Goal: Task Accomplishment & Management: Manage account settings

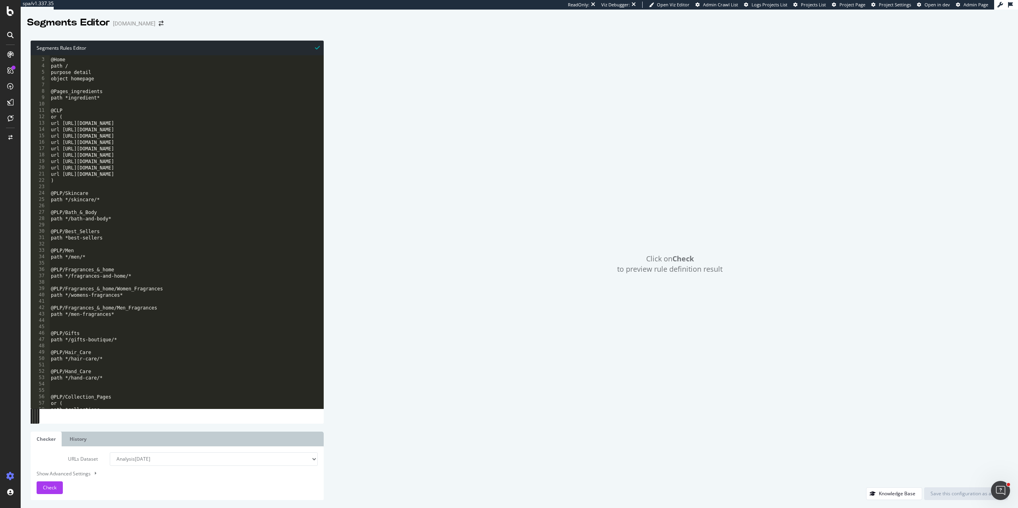
scroll to position [12, 0]
click at [48, 486] on span "Check" at bounding box center [50, 487] width 14 height 7
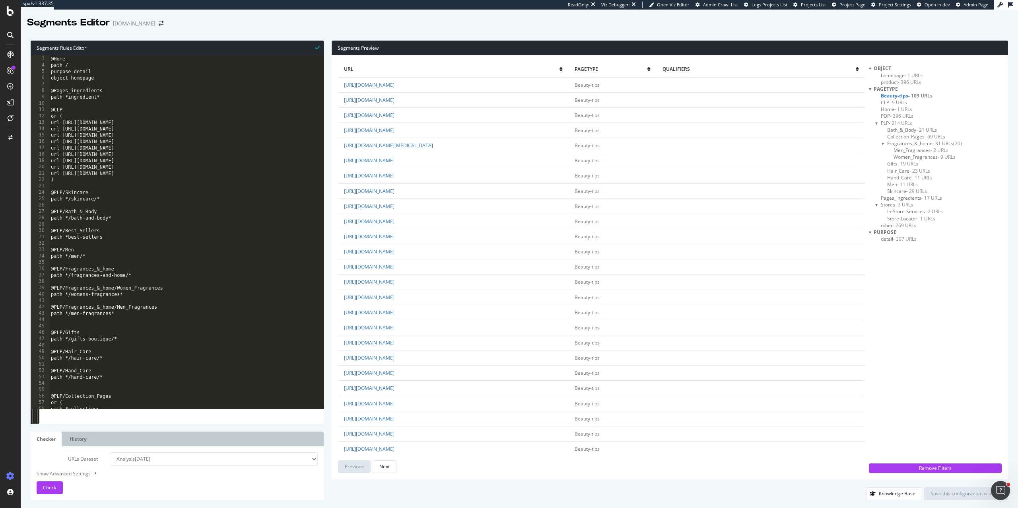
click at [890, 225] on span "other - 269 URLs" at bounding box center [898, 225] width 35 height 7
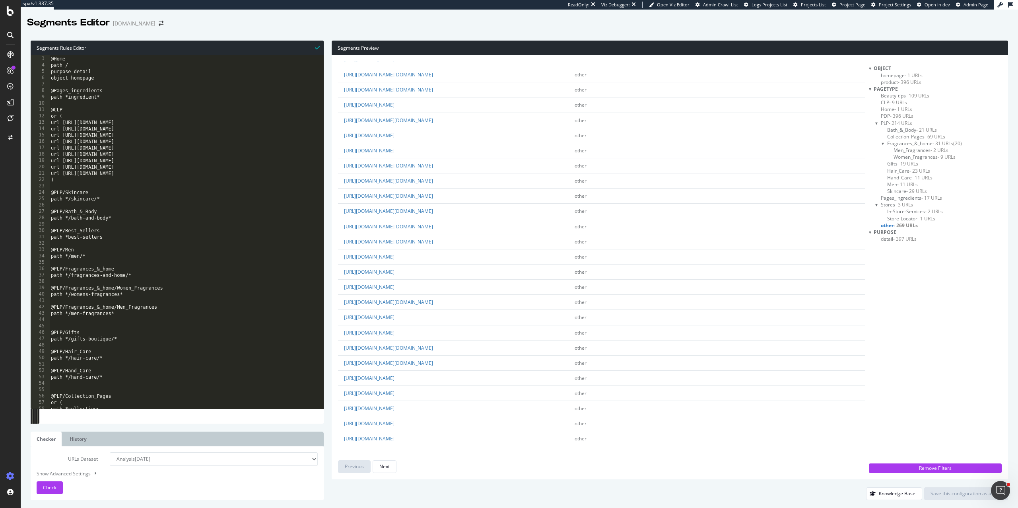
scroll to position [1247, 0]
click at [102, 175] on div "@Home path / purpose detail object homepage @Pages_ingredients path *ingredient…" at bounding box center [186, 232] width 274 height 366
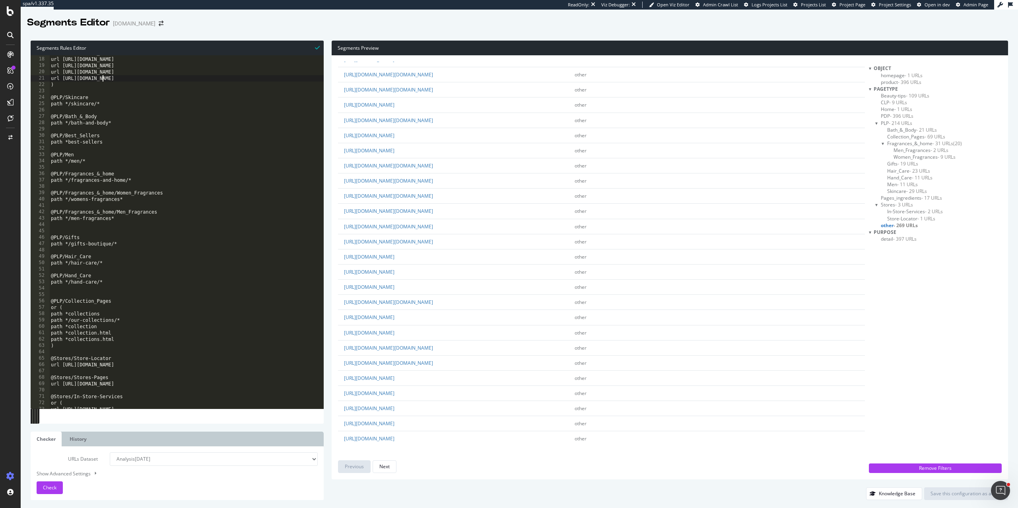
scroll to position [107, 0]
click at [120, 311] on div "url https://uk.loccitane.com/hand-care url https://uk.loccitane.com/men url htt…" at bounding box center [186, 233] width 274 height 366
type textarea "path *collections"
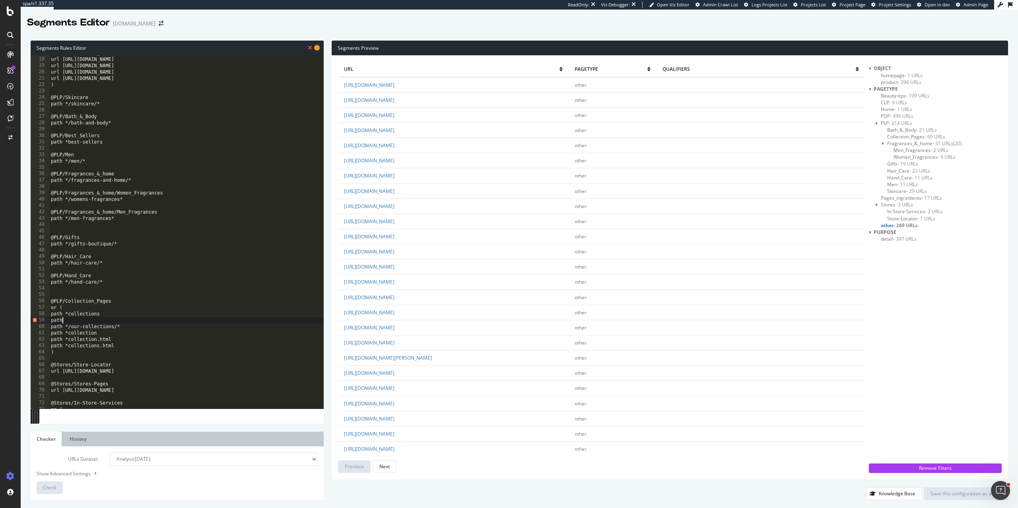
scroll to position [0, 0]
paste textarea "-collection-"
click at [48, 485] on span "Check" at bounding box center [50, 487] width 14 height 7
click at [899, 135] on span "Collection_Pages - 84 URLs" at bounding box center [916, 136] width 58 height 7
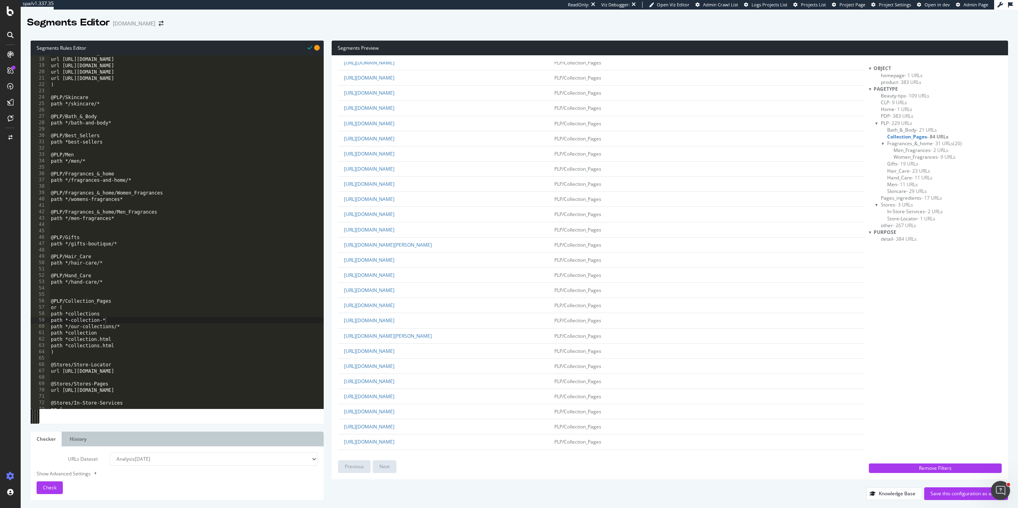
scroll to position [175, 0]
click at [107, 320] on div "url https://uk.loccitane.com/hand-care url https://uk.loccitane.com/men url htt…" at bounding box center [186, 233] width 274 height 366
drag, startPoint x: 132, startPoint y: 316, endPoint x: 78, endPoint y: 317, distance: 53.7
click at [78, 317] on div "url https://uk.loccitane.com/hand-care url https://uk.loccitane.com/men url htt…" at bounding box center [186, 233] width 274 height 366
click at [101, 321] on div "url https://uk.loccitane.com/hand-care url https://uk.loccitane.com/men url htt…" at bounding box center [186, 233] width 274 height 366
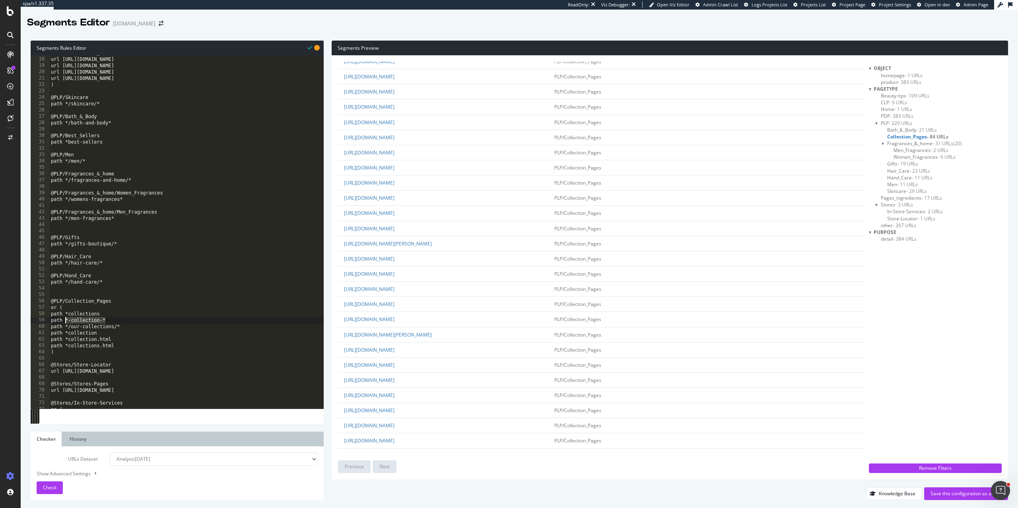
drag, startPoint x: 118, startPoint y: 321, endPoint x: 64, endPoint y: 319, distance: 54.1
click at [64, 319] on div "url https://uk.loccitane.com/hand-care url https://uk.loccitane.com/men url htt…" at bounding box center [186, 233] width 274 height 366
click at [107, 320] on div "url https://uk.loccitane.com/hand-care url https://uk.loccitane.com/men url htt…" at bounding box center [186, 233] width 274 height 366
drag, startPoint x: 118, startPoint y: 320, endPoint x: 64, endPoint y: 318, distance: 54.1
click at [64, 318] on div "url https://uk.loccitane.com/hand-care url https://uk.loccitane.com/men url htt…" at bounding box center [186, 233] width 274 height 366
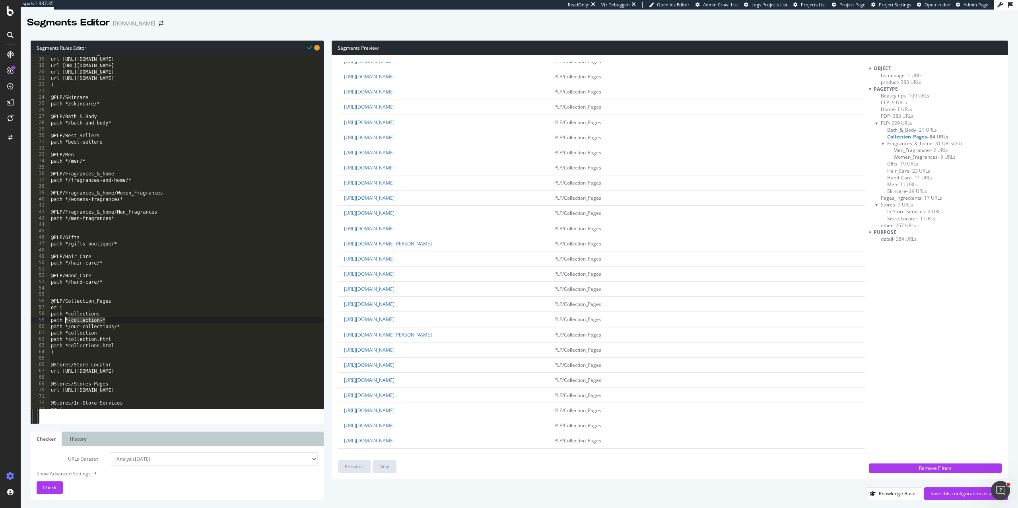
paste textarea "https?:\/\/[^\s]*-collection-[^\s]*?(?<!\.html)"
click at [65, 319] on div "url https://uk.loccitane.com/hand-care url https://uk.loccitane.com/men url htt…" at bounding box center [186, 233] width 274 height 366
click at [125, 328] on div "url https://uk.loccitane.com/hand-care url https://uk.loccitane.com/men url htt…" at bounding box center [186, 233] width 274 height 366
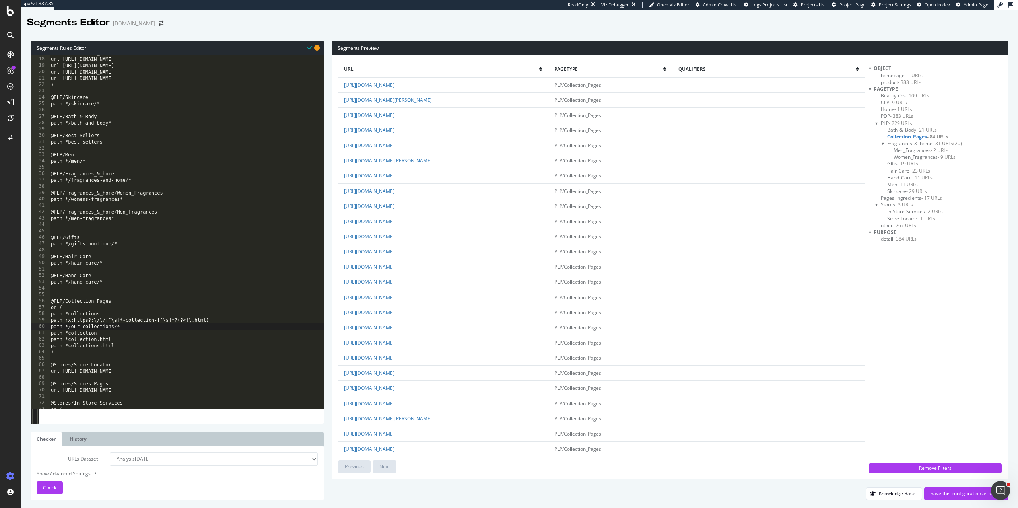
click at [125, 354] on div "url https://uk.loccitane.com/hand-care url https://uk.loccitane.com/men url htt…" at bounding box center [186, 233] width 274 height 366
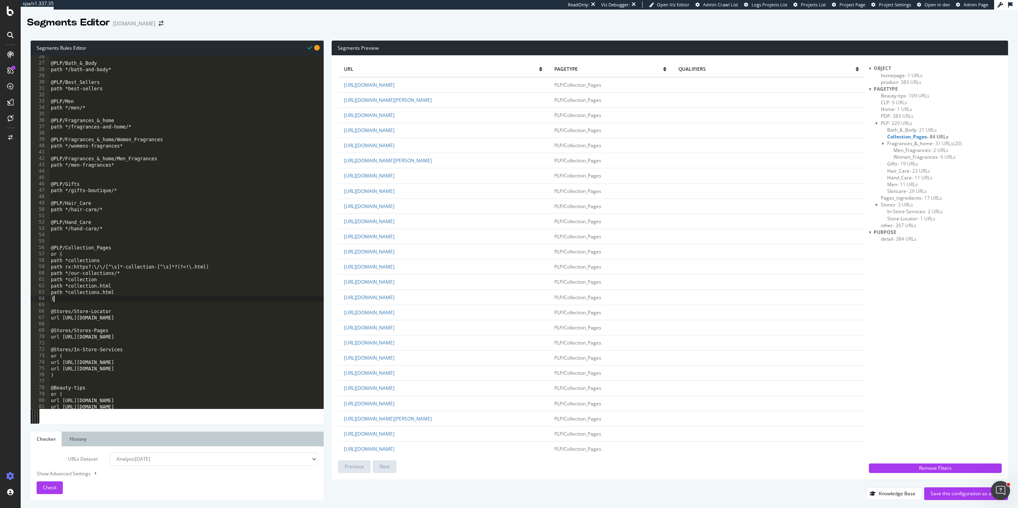
scroll to position [161, 0]
click at [50, 489] on span "Check" at bounding box center [50, 487] width 14 height 7
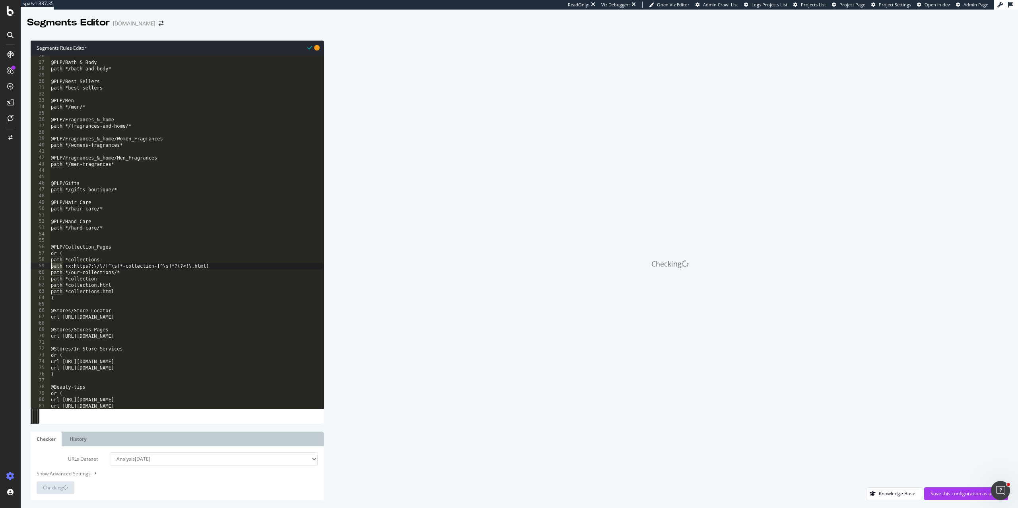
drag, startPoint x: 63, startPoint y: 266, endPoint x: 43, endPoint y: 265, distance: 19.9
click at [43, 265] on div "path rx:https?:\/\/[^\s]*-collection-[^\s]*?(?<!\.html) 26 27 28 29 30 31 32 33…" at bounding box center [177, 231] width 293 height 353
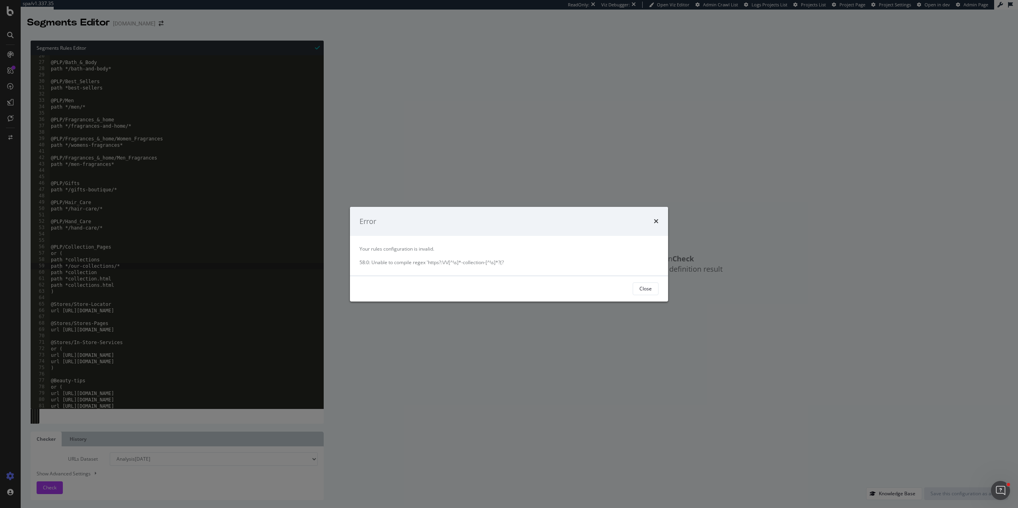
click at [57, 489] on div "Error Your rules configuration is invalid. 58:0: Unable to compile regex 'https…" at bounding box center [509, 254] width 1018 height 508
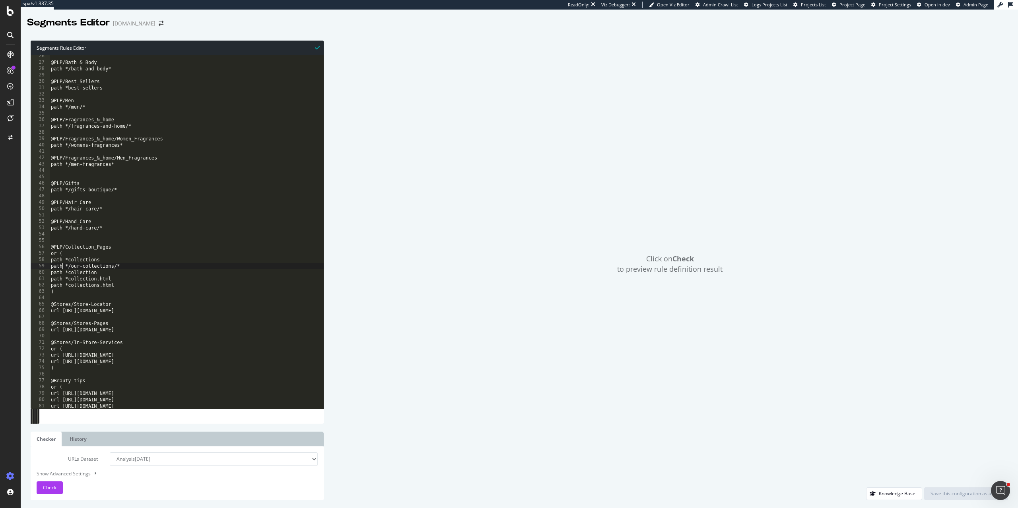
click at [63, 265] on div "@PLP/Bath_&_Body path */bath-and-body* @PLP/Best_Sellers path *best-sellers @PL…" at bounding box center [186, 236] width 274 height 366
click at [107, 259] on div "@PLP/Bath_&_Body path */bath-and-body* @PLP/Best_Sellers path *best-sellers @PL…" at bounding box center [186, 236] width 274 height 366
type textarea "path *collections"
paste textarea "https?:\/\/[^\s]*-collection-[^\s]*?(?<!\.html)"
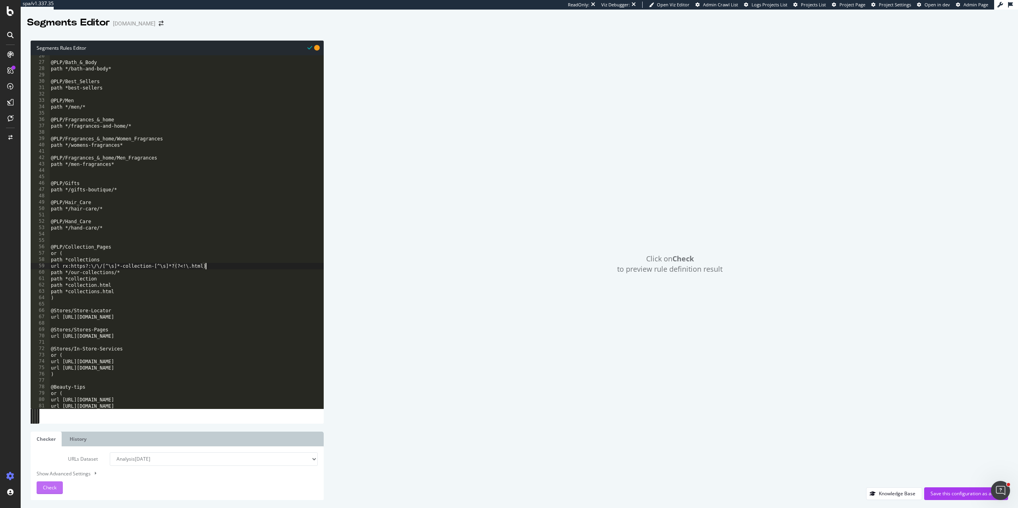
click at [50, 490] on span "Check" at bounding box center [50, 487] width 14 height 7
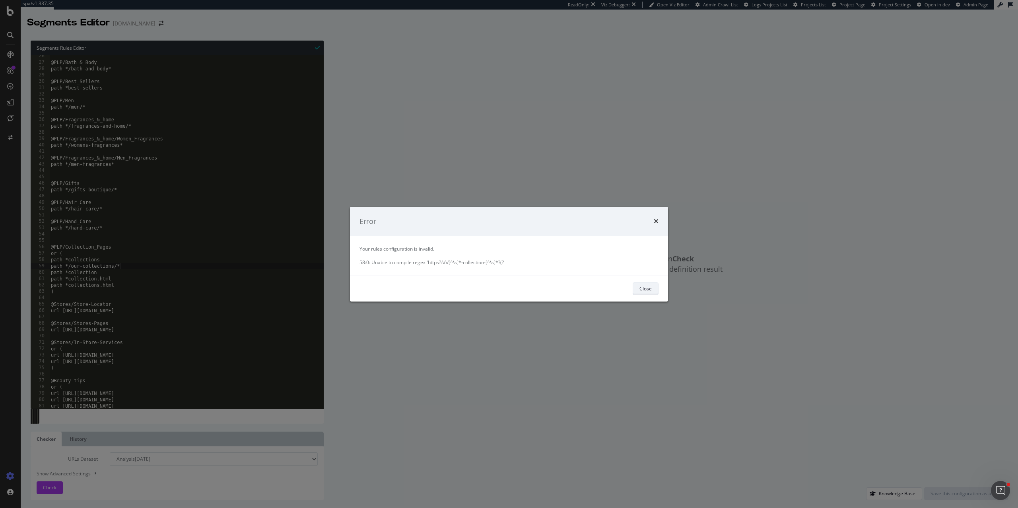
click at [652, 286] on button "Close" at bounding box center [645, 288] width 26 height 13
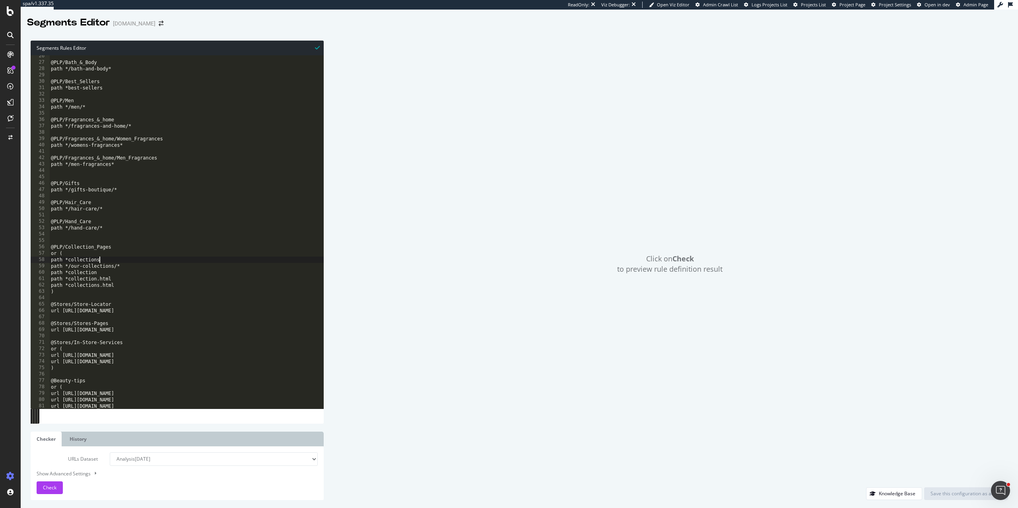
click at [113, 258] on div "@PLP/Bath_&_Body path */bath-and-body* @PLP/Best_Sellers path *best-sellers @PL…" at bounding box center [186, 236] width 274 height 366
click at [122, 281] on div "@PLP/Bath_&_Body path */bath-and-body* @PLP/Best_Sellers path *best-sellers @PL…" at bounding box center [186, 236] width 274 height 366
click at [134, 287] on div "@PLP/Bath_&_Body path */bath-and-body* @PLP/Best_Sellers path *best-sellers @PL…" at bounding box center [186, 236] width 274 height 366
type textarea "path *collections.html"
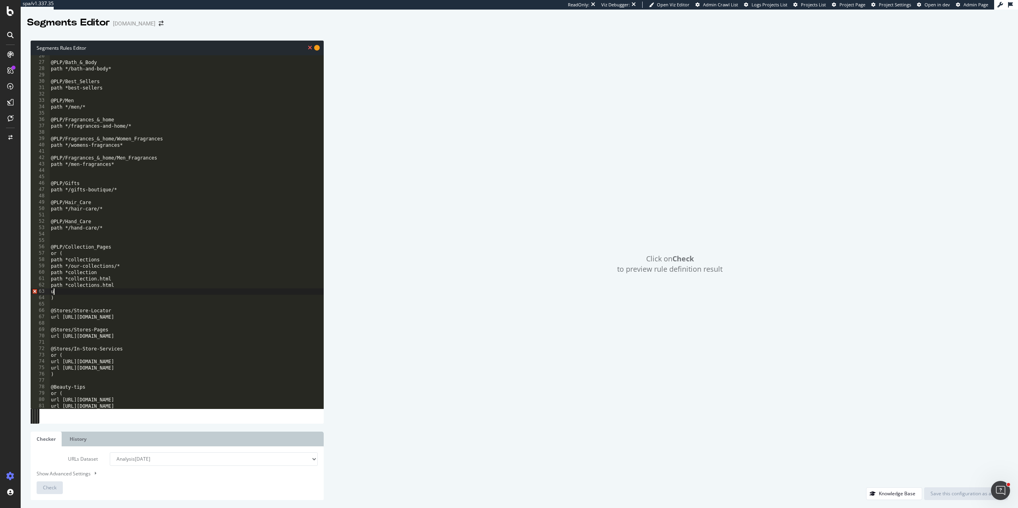
type textarea "u"
paste textarea "\b\S*-collection-\S*(?<!\.html)\b"
click at [94, 291] on div "@PLP/Bath_&_Body path */bath-and-body* @PLP/Best_Sellers path *best-sellers @PL…" at bounding box center [186, 236] width 274 height 366
click at [173, 292] on div "@PLP/Bath_&_Body path */bath-and-body* @PLP/Best_Sellers path *best-sellers @PL…" at bounding box center [186, 236] width 274 height 366
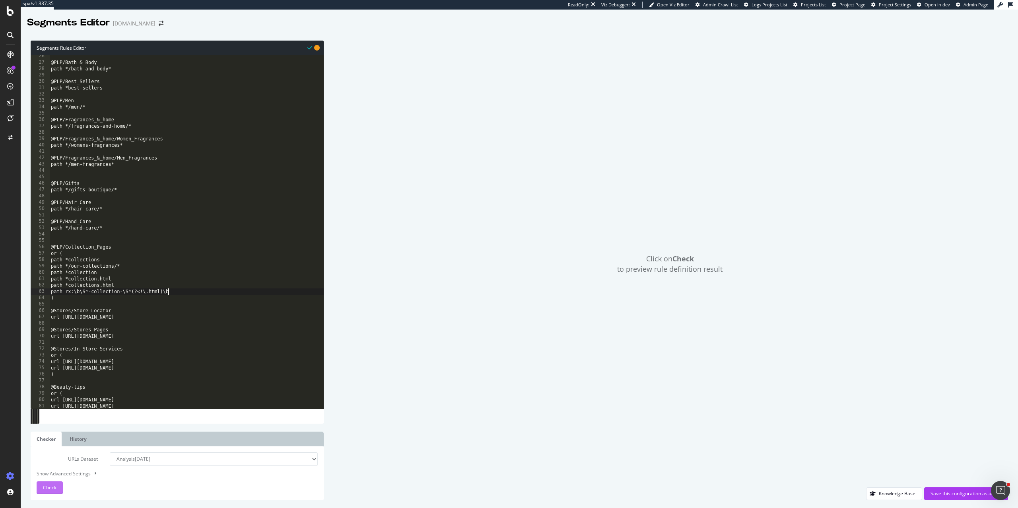
click at [44, 491] on div "Check" at bounding box center [50, 487] width 14 height 7
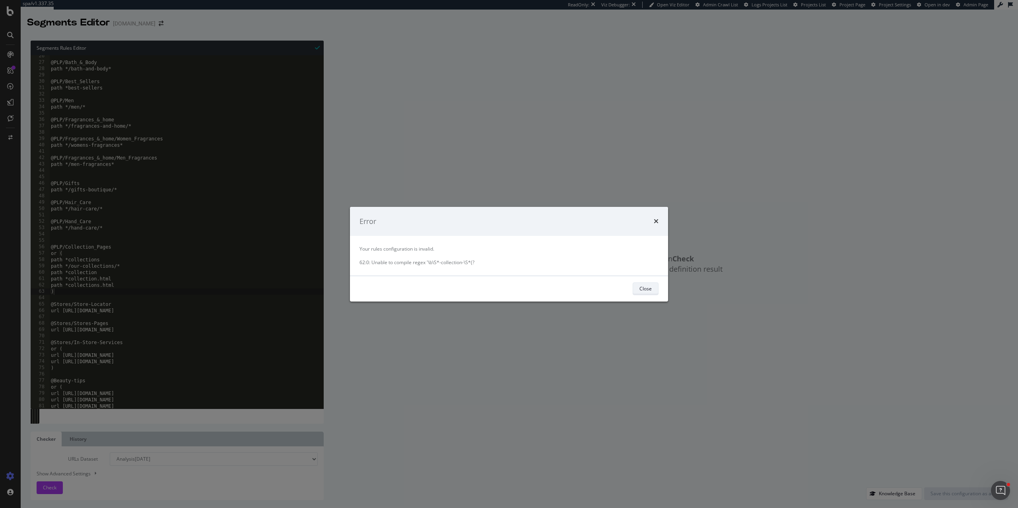
click at [644, 289] on div "Close" at bounding box center [645, 288] width 12 height 7
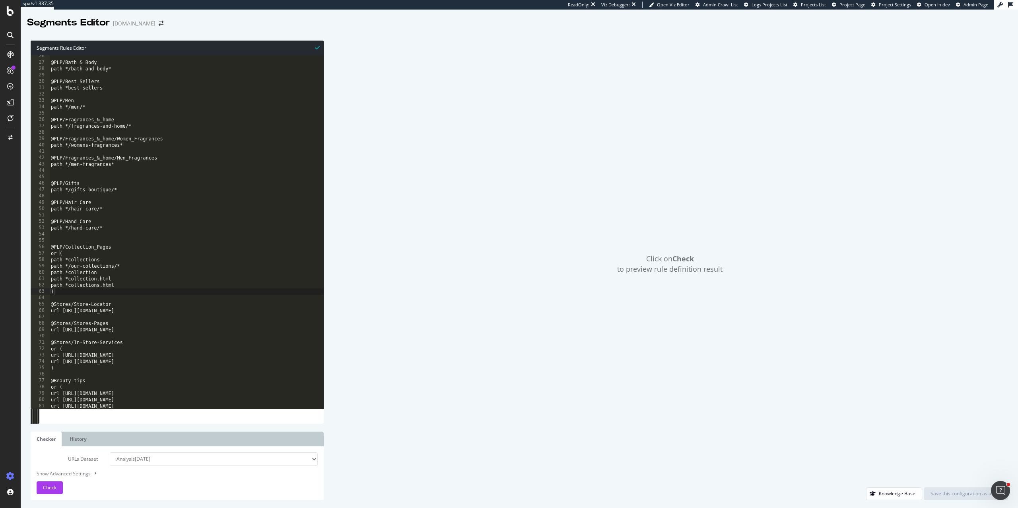
type textarea "path *collections.html"
click at [133, 284] on div "@PLP/Bath_&_Body path */bath-and-body* @PLP/Best_Sellers path *best-sellers @PL…" at bounding box center [186, 236] width 274 height 366
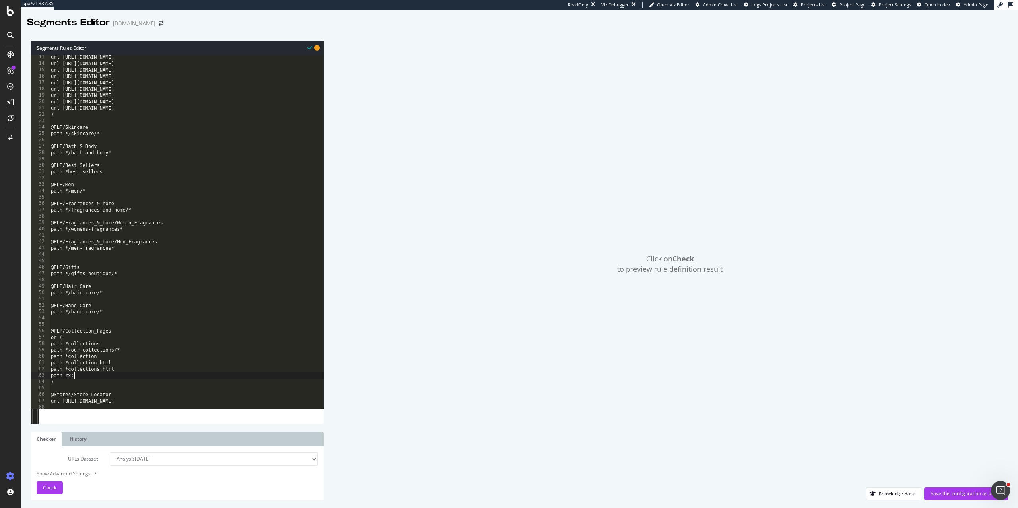
scroll to position [77, 0]
paste textarea "\b\S*-collection-\S*(?<!\.html)\b"
click at [81, 374] on div "url https://uk.loccitane.com/bath-and-body url https://uk.loccitane.com/fragran…" at bounding box center [186, 237] width 274 height 366
click at [78, 376] on div "url https://uk.loccitane.com/bath-and-body url https://uk.loccitane.com/fragran…" at bounding box center [186, 237] width 274 height 366
click at [173, 375] on div "url https://uk.loccitane.com/bath-and-body url https://uk.loccitane.com/fragran…" at bounding box center [186, 237] width 274 height 366
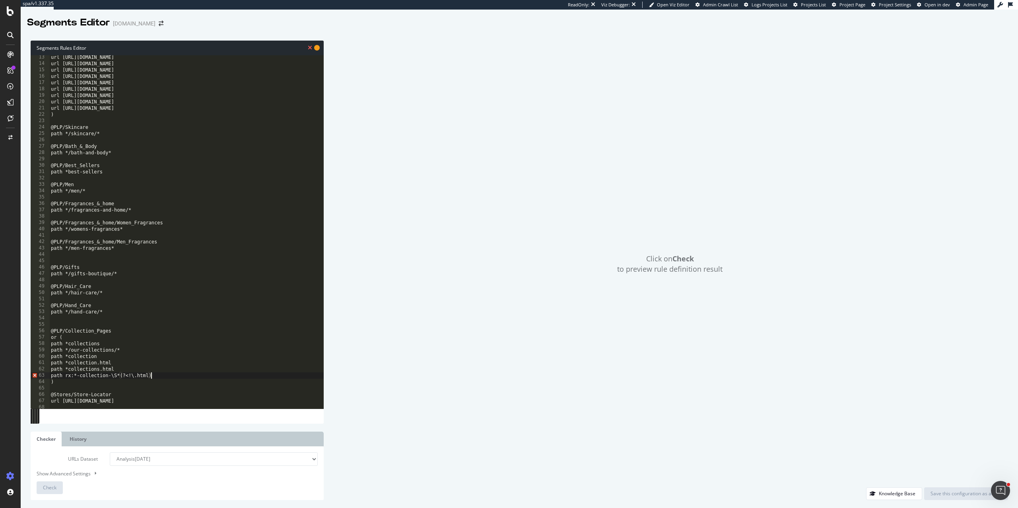
click at [124, 375] on div "url https://uk.loccitane.com/bath-and-body url https://uk.loccitane.com/fragran…" at bounding box center [186, 237] width 274 height 366
click at [62, 369] on div "url https://uk.loccitane.com/bath-and-body url https://uk.loccitane.com/fragran…" at bounding box center [186, 237] width 274 height 366
click at [170, 375] on div "url https://uk.loccitane.com/bath-and-body url https://uk.loccitane.com/fragran…" at bounding box center [186, 237] width 274 height 366
drag, startPoint x: 170, startPoint y: 375, endPoint x: 81, endPoint y: 374, distance: 89.0
click at [81, 374] on div "url https://uk.loccitane.com/bath-and-body url https://uk.loccitane.com/fragran…" at bounding box center [186, 237] width 274 height 366
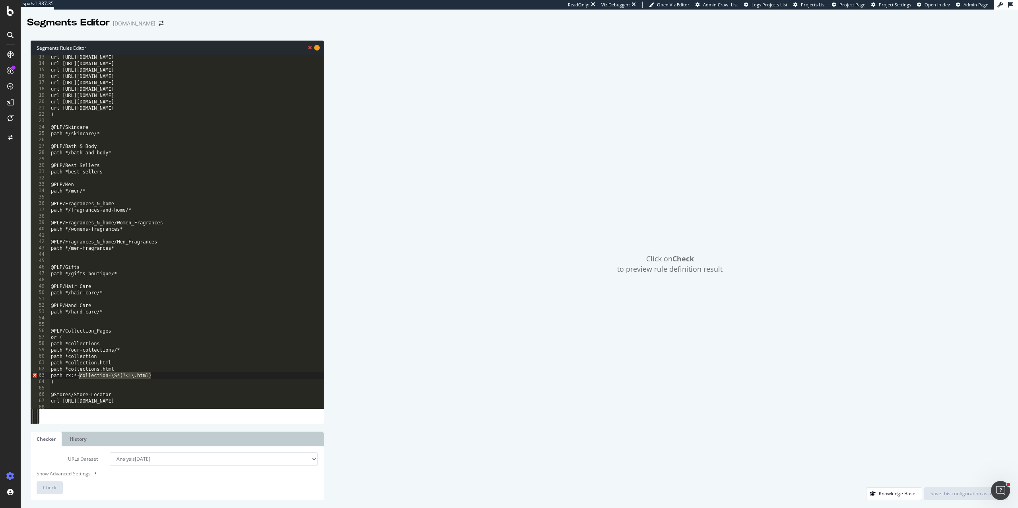
click at [117, 375] on div "url https://uk.loccitane.com/bath-and-body url https://uk.loccitane.com/fragran…" at bounding box center [186, 231] width 274 height 353
type textarea "path rx:*-collection-*(?<!\.html)"
click at [149, 375] on div "url https://uk.loccitane.com/bath-and-body url https://uk.loccitane.com/fragran…" at bounding box center [186, 237] width 274 height 366
type textarea "path rx:*-collection-*(?<!\.html)"
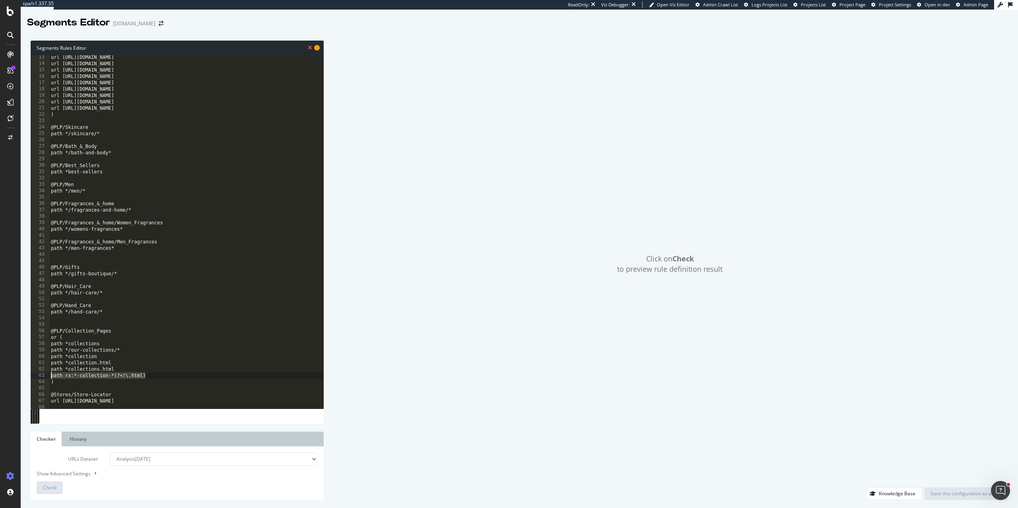
drag, startPoint x: 175, startPoint y: 377, endPoint x: 32, endPoint y: 372, distance: 142.8
click at [32, 372] on div "path rx:*-collection-*(?<!\.html) 13 14 15 16 17 18 19 20 21 22 23 24 25 26 27 …" at bounding box center [177, 231] width 293 height 353
click at [149, 376] on div "url https://uk.loccitane.com/bath-and-body url https://uk.loccitane.com/fragran…" at bounding box center [186, 237] width 274 height 366
drag, startPoint x: 158, startPoint y: 376, endPoint x: 73, endPoint y: 373, distance: 84.7
click at [73, 373] on div "url https://uk.loccitane.com/bath-and-body url https://uk.loccitane.com/fragran…" at bounding box center [186, 237] width 274 height 366
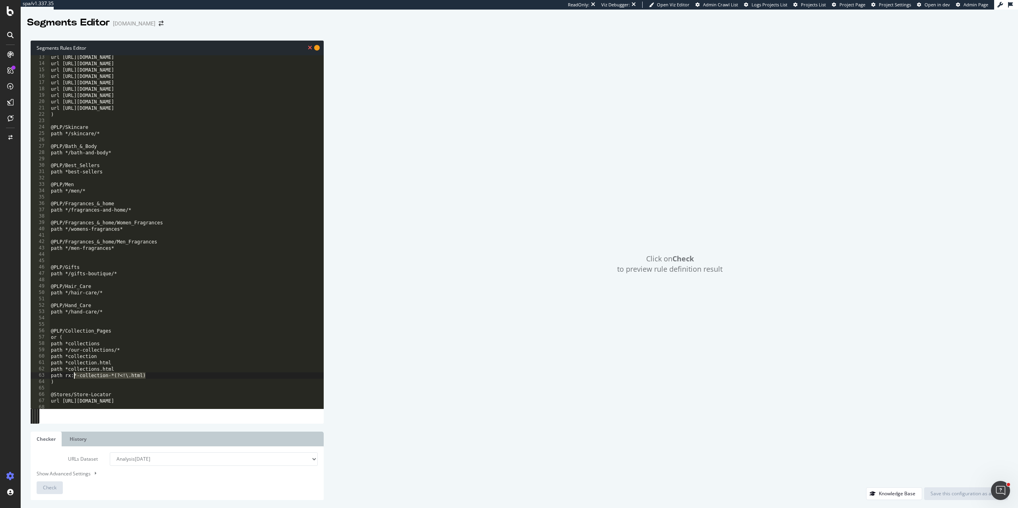
paste textarea "Cursor at row 63"
click at [47, 486] on span "Check" at bounding box center [50, 487] width 14 height 7
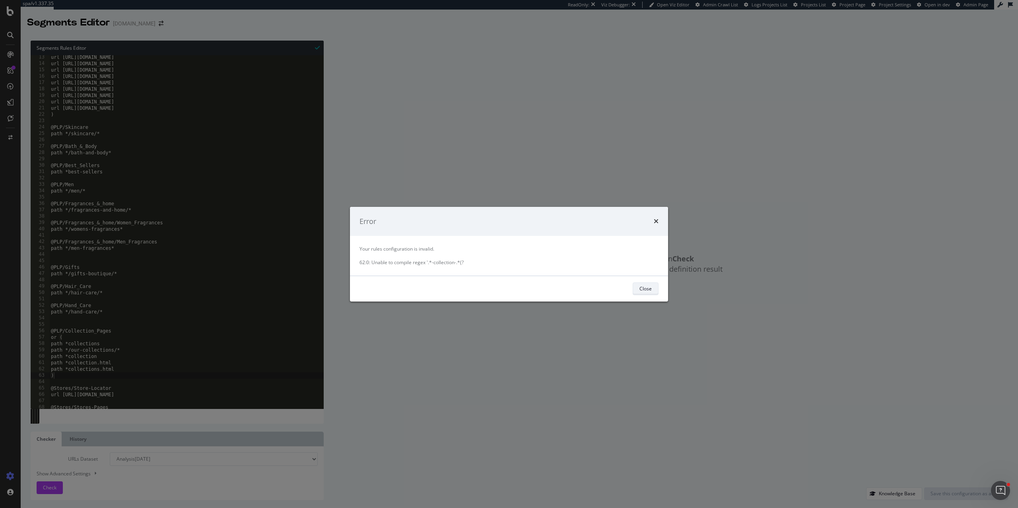
click at [640, 289] on div "Close" at bounding box center [645, 288] width 12 height 7
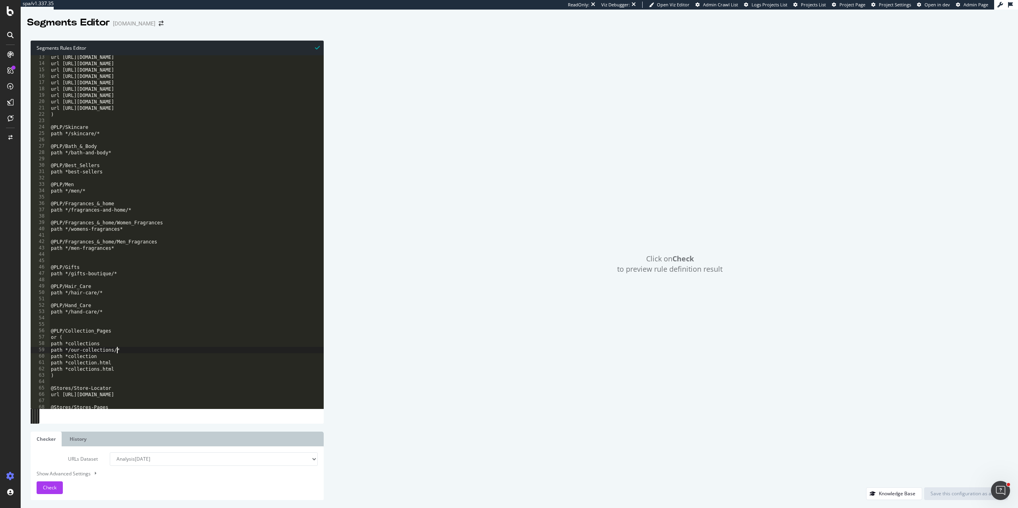
click at [117, 347] on div "url https://uk.loccitane.com/bath-and-body url https://uk.loccitane.com/fragran…" at bounding box center [186, 237] width 274 height 366
click at [123, 369] on div "url https://uk.loccitane.com/bath-and-body url https://uk.loccitane.com/fragran…" at bounding box center [186, 237] width 274 height 366
type textarea "path *collections.html"
type textarea "^"
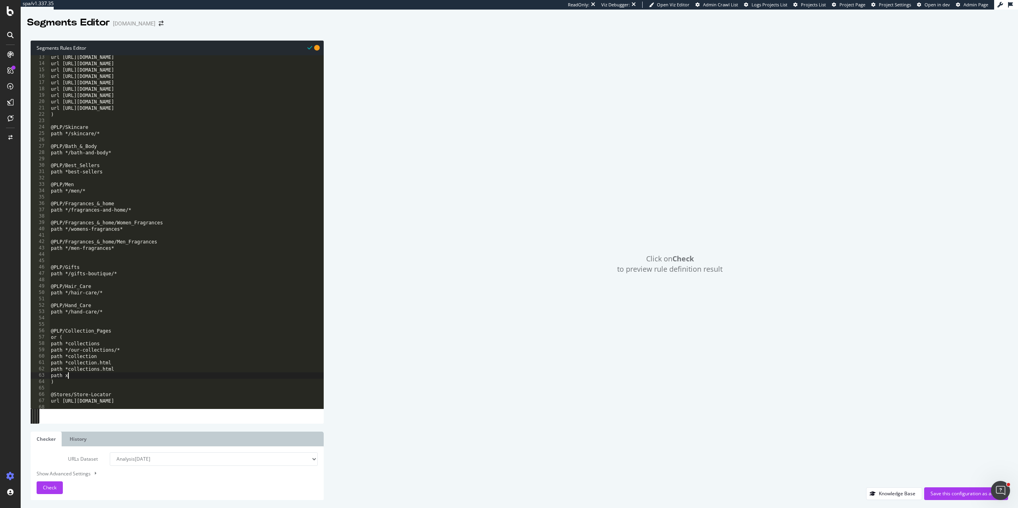
type textarea "path x:"
paste textarea "Cursor at row 63"
click at [74, 375] on div "url https://uk.loccitane.com/bath-and-body url https://uk.loccitane.com/fragran…" at bounding box center [186, 237] width 274 height 366
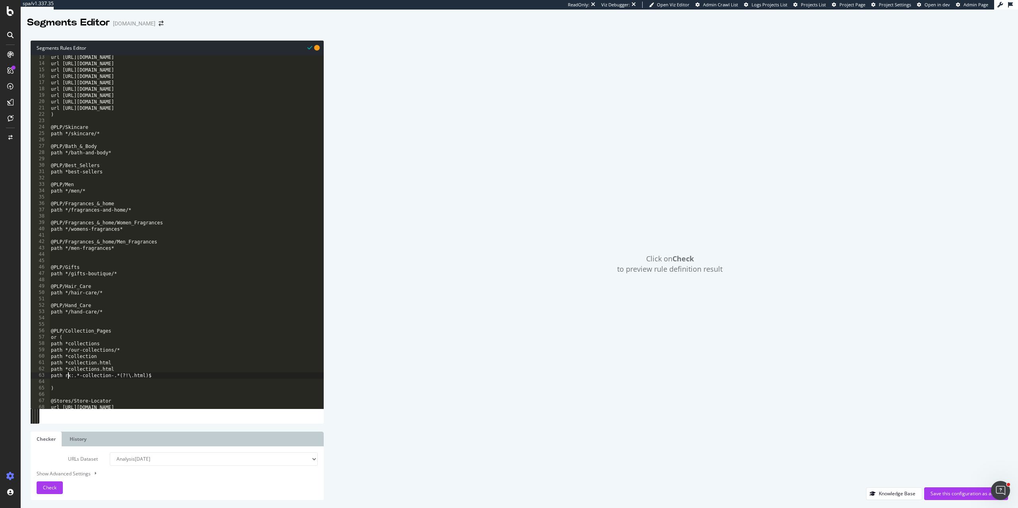
click at [39, 494] on div "URLs Dataset Analysis 2025 Sep. 21st Analysis 2025 Sep. 7th Analysis 2025 Aug. …" at bounding box center [177, 473] width 293 height 54
click at [49, 489] on span "Check" at bounding box center [50, 487] width 14 height 7
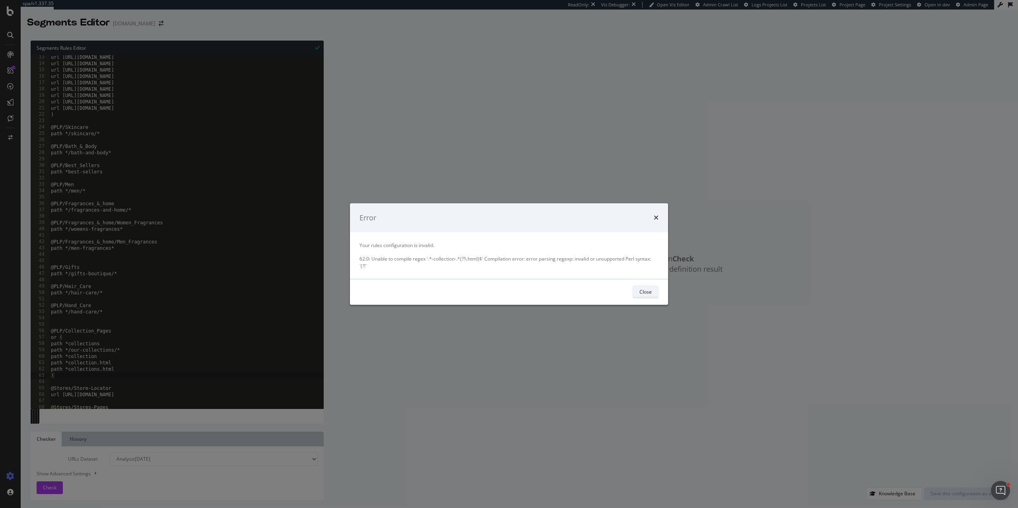
click at [642, 289] on div "Close" at bounding box center [645, 292] width 12 height 7
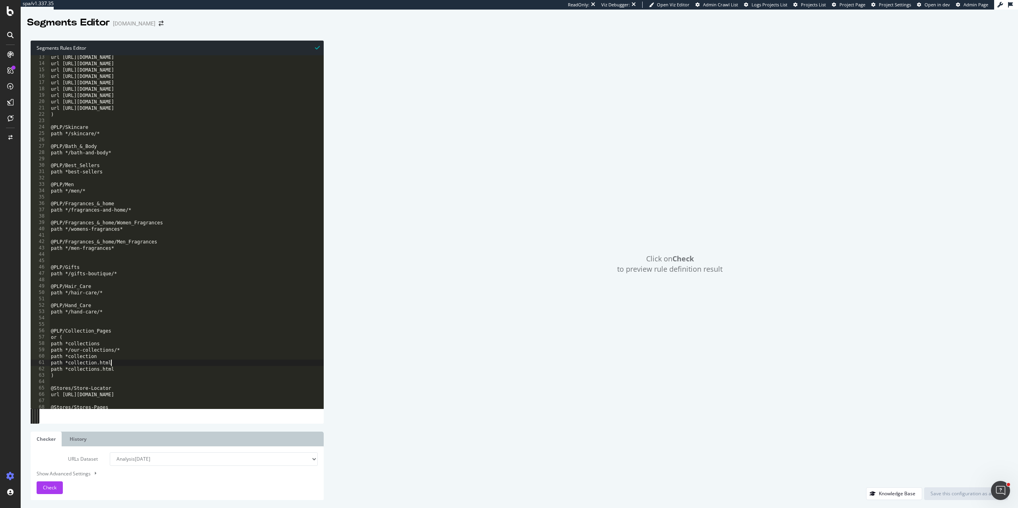
click at [155, 361] on div "url https://uk.loccitane.com/bath-and-body url https://uk.loccitane.com/fragran…" at bounding box center [186, 237] width 274 height 366
click at [136, 370] on div "url https://uk.loccitane.com/bath-and-body url https://uk.loccitane.com/fragran…" at bounding box center [186, 237] width 274 height 366
type textarea "path *collections.html"
type textarea "p"
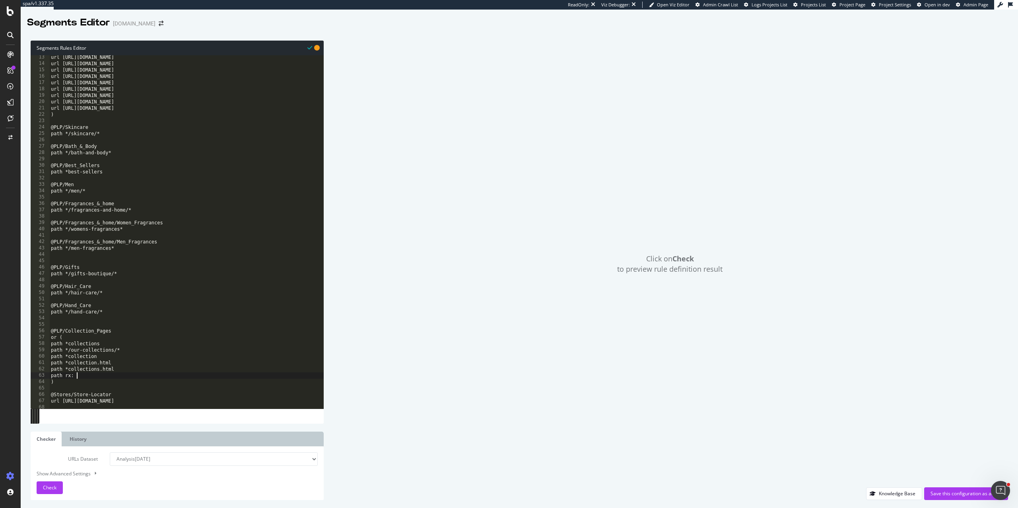
type textarea "path rx:"
paste textarea "Cursor at row 63"
drag, startPoint x: 128, startPoint y: 376, endPoint x: 122, endPoint y: 374, distance: 6.7
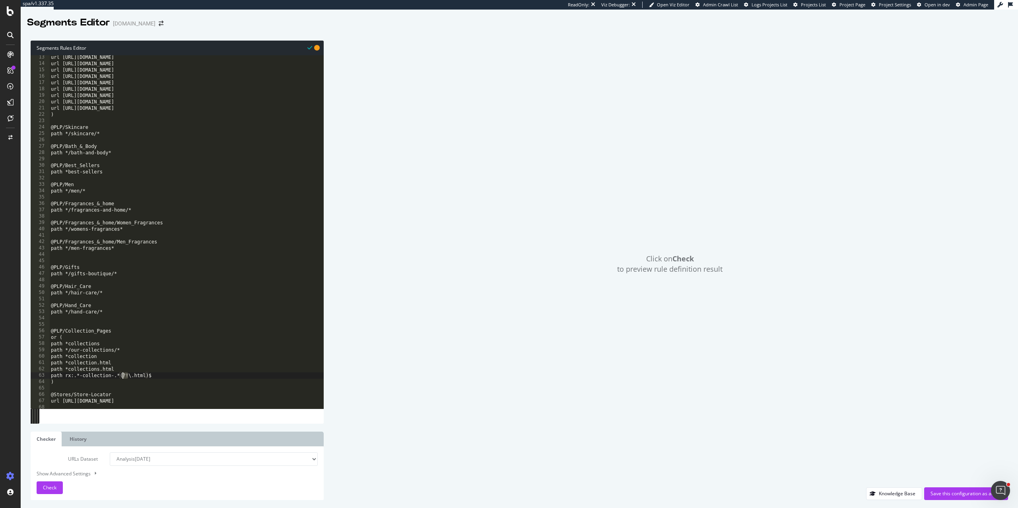
click at [122, 374] on div "url https://uk.loccitane.com/bath-and-body url https://uk.loccitane.com/fragran…" at bounding box center [186, 237] width 274 height 366
click at [129, 376] on div "url https://uk.loccitane.com/bath-and-body url https://uk.loccitane.com/fragran…" at bounding box center [186, 237] width 274 height 366
type textarea "path rx:.*-collection-.*(\.html)$"
click at [48, 492] on div "Check" at bounding box center [50, 487] width 14 height 12
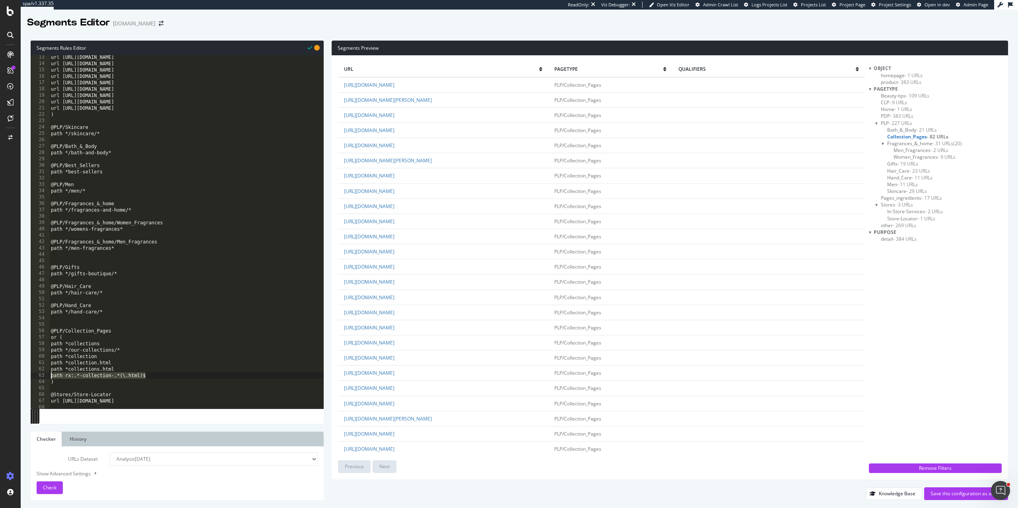
drag, startPoint x: 182, startPoint y: 376, endPoint x: 32, endPoint y: 374, distance: 150.7
click at [32, 374] on div "path rx:.*-collection-.*(\.html)$ 13 14 15 16 17 18 19 20 21 22 23 24 25 26 27 …" at bounding box center [177, 231] width 293 height 353
type textarea "path *collections.html"
click at [52, 486] on span "Check" at bounding box center [50, 487] width 14 height 7
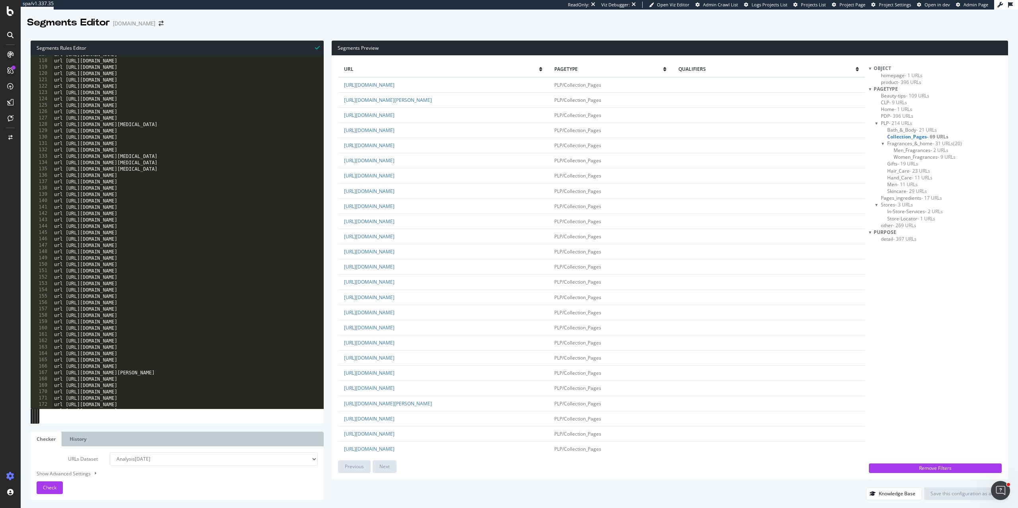
scroll to position [920, 0]
click at [901, 223] on span "- 269 URLs" at bounding box center [903, 225] width 23 height 7
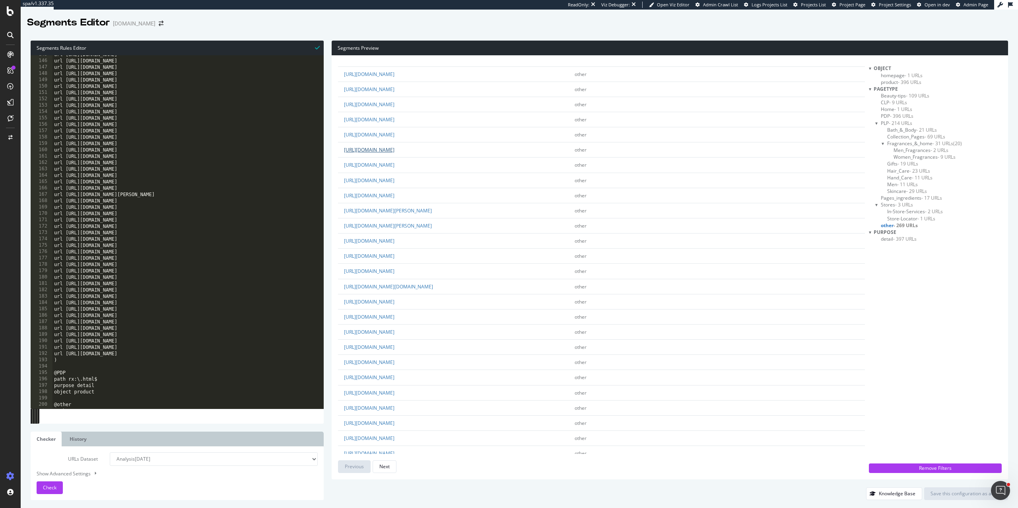
scroll to position [925, 0]
click at [103, 392] on div "url https://uk.loccitane.com/skincare-tips url https://uk.loccitane.com/summer-…" at bounding box center [188, 235] width 272 height 366
type textarea "@Producers_Pages"
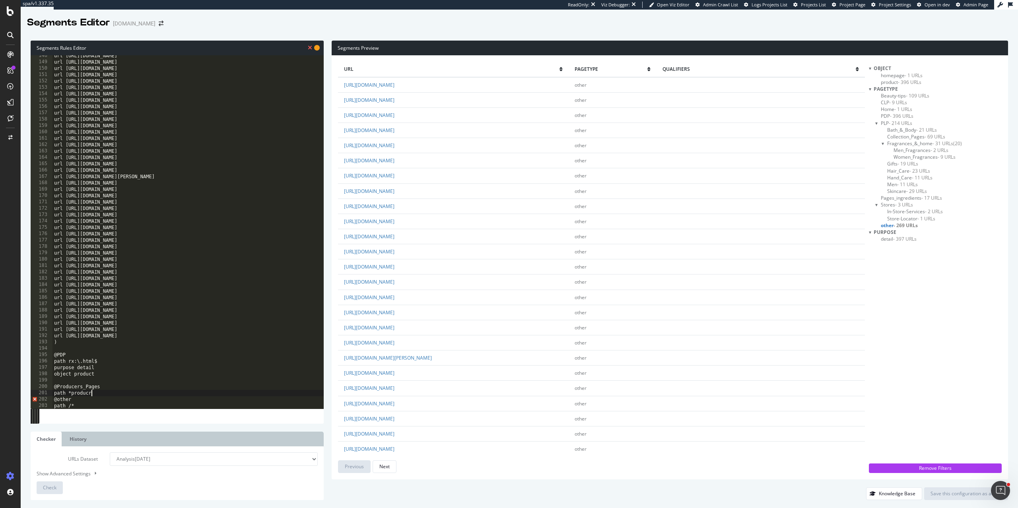
scroll to position [0, 2]
type textarea "path *producres*"
click at [45, 491] on div "Check" at bounding box center [50, 487] width 14 height 12
click at [877, 122] on div at bounding box center [876, 123] width 3 height 7
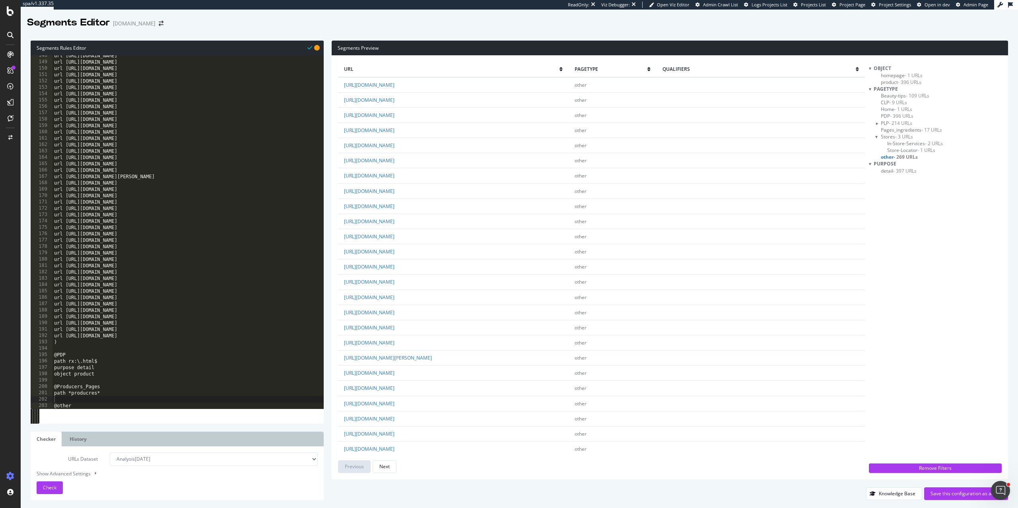
click at [98, 376] on div "url https://uk.loccitane.com/summer-hair-care-routine url https://uk.loccitane.…" at bounding box center [188, 235] width 272 height 366
click at [106, 386] on div "url https://uk.loccitane.com/summer-hair-care-routine.html url https://uk.locci…" at bounding box center [188, 236] width 272 height 366
click at [88, 388] on div "url https://uk.loccitane.com/summer-hair-care-routine.html url https://uk.locci…" at bounding box center [188, 236] width 272 height 366
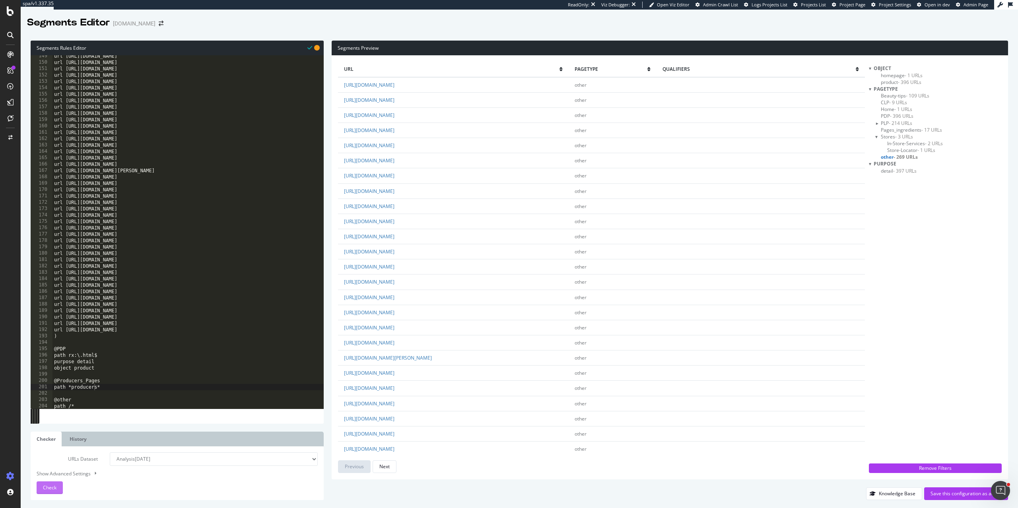
click at [51, 487] on span "Check" at bounding box center [50, 487] width 14 height 7
click at [895, 205] on span "Producers_Pages - 7 URLs" at bounding box center [909, 204] width 56 height 7
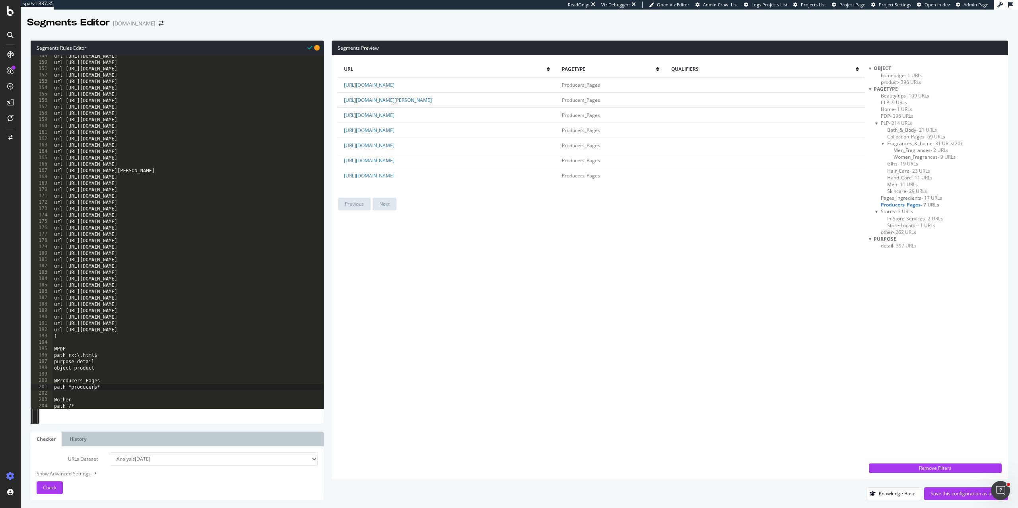
click at [901, 231] on span "- 262 URLs" at bounding box center [903, 232] width 23 height 7
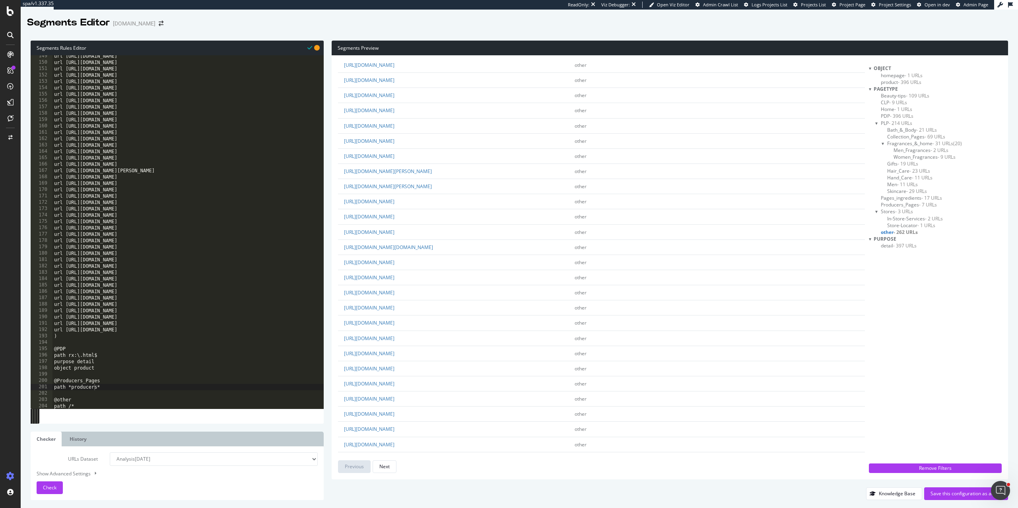
scroll to position [567, 0]
click at [167, 208] on div "url https://uk.loccitane.com/summer-hair-care-routine.html url https://uk.locci…" at bounding box center [188, 236] width 272 height 366
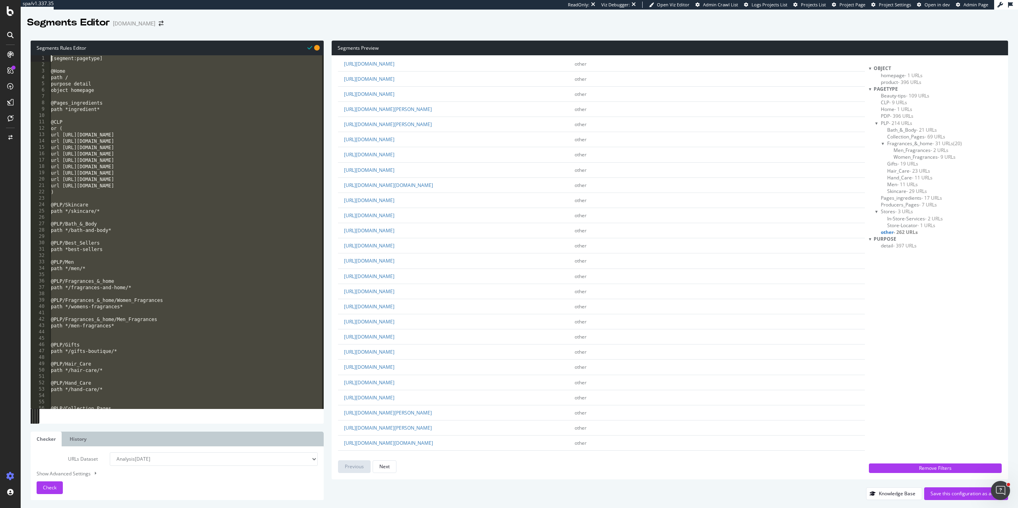
scroll to position [0, 0]
drag, startPoint x: 80, startPoint y: 406, endPoint x: 25, endPoint y: 52, distance: 358.4
click at [25, 52] on div "Segments Rules Editor url https://uk.loccitane.com/wedding-beauty-gifts 1 2 3 4…" at bounding box center [519, 270] width 997 height 475
click at [169, 186] on div "[segment:pagetype] @Home path / purpose detail object homepage @Pages_ingredien…" at bounding box center [186, 238] width 274 height 366
type textarea "url https://uk.loccitane.com/best-sellers"
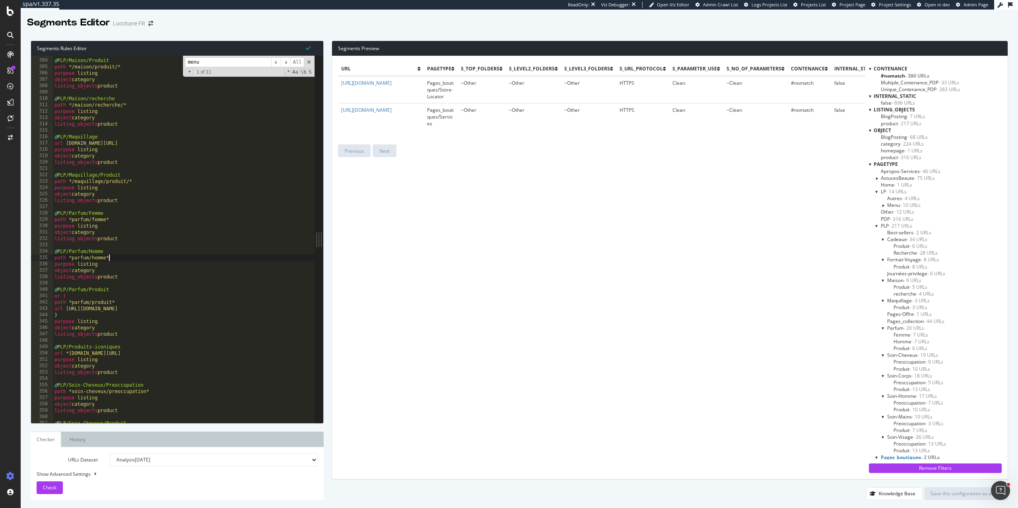
scroll to position [53, 0]
click at [130, 240] on div "@ PLP/Maison/Produit path */maison/produit/* purpose listing object category li…" at bounding box center [202, 240] width 298 height 379
click at [309, 63] on span at bounding box center [309, 62] width 6 height 6
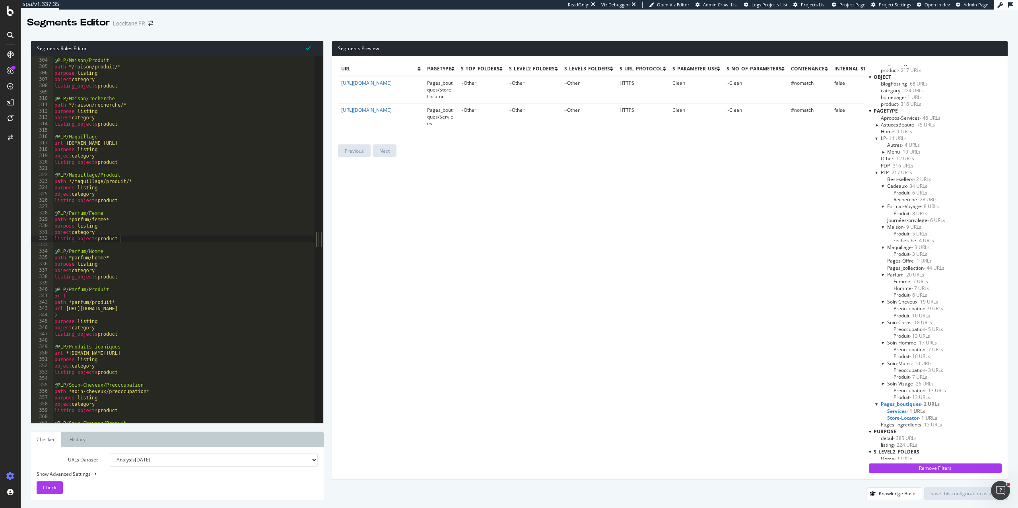
drag, startPoint x: 323, startPoint y: 86, endPoint x: 409, endPoint y: 97, distance: 87.0
click at [409, 97] on div "Segments Rules Editor listing_objects product 303 304 305 306 307 308 309 310 3…" at bounding box center [519, 270] width 997 height 475
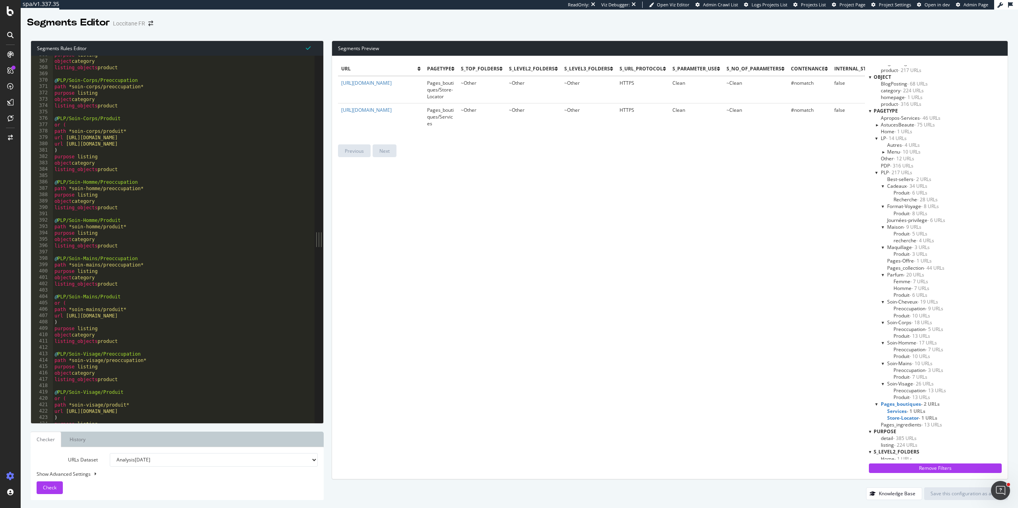
scroll to position [2326, 0]
drag, startPoint x: 130, startPoint y: 209, endPoint x: 29, endPoint y: 195, distance: 101.5
click at [29, 195] on div "Segments Rules Editor listing_objects product 366 367 368 369 370 371 372 373 3…" at bounding box center [519, 270] width 997 height 475
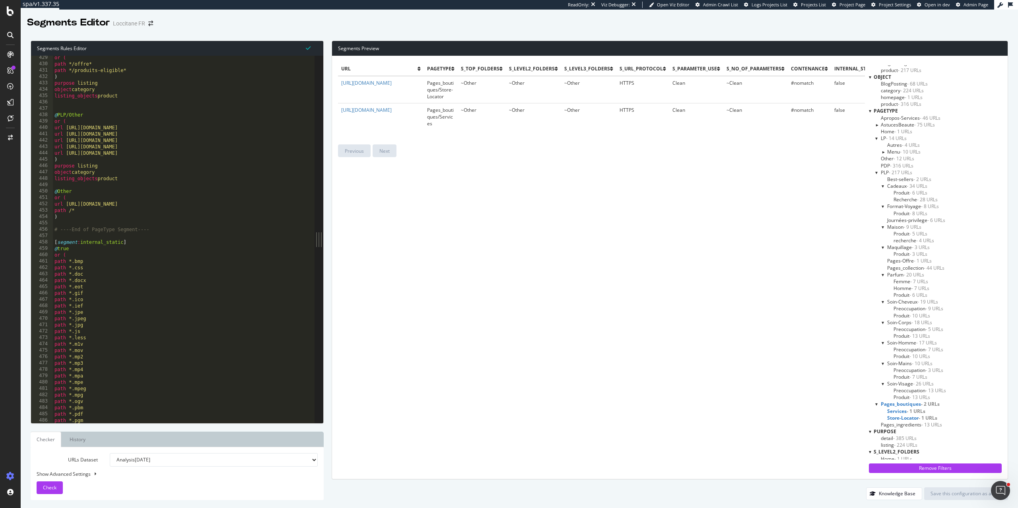
scroll to position [2723, 0]
click at [145, 215] on div "or ( path */offre* path */produits-eligible* ) purpose listing object category …" at bounding box center [202, 243] width 298 height 379
type textarea ")"
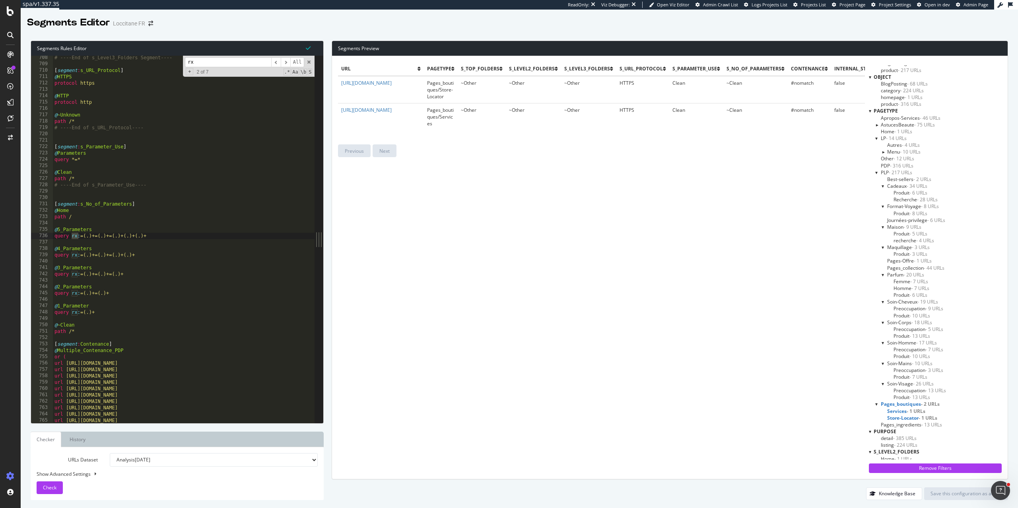
scroll to position [4498, 0]
type input "rx"
click at [289, 60] on span "​" at bounding box center [286, 62] width 10 height 10
click at [288, 60] on span "​" at bounding box center [286, 62] width 10 height 10
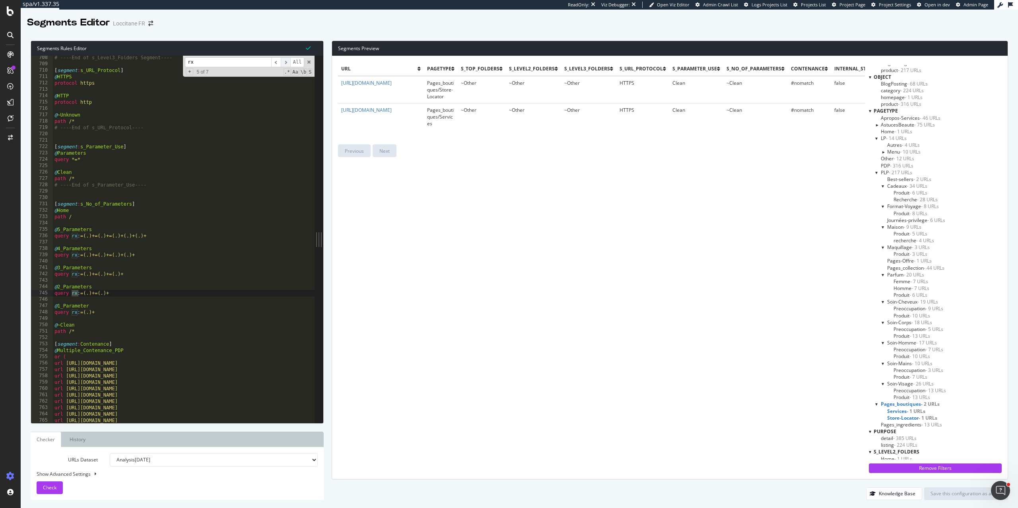
click at [288, 60] on span "​" at bounding box center [286, 62] width 10 height 10
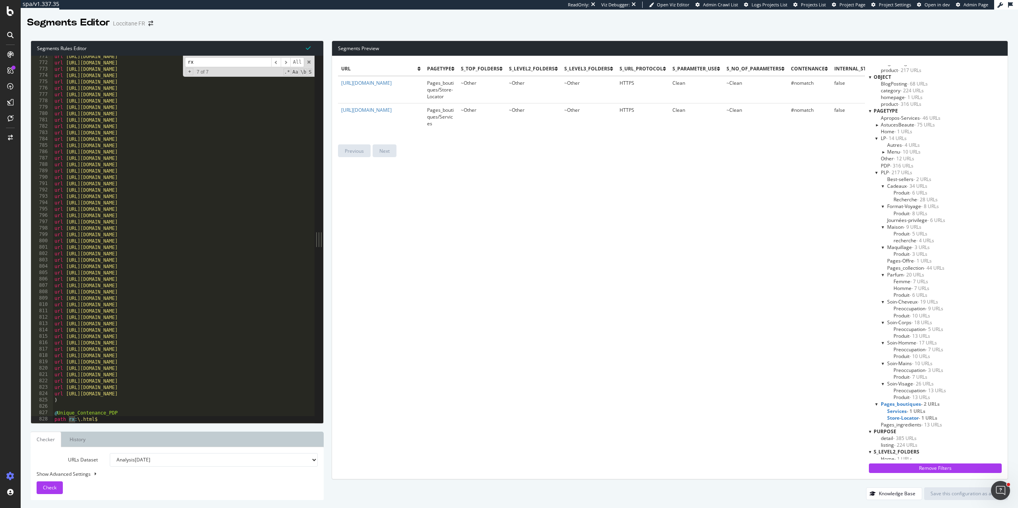
drag, startPoint x: 288, startPoint y: 60, endPoint x: 245, endPoint y: 96, distance: 56.2
click at [245, 96] on div "url https://fr.loccitane.com/creme-mains-rose-24MA075R22.html url https://fr.lo…" at bounding box center [184, 239] width 262 height 367
click at [312, 62] on div "rx ​ ​ All Replace All + 7 of 7 .* Aa \b S" at bounding box center [249, 66] width 132 height 21
click at [309, 62] on span at bounding box center [309, 62] width 6 height 6
click at [153, 297] on div "url https://fr.loccitane.com/creme-mains-rose-24MA075R22.html url https://fr.lo…" at bounding box center [202, 242] width 298 height 379
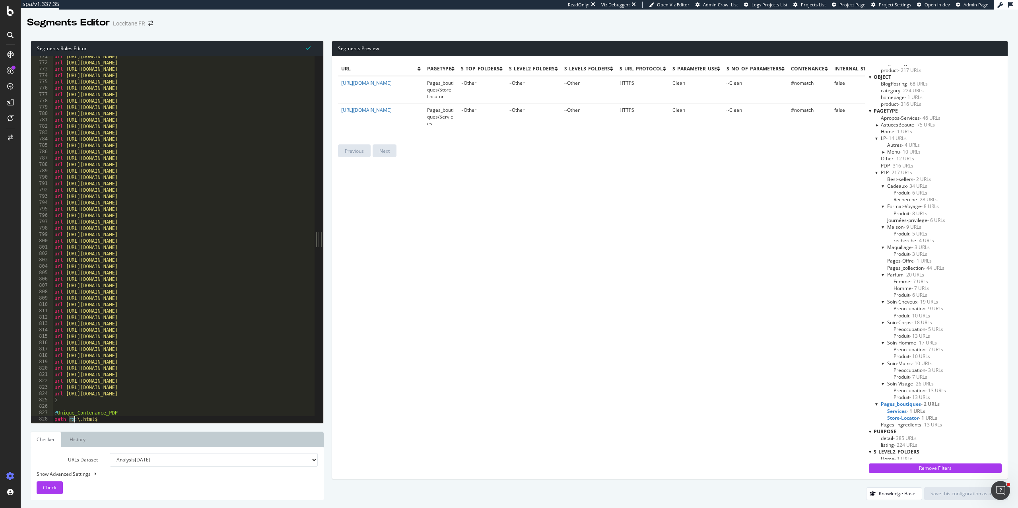
type textarea "url https://fr.loccitane.com/reset-nuit-huile-en-serum-immortelle-reset-27OR030…"
drag, startPoint x: 321, startPoint y: 240, endPoint x: 321, endPoint y: 257, distance: 16.7
click at [321, 257] on div at bounding box center [318, 239] width 9 height 367
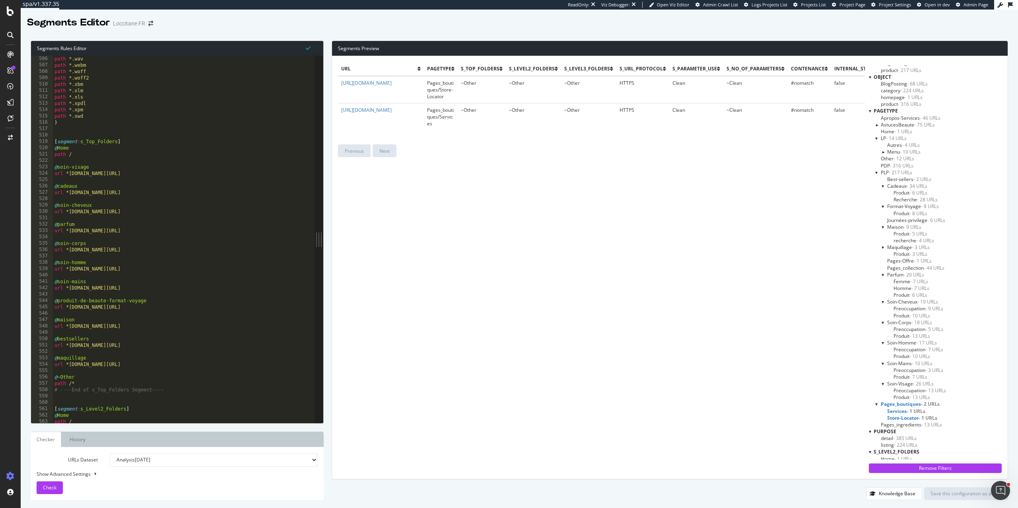
scroll to position [3036, 0]
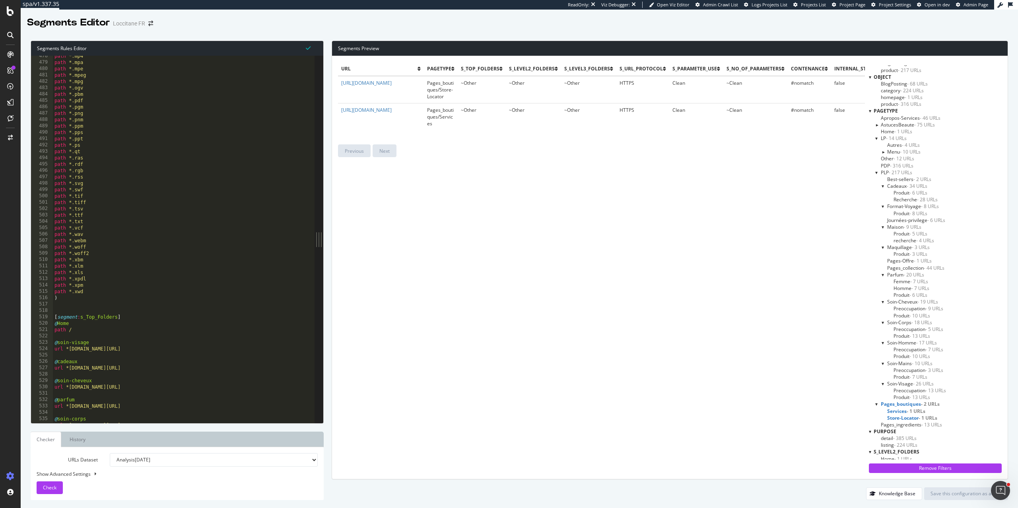
click at [870, 112] on div at bounding box center [870, 110] width 2 height 7
click at [872, 117] on div "purpose" at bounding box center [935, 117] width 133 height 7
click at [870, 118] on div at bounding box center [870, 117] width 2 height 7
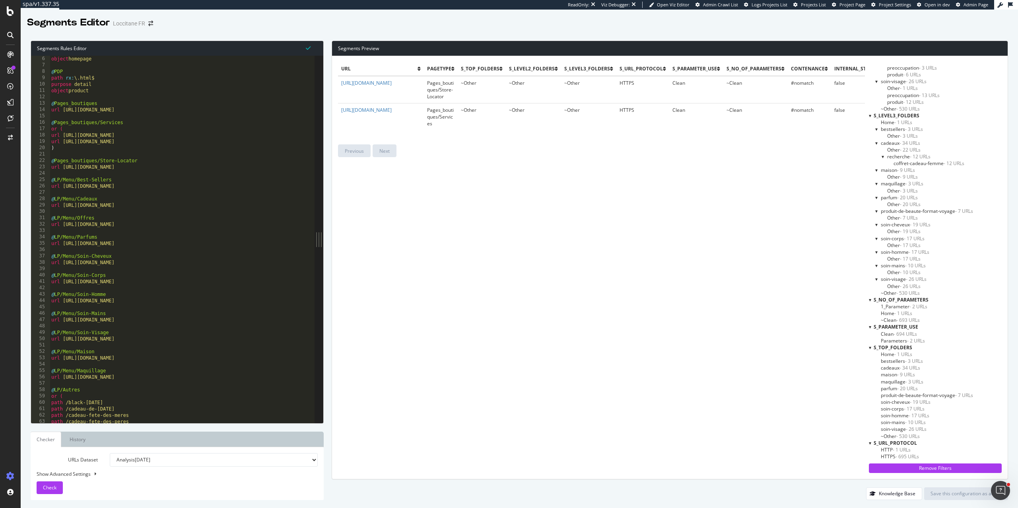
scroll to position [0, 0]
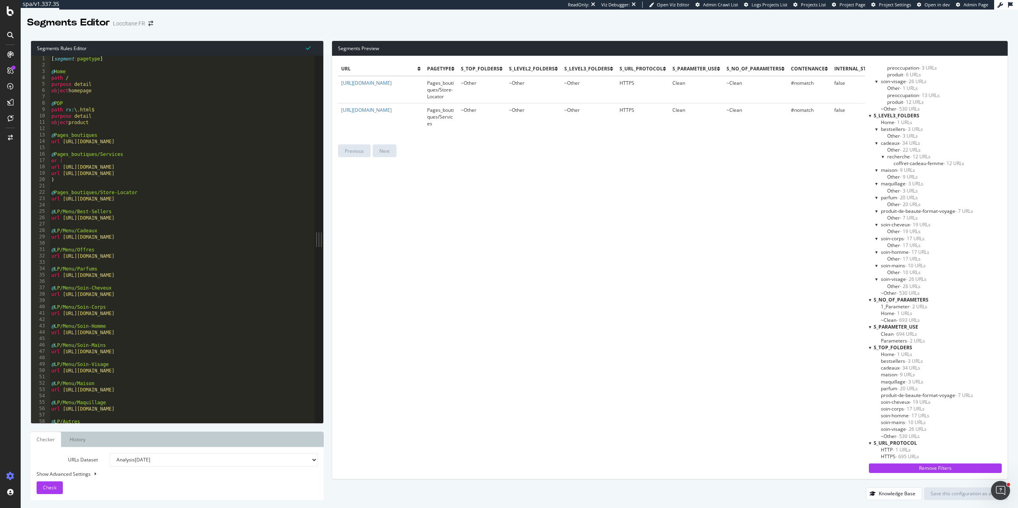
click at [161, 224] on div "[ segment : pagetype ] @ Home path / purpose detail object homepage @ PDP path …" at bounding box center [199, 245] width 298 height 379
click at [116, 226] on div "[ segment : pagetype ] @ Home path / purpose detail object homepage @ PDP path …" at bounding box center [199, 245] width 298 height 379
click at [160, 242] on div "[ segment : pagetype ] @ Home path / purpose detail object homepage @ PDP path …" at bounding box center [199, 245] width 298 height 379
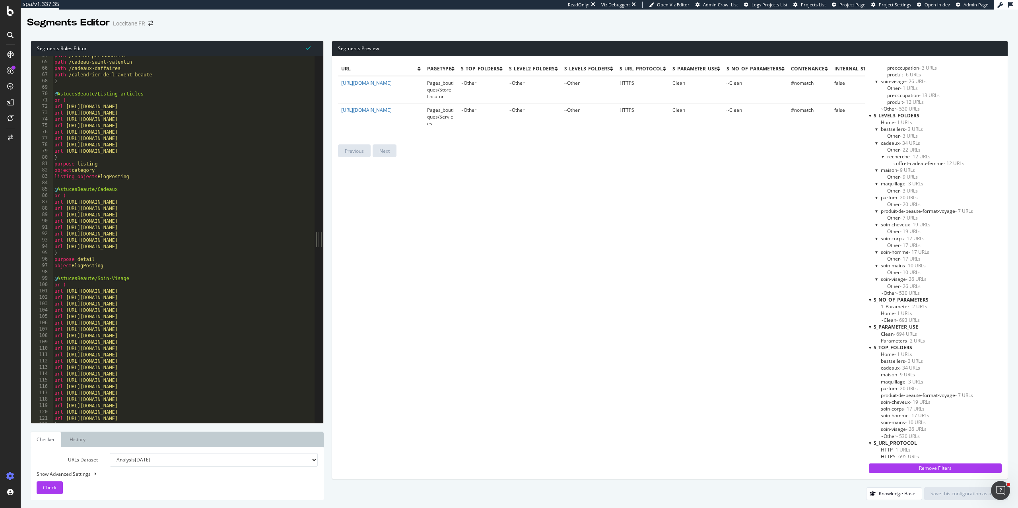
scroll to position [404, 0]
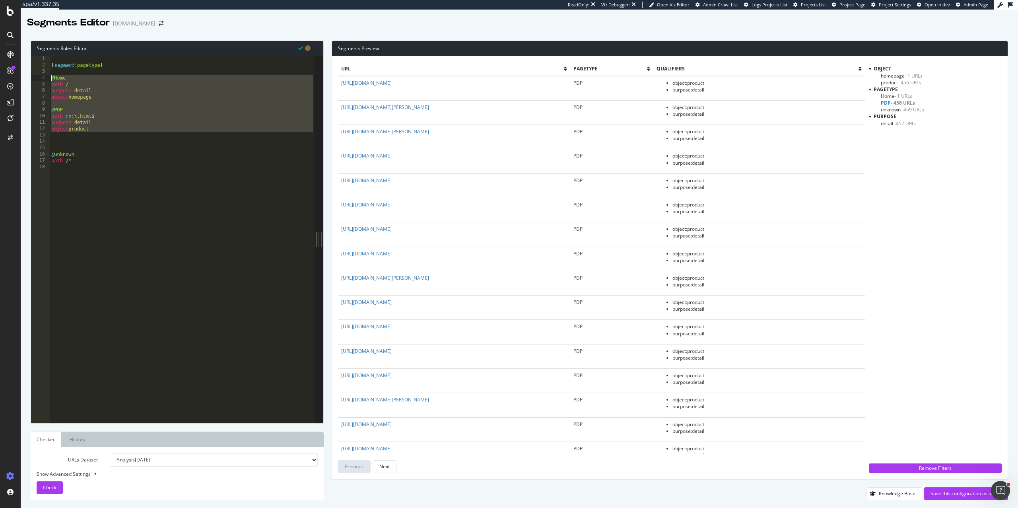
click at [113, 142] on div "[ segment : pagetype ] @ Home path / purpose detail object homepage @ PDP path …" at bounding box center [182, 245] width 265 height 379
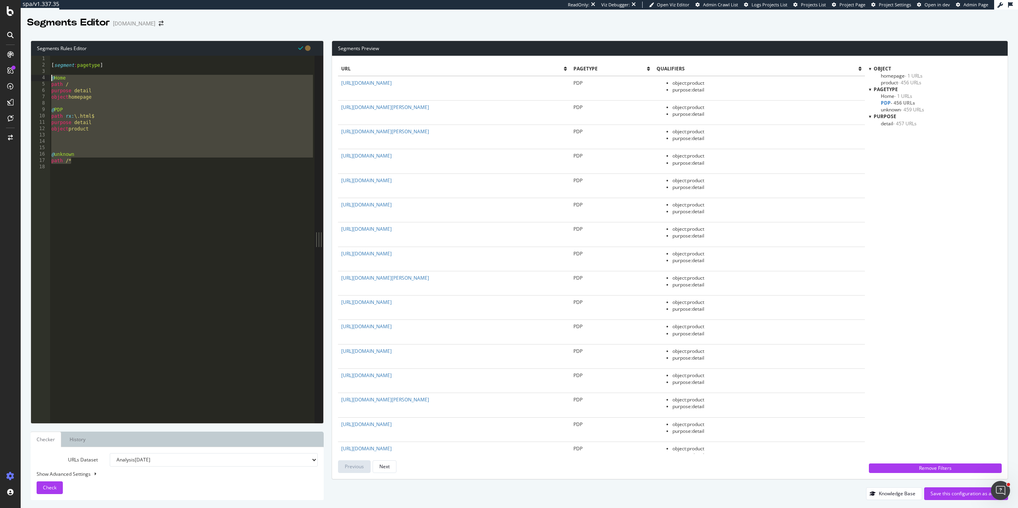
drag, startPoint x: 78, startPoint y: 162, endPoint x: 33, endPoint y: 78, distance: 95.0
click at [33, 78] on div "1 2 3 4 5 6 7 8 9 10 11 12 13 14 15 16 17 18 [ segment : pagetype ] @ Home path…" at bounding box center [172, 239] width 283 height 367
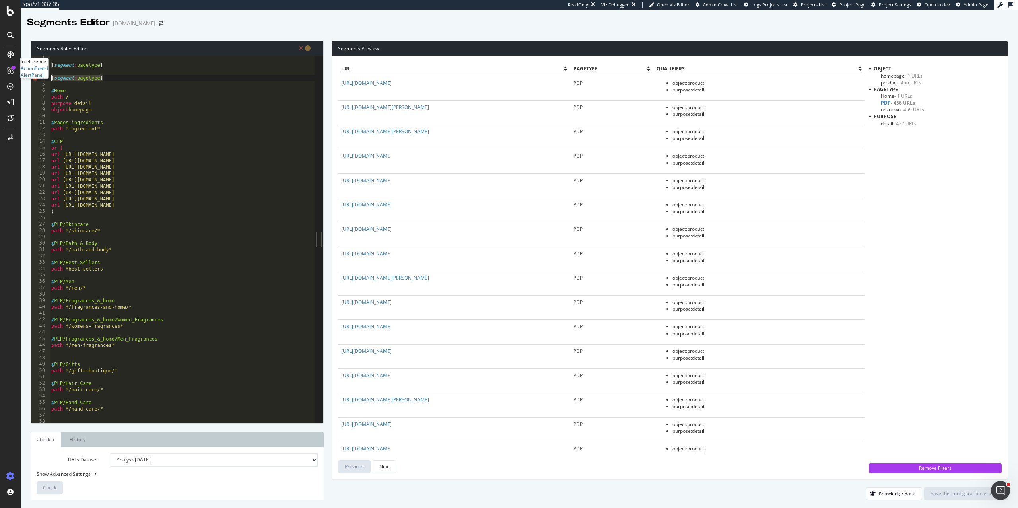
drag, startPoint x: 126, startPoint y: 77, endPoint x: -3, endPoint y: 77, distance: 128.4
click at [0, 77] on html "Intelligence ActionBoard AlertPanel spa/v1.337.35 ReadOnly: Viz Debugger: Open …" at bounding box center [509, 254] width 1018 height 508
type textarea "[segment:pagetype]"
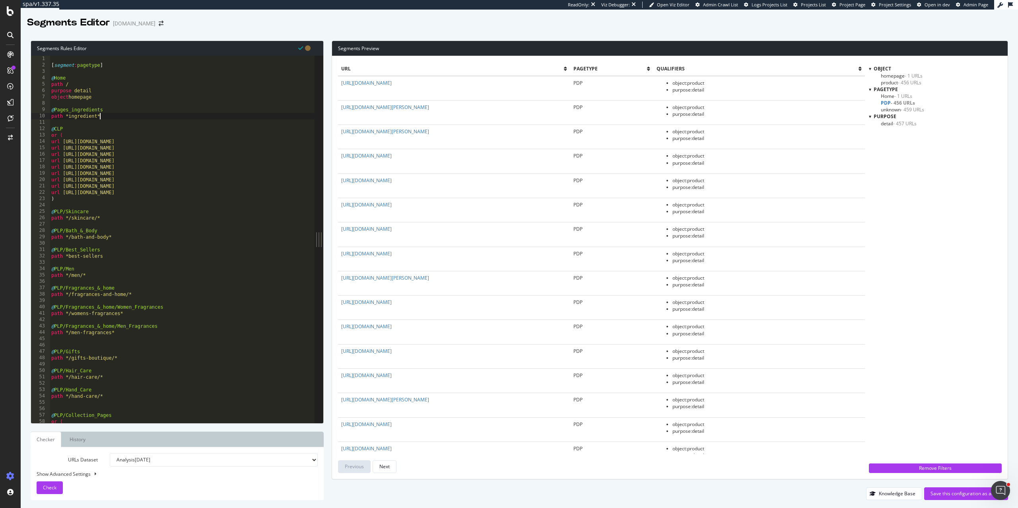
click at [116, 115] on div "[ segment : pagetype ] @ Home path / purpose detail object homepage @ Pages_ing…" at bounding box center [182, 245] width 265 height 379
click at [97, 116] on div "[ segment : pagetype ] @ Home path / purpose detail object homepage @ Pages_ing…" at bounding box center [182, 245] width 265 height 379
click at [115, 113] on div "[ segment : pagetype ] @ Home path / purpose detail object homepage @ Pages_ing…" at bounding box center [182, 245] width 265 height 379
click at [115, 117] on div "[ segment : pagetype ] @ Home path / purpose detail object homepage @ Pages_ing…" at bounding box center [182, 245] width 265 height 379
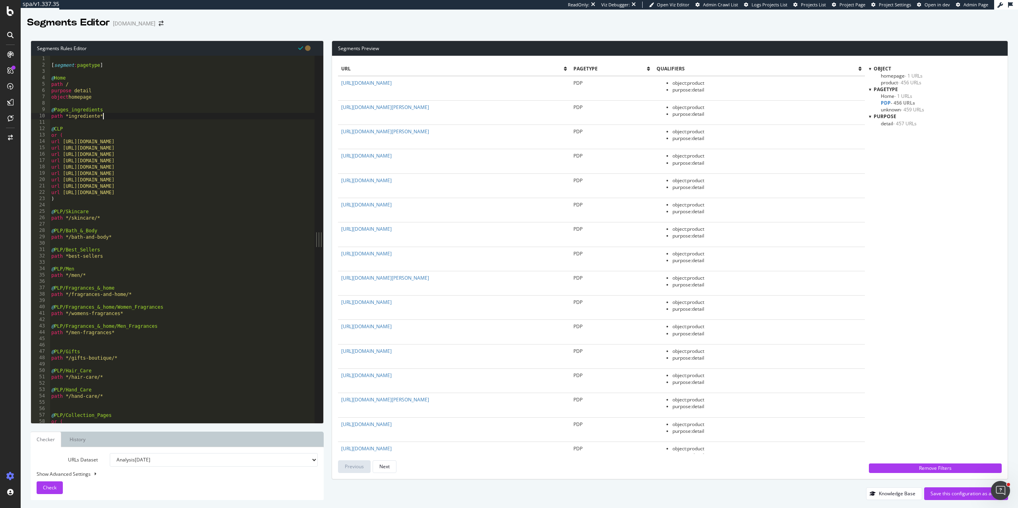
click at [118, 111] on div "[ segment : pagetype ] @ Home path / purpose detail object homepage @ Pages_ing…" at bounding box center [182, 245] width 265 height 379
type textarea "@Pages_ingredients"
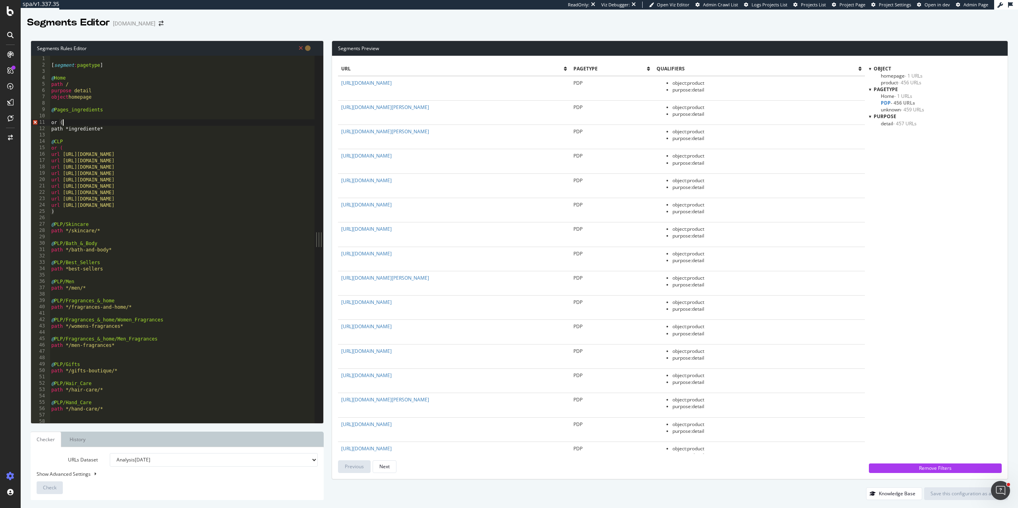
click at [135, 127] on div "[ segment : pagetype ] @ Home path / purpose detail object homepage @ Pages_ing…" at bounding box center [182, 245] width 265 height 379
type textarea "path *ingrediente*"
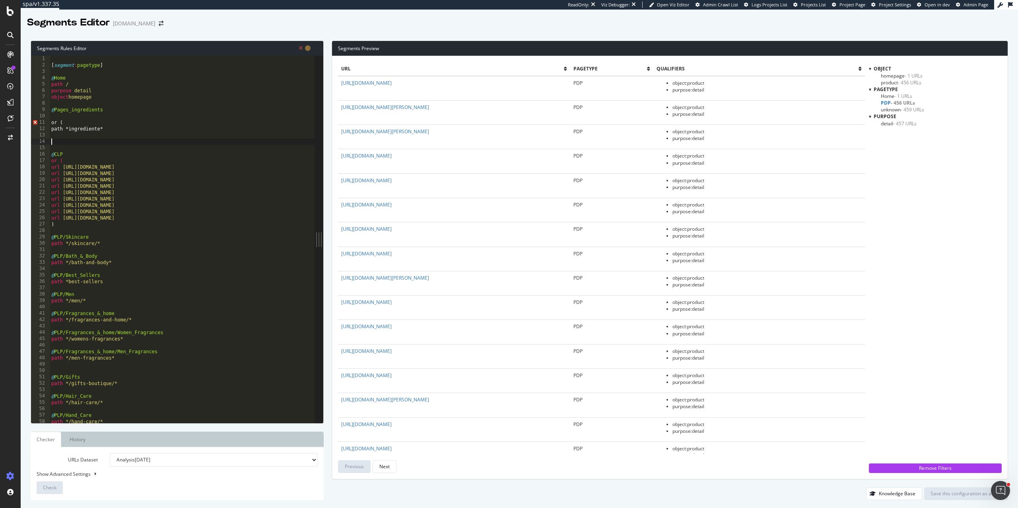
type textarea ")"
click at [89, 119] on div "[ segment : pagetype ] @ Home path / purpose detail object homepage @ Pages_ing…" at bounding box center [182, 245] width 265 height 379
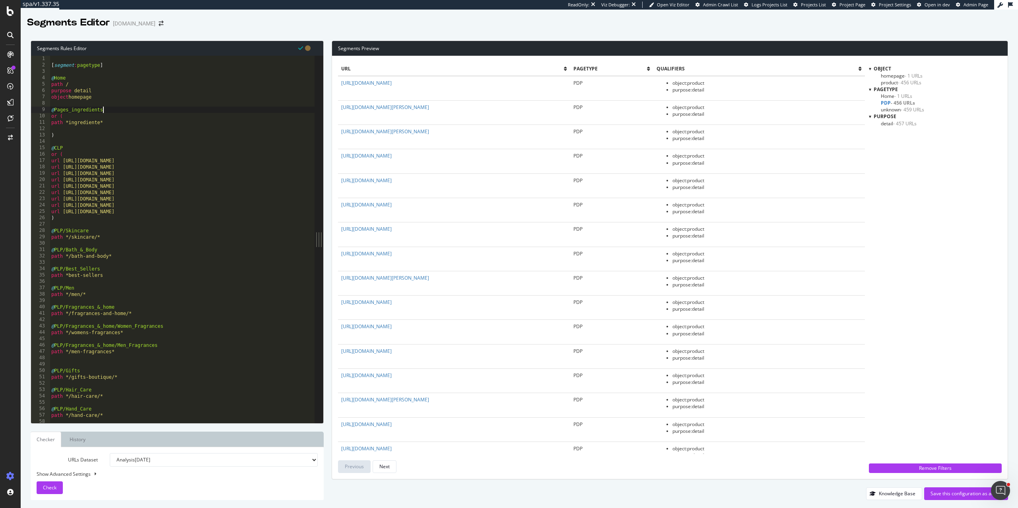
click at [112, 120] on div "[ segment : pagetype ] @ Home path / purpose detail object homepage @ Pages_ing…" at bounding box center [182, 245] width 265 height 379
type textarea "path *ingrediente*"
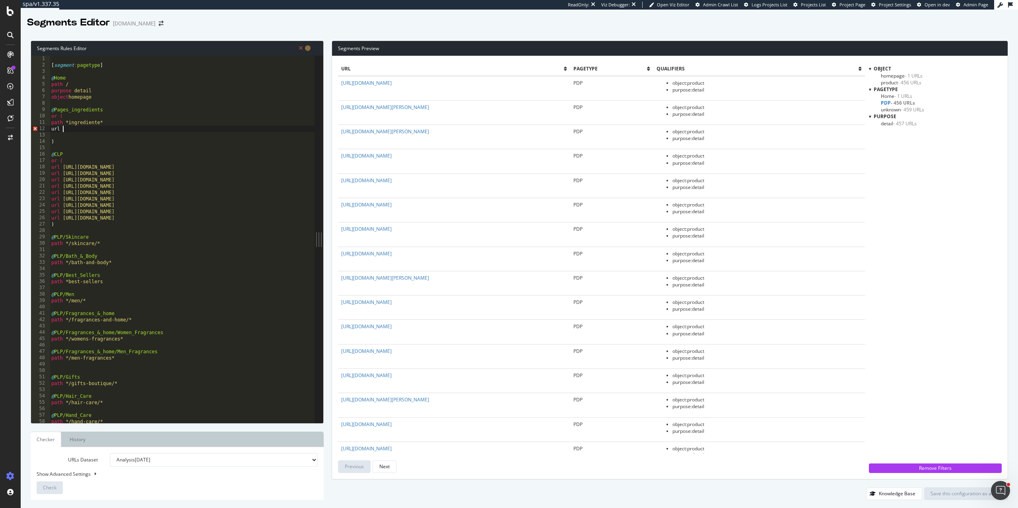
paste textarea "https://es.loccitane.com/productos-rosa"
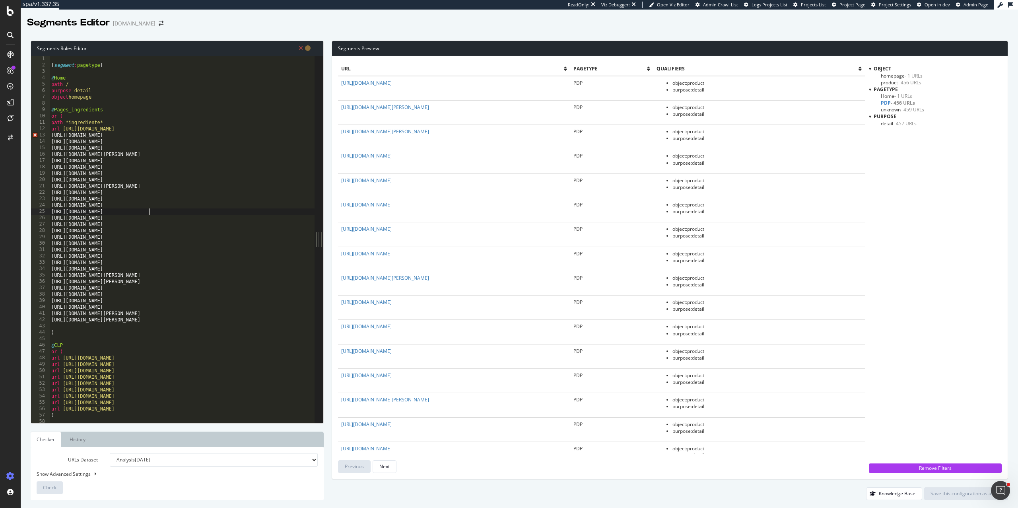
click at [149, 211] on div "[ segment : pagetype ] @ Home path / purpose detail object homepage @ Pages_ing…" at bounding box center [182, 245] width 265 height 379
drag, startPoint x: 210, startPoint y: 227, endPoint x: 42, endPoint y: 222, distance: 168.2
click at [42, 222] on div "https://es.loccitane.com/productos-barbotine 1 2 3 4 5 6 7 8 9 10 11 12 13 14 1…" at bounding box center [172, 239] width 283 height 367
paste textarea "ingrediente-siempreviva"
click at [72, 190] on div "[ segment : pagetype ] @ Home path / purpose detail object homepage @ Pages_ing…" at bounding box center [182, 245] width 265 height 379
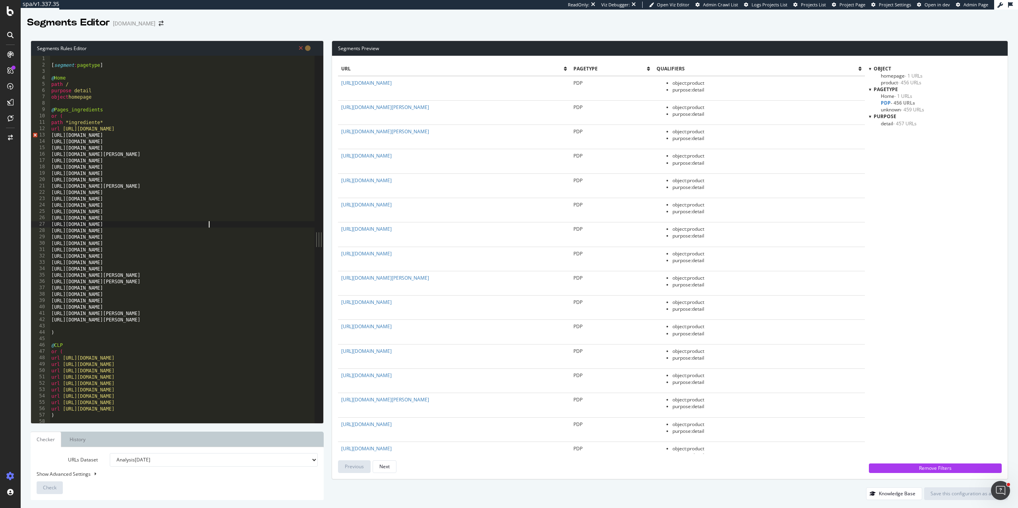
type textarea "https://es.loccitane.com/ingrediente-siempreviva"
type input "https"
click at [191, 72] on span "+" at bounding box center [190, 71] width 8 height 7
click at [205, 74] on input at bounding box center [228, 74] width 86 height 10
type input "url https"
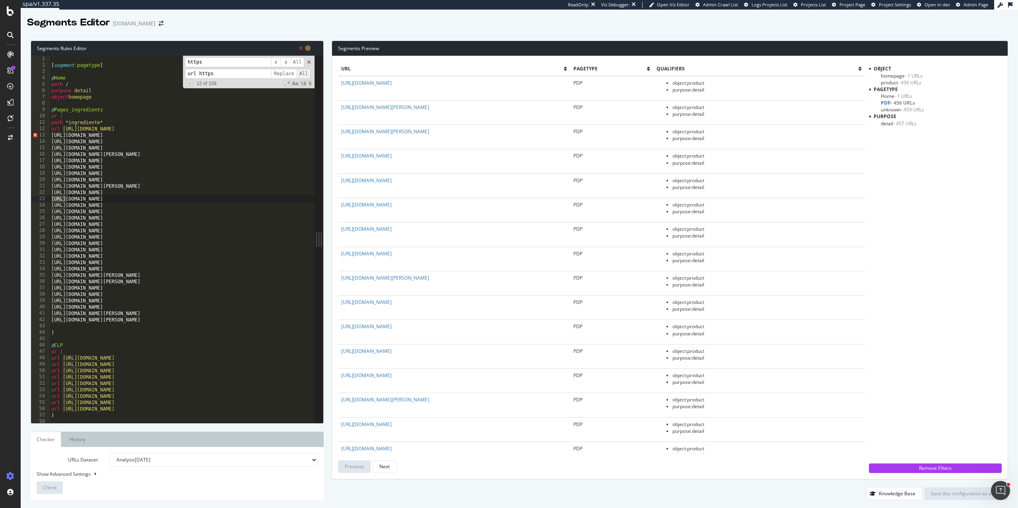
click at [301, 73] on span "All" at bounding box center [304, 74] width 14 height 10
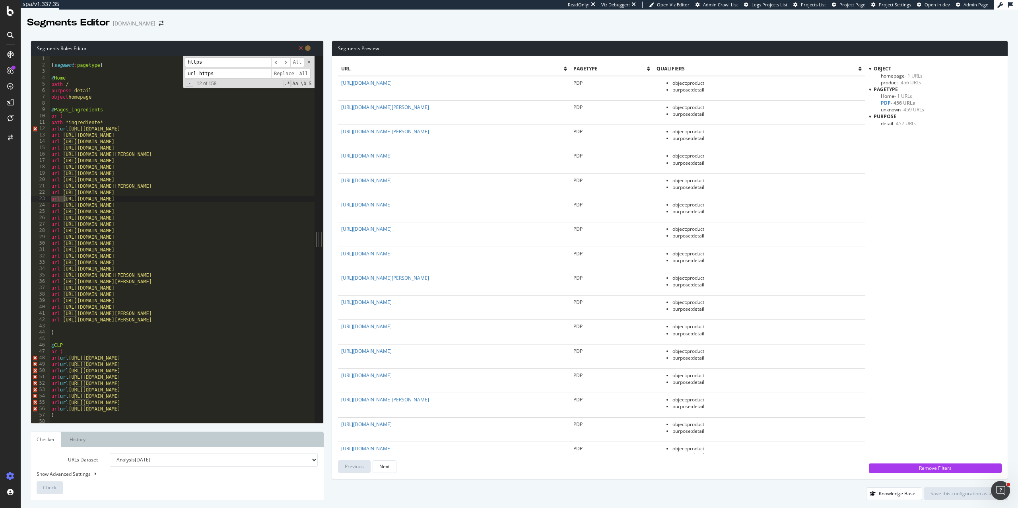
click at [225, 62] on input "https" at bounding box center [228, 62] width 86 height 10
type input "url url"
drag, startPoint x: 220, startPoint y: 72, endPoint x: 196, endPoint y: 74, distance: 24.3
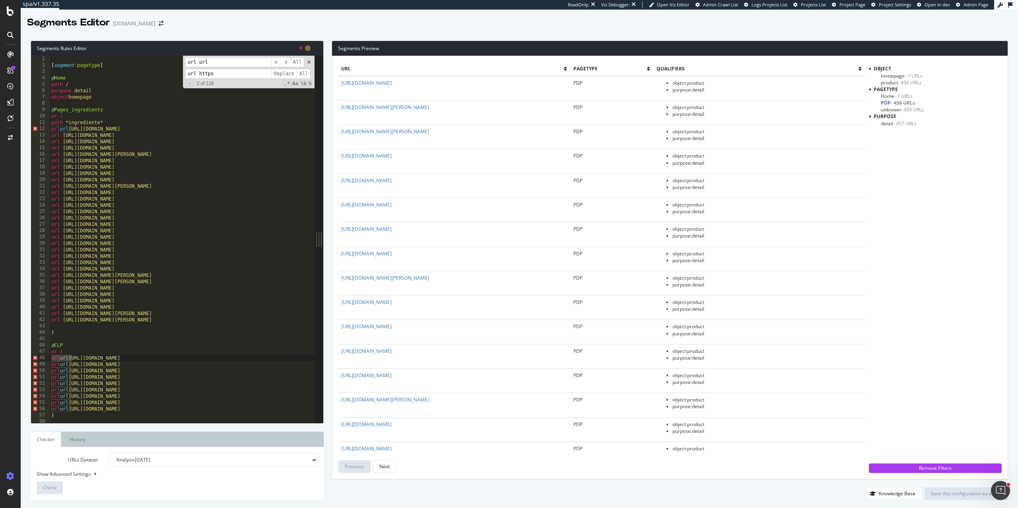
click at [196, 74] on input "url https" at bounding box center [228, 74] width 86 height 10
type input "url"
click at [305, 75] on span "All" at bounding box center [304, 74] width 14 height 10
click at [200, 144] on div "[ segment : pagetype ] @ Home path / purpose detail object homepage @ Pages_ing…" at bounding box center [182, 245] width 265 height 379
click at [309, 63] on span at bounding box center [309, 62] width 6 height 6
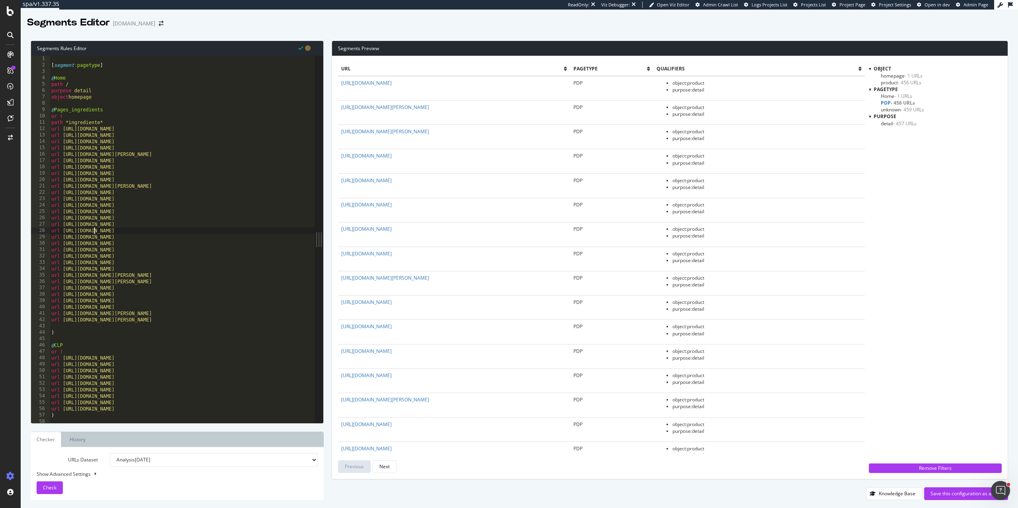
click at [96, 233] on div "[ segment : pagetype ] @ Home path / purpose detail object homepage @ Pages_ing…" at bounding box center [182, 245] width 265 height 379
click at [74, 111] on div "[ segment : pagetype ] @ Home path / purpose detail object homepage @ Pages_ing…" at bounding box center [182, 245] width 265 height 379
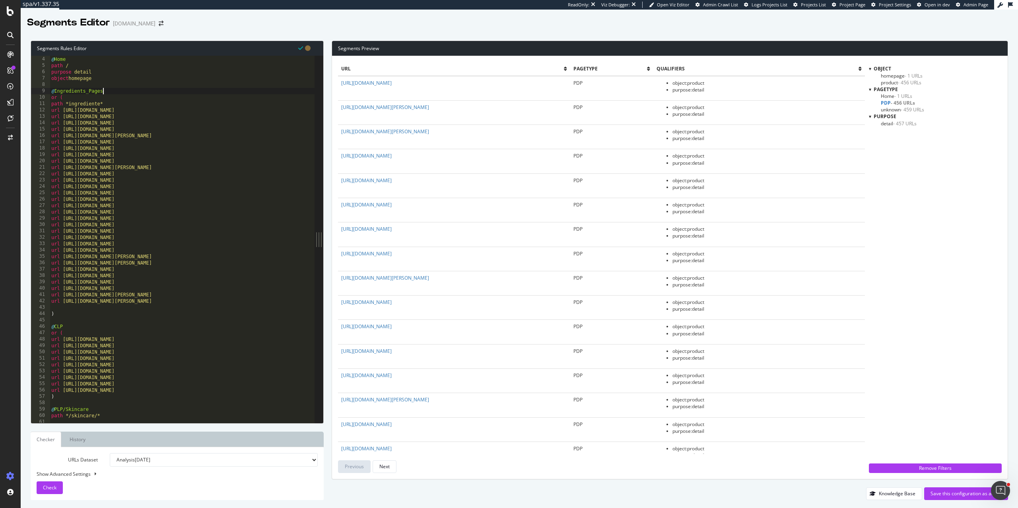
scroll to position [21, 0]
click at [67, 314] on div "@ Home path / purpose detail object homepage @ Ingredients_Pages or ( path *ing…" at bounding box center [182, 243] width 265 height 379
type textarea ")"
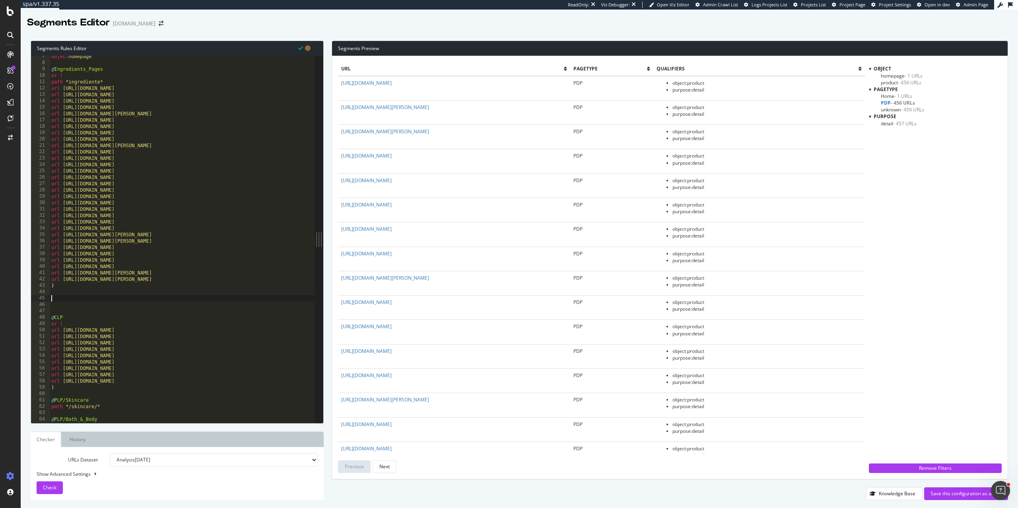
scroll to position [61, 0]
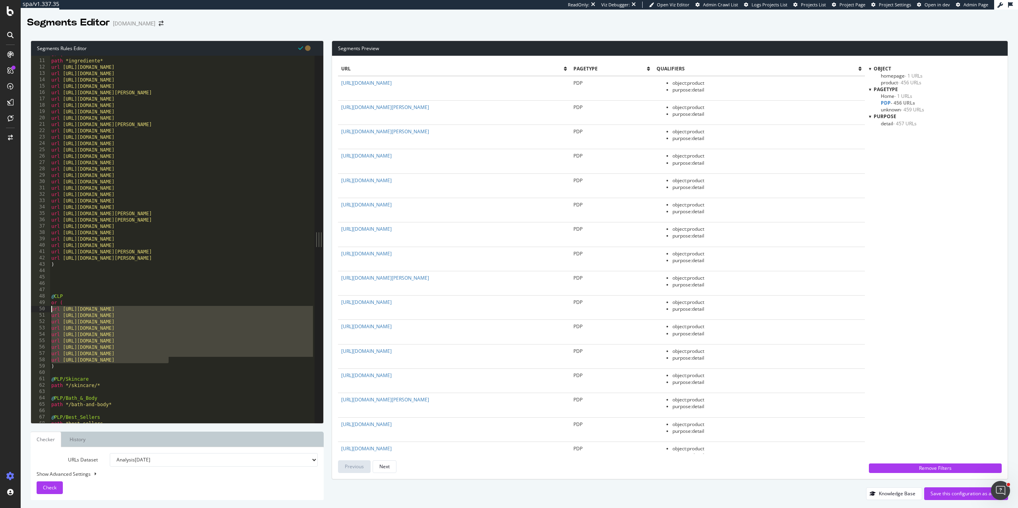
drag, startPoint x: 176, startPoint y: 361, endPoint x: 45, endPoint y: 307, distance: 141.0
click at [45, 307] on div "10 11 12 13 14 15 16 17 18 19 20 21 22 23 24 25 26 27 28 29 30 31 32 33 34 35 3…" at bounding box center [172, 239] width 283 height 367
paste textarea "https://es.loccitane.com/regalos"
paste textarea "https://es.loccitane.com/regalo"
type textarea "https://es.loccitane.com/regalos"
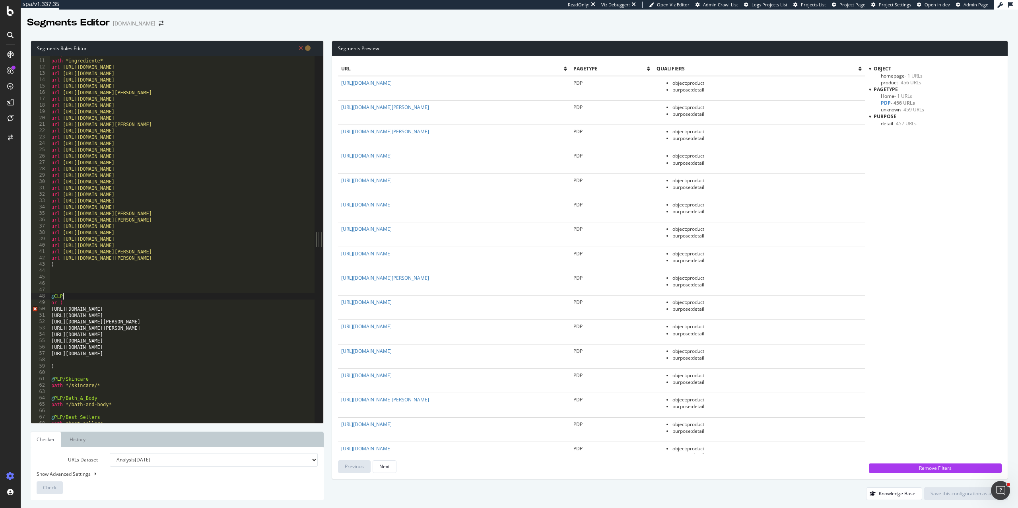
click at [121, 299] on div "or ( path *ingrediente* url https://es.loccitane.com/ingrediente-alcachofa url …" at bounding box center [182, 240] width 265 height 379
click at [98, 301] on div "or ( path *ingrediente* url https://es.loccitane.com/ingrediente-alcachofa url …" at bounding box center [182, 240] width 265 height 379
type textarea "or ("
paste textarea "https://es.loccitane.com/colecciones"
type textarea "https://es.loccitane.com/colecciones"
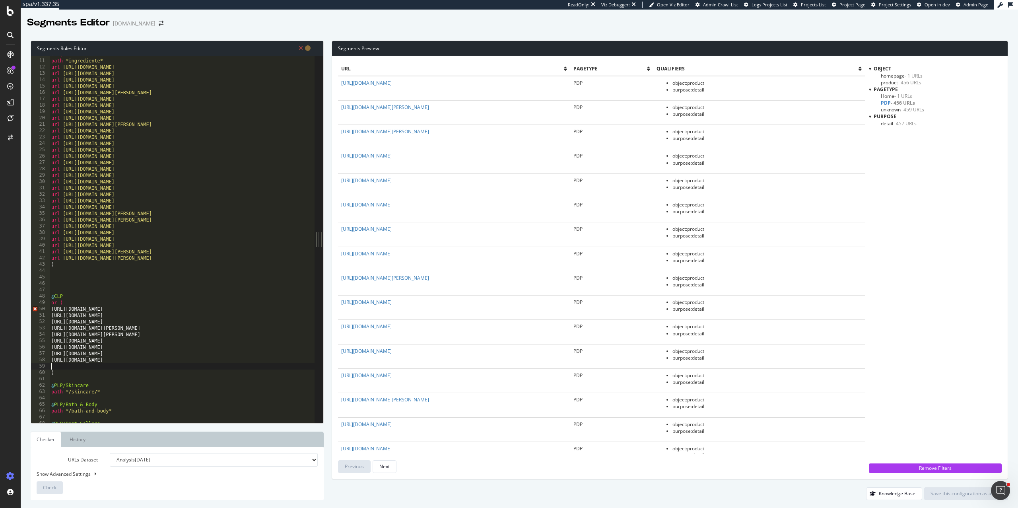
click at [114, 369] on div "or ( path *ingrediente* url https://es.loccitane.com/ingrediente-alcachofa url …" at bounding box center [182, 240] width 265 height 379
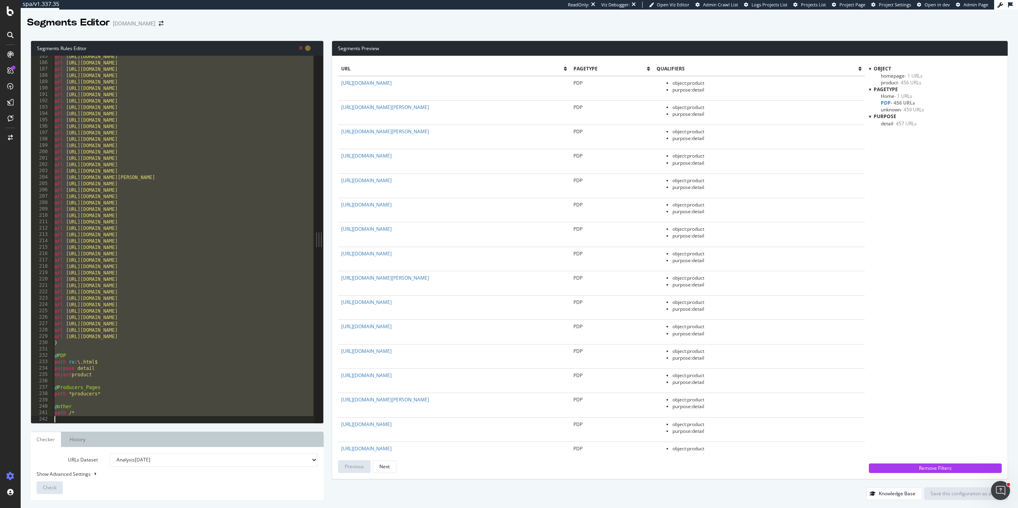
scroll to position [1172, 0]
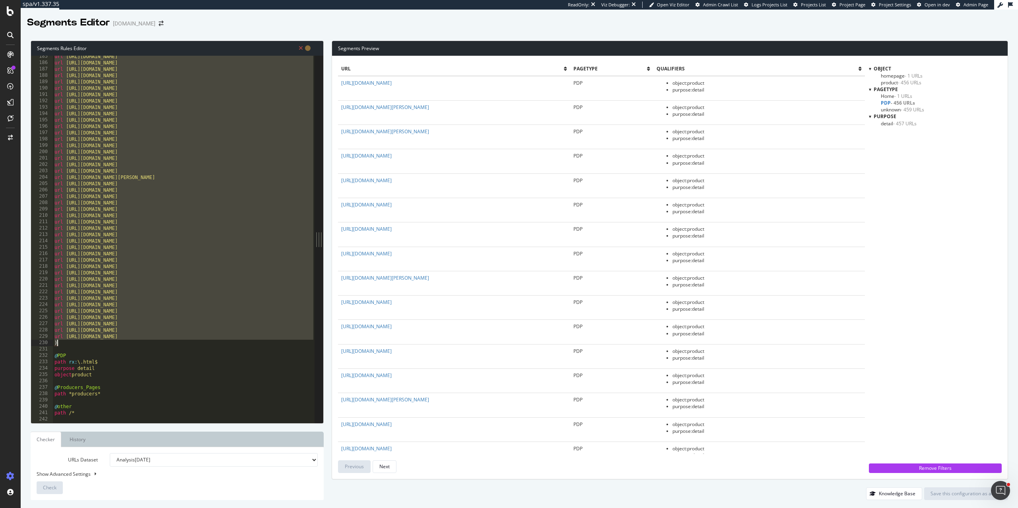
drag, startPoint x: 54, startPoint y: 77, endPoint x: 250, endPoint y: 343, distance: 330.1
click at [250, 343] on div "url https://uk.loccitane.com/summer-hair-care-routine url https://uk.loccitane.…" at bounding box center [184, 242] width 262 height 379
paste textarea "https://es.loccitane.com/cuidados-capilares-equlibrio-suavidad"
type textarea "https://es.loccitane.com/cuidados-capilares-equlibrio-suavidad"
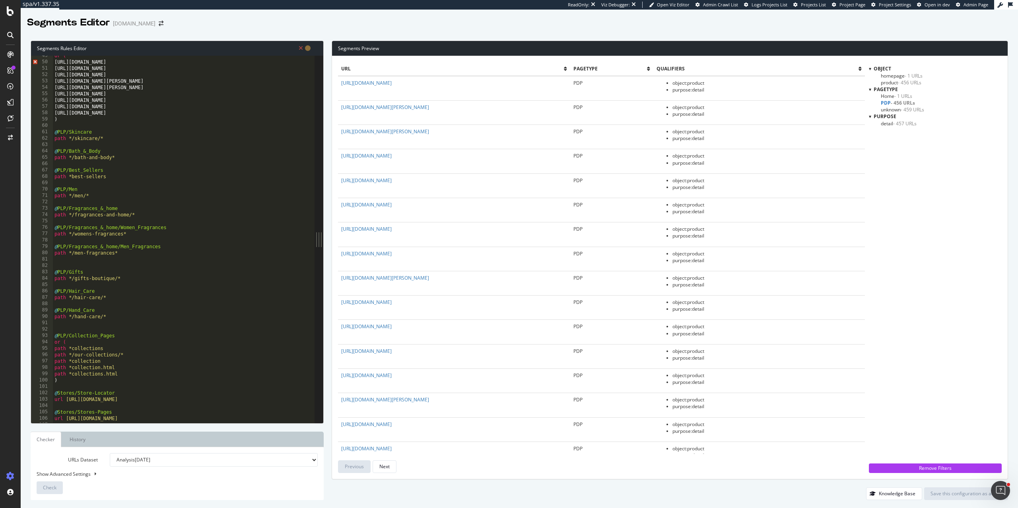
scroll to position [306, 0]
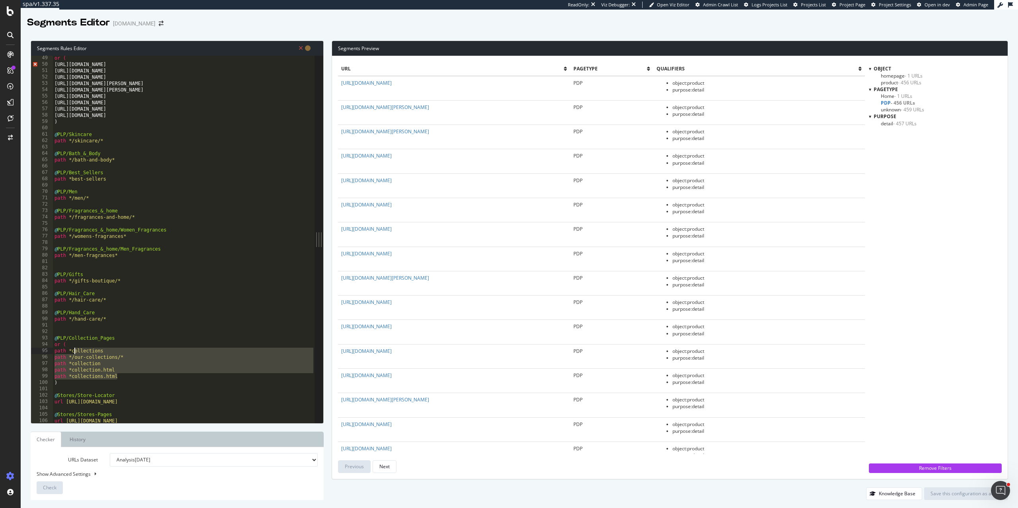
drag, startPoint x: 124, startPoint y: 375, endPoint x: 73, endPoint y: 353, distance: 55.7
click at [73, 353] on div "or ( https://es.loccitane.com/colecciones https://es.loccitane.com/rostro https…" at bounding box center [184, 244] width 262 height 379
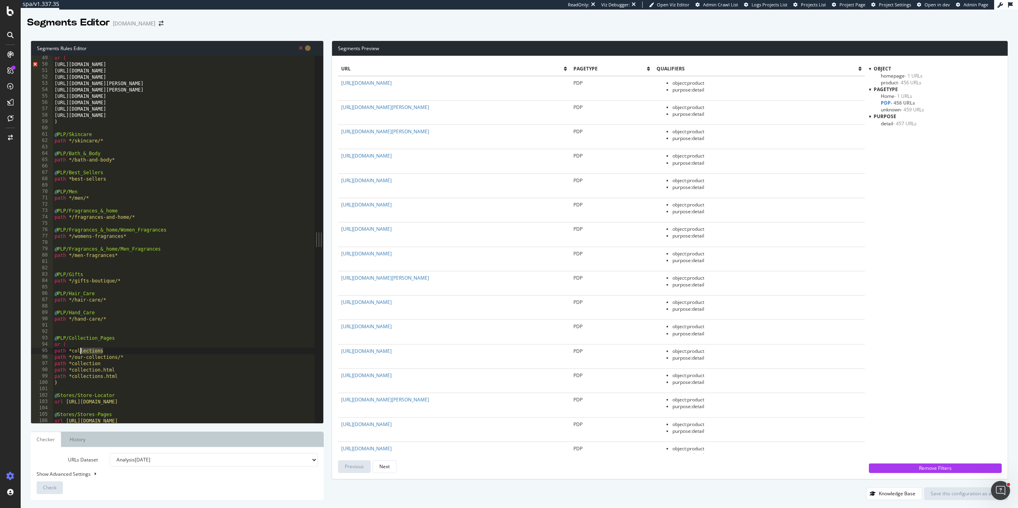
drag, startPoint x: 103, startPoint y: 353, endPoint x: 81, endPoint y: 351, distance: 22.7
click at [80, 351] on div "or ( https://es.loccitane.com/colecciones https://es.loccitane.com/rostro https…" at bounding box center [184, 244] width 262 height 379
click at [71, 350] on div "or ( https://es.loccitane.com/colecciones https://es.loccitane.com/rostro https…" at bounding box center [184, 244] width 262 height 379
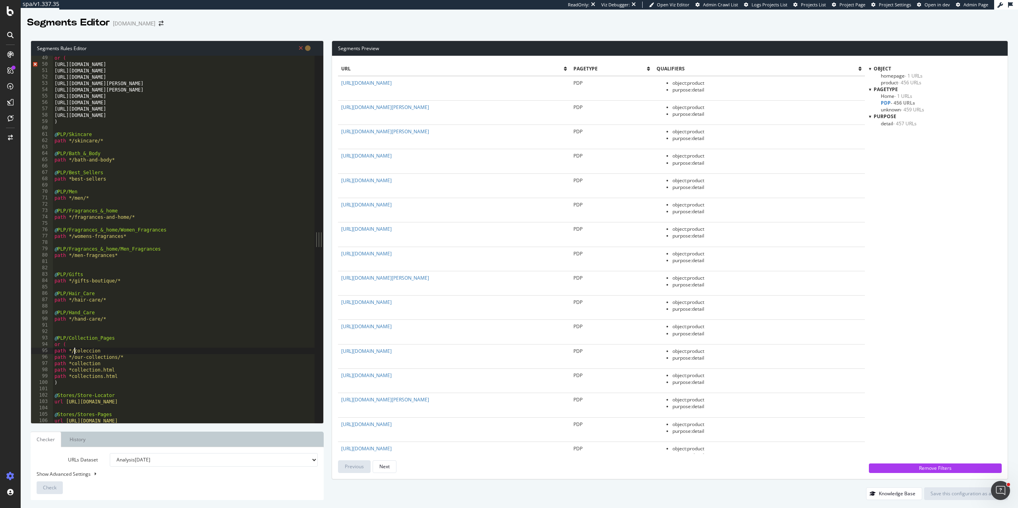
click at [109, 351] on div "or ( https://es.loccitane.com/colecciones https://es.loccitane.com/rostro https…" at bounding box center [184, 244] width 262 height 379
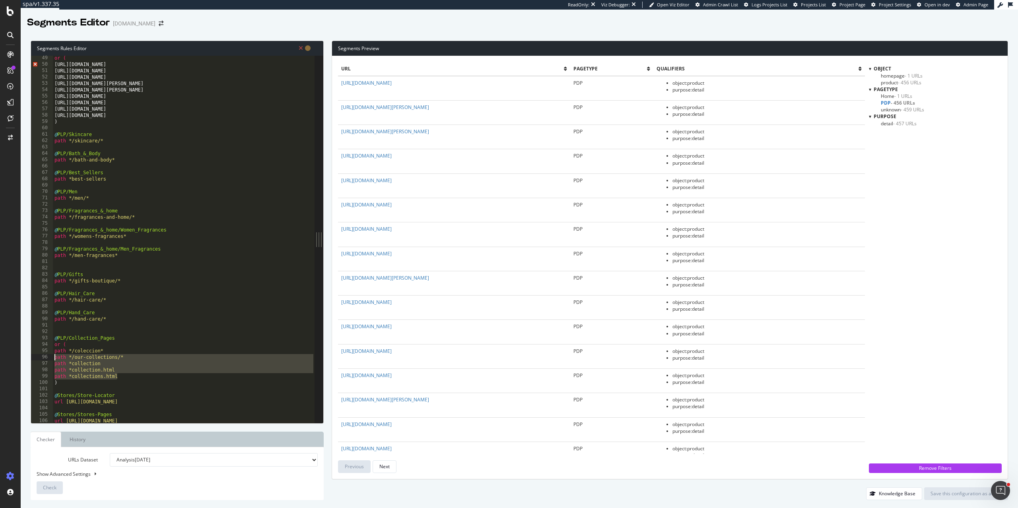
drag, startPoint x: 121, startPoint y: 375, endPoint x: 50, endPoint y: 355, distance: 74.2
click at [50, 355] on div "path */coleccion* 49 50 51 52 53 54 55 56 57 58 59 60 61 62 63 64 65 66 67 68 6…" at bounding box center [172, 239] width 283 height 367
type textarea "path */our-collections/* path *collection"
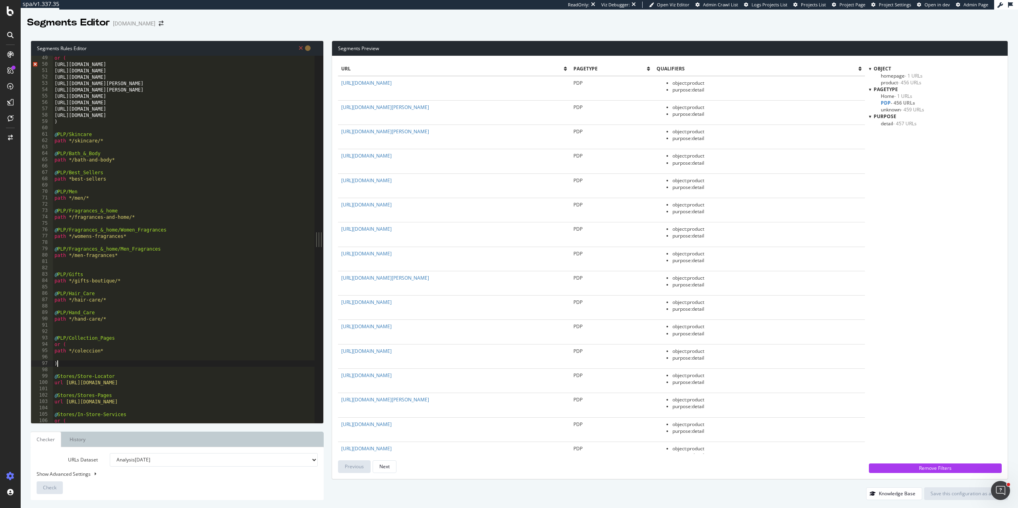
click at [63, 367] on div "or ( https://es.loccitane.com/colecciones https://es.loccitane.com/rostro https…" at bounding box center [184, 244] width 262 height 379
type textarea ")"
click at [82, 342] on div "or ( https://es.loccitane.com/colecciones https://es.loccitane.com/rostro https…" at bounding box center [184, 244] width 262 height 379
type textarea "o"
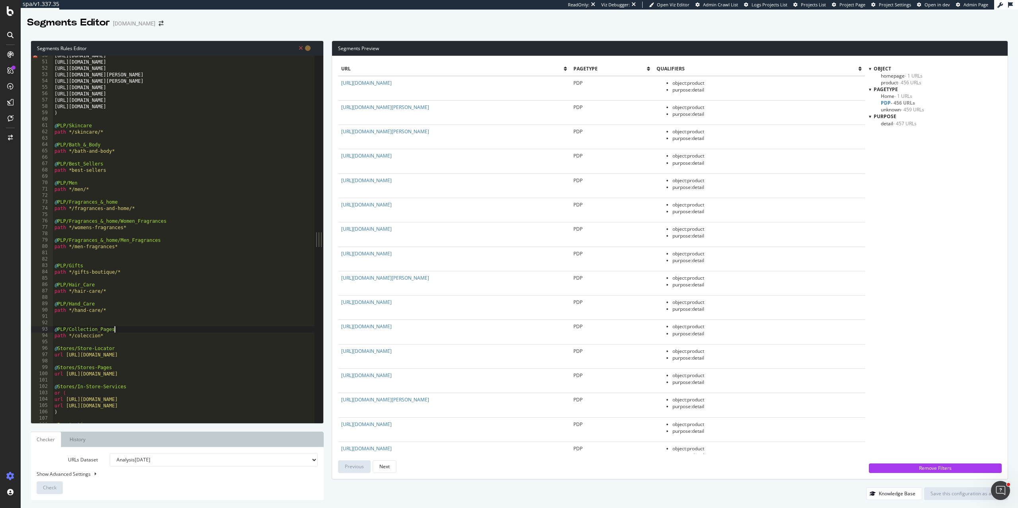
scroll to position [315, 0]
click at [113, 173] on div "https://es.loccitane.com/colecciones https://es.loccitane.com/rostro https://es…" at bounding box center [184, 241] width 262 height 379
drag, startPoint x: 118, startPoint y: 273, endPoint x: 72, endPoint y: 272, distance: 46.1
click at [72, 272] on div "https://es.loccitane.com/colecciones https://es.loccitane.com/rostro https://es…" at bounding box center [184, 241] width 262 height 379
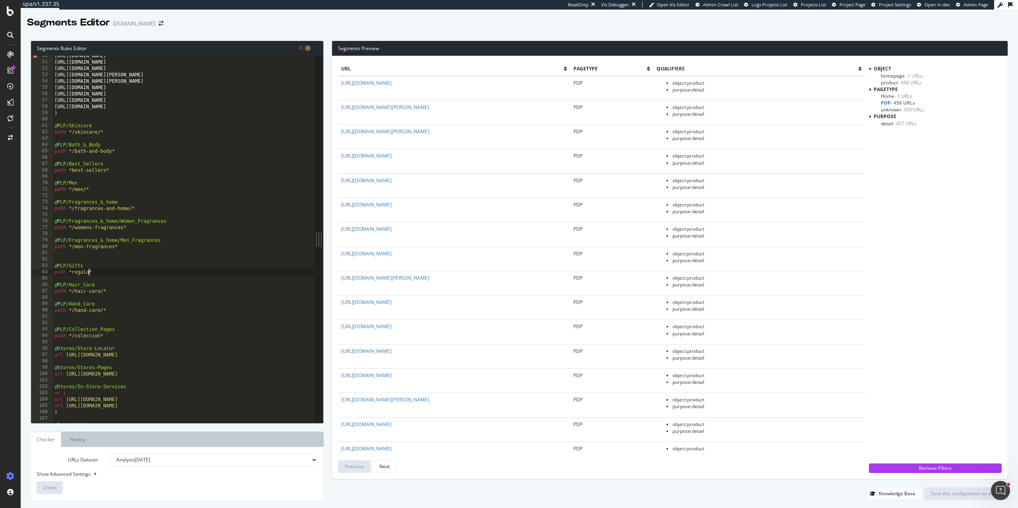
scroll to position [0, 2]
click at [105, 275] on div "https://es.loccitane.com/colecciones https://es.loccitane.com/rostro https://es…" at bounding box center [184, 241] width 262 height 379
drag, startPoint x: 100, startPoint y: 291, endPoint x: 74, endPoint y: 291, distance: 25.8
click at [74, 291] on div "https://es.loccitane.com/colecciones https://es.loccitane.com/rostro https://es…" at bounding box center [184, 241] width 262 height 379
paste textarea "cabello/"
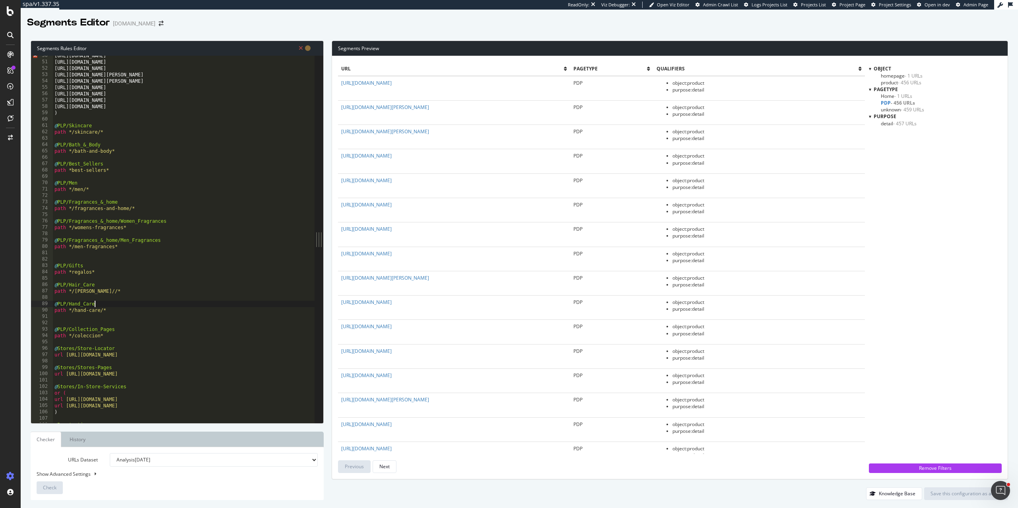
click at [103, 306] on div "https://es.loccitane.com/colecciones https://es.loccitane.com/rostro https://es…" at bounding box center [184, 241] width 262 height 379
drag, startPoint x: 112, startPoint y: 152, endPoint x: 74, endPoint y: 152, distance: 37.8
click at [74, 152] on div "https://es.loccitane.com/colecciones https://es.loccitane.com/rostro https://es…" at bounding box center [184, 241] width 262 height 379
paste textarea "cuerpo"
type textarea "path */cuerpo/*"
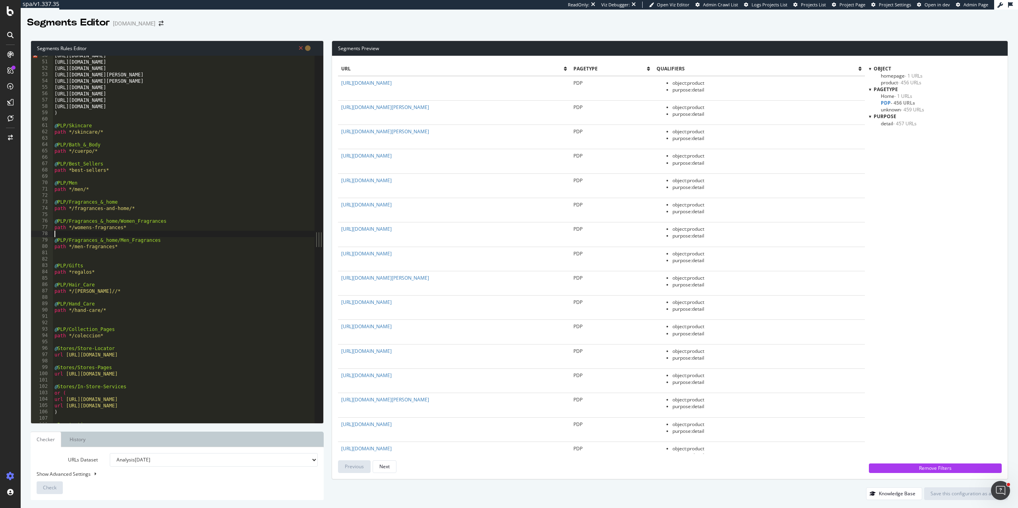
click at [165, 234] on div "https://es.loccitane.com/colecciones https://es.loccitane.com/rostro https://es…" at bounding box center [184, 241] width 262 height 379
drag, startPoint x: 100, startPoint y: 312, endPoint x: 75, endPoint y: 311, distance: 25.5
click at [75, 311] on div "https://es.loccitane.com/colecciones https://es.loccitane.com/rostro https://es…" at bounding box center [184, 241] width 262 height 379
paste textarea "cuidados-de-manos"
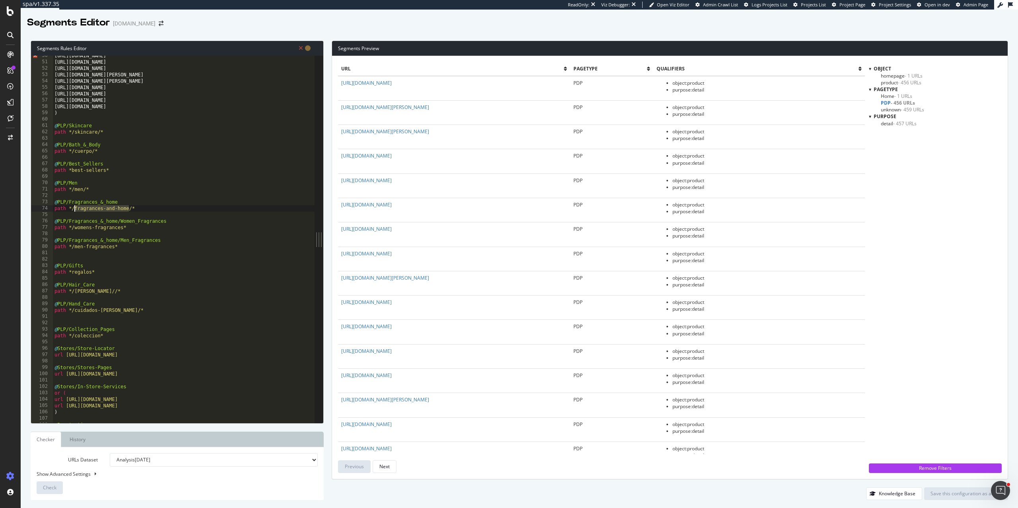
drag, startPoint x: 130, startPoint y: 208, endPoint x: 74, endPoint y: 208, distance: 56.1
click at [74, 208] on div "https://es.loccitane.com/colecciones https://es.loccitane.com/rostro https://es…" at bounding box center [184, 241] width 262 height 379
paste textarea "perfu"
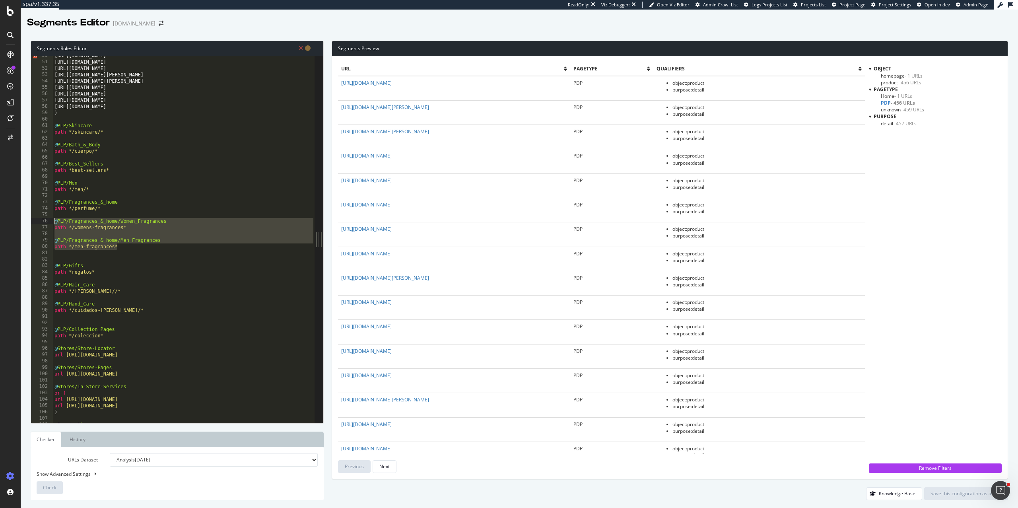
drag, startPoint x: 124, startPoint y: 246, endPoint x: 44, endPoint y: 221, distance: 83.9
click at [44, 221] on div "path */perfume/* 50 51 52 53 54 55 56 57 58 59 60 61 62 63 64 65 66 67 68 69 70…" at bounding box center [172, 239] width 283 height 367
type textarea "@PLP/Fragrances_&_home/Women_Fragrances path */womens-fragrances*"
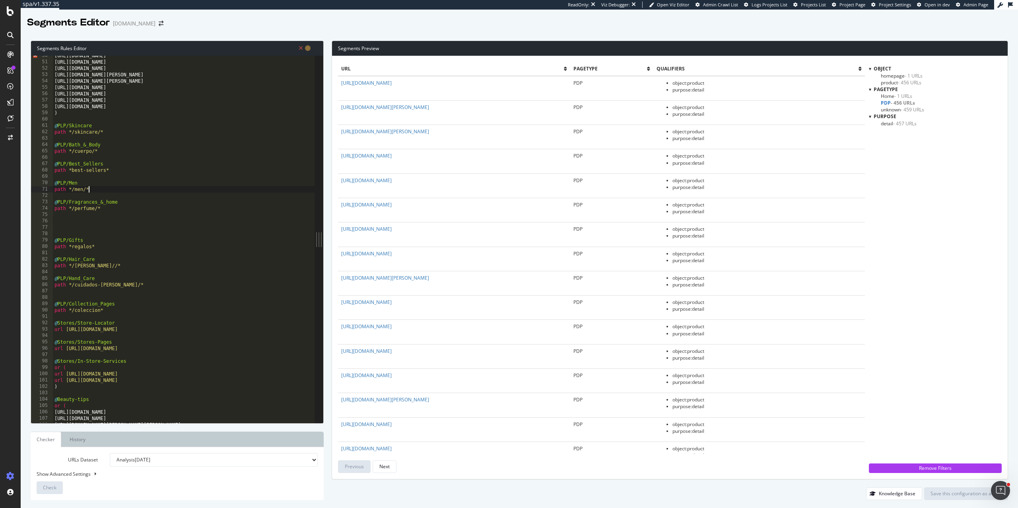
click at [114, 192] on div "https://es.loccitane.com/colecciones https://es.loccitane.com/rostro https://es…" at bounding box center [184, 241] width 262 height 379
type textarea "path */men/*"
paste textarea "path */men-fragrances*"
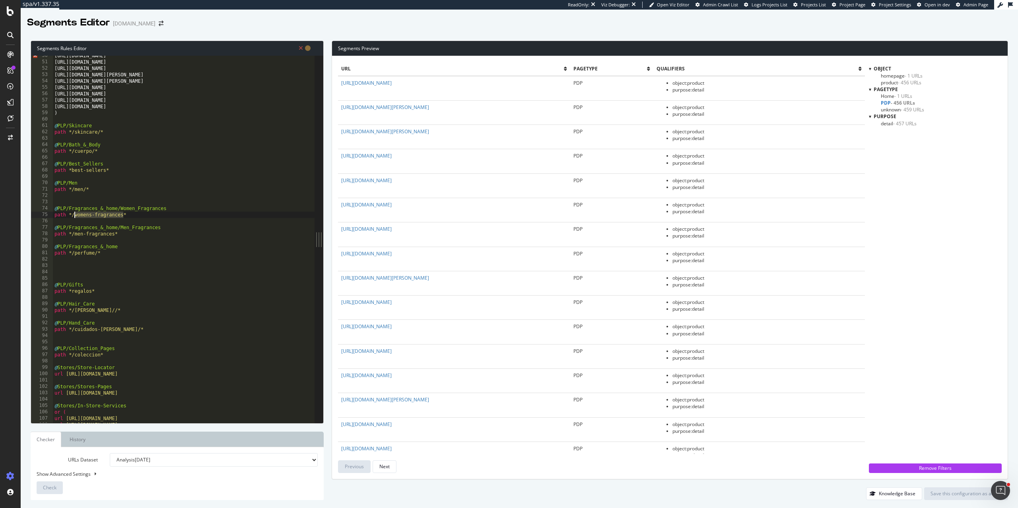
drag, startPoint x: 123, startPoint y: 215, endPoint x: 75, endPoint y: 214, distance: 48.1
click at [75, 214] on div "https://es.loccitane.com/colecciones https://es.loccitane.com/rostro https://es…" at bounding box center [184, 241] width 262 height 379
click at [80, 215] on div "https://es.loccitane.com/colecciones https://es.loccitane.com/rostro https://es…" at bounding box center [184, 241] width 262 height 379
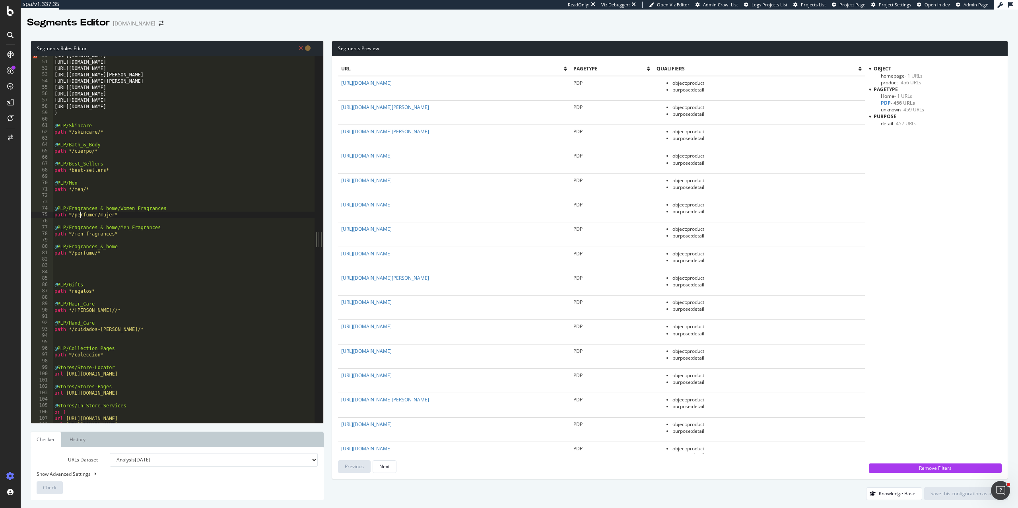
click at [96, 215] on div "https://es.loccitane.com/colecciones https://es.loccitane.com/rostro https://es…" at bounding box center [184, 241] width 262 height 379
click at [128, 215] on div "https://es.loccitane.com/colecciones https://es.loccitane.com/rostro https://es…" at bounding box center [184, 241] width 262 height 379
drag, startPoint x: 114, startPoint y: 235, endPoint x: 75, endPoint y: 234, distance: 39.8
click at [75, 234] on div "https://es.loccitane.com/colecciones https://es.loccitane.com/rostro https://es…" at bounding box center [184, 241] width 262 height 379
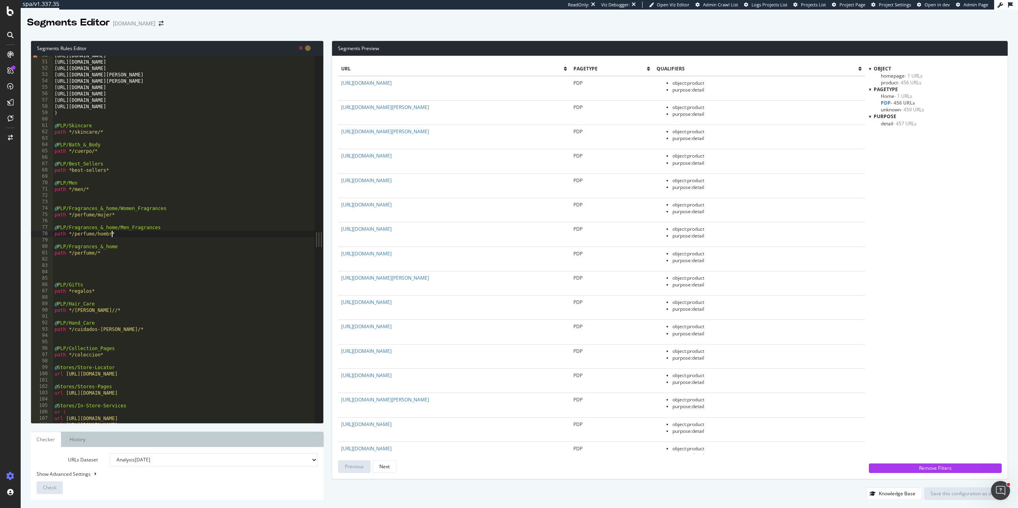
type textarea "path */perfume/hombre*"
click at [126, 238] on div "https://es.loccitane.com/colecciones https://es.loccitane.com/rostro https://es…" at bounding box center [184, 241] width 262 height 379
click at [128, 248] on div "https://es.loccitane.com/colecciones https://es.loccitane.com/rostro https://es…" at bounding box center [184, 241] width 262 height 379
type textarea "@PLP/Fragrances_&_home"
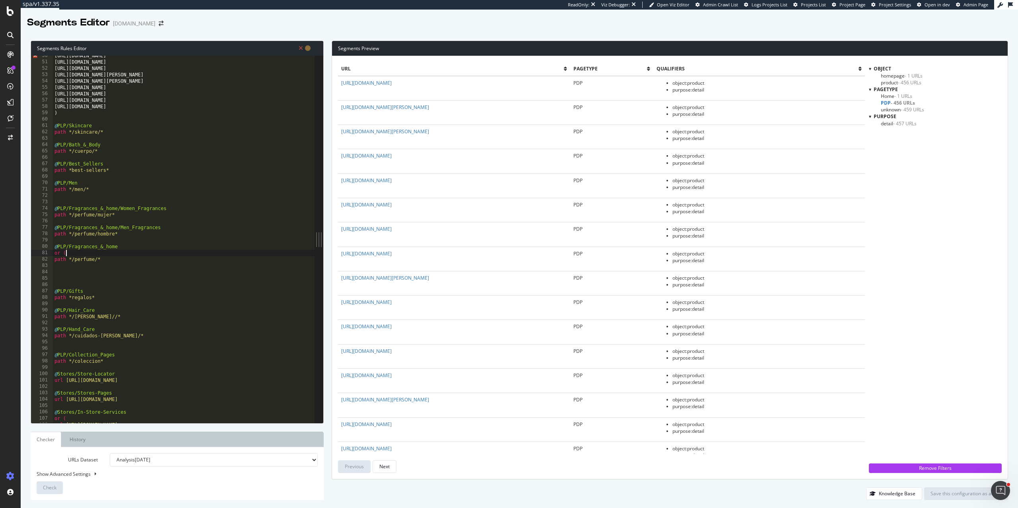
click at [144, 256] on div "https://es.loccitane.com/colecciones https://es.loccitane.com/rostro https://es…" at bounding box center [184, 241] width 262 height 379
click at [121, 257] on div "https://es.loccitane.com/colecciones https://es.loccitane.com/rostro https://es…" at bounding box center [184, 241] width 262 height 379
type textarea "path */perfume/*"
type textarea ")"
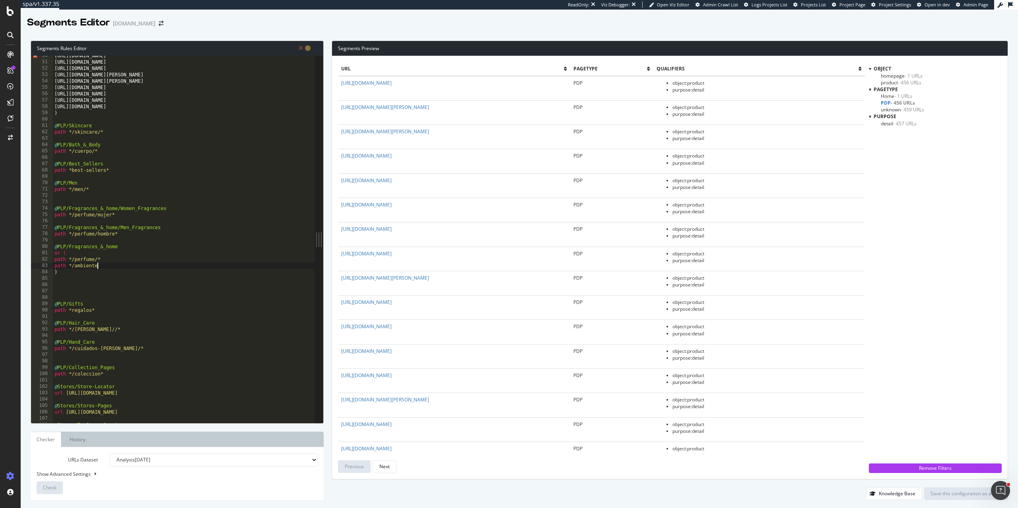
type textarea "path */ambiente*"
click at [63, 287] on div "https://es.loccitane.com/colecciones https://es.loccitane.com/rostro https://es…" at bounding box center [184, 241] width 262 height 379
click at [118, 330] on div "https://es.loccitane.com/colecciones https://es.loccitane.com/rostro https://es…" at bounding box center [184, 241] width 262 height 379
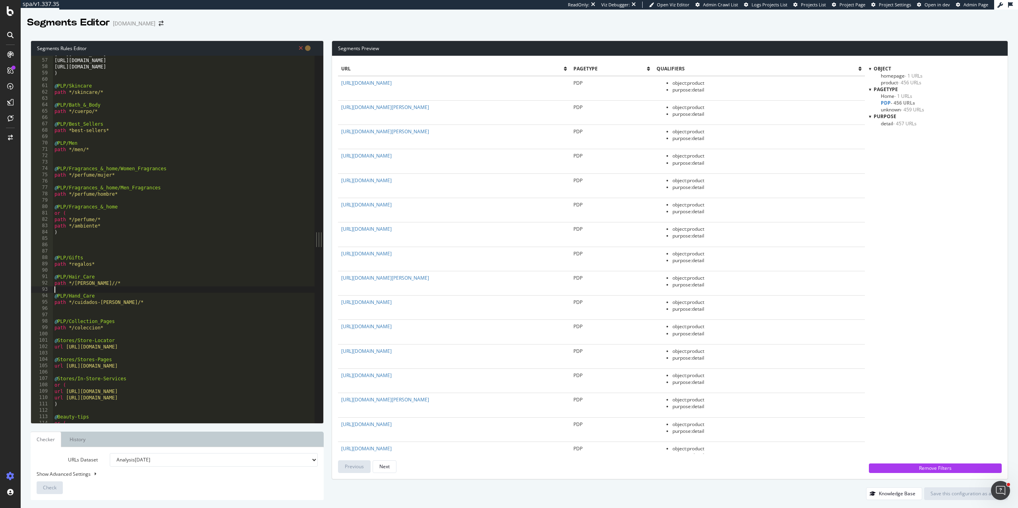
scroll to position [355, 0]
click at [101, 284] on div "https://es.loccitane.com/nuestras-ofertas-de-belleza https://es.loccitane.com/p…" at bounding box center [184, 240] width 262 height 379
type textarea "path */cabello/*"
click at [147, 308] on div "https://es.loccitane.com/nuestras-ofertas-de-belleza https://es.loccitane.com/p…" at bounding box center [184, 240] width 262 height 379
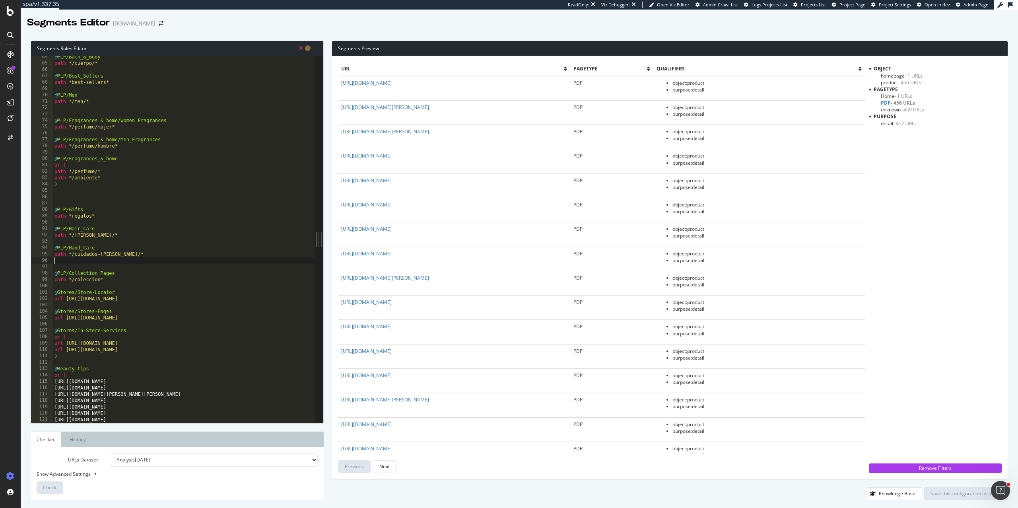
scroll to position [403, 0]
click at [141, 283] on div "@ PLP/Bath_&_Body path */cuerpo/* @ PLP/Best_Sellers path *best-sellers* @ PLP/…" at bounding box center [184, 243] width 262 height 379
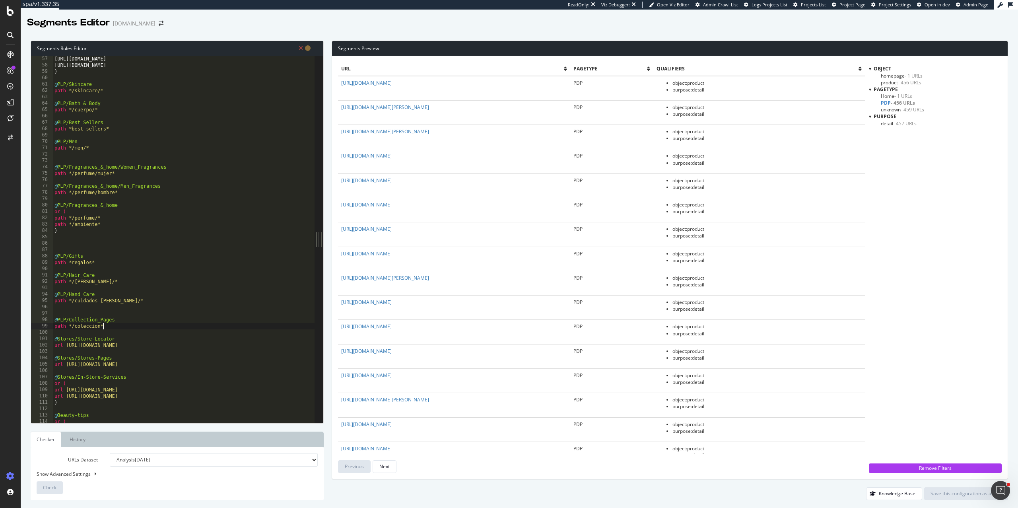
scroll to position [354, 0]
drag, startPoint x: 100, startPoint y: 91, endPoint x: 87, endPoint y: 91, distance: 13.1
click at [87, 91] on div "https://es.loccitane.com/nuestras-ofertas-de-belleza https://es.loccitane.com/p…" at bounding box center [184, 240] width 262 height 379
click at [94, 93] on div "https://es.loccitane.com/nuestras-ofertas-de-belleza https://es.loccitane.com/p…" at bounding box center [184, 240] width 262 height 379
drag, startPoint x: 98, startPoint y: 93, endPoint x: 75, endPoint y: 93, distance: 22.7
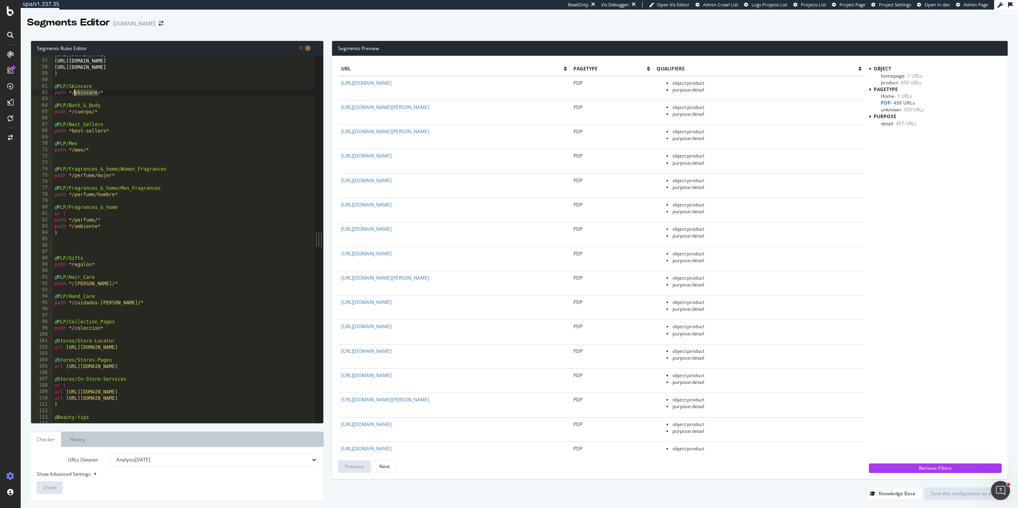
click at [75, 93] on div "https://es.loccitane.com/nuestras-ofertas-de-belleza https://es.loccitane.com/p…" at bounding box center [184, 240] width 262 height 379
paste textarea "ostro"
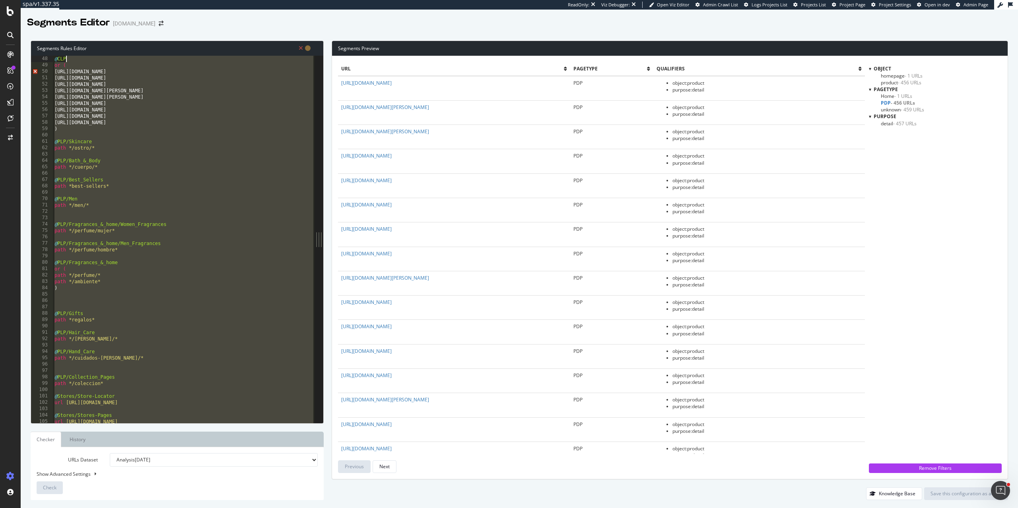
scroll to position [0, 0]
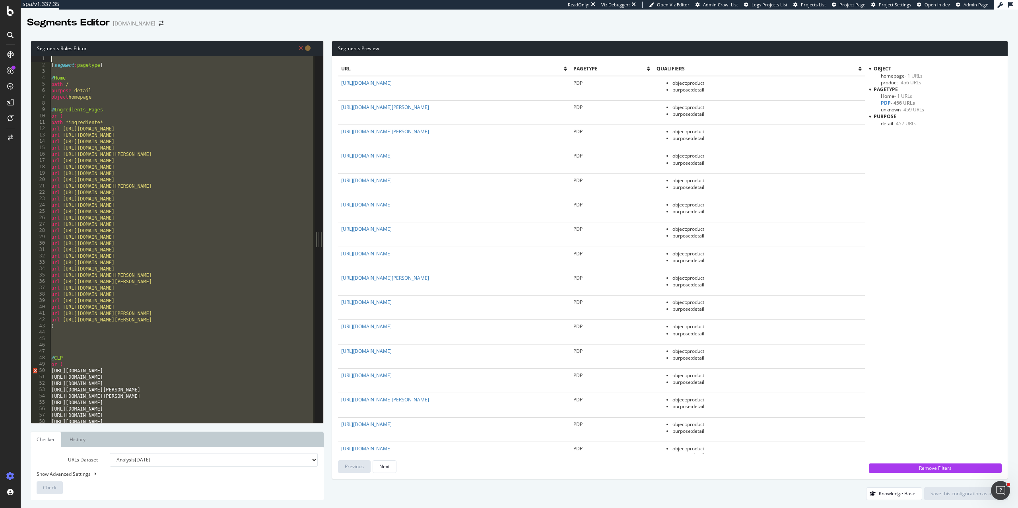
drag, startPoint x: 76, startPoint y: 412, endPoint x: 17, endPoint y: 17, distance: 398.8
click at [17, 17] on div "spa/v1.337.35 ReadOnly: Viz Debugger: Open Viz Editor Admin Crawl List Logs Pro…" at bounding box center [509, 254] width 1018 height 508
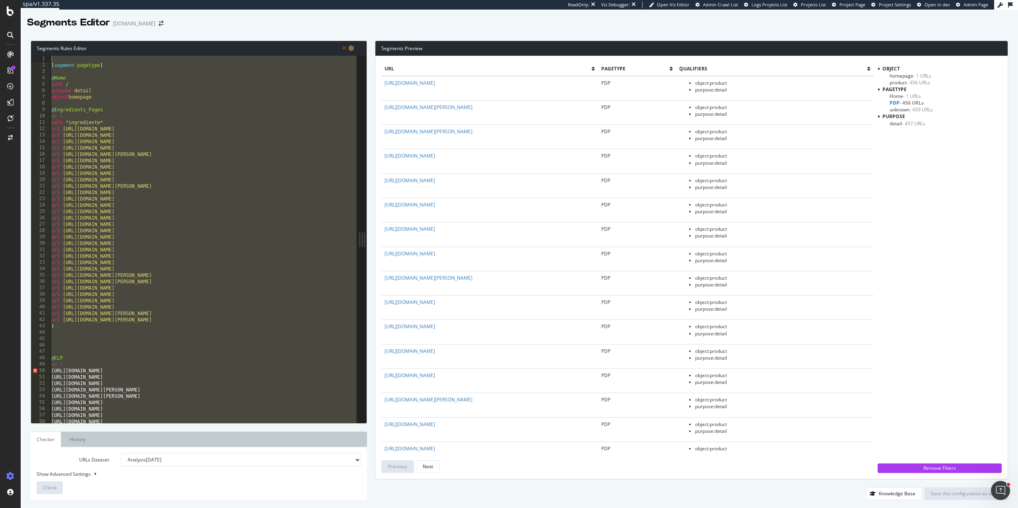
drag, startPoint x: 317, startPoint y: 231, endPoint x: 378, endPoint y: 234, distance: 61.3
click at [379, 234] on div "Segments Rules Editor [segment:pagetype] 1 2 3 4 5 6 7 8 9 10 11 12 13 14 15 16…" at bounding box center [519, 270] width 997 height 475
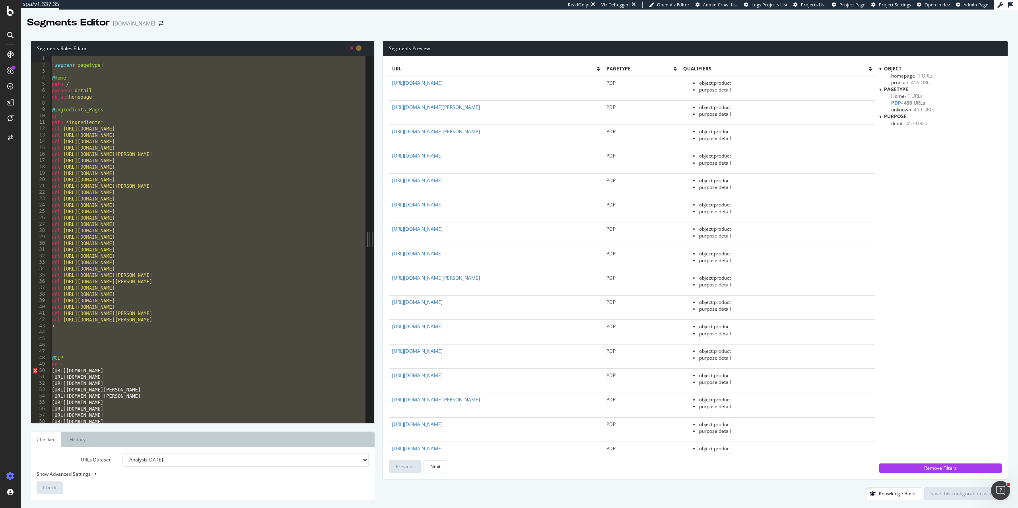
drag, startPoint x: 374, startPoint y: 235, endPoint x: 423, endPoint y: 238, distance: 48.2
click at [423, 238] on div "Segments Rules Editor [segment:pagetype] 1 2 3 4 5 6 7 8 9 10 11 12 13 14 15 16…" at bounding box center [519, 270] width 997 height 475
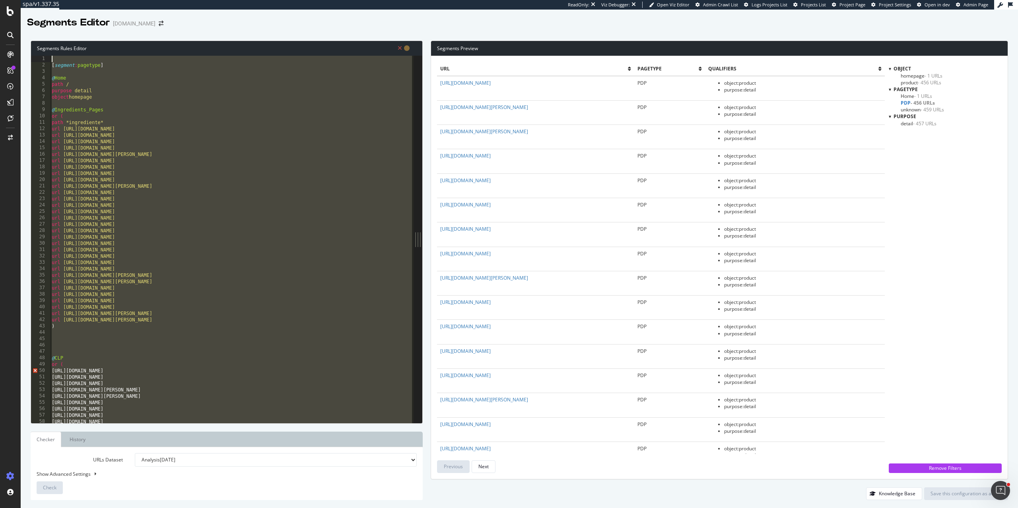
click at [174, 258] on div "[ segment : pagetype ] @ Home path / purpose detail object homepage @ Ingredien…" at bounding box center [231, 245] width 363 height 379
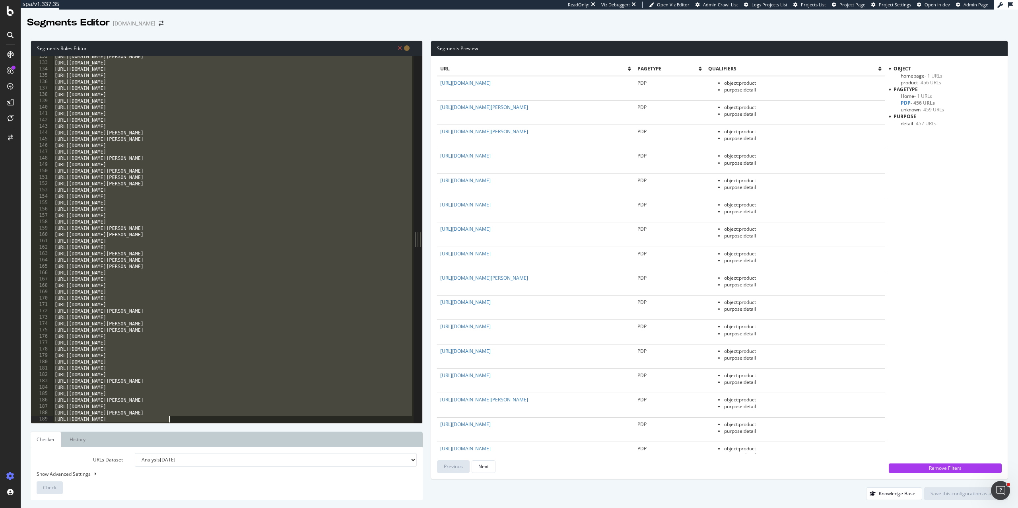
scroll to position [1039, 0]
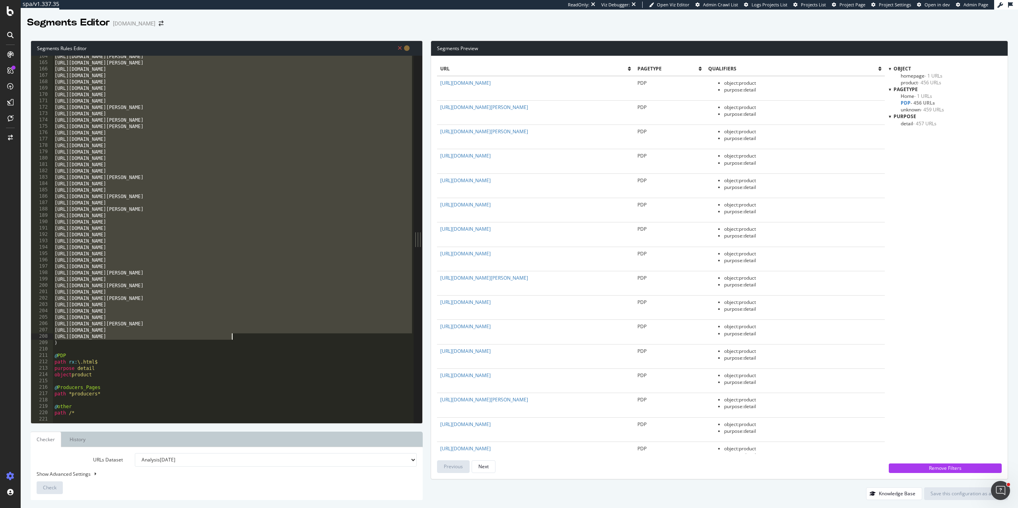
drag, startPoint x: 54, startPoint y: 129, endPoint x: 241, endPoint y: 335, distance: 278.0
click at [241, 335] on div "https://es.loccitane.com/planning-de-belleza-boda https://es.loccitane.com/por-…" at bounding box center [233, 242] width 361 height 379
paste textarea "de.loccitane.com/pflegeroutine-gegen-die-kaelte"
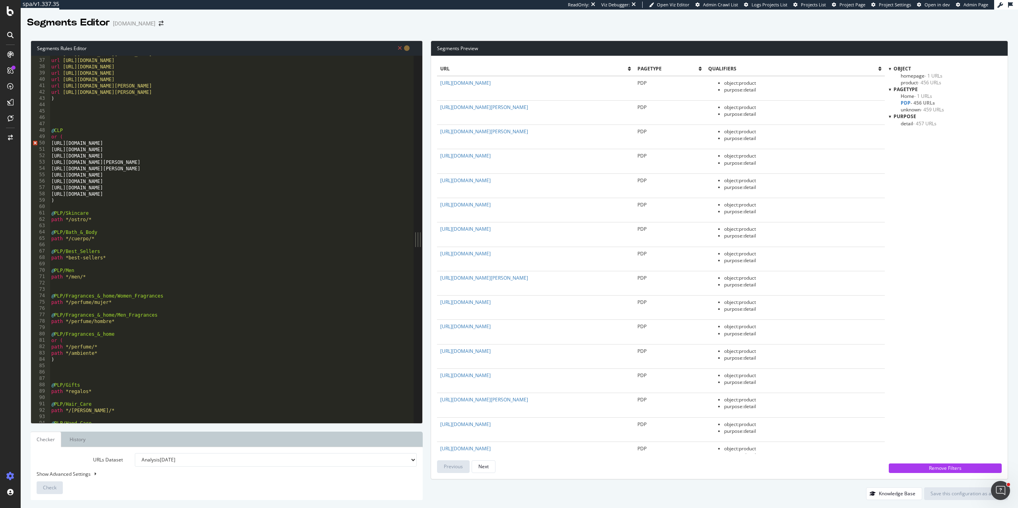
scroll to position [218, 0]
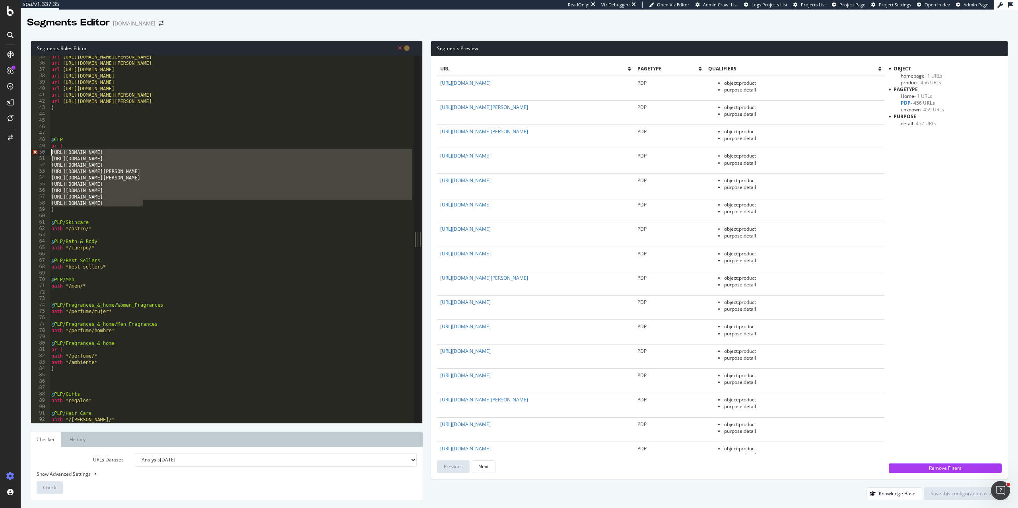
drag, startPoint x: 148, startPoint y: 205, endPoint x: 30, endPoint y: 151, distance: 129.9
click at [31, 151] on div "Segments Rules Editor https://de.loccitane.com/pflegeroutine-gegen-die-kaelte 3…" at bounding box center [227, 232] width 392 height 383
paste textarea "de.loccitane.com/parfum"
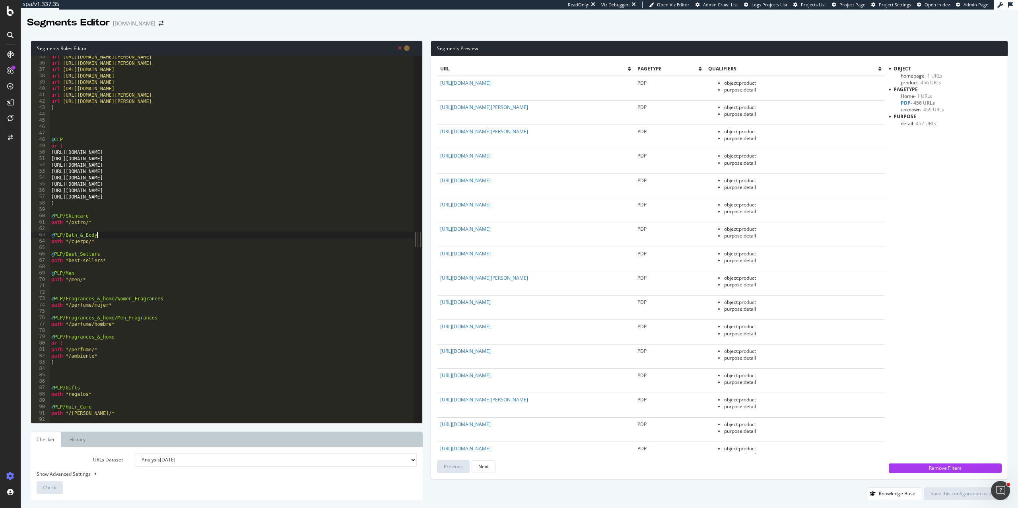
click at [117, 237] on div "url https://es.loccitane.com/productos-de-belleza-formato-de-viaje url https://…" at bounding box center [232, 243] width 364 height 379
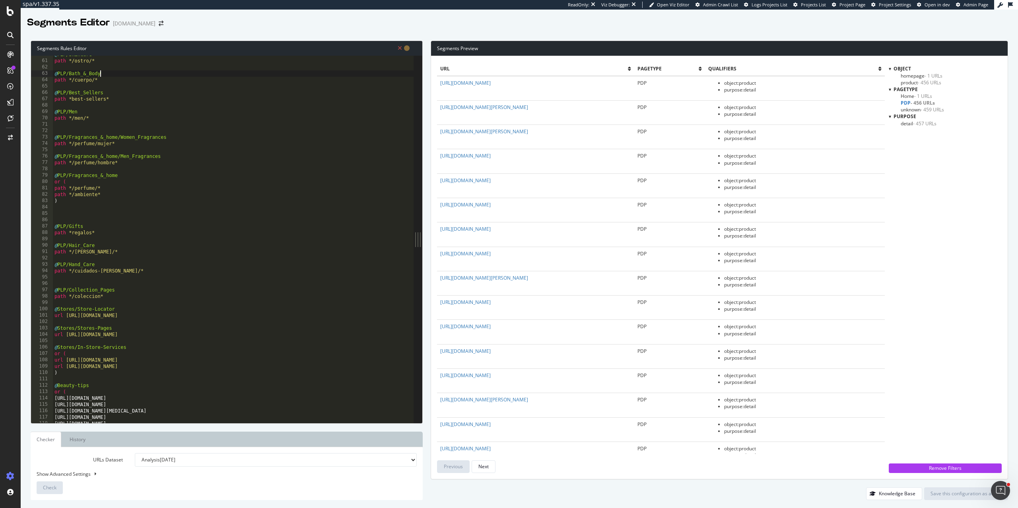
scroll to position [396, 0]
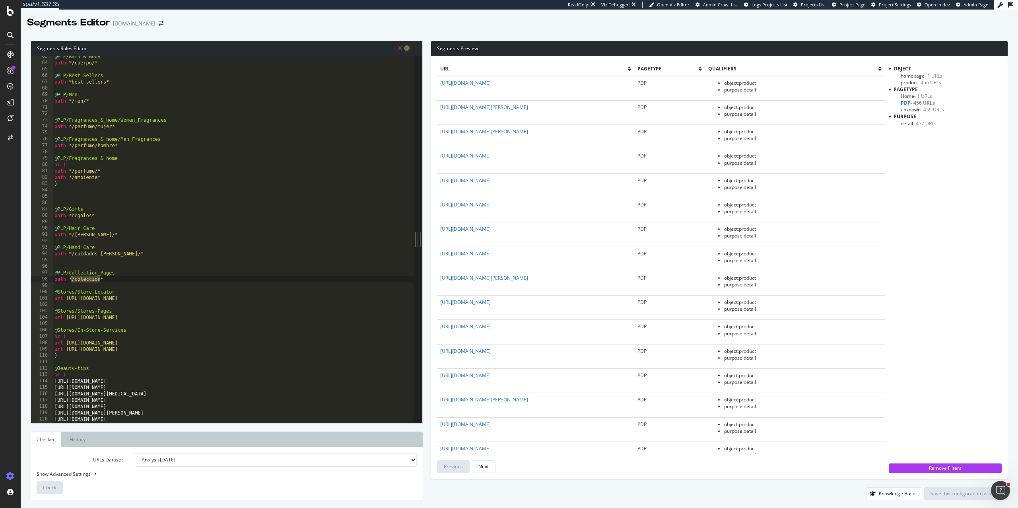
drag, startPoint x: 100, startPoint y: 279, endPoint x: 72, endPoint y: 280, distance: 28.6
click at [72, 280] on div "@ PLP/Bath_&_Body path */cuerpo/* @ PLP/Best_Sellers path *best-sellers* @ PLP/…" at bounding box center [233, 242] width 361 height 379
paste textarea "kollekt"
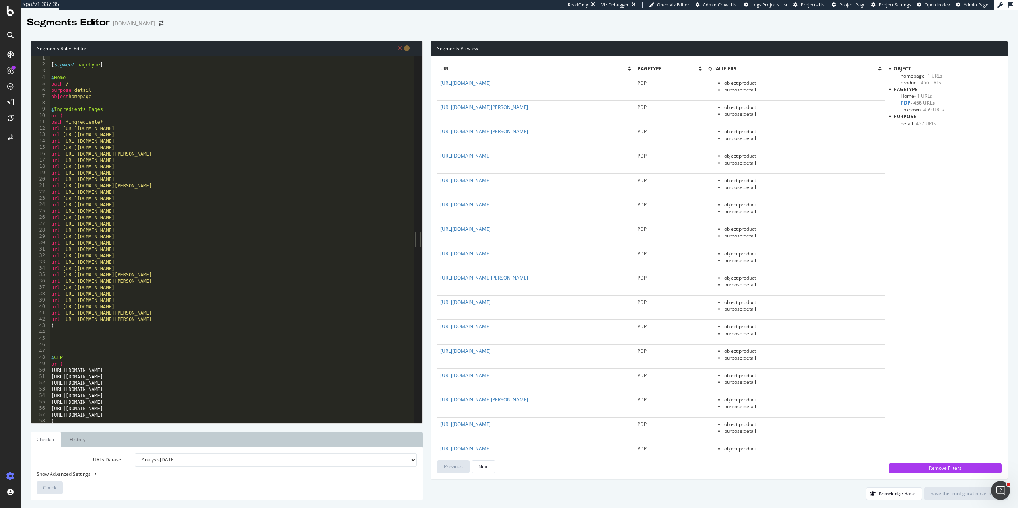
scroll to position [0, 0]
drag, startPoint x: 100, startPoint y: 122, endPoint x: 69, endPoint y: 124, distance: 31.0
click at [69, 124] on div "[ segment : pagetype ] @ Home path / purpose detail object homepage @ Ingredien…" at bounding box center [232, 245] width 364 height 379
paste textarea "/inhaltsstoff"
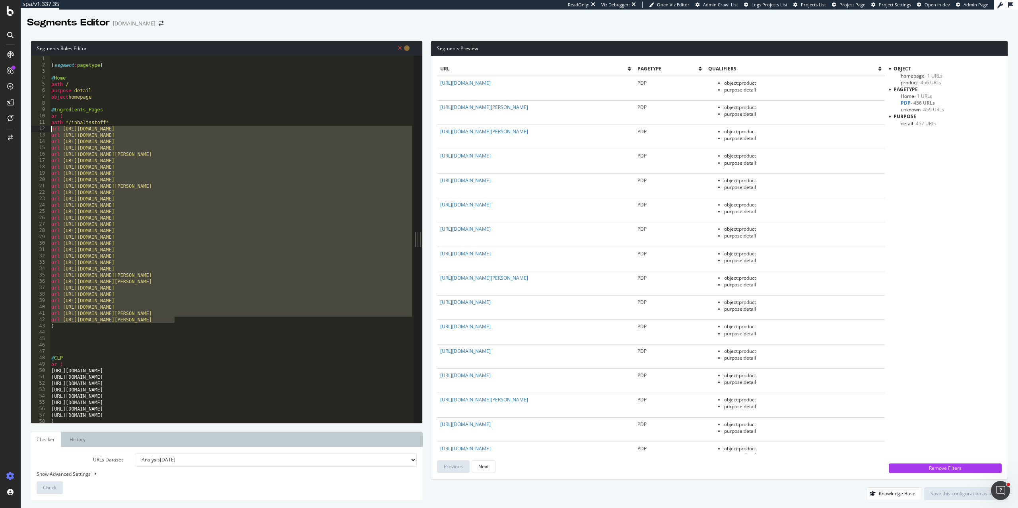
drag, startPoint x: 184, startPoint y: 322, endPoint x: 51, endPoint y: 129, distance: 233.8
click at [50, 129] on div "[ segment : pagetype ] @ Home path / purpose detail object homepage @ Ingredien…" at bounding box center [232, 245] width 364 height 379
type textarea "url https://es.loccitane.com/ingrediente-alcachofa url https://es.loccitane.com…"
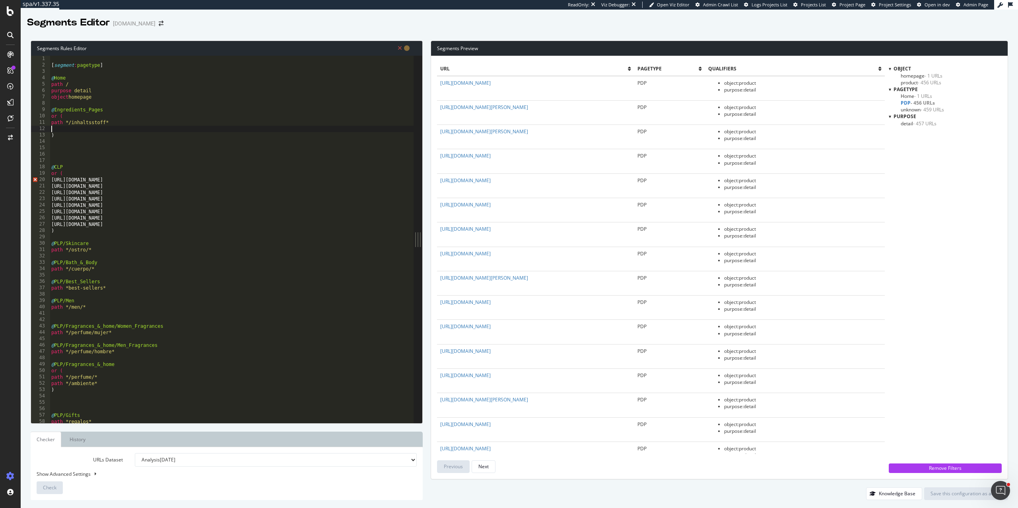
type textarea "path */inhaltsstoff*"
click at [78, 147] on div "[ segment : pagetype ] @ Home path / purpose detail object homepage @ Ingredien…" at bounding box center [232, 245] width 364 height 379
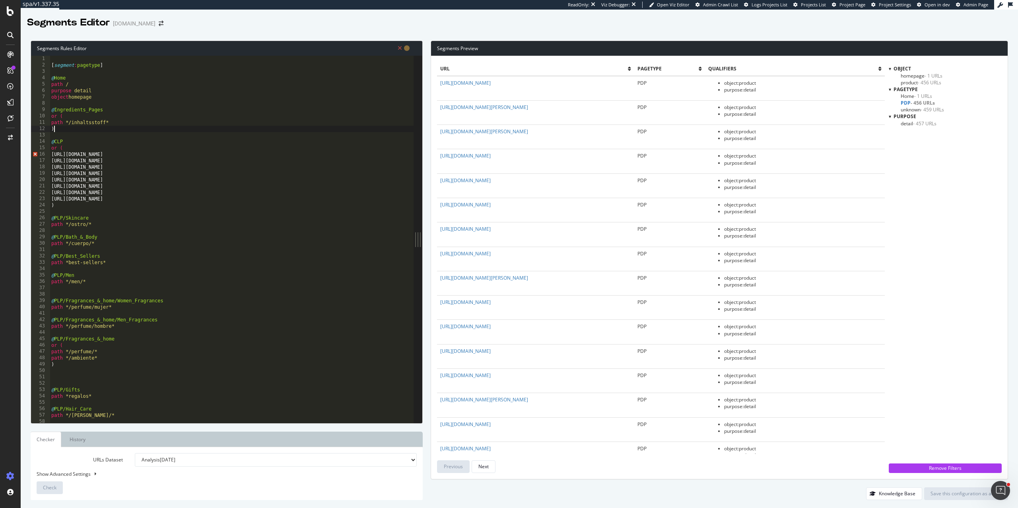
click at [102, 263] on div "[ segment : pagetype ] @ Home path / purpose detail object homepage @ Ingredien…" at bounding box center [232, 245] width 364 height 379
click at [82, 263] on div "[ segment : pagetype ] @ Home path / purpose detail object homepage @ Ingredien…" at bounding box center [232, 245] width 364 height 379
click at [101, 264] on div "[ segment : pagetype ] @ Home path / purpose detail object homepage @ Ingredien…" at bounding box center [232, 245] width 364 height 379
click at [68, 261] on div "[ segment : pagetype ] @ Home path / purpose detail object homepage @ Ingredien…" at bounding box center [232, 245] width 364 height 379
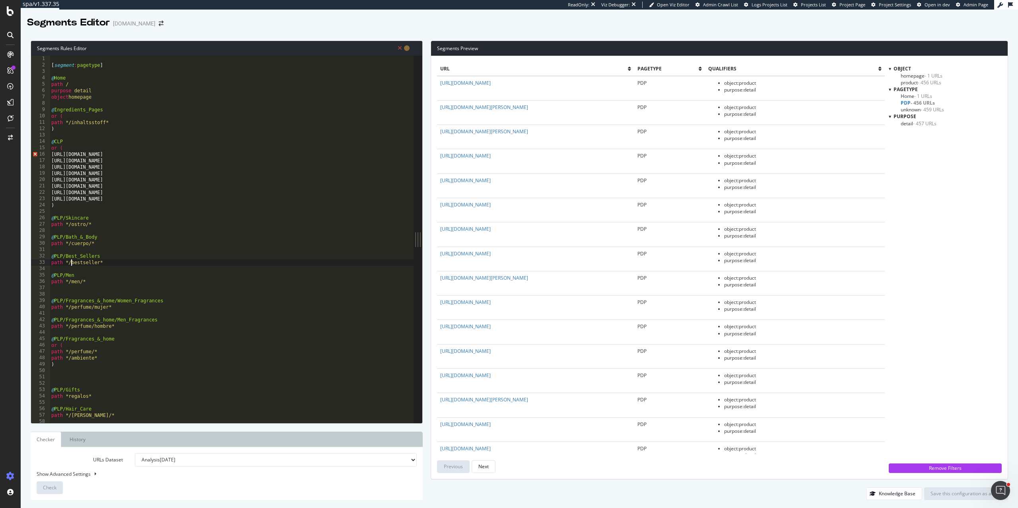
click at [106, 264] on div "[ segment : pagetype ] @ Home path / purpose detail object homepage @ Ingredien…" at bounding box center [232, 245] width 364 height 379
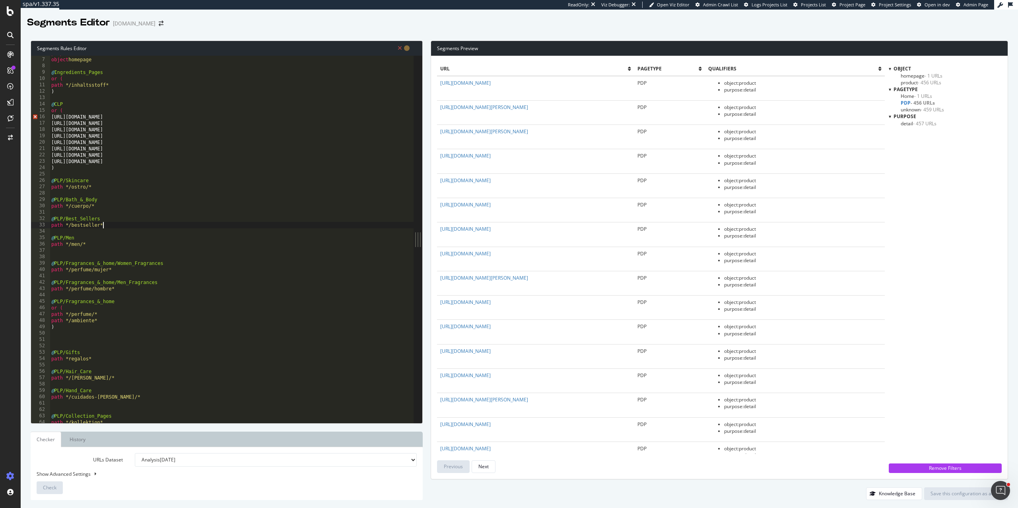
scroll to position [37, 0]
drag, startPoint x: 88, startPoint y: 360, endPoint x: 68, endPoint y: 360, distance: 19.5
click at [68, 360] on div "purpose detail object homepage @ Ingredients_Pages or ( path */inhaltsstoff* ) …" at bounding box center [232, 239] width 364 height 379
paste textarea "geschenke"
click at [70, 359] on div "purpose detail object homepage @ Ingredients_Pages or ( path */inhaltsstoff* ) …" at bounding box center [232, 239] width 364 height 379
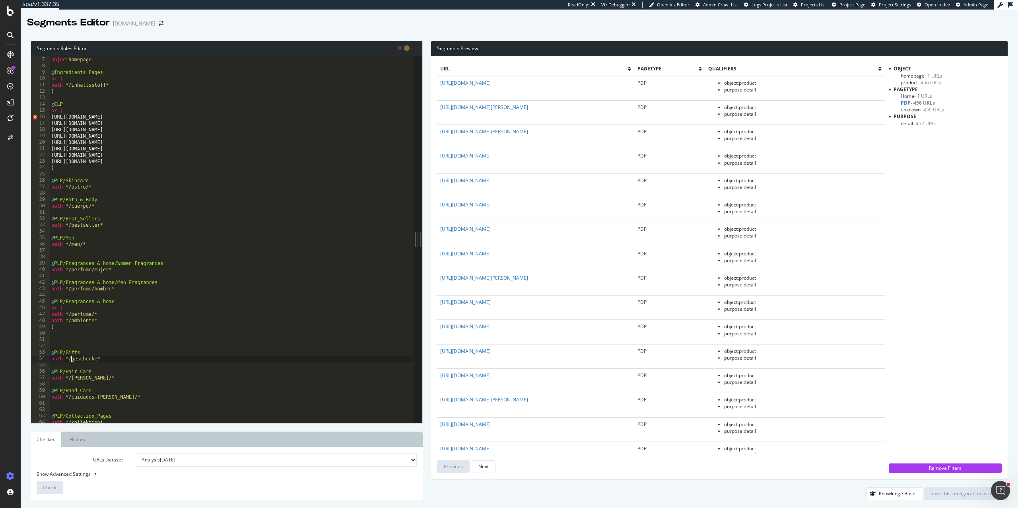
click at [97, 358] on div "purpose detail object homepage @ Ingredients_Pages or ( path */inhaltsstoff* ) …" at bounding box center [232, 239] width 364 height 379
click at [101, 375] on div "purpose detail object homepage @ Ingredients_Pages or ( path */inhaltsstoff* ) …" at bounding box center [232, 239] width 364 height 379
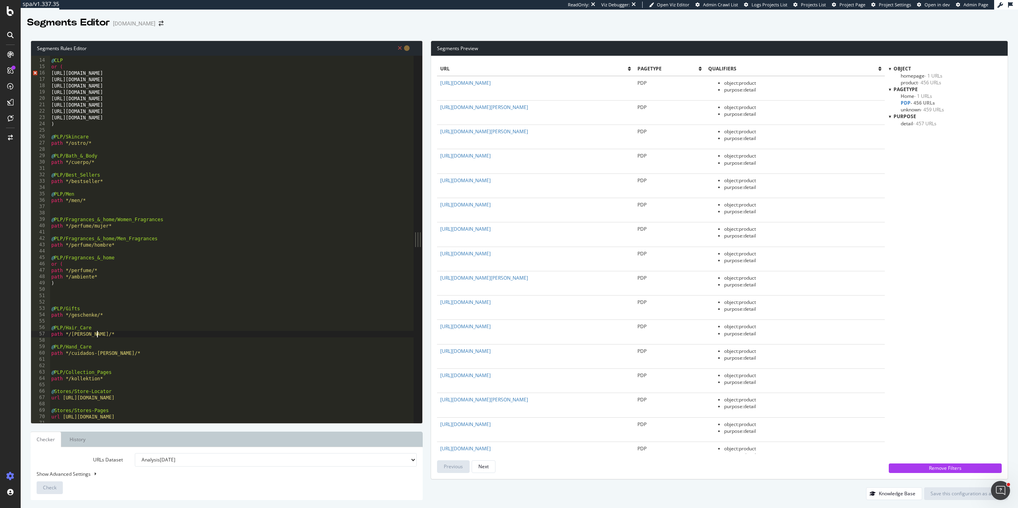
scroll to position [81, 0]
drag, startPoint x: 89, startPoint y: 143, endPoint x: 70, endPoint y: 143, distance: 19.5
click at [70, 143] on div "@ CLP or ( https://de.loccitane.com/angebote https://de.loccitane.com/bestselle…" at bounding box center [232, 240] width 364 height 379
paste textarea "gesichtspfleg"
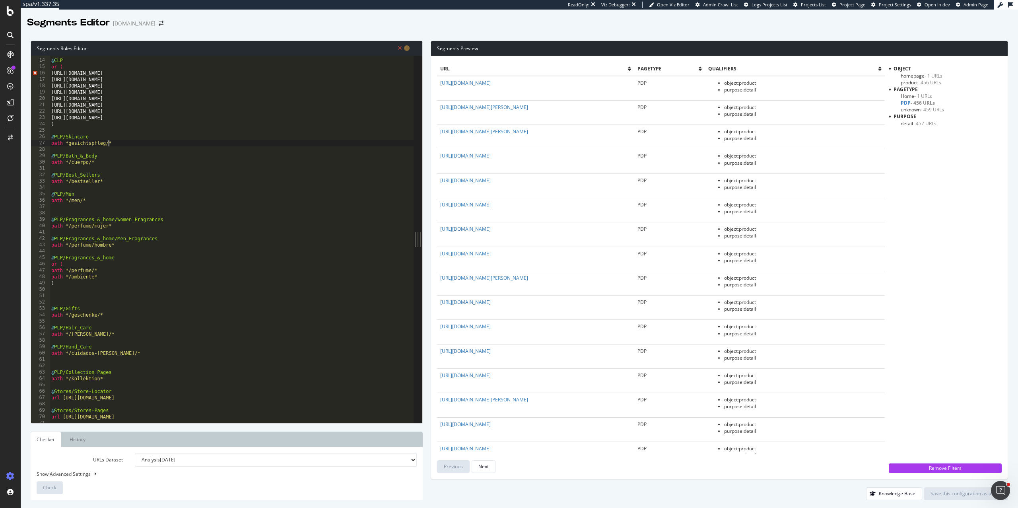
click at [68, 144] on div "@ CLP or ( https://de.loccitane.com/angebote https://de.loccitane.com/bestselle…" at bounding box center [232, 240] width 364 height 379
type textarea "path */gesichtspfleg/*"
click at [99, 166] on div "@ CLP or ( https://de.loccitane.com/angebote https://de.loccitane.com/bestselle…" at bounding box center [232, 240] width 364 height 379
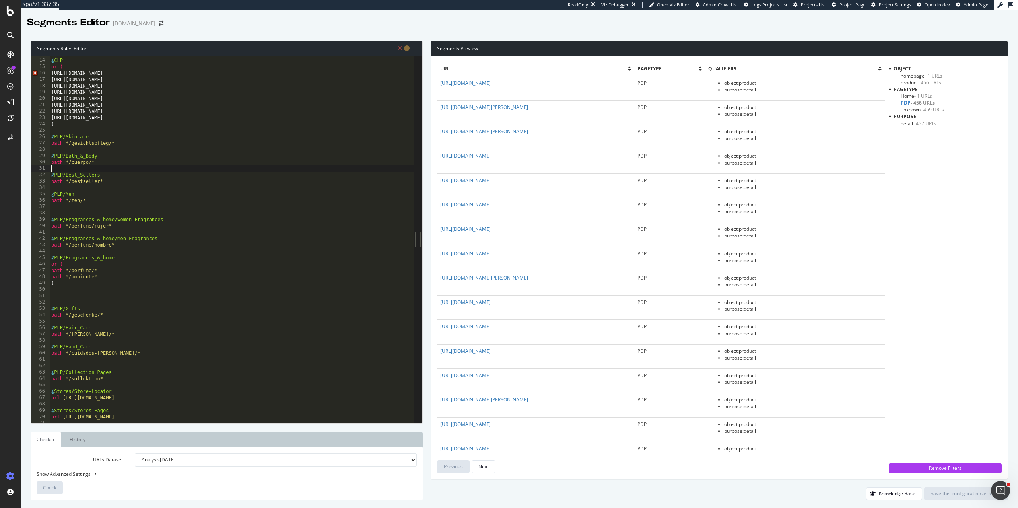
click at [119, 191] on div "@ CLP or ( https://de.loccitane.com/angebote https://de.loccitane.com/bestselle…" at bounding box center [232, 240] width 364 height 379
drag, startPoint x: 93, startPoint y: 334, endPoint x: 69, endPoint y: 334, distance: 23.9
click at [69, 334] on div "@ CLP or ( https://de.loccitane.com/angebote https://de.loccitane.com/bestselle…" at bounding box center [232, 240] width 364 height 379
paste textarea "haarpflege/"
click at [130, 353] on div "@ CLP or ( https://de.loccitane.com/angebote https://de.loccitane.com/bestselle…" at bounding box center [232, 240] width 364 height 379
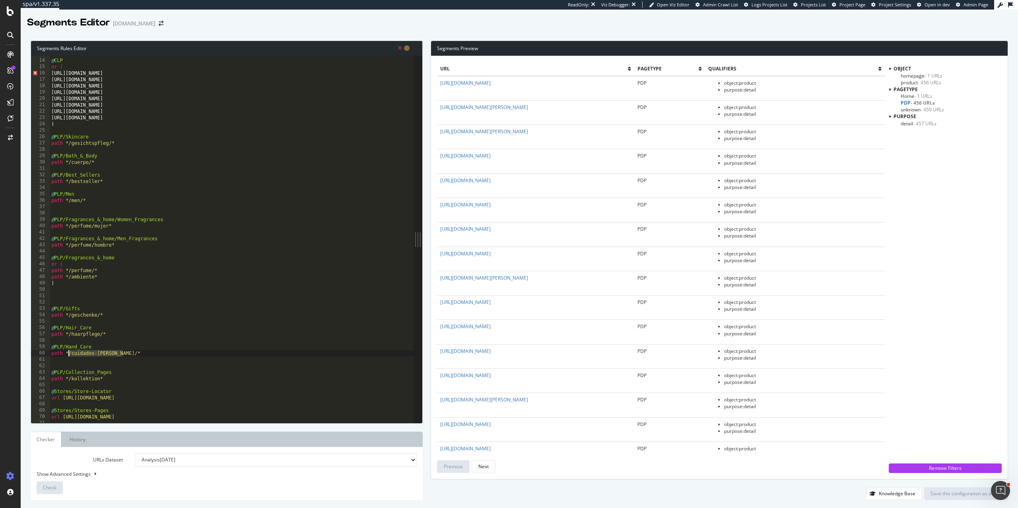
drag, startPoint x: 123, startPoint y: 353, endPoint x: 68, endPoint y: 352, distance: 54.5
click at [68, 352] on div "@ CLP or ( https://de.loccitane.com/angebote https://de.loccitane.com/bestselle…" at bounding box center [232, 240] width 364 height 379
paste textarea "handpflege"
type textarea "path */handpflege/*"
click at [123, 361] on div "@ CLP or ( https://de.loccitane.com/angebote https://de.loccitane.com/bestselle…" at bounding box center [232, 240] width 364 height 379
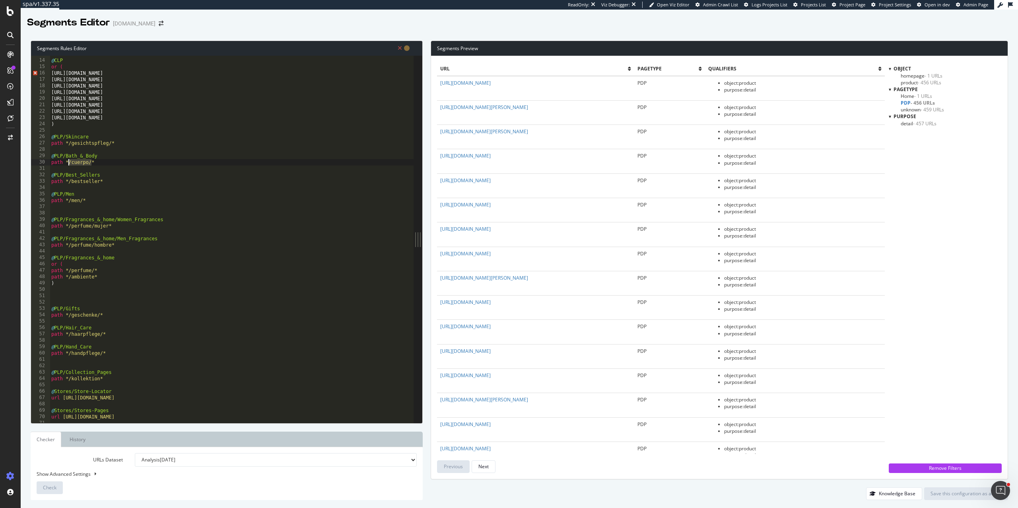
drag, startPoint x: 91, startPoint y: 164, endPoint x: 69, endPoint y: 163, distance: 22.7
click at [69, 163] on div "@ CLP or ( https://de.loccitane.com/angebote https://de.loccitane.com/bestselle…" at bounding box center [232, 240] width 364 height 379
paste textarea "koerperpflege"
click at [86, 225] on div "@ CLP or ( https://de.loccitane.com/angebote https://de.loccitane.com/bestselle…" at bounding box center [232, 240] width 364 height 379
drag, startPoint x: 94, startPoint y: 271, endPoint x: 69, endPoint y: 271, distance: 24.6
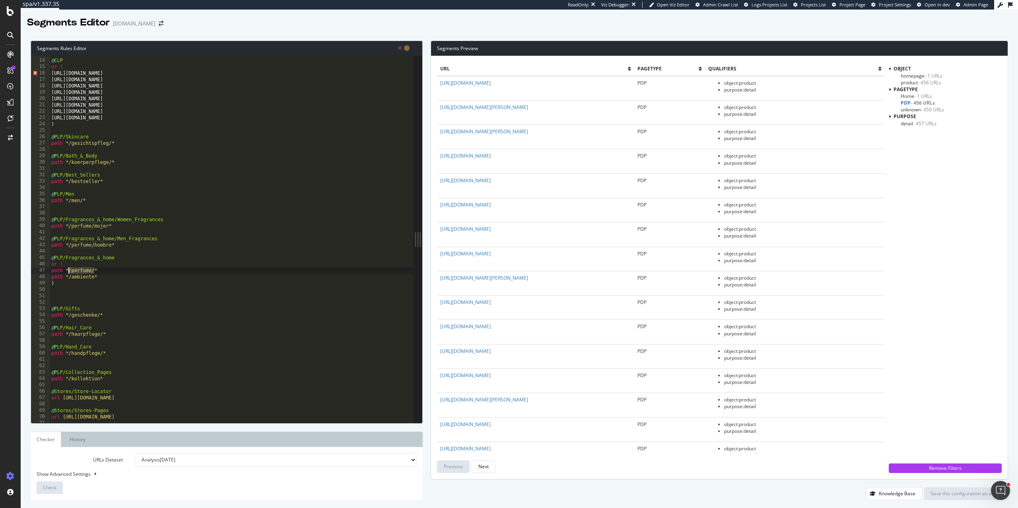
click at [69, 271] on div "@ CLP or ( https://de.loccitane.com/angebote https://de.loccitane.com/bestselle…" at bounding box center [232, 240] width 364 height 379
paste textarea "parfum"
click at [69, 268] on div "@ CLP or ( https://de.loccitane.com/angebote https://de.loccitane.com/bestselle…" at bounding box center [232, 240] width 364 height 379
click at [133, 262] on div "@ CLP or ( https://de.loccitane.com/angebote https://de.loccitane.com/bestselle…" at bounding box center [232, 240] width 364 height 379
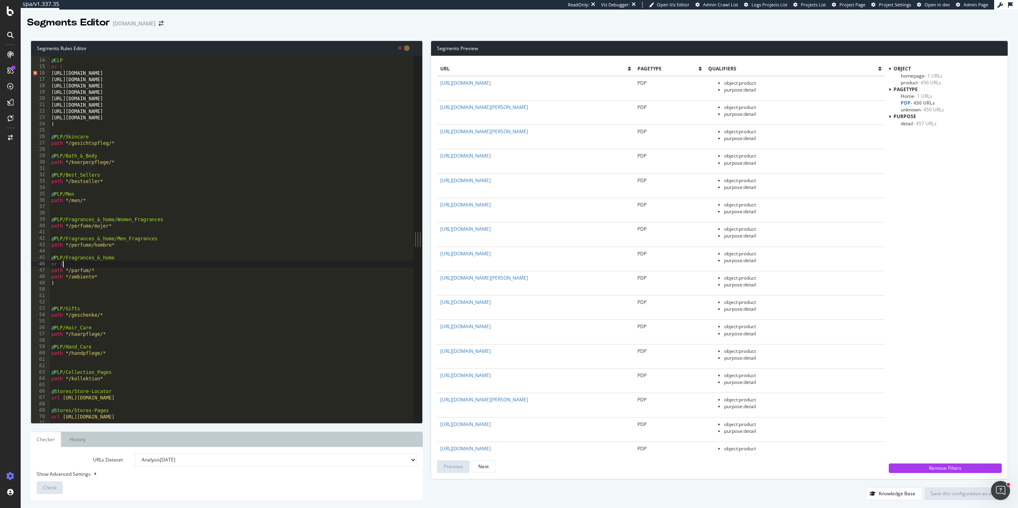
scroll to position [0, 0]
drag, startPoint x: 111, startPoint y: 245, endPoint x: 69, endPoint y: 245, distance: 42.1
click at [69, 245] on div "@ CLP or ( https://de.loccitane.com/angebote https://de.loccitane.com/bestselle…" at bounding box center [232, 240] width 364 height 379
paste textarea "arfum/manner/"
drag, startPoint x: 108, startPoint y: 226, endPoint x: 69, endPoint y: 226, distance: 39.4
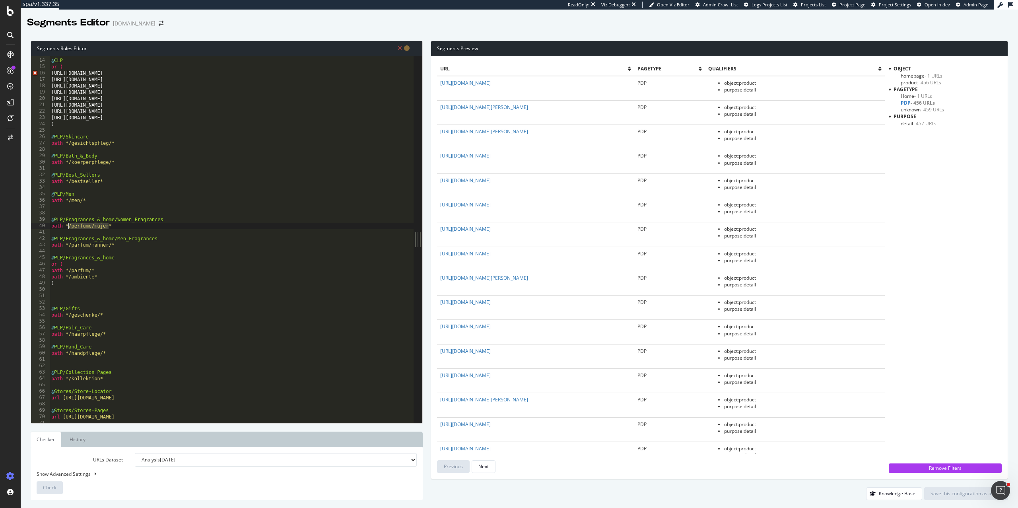
click at [69, 226] on div "@ CLP or ( https://de.loccitane.com/angebote https://de.loccitane.com/bestselle…" at bounding box center [232, 240] width 364 height 379
paste textarea "arfum/damen/"
type textarea "path */parfum/damen/*"
click at [147, 234] on div "@ CLP or ( https://de.loccitane.com/angebote https://de.loccitane.com/bestselle…" at bounding box center [232, 240] width 364 height 379
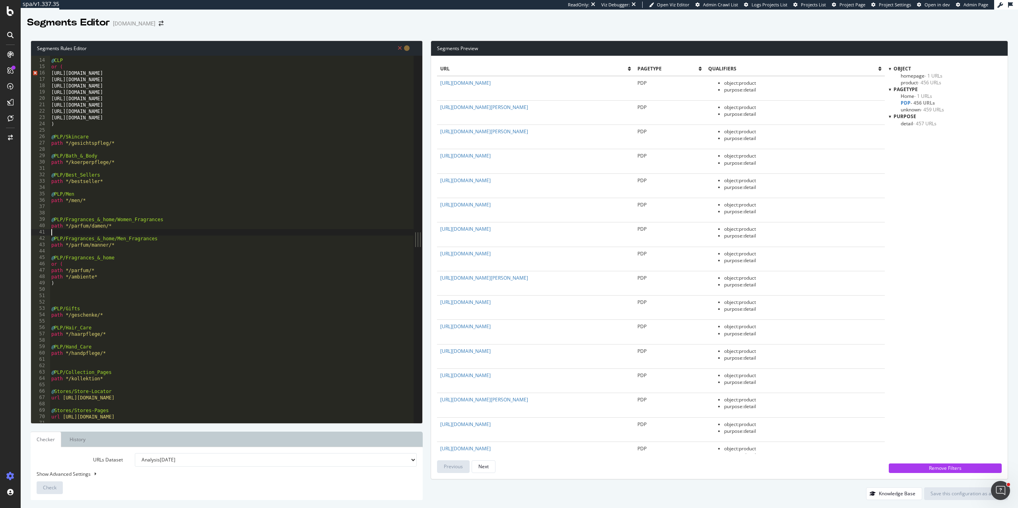
click at [118, 264] on div "@ CLP or ( https://de.loccitane.com/angebote https://de.loccitane.com/bestselle…" at bounding box center [232, 240] width 364 height 379
drag, startPoint x: 107, startPoint y: 277, endPoint x: 26, endPoint y: 276, distance: 80.7
click at [26, 276] on div "Segments Rules Editor or ( 13 14 15 16 17 18 19 20 21 22 23 24 25 26 27 28 29 3…" at bounding box center [519, 270] width 997 height 475
type textarea "path */ambiente*"
click at [101, 196] on div "@ CLP or ( https://de.loccitane.com/angebote https://de.loccitane.com/bestselle…" at bounding box center [232, 240] width 364 height 379
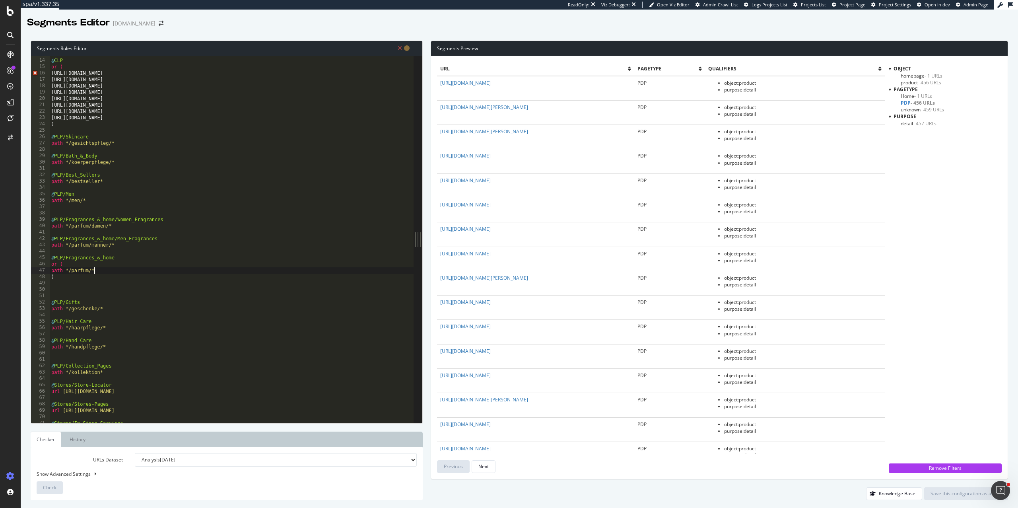
type textarea "@PLP/Men"
click at [112, 288] on div "@ CLP or ( https://de.loccitane.com/angebote https://de.loccitane.com/bestselle…" at bounding box center [232, 240] width 364 height 379
drag, startPoint x: 94, startPoint y: 200, endPoint x: 42, endPoint y: 192, distance: 52.6
click at [42, 192] on div "13 14 15 16 17 18 19 20 21 22 23 24 25 26 27 28 29 30 31 32 33 34 35 36 37 38 3…" at bounding box center [222, 239] width 382 height 367
type textarea "@PLP/Men path */men/*"
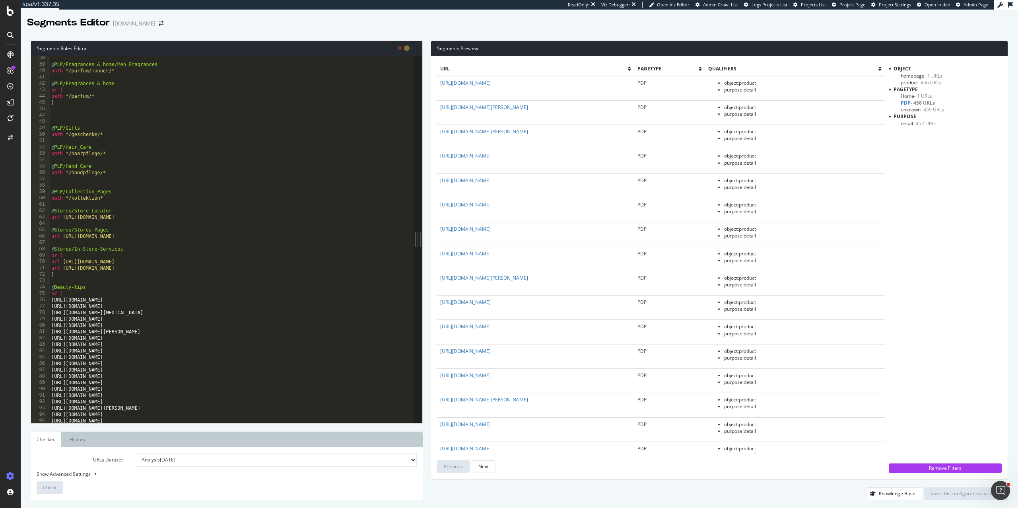
scroll to position [236, 0]
drag, startPoint x: 188, startPoint y: 217, endPoint x: 63, endPoint y: 217, distance: 124.8
click at [63, 217] on div "@ PLP/Fragrances_&_home/Men_Fragrances path */parfum/manner/* @ PLP/Fragrances_…" at bounding box center [232, 243] width 364 height 379
paste textarea "de.loccitane.com/verkaufspunkt-finden"
drag, startPoint x: 148, startPoint y: 237, endPoint x: 136, endPoint y: 237, distance: 11.9
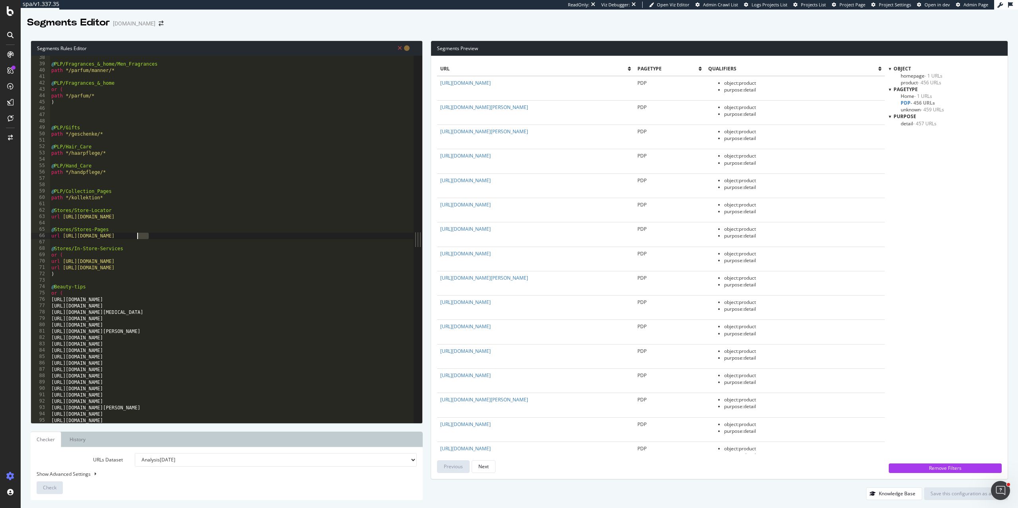
click at [136, 237] on div "@ PLP/Fragrances_&_home/Men_Fragrances path */parfum/manner/* @ PLP/Fragrances_…" at bounding box center [232, 243] width 364 height 379
paste textarea "/verkaufspunkt"
click at [140, 237] on div "@ PLP/Fragrances_&_home/Men_Fragrances path */parfum/manner/* @ PLP/Fragrances_…" at bounding box center [232, 243] width 364 height 379
click at [91, 236] on div "@ PLP/Fragrances_&_home/Men_Fragrances path */parfum/manner/* @ PLP/Fragrances_…" at bounding box center [232, 243] width 364 height 379
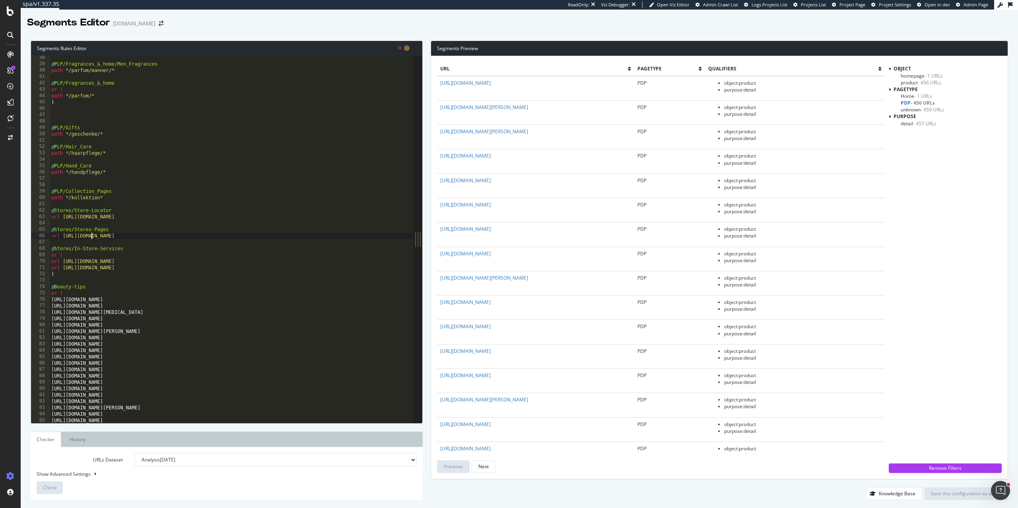
click at [135, 251] on div "@ PLP/Fragrances_&_home/Men_Fragrances path */parfum/manner/* @ PLP/Fragrances_…" at bounding box center [232, 243] width 364 height 379
click at [160, 275] on div "@ PLP/Fragrances_&_home/Men_Fragrances path */parfum/manner/* @ PLP/Fragrances_…" at bounding box center [232, 243] width 364 height 379
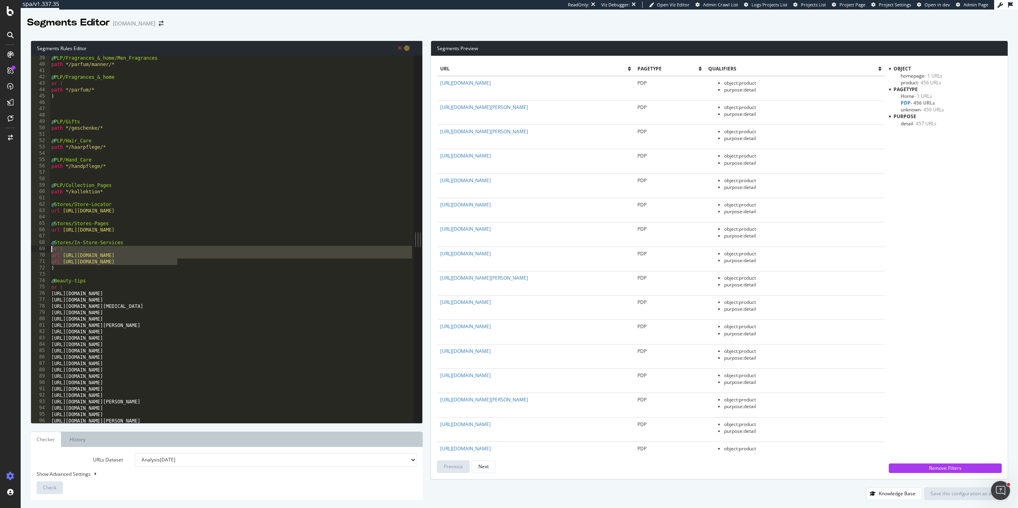
drag, startPoint x: 191, startPoint y: 262, endPoint x: 50, endPoint y: 246, distance: 141.6
click at [50, 246] on div ") 39 40 41 42 43 44 45 46 47 48 49 50 51 52 53 54 55 56 57 58 59 60 61 62 63 64…" at bounding box center [222, 239] width 382 height 367
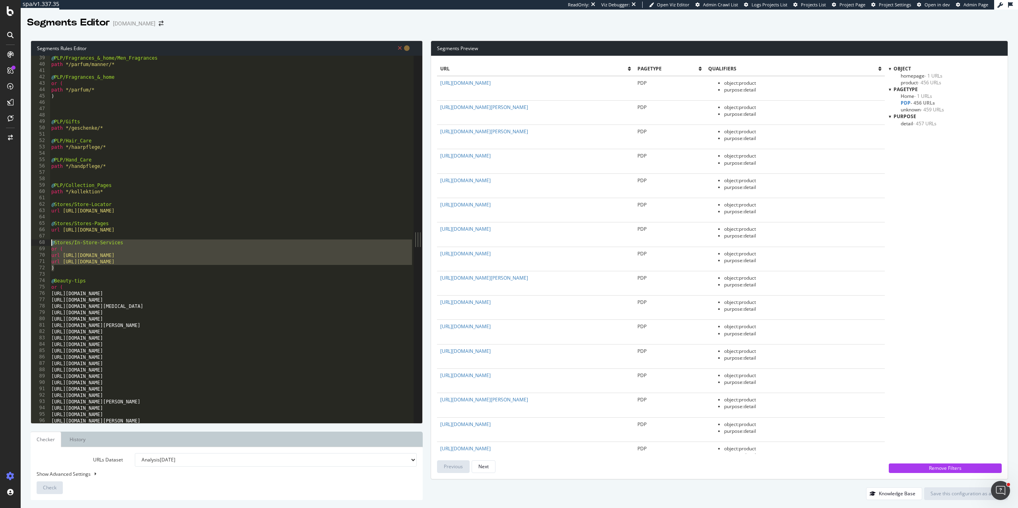
drag, startPoint x: 62, startPoint y: 268, endPoint x: 34, endPoint y: 244, distance: 36.9
click at [34, 244] on div "or ( url https://uk.loccitane.com/concierge-services 39 40 41 42 43 44 45 46 47…" at bounding box center [222, 239] width 382 height 367
type textarea "@Stores/In-Store-Services or ("
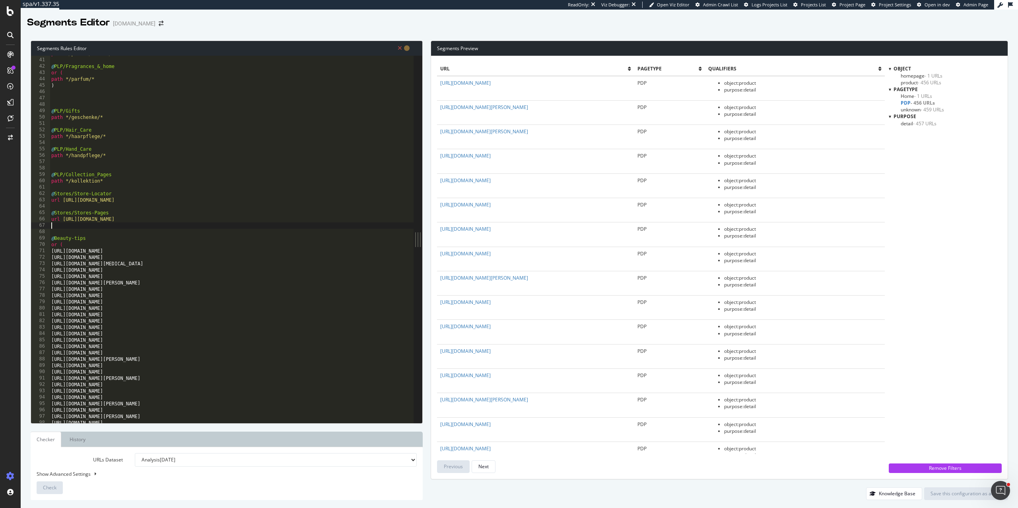
scroll to position [253, 0]
type input "https"
click at [287, 71] on span "+" at bounding box center [289, 71] width 8 height 7
click at [301, 71] on input "url" at bounding box center [327, 74] width 86 height 10
type input "url https"
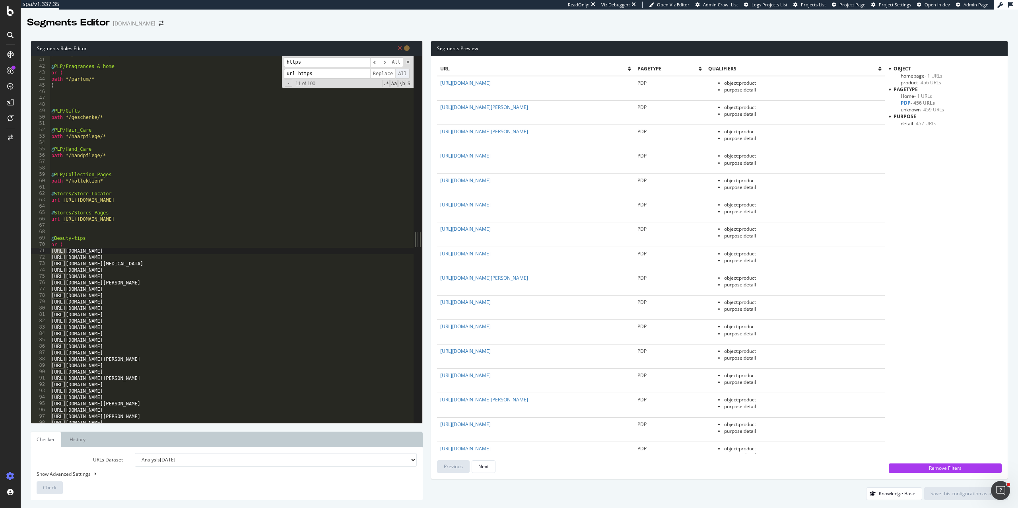
click at [404, 74] on span "All" at bounding box center [402, 74] width 14 height 10
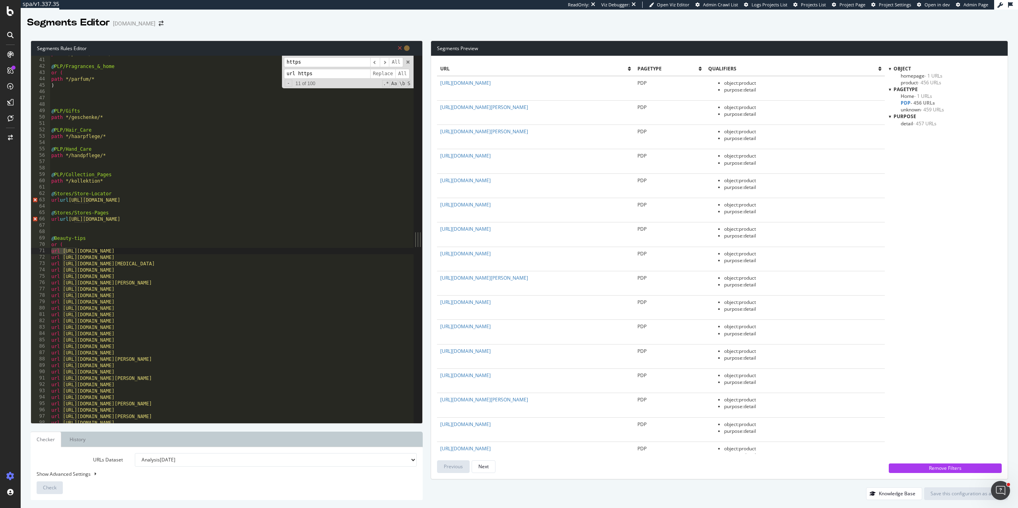
click at [297, 63] on input "https" at bounding box center [327, 62] width 86 height 10
type input "url url"
drag, startPoint x: 317, startPoint y: 74, endPoint x: 293, endPoint y: 74, distance: 23.9
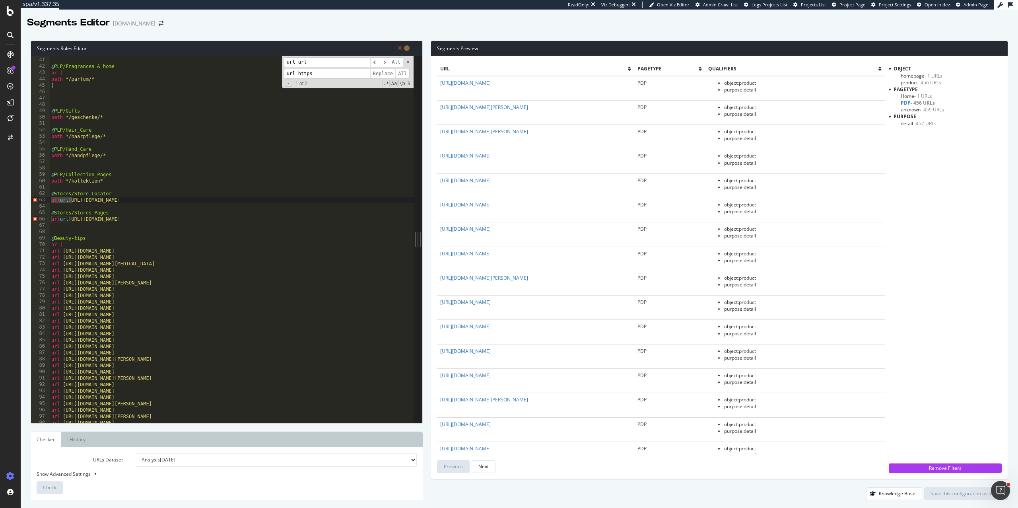
click at [293, 74] on input "url https" at bounding box center [327, 74] width 86 height 10
type input "url"
click at [382, 76] on span "Replace" at bounding box center [382, 74] width 25 height 10
click at [399, 74] on span "All" at bounding box center [402, 74] width 14 height 10
click at [365, 142] on div "path */parfum/manner/* @ PLP/Fragrances_&_home or ( path */parfum/* ) @ PLP/Gif…" at bounding box center [232, 239] width 364 height 379
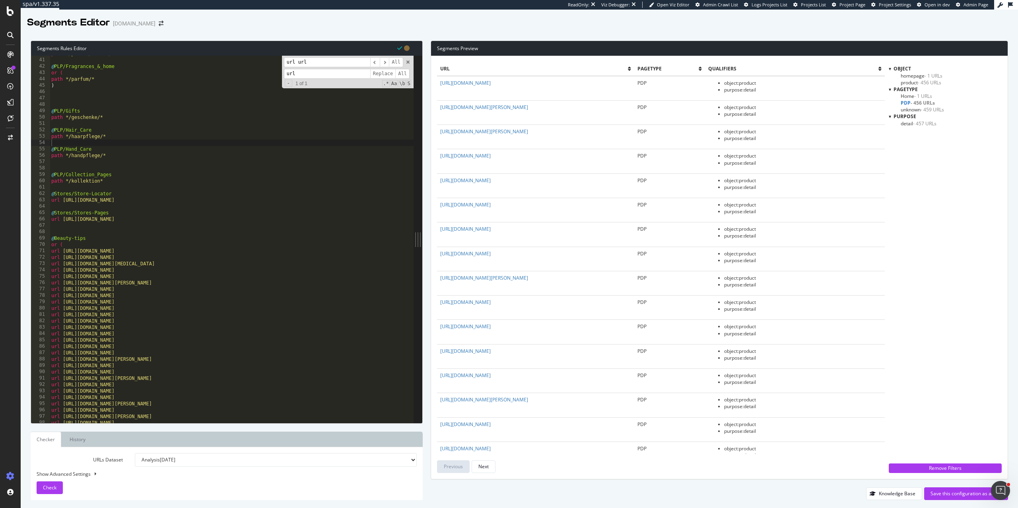
scroll to position [0, 0]
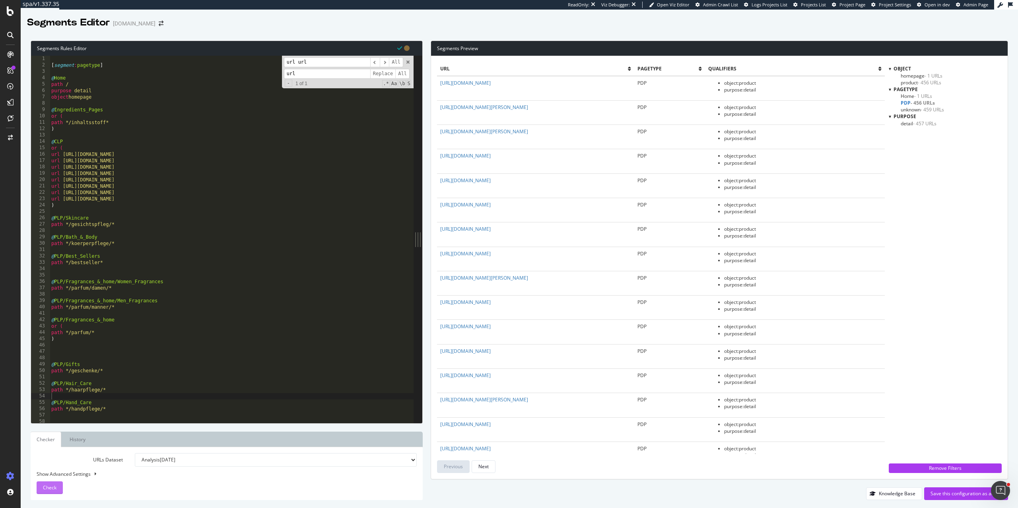
click at [45, 493] on div "Check" at bounding box center [50, 487] width 14 height 12
click at [71, 122] on div "[ segment : pagetype ] @ Home path / purpose detail object homepage @ Ingredien…" at bounding box center [232, 245] width 364 height 379
type textarea "path *inhaltsstoff*"
click at [48, 489] on span "Check" at bounding box center [50, 487] width 14 height 7
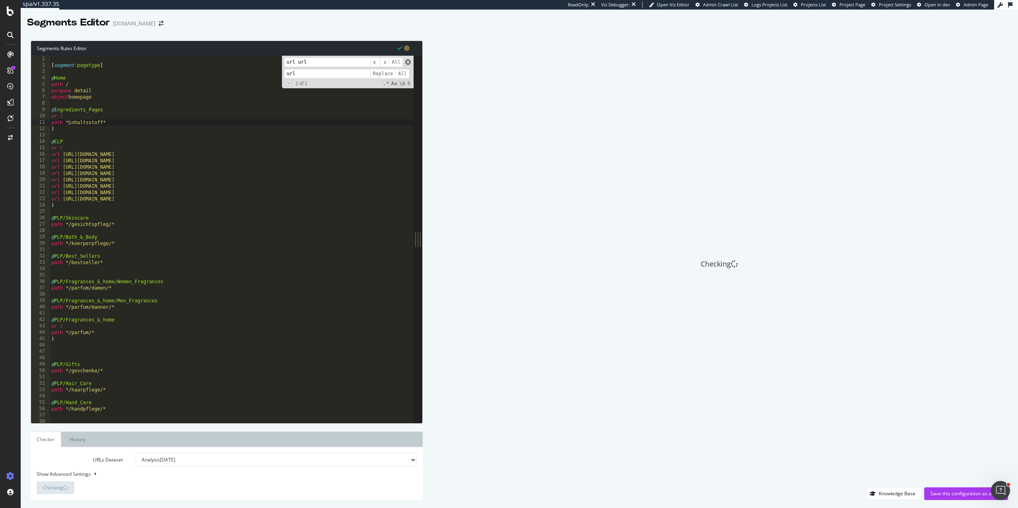
click at [407, 65] on span at bounding box center [408, 62] width 6 height 6
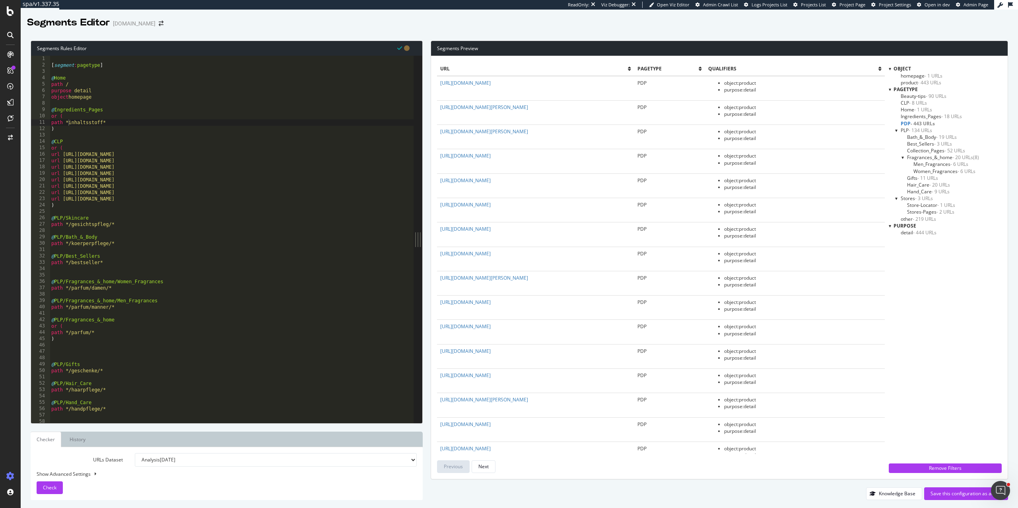
click at [922, 122] on span "- 443 URLs" at bounding box center [922, 123] width 24 height 7
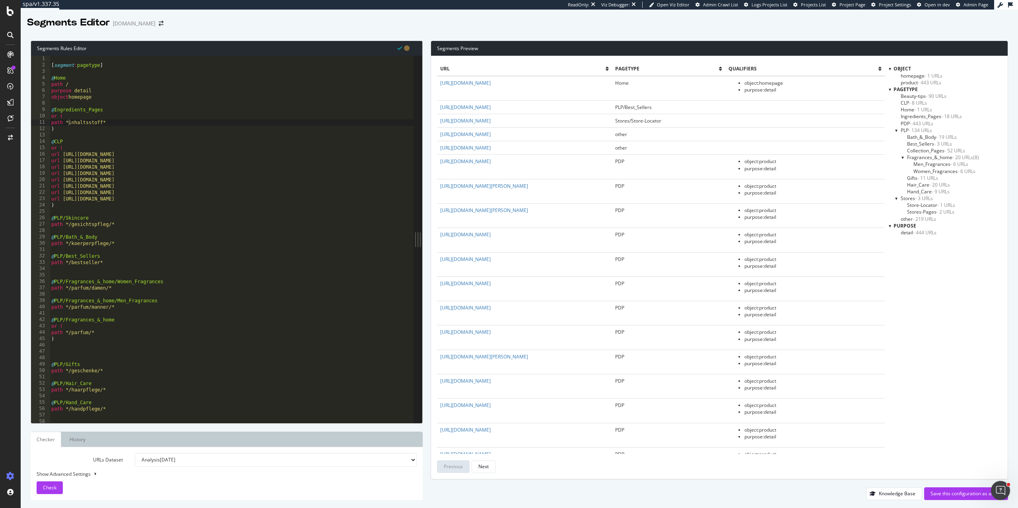
click at [918, 123] on span "- 443 URLs" at bounding box center [921, 123] width 23 height 7
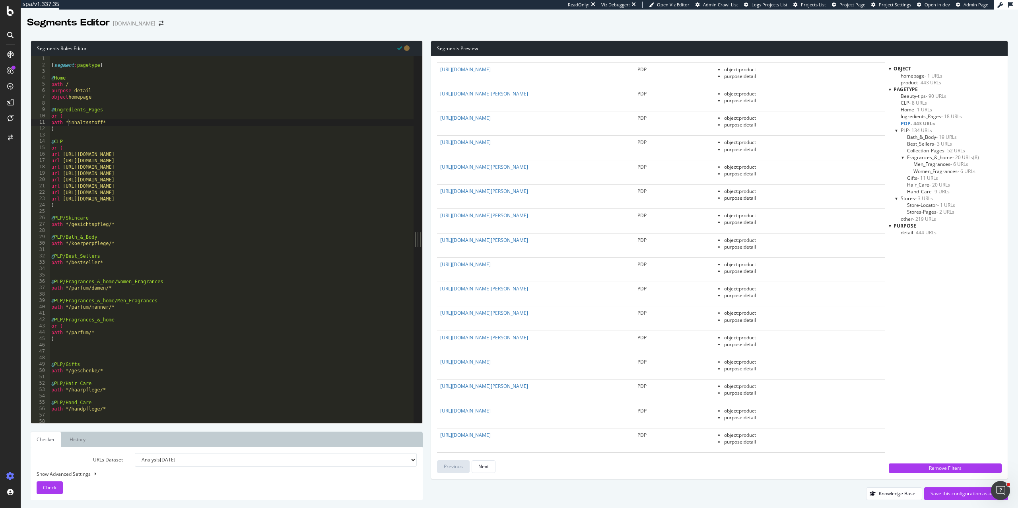
scroll to position [1343, 0]
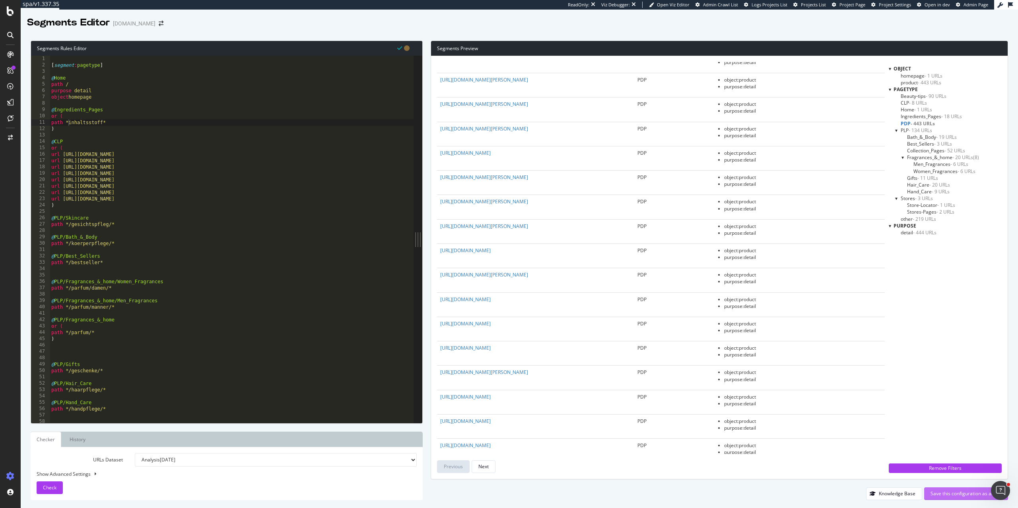
click at [944, 493] on div "Save this configuration as active" at bounding box center [965, 493] width 71 height 7
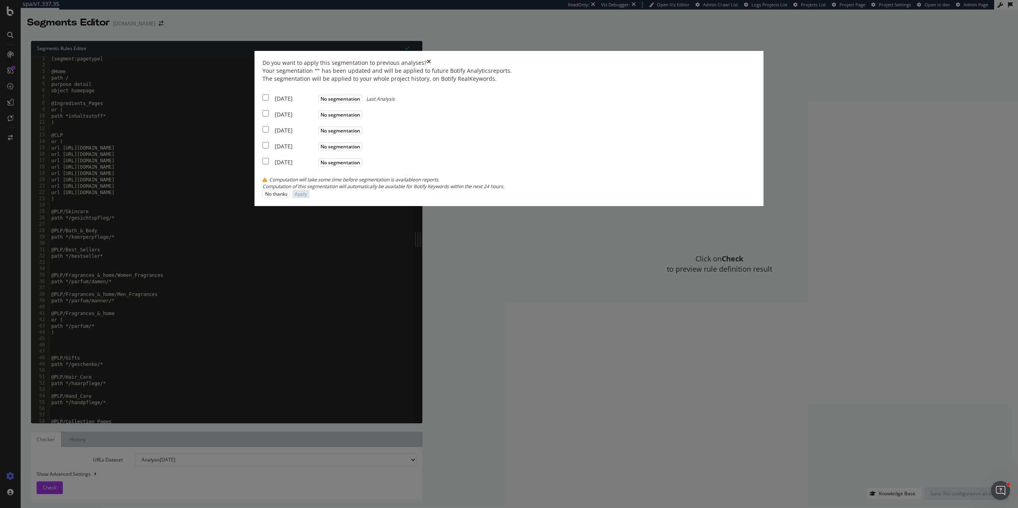
click at [363, 103] on div "2025 Sep. 20th No segmentation Last Analysis" at bounding box center [328, 98] width 132 height 10
checkbox input "true"
click at [363, 190] on div "Your segmentation " " has been updated and will be applied to future Botify Ana…" at bounding box center [508, 128] width 493 height 123
click at [269, 116] on input "modal" at bounding box center [265, 113] width 6 height 6
checkbox input "true"
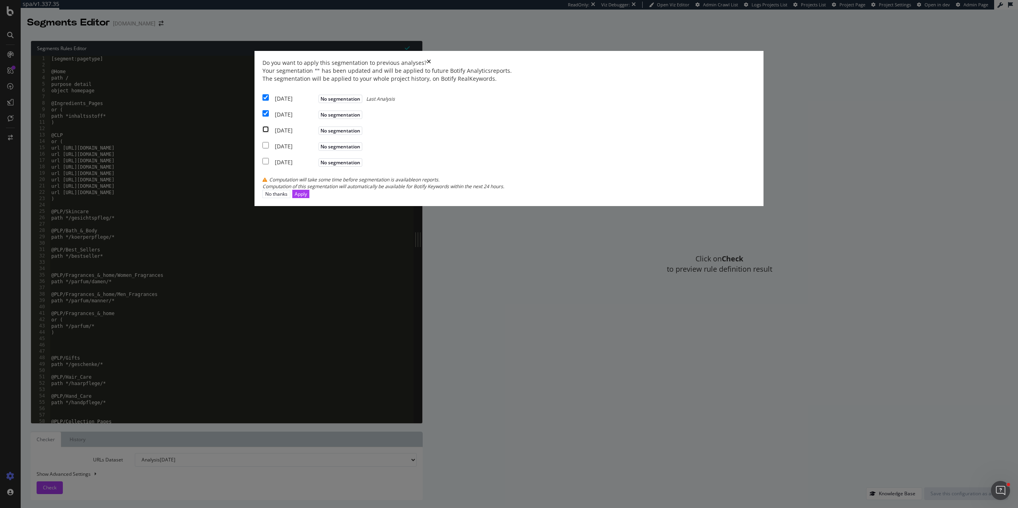
click at [269, 132] on input "modal" at bounding box center [265, 129] width 6 height 6
checkbox input "true"
click at [307, 197] on div "Apply" at bounding box center [301, 193] width 12 height 7
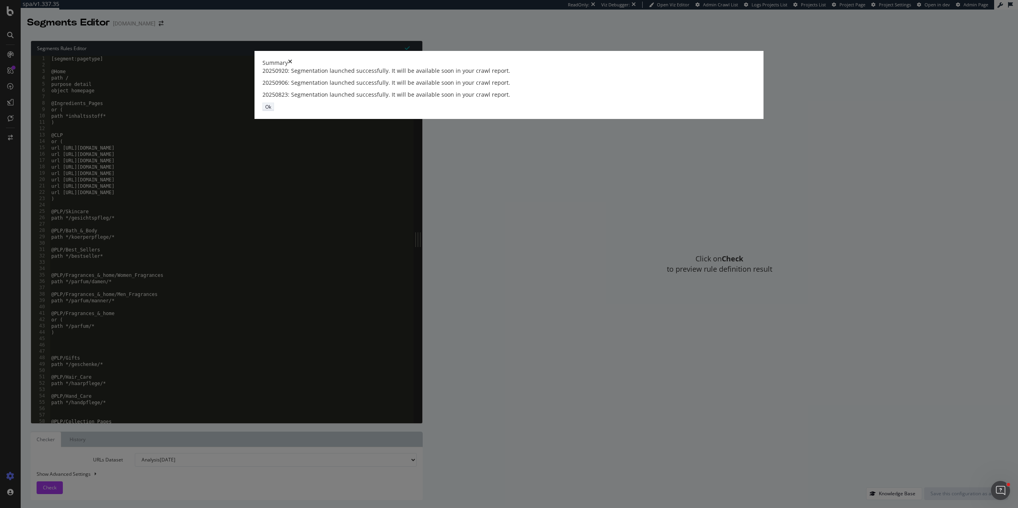
click at [271, 110] on div "Ok" at bounding box center [268, 106] width 6 height 7
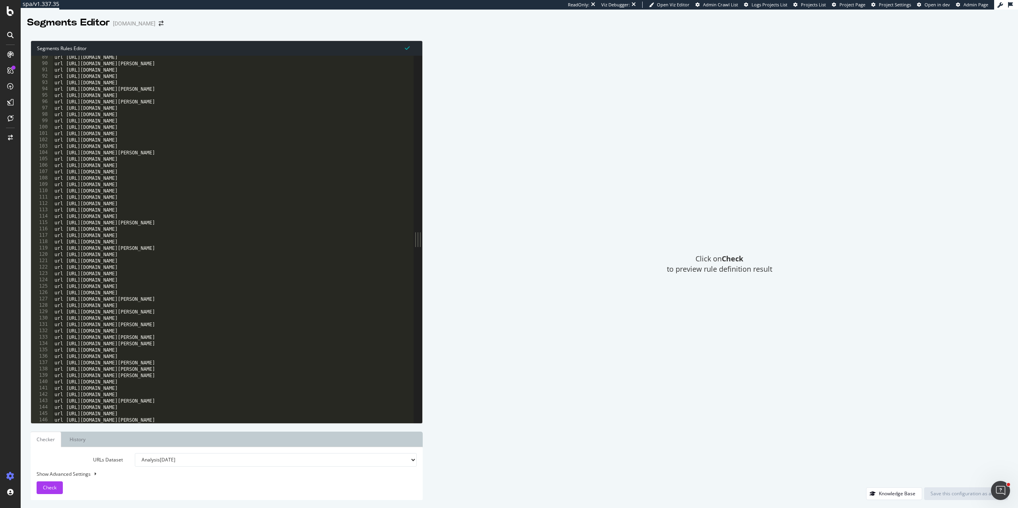
scroll to position [721, 0]
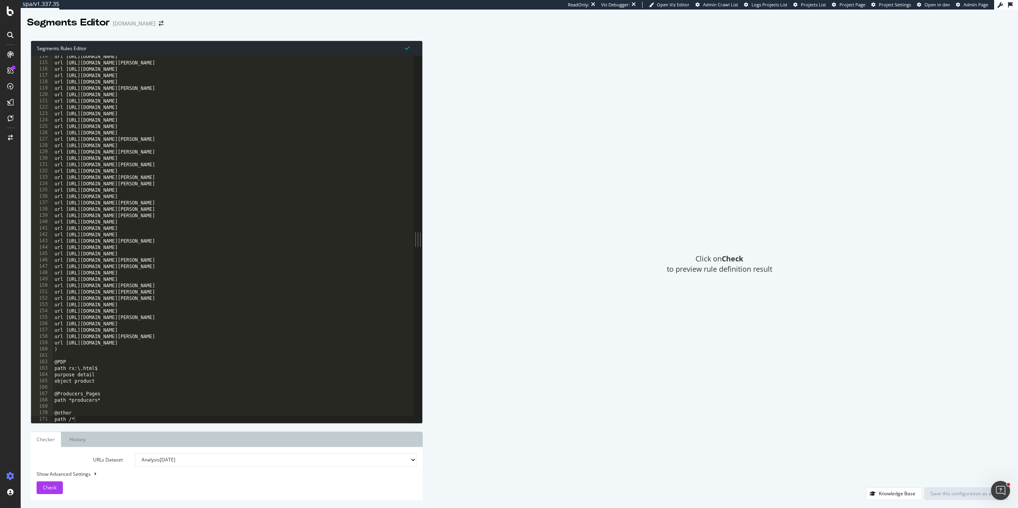
type textarea ")"
click at [74, 347] on div "url https://de.loccitane.com/cocooning-day-winter url https://de.loccitane.com/…" at bounding box center [233, 242] width 361 height 379
paste textarea "object BlogPosting"
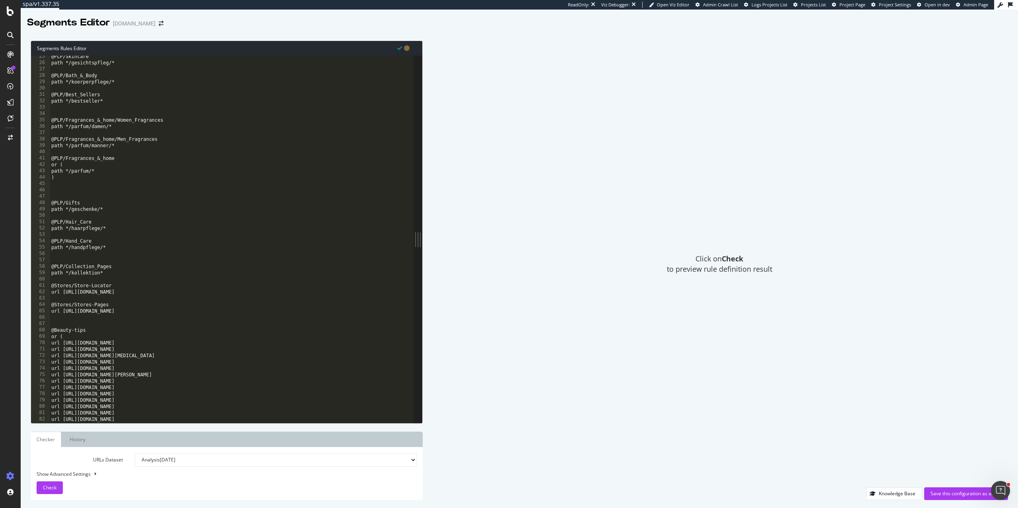
scroll to position [155, 0]
click at [124, 276] on div "@PLP/Skincare path */gesichtspfleg/* @PLP/Bath_&_Body path */koerperpflege/* @P…" at bounding box center [232, 242] width 364 height 379
type textarea "path */kollektion*"
paste textarea "listing_objects product"
click at [131, 247] on div "@PLP/Skincare path */gesichtspfleg/* @PLP/Bath_&_Body path */koerperpflege/* @P…" at bounding box center [232, 242] width 364 height 379
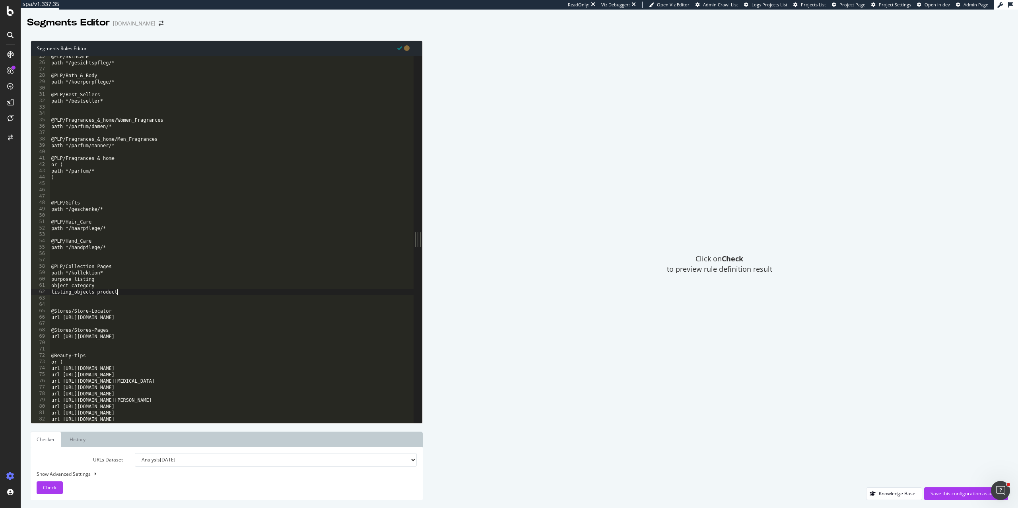
type textarea "path */handpflege/*"
paste textarea "listing_objects product"
click at [123, 228] on div "@PLP/Skincare path */gesichtspfleg/* @PLP/Bath_&_Body path */koerperpflege/* @P…" at bounding box center [232, 242] width 364 height 379
type textarea "path */haarpflege/*"
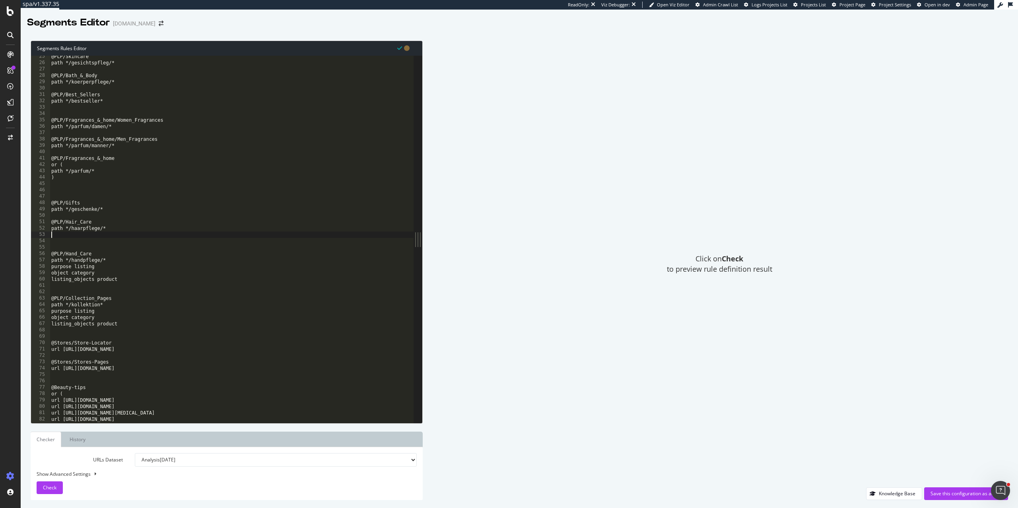
paste textarea "listing_objects product"
click at [145, 205] on div "@PLP/Skincare path */gesichtspfleg/* @PLP/Bath_&_Body path */koerperpflege/* @P…" at bounding box center [232, 242] width 364 height 379
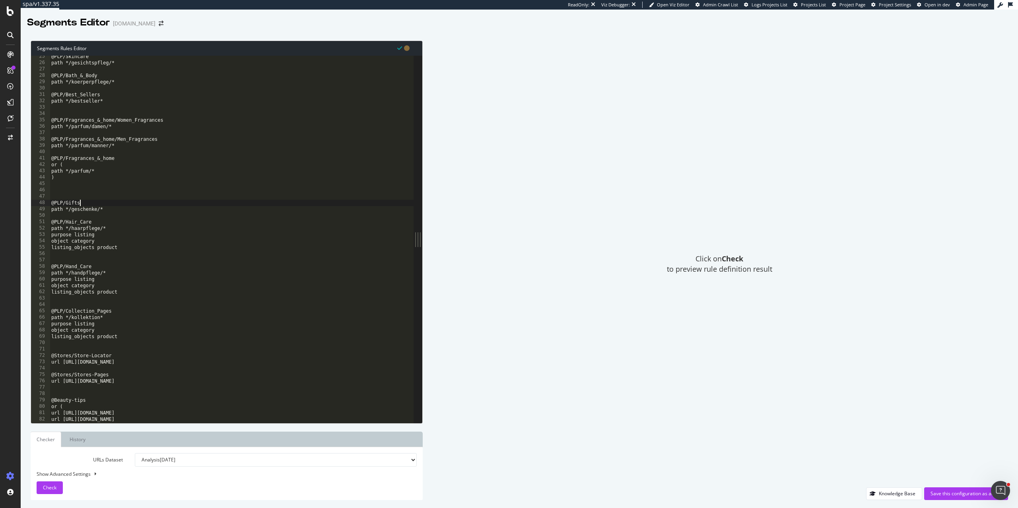
click at [129, 212] on div "@PLP/Skincare path */gesichtspfleg/* @PLP/Bath_&_Body path */koerperpflege/* @P…" at bounding box center [232, 242] width 364 height 379
type textarea "path */geschenke/*"
paste textarea "listing_objects product"
click at [103, 178] on div "@PLP/Skincare path */gesichtspfleg/* @PLP/Bath_&_Body path */koerperpflege/* @P…" at bounding box center [232, 242] width 364 height 379
type textarea ")"
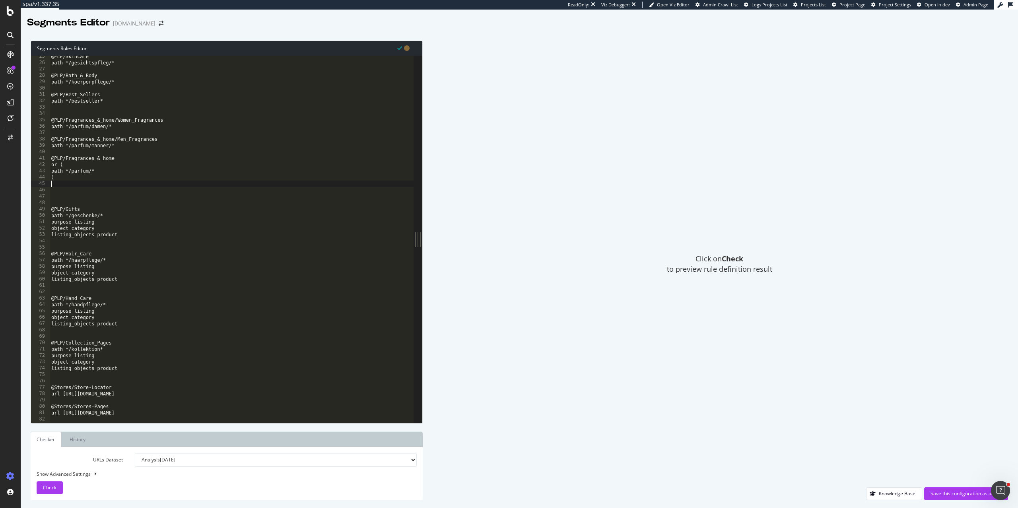
paste textarea "listing_objects product"
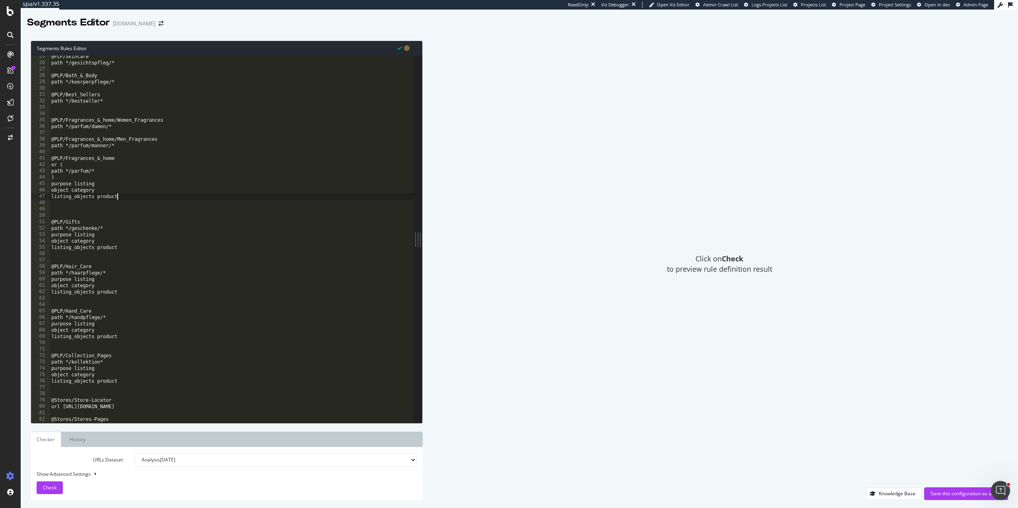
click at [56, 178] on div "@PLP/Skincare path */gesichtspfleg/* @PLP/Bath_&_Body path */koerperpflege/* @P…" at bounding box center [232, 242] width 364 height 379
type textarea ")"
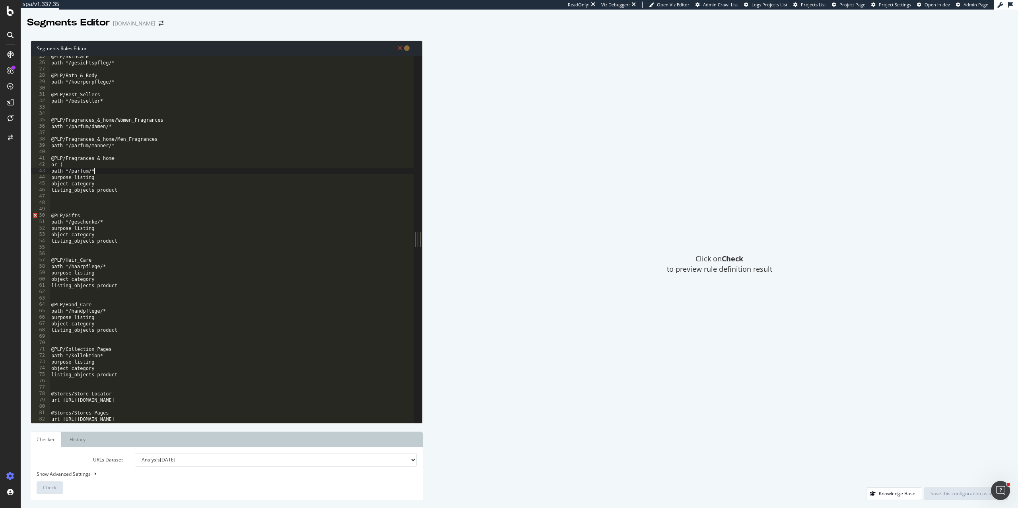
click at [71, 168] on div "@PLP/Skincare path */gesichtspfleg/* @PLP/Bath_&_Body path */koerperpflege/* @P…" at bounding box center [232, 242] width 364 height 379
type textarea "o"
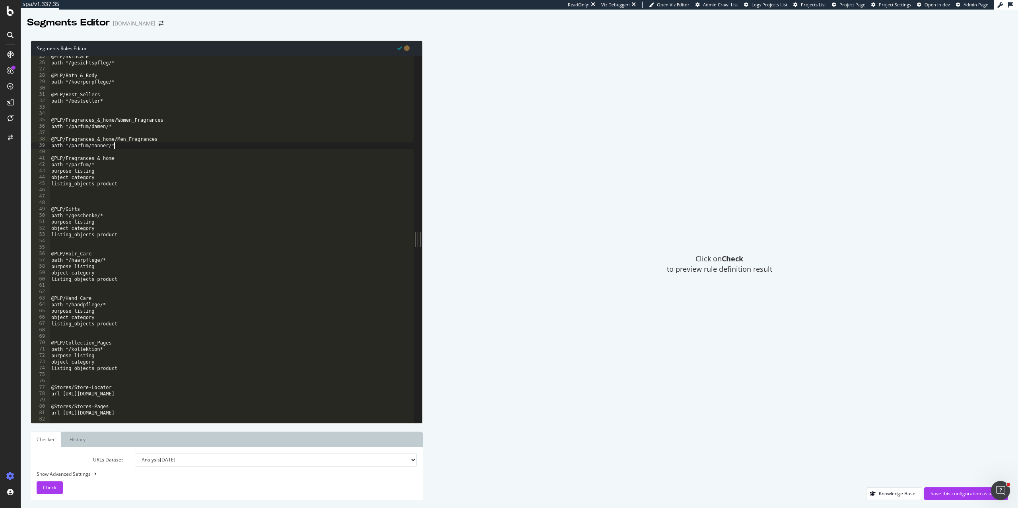
click at [130, 144] on div "@PLP/Skincare path */gesichtspfleg/* @PLP/Bath_&_Body path */koerperpflege/* @P…" at bounding box center [232, 242] width 364 height 379
type textarea "path */parfum/manner/*"
paste textarea "listing_objects product"
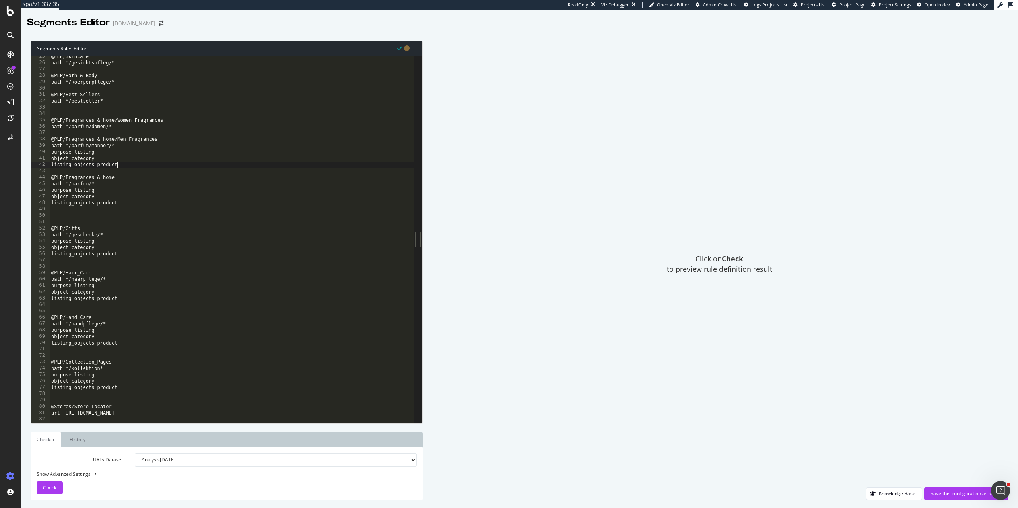
click at [139, 126] on div "@PLP/Skincare path */gesichtspfleg/* @PLP/Bath_&_Body path */koerperpflege/* @P…" at bounding box center [232, 242] width 364 height 379
type textarea "path */parfum/damen/*"
paste textarea "listing_objects product"
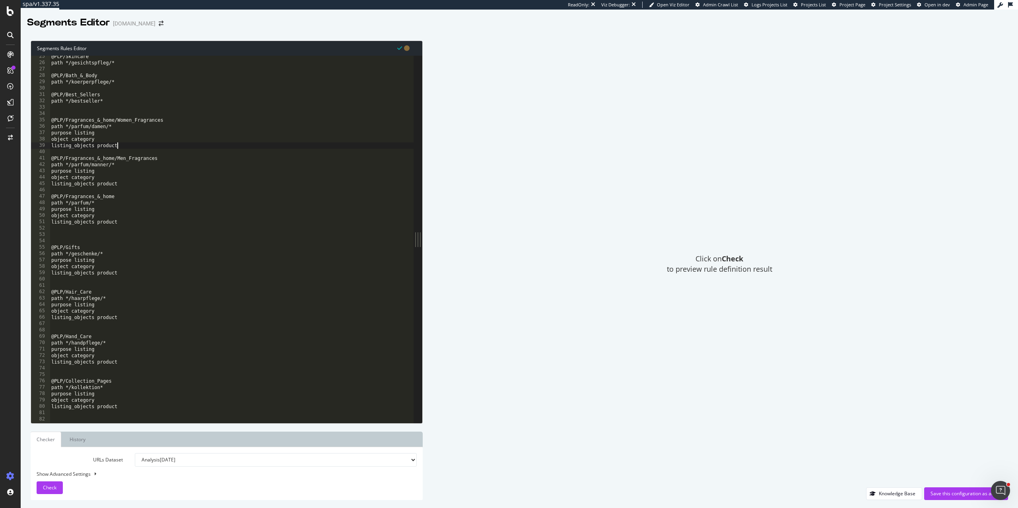
click at [116, 101] on div "@PLP/Skincare path */gesichtspfleg/* @PLP/Bath_&_Body path */koerperpflege/* @P…" at bounding box center [232, 242] width 364 height 379
type textarea "path */bestseller*"
paste textarea "listing_objects product"
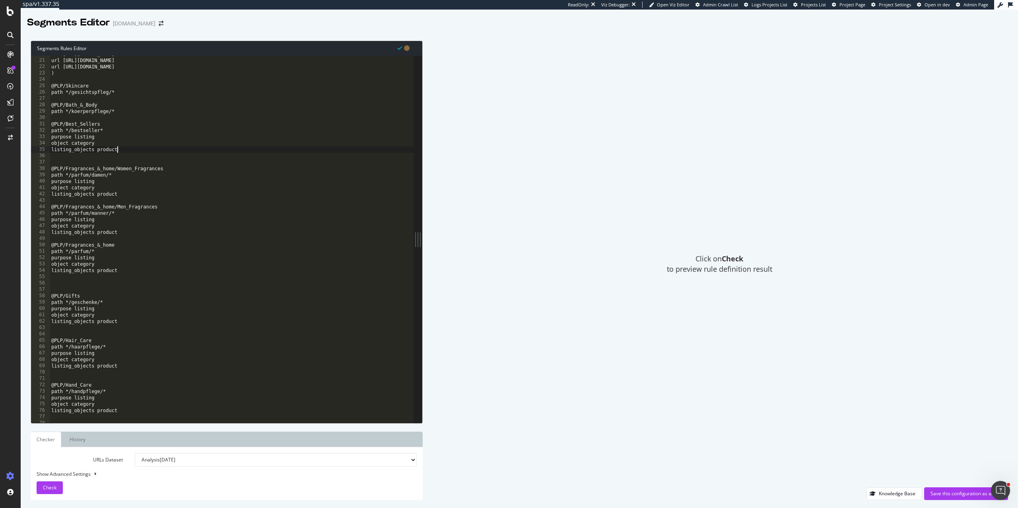
scroll to position [116, 0]
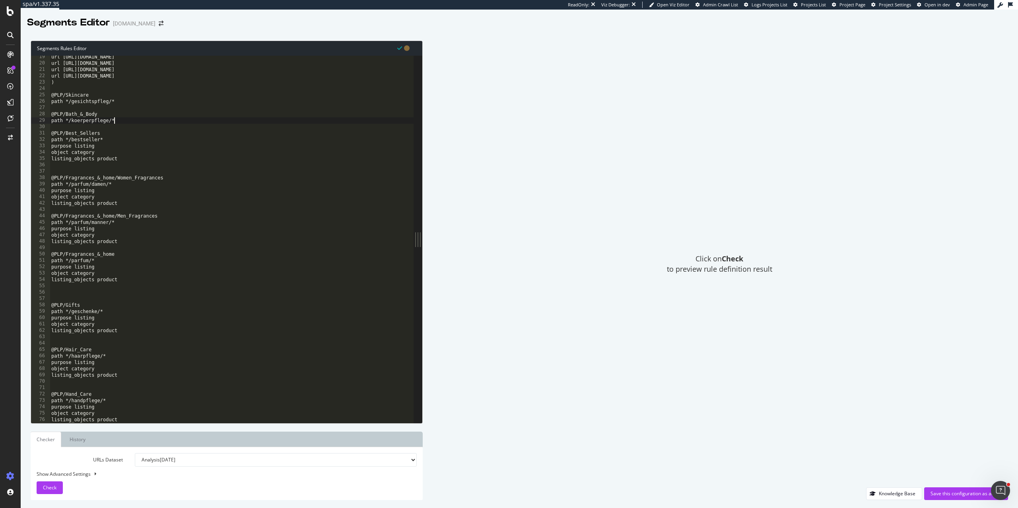
click at [123, 121] on div "url https://de.loccitane.com/haarpflege url https://de.loccitane.com/handpflege…" at bounding box center [232, 243] width 364 height 379
type textarea "path */koerperpflege/*"
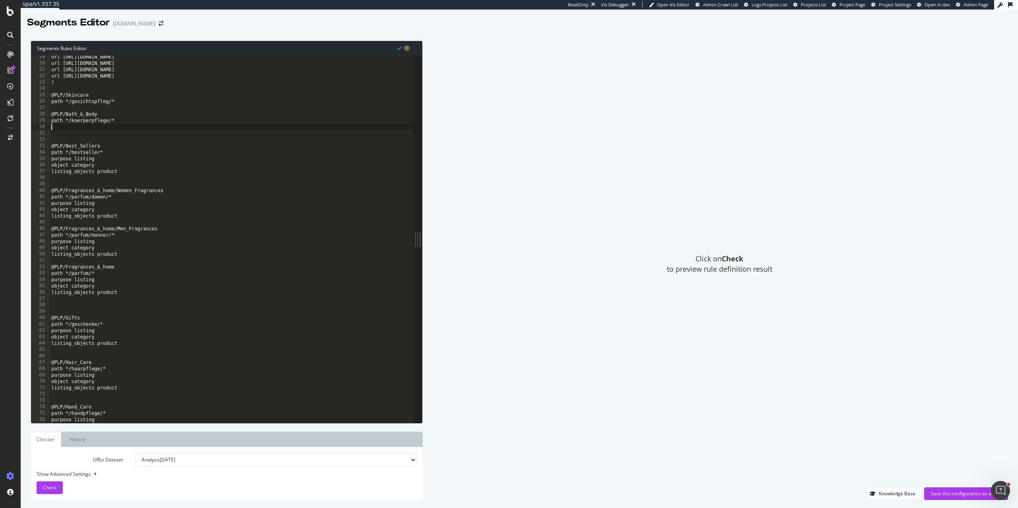
paste textarea "listing_objects product"
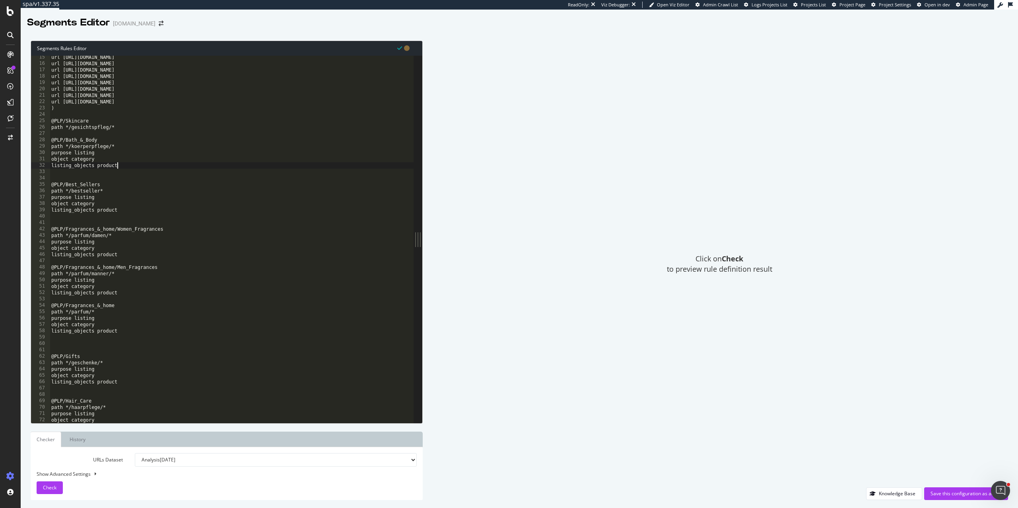
scroll to position [91, 0]
click at [115, 129] on div "url https://de.loccitane.com/angebote url https://de.loccitane.com/bestseller/b…" at bounding box center [232, 243] width 364 height 379
type textarea "path */gesichtspfleg/*"
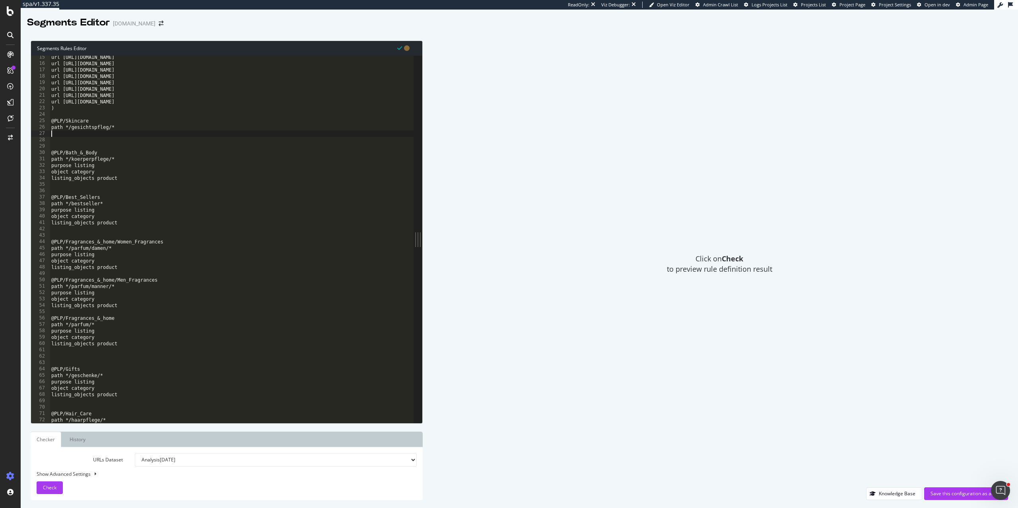
paste textarea "listing_objects product"
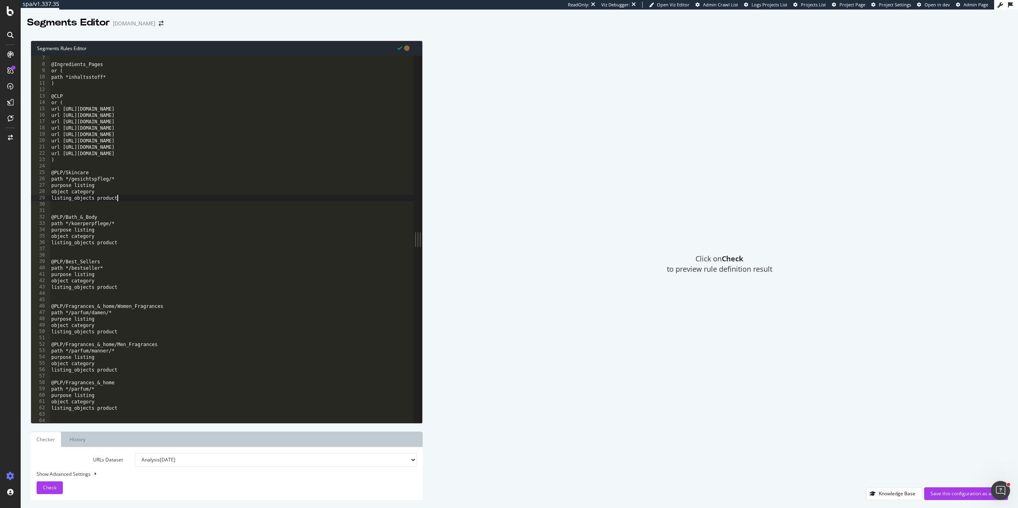
scroll to position [34, 0]
click at [71, 166] on div "object homepage @Ingredients_Pages or ( path *inhaltsstoff* ) @CLP or ( url htt…" at bounding box center [232, 243] width 364 height 379
type textarea ")"
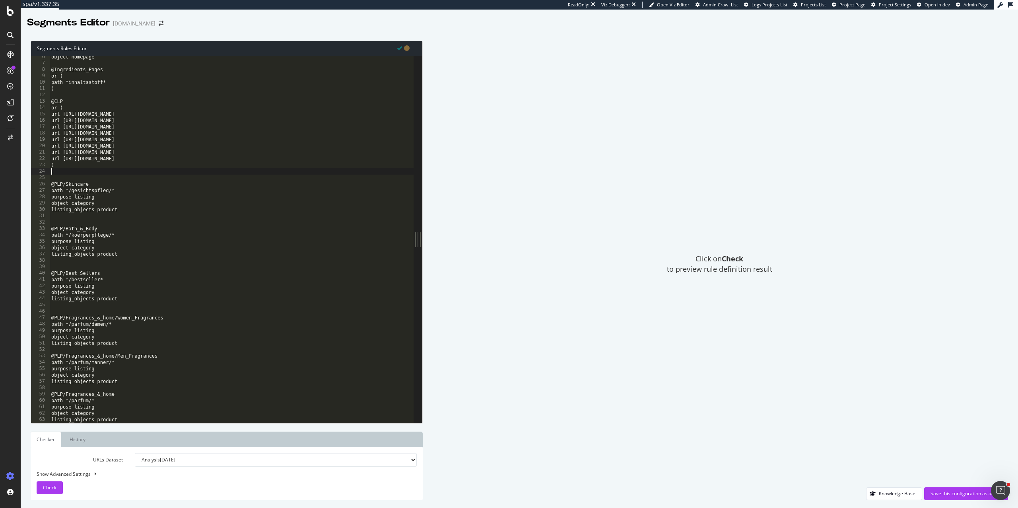
paste textarea "listing_objects product"
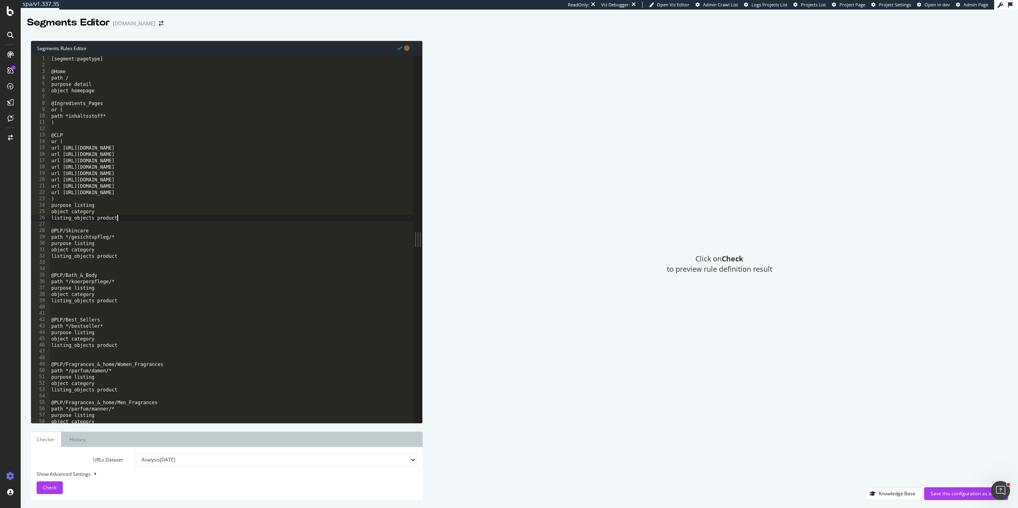
scroll to position [0, 0]
type textarea "listing_objects product"
click at [43, 489] on span "Check" at bounding box center [50, 487] width 14 height 7
click at [952, 494] on div "Save this configuration as active" at bounding box center [965, 493] width 71 height 7
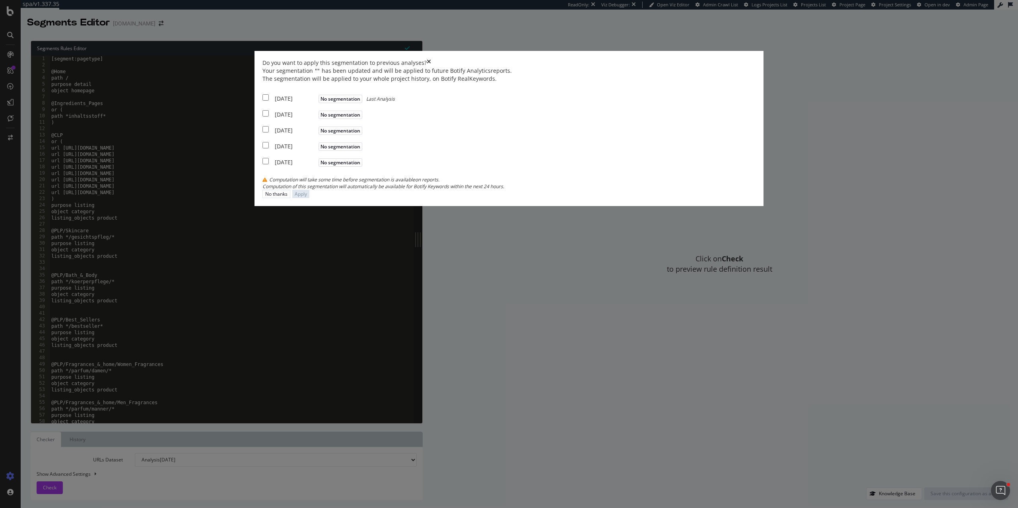
click at [367, 103] on div "2025 Sep. 20th No segmentation Last Analysis" at bounding box center [328, 98] width 132 height 10
checkbox input "true"
click at [365, 190] on div "Your segmentation " " has been updated and will be applied to future Botify Ana…" at bounding box center [508, 128] width 493 height 123
click at [269, 132] on input "modal" at bounding box center [265, 129] width 6 height 6
checkbox input "true"
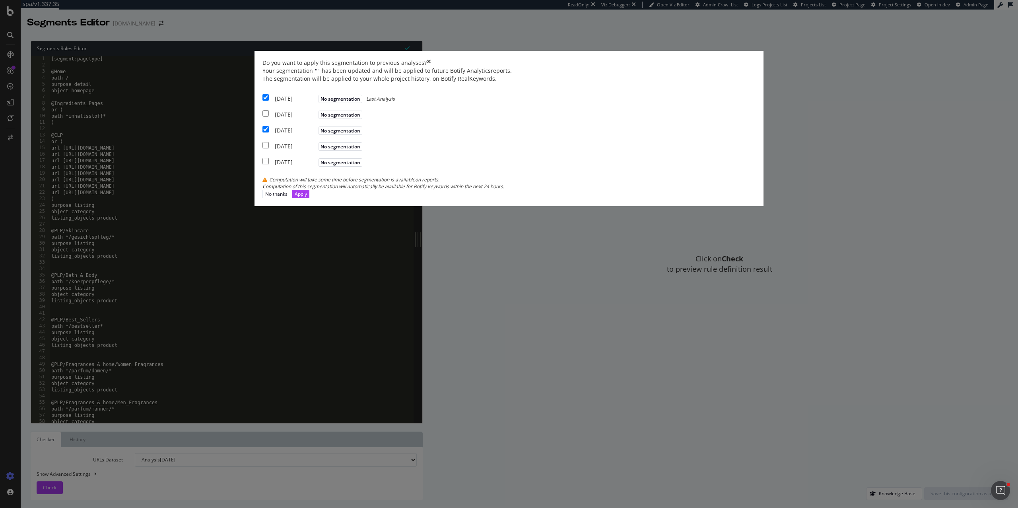
click at [365, 190] on div "Your segmentation " " has been updated and will be applied to future Botify Ana…" at bounding box center [508, 128] width 493 height 123
click at [269, 116] on input "modal" at bounding box center [265, 113] width 6 height 6
checkbox input "true"
click at [307, 197] on div "Apply" at bounding box center [301, 193] width 12 height 7
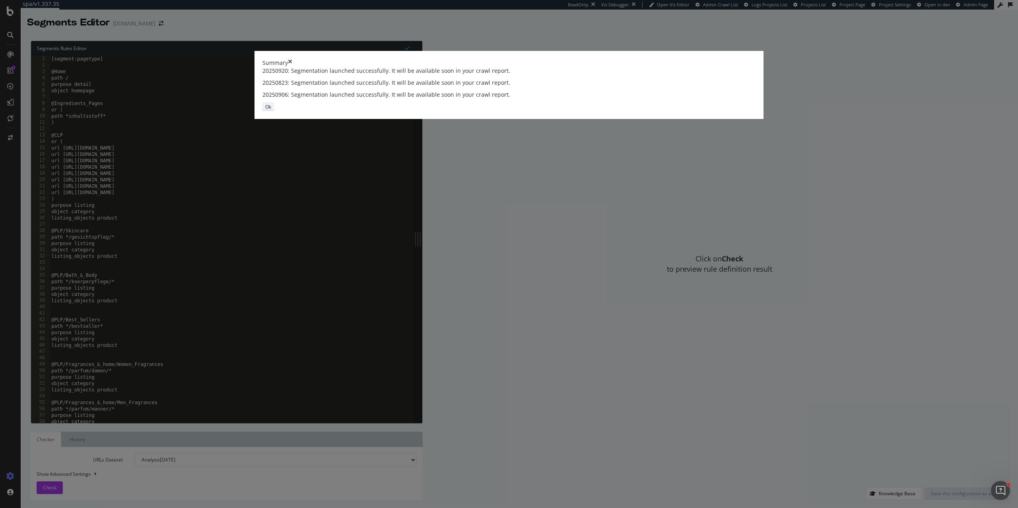
click at [274, 111] on button "Ok" at bounding box center [268, 107] width 12 height 8
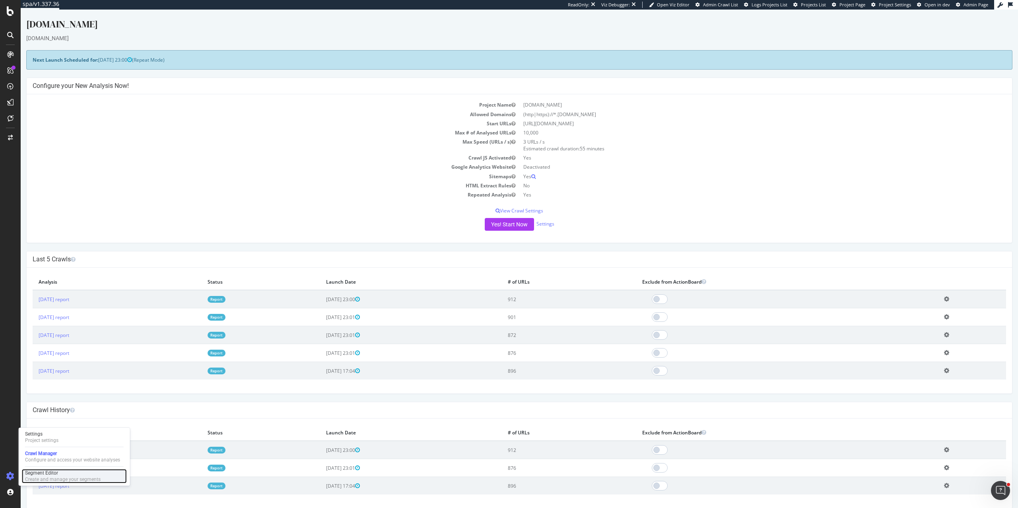
click at [42, 474] on div "Segment Editor" at bounding box center [63, 472] width 76 height 6
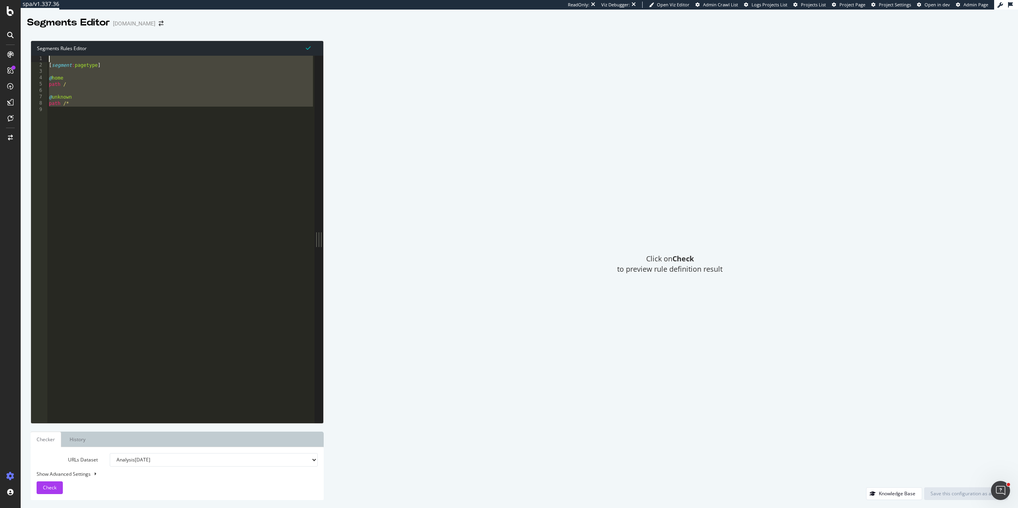
drag, startPoint x: 99, startPoint y: 120, endPoint x: 45, endPoint y: 33, distance: 103.6
click at [45, 33] on div "Segments Rules Editor 1 2 3 4 5 6 7 8 9 [ segment : pagetype ] @ home path / @ …" at bounding box center [519, 270] width 997 height 475
paste textarea "path /*"
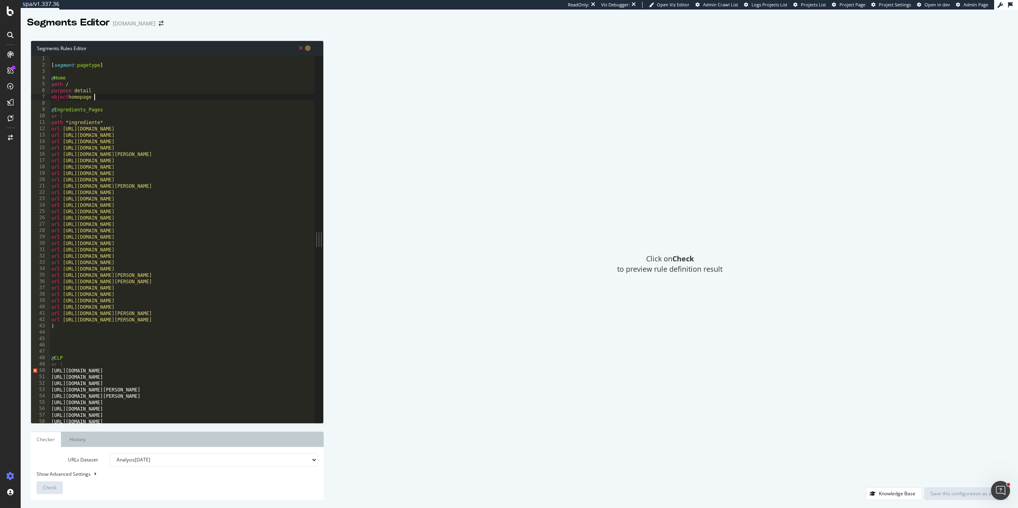
click at [120, 96] on div "[ segment : pagetype ] @ Home path / purpose detail object homepage @ Ingredien…" at bounding box center [182, 245] width 265 height 379
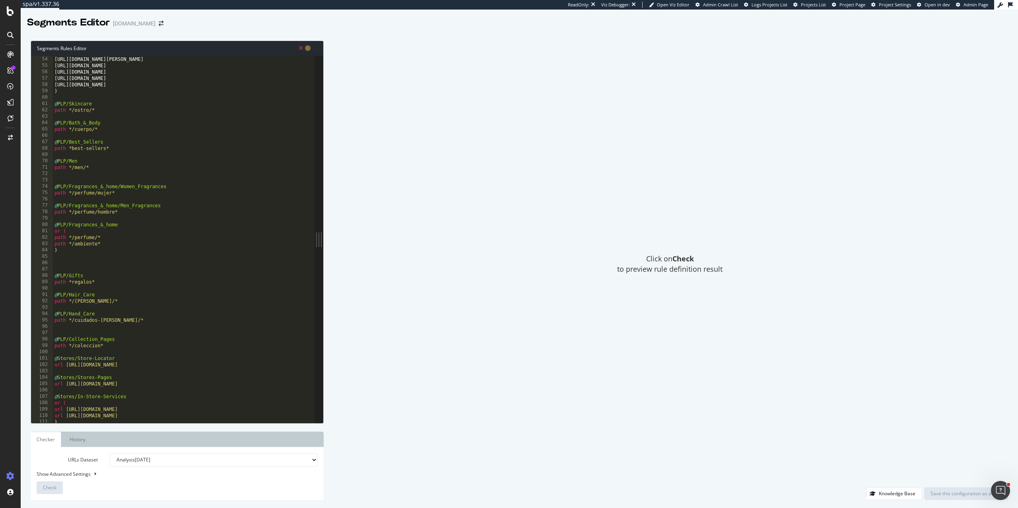
scroll to position [338, 0]
click at [115, 244] on div "https://es.loccitane.com/cuidados-de-manos https://es.loccitane.com/cuerpo http…" at bounding box center [184, 244] width 262 height 379
type textarea "path */ambiente*"
paste textarea "https://es.loccitane.com/tipo-de-producto/velas-perfumadas"
type textarea "https://es.loccitane.com/tipo-de-producto/velas-perfumadas"
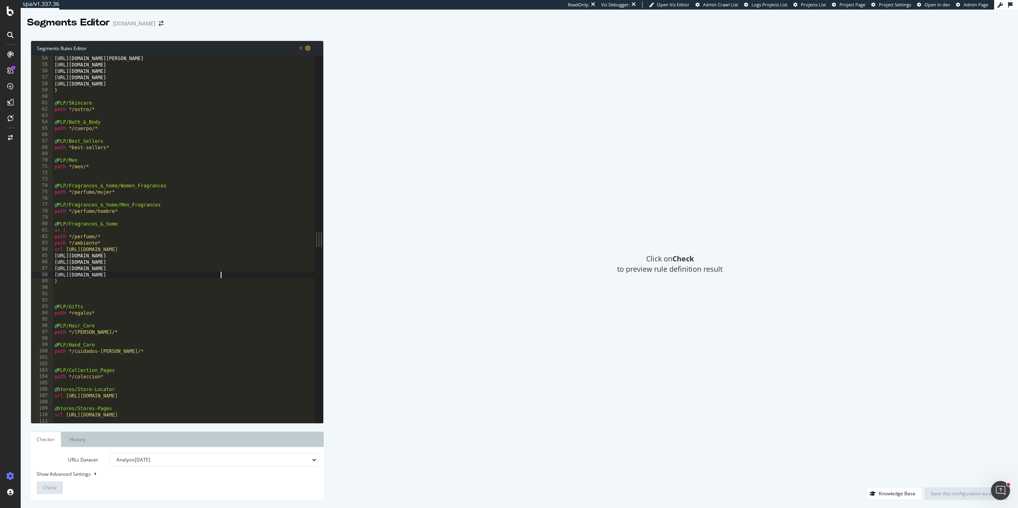
click at [55, 256] on div "https://es.loccitane.com/cuidados-de-manos https://es.loccitane.com/cuerpo http…" at bounding box center [184, 244] width 262 height 379
click at [189, 288] on div "https://es.loccitane.com/cuidados-de-manos https://es.loccitane.com/cuerpo http…" at bounding box center [184, 244] width 262 height 379
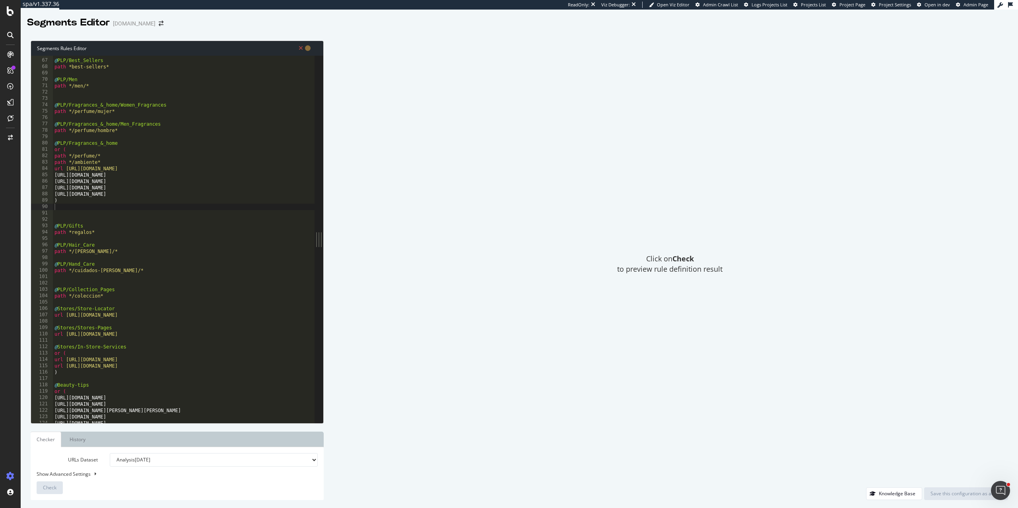
scroll to position [418, 0]
drag, startPoint x: 196, startPoint y: 315, endPoint x: 65, endPoint y: 313, distance: 130.8
click at [65, 313] on div "@ PLP/Best_Sellers path *best-sellers* @ PLP/Men path */men/* @ PLP/Fragrances_…" at bounding box center [184, 240] width 262 height 379
paste textarea "es.loccitane.com/encontrar-mi-tienda"
click at [155, 326] on div "@ PLP/Best_Sellers path *best-sellers* @ PLP/Men path */men/* @ PLP/Fragrances_…" at bounding box center [184, 240] width 262 height 379
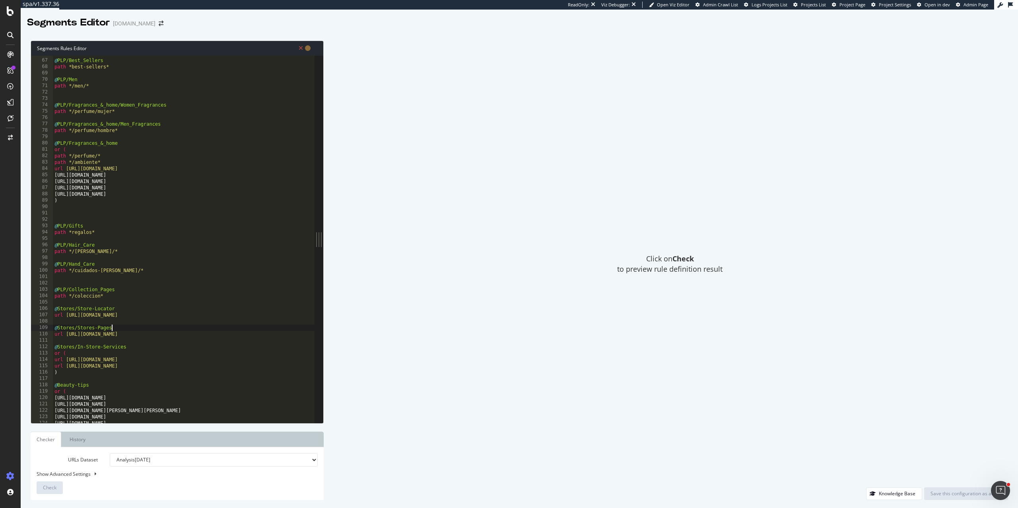
type textarea "@Stores/Stores-Pages"
paste textarea "https://es.loccitane.com/lista-de-tiendas"
click at [190, 372] on div "@ PLP/Best_Sellers path *best-sellers* @ PLP/Men path */men/* @ PLP/Fragrances_…" at bounding box center [184, 240] width 262 height 379
drag, startPoint x: 197, startPoint y: 369, endPoint x: 66, endPoint y: 365, distance: 131.2
click at [66, 365] on div "@ PLP/Best_Sellers path *best-sellers* @ PLP/Men path */men/* @ PLP/Fragrances_…" at bounding box center [184, 240] width 262 height 379
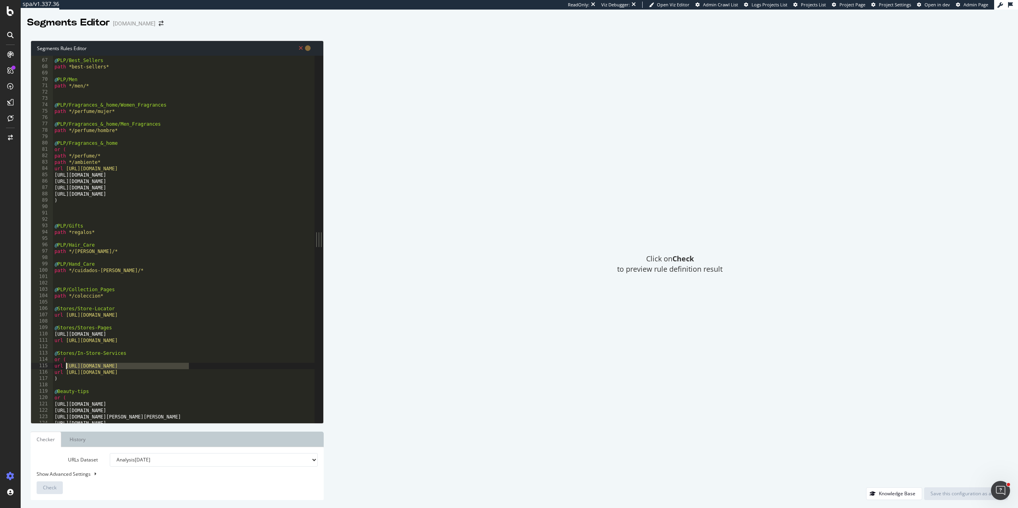
paste textarea "es.loccitane.com/servicios-en-tienda"
click at [93, 339] on div "@ PLP/Best_Sellers path *best-sellers* @ PLP/Men path */men/* @ PLP/Fragrances_…" at bounding box center [184, 240] width 262 height 379
click at [152, 341] on div "@ PLP/Best_Sellers path *best-sellers* @ PLP/Men path */men/* @ PLP/Fragrances_…" at bounding box center [184, 240] width 262 height 379
type textarea "url https://es.loccitane.com/tienda*"
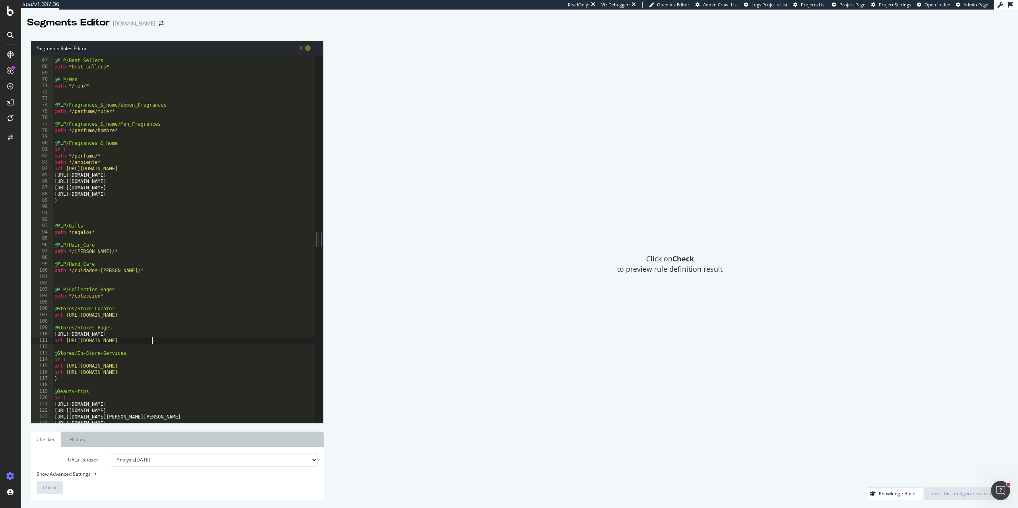
scroll to position [0, 8]
click at [188, 347] on div "@ PLP/Best_Sellers path *best-sellers* @ PLP/Men path */men/* @ PLP/Fragrances_…" at bounding box center [184, 240] width 262 height 379
click at [151, 337] on div "@ PLP/Best_Sellers path *best-sellers* @ PLP/Men path */men/* @ PLP/Fragrances_…" at bounding box center [184, 240] width 262 height 379
drag, startPoint x: 186, startPoint y: 374, endPoint x: 67, endPoint y: 370, distance: 118.9
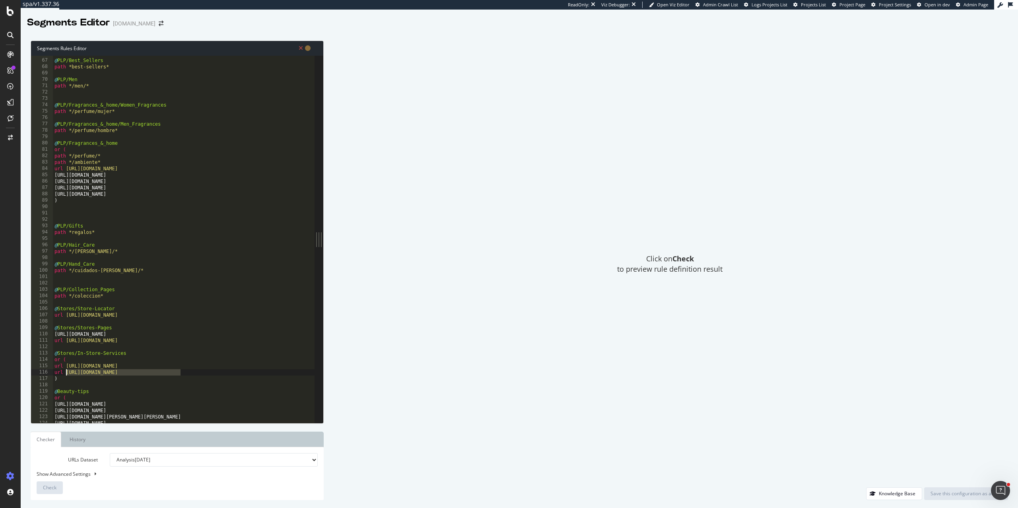
click at [67, 370] on div "@ PLP/Best_Sellers path *best-sellers* @ PLP/Men path */men/* @ PLP/Fragrances_…" at bounding box center [184, 240] width 262 height 379
paste textarea "es.loccitane.com/fuentes-de-recarga-en-tienda"
click at [166, 339] on div "@ PLP/Best_Sellers path *best-sellers* @ PLP/Men path */men/* @ PLP/Fragrances_…" at bounding box center [184, 240] width 262 height 379
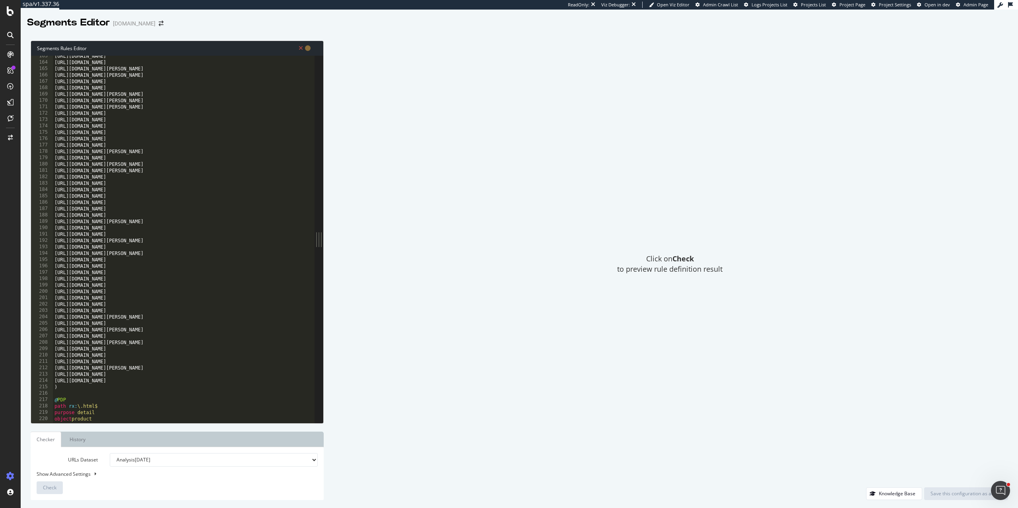
scroll to position [1071, 0]
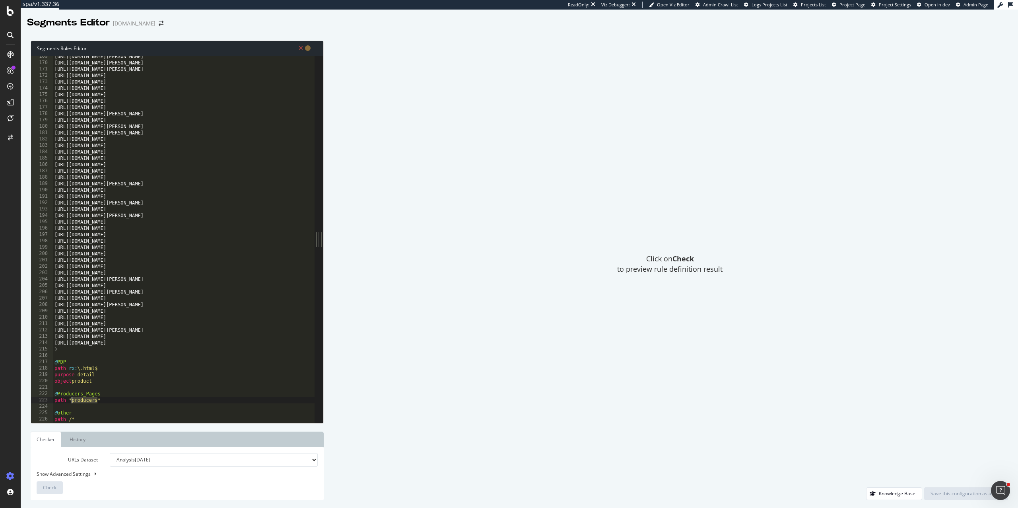
drag, startPoint x: 98, startPoint y: 400, endPoint x: 71, endPoint y: 400, distance: 27.0
click at [71, 400] on div "https://es.loccitane.com/mejores-cuidados-para-cabello-seco https://es.loccitan…" at bounding box center [184, 242] width 262 height 379
paste textarea "roductora"
click at [55, 408] on div "https://es.loccitane.com/mejores-cuidados-para-cabello-seco https://es.loccitan…" at bounding box center [184, 242] width 262 height 379
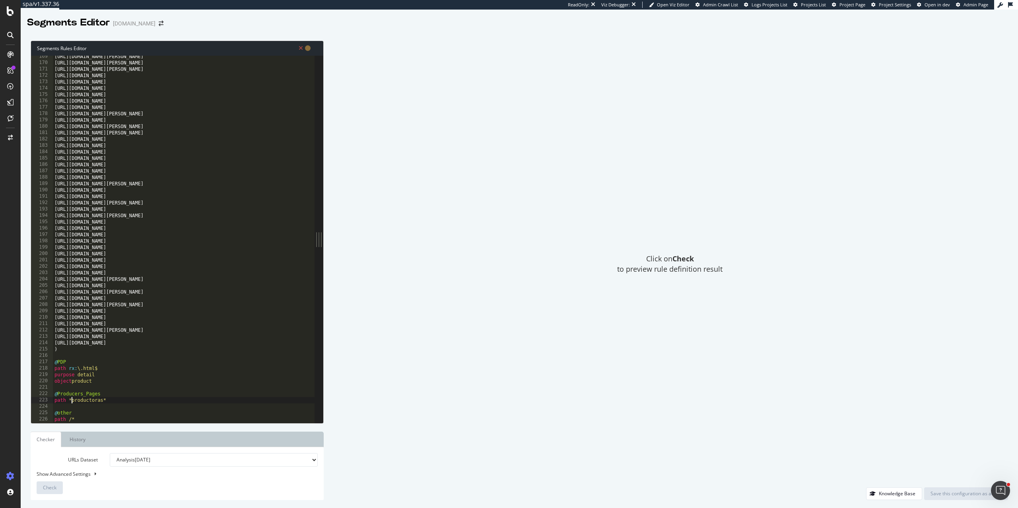
click at [101, 400] on div "https://es.loccitane.com/mejores-cuidados-para-cabello-seco https://es.loccitan…" at bounding box center [184, 242] width 262 height 379
click at [125, 407] on div "https://es.loccitane.com/mejores-cuidados-para-cabello-seco https://es.loccitan…" at bounding box center [184, 242] width 262 height 379
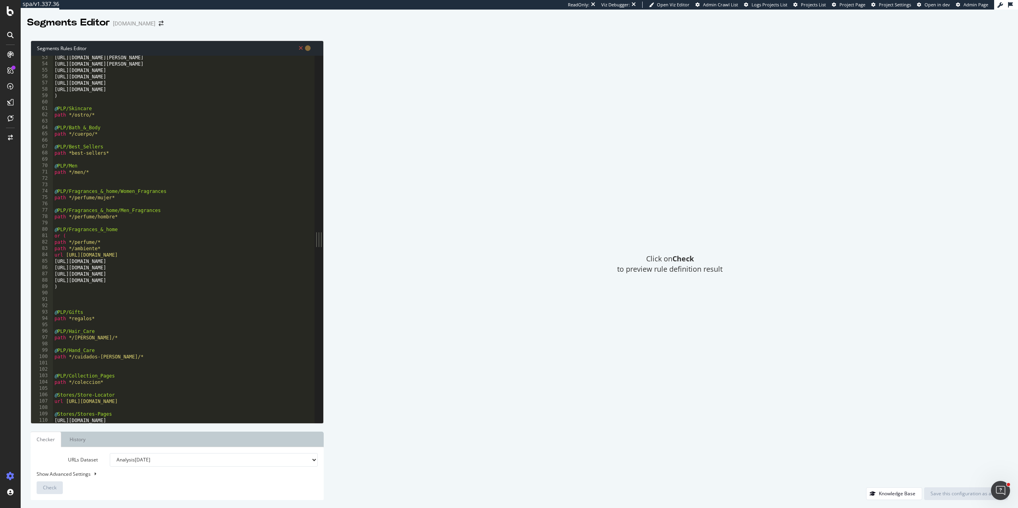
scroll to position [332, 0]
click at [123, 289] on div "https://es.loccitane.com/cabello https://es.loccitane.com/cuidados-de-manos htt…" at bounding box center [184, 243] width 262 height 379
type textarea ")"
type input "https"
click at [189, 73] on span "+" at bounding box center [190, 71] width 8 height 7
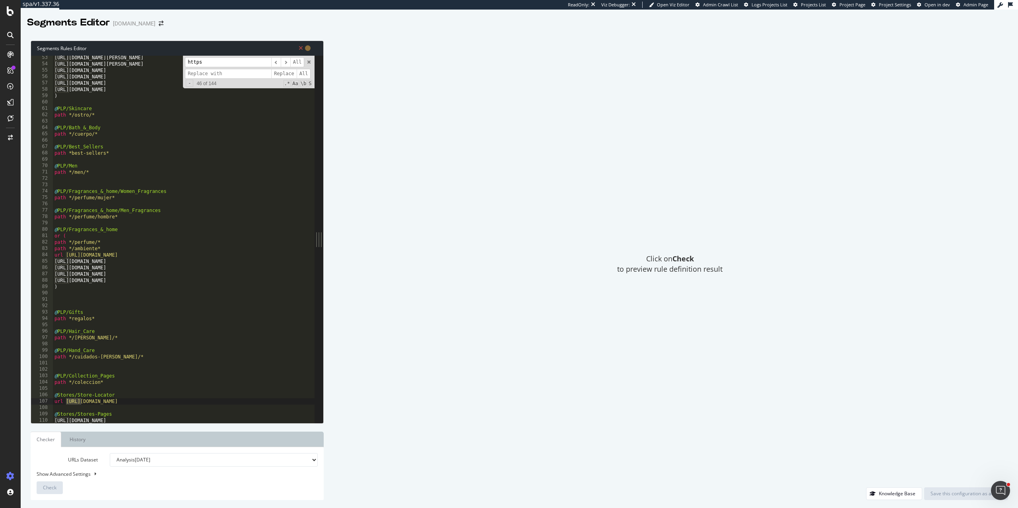
click at [207, 76] on input at bounding box center [228, 74] width 86 height 10
type input "url https"
click at [304, 71] on span "All" at bounding box center [304, 74] width 14 height 10
click at [221, 66] on input "https" at bounding box center [228, 62] width 86 height 10
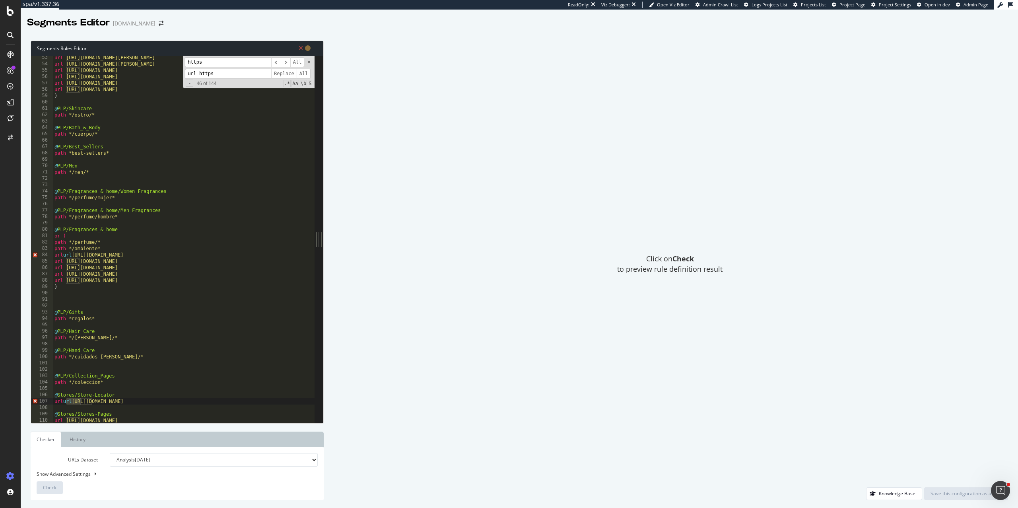
click at [221, 66] on input "https" at bounding box center [228, 62] width 86 height 10
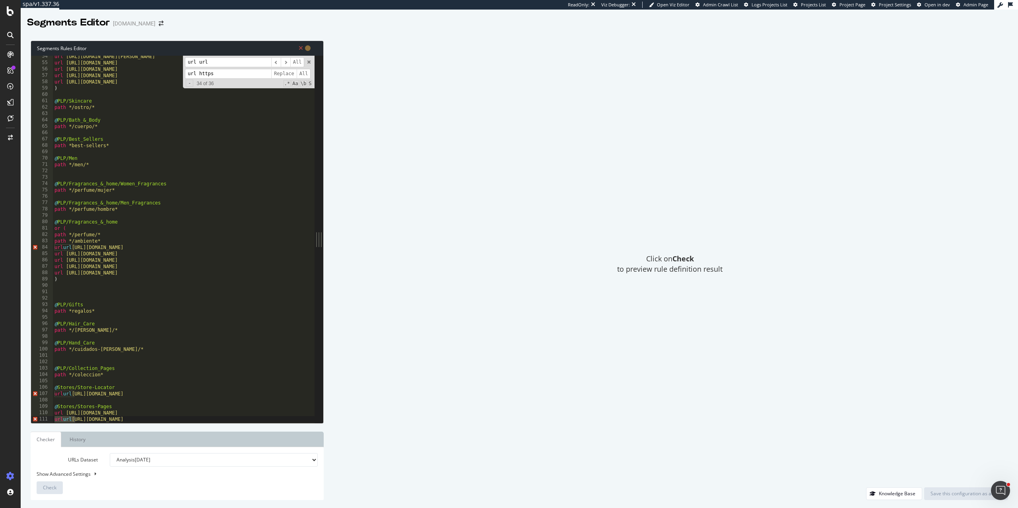
type input "url url"
click at [234, 74] on input "url https" at bounding box center [228, 74] width 86 height 10
type input "url"
click at [300, 72] on span "All" at bounding box center [304, 74] width 14 height 10
click at [308, 61] on span at bounding box center [309, 62] width 6 height 6
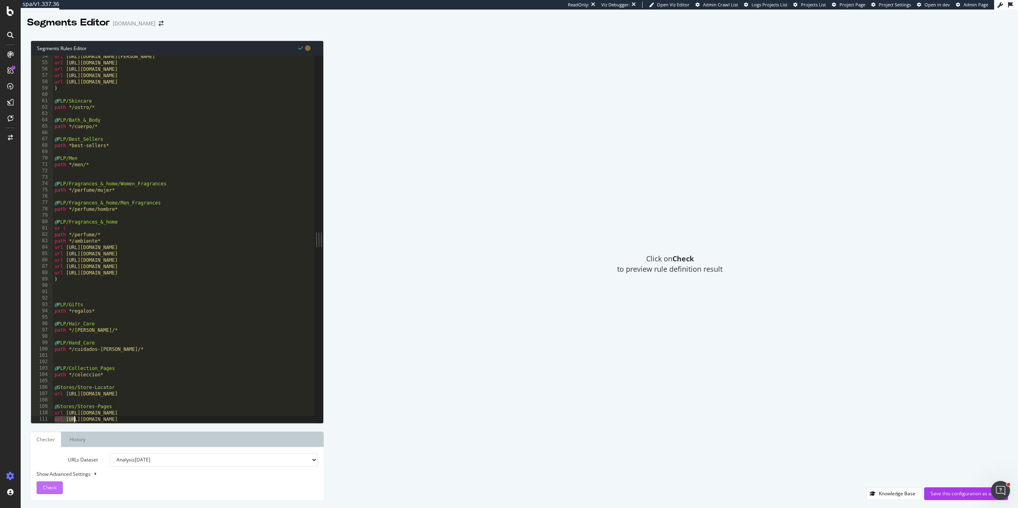
click at [50, 491] on div "Check" at bounding box center [50, 487] width 14 height 12
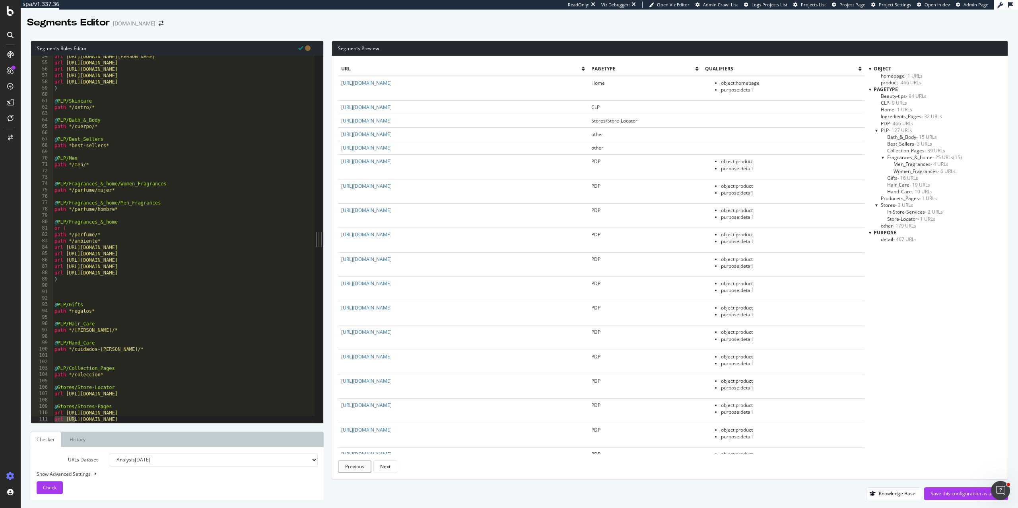
click at [247, 216] on div "url https://es.loccitane.com/cuidados-de-manos url https://es.loccitane.com/cue…" at bounding box center [184, 242] width 262 height 379
click at [310, 65] on div "uk. ​ ​ All url Replace All + 0 of 0 .* Aa \b S" at bounding box center [249, 66] width 132 height 21
click at [309, 64] on span at bounding box center [309, 62] width 6 height 6
click at [83, 295] on div "url https://es.loccitane.com/cuidados-de-manos url https://es.loccitane.com/cue…" at bounding box center [184, 242] width 262 height 379
click at [883, 124] on span "PDP - 466 URLs" at bounding box center [897, 123] width 33 height 7
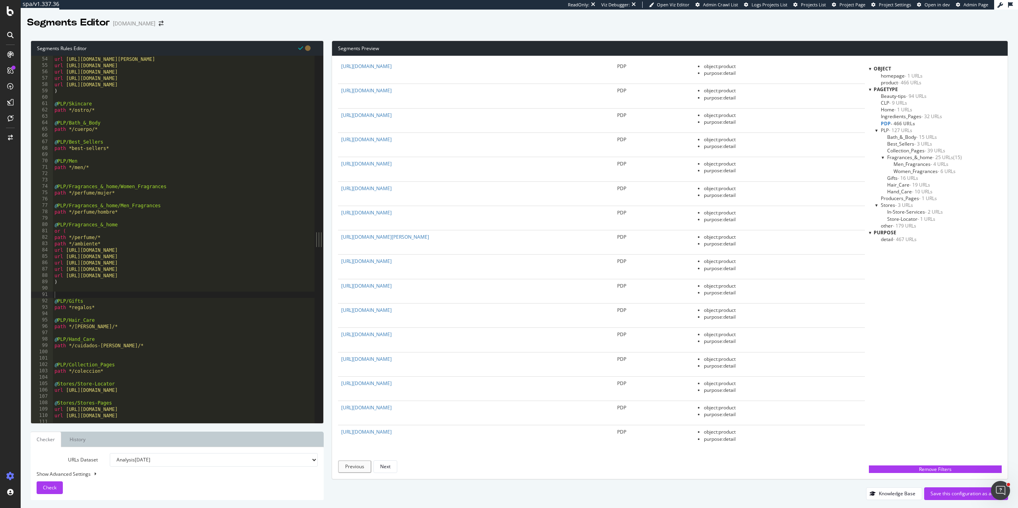
scroll to position [331, 0]
click at [184, 161] on div "url https://es.loccitane.com/cabello url https://es.loccitane.com/cuidados-de-m…" at bounding box center [184, 244] width 262 height 379
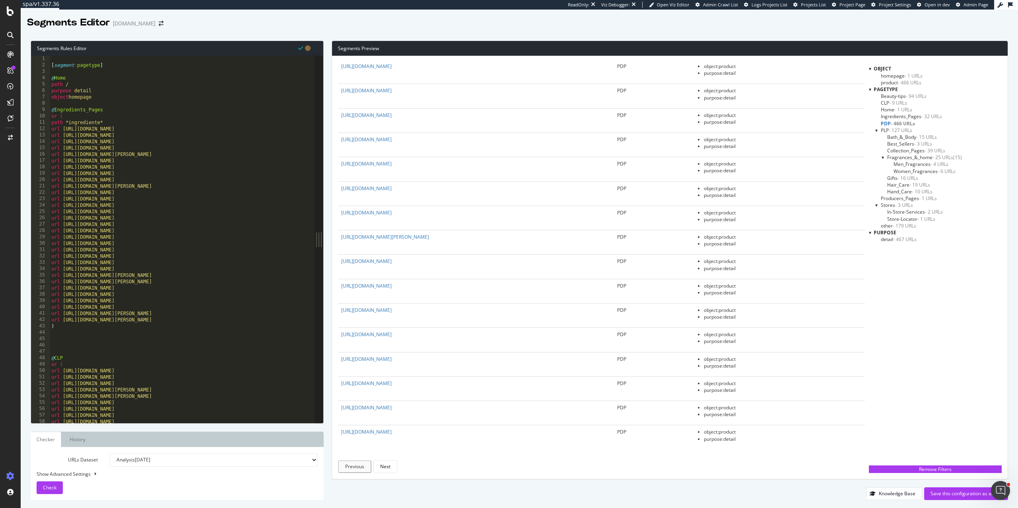
scroll to position [0, 0]
paste input "[URL][DOMAIN_NAME][PERSON_NAME]"
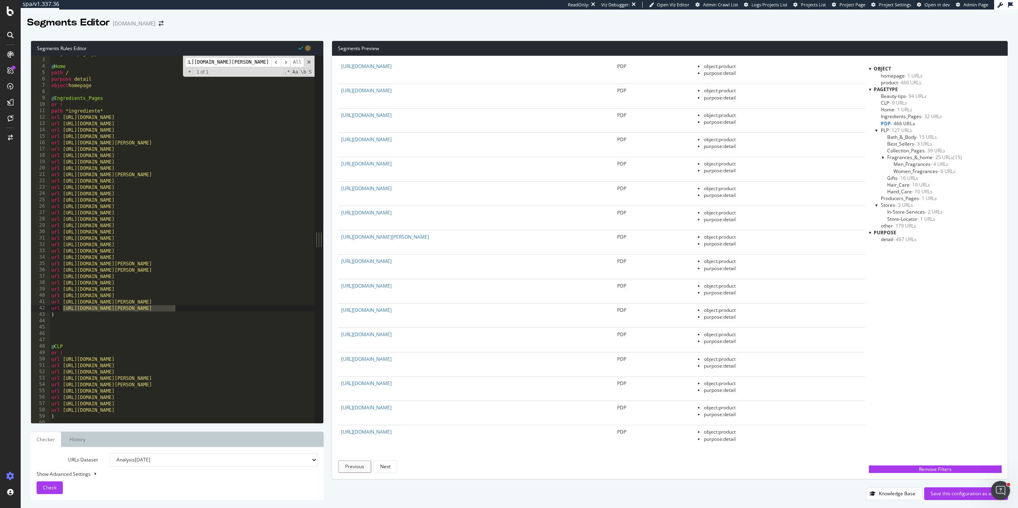
scroll to position [12, 0]
type input "[URL][DOMAIN_NAME][PERSON_NAME]"
click at [934, 495] on div "Save this configuration as active" at bounding box center [965, 493] width 71 height 7
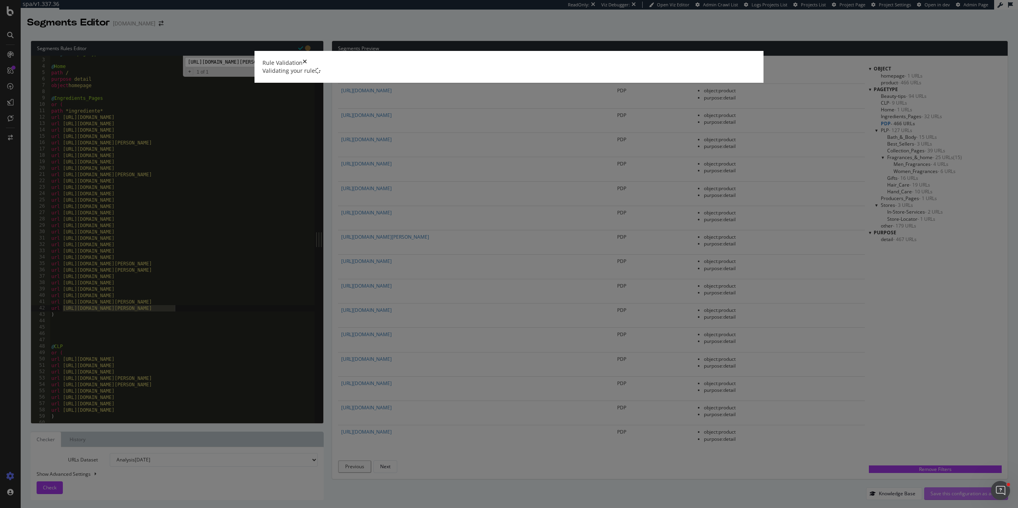
scroll to position [0, 0]
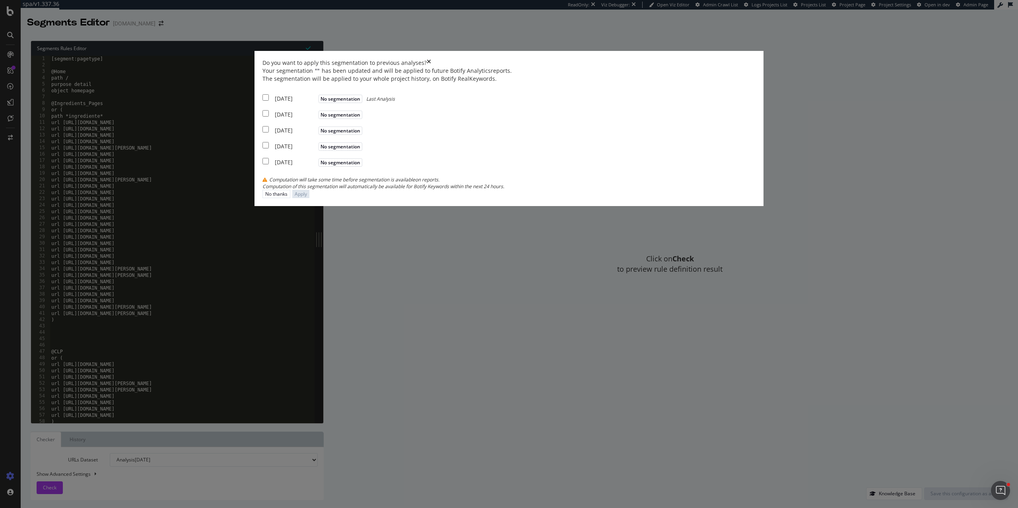
click at [362, 103] on div "[DATE] No segmentation Last Analysis" at bounding box center [328, 98] width 132 height 10
click at [269, 116] on input "modal" at bounding box center [265, 113] width 6 height 6
checkbox input "true"
click at [361, 134] on div "2025 Aug. 23rd No segmentation" at bounding box center [313, 129] width 102 height 10
click at [307, 197] on div "Apply" at bounding box center [301, 193] width 12 height 7
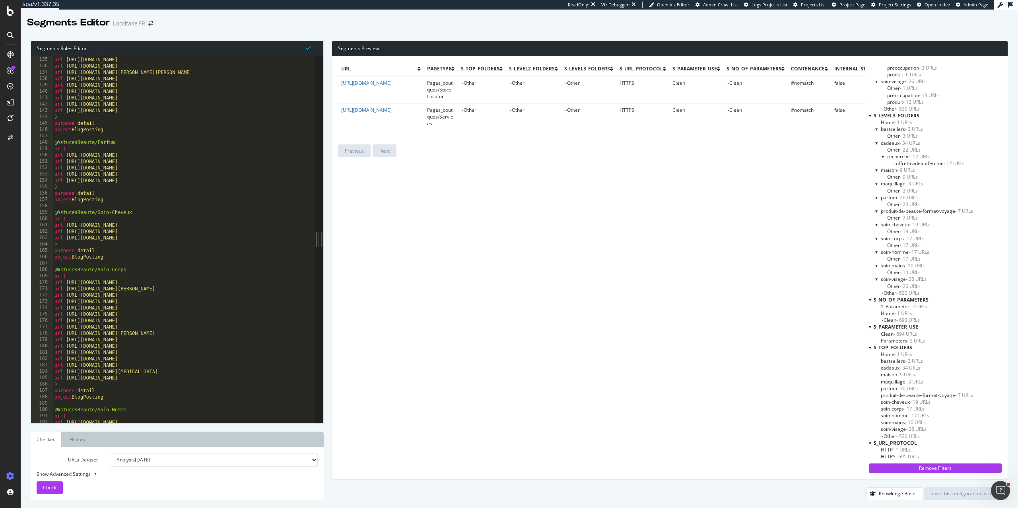
scroll to position [854, 0]
drag, startPoint x: 119, startPoint y: 199, endPoint x: 45, endPoint y: 193, distance: 74.9
click at [45, 193] on div "135 136 137 138 139 140 141 142 143 144 145 146 147 148 149 150 151 152 153 154…" at bounding box center [172, 239] width 283 height 367
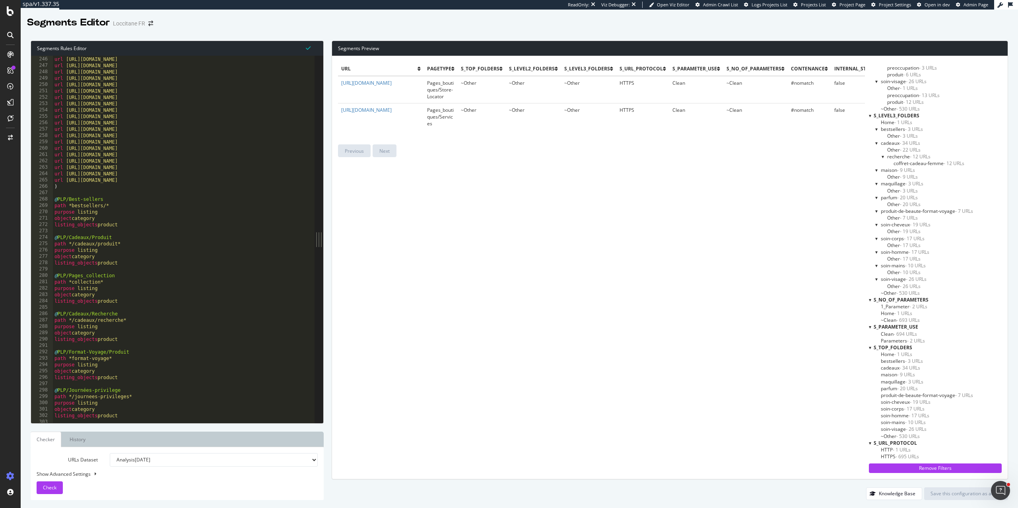
scroll to position [1586, 0]
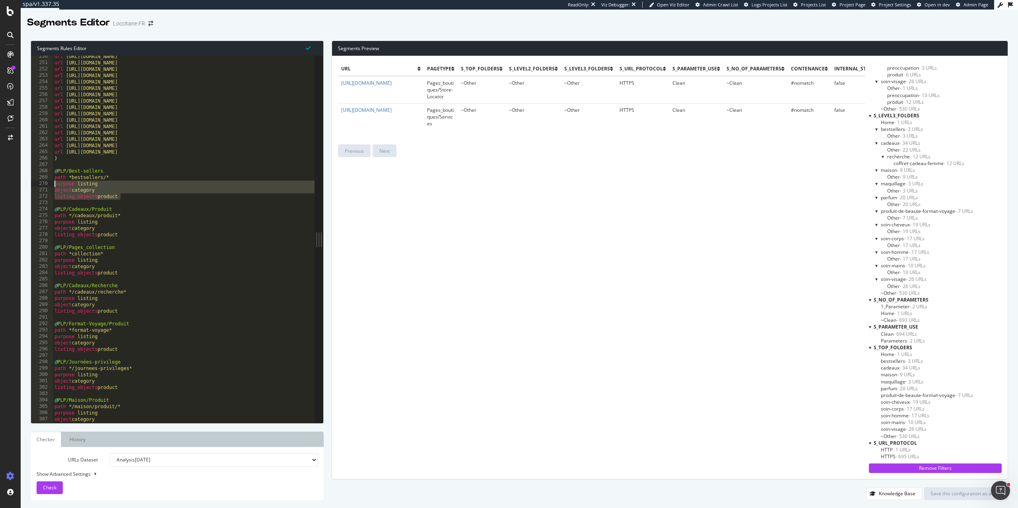
drag, startPoint x: 128, startPoint y: 197, endPoint x: 43, endPoint y: 182, distance: 86.5
click at [43, 182] on div "purpose detail object BlogPosting 250 251 252 253 254 255 256 257 258 259 260 2…" at bounding box center [172, 239] width 283 height 367
type textarea "purpose listing object category"
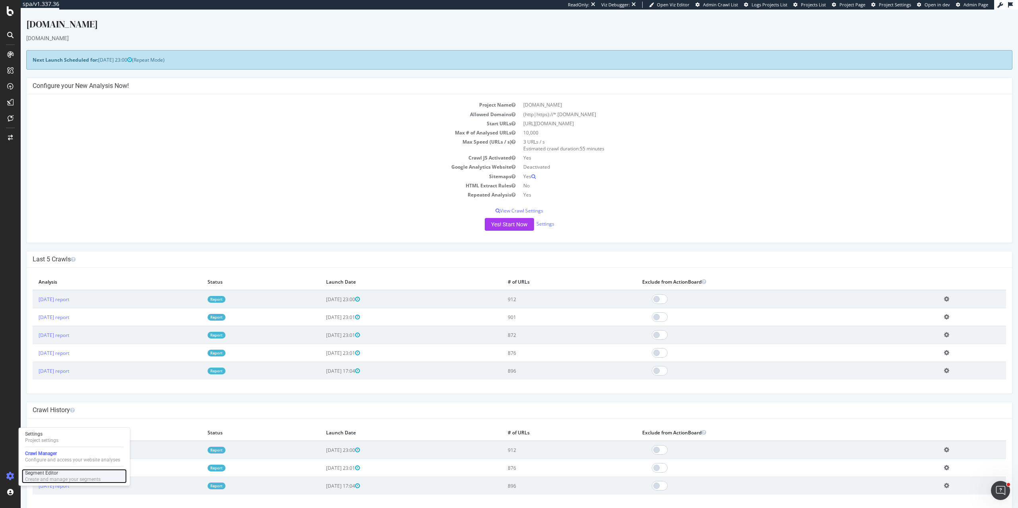
click at [47, 477] on div "Create and manage your segments" at bounding box center [63, 479] width 76 height 6
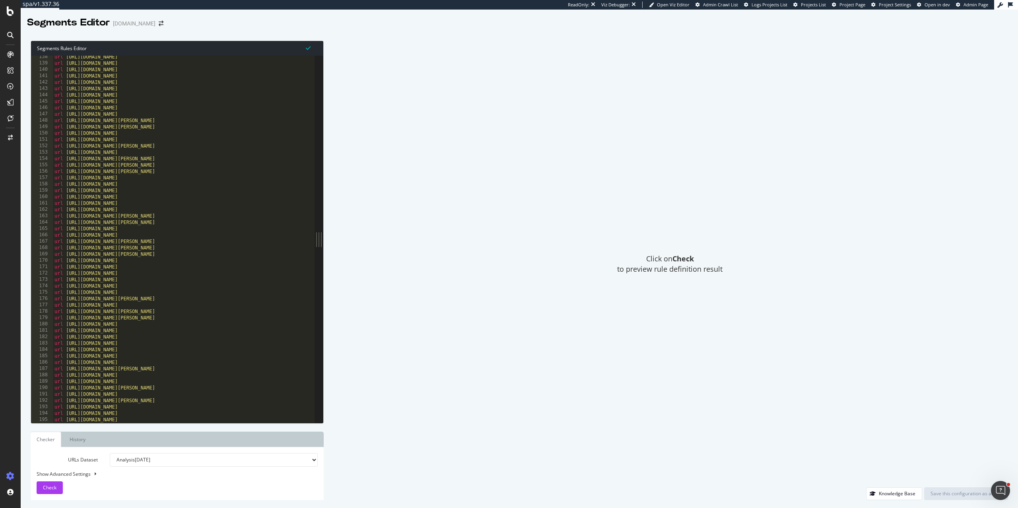
scroll to position [1058, 0]
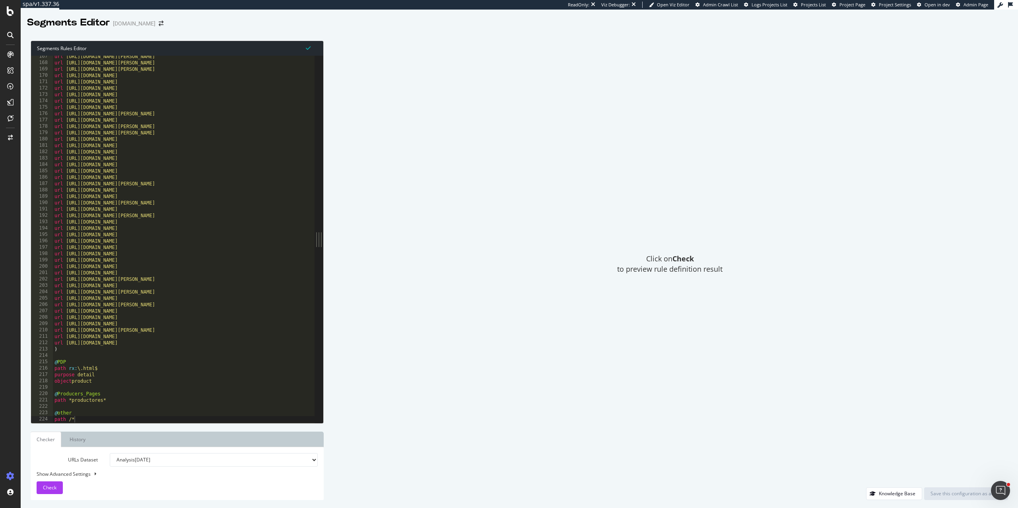
type textarea ")"
click at [70, 346] on div "url [URL][DOMAIN_NAME][PERSON_NAME] url [URL][DOMAIN_NAME][PERSON_NAME] url [UR…" at bounding box center [184, 242] width 262 height 379
paste textarea "object BlogPosting"
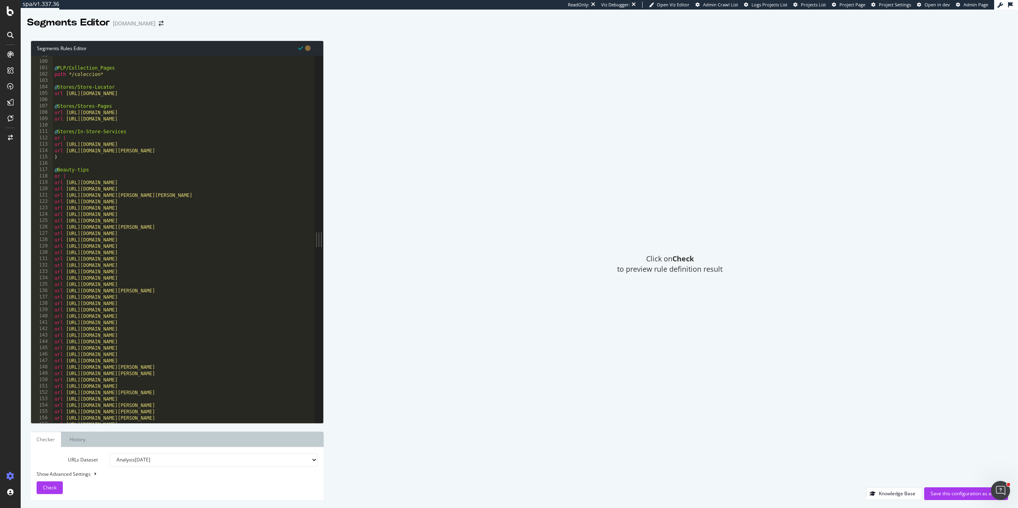
scroll to position [466, 0]
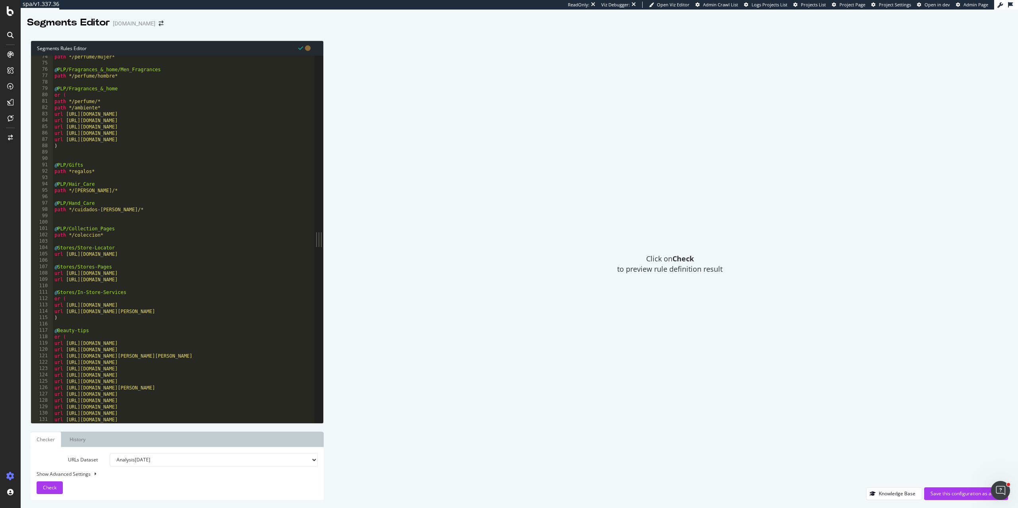
click at [123, 237] on div "path */perfume/mujer* @ PLP/Fragrances_&_home/Men_Fragrances path */perfume/hom…" at bounding box center [184, 243] width 262 height 379
type textarea "path */coleccion*"
paste textarea "listing_objects product"
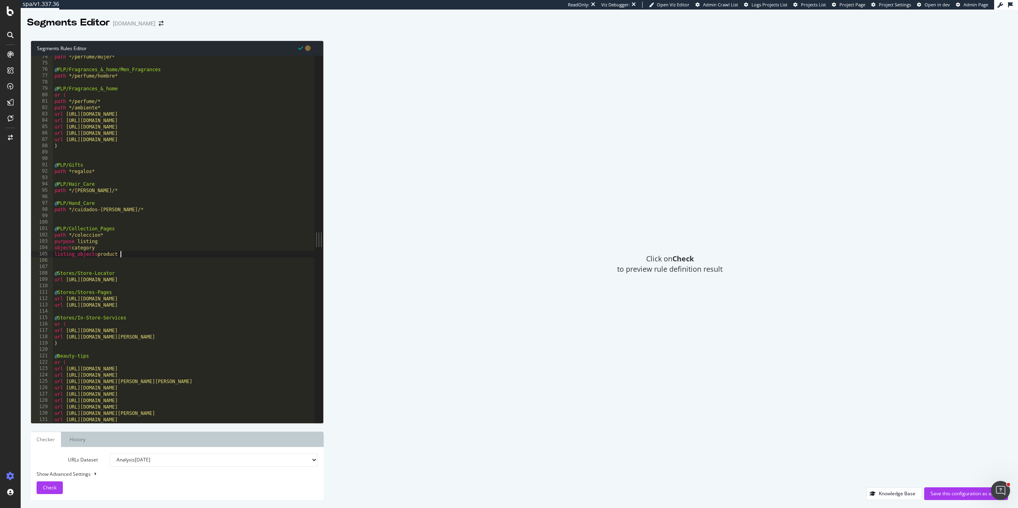
click at [147, 209] on div "path */perfume/mujer* @ PLP/Fragrances_&_home/Men_Fragrances path */perfume/hom…" at bounding box center [184, 243] width 262 height 379
type textarea "path */cuidados-de-manos/*"
paste textarea "listing_objects product"
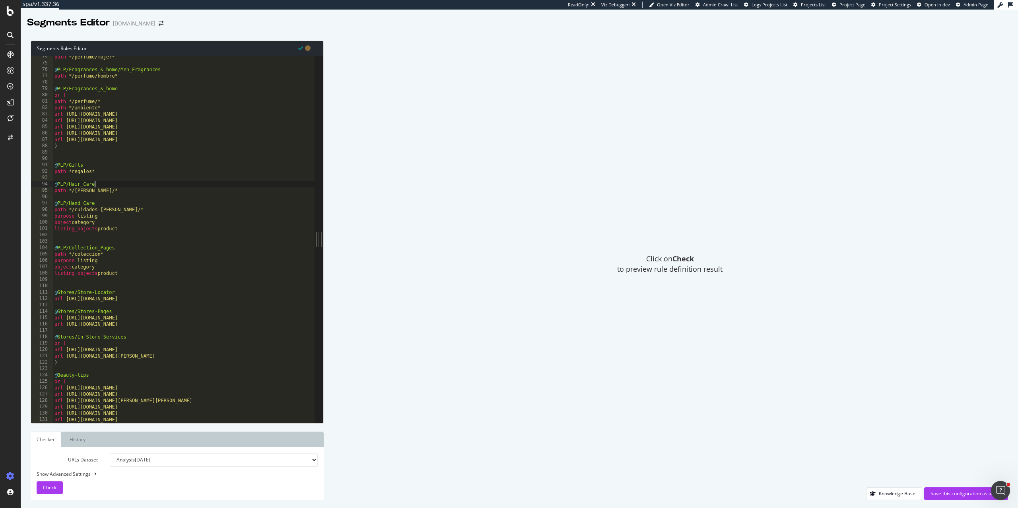
click at [120, 187] on div "path */perfume/mujer* @ PLP/Fragrances_&_home/Men_Fragrances path */perfume/hom…" at bounding box center [184, 243] width 262 height 379
type textarea "@PLP/Hair_Care"
click at [127, 194] on div "path */perfume/mujer* @ PLP/Fragrances_&_home/Men_Fragrances path */perfume/hom…" at bounding box center [184, 243] width 262 height 379
paste textarea "listing_objects product"
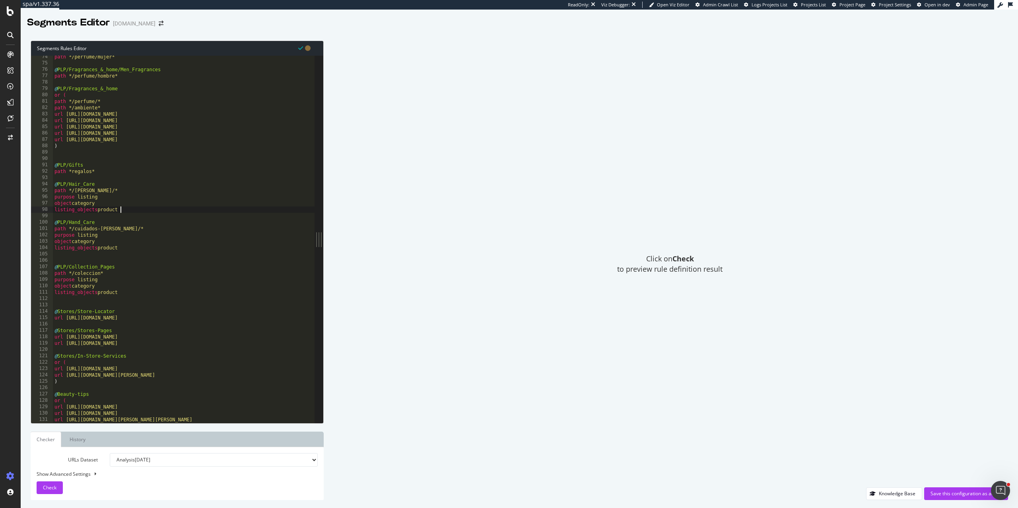
click at [132, 167] on div "path */perfume/mujer* @ PLP/Fragrances_&_home/Men_Fragrances path */perfume/hom…" at bounding box center [184, 243] width 262 height 379
type textarea "@PLP/Gifts"
click at [111, 177] on div "path */perfume/mujer* @ PLP/Fragrances_&_home/Men_Fragrances path */perfume/hom…" at bounding box center [184, 243] width 262 height 379
paste textarea "listing_objects product"
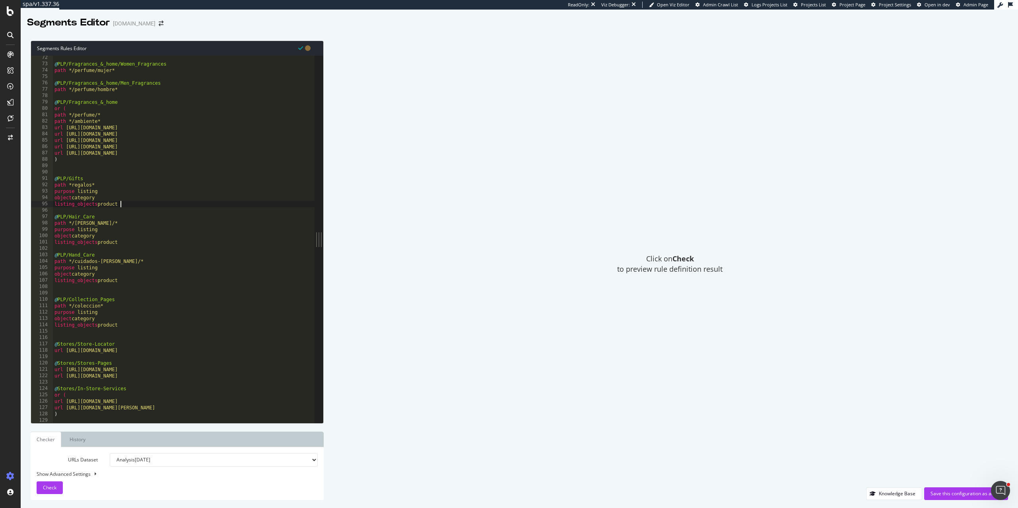
scroll to position [452, 0]
click at [104, 156] on div "@ PLP/Fragrances_&_home/Women_Fragrances path */perfume/mujer* @ PLP/Fragrances…" at bounding box center [184, 244] width 262 height 379
click at [99, 163] on div "@ PLP/Fragrances_&_home/Women_Fragrances path */perfume/mujer* @ PLP/Fragrances…" at bounding box center [184, 244] width 262 height 379
type textarea ")"
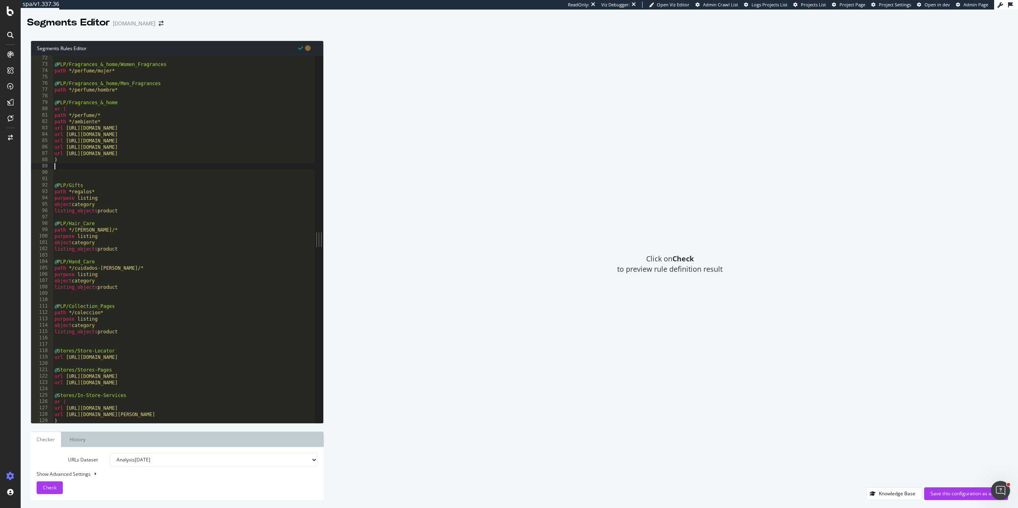
paste textarea "listing_objects product"
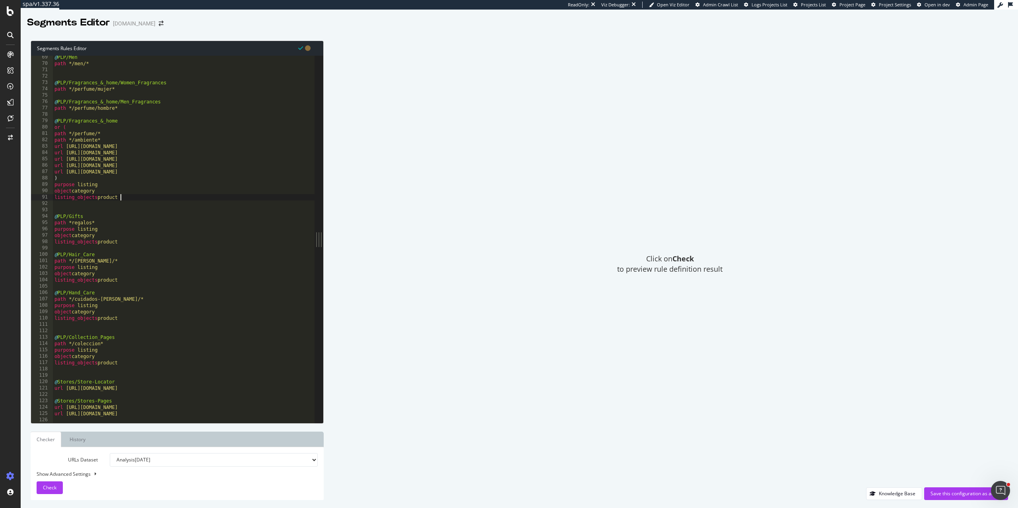
scroll to position [434, 0]
click at [142, 112] on div "@ PLP/Men path */men/* @ PLP/Fragrances_&_home/Women_Fragrances path */perfume/…" at bounding box center [184, 243] width 262 height 379
type textarea "path */perfume/hombre*"
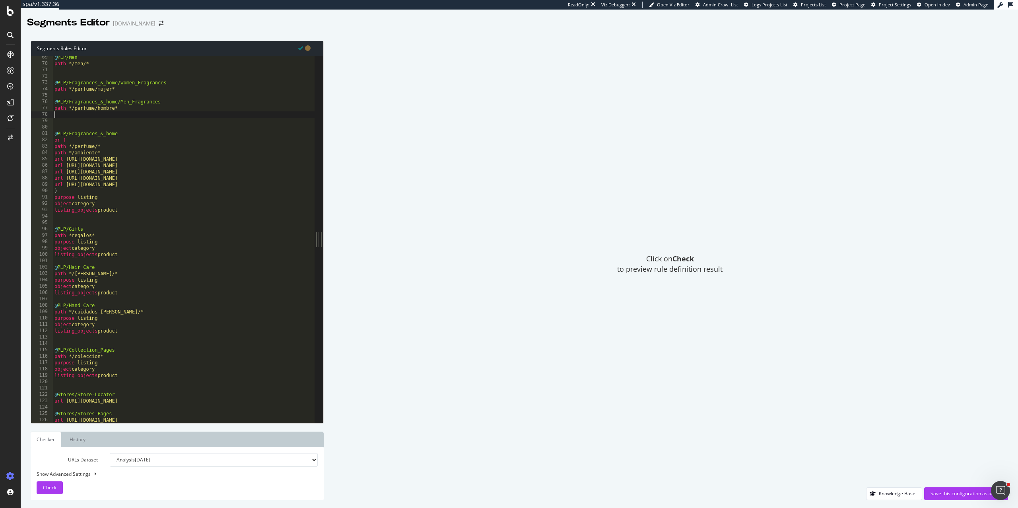
paste textarea "listing_objects product"
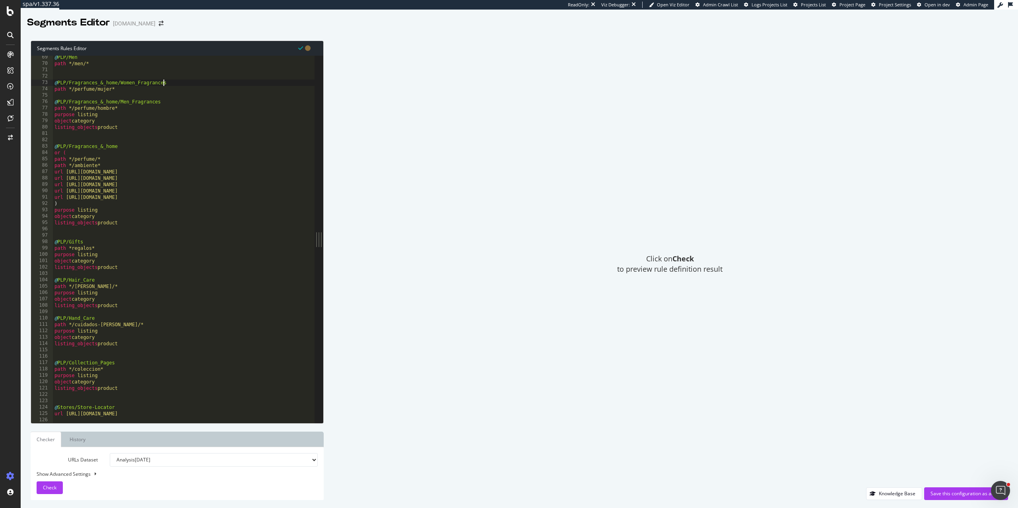
click at [164, 86] on div "@ PLP/Men path */men/* @ PLP/Fragrances_&_home/Women_Fragrances path */perfume/…" at bounding box center [184, 243] width 262 height 379
click at [141, 91] on div "@ PLP/Men path */men/* @ PLP/Fragrances_&_home/Women_Fragrances path */perfume/…" at bounding box center [184, 243] width 262 height 379
type textarea "path */perfume/mujer*"
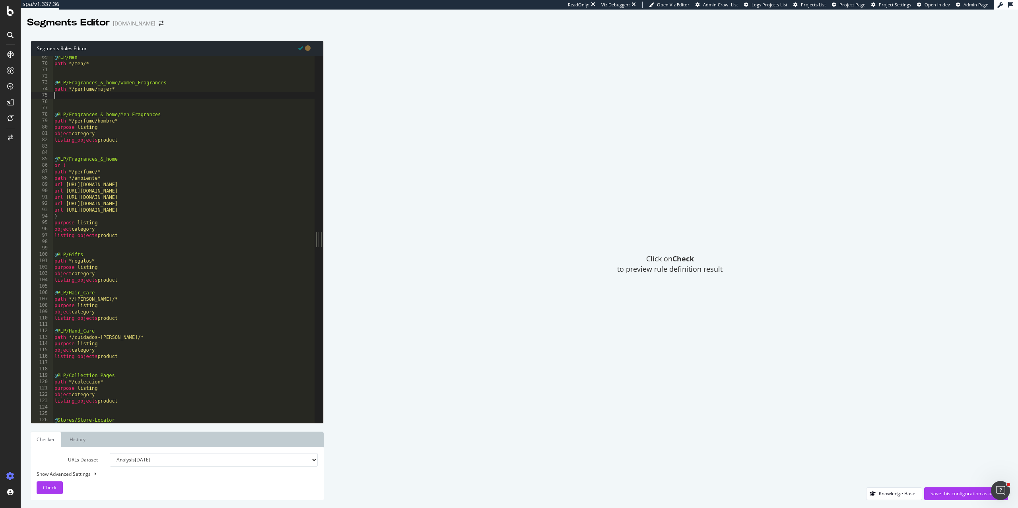
paste textarea "listing_objects product"
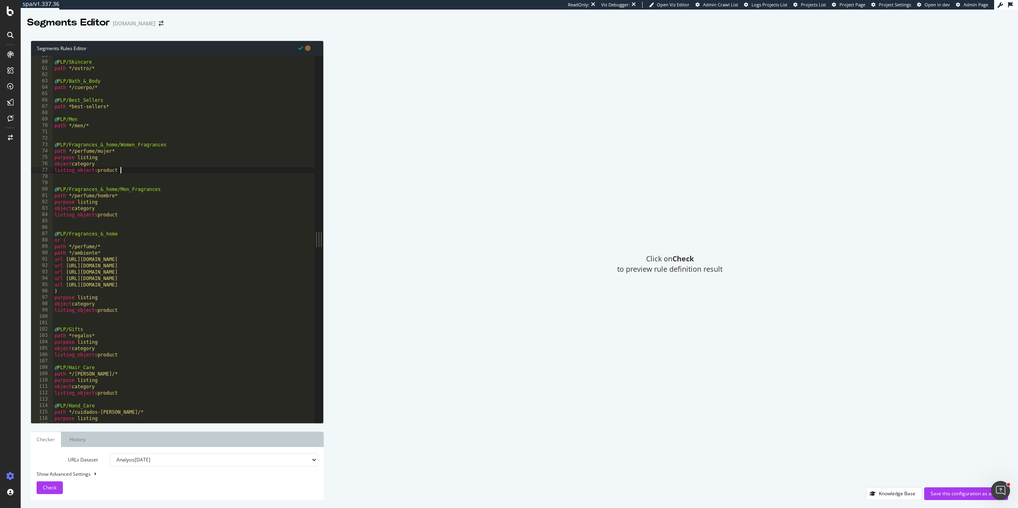
scroll to position [372, 0]
click at [94, 127] on div "@ PLP/Skincare path */ostro/* @ PLP/Bath_&_Body path */cuerpo/* @ PLP/Best_Sell…" at bounding box center [184, 241] width 262 height 379
type textarea "path */men/*"
paste textarea "listing_objects product"
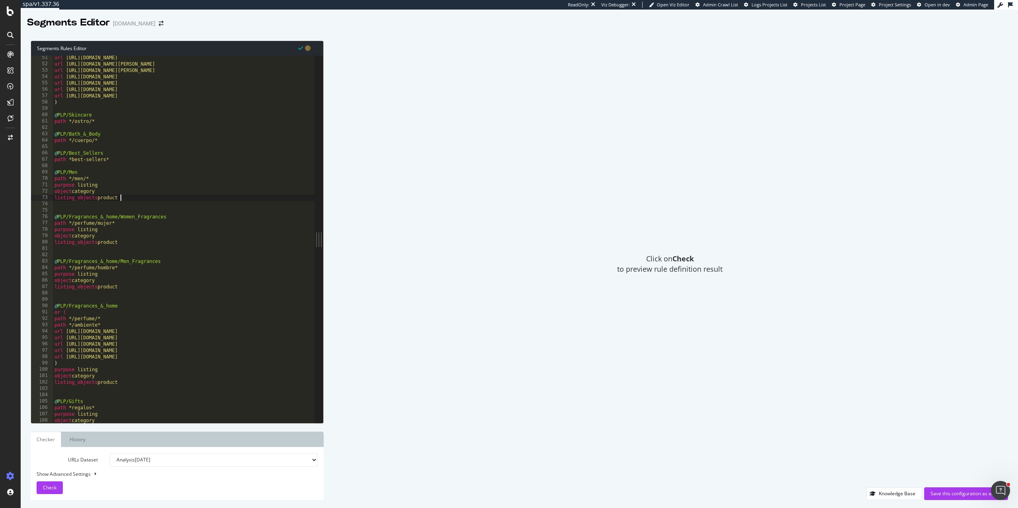
scroll to position [314, 0]
click at [115, 163] on div "url https://es.loccitane.com/rostro url https://es.loccitane.com/best-sellers/b…" at bounding box center [184, 242] width 262 height 379
type textarea "path *best-sellers*"
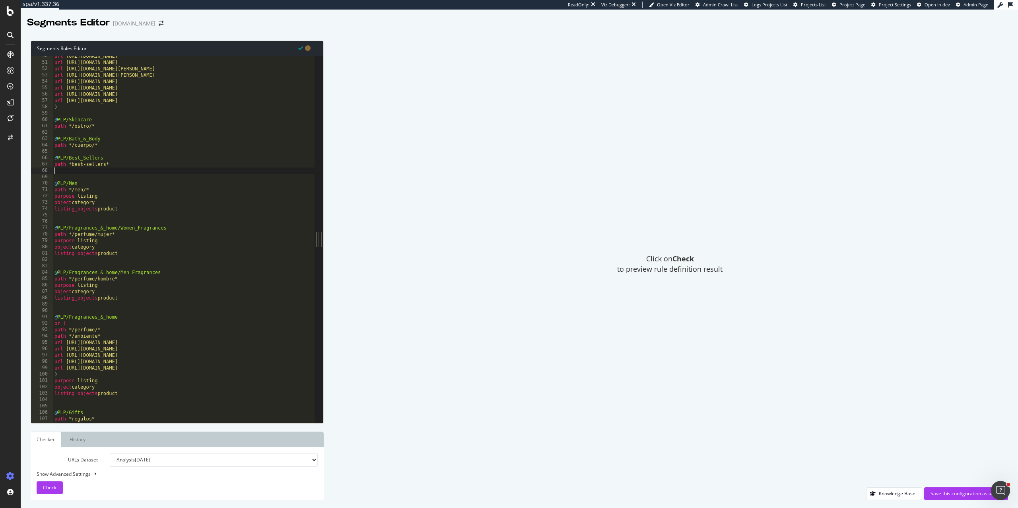
paste textarea "listing_objects product"
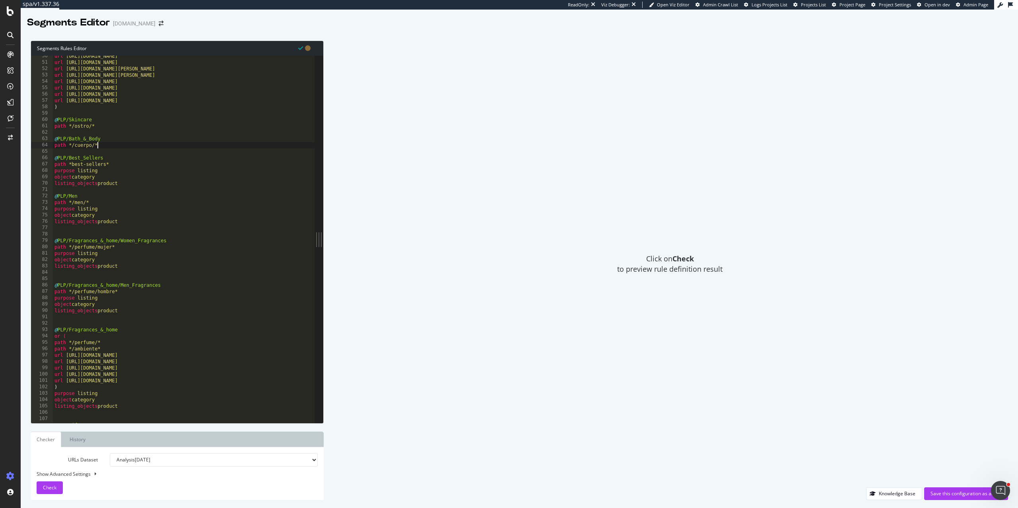
click at [128, 144] on div "url https://es.loccitane.com/rostro url https://es.loccitane.com/best-sellers/b…" at bounding box center [184, 242] width 262 height 379
type textarea "path */cuerpo/*"
paste textarea "listing_objects product"
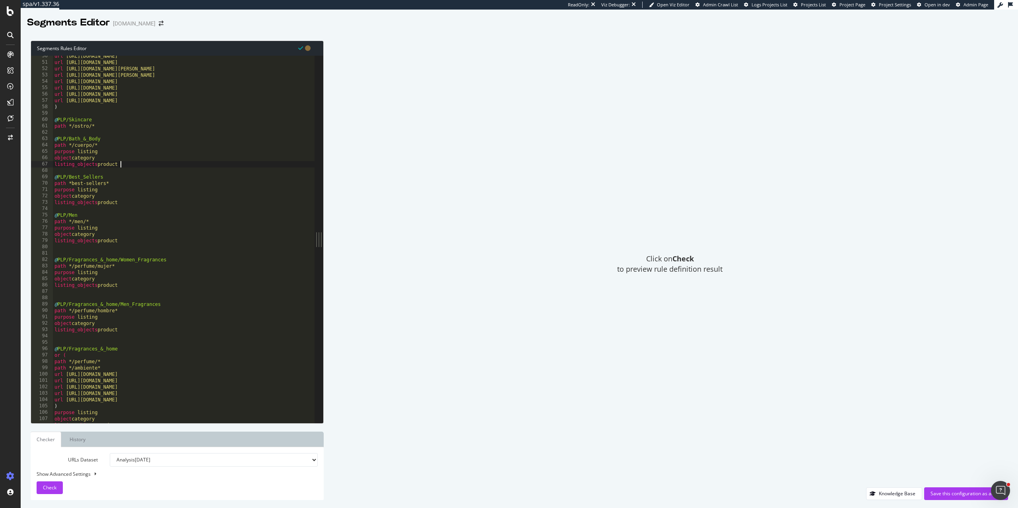
click at [119, 123] on div "url https://es.loccitane.com/rostro url https://es.loccitane.com/best-sellers/b…" at bounding box center [184, 242] width 262 height 379
click at [124, 129] on div "url https://es.loccitane.com/rostro url https://es.loccitane.com/best-sellers/b…" at bounding box center [184, 242] width 262 height 379
type textarea "path */ostro/*"
paste textarea "listing_objects product"
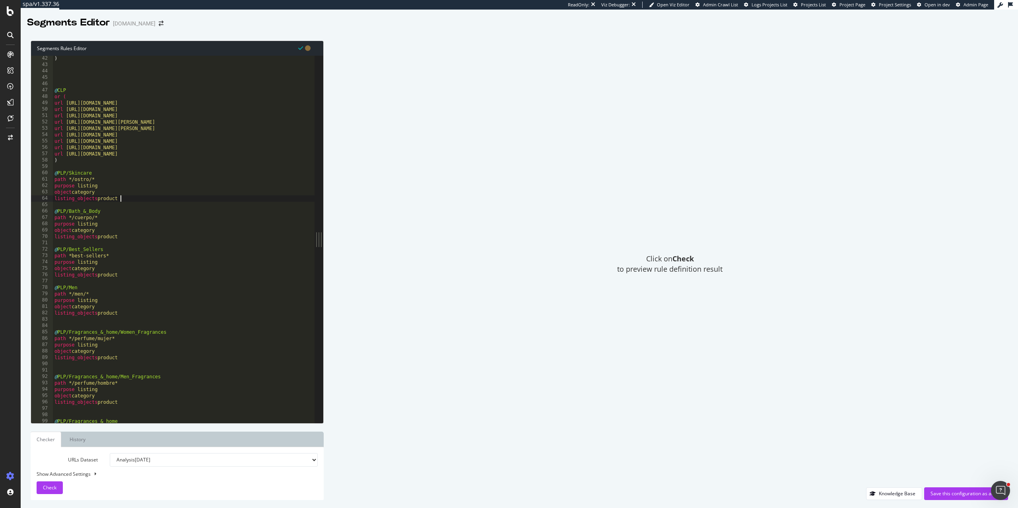
scroll to position [215, 0]
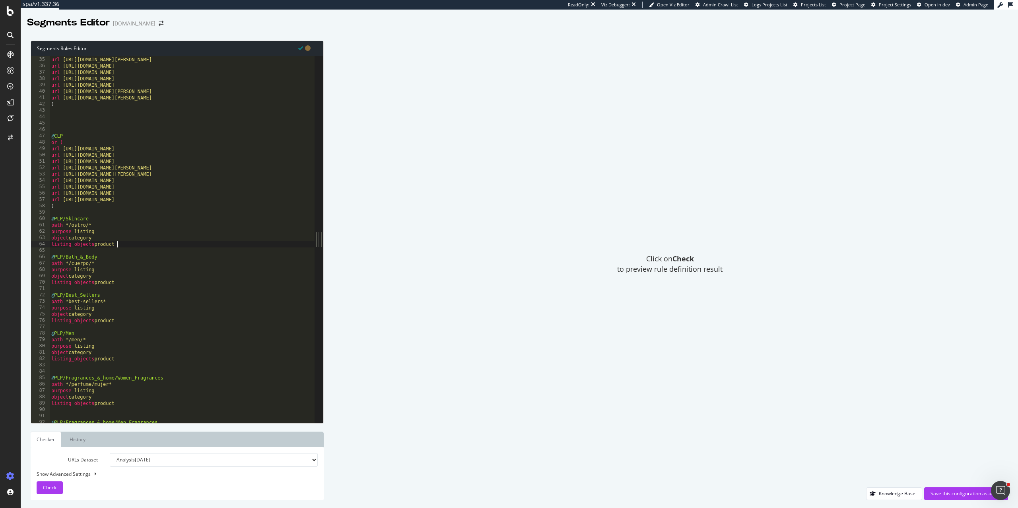
click at [60, 209] on div "url https://es.loccitane.com/productos-de-belleza-formato-de-viaje url https://…" at bounding box center [182, 239] width 265 height 379
type textarea ")"
paste textarea "listing_objects product"
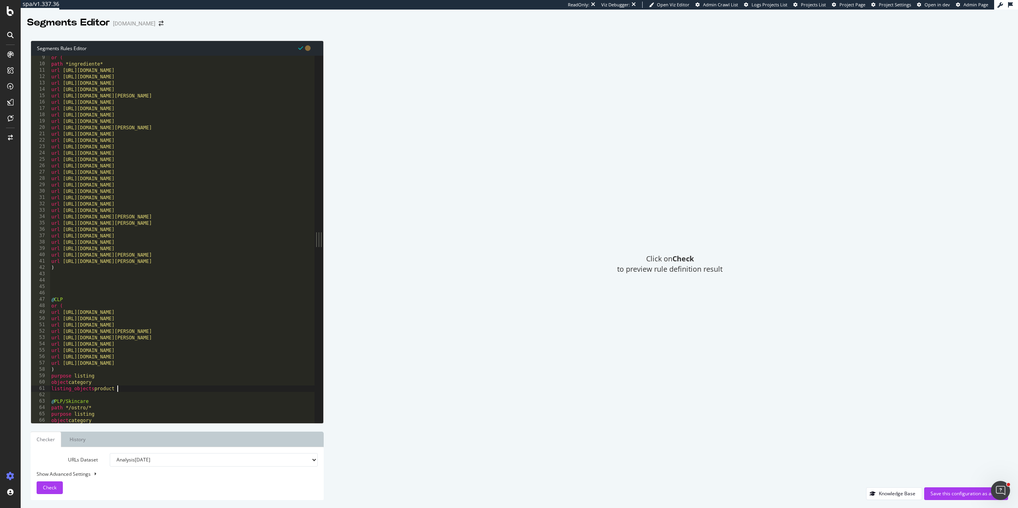
scroll to position [25, 0]
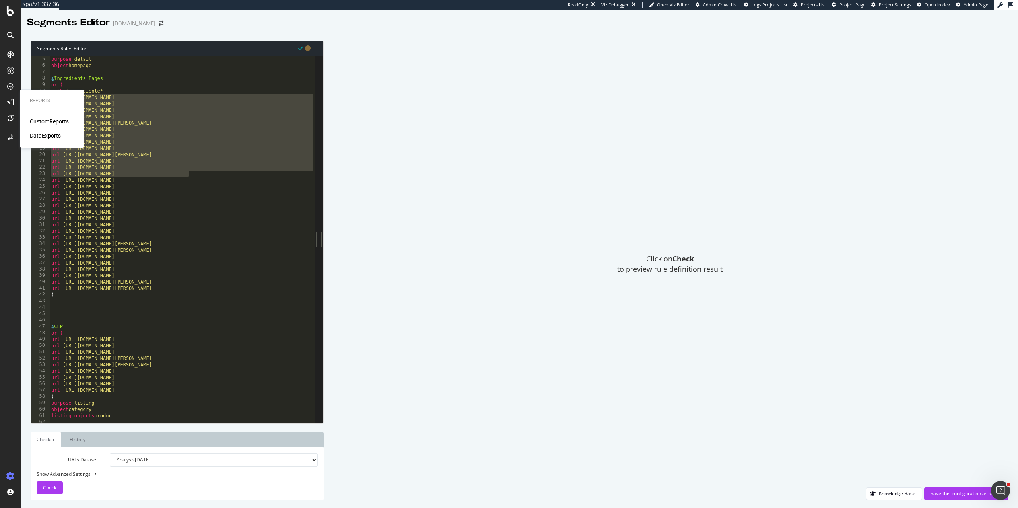
drag, startPoint x: 195, startPoint y: 176, endPoint x: 59, endPoint y: 99, distance: 155.6
click at [59, 99] on div "Reports CustomReports DataExports spa/v1.337.36 ReadOnly: Viz Debugger: Open Vi…" at bounding box center [509, 254] width 1018 height 508
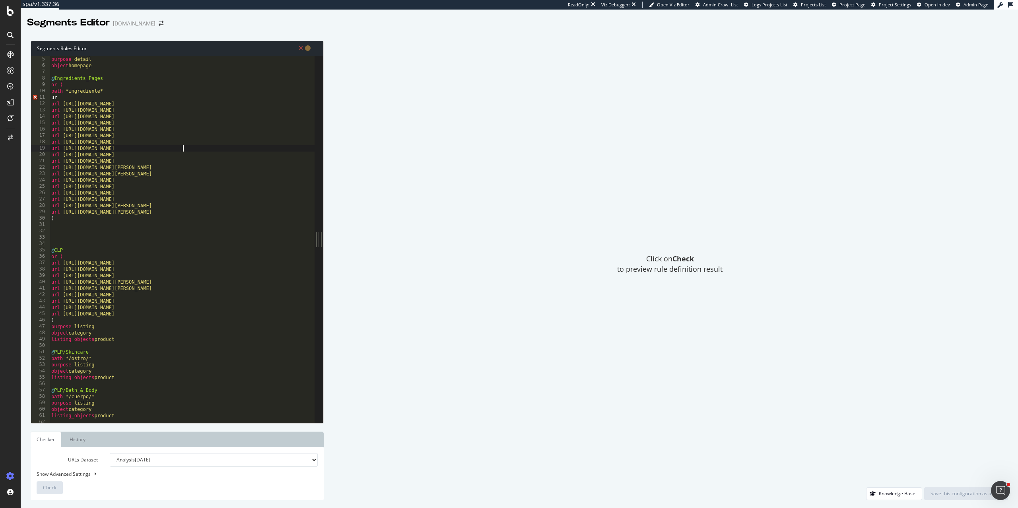
click at [183, 151] on div "path / purpose detail object homepage @ Ingredients_Pages or ( path *ingredient…" at bounding box center [182, 239] width 265 height 379
click at [91, 95] on div "path / purpose detail object homepage @ Ingredients_Pages or ( path *ingredient…" at bounding box center [182, 239] width 265 height 379
type textarea "u"
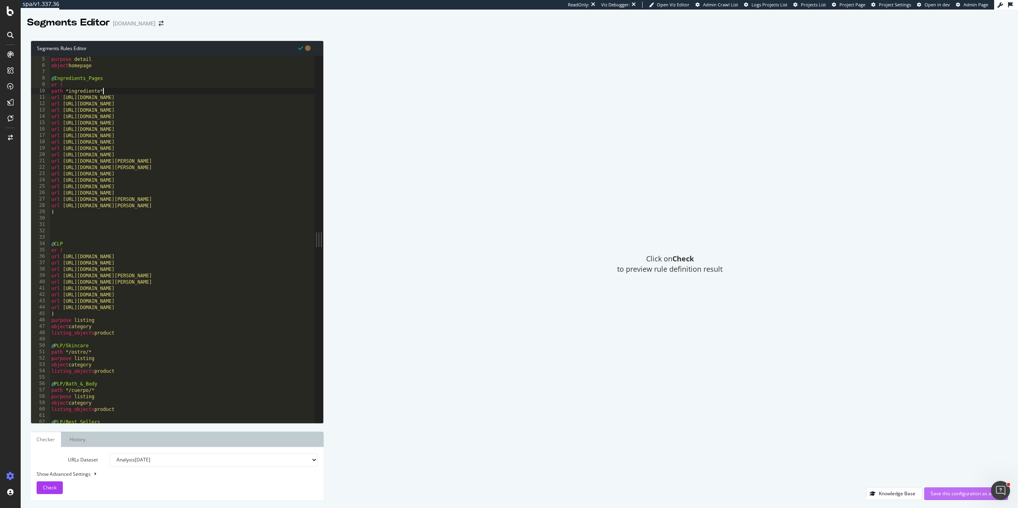
type textarea "path *ingrediente*"
click at [941, 492] on div "Save this configuration as active" at bounding box center [965, 493] width 71 height 7
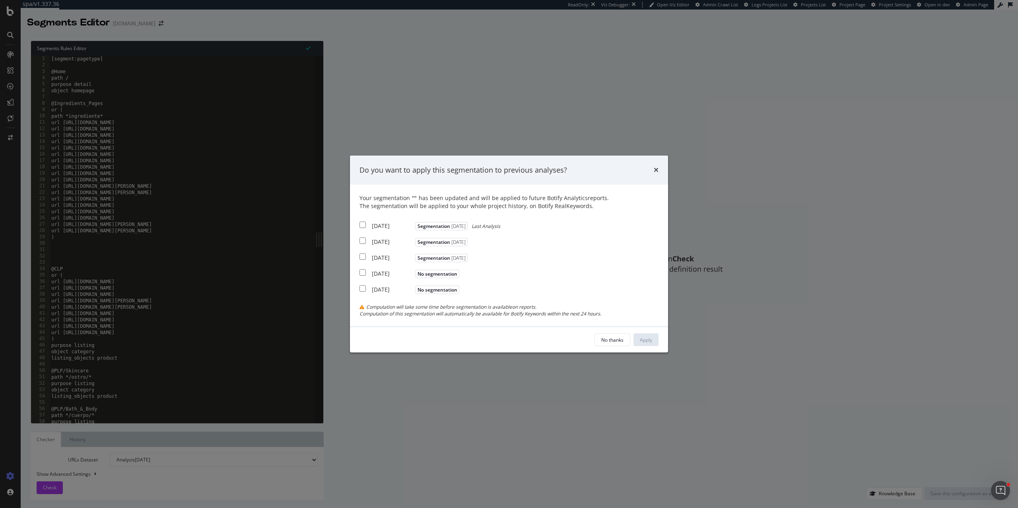
click at [365, 228] on div "2025 Sep. 20th Segmentation 2025-09-22 Last Analysis" at bounding box center [429, 225] width 141 height 10
checkbox input "true"
click at [365, 239] on input "modal" at bounding box center [362, 240] width 6 height 6
checkbox input "true"
click at [365, 252] on div "2025 Aug. 23rd Segmentation 2025-09-22" at bounding box center [414, 257] width 110 height 10
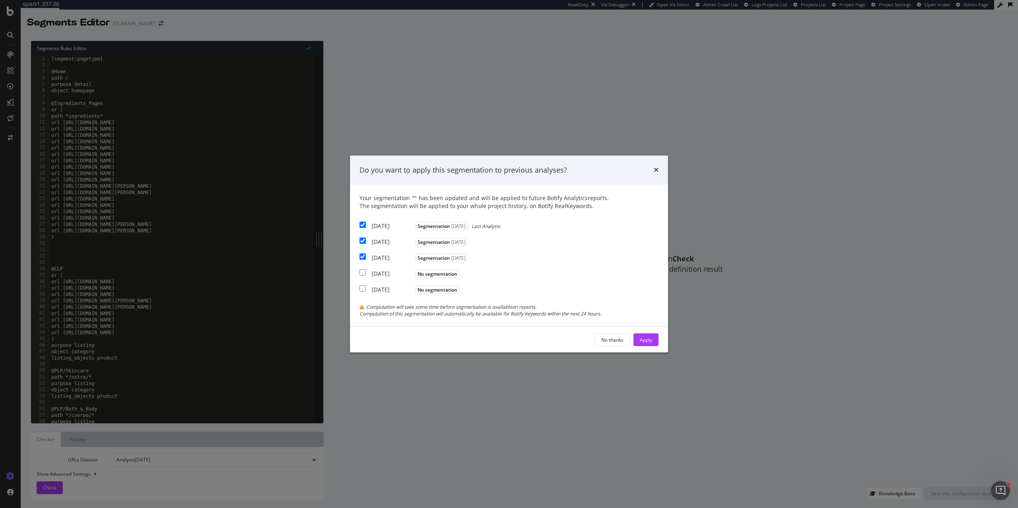
checkbox input "true"
click at [643, 340] on div "Apply" at bounding box center [646, 339] width 12 height 7
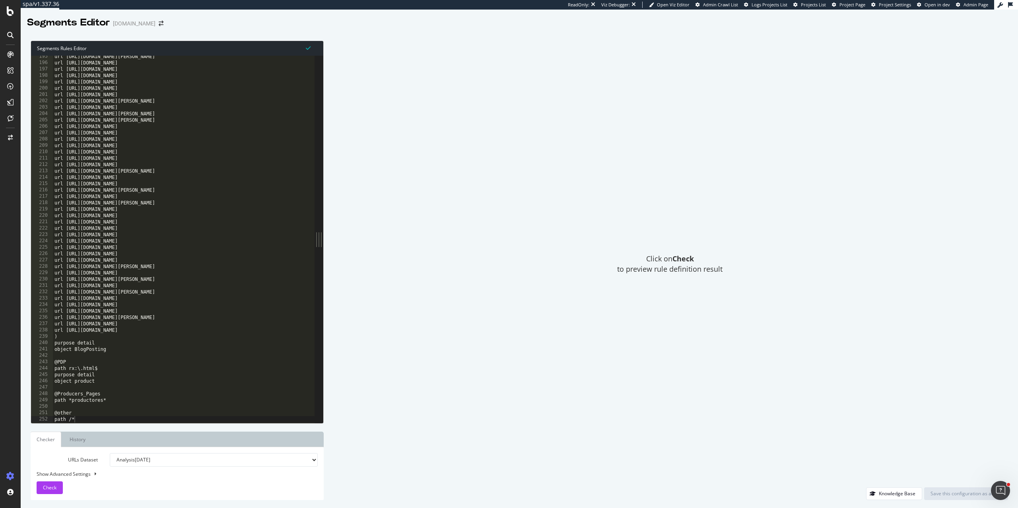
scroll to position [1236, 0]
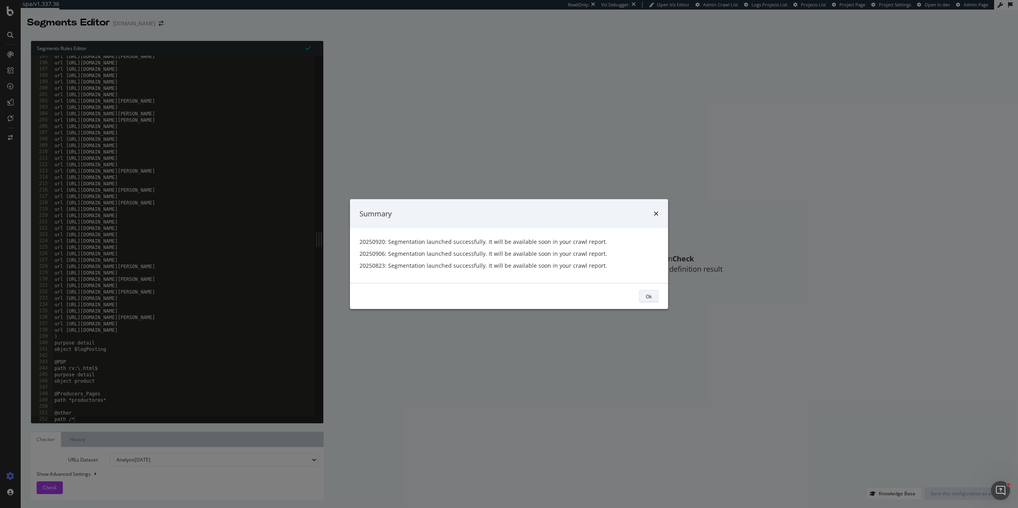
click at [646, 295] on div "Ok" at bounding box center [649, 296] width 6 height 7
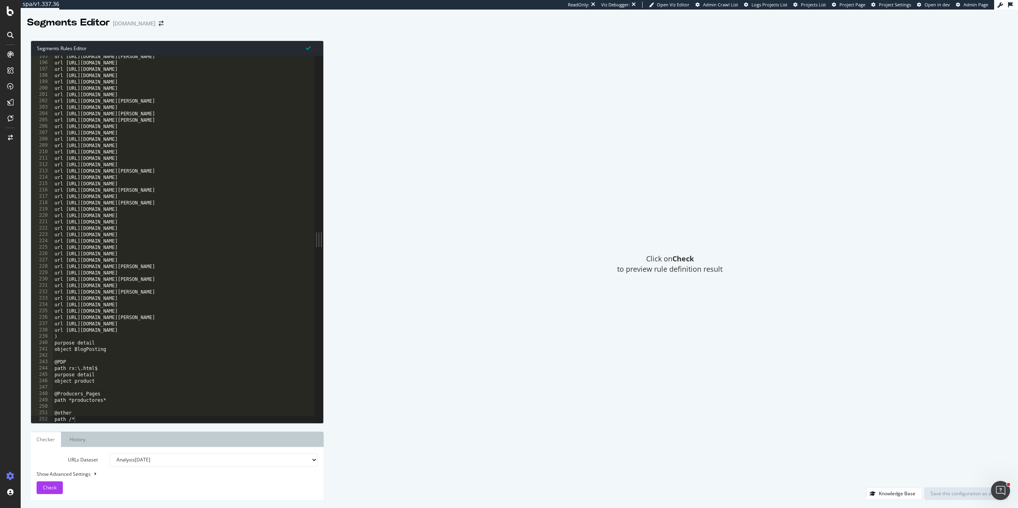
click at [124, 369] on div "url https://es.loccitane.com/por-que-hidratar-la-piel-del-cuerpo url https://es…" at bounding box center [184, 242] width 262 height 379
click at [103, 396] on div "url https://es.loccitane.com/por-que-hidratar-la-piel-del-cuerpo url https://es…" at bounding box center [184, 242] width 262 height 379
click at [111, 382] on div "url https://es.loccitane.com/por-que-hidratar-la-piel-del-cuerpo url https://es…" at bounding box center [184, 242] width 262 height 379
type textarea "object product"
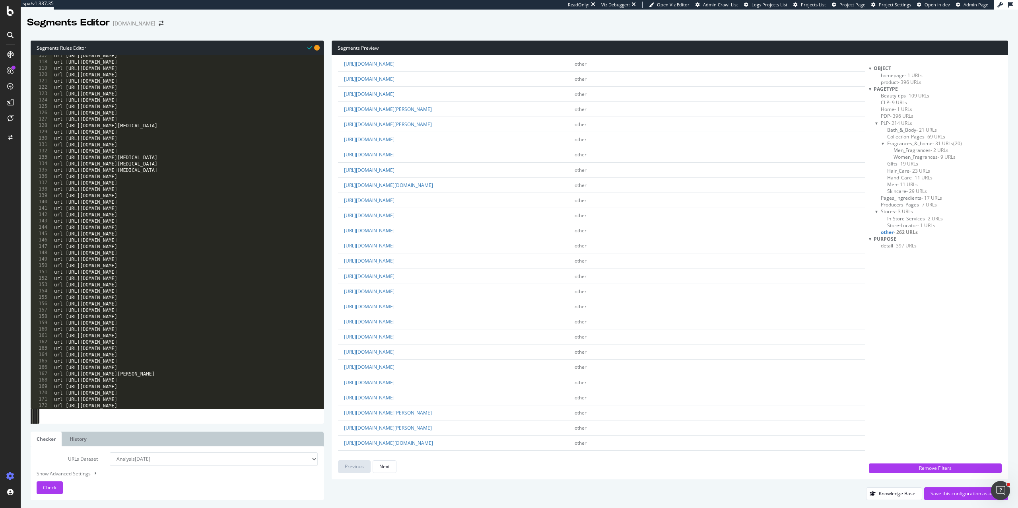
scroll to position [944, 0]
click at [146, 332] on div "url https://uk.loccitane.com/summer-hair-care-routine.html url https://uk.locci…" at bounding box center [188, 235] width 272 height 366
click at [144, 336] on div "url https://uk.loccitane.com/summer-hair-care-routine.html url https://uk.locci…" at bounding box center [188, 235] width 272 height 366
type textarea ")"
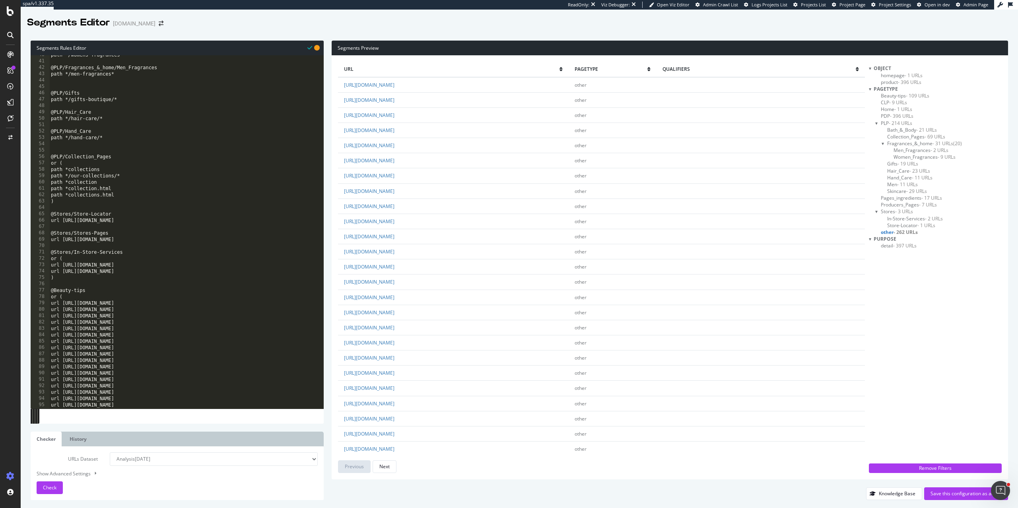
scroll to position [250, 0]
click at [136, 203] on div "path */womens-fragrances* @PLP/Fragrances_&_home/Men_Fragrances path */men-frag…" at bounding box center [186, 237] width 274 height 366
type textarea ")"
paste textarea "listing_objects product"
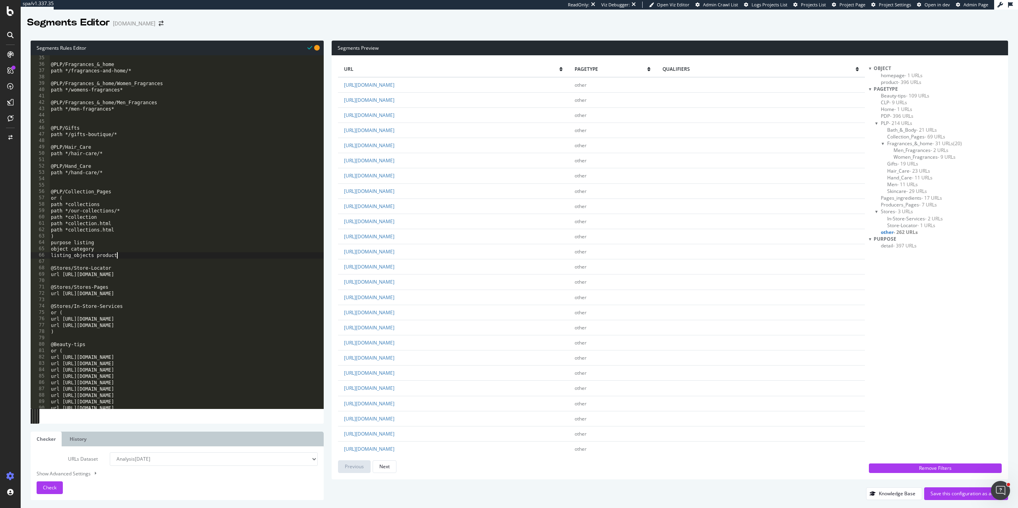
scroll to position [214, 0]
click at [117, 175] on div "path */men/* @PLP/Fragrances_&_home path */fragrances-and-home/* @PLP/Fragrance…" at bounding box center [186, 234] width 274 height 366
type textarea "path */hand-care/*"
paste textarea "listing_objects product"
click at [127, 156] on div "path */men/* @PLP/Fragrances_&_home path */fragrances-and-home/* @PLP/Fragrance…" at bounding box center [186, 234] width 274 height 366
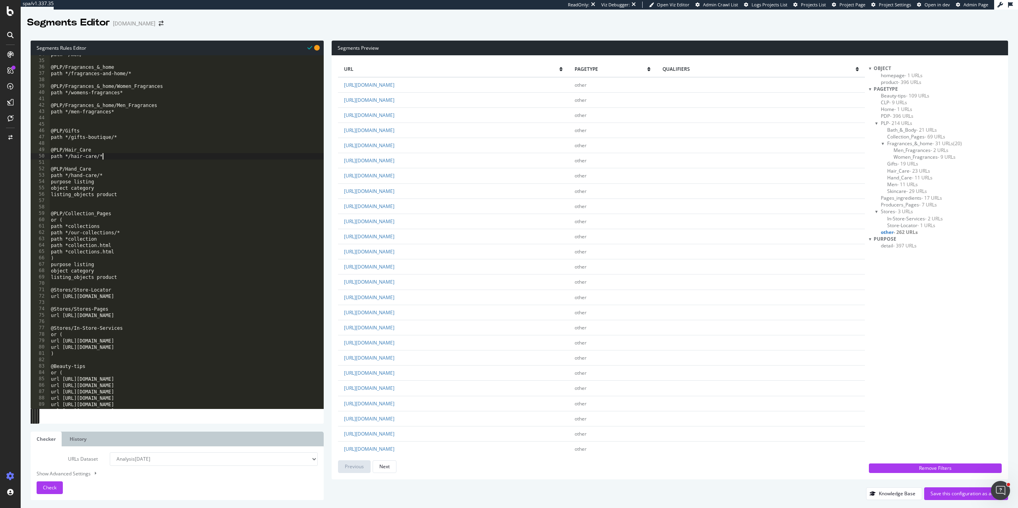
type textarea "path */hair-care/*"
paste textarea "listing_objects product"
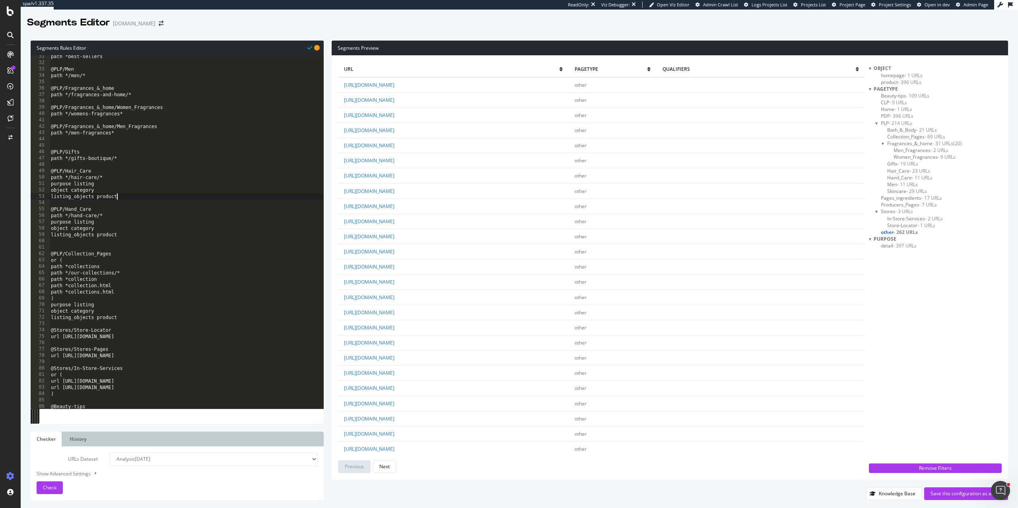
scroll to position [192, 0]
click at [136, 159] on div "path *best-sellers @PLP/Men path */men/* @PLP/Fragrances_&_home path */fragranc…" at bounding box center [186, 237] width 274 height 366
type textarea "path */gifts-boutique/*"
paste textarea "listing_objects product"
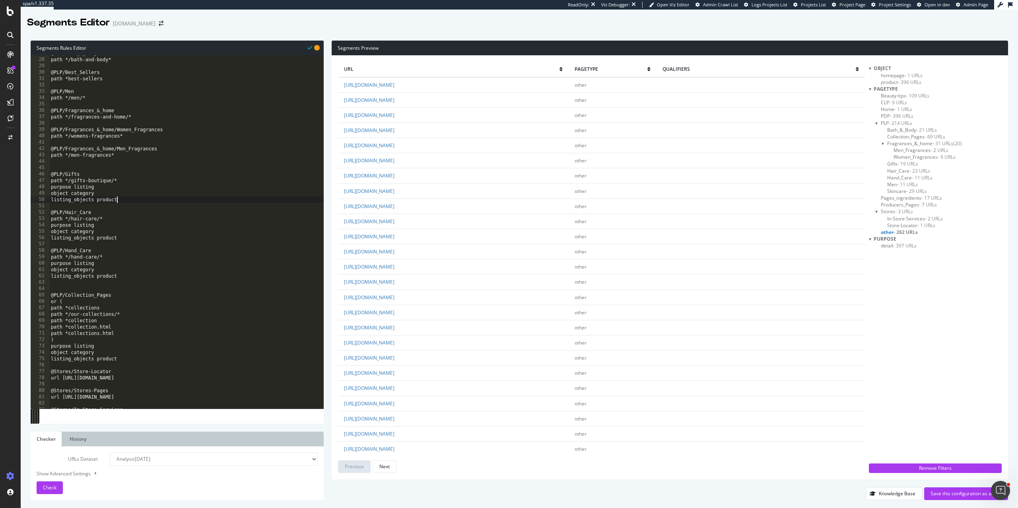
click at [135, 155] on div "@PLP/Bath_&_Body path */bath-and-body* @PLP/Best_Sellers path *best-sellers @PL…" at bounding box center [186, 233] width 274 height 366
type textarea "path */men-fragrances*"
paste textarea "listing_objects product"
click at [144, 138] on div "@PLP/Bath_&_Body path */bath-and-body* @PLP/Best_Sellers path *best-sellers @PL…" at bounding box center [186, 233] width 274 height 366
type textarea "path */womens-fragrances*"
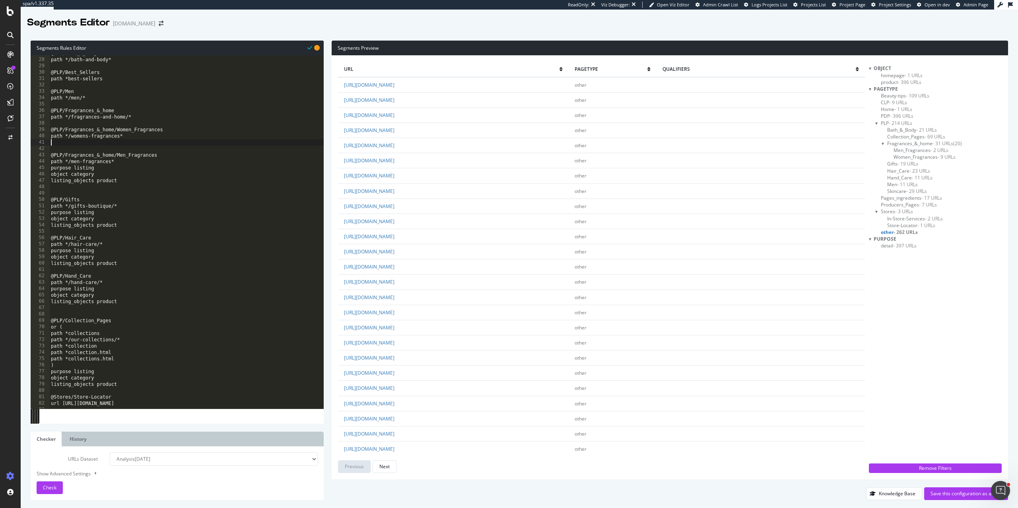
paste textarea "listing_objects product"
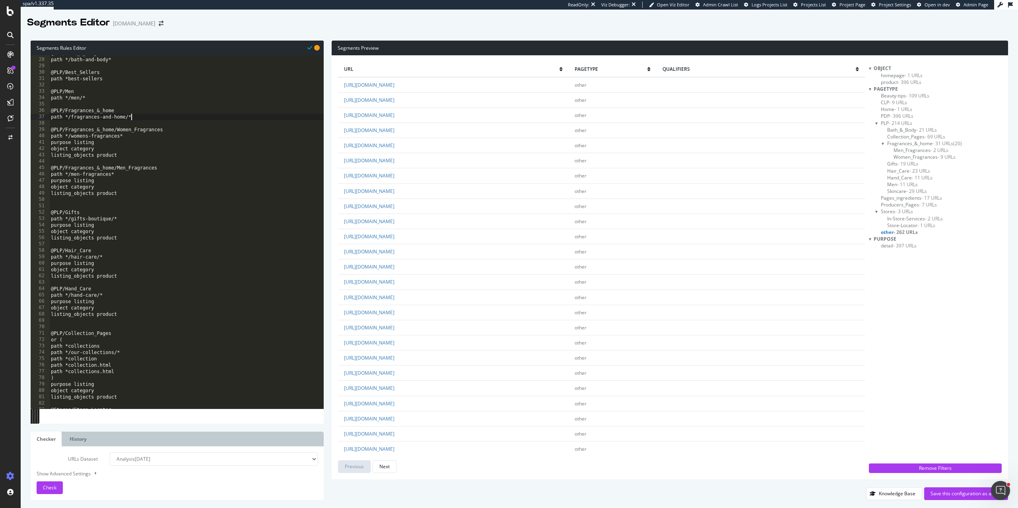
click at [147, 115] on div "@PLP/Bath_&_Body path */bath-and-body* @PLP/Best_Sellers path *best-sellers @PL…" at bounding box center [186, 233] width 274 height 366
type textarea "path */fragrances-and-home/*"
paste textarea "listing_objects product"
type textarea "listing_objects product"
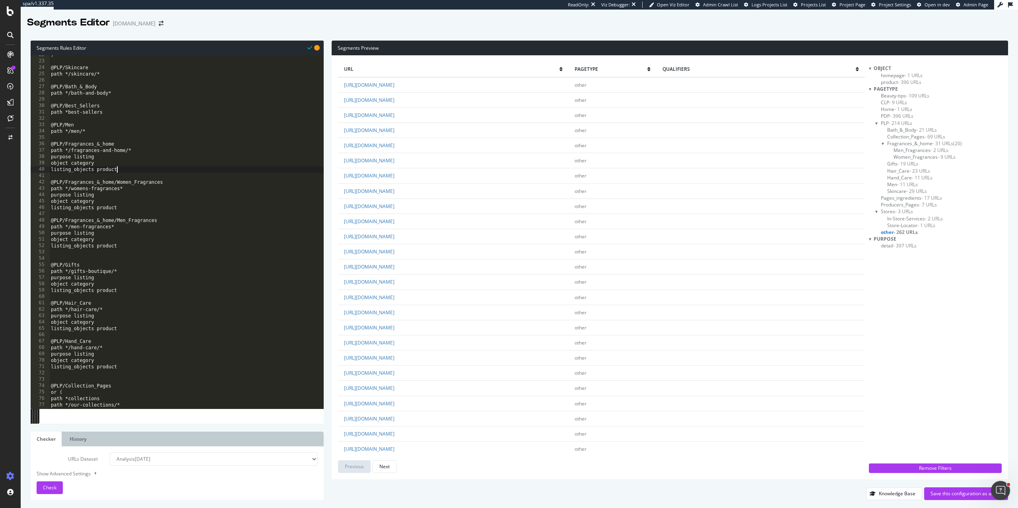
scroll to position [137, 0]
click at [100, 136] on div ") @PLP/Skincare path */skincare/* @PLP/Bath_&_Body path */bath-and-body* @PLP/B…" at bounding box center [186, 235] width 274 height 366
paste textarea "listing_objects product"
type textarea "listing_objects product"
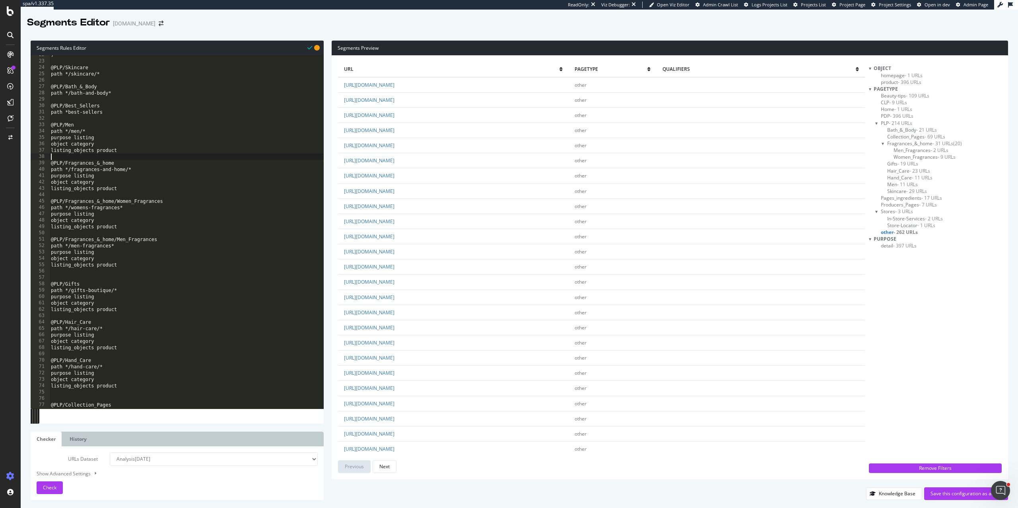
scroll to position [123, 0]
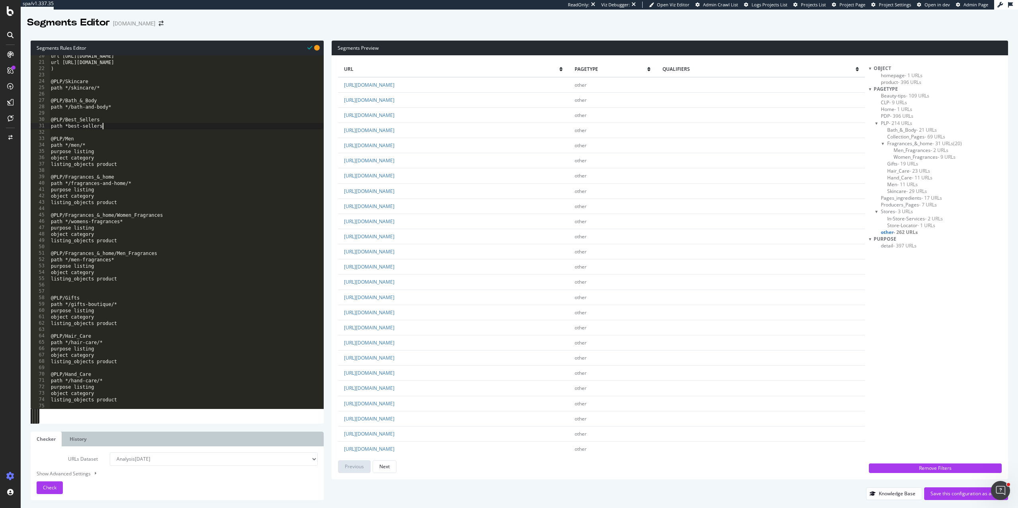
click at [117, 128] on div "url https://uk.loccitane.com/our-collections url https://uk.loccitane.com/best-…" at bounding box center [186, 236] width 274 height 366
type textarea "path *best-sellers"
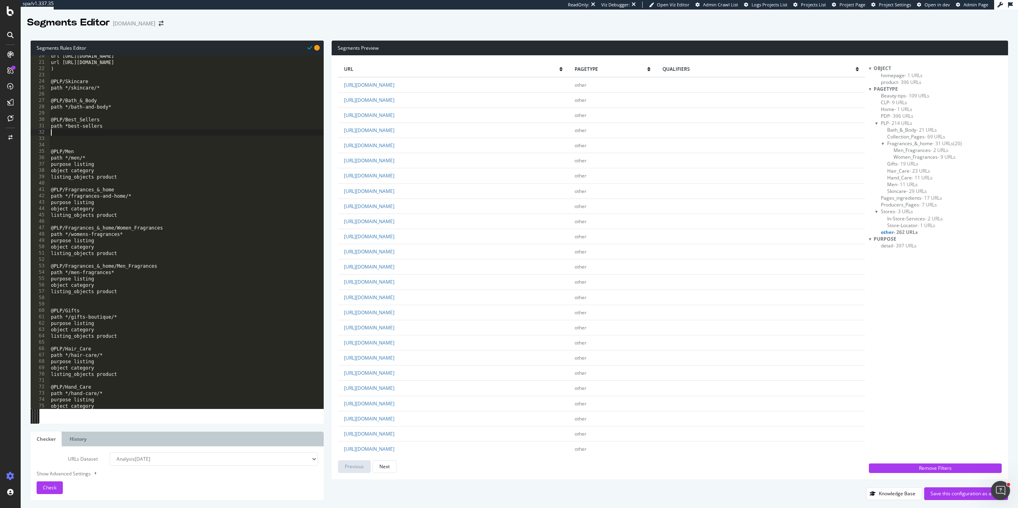
paste textarea "listing_objects product"
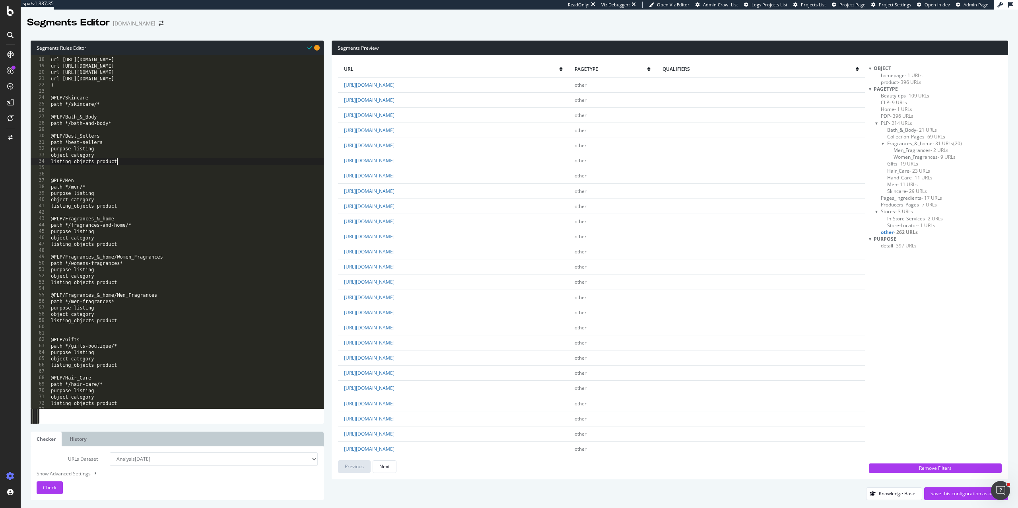
scroll to position [107, 0]
click at [122, 121] on div "url https://uk.loccitane.com/hand-care url https://uk.loccitane.com/men url htt…" at bounding box center [186, 233] width 274 height 366
type textarea "path */bath-and-body*"
paste textarea "listing_objects product"
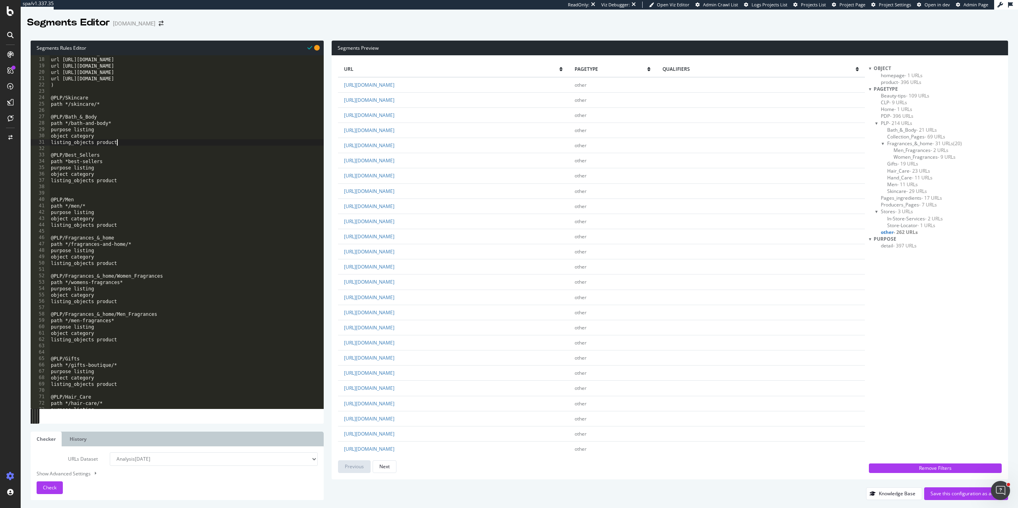
click at [130, 103] on div "url https://uk.loccitane.com/hand-care url https://uk.loccitane.com/men url htt…" at bounding box center [186, 233] width 274 height 366
type textarea "path */skincare/*"
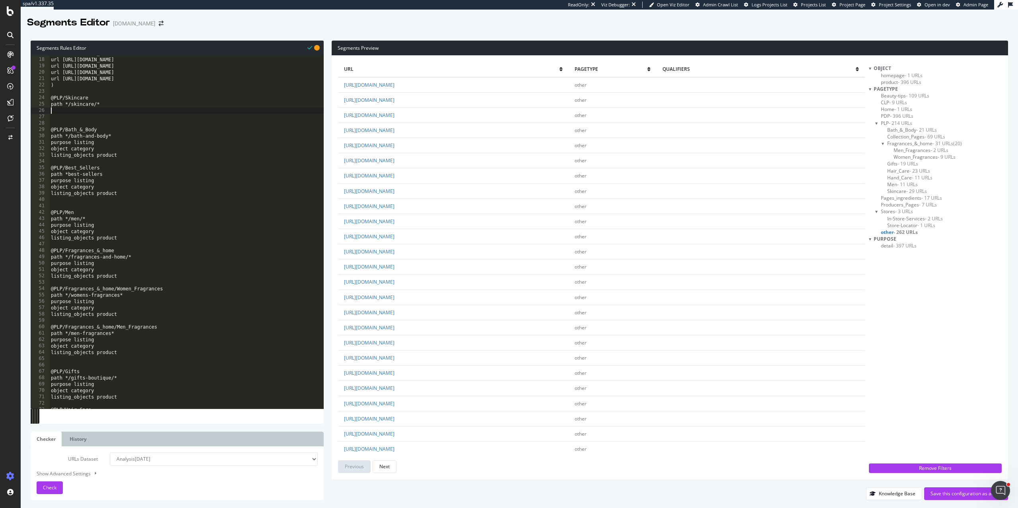
paste textarea "listing_objects product"
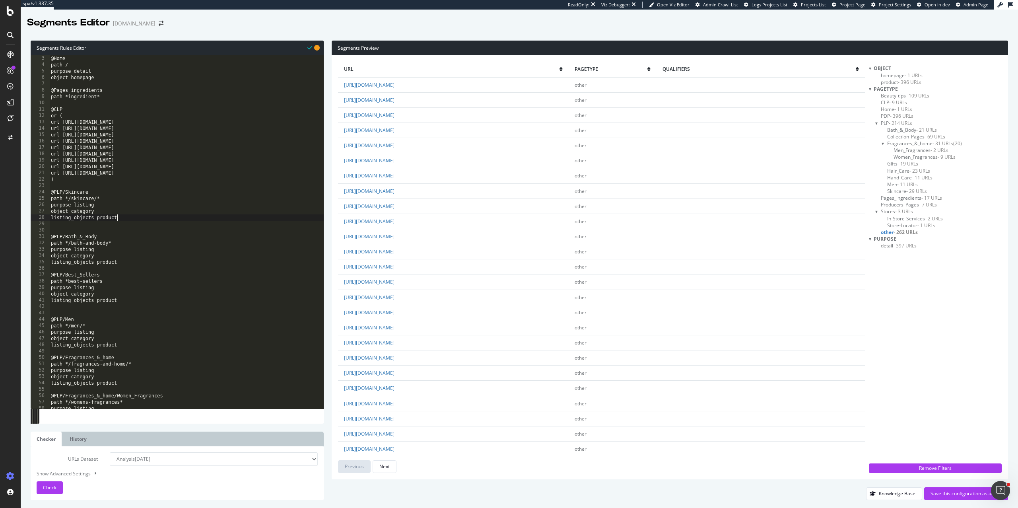
scroll to position [2, 0]
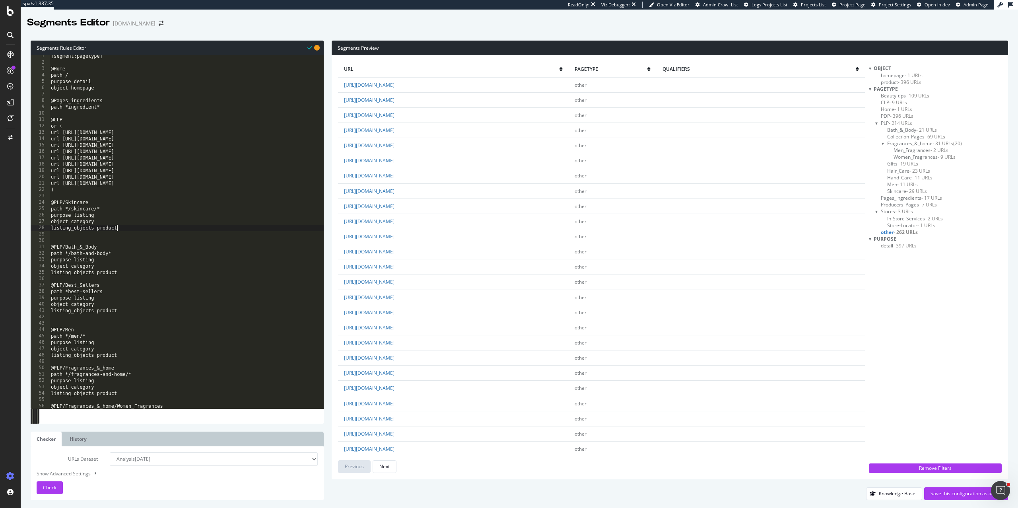
click at [55, 188] on div "[segment:pagetype] @Home path / purpose detail object homepage @Pages_ingredien…" at bounding box center [186, 236] width 274 height 366
type textarea ")"
paste textarea "listing_objects product"
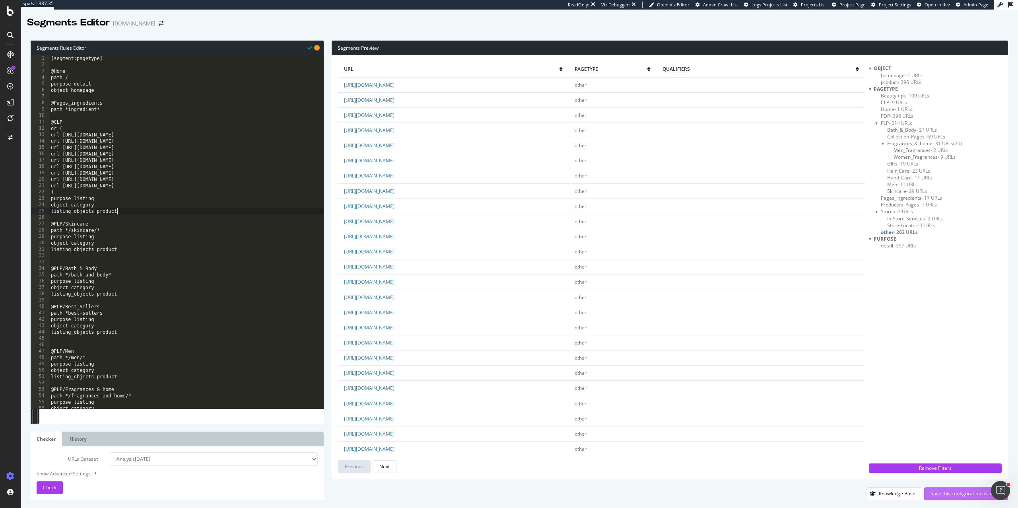
type textarea "listing_objects product"
click at [946, 498] on div "Save this configuration as active" at bounding box center [965, 493] width 71 height 12
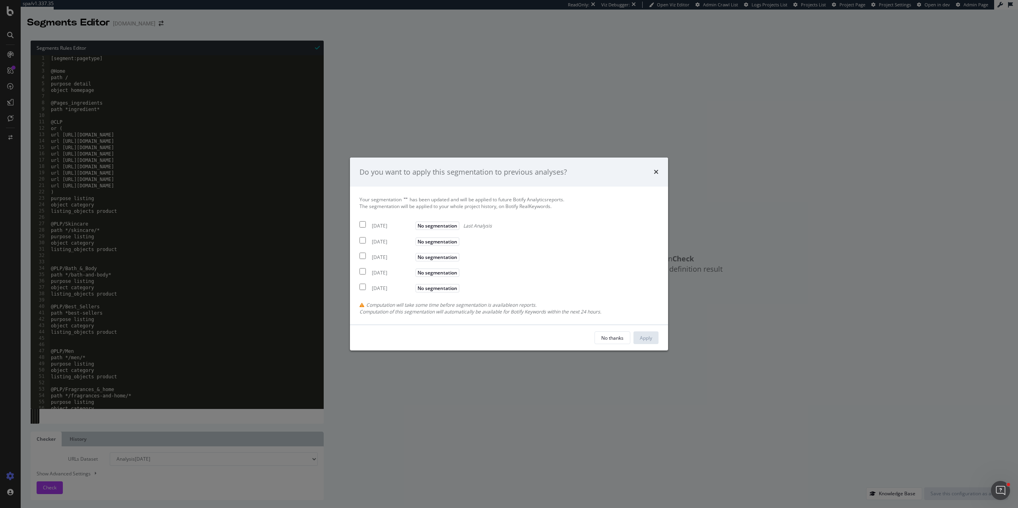
click at [363, 221] on input "modal" at bounding box center [362, 224] width 6 height 6
checkbox input "true"
click at [363, 245] on div "Your segmentation " " has been updated and will be applied to future Botify Ana…" at bounding box center [508, 255] width 299 height 119
click at [363, 242] on input "modal" at bounding box center [362, 240] width 6 height 6
checkbox input "true"
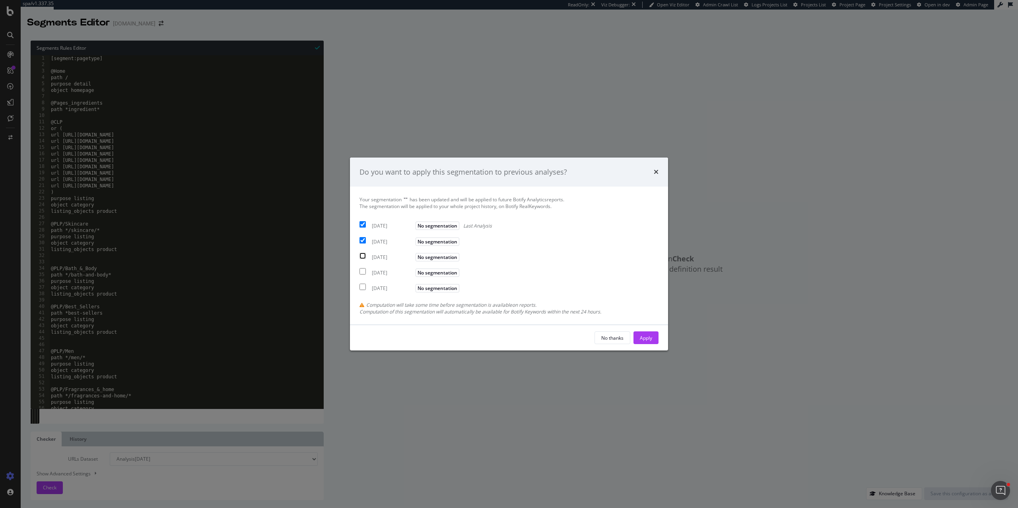
click at [363, 254] on input "modal" at bounding box center [362, 255] width 6 height 6
checkbox input "true"
click at [643, 341] on div "Apply" at bounding box center [646, 337] width 12 height 7
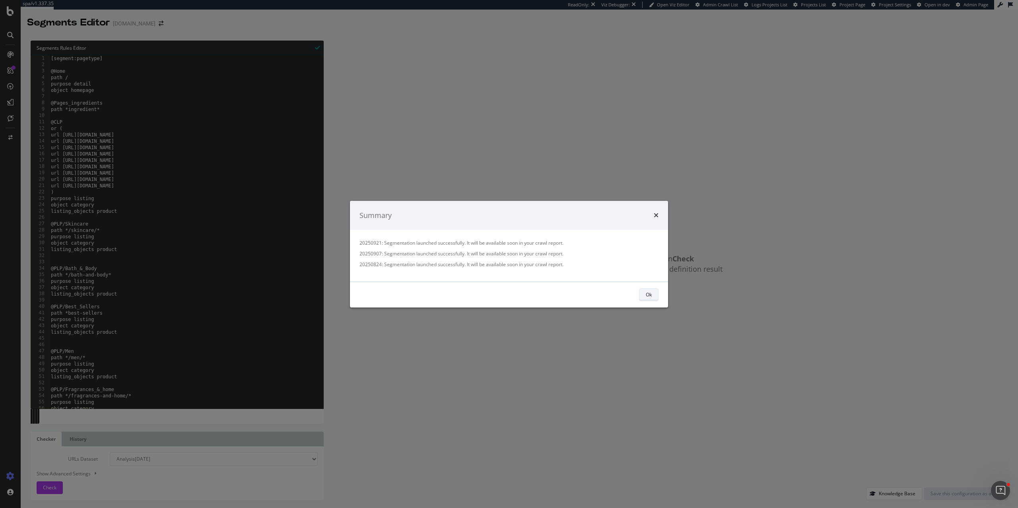
click at [644, 290] on button "Ok" at bounding box center [648, 294] width 19 height 13
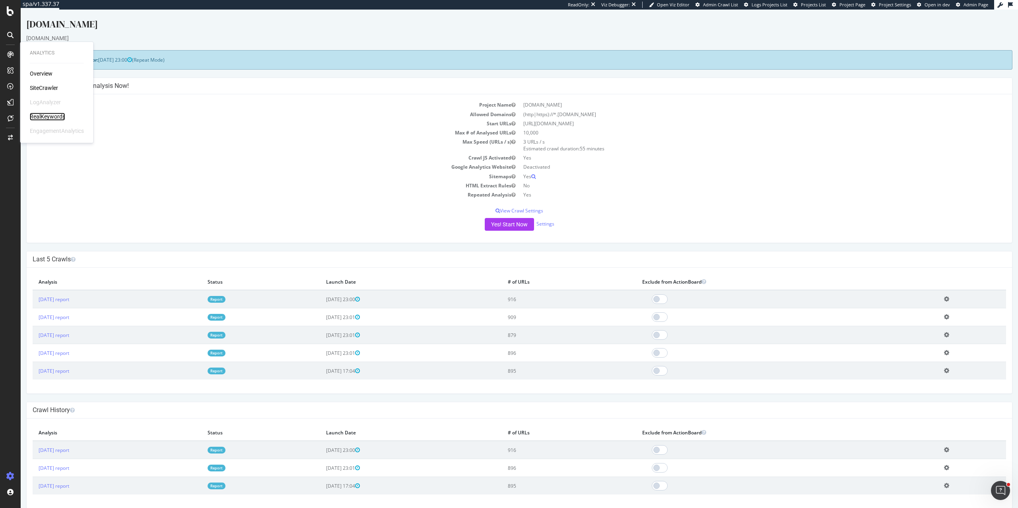
click at [39, 115] on div "RealKeywords" at bounding box center [47, 117] width 35 height 8
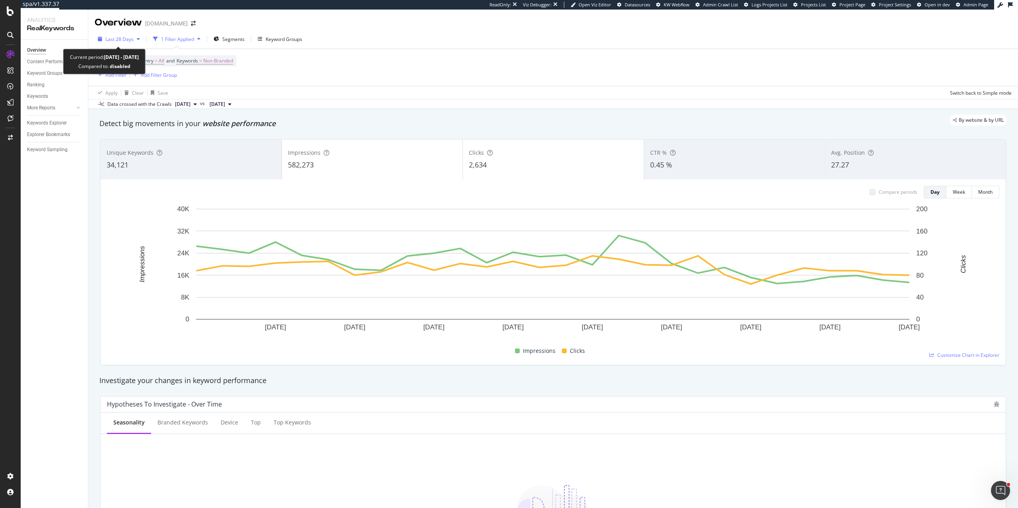
click at [127, 40] on span "Last 28 Days" at bounding box center [119, 39] width 28 height 7
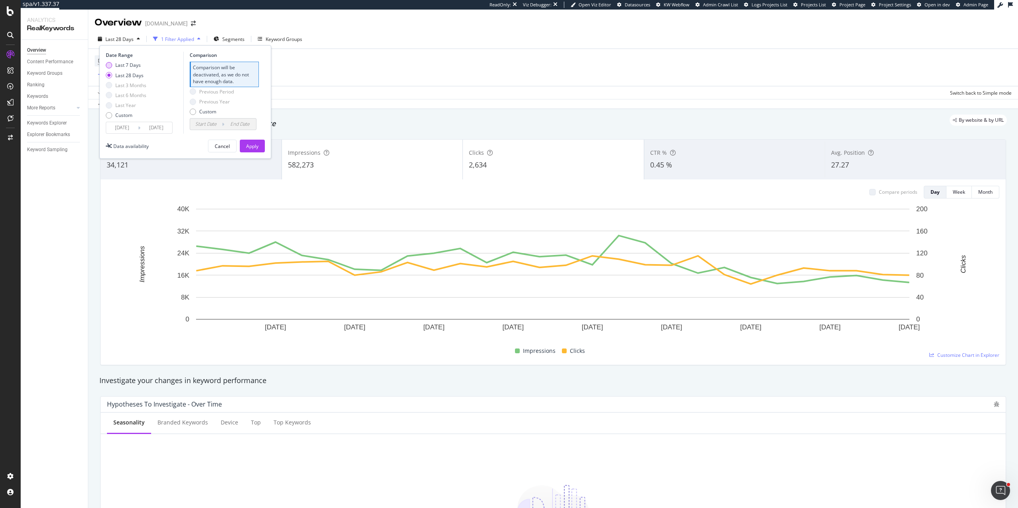
click at [108, 66] on div "Last 7 Days" at bounding box center [109, 65] width 6 height 6
type input "[DATE]"
click at [251, 146] on div "Apply" at bounding box center [252, 146] width 12 height 7
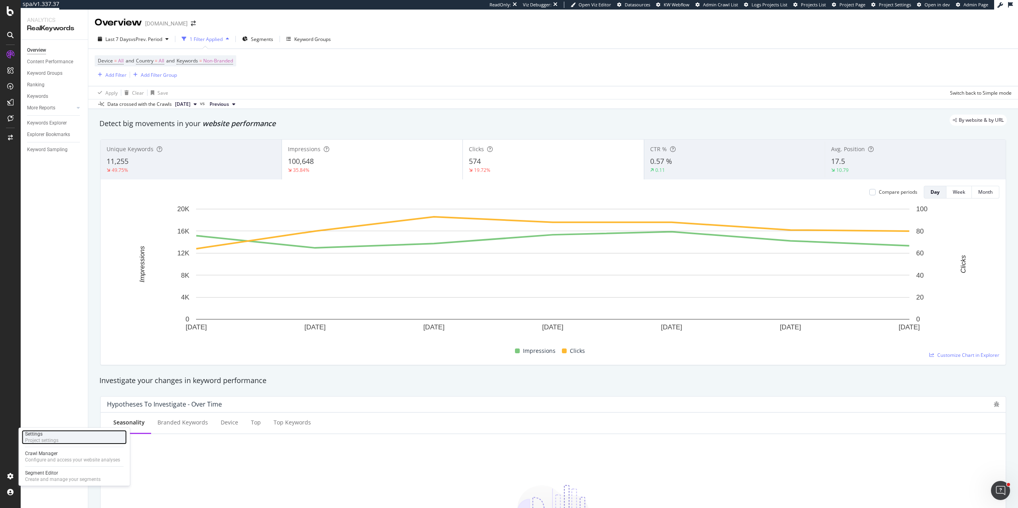
click at [50, 438] on div "Project settings" at bounding box center [41, 440] width 33 height 6
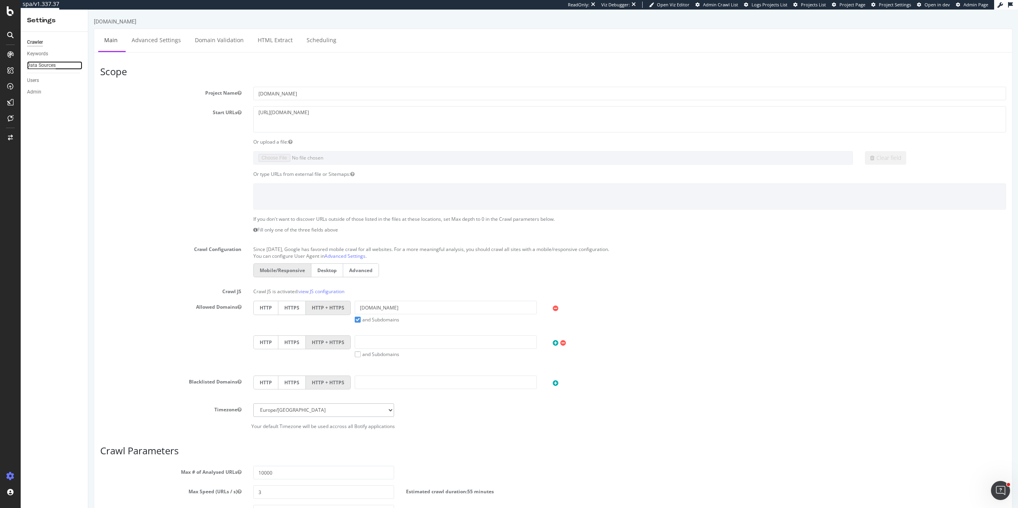
click at [44, 65] on div "Data Sources" at bounding box center [41, 65] width 29 height 8
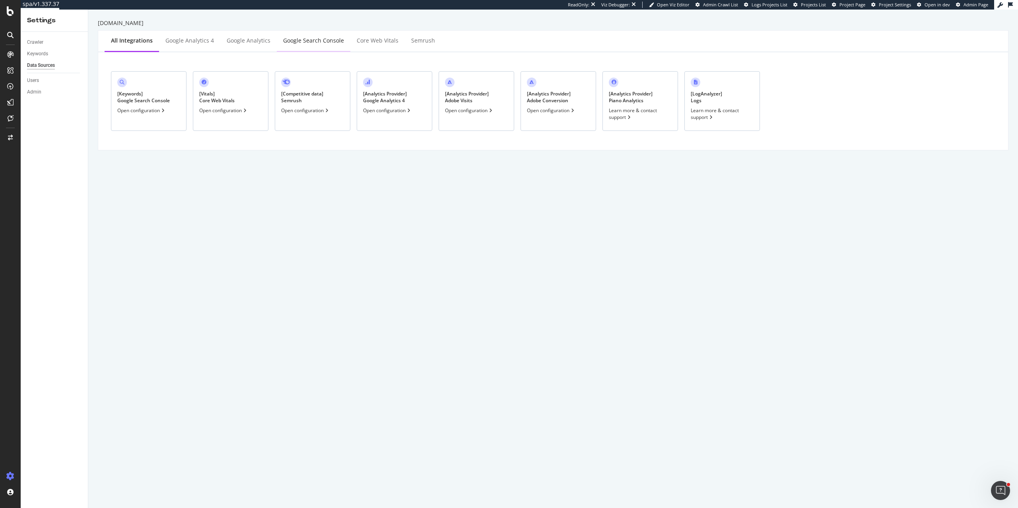
click at [314, 45] on div "Google Search Console" at bounding box center [314, 41] width 74 height 22
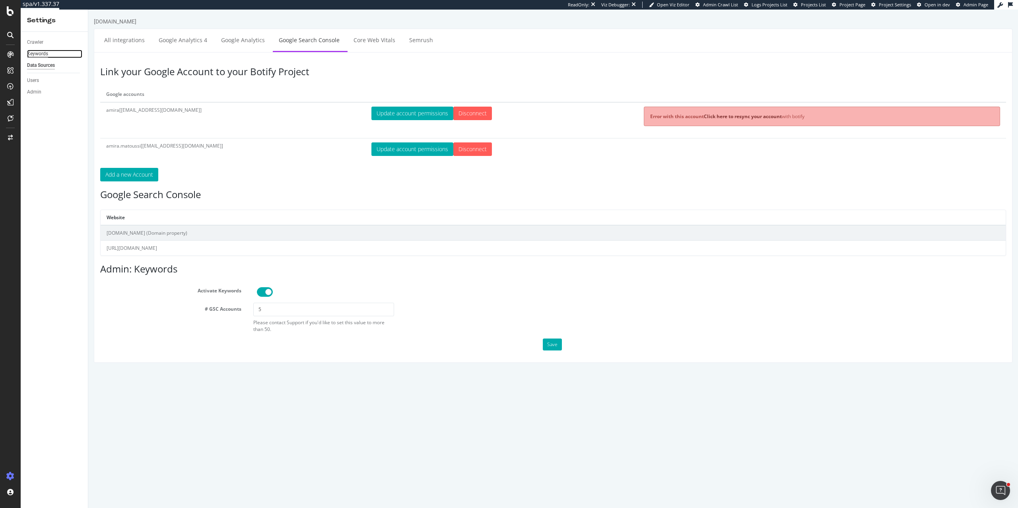
click at [44, 53] on div "Keywords" at bounding box center [37, 54] width 21 height 8
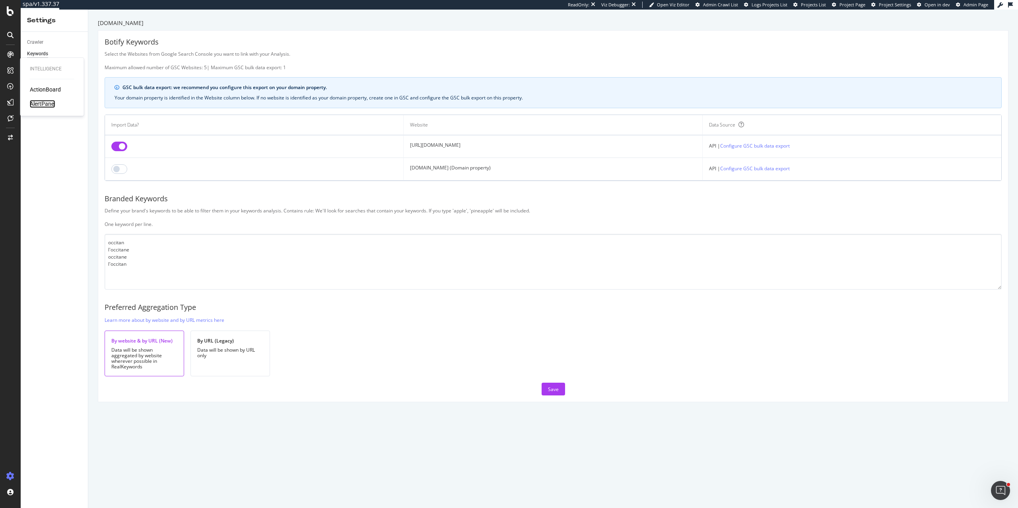
click at [47, 104] on div "AlertPanel" at bounding box center [42, 104] width 25 height 8
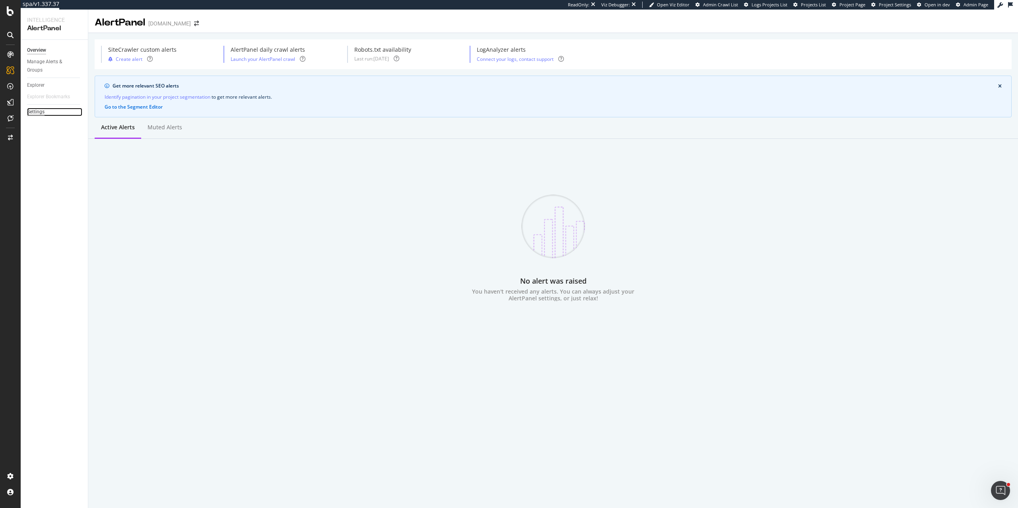
click at [29, 112] on div "Settings" at bounding box center [35, 112] width 17 height 8
select select "03"
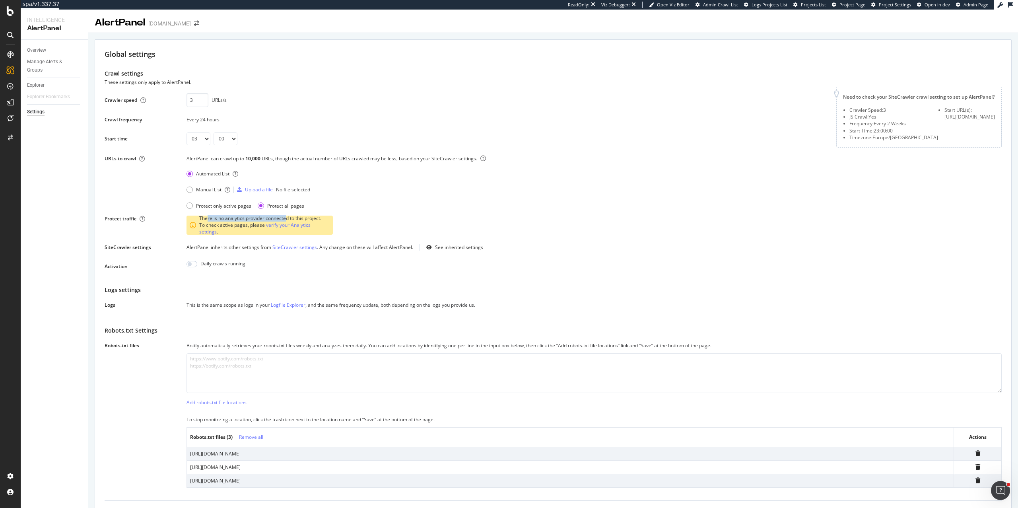
drag, startPoint x: 207, startPoint y: 229, endPoint x: 285, endPoint y: 228, distance: 77.9
click at [285, 229] on div "There is no analytics provider connected to this project. To check active pages…" at bounding box center [264, 225] width 130 height 20
drag, startPoint x: 213, startPoint y: 235, endPoint x: 260, endPoint y: 236, distance: 46.9
click at [260, 235] on div "There is no analytics provider connected to this project. To check active pages…" at bounding box center [264, 225] width 130 height 20
click at [194, 267] on input "checkbox" at bounding box center [191, 264] width 11 height 6
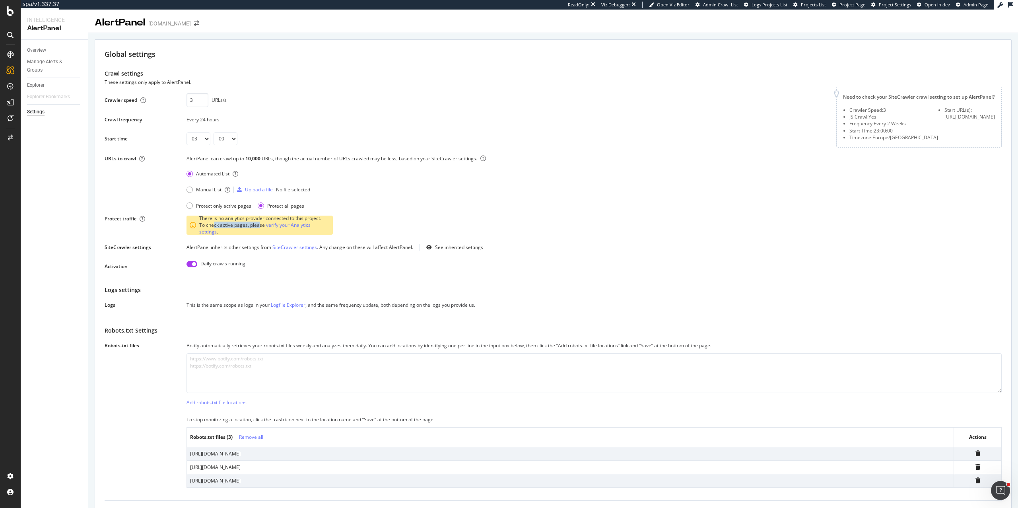
checkbox input "true"
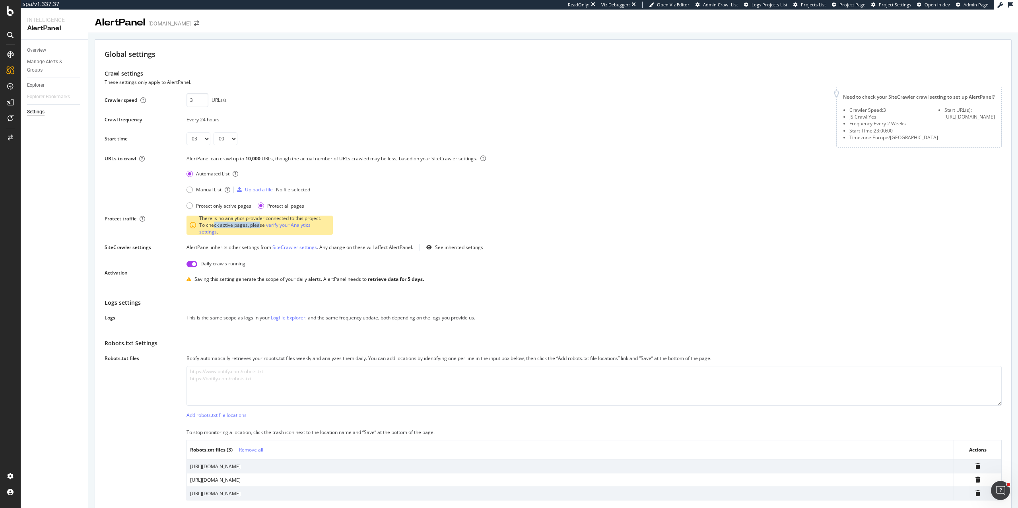
scroll to position [286, 0]
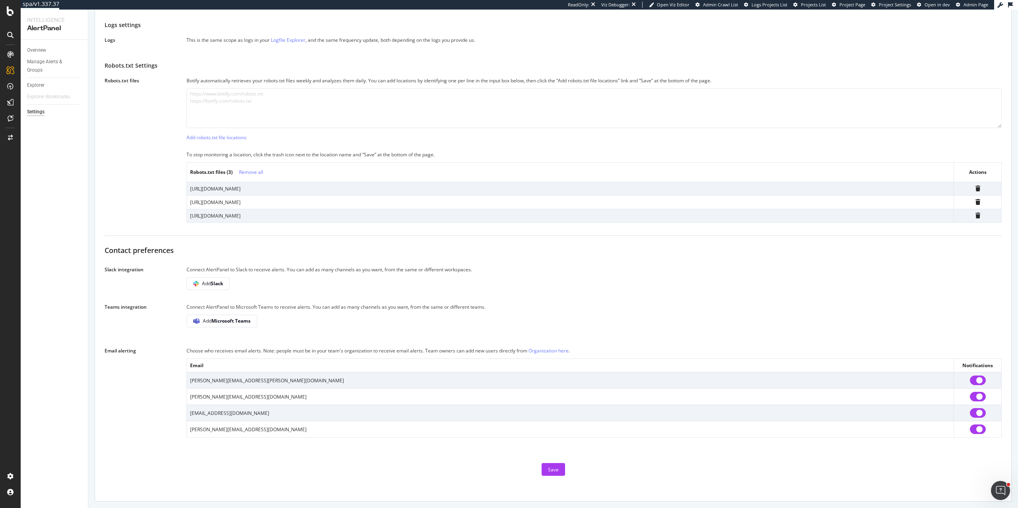
click at [975, 412] on input "checkbox" at bounding box center [978, 413] width 16 height 10
checkbox input "false"
click at [553, 466] on div "Save" at bounding box center [553, 469] width 11 height 7
click at [209, 281] on span "Add Slack" at bounding box center [212, 283] width 21 height 7
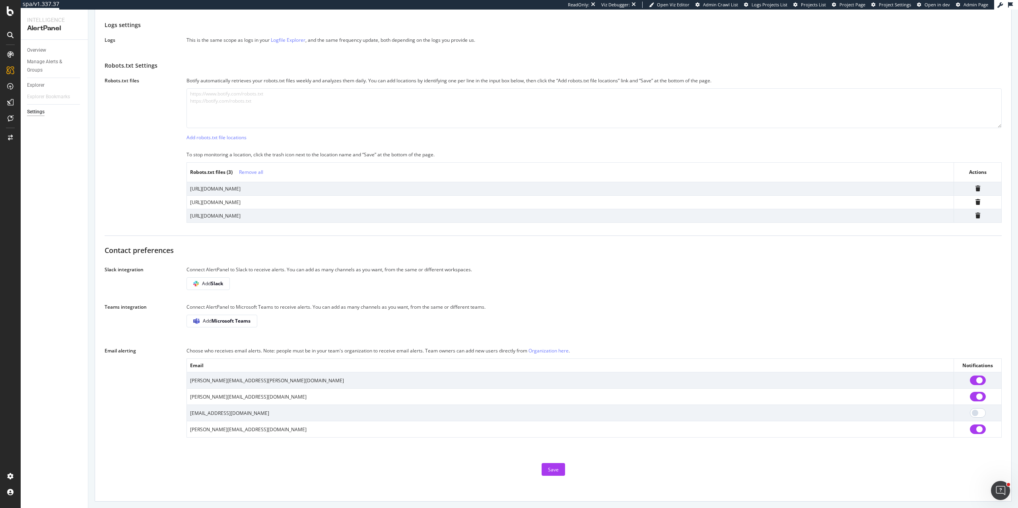
scroll to position [269, 0]
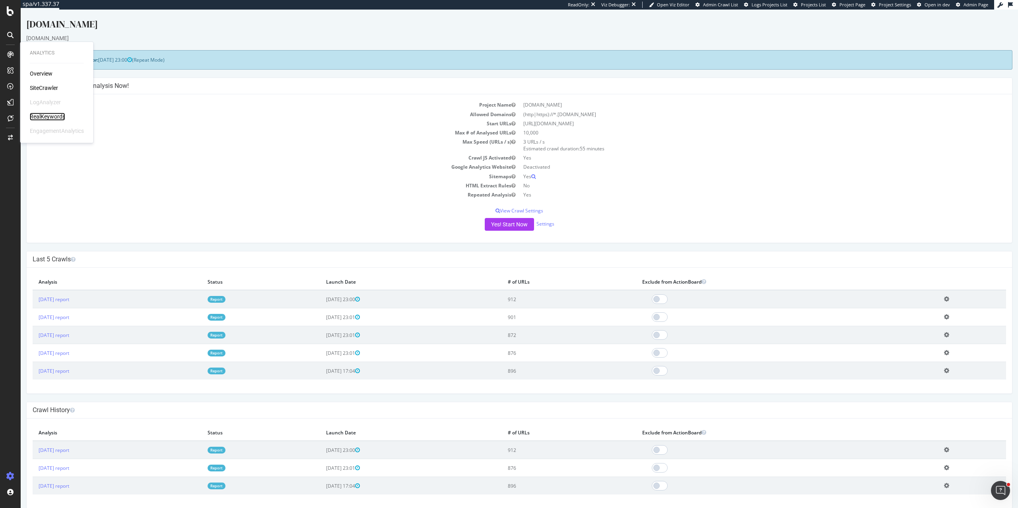
click at [50, 116] on div "RealKeywords" at bounding box center [47, 117] width 35 height 8
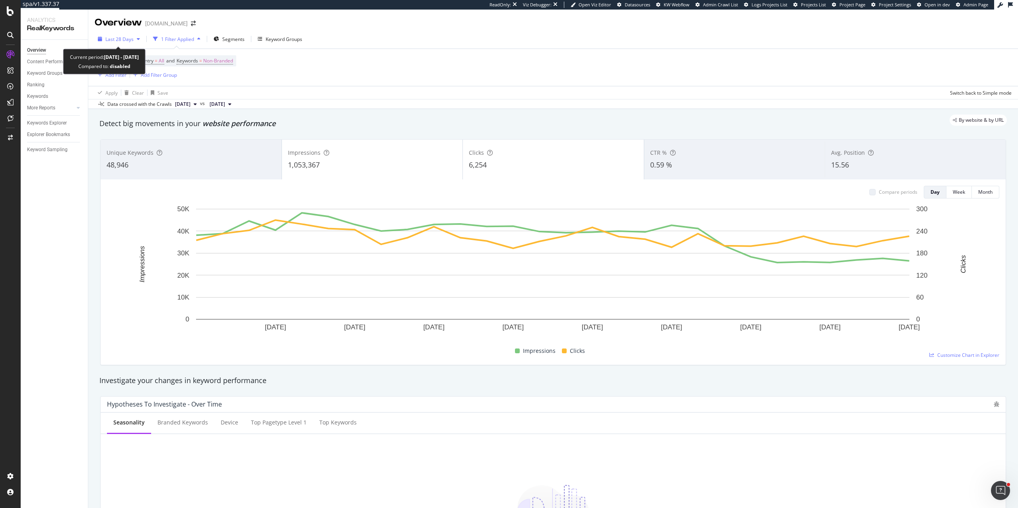
click at [119, 36] on span "Last 28 Days" at bounding box center [119, 39] width 28 height 7
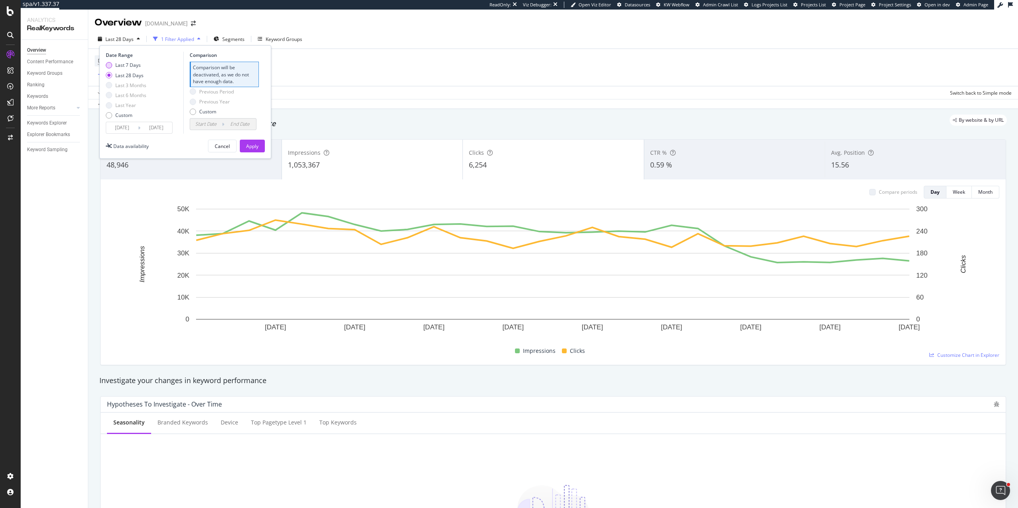
click at [113, 66] on div "Last 7 Days" at bounding box center [126, 65] width 41 height 7
type input "2025/09/12"
type input "2025/09/05"
type input "2025/09/11"
click at [257, 149] on div "Apply" at bounding box center [252, 146] width 12 height 7
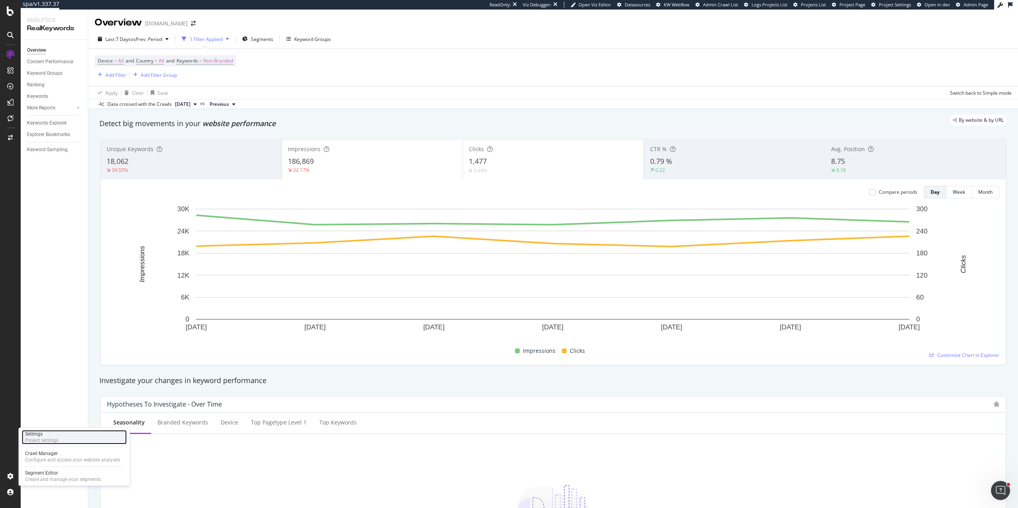
click at [49, 438] on div "Project settings" at bounding box center [41, 440] width 33 height 6
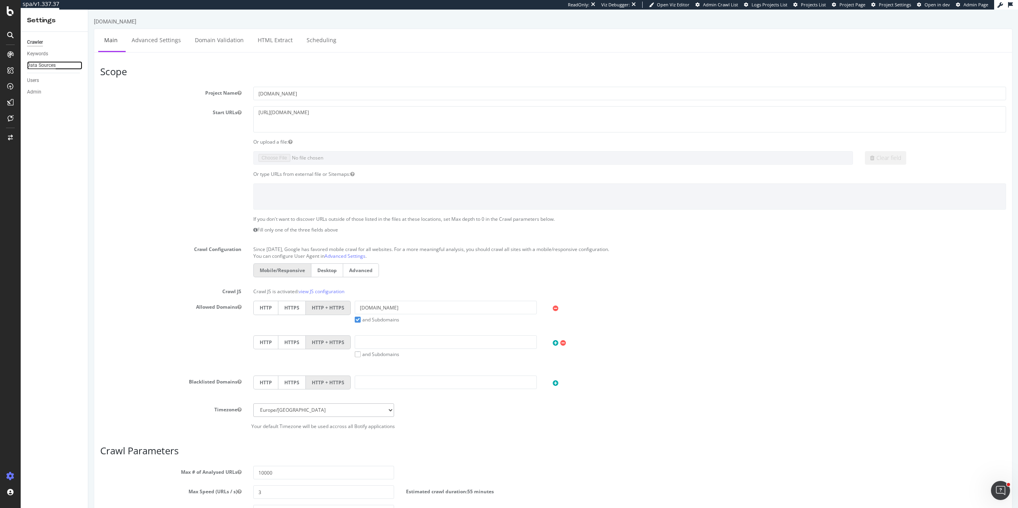
click at [43, 64] on div "Data Sources" at bounding box center [41, 65] width 29 height 8
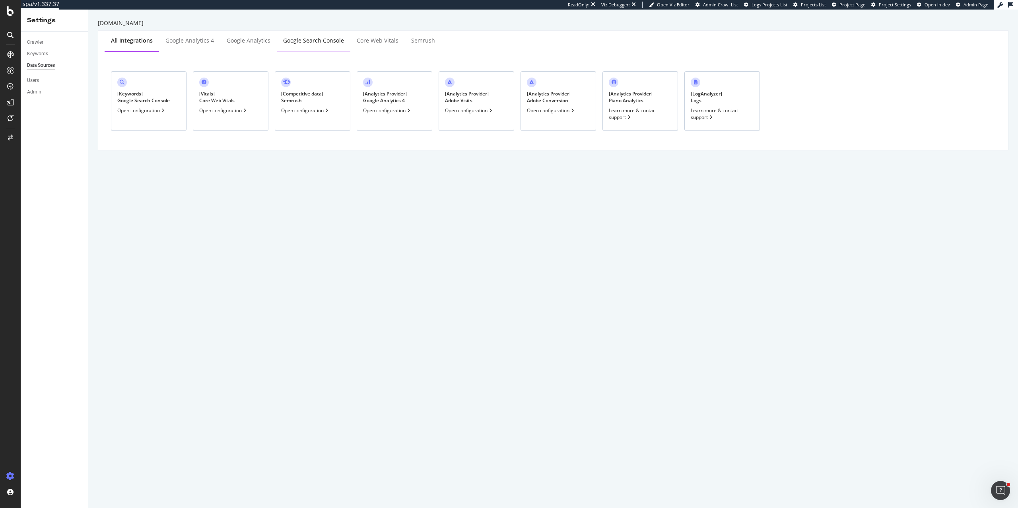
click at [310, 48] on div "Google Search Console" at bounding box center [314, 41] width 74 height 22
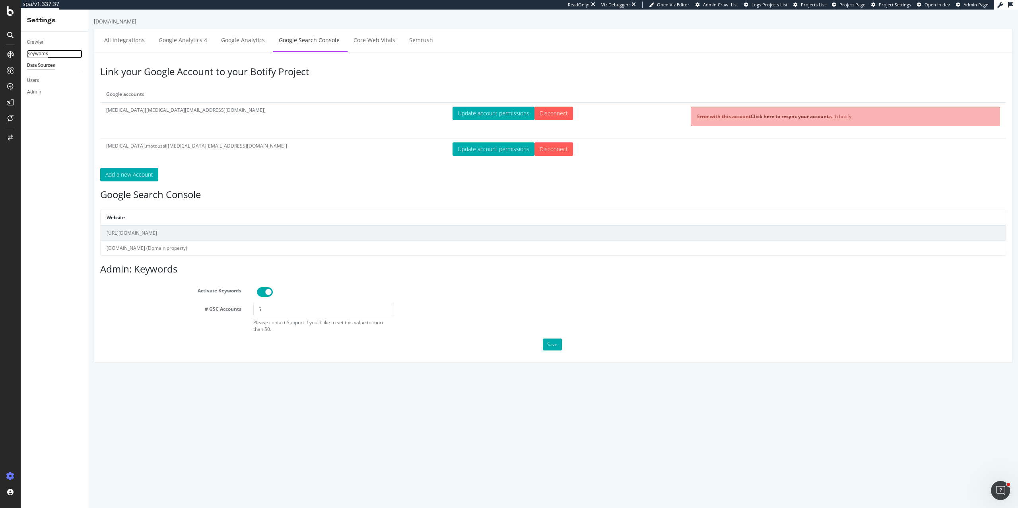
click at [44, 54] on div "Keywords" at bounding box center [37, 54] width 21 height 8
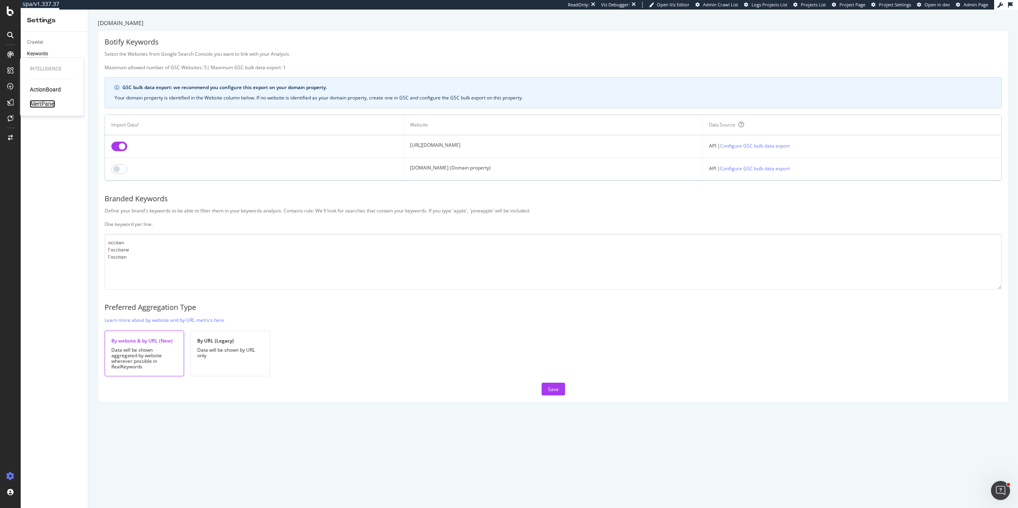
click at [40, 105] on div "AlertPanel" at bounding box center [42, 104] width 25 height 8
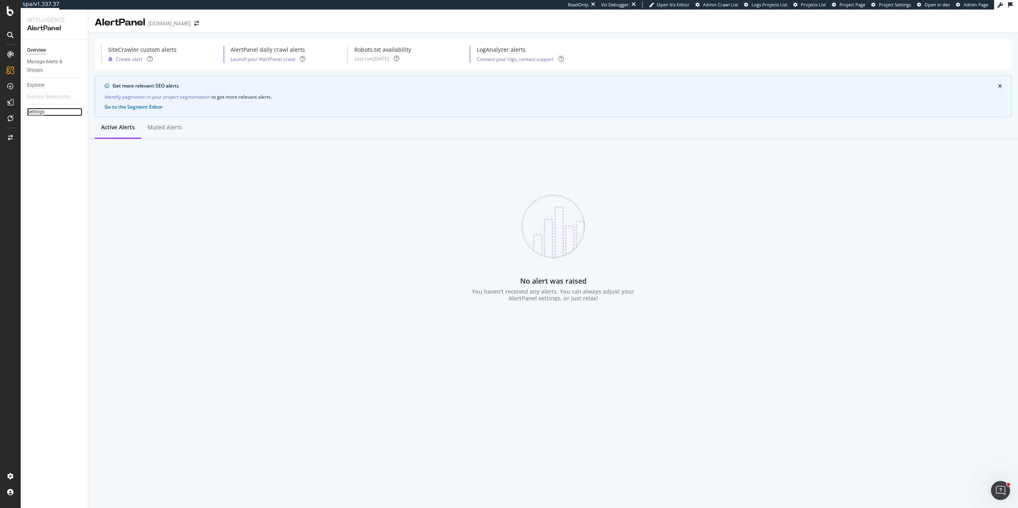
click at [35, 114] on div "Settings" at bounding box center [35, 112] width 17 height 8
select select "02"
select select "15"
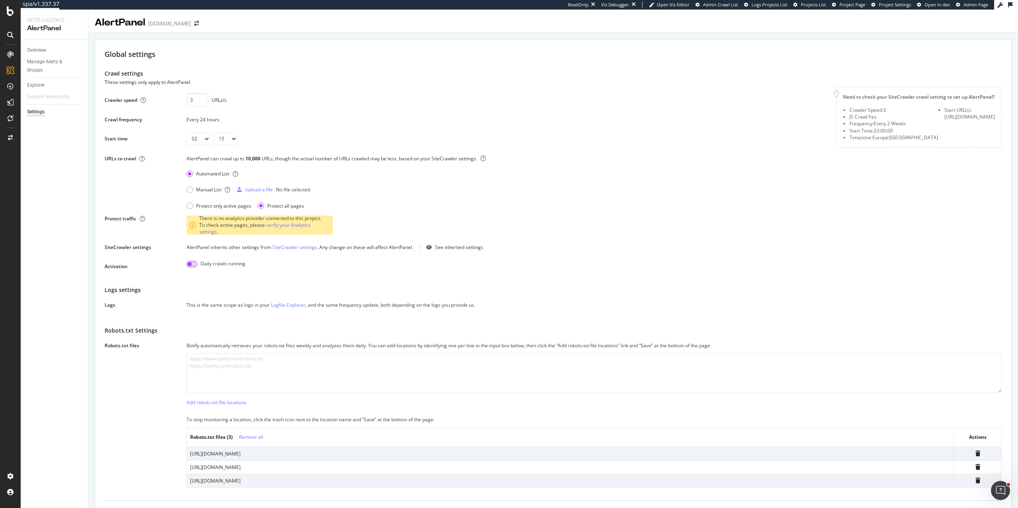
click at [193, 267] on input "checkbox" at bounding box center [191, 264] width 11 height 6
checkbox input "true"
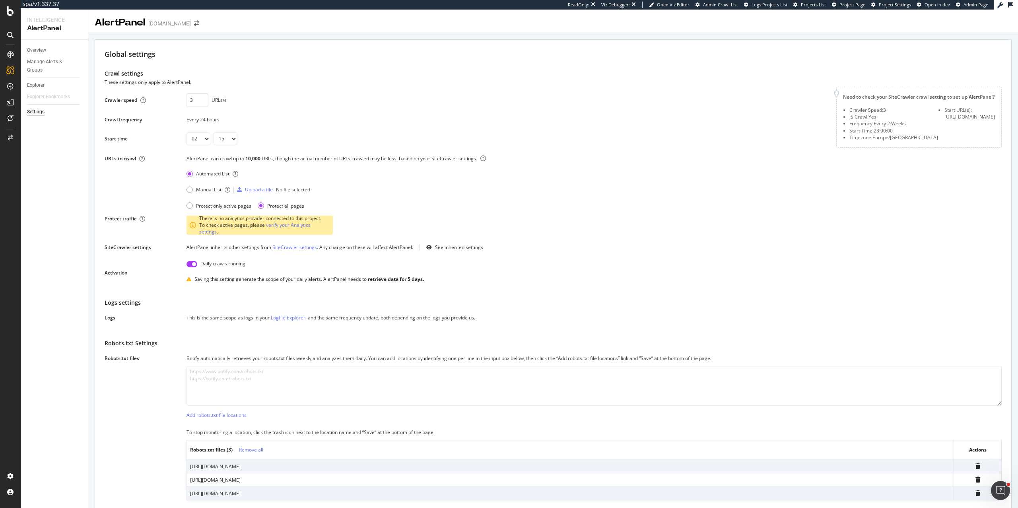
scroll to position [286, 0]
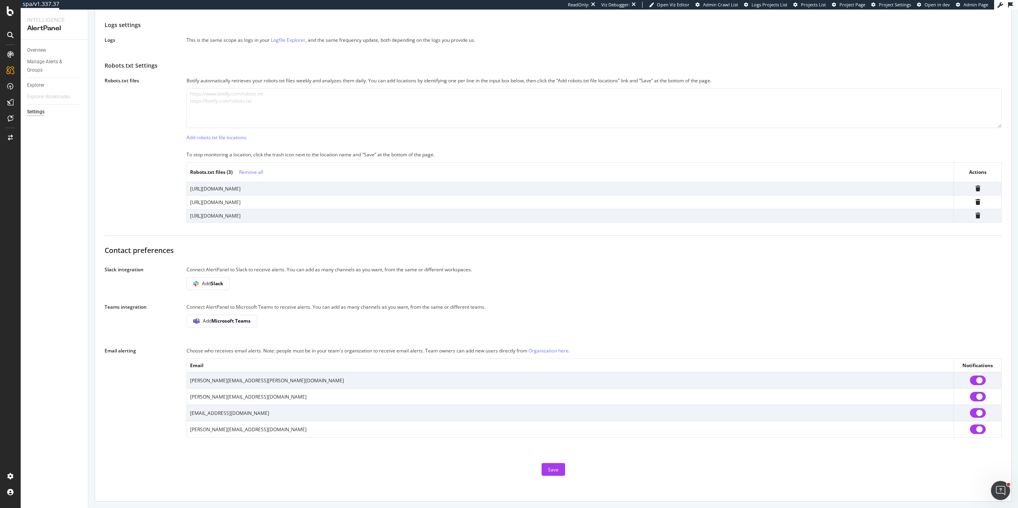
click at [977, 411] on input "checkbox" at bounding box center [978, 413] width 16 height 10
checkbox input "false"
click at [554, 468] on div "Save" at bounding box center [553, 469] width 11 height 7
click at [202, 277] on button "Add Slack" at bounding box center [207, 283] width 43 height 13
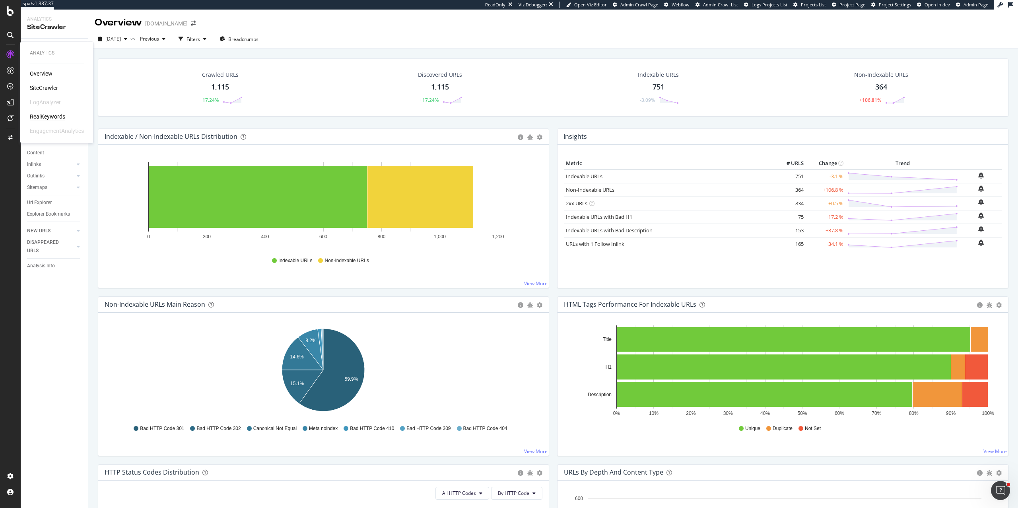
click at [47, 114] on div "RealKeywords" at bounding box center [47, 117] width 35 height 8
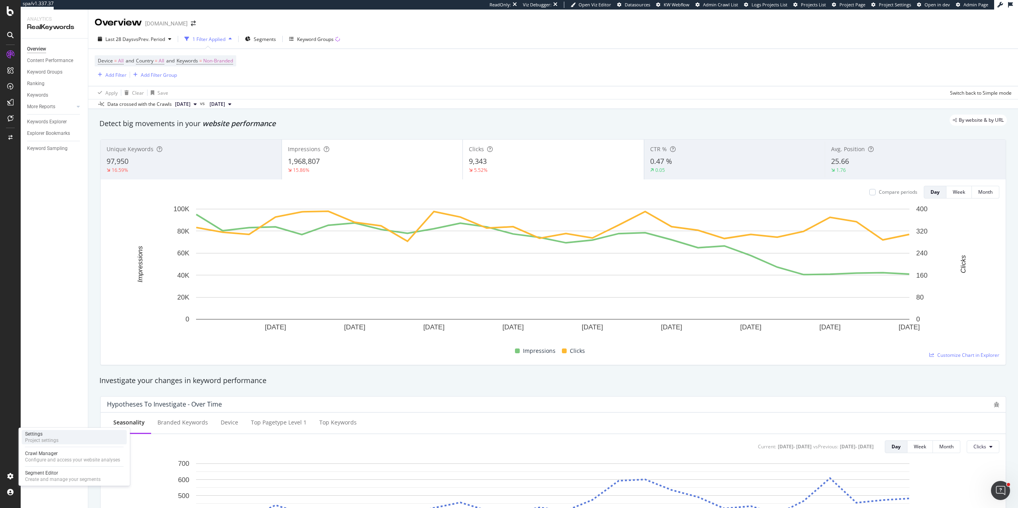
click at [51, 439] on div "Project settings" at bounding box center [41, 440] width 33 height 6
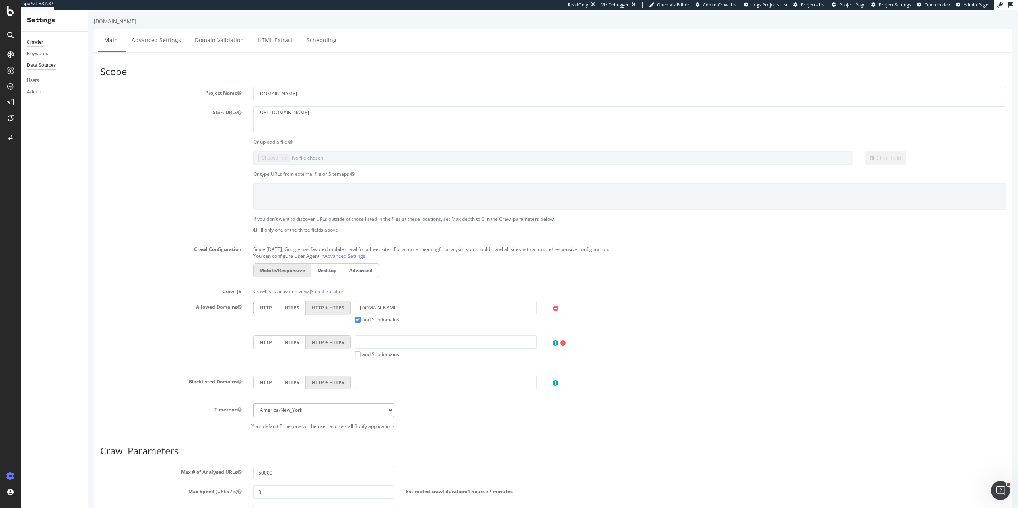
click at [38, 66] on div "Data Sources" at bounding box center [41, 65] width 29 height 8
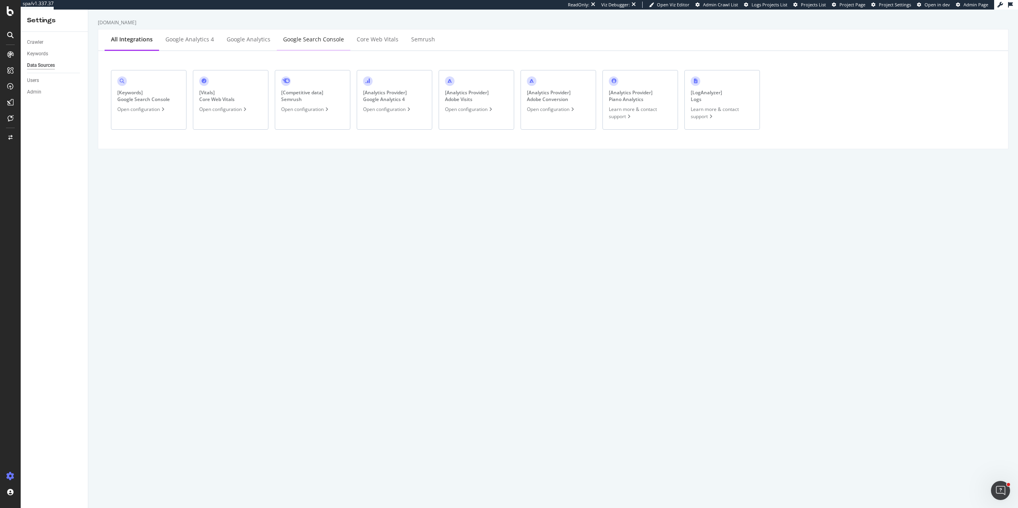
click at [317, 45] on div "Google Search Console" at bounding box center [314, 40] width 74 height 22
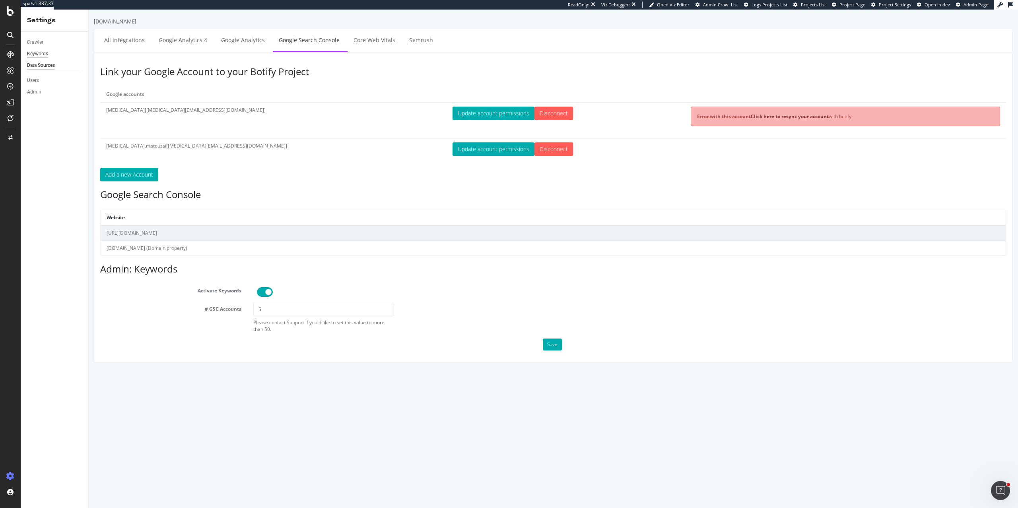
click at [38, 54] on div "Keywords" at bounding box center [37, 54] width 21 height 8
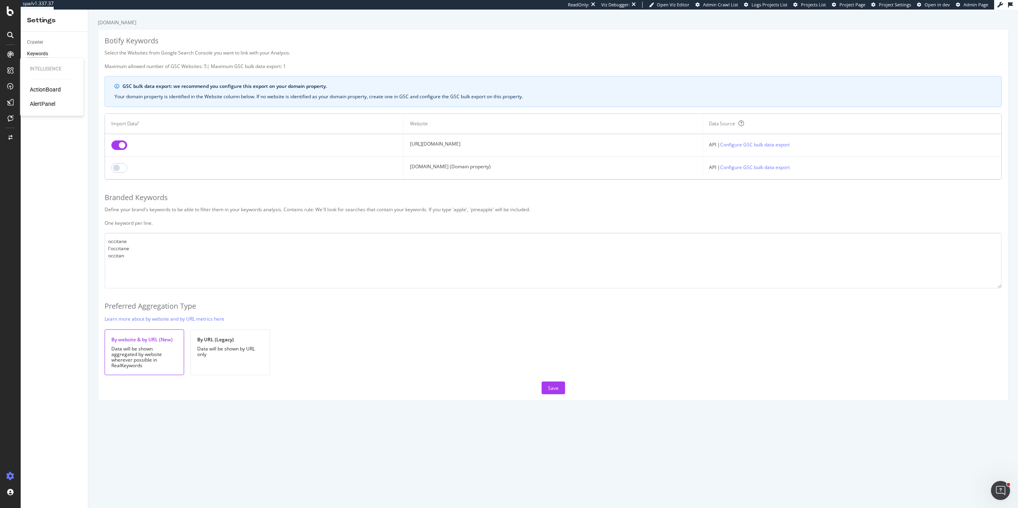
click at [35, 103] on div "AlertPanel" at bounding box center [42, 104] width 25 height 8
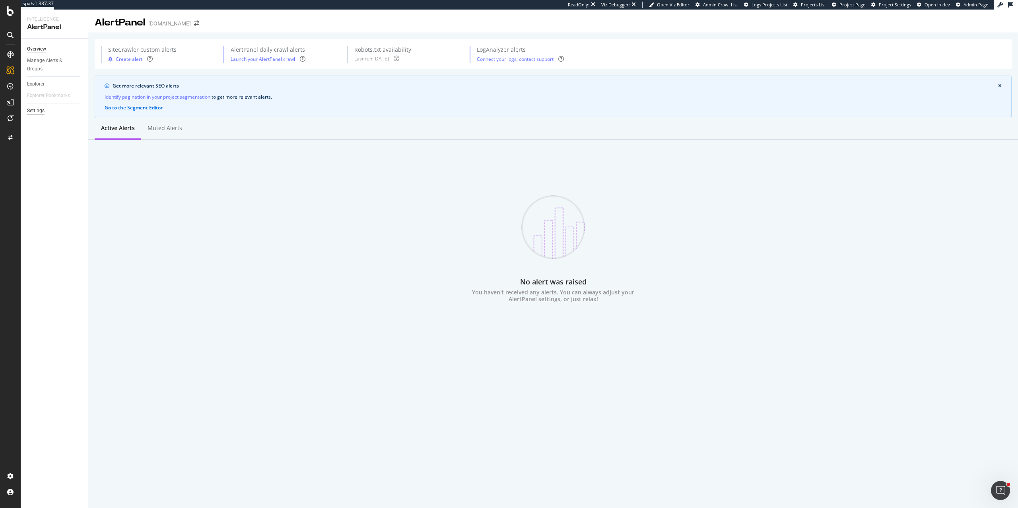
click at [40, 110] on div "Settings" at bounding box center [35, 111] width 17 height 8
select select "03"
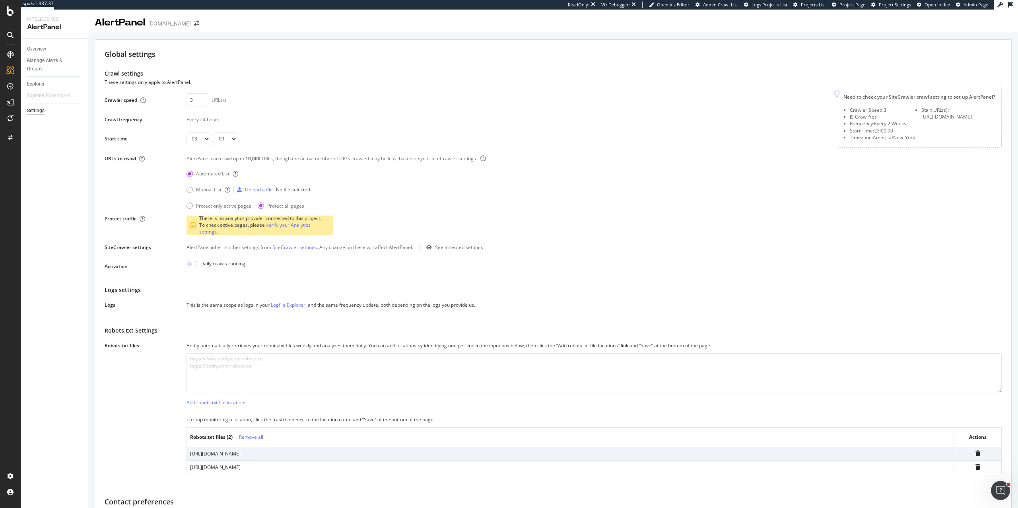
click at [192, 273] on div at bounding box center [191, 266] width 11 height 13
click at [192, 267] on input "checkbox" at bounding box center [191, 264] width 11 height 6
checkbox input "true"
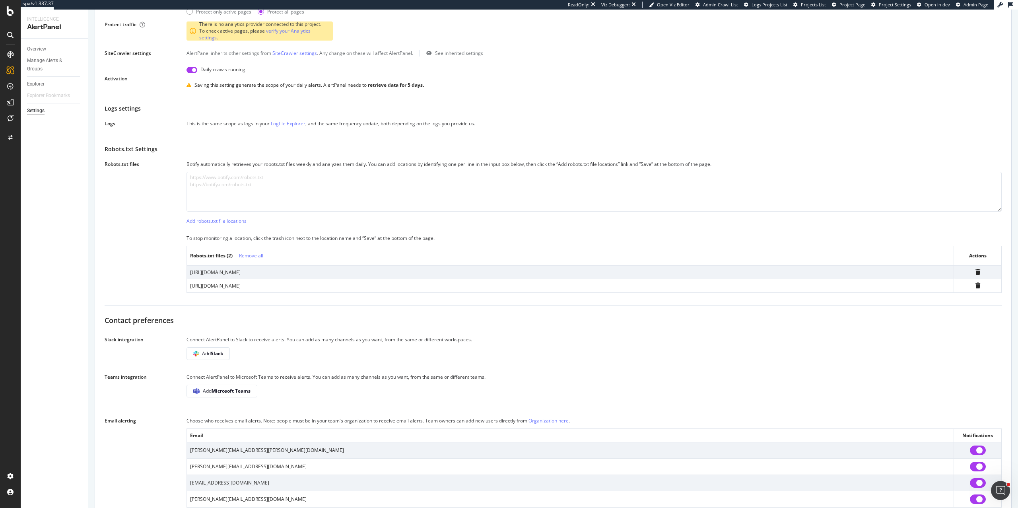
scroll to position [272, 0]
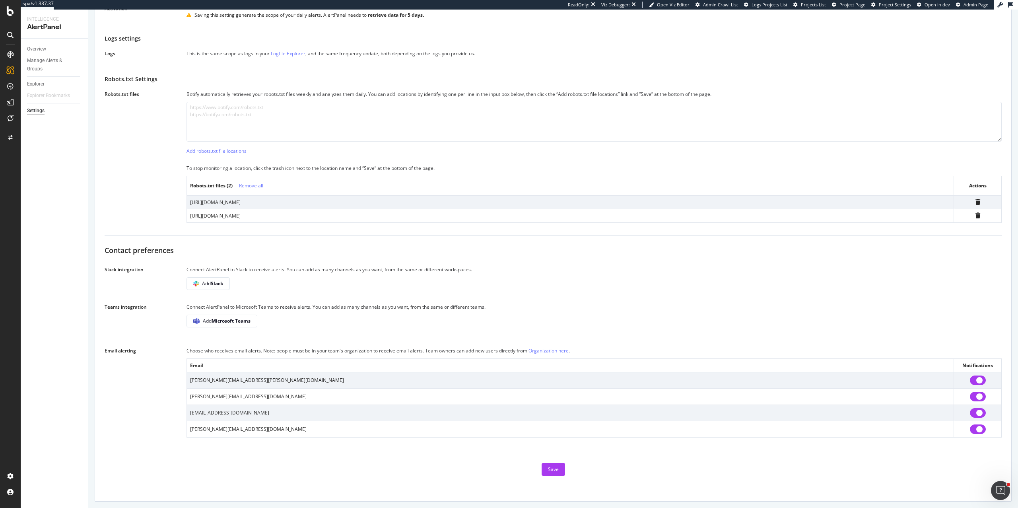
click at [974, 411] on input "checkbox" at bounding box center [978, 413] width 16 height 10
checkbox input "false"
click at [555, 468] on div "Save" at bounding box center [553, 469] width 11 height 7
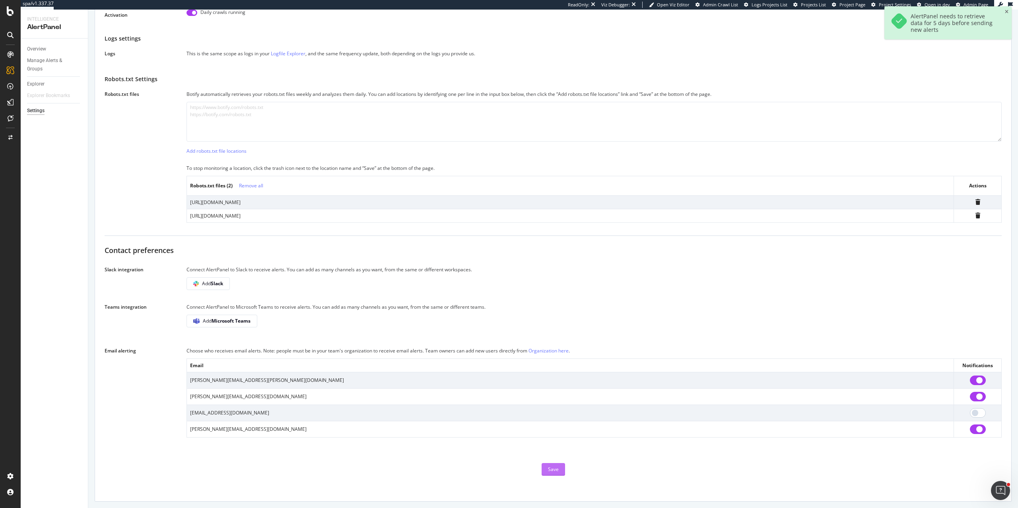
scroll to position [260, 0]
click at [213, 281] on b "Slack" at bounding box center [217, 283] width 12 height 7
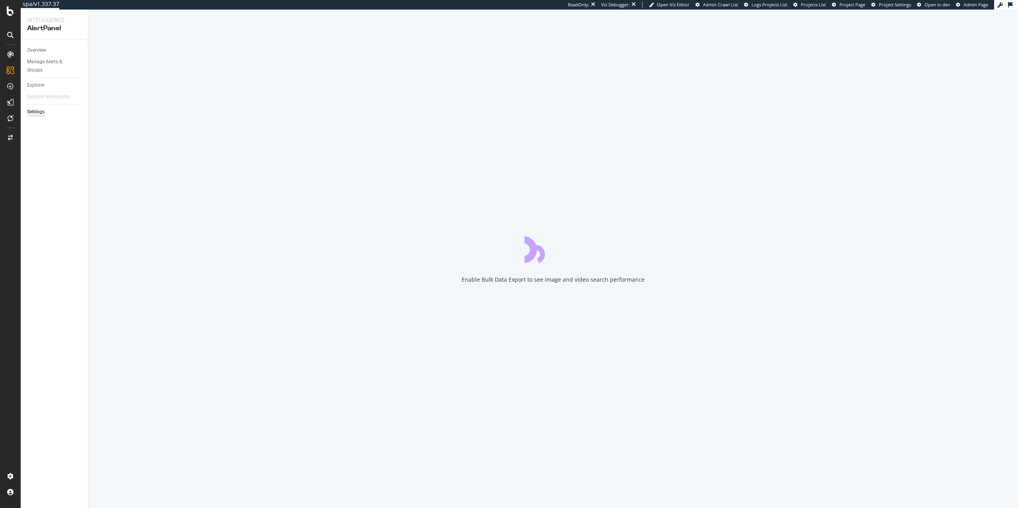
select select "03"
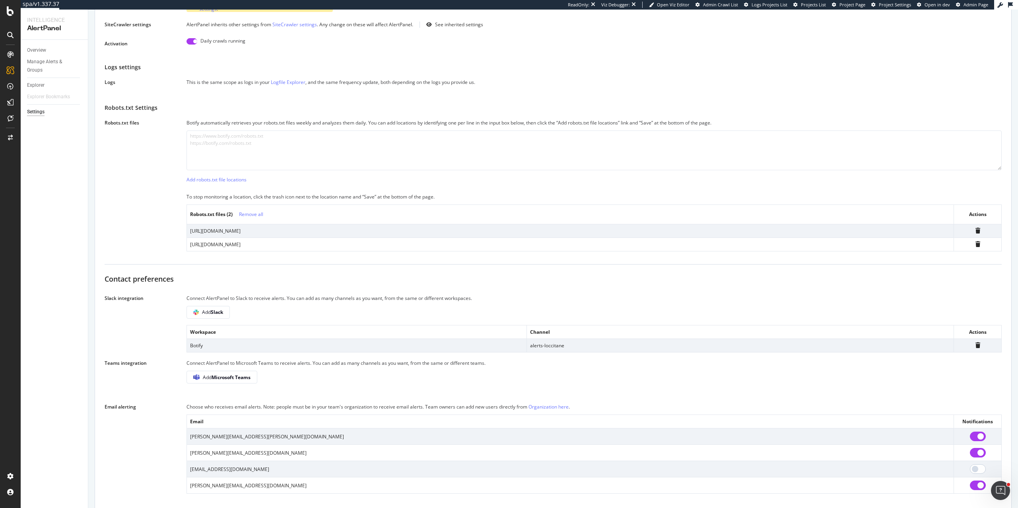
scroll to position [288, 0]
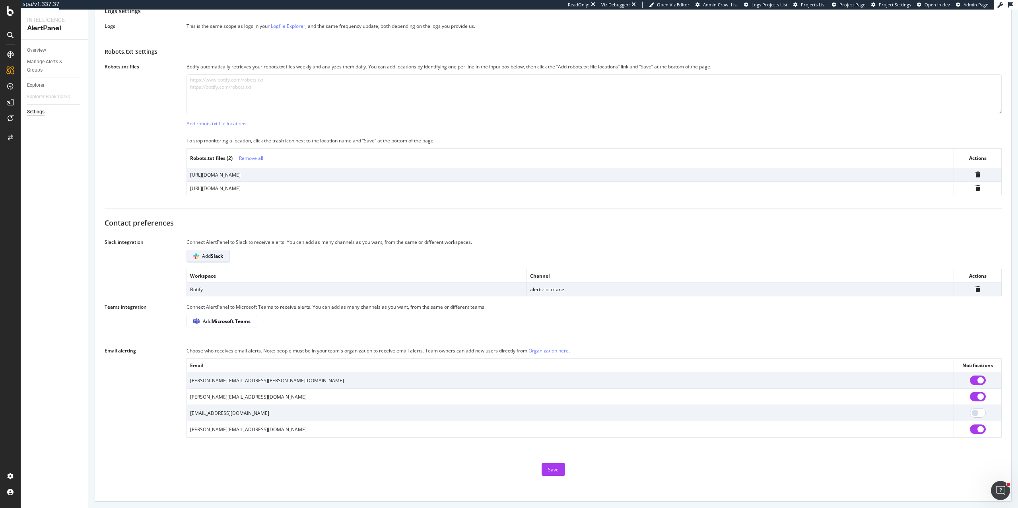
click at [215, 254] on b "Slack" at bounding box center [217, 255] width 12 height 7
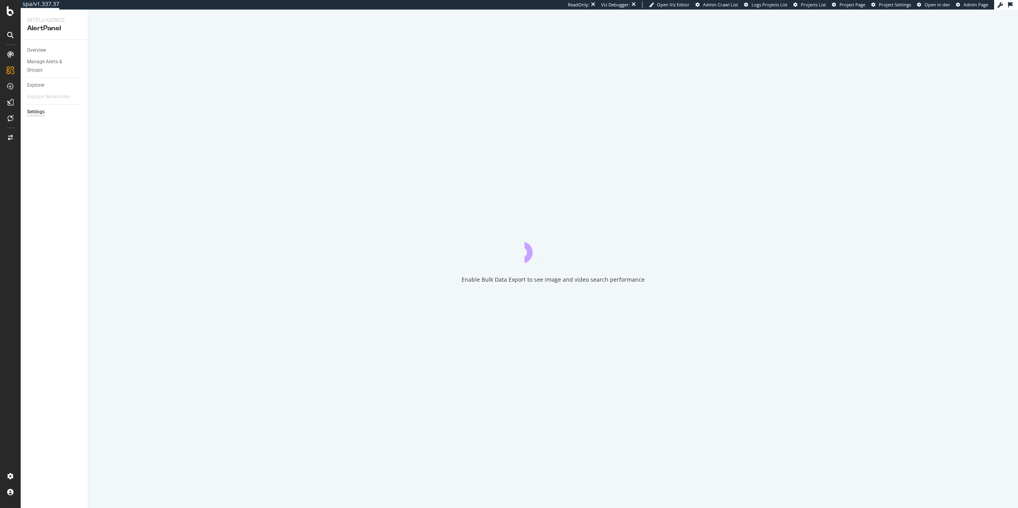
select select "02"
select select "15"
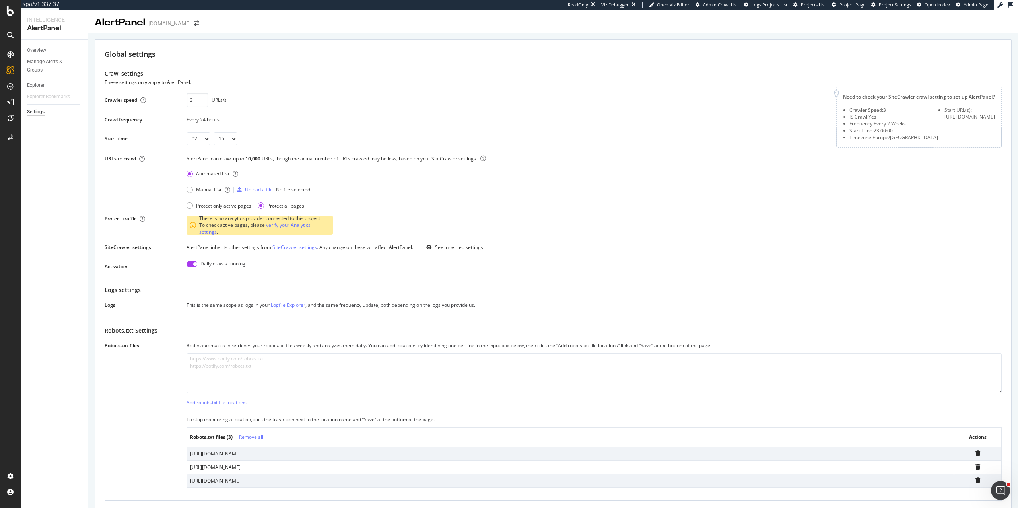
scroll to position [301, 0]
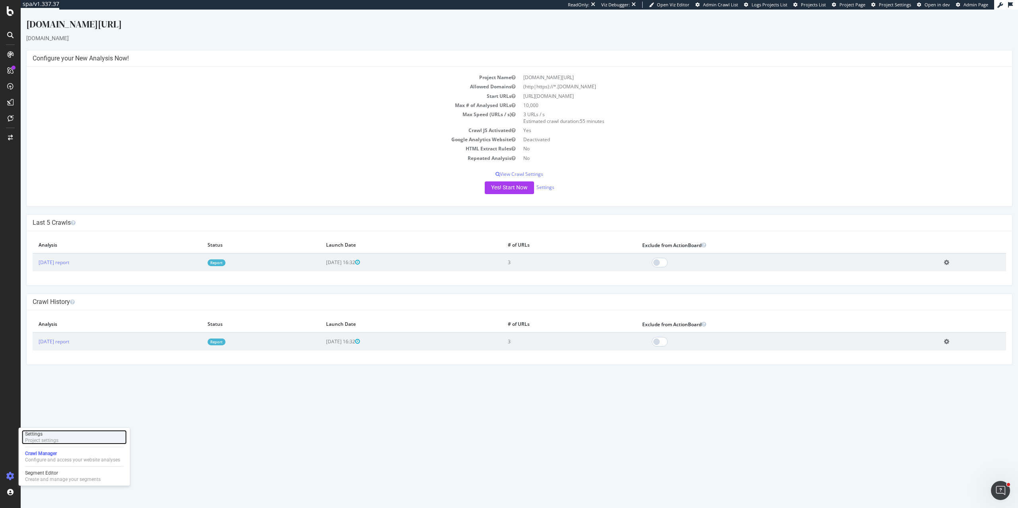
click at [48, 438] on div "Project settings" at bounding box center [41, 440] width 33 height 6
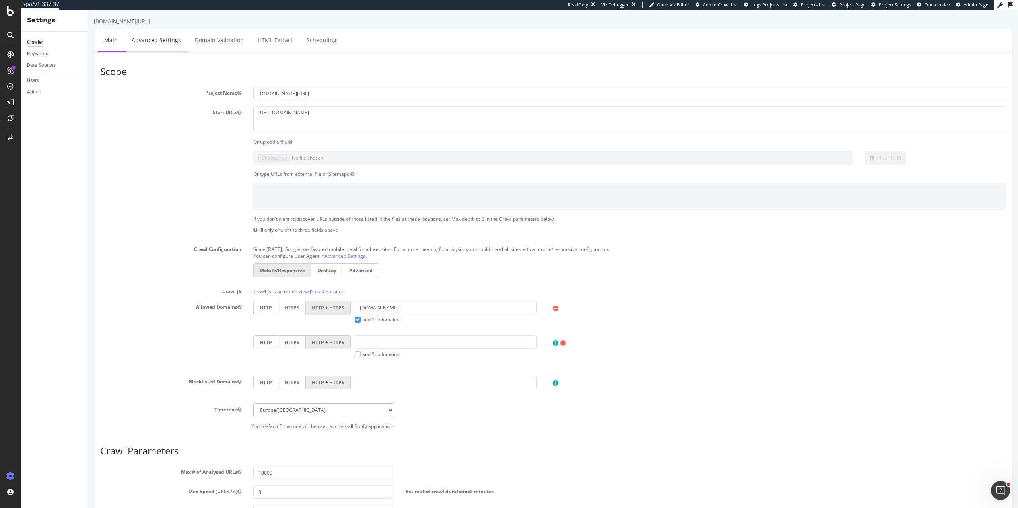
click at [147, 43] on link "Advanced Settings" at bounding box center [156, 40] width 61 height 22
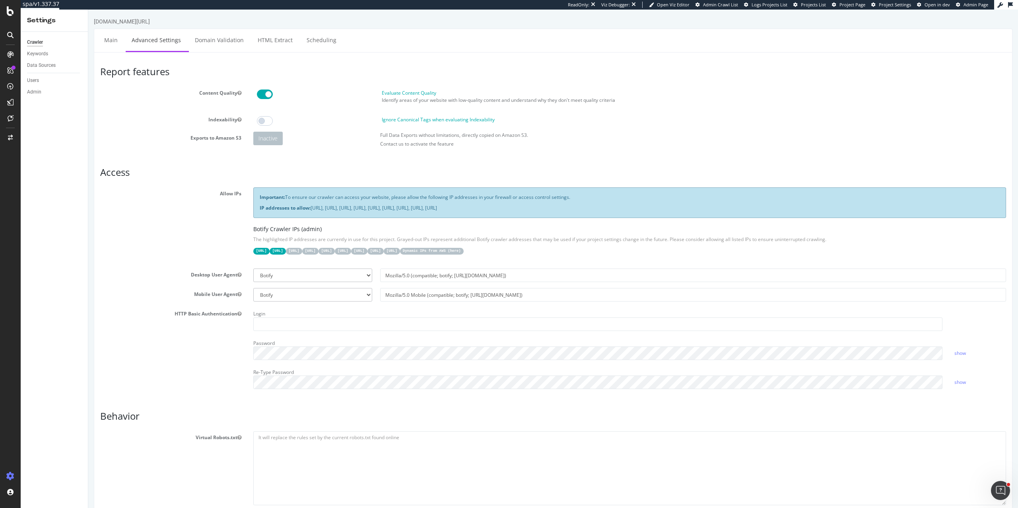
click at [441, 282] on section "Allow IPs Important: To ensure our crawler can access your website, please allo…" at bounding box center [553, 290] width 906 height 207
click at [441, 277] on input "Mozilla/5.0 (compatible; botify; [URL][DOMAIN_NAME])" at bounding box center [693, 275] width 626 height 14
click at [279, 281] on div "Botify Googlebot Chrome Firefox Edge Custom" at bounding box center [312, 275] width 127 height 14
click at [275, 270] on select "Botify Googlebot Chrome Firefox Edge Custom" at bounding box center [312, 275] width 119 height 14
select select
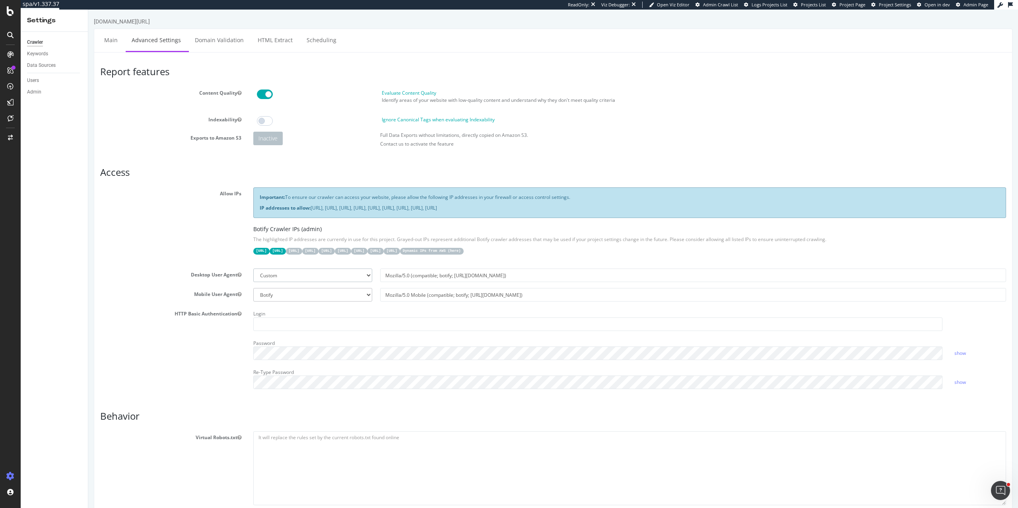
click at [253, 268] on select "Botify Googlebot Chrome Firefox Edge Custom" at bounding box center [312, 275] width 119 height 14
click at [428, 278] on input "text" at bounding box center [693, 275] width 626 height 14
type input "Mozilla/5.0 (compatible; botify; [URL][DOMAIN_NAME])"
click at [452, 275] on input "Mozilla/5.0 (compatible; botify; [URL][DOMAIN_NAME])" at bounding box center [693, 275] width 626 height 14
click at [334, 290] on select "Botify Googlebot Safari iPhone Safari iPad Chrome Android Custom" at bounding box center [312, 295] width 119 height 14
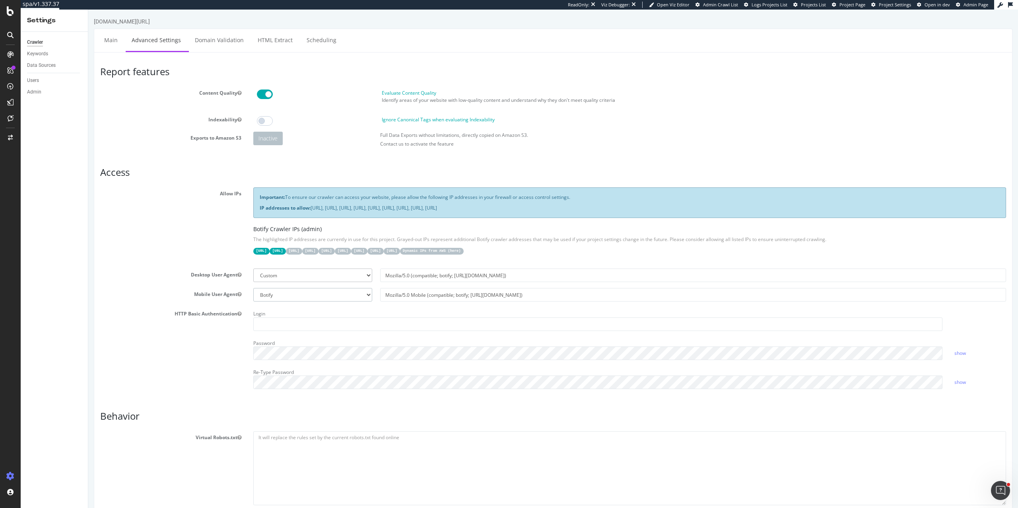
select select
click at [253, 288] on select "Botify Googlebot Safari iPhone Safari iPad Chrome Android Custom" at bounding box center [312, 295] width 119 height 14
click at [438, 295] on input "text" at bounding box center [693, 295] width 626 height 14
type input "Mozilla/5.0 Mobile (compatible; botify; [URL][DOMAIN_NAME])"
click at [154, 323] on div "HTTP Basic Authentication Login Password show Re-Type Password show" at bounding box center [552, 350] width 917 height 87
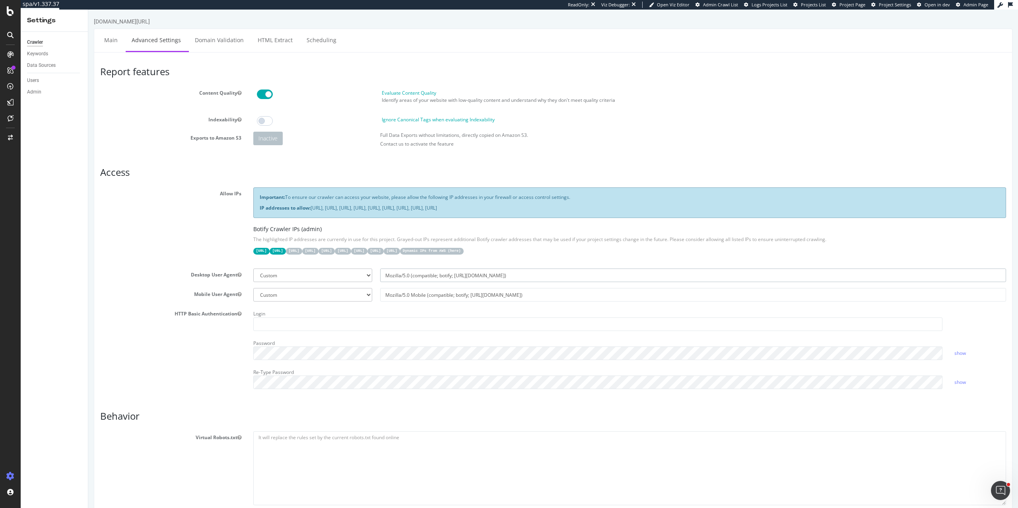
click at [459, 276] on input "Mozilla/5.0 (compatible; botify; [URL][DOMAIN_NAME])" at bounding box center [693, 275] width 626 height 14
click at [332, 275] on select "Botify Googlebot Chrome Firefox Edge Custom" at bounding box center [312, 275] width 119 height 14
select select "Mozilla/5.0 (compatible; botify; [URL][DOMAIN_NAME])"
click at [253, 268] on select "Botify Googlebot Chrome Firefox Edge Custom" at bounding box center [312, 275] width 119 height 14
click at [298, 275] on select "Botify Googlebot Chrome Firefox Edge Custom" at bounding box center [312, 275] width 119 height 14
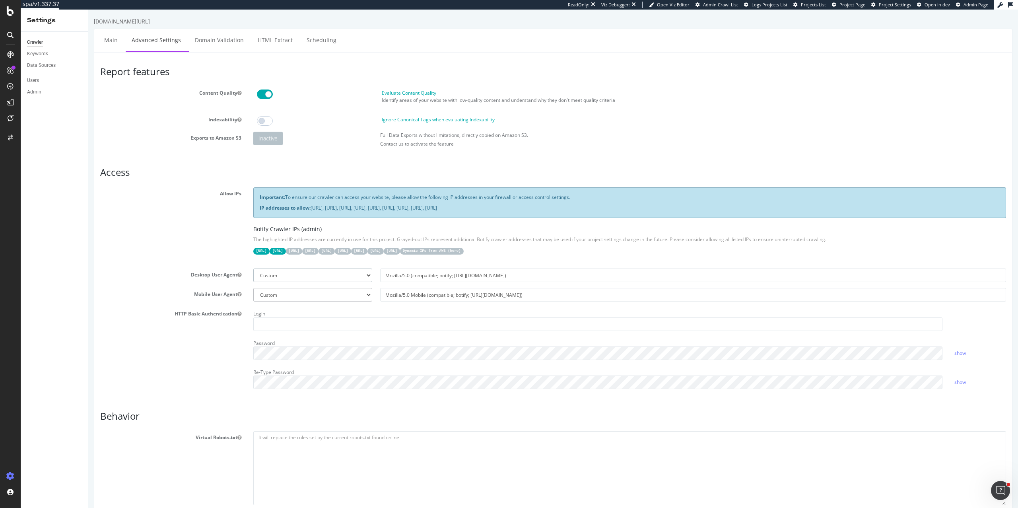
select select
click at [253, 268] on select "Botify Googlebot Chrome Firefox Edge Custom" at bounding box center [312, 275] width 119 height 14
click at [417, 272] on input "text" at bounding box center [693, 275] width 626 height 14
click at [452, 276] on input "Mozilla/5.0 (compatible; botify; [URL][DOMAIN_NAME])" at bounding box center [693, 275] width 626 height 14
type input "Mozilla/5.0 (compatible; botifyloccitaneus2025; [URL][DOMAIN_NAME])"
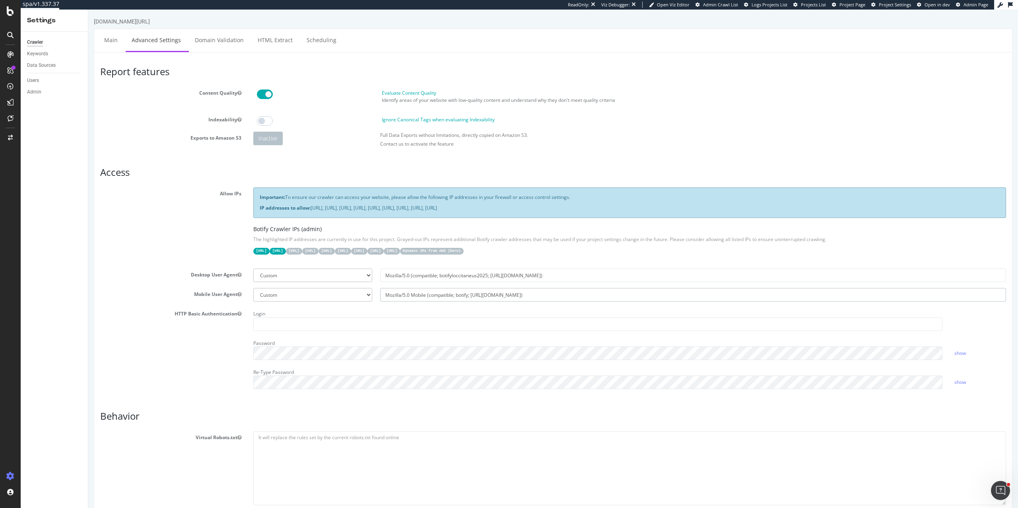
click at [468, 295] on input "Mozilla/5.0 Mobile (compatible; botify; [URL][DOMAIN_NAME])" at bounding box center [693, 295] width 626 height 14
click at [478, 276] on input "Mozilla/5.0 (compatible; botifyloccitaneus2025; [URL][DOMAIN_NAME])" at bounding box center [693, 275] width 626 height 14
click at [437, 306] on section "Allow IPs Important: To ensure our crawler can access your website, please allo…" at bounding box center [553, 290] width 906 height 207
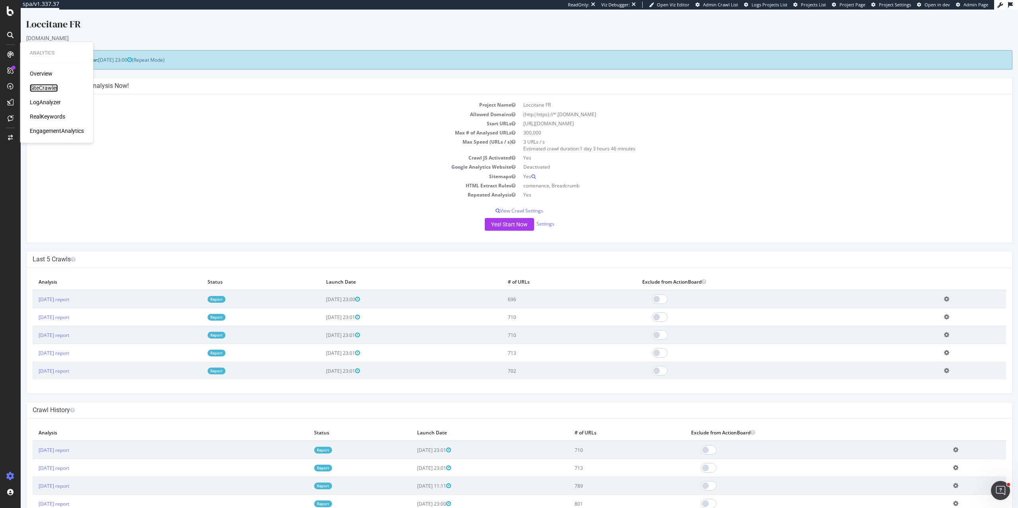
click at [54, 87] on div "SiteCrawler" at bounding box center [44, 88] width 28 height 8
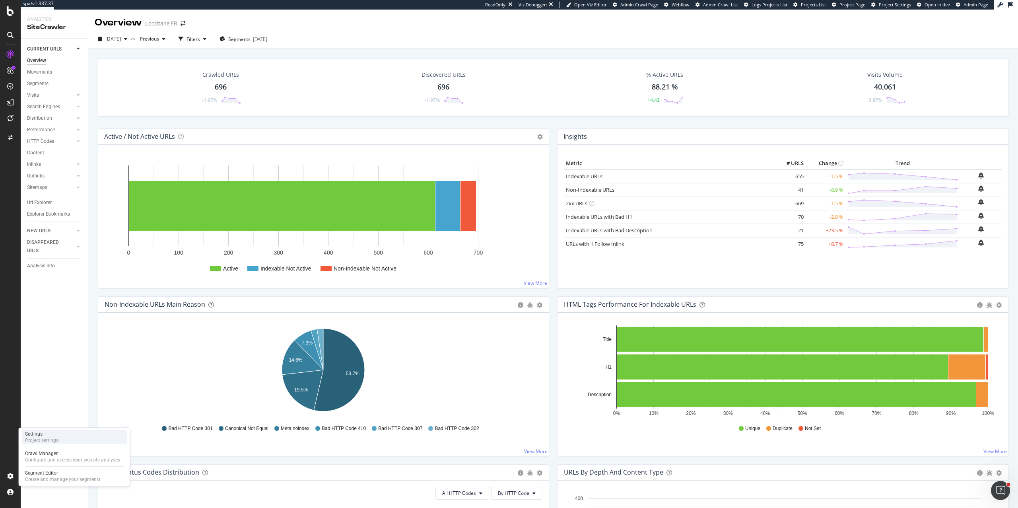
click at [46, 437] on div "Project settings" at bounding box center [41, 440] width 33 height 6
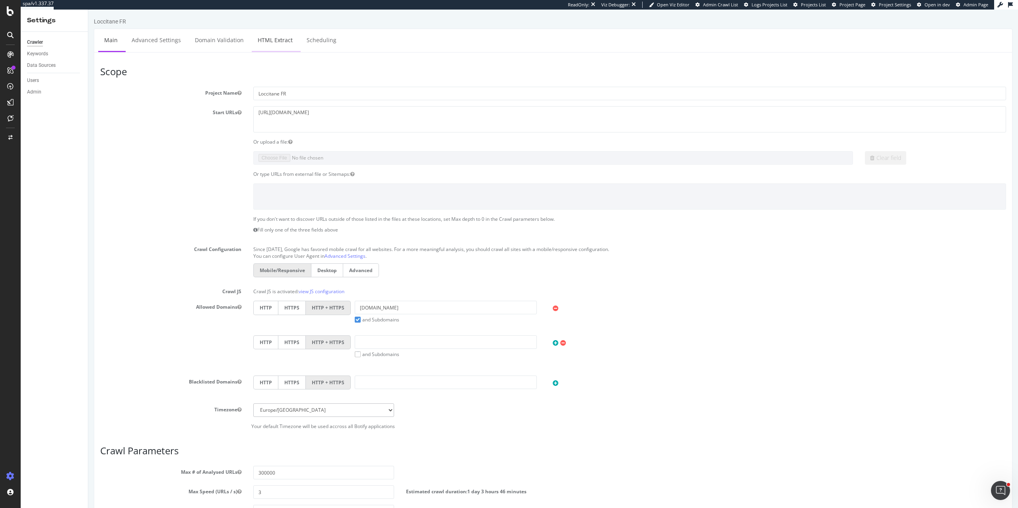
click at [277, 41] on link "HTML Extract" at bounding box center [275, 40] width 47 height 22
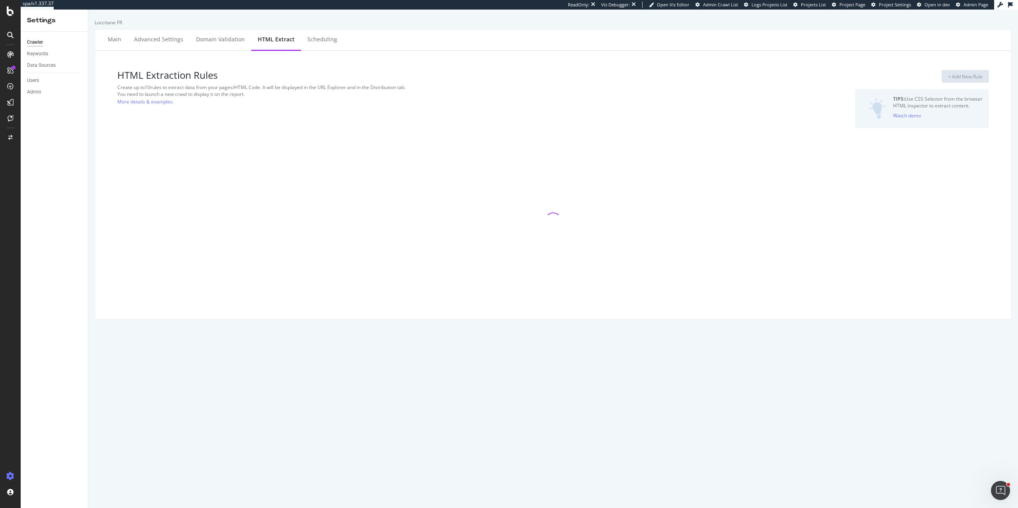
select select "list"
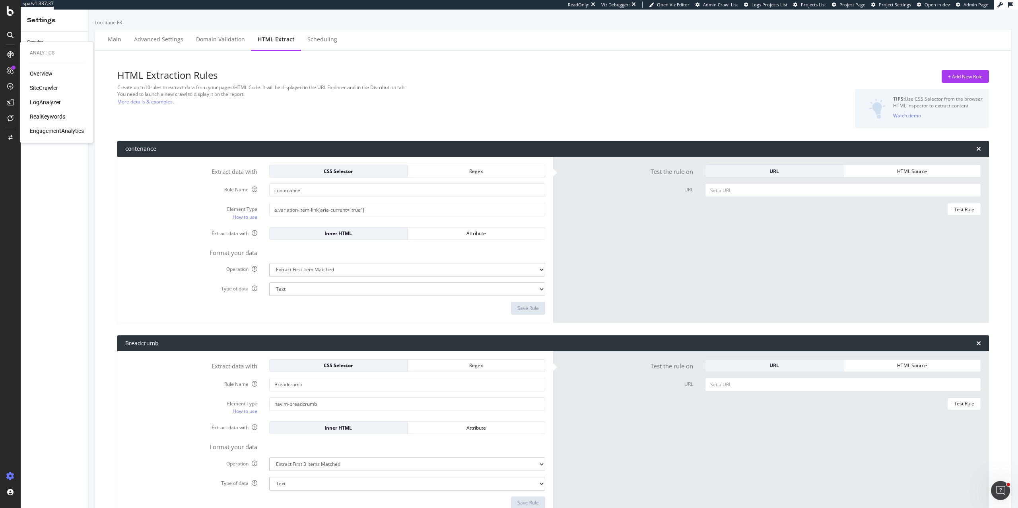
click at [39, 88] on div "SiteCrawler" at bounding box center [44, 88] width 28 height 8
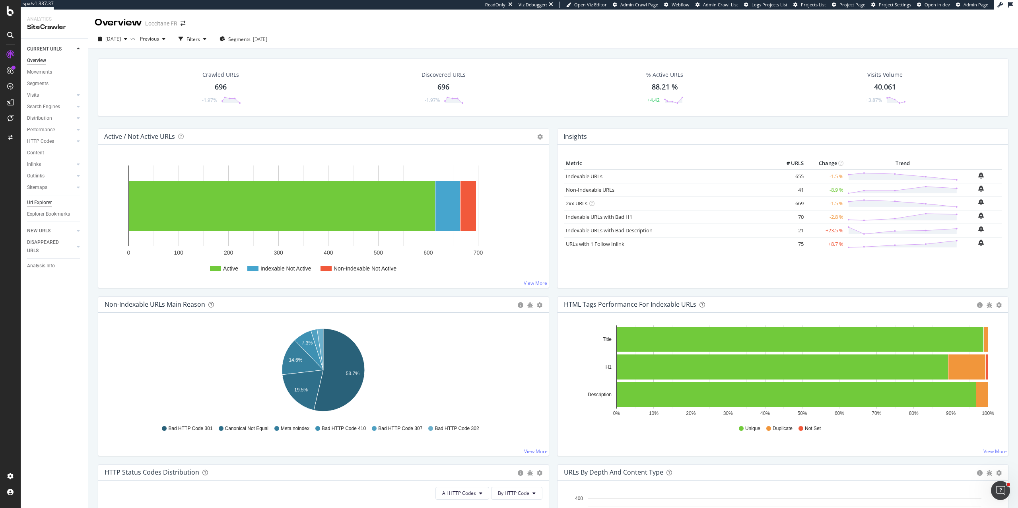
click at [31, 202] on div "Url Explorer" at bounding box center [39, 202] width 25 height 8
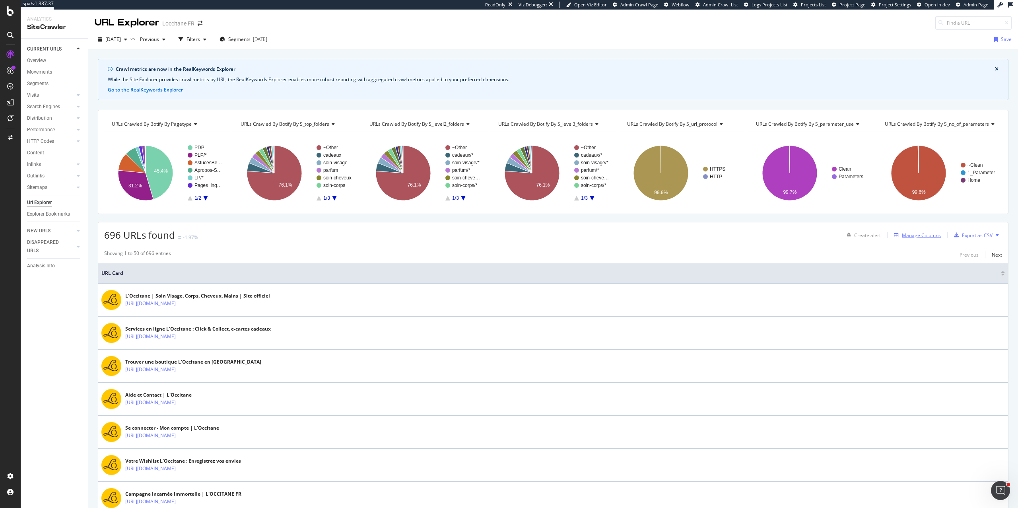
click at [908, 233] on div "Manage Columns" at bounding box center [921, 235] width 39 height 7
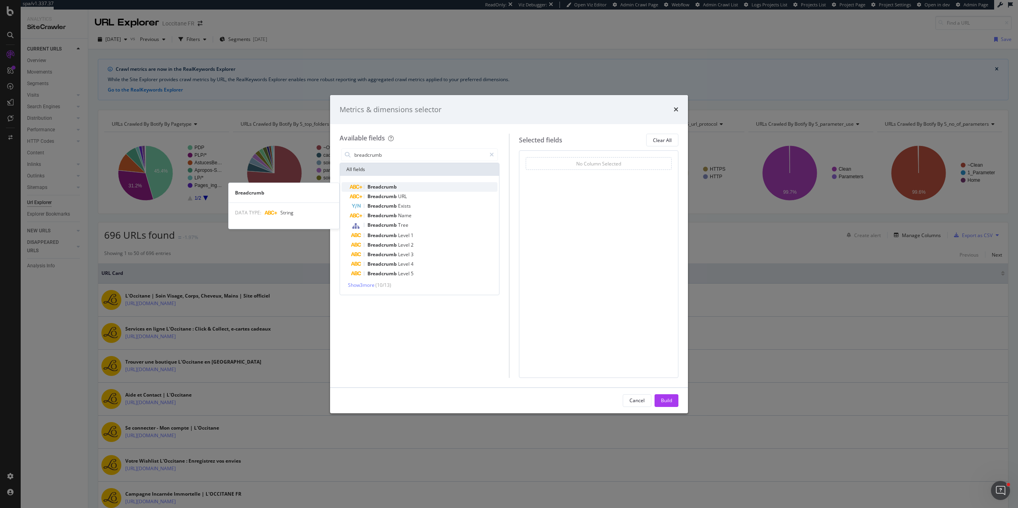
type input "breadcrumb"
click at [390, 186] on span "Breadcrumb" at bounding box center [381, 186] width 29 height 7
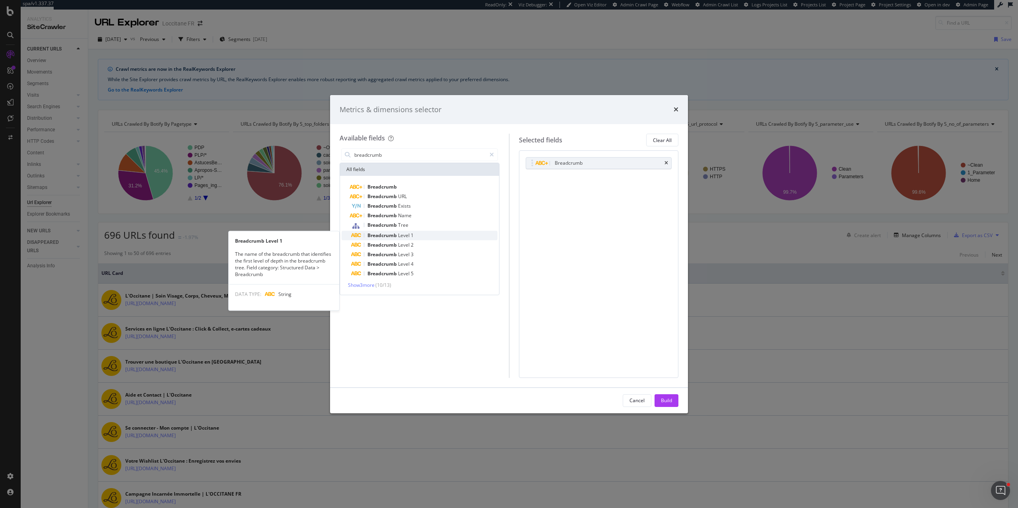
click at [417, 239] on div "Breadcrumb Level 1" at bounding box center [424, 236] width 146 height 10
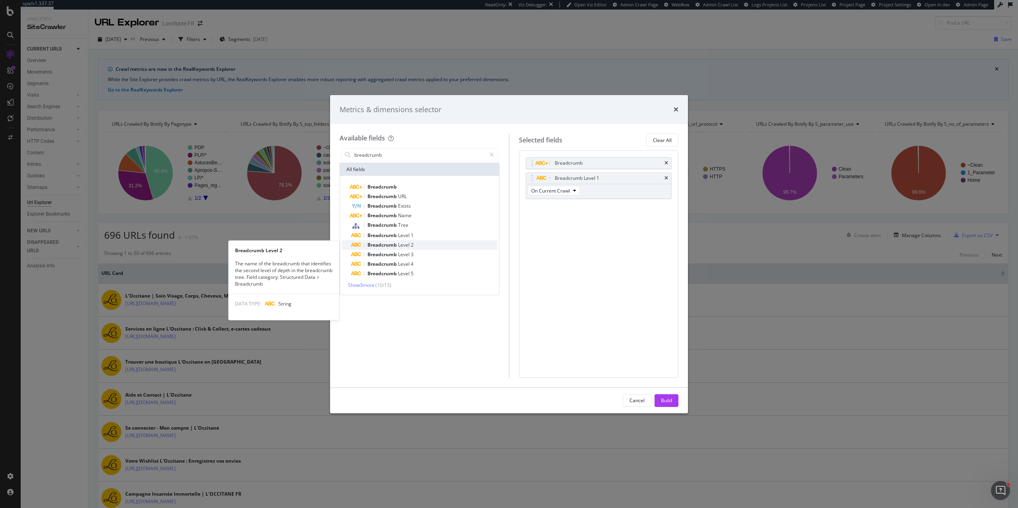
click at [417, 247] on div "Breadcrumb Level 2" at bounding box center [424, 245] width 146 height 10
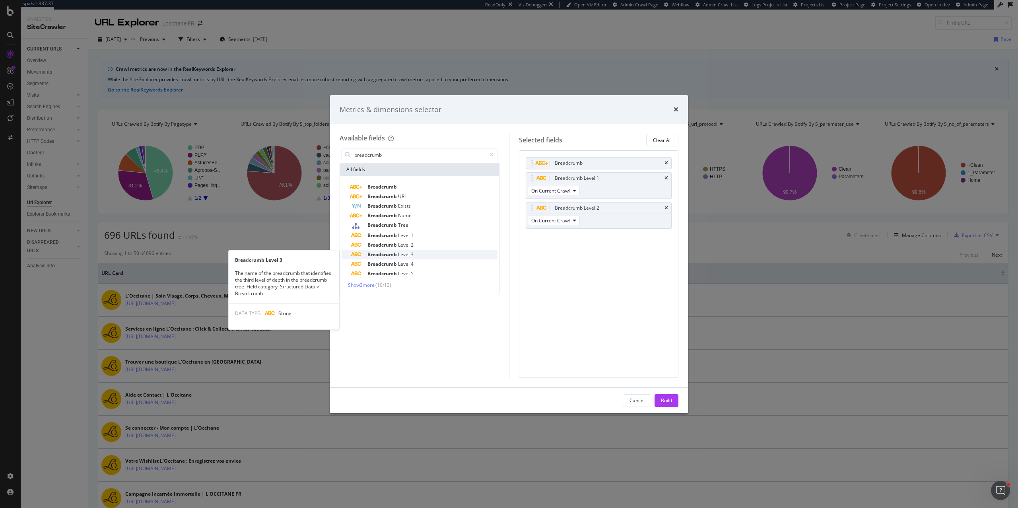
click at [417, 254] on div "Breadcrumb Level 3" at bounding box center [424, 255] width 146 height 10
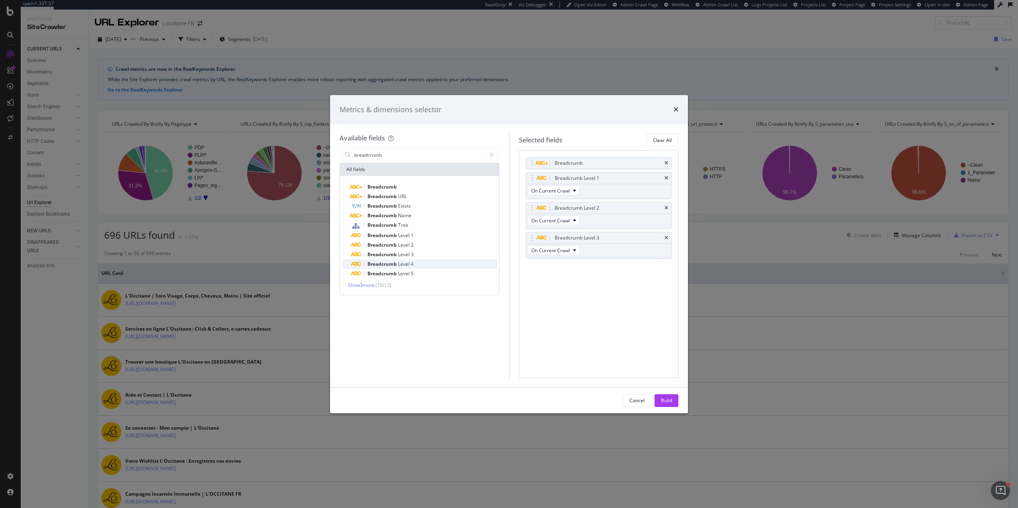
click at [419, 265] on div "Breadcrumb Level 4" at bounding box center [424, 264] width 146 height 10
click at [359, 286] on span "Show 3 more" at bounding box center [361, 284] width 27 height 7
click at [665, 398] on div "Build" at bounding box center [666, 400] width 11 height 7
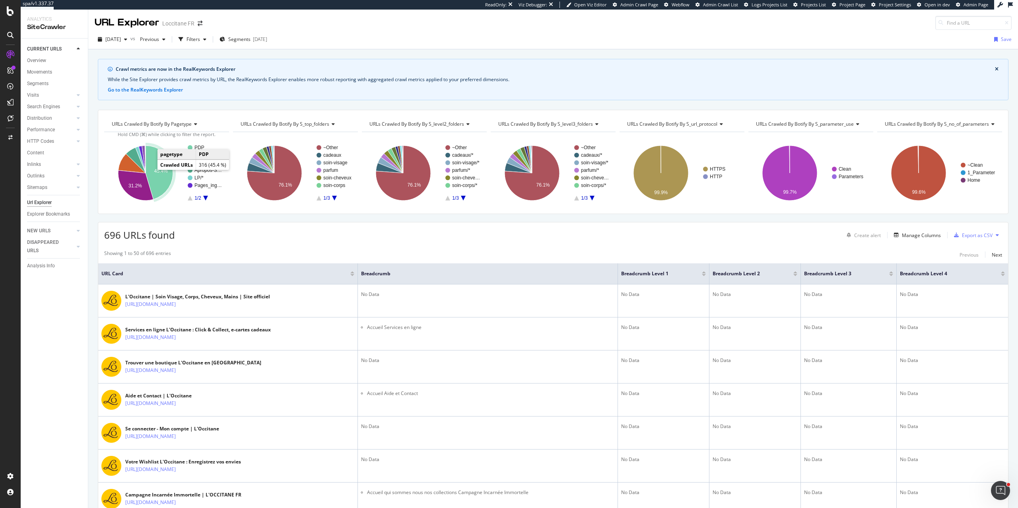
click at [157, 173] on text "45.4%" at bounding box center [161, 171] width 14 height 6
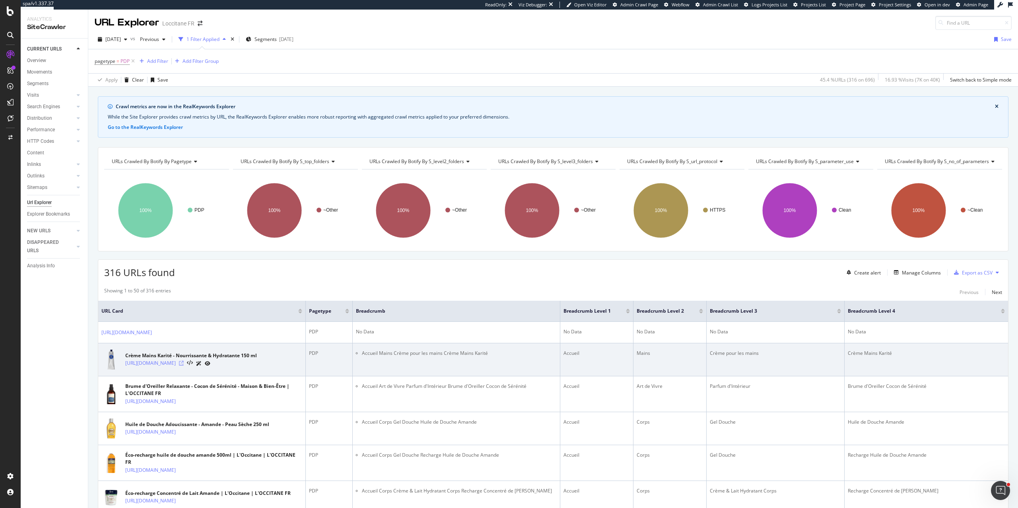
click at [184, 364] on icon at bounding box center [181, 363] width 5 height 5
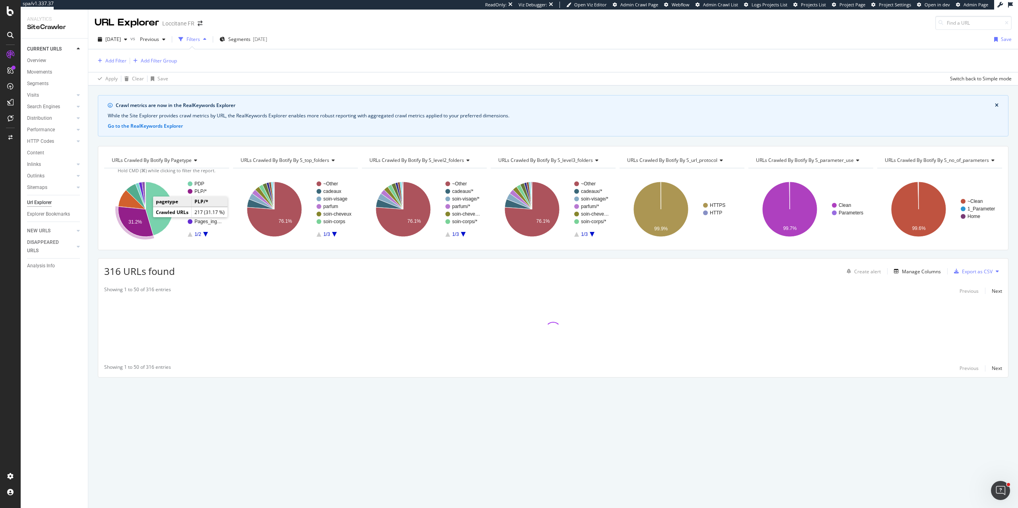
click at [139, 221] on text "31.2%" at bounding box center [135, 222] width 14 height 6
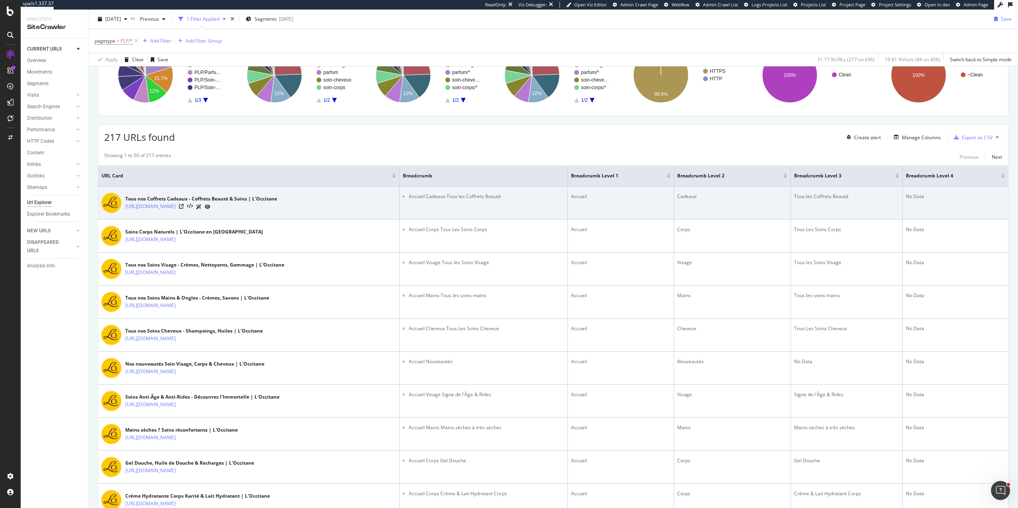
scroll to position [153, 0]
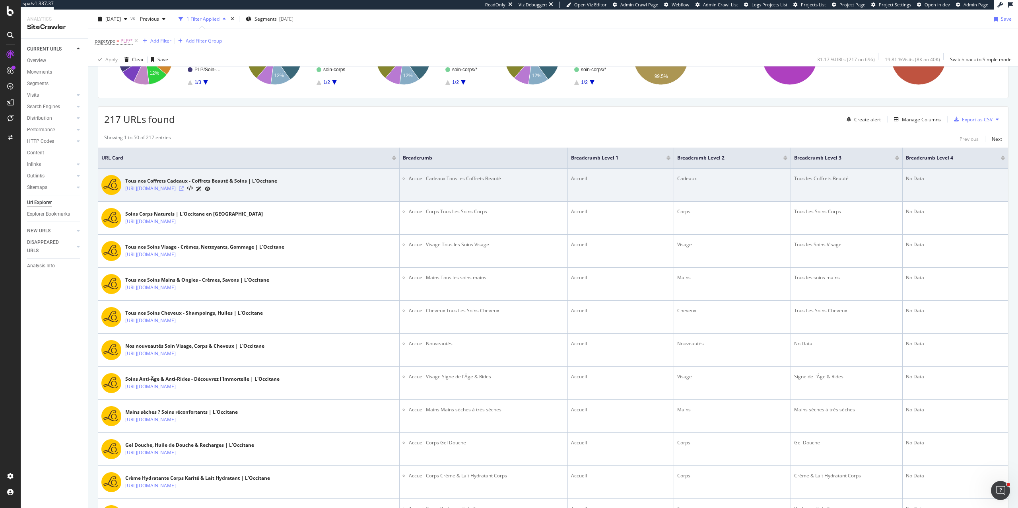
click at [184, 190] on icon at bounding box center [181, 188] width 5 height 5
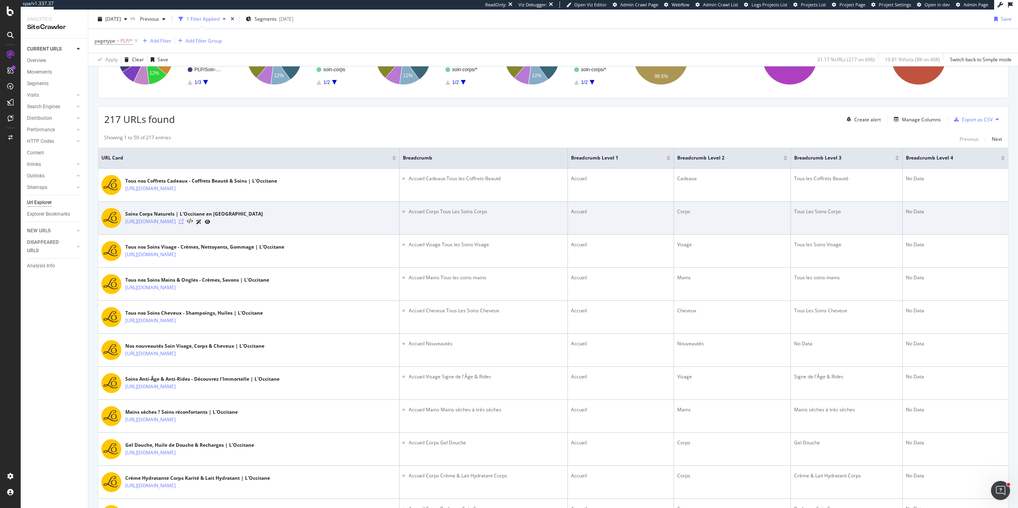
click at [184, 223] on icon at bounding box center [181, 221] width 5 height 5
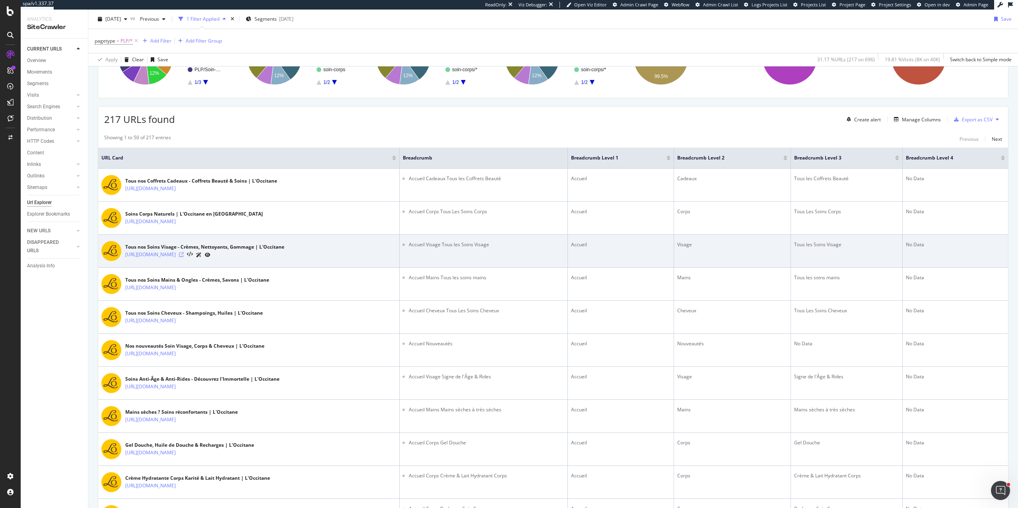
click at [184, 255] on icon at bounding box center [181, 254] width 5 height 5
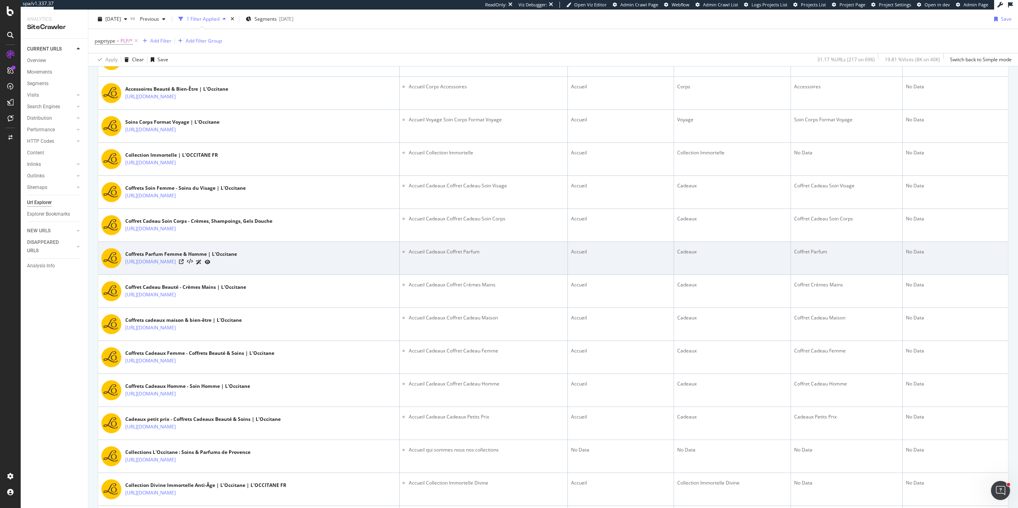
scroll to position [985, 0]
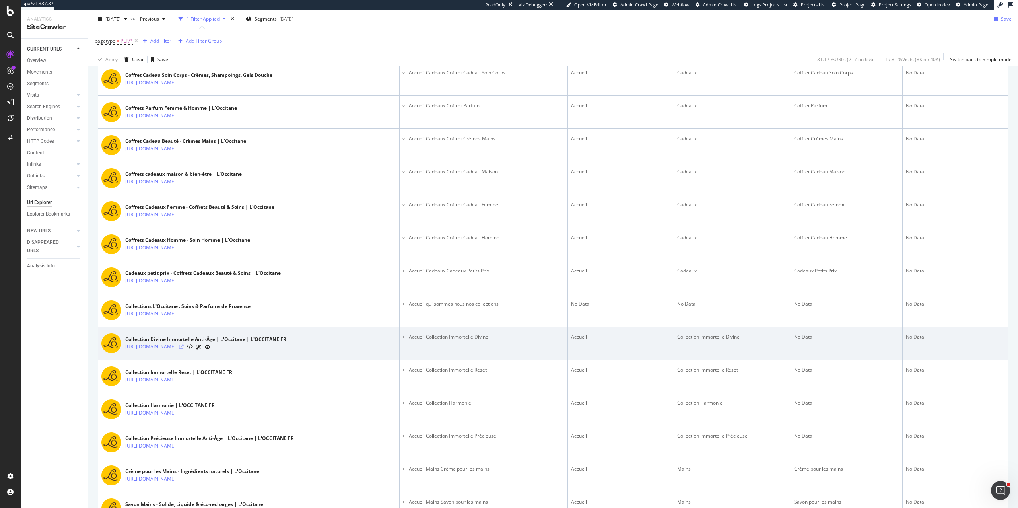
click at [184, 349] on icon at bounding box center [181, 346] width 5 height 5
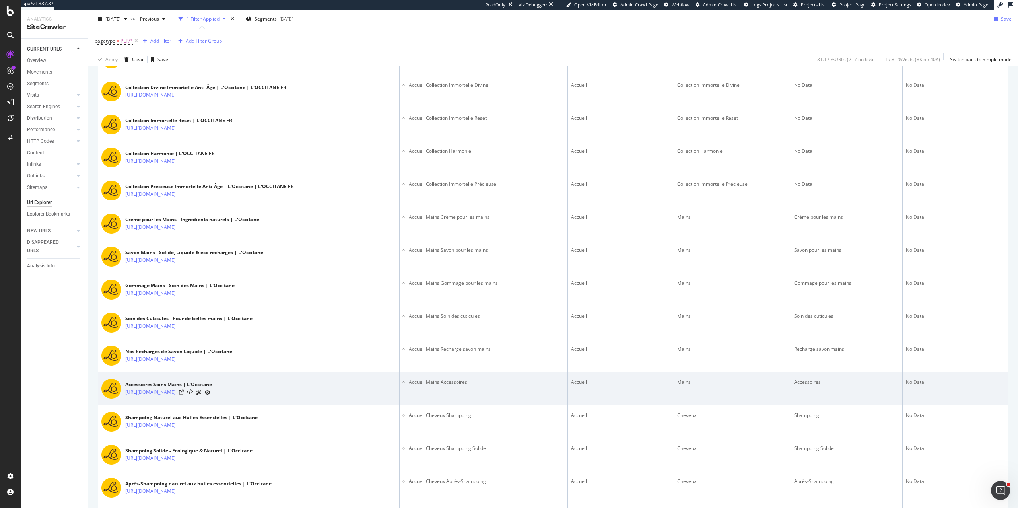
scroll to position [1235, 0]
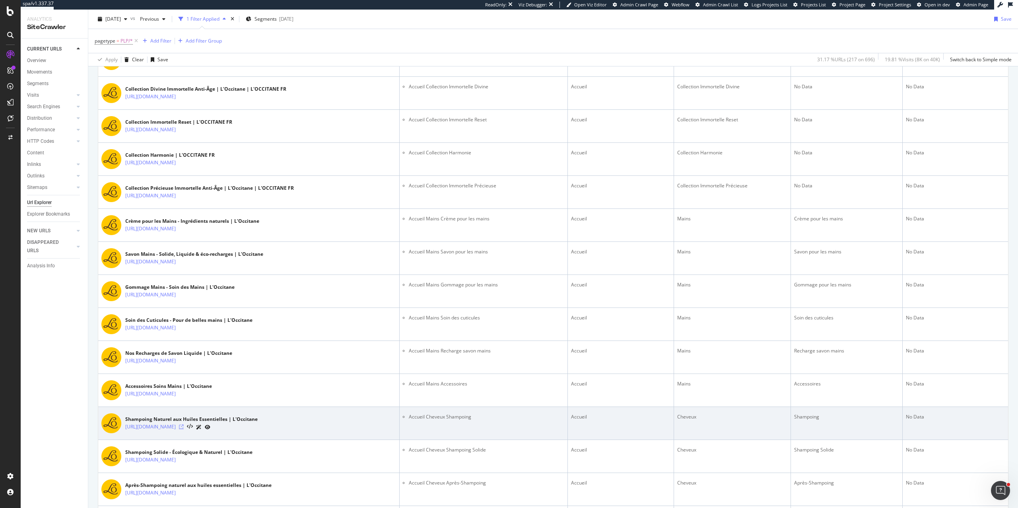
click at [184, 429] on icon at bounding box center [181, 426] width 5 height 5
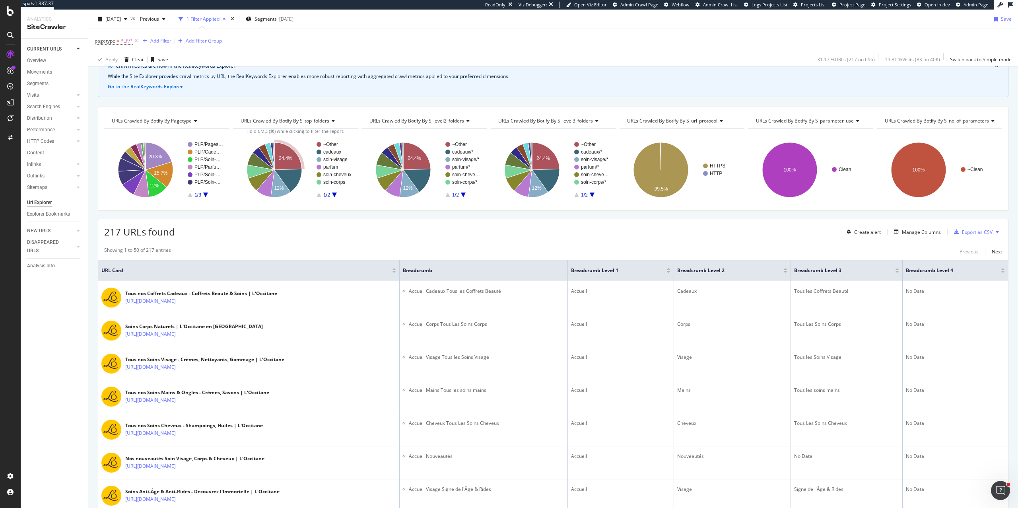
scroll to position [0, 0]
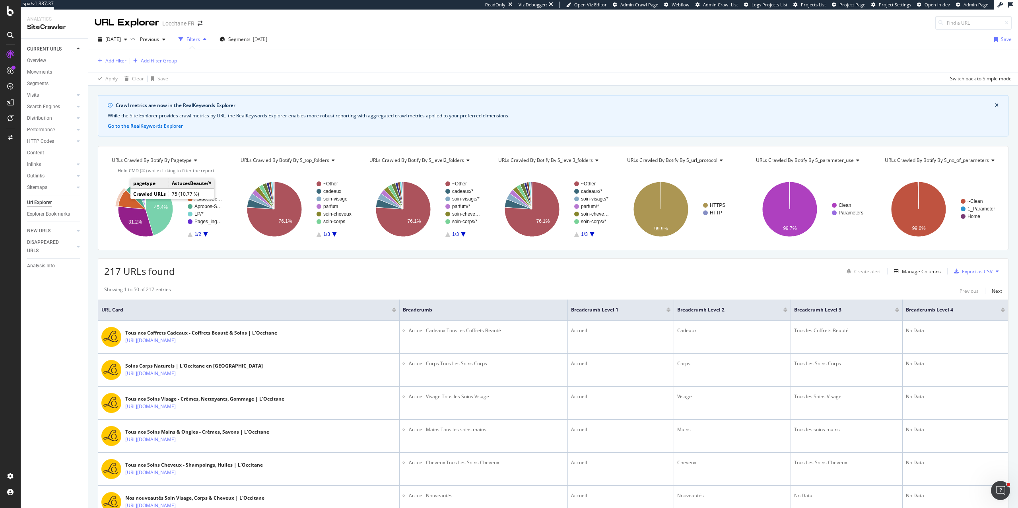
click at [126, 200] on icon "A chart." at bounding box center [131, 199] width 27 height 19
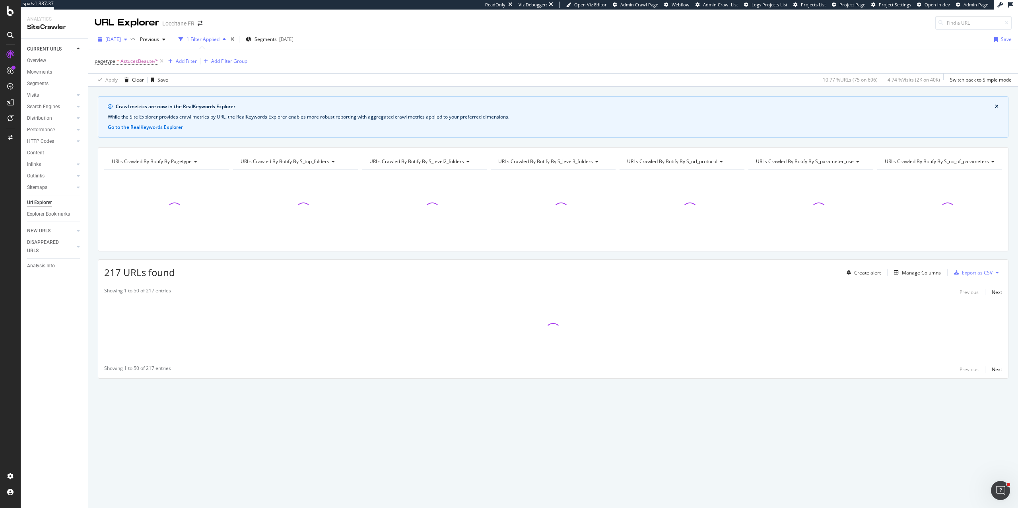
click at [121, 39] on span "2025 Sep. 20th" at bounding box center [113, 39] width 16 height 7
click at [96, 143] on div "Crawl metrics are now in the RealKeywords Explorer While the Site Explorer prov…" at bounding box center [552, 251] width 929 height 310
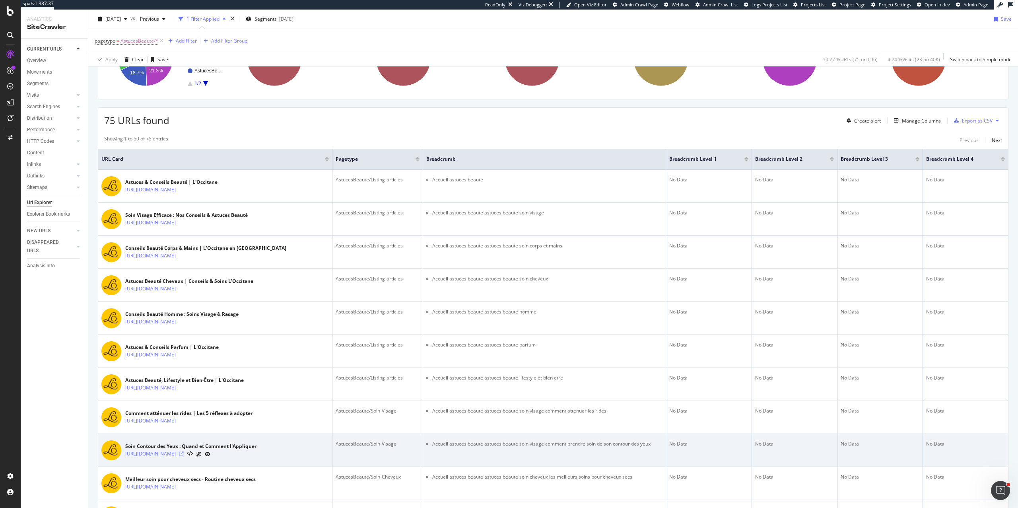
scroll to position [153, 0]
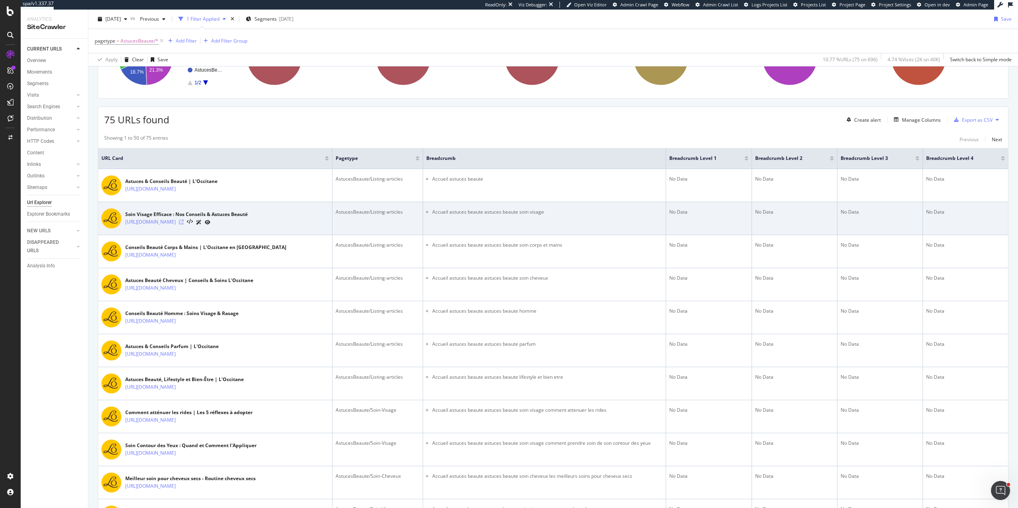
click at [184, 223] on icon at bounding box center [181, 221] width 5 height 5
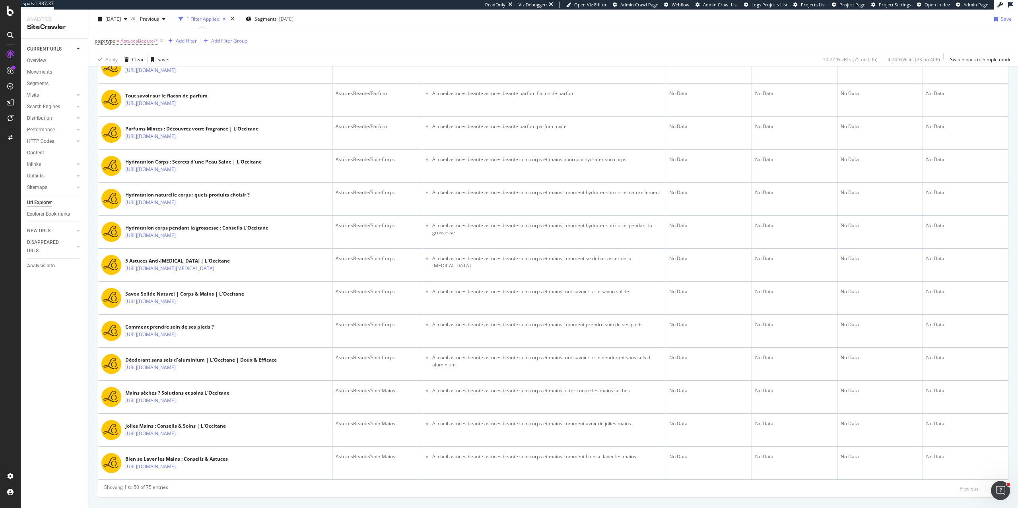
scroll to position [1524, 0]
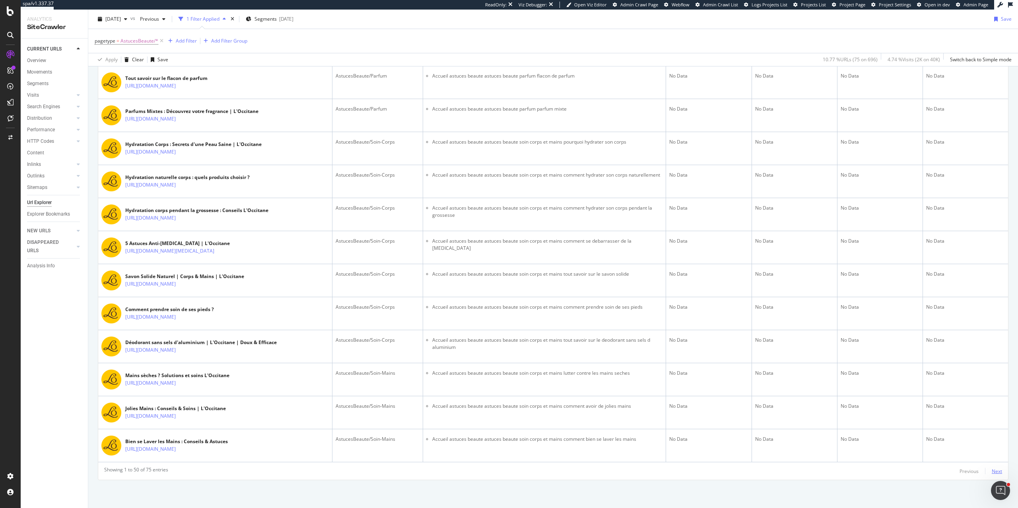
click at [1000, 469] on div "Next" at bounding box center [996, 470] width 10 height 7
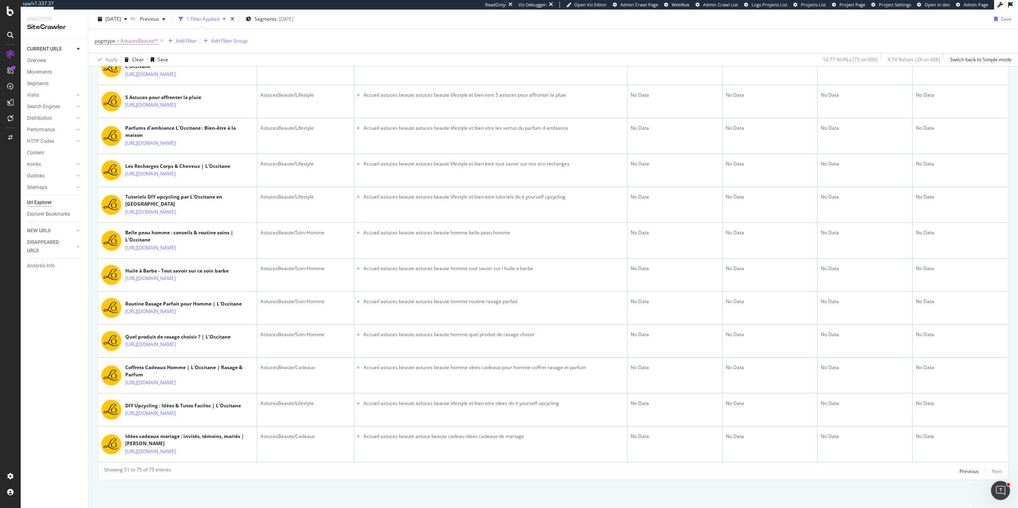
scroll to position [834, 0]
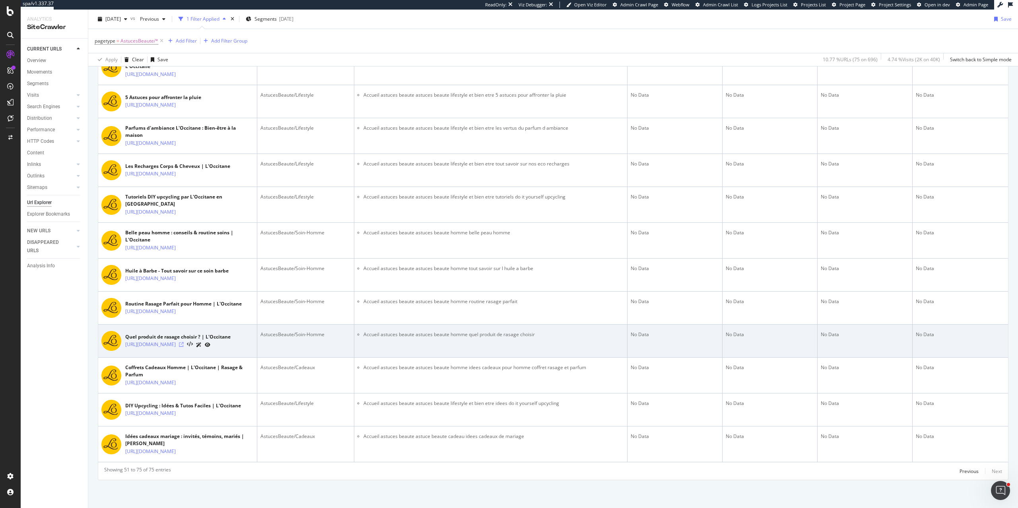
click at [184, 342] on icon at bounding box center [181, 344] width 5 height 5
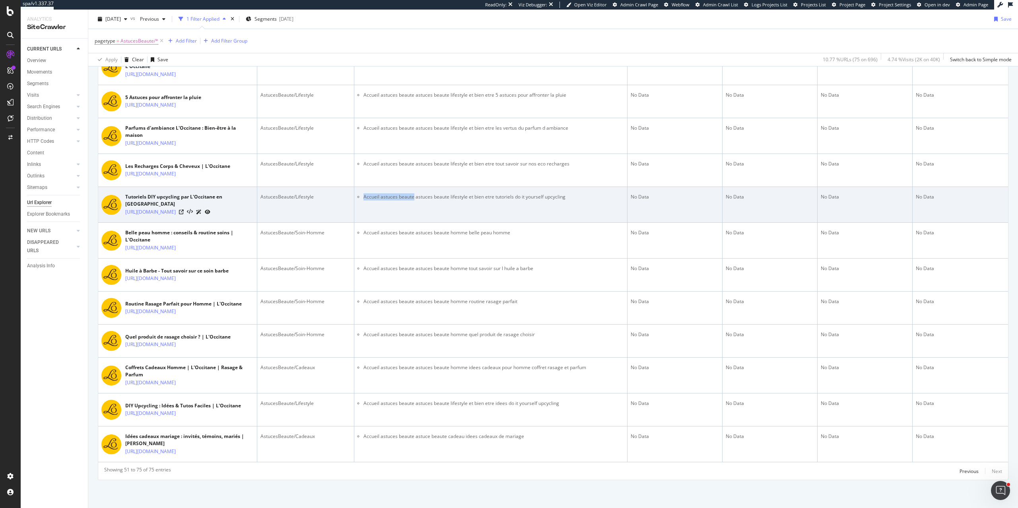
drag, startPoint x: 364, startPoint y: 233, endPoint x: 415, endPoint y: 234, distance: 50.5
click at [415, 200] on li "Accueil astuces beaute astuces beaute lifestyle et bien etre tutoriels do it yo…" at bounding box center [493, 196] width 260 height 7
copy li "Accueil astuces beaute"
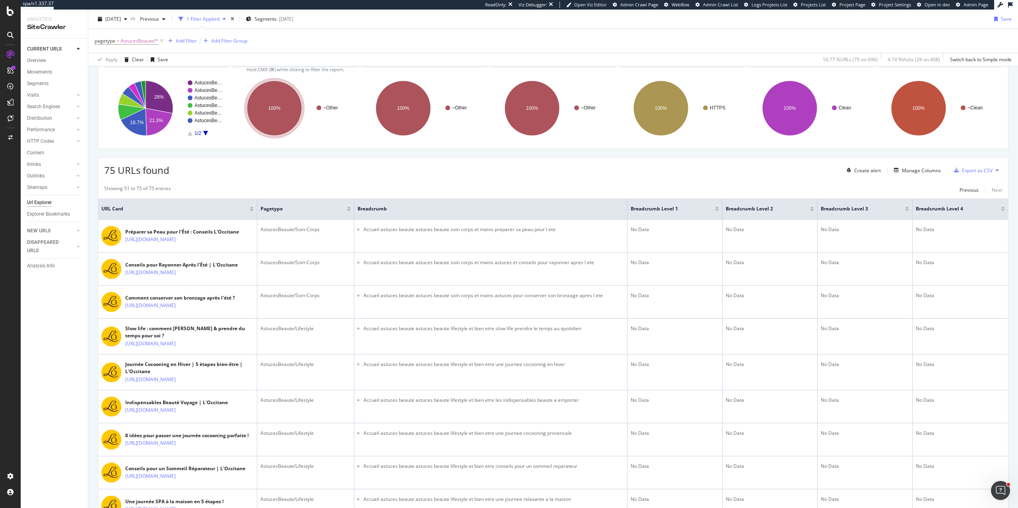
scroll to position [0, 0]
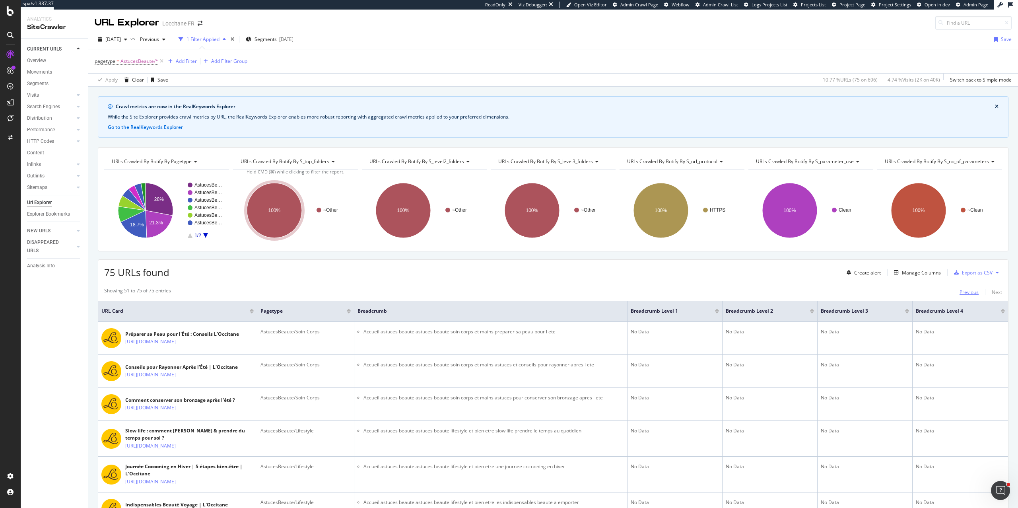
click at [971, 293] on div "Previous" at bounding box center [968, 292] width 19 height 7
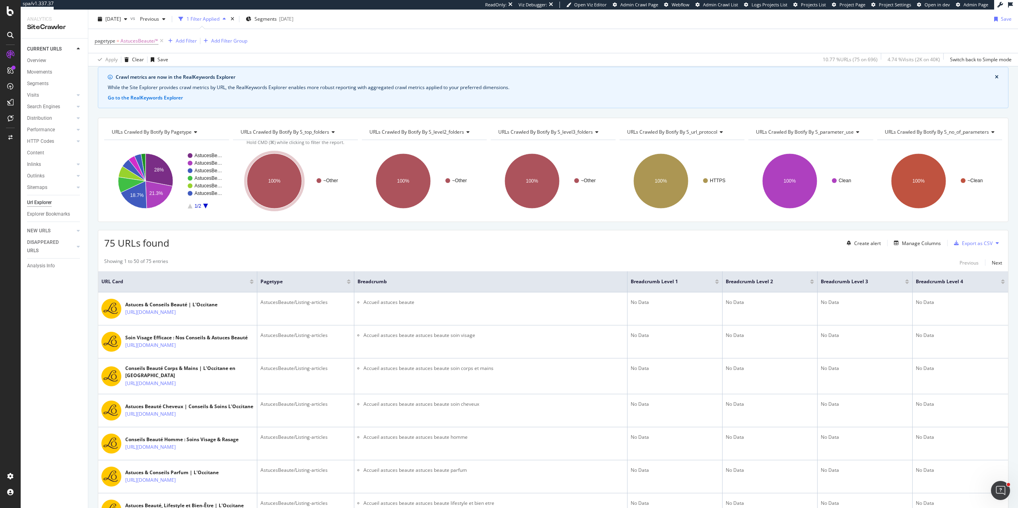
scroll to position [2, 0]
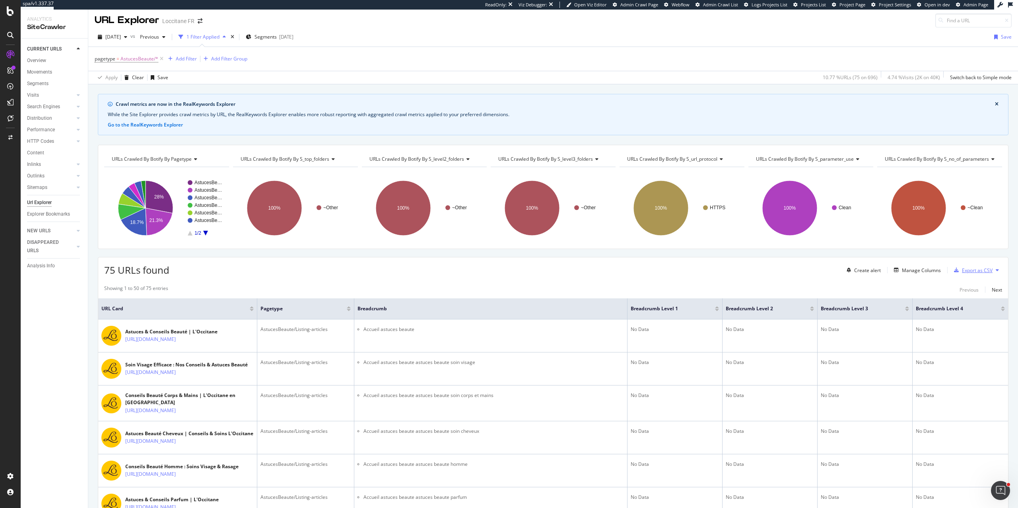
click at [974, 271] on div "Export as CSV" at bounding box center [977, 270] width 31 height 7
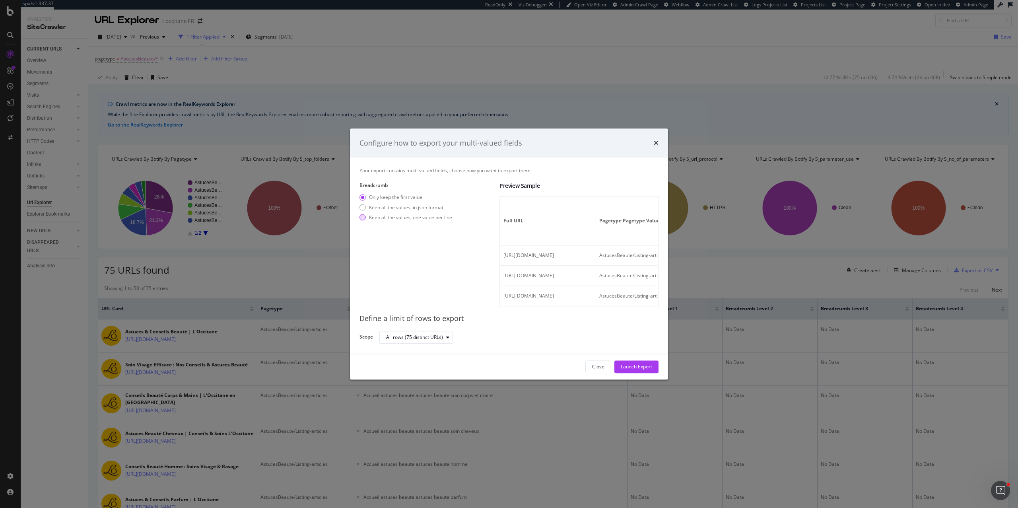
click at [367, 219] on div "Keep all the values, one value per line" at bounding box center [405, 217] width 93 height 7
click at [641, 367] on div "Launch Export" at bounding box center [636, 366] width 31 height 7
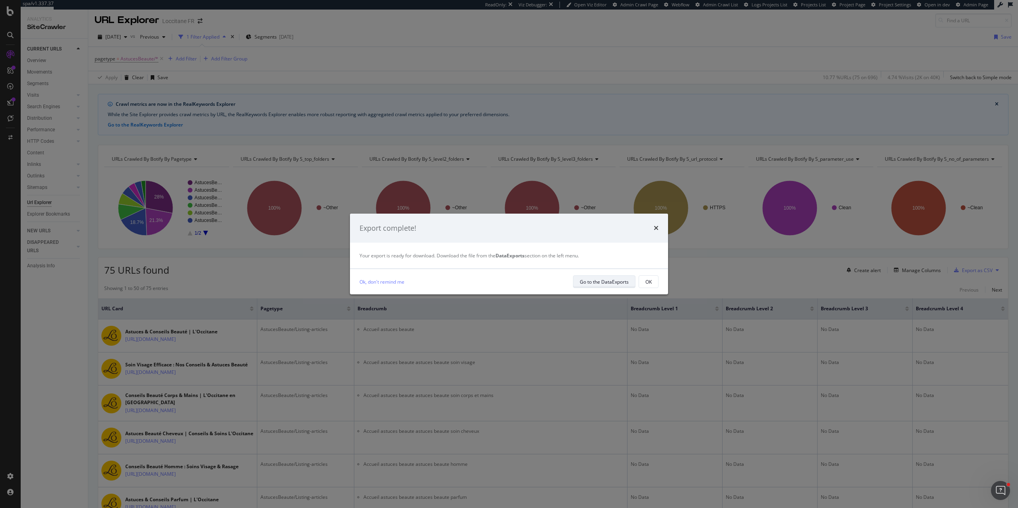
click at [615, 278] on div "Go to the DataExports" at bounding box center [604, 281] width 49 height 7
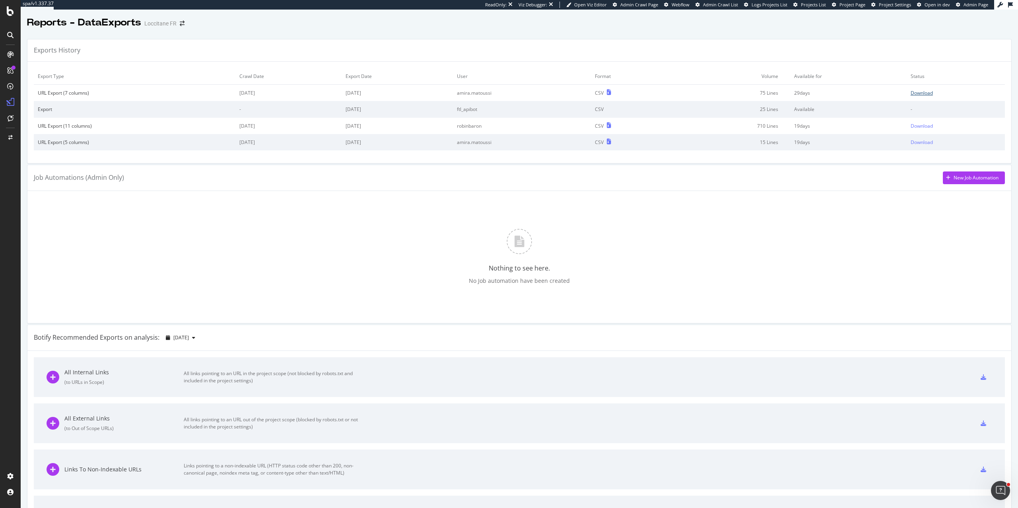
click at [925, 95] on div "Download" at bounding box center [921, 92] width 22 height 7
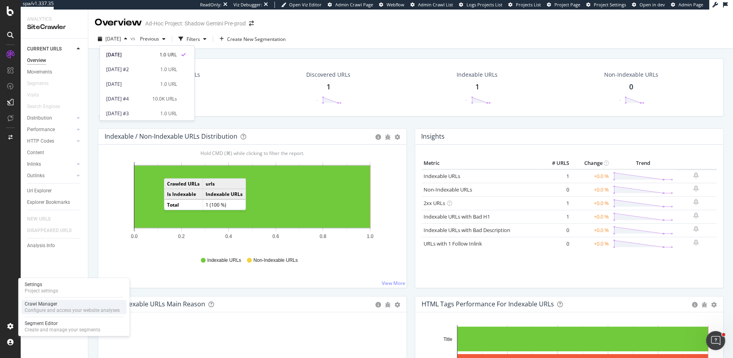
click at [50, 303] on div "Crawl Manager" at bounding box center [72, 304] width 95 height 6
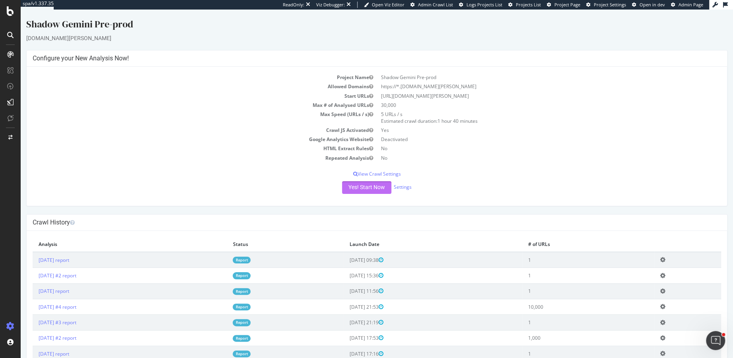
click at [368, 185] on button "Yes! Start Now" at bounding box center [366, 187] width 49 height 13
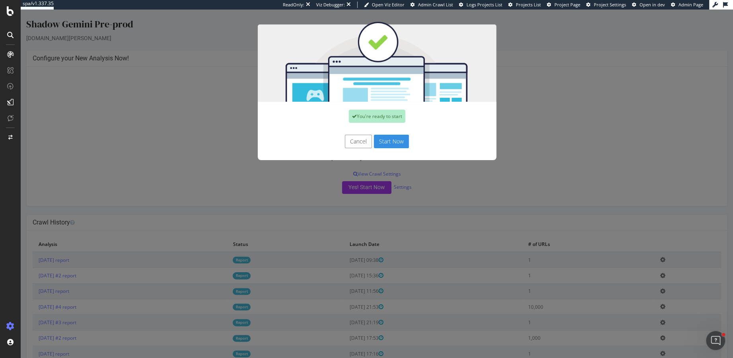
click at [389, 142] on button "Start Now" at bounding box center [391, 142] width 35 height 14
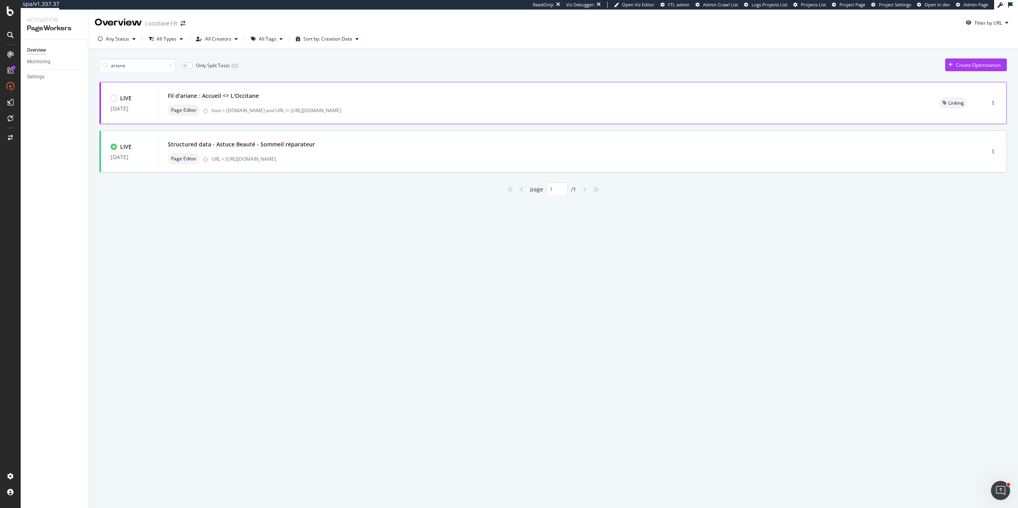
click at [359, 109] on div "host = [DOMAIN_NAME] and URL != [URL][DOMAIN_NAME]" at bounding box center [565, 110] width 708 height 7
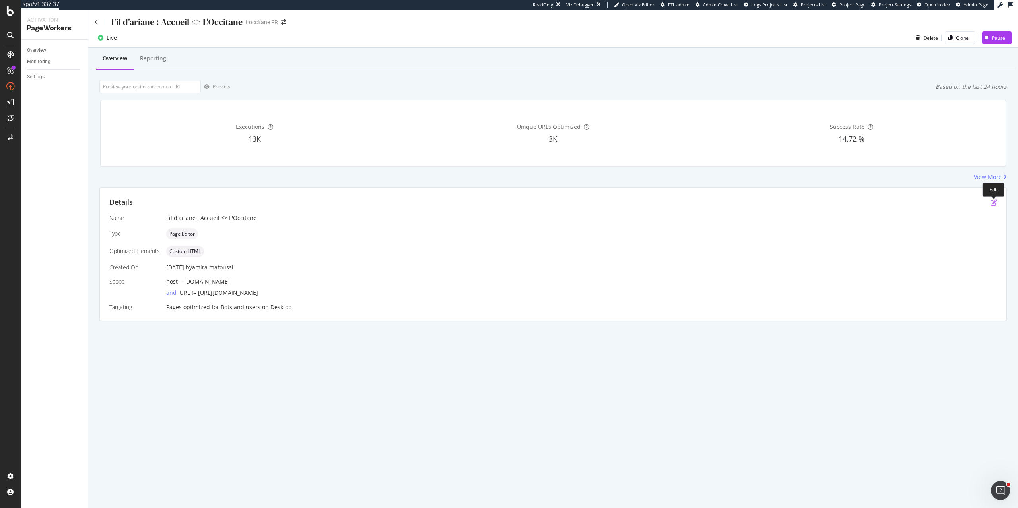
click at [991, 203] on icon "pen-to-square" at bounding box center [993, 202] width 6 height 6
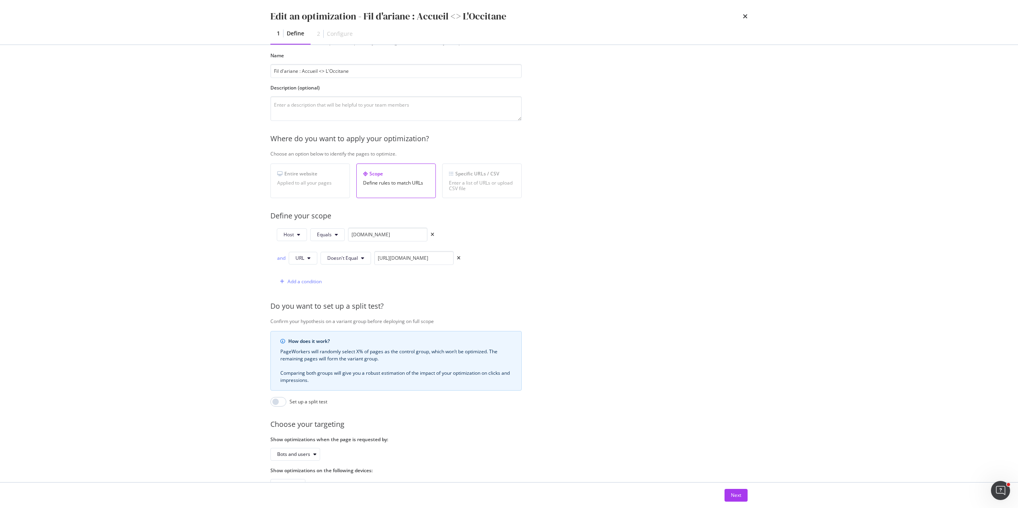
scroll to position [36, 0]
click at [745, 18] on icon "times" at bounding box center [745, 16] width 5 height 6
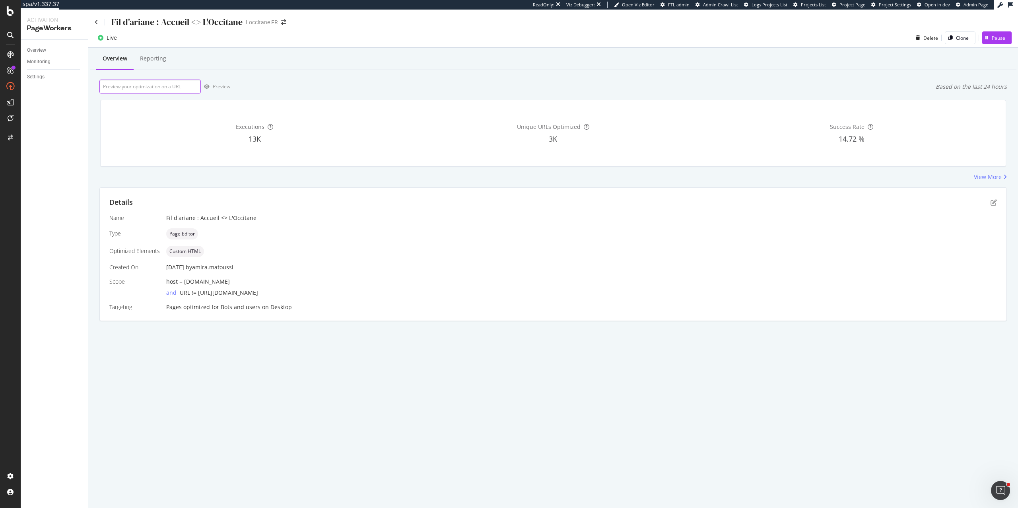
click at [176, 85] on input "url" at bounding box center [149, 87] width 101 height 14
paste input "https://fr.loccitane.com/soin-corps/produit/tous-les-soins-corps"
type input "https://fr.loccitane.com/soin-corps/produit/tous-les-soins-corps"
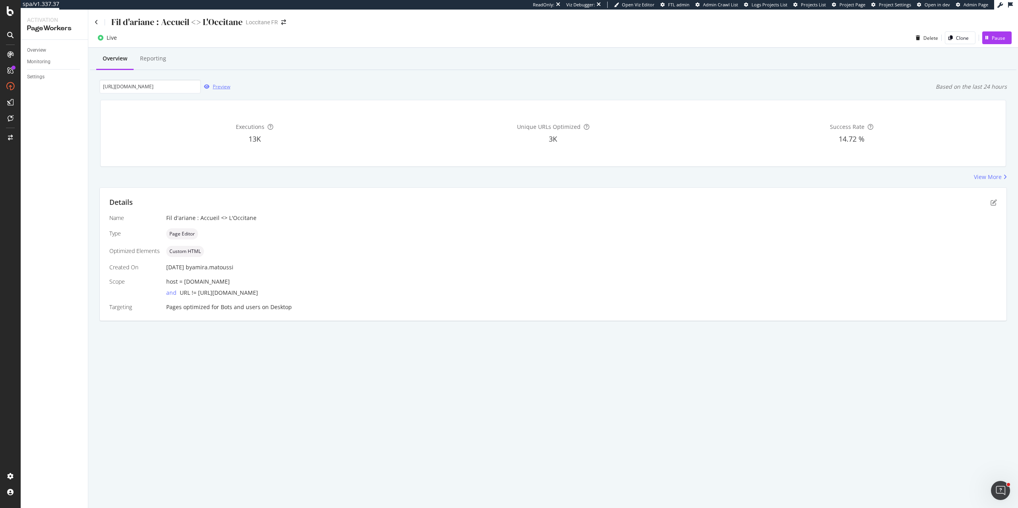
click at [218, 86] on div "Preview" at bounding box center [221, 86] width 17 height 7
click at [995, 202] on icon "pen-to-square" at bounding box center [993, 202] width 6 height 6
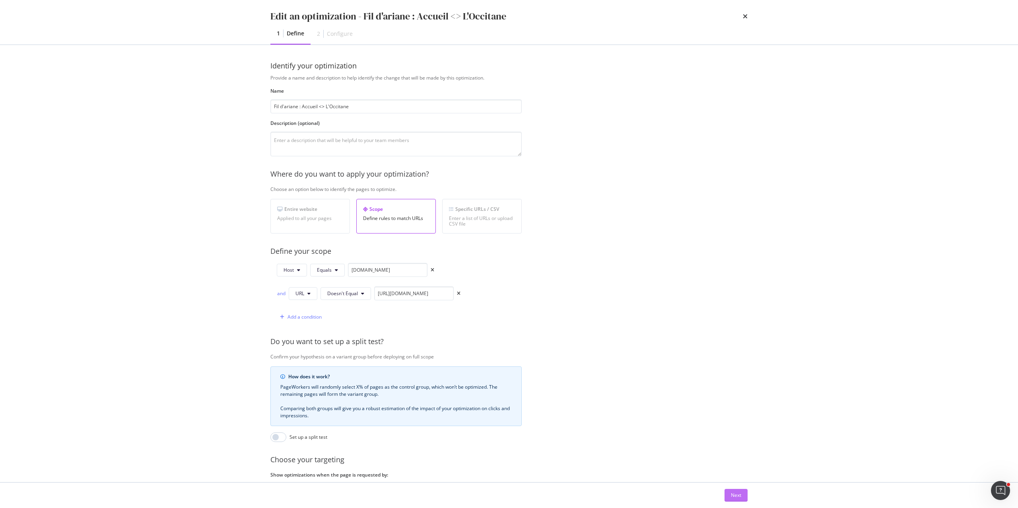
click at [740, 498] on div "Next" at bounding box center [736, 494] width 10 height 7
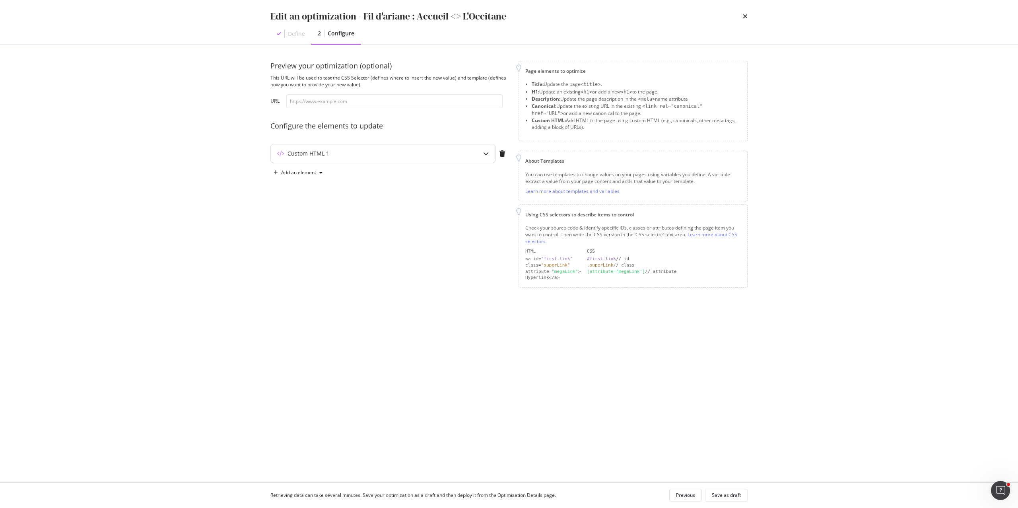
click at [303, 154] on div "Custom HTML 1" at bounding box center [308, 153] width 42 height 8
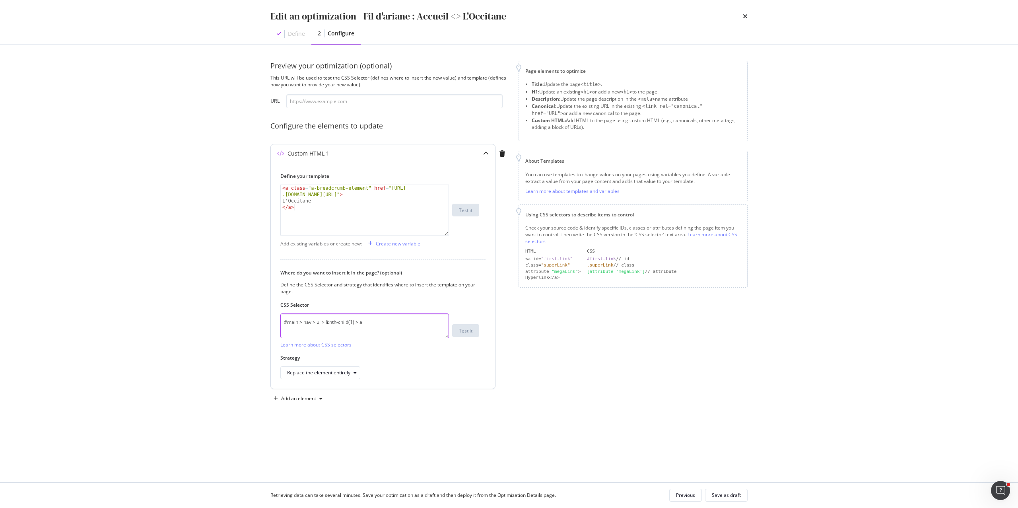
click at [367, 321] on textarea "#main > nav > ul > li:nth-child(1) > a" at bounding box center [364, 325] width 169 height 25
click at [425, 102] on input "modal" at bounding box center [394, 101] width 216 height 14
paste input "https://fr.loccitane.com/soin-corps/produit/tous-les-soins-corps"
type input "https://fr.loccitane.com/soin-corps/produit/tous-les-soins-corps"
click at [470, 336] on div "Test it" at bounding box center [466, 330] width 14 height 11
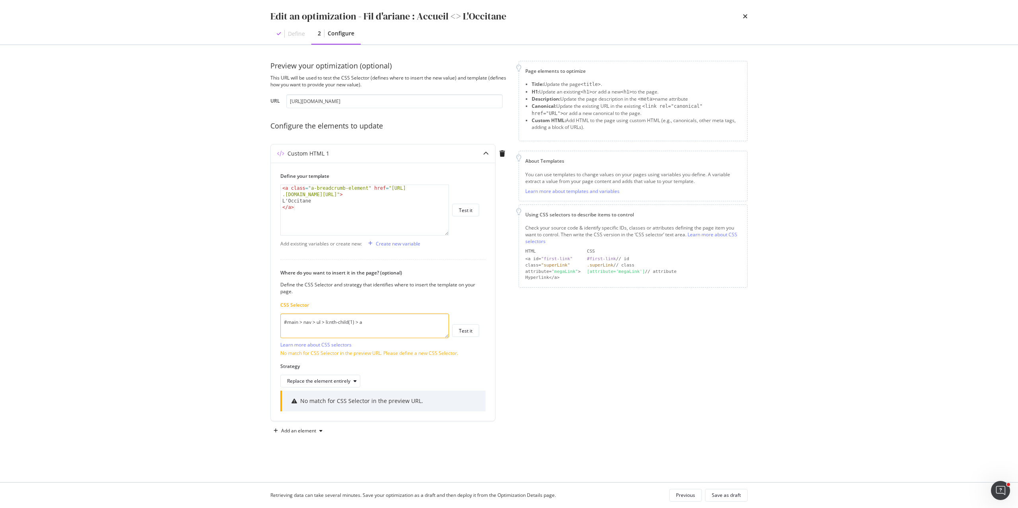
click at [747, 12] on div "Edit an optimization - Fil d'ariane : Accueil <> L'Occitane Define 2 Configure" at bounding box center [508, 22] width 509 height 45
click at [744, 17] on icon "times" at bounding box center [745, 16] width 5 height 6
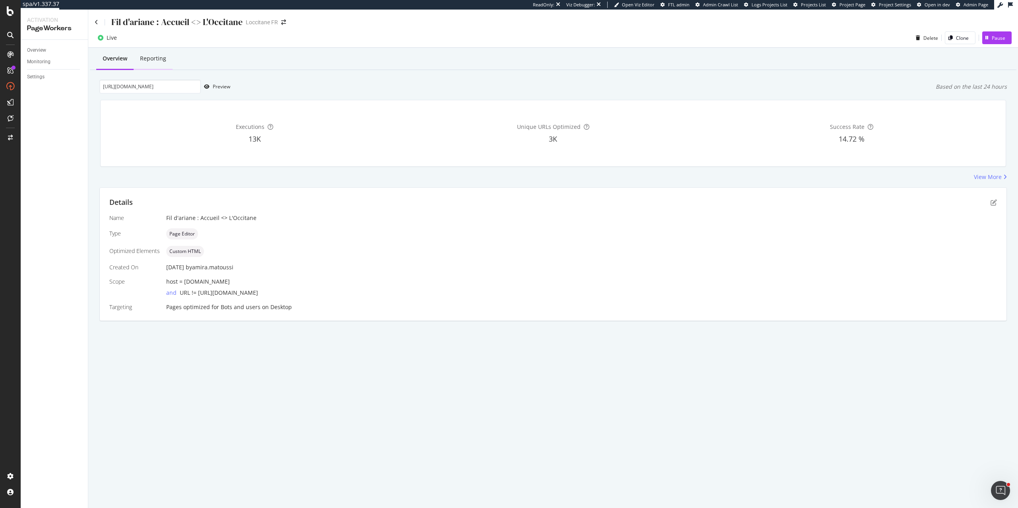
click at [155, 56] on div "Reporting" at bounding box center [153, 58] width 26 height 8
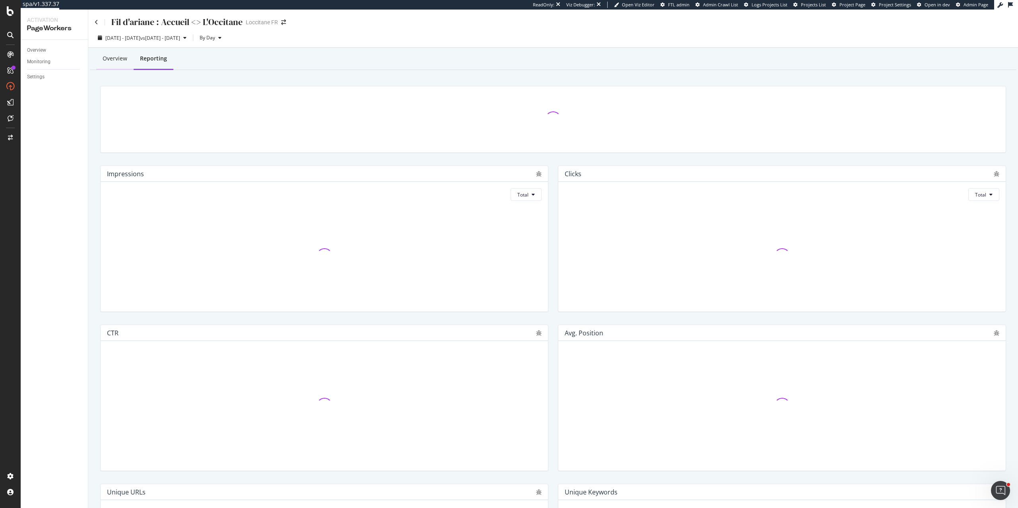
click at [108, 59] on div "Overview" at bounding box center [115, 58] width 25 height 8
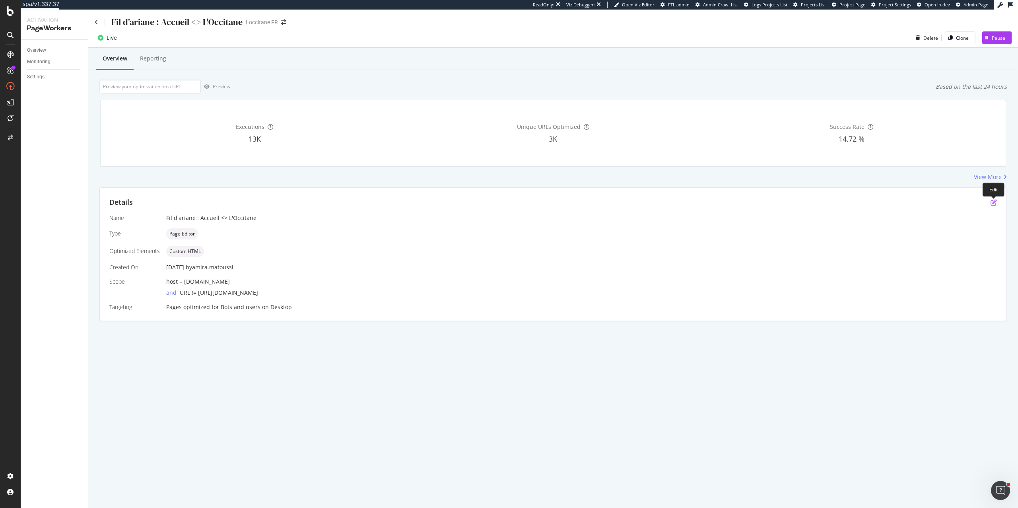
click at [991, 201] on icon "pen-to-square" at bounding box center [993, 202] width 6 height 6
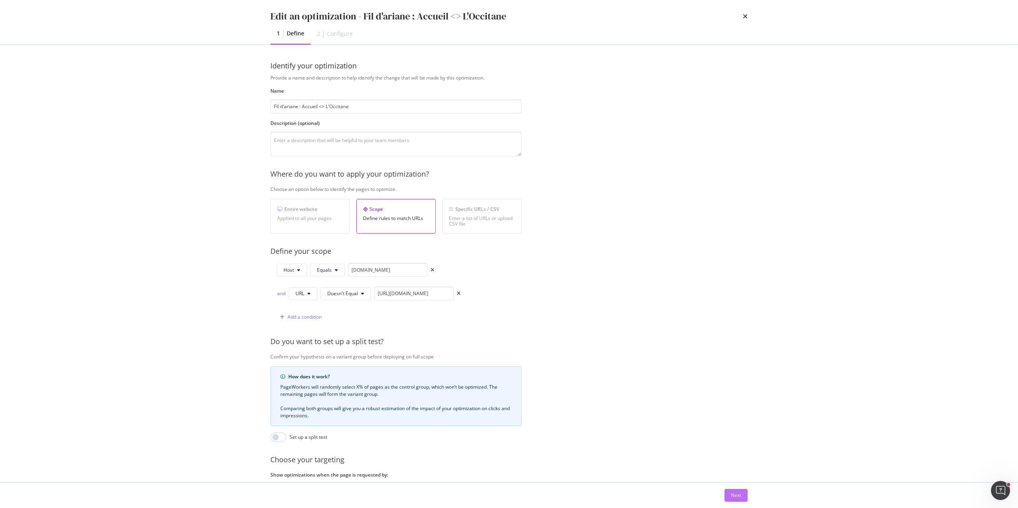
click at [737, 496] on div "Next" at bounding box center [736, 494] width 10 height 7
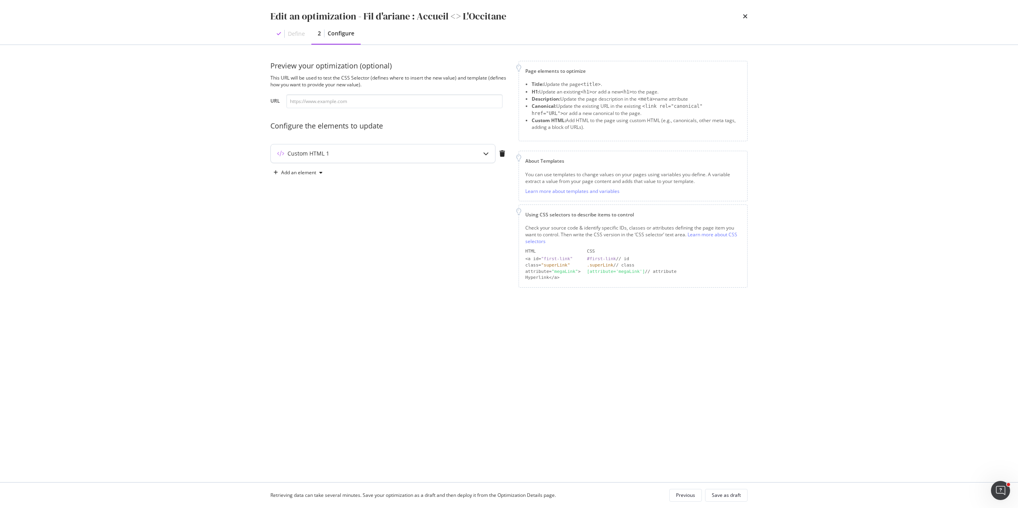
click at [328, 157] on div "Custom HTML 1" at bounding box center [308, 153] width 42 height 8
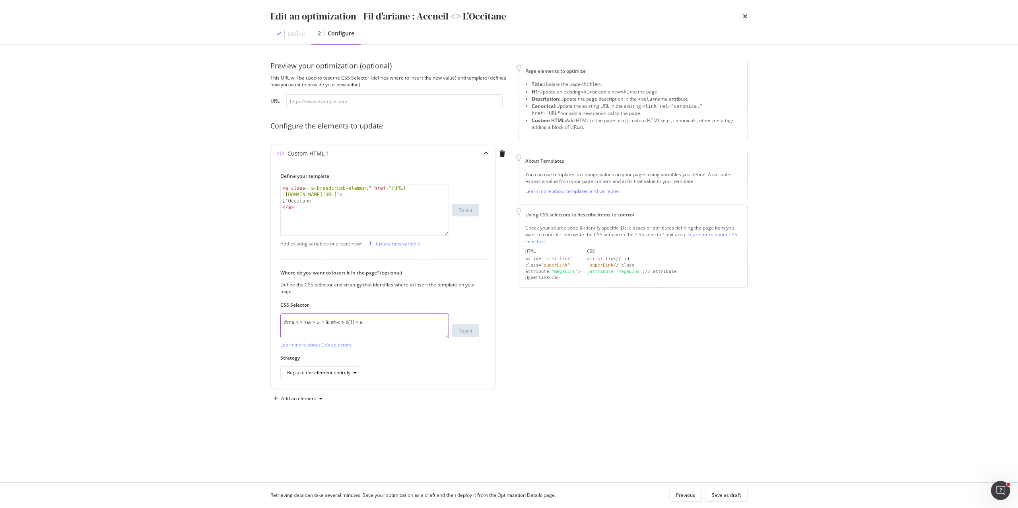
drag, startPoint x: 369, startPoint y: 322, endPoint x: 252, endPoint y: 322, distance: 117.7
click at [252, 322] on div "Edit an optimization - Fil d'ariane : Accueil <> L'Occitane Define 2 Configure …" at bounding box center [509, 254] width 1018 height 508
paste textarea "a.a-breadcrumb-element"
type textarea "a.a-breadcrumb-element"
click at [354, 95] on input "modal" at bounding box center [394, 101] width 216 height 14
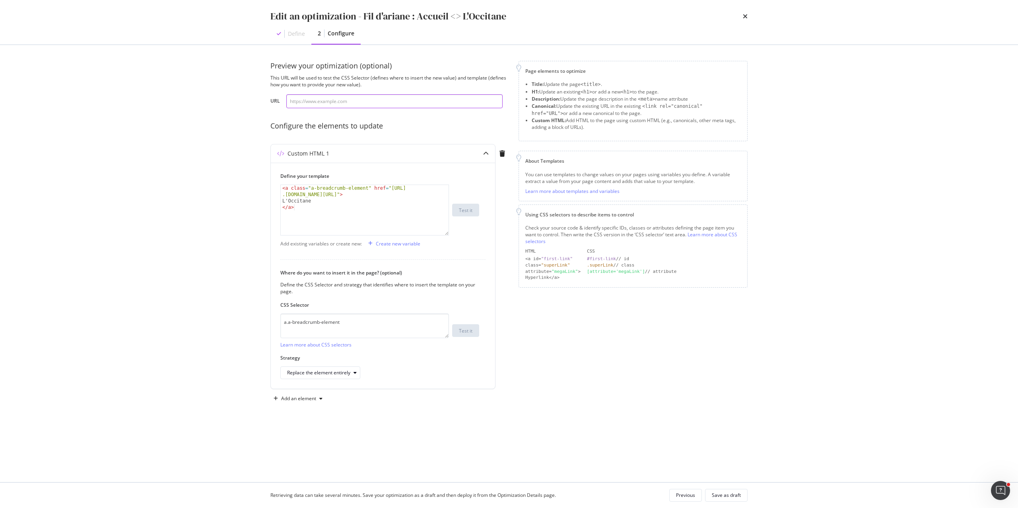
paste input "https://fr.loccitane.com/soin-corps/produit/tous-les-soins-corps"
click at [465, 334] on div "Test it" at bounding box center [466, 330] width 14 height 7
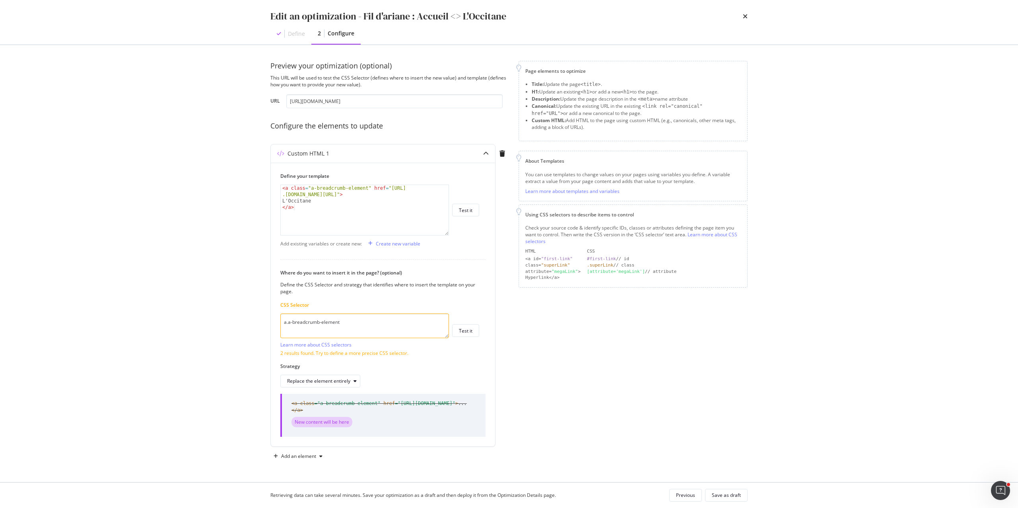
click at [390, 112] on div "Preview your optimization (optional) This URL will be used to test the CSS Sele…" at bounding box center [389, 261] width 239 height 401
click at [389, 101] on input "https://fr.loccitane.com/soin-corps/produit/tous-les-soins-corps" at bounding box center [394, 101] width 216 height 14
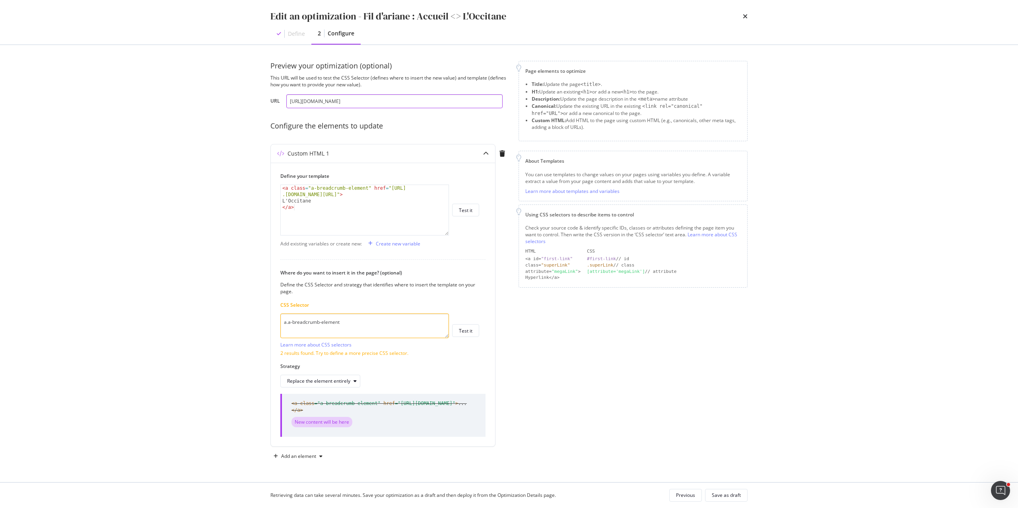
click at [389, 101] on input "https://fr.loccitane.com/soin-corps/produit/tous-les-soins-corps" at bounding box center [394, 101] width 216 height 14
paste input "recharge-gel-douche-parfume-fleurs-de-cerisier-24GDR500CBR25.html"
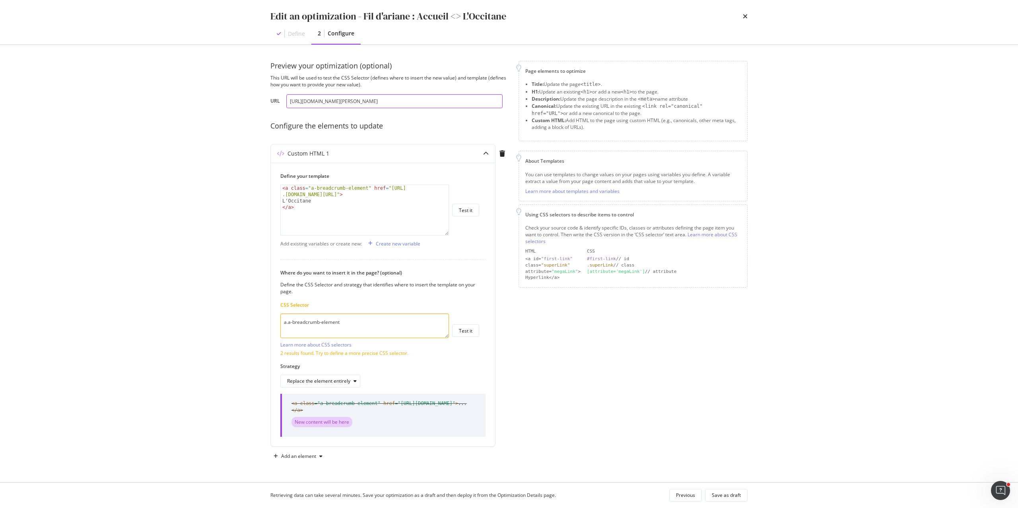
scroll to position [0, 0]
type input "https://fr.loccitane.com/recharge-gel-douche-parfume-fleurs-de-cerisier-24GDR50…"
click at [464, 331] on div "Test it" at bounding box center [466, 330] width 14 height 7
click at [284, 190] on div "< a class = "a-breadcrumb-element" href = "https://fr .loccitane.com/" > L'Occi…" at bounding box center [365, 219] width 168 height 69
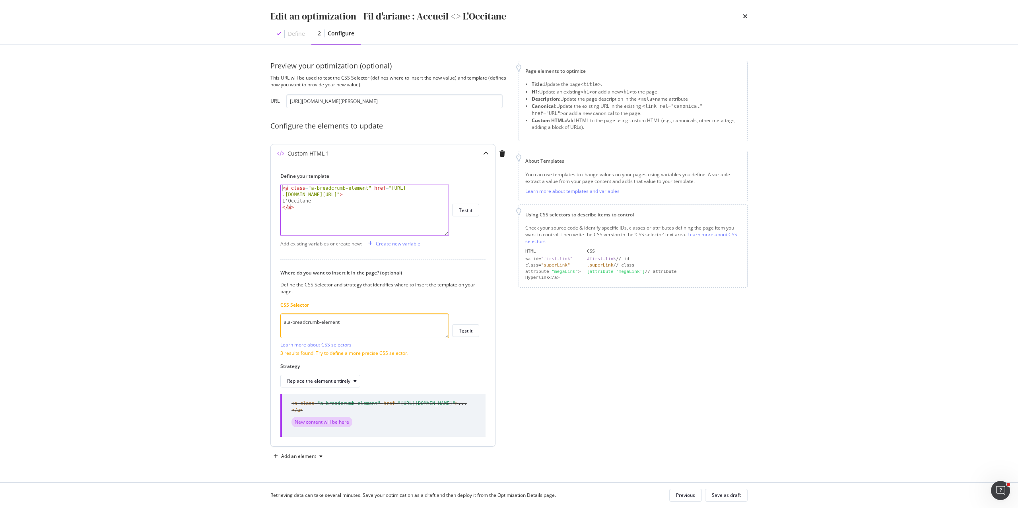
click at [300, 213] on div "< a class = "a-breadcrumb-element" href = "https://fr .loccitane.com/" > L'Occi…" at bounding box center [365, 219] width 168 height 69
type textarea "</a>"
drag, startPoint x: 408, startPoint y: 244, endPoint x: 321, endPoint y: 299, distance: 103.3
click at [321, 299] on div "Define your template </a> < a class = "a-breadcrumb-element" href = "https://fr…" at bounding box center [383, 304] width 224 height 283
click at [318, 323] on textarea "a.a-breadcrumb-element" at bounding box center [364, 325] width 169 height 25
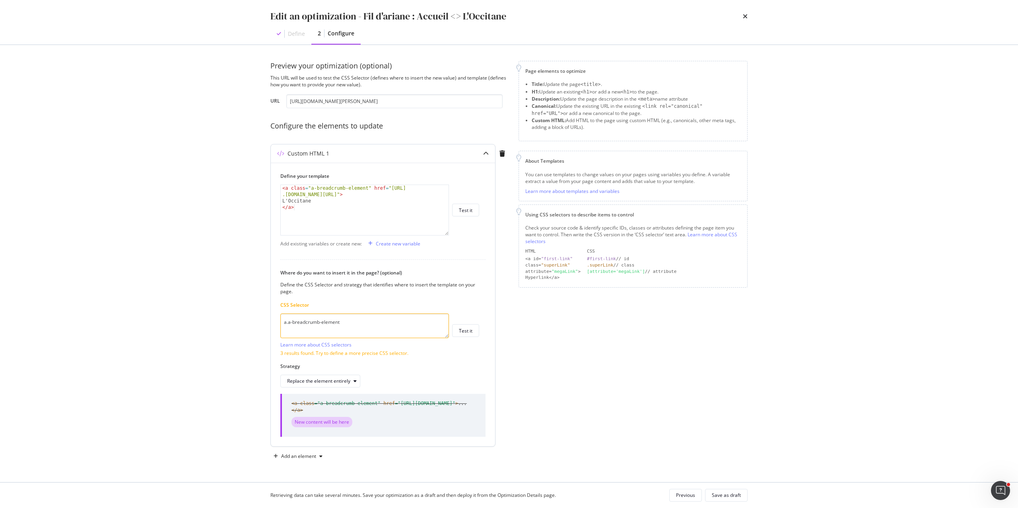
click at [318, 323] on textarea "a.a-breadcrumb-element" at bounding box center [364, 325] width 169 height 25
click at [397, 244] on div "Create new variable" at bounding box center [398, 243] width 45 height 7
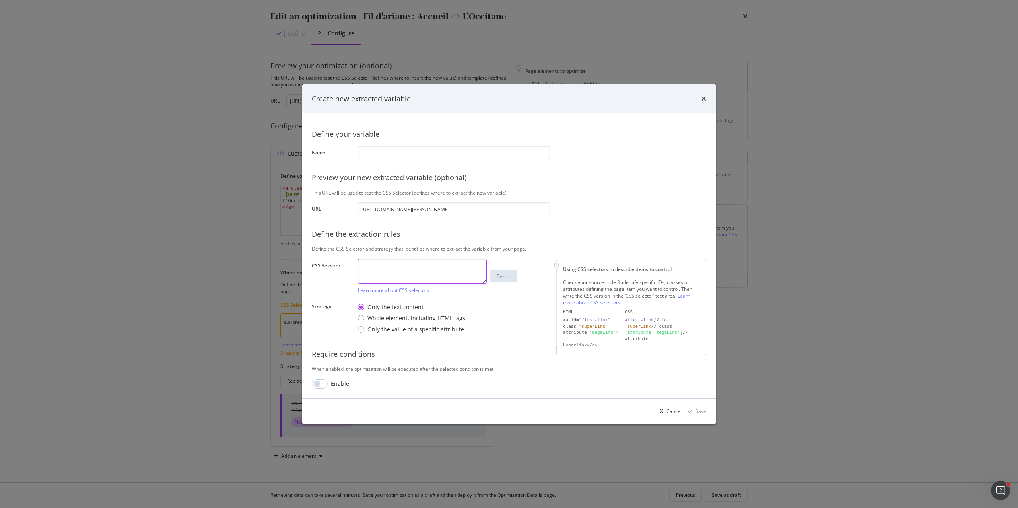
click at [380, 270] on textarea "modal" at bounding box center [422, 271] width 129 height 25
paste textarea "a.a-breadcrumb-element"
type textarea "a.a-breadcrumb-element"
click at [395, 155] on input "modal" at bounding box center [454, 153] width 192 height 14
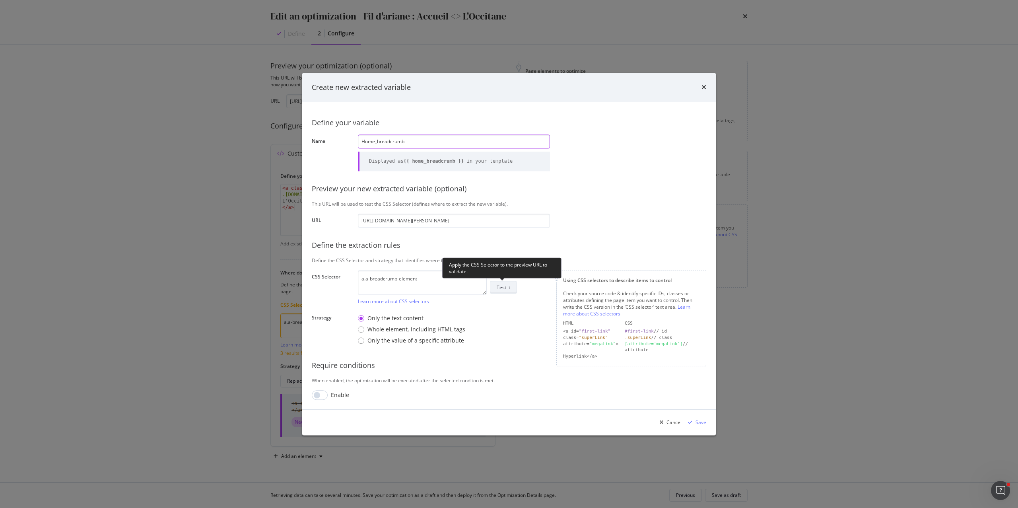
type input "Home_breadcrumb"
click at [512, 281] on button "Test it" at bounding box center [503, 287] width 27 height 13
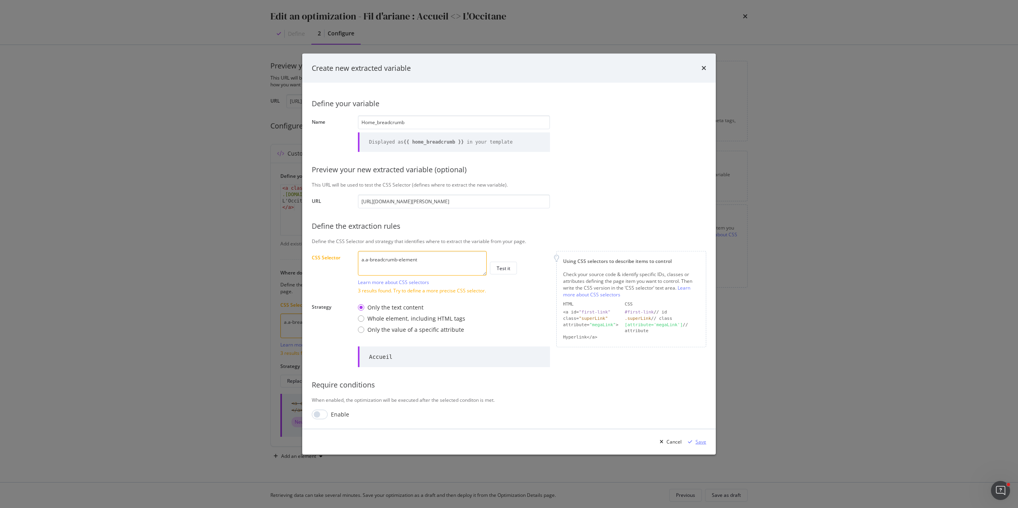
click at [701, 440] on div "Save" at bounding box center [700, 441] width 11 height 7
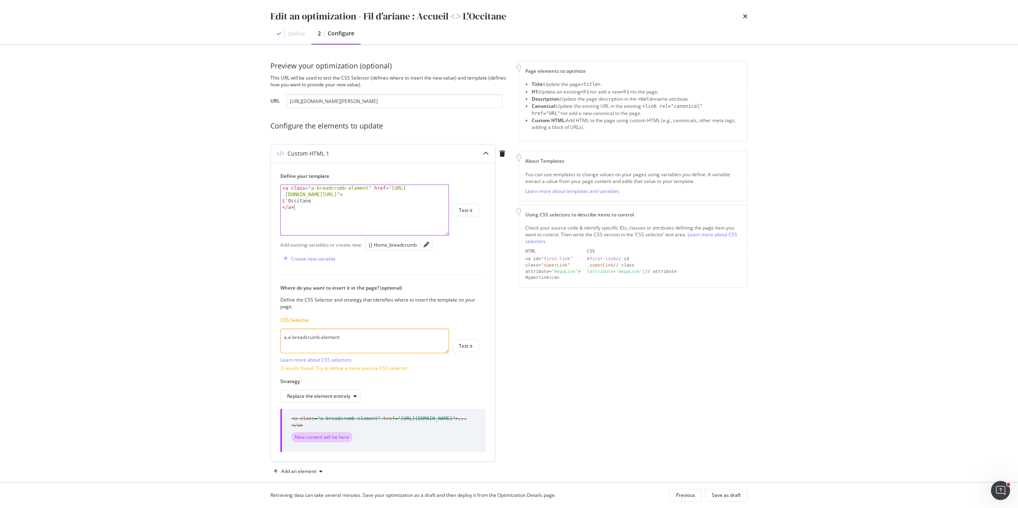
click at [311, 212] on div "< a class = "a-breadcrumb-element" href = "https://fr .loccitane.com/" > L'Occi…" at bounding box center [365, 219] width 168 height 69
click at [284, 189] on div "< a class = "a-breadcrumb-element" href = "https://fr .loccitane.com/" > L'Occi…" at bounding box center [365, 219] width 168 height 69
type textarea "<a class="a-breadcrumb-element" href="https://fr.loccitane.com/">"
type textarea "{% if %}"
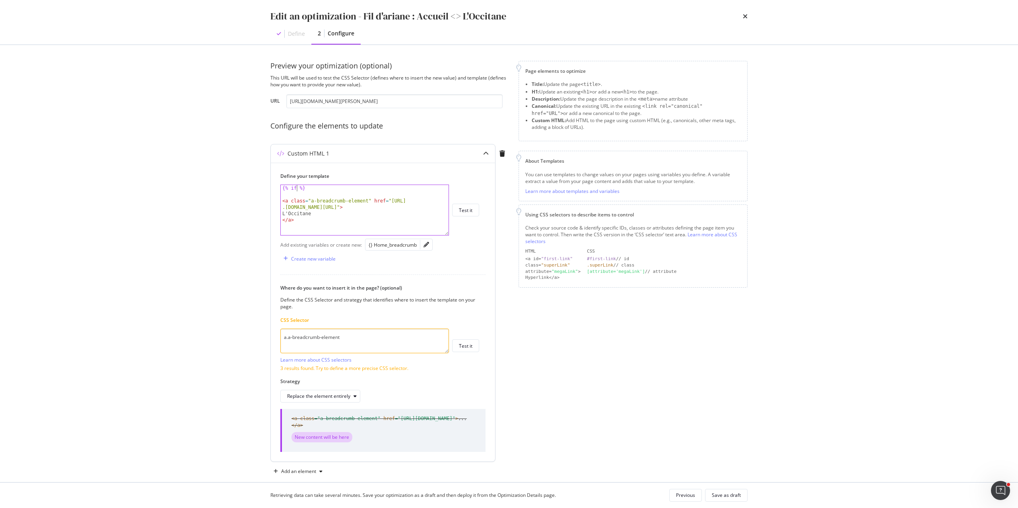
click at [324, 181] on div "Define your template {% if %} {% if %} < a class = "a-breadcrumb-element" href …" at bounding box center [379, 204] width 199 height 63
click at [323, 192] on div "{% if %} < a class = "a-breadcrumb-element" href = "https://fr .loccitane.com/"…" at bounding box center [365, 216] width 168 height 62
click at [390, 247] on div "{} Home_breadcrumb" at bounding box center [393, 244] width 48 height 7
click at [293, 201] on div "{% if %} {{ home_breadcrumb }} < a class = "a-breadcrumb-element" href = "https…" at bounding box center [365, 216] width 168 height 62
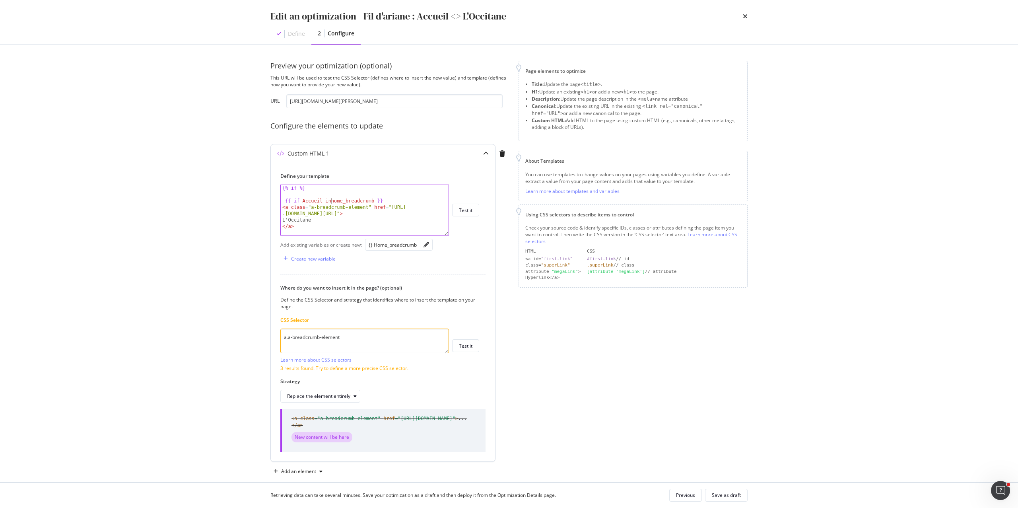
scroll to position [0, 4]
type textarea "{{ if Accueil in home_breadcrumb }}"
click at [406, 200] on div "{% if %} {{ if Accueil in home_breadcrumb }} < a class = "a-breadcrumb-element"…" at bounding box center [365, 216] width 168 height 62
click at [287, 200] on div "{% if %} {{ if Accueil in home_breadcrumb }} < a class = "a-breadcrumb-element"…" at bounding box center [365, 216] width 168 height 62
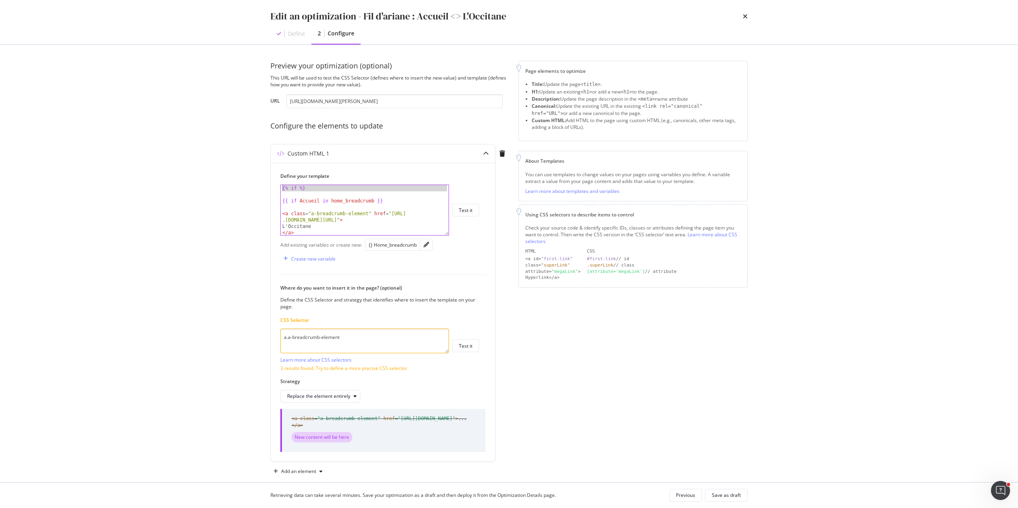
drag, startPoint x: 311, startPoint y: 194, endPoint x: 259, endPoint y: 187, distance: 52.9
click at [259, 187] on div "Preview your optimization (optional) This URL will be used to test the CSS Sele…" at bounding box center [508, 263] width 509 height 437
type textarea "{% if %}"
type textarea "{{ if Accueil in home_breadcrumb }}"
click at [294, 192] on div "{{ if Accueil in home_breadcrumb }} < a class = "a-breadcrumb-element" href = "…" at bounding box center [365, 216] width 168 height 62
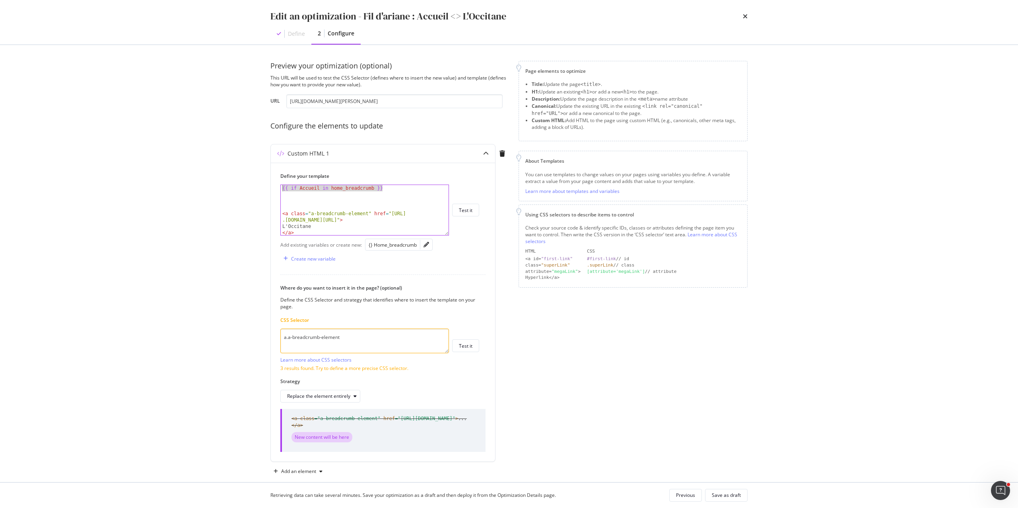
drag, startPoint x: 400, startPoint y: 188, endPoint x: 256, endPoint y: 188, distance: 144.3
click at [256, 188] on div "Preview your optimization (optional) This URL will be used to test the CSS Sele…" at bounding box center [508, 263] width 509 height 437
type textarea "{{ if Accueil in home_breadcrumb }}"
click at [290, 206] on div "{{ if Accueil in home_breadcrumb }} < a class = "a-breadcrumb-element" href = "…" at bounding box center [365, 216] width 168 height 62
paste textarea "{{ if Accueil in home_breadcrumb }}"
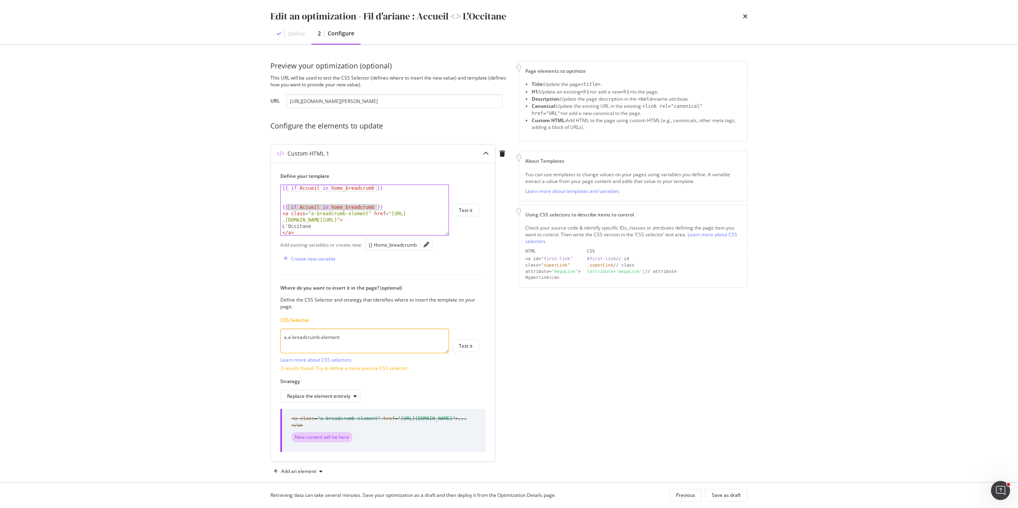
drag, startPoint x: 376, startPoint y: 208, endPoint x: 289, endPoint y: 209, distance: 86.3
click at [289, 209] on div "{{ if Accueil in home_breadcrumb }} {{ if Accueil in home_breadcrumb }} < a cla…" at bounding box center [365, 216] width 168 height 62
click at [288, 208] on div "{{ if Accueil in home_breadcrumb }} {{ endif }} < a class = "a-breadcrumb-eleme…" at bounding box center [365, 216] width 168 height 62
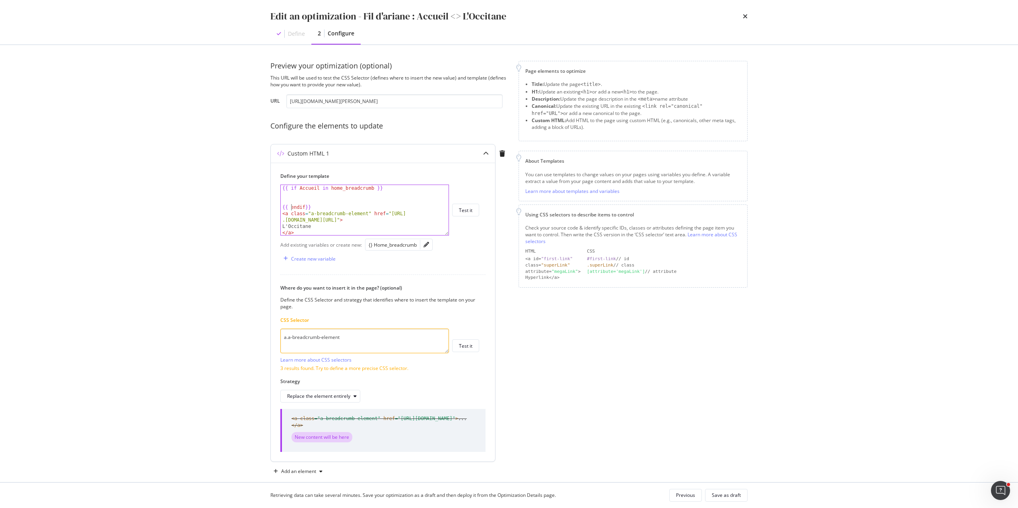
click at [305, 206] on div "{{ if Accueil in home_breadcrumb }} {{ endif }} < a class = "a-breadcrumb-eleme…" at bounding box center [365, 216] width 168 height 62
type textarea "{{ endif }}"
click at [319, 204] on div "{{ if Accueil in home_breadcrumb }} {{ endif }} < a class = "a-breadcrumb-eleme…" at bounding box center [365, 216] width 168 height 62
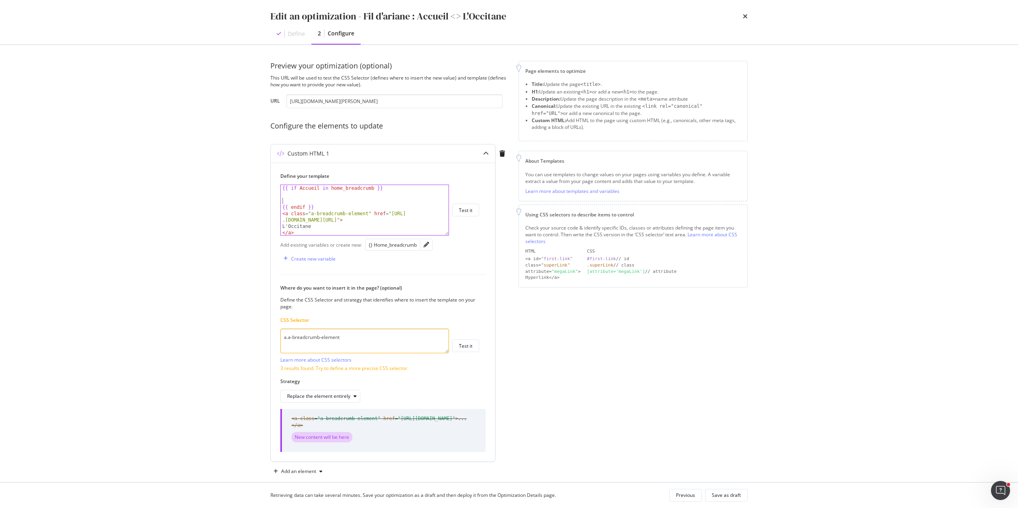
click at [311, 208] on div "{{ if Accueil in home_breadcrumb }} {{ endif }} < a class = "a-breadcrumb-eleme…" at bounding box center [365, 216] width 168 height 62
click at [289, 208] on div "{{ if Accueil in home_breadcrumb }} {{ endif % } < a class = "a-breadcrumb-elem…" at bounding box center [365, 216] width 168 height 62
type textarea "{% endif %}"
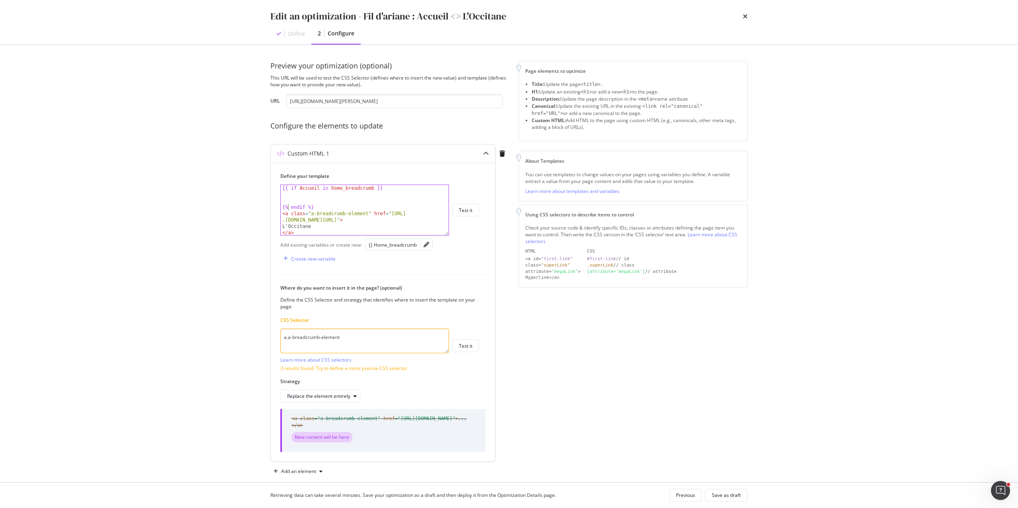
click at [299, 202] on div "{{ if Accueil in home_breadcrumb }} {% endif %} < a class = "a-breadcrumb-eleme…" at bounding box center [365, 216] width 168 height 62
click at [294, 196] on div "{{ if Accueil in home_breadcrumb }} {% endif %} < a class = "a-breadcrumb-eleme…" at bounding box center [365, 216] width 168 height 62
click at [284, 200] on div "{{ if Accueil in home_breadcrumb }} {% endif %} < a class = "a-breadcrumb-eleme…" at bounding box center [365, 216] width 168 height 62
click at [282, 195] on div "{{ if Accueil in home_breadcrumb }} {% endif %} < a class = "a-breadcrumb-eleme…" at bounding box center [365, 216] width 168 height 62
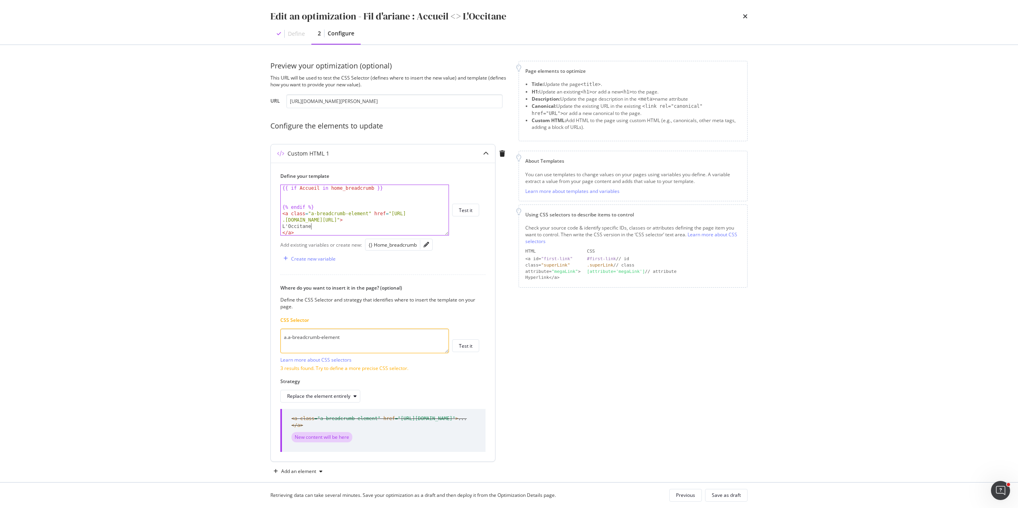
drag, startPoint x: 320, startPoint y: 227, endPoint x: 271, endPoint y: 227, distance: 48.5
click at [271, 227] on div "Define your template {{ if Accueil in home_breadcrumb }} {% endif %} < a class …" at bounding box center [383, 312] width 224 height 299
type textarea "L'Occitane"
click at [300, 196] on div "{{ if Accueil in home_breadcrumb }} {% endif %} < a class = "a-breadcrumb-eleme…" at bounding box center [365, 216] width 168 height 62
paste textarea "L'Occitane"
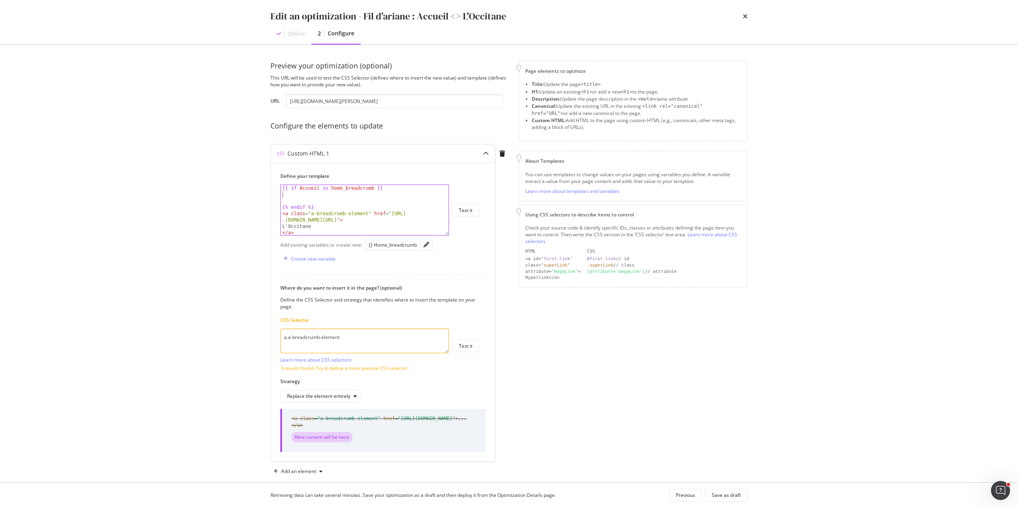
type textarea "L'Occitane"
click at [299, 202] on div "{{ if Accueil in home_breadcrumb }} L'Occitane {% endif %} < a class = "a-bread…" at bounding box center [365, 216] width 168 height 62
drag, startPoint x: 306, startPoint y: 229, endPoint x: 265, endPoint y: 208, distance: 45.5
click at [265, 208] on div "Preview your optimization (optional) This URL will be used to test the CSS Sele…" at bounding box center [508, 263] width 509 height 437
type textarea "<a class="a-breadcrumb-element" href="https://fr.loccitane.com/"> L'Occitane"
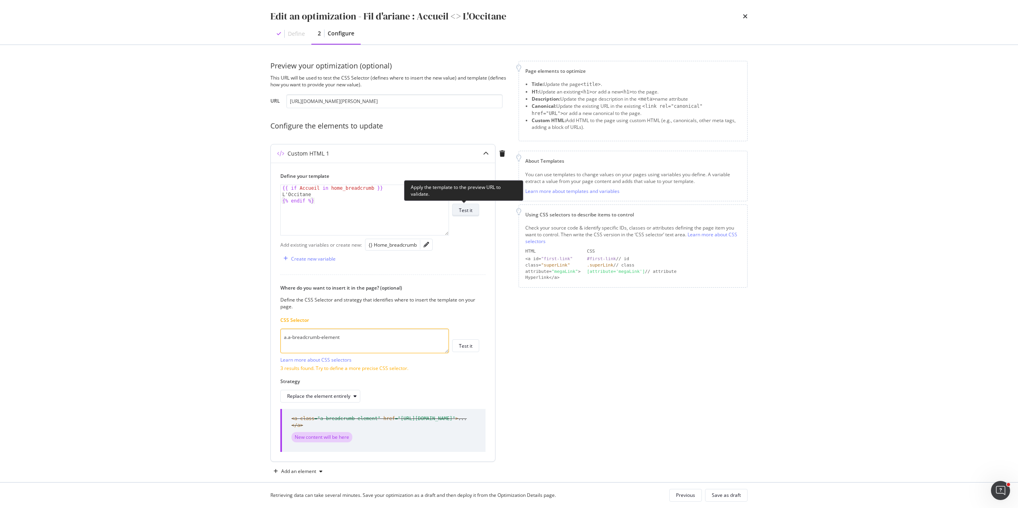
click at [473, 211] on button "Test it" at bounding box center [465, 210] width 27 height 13
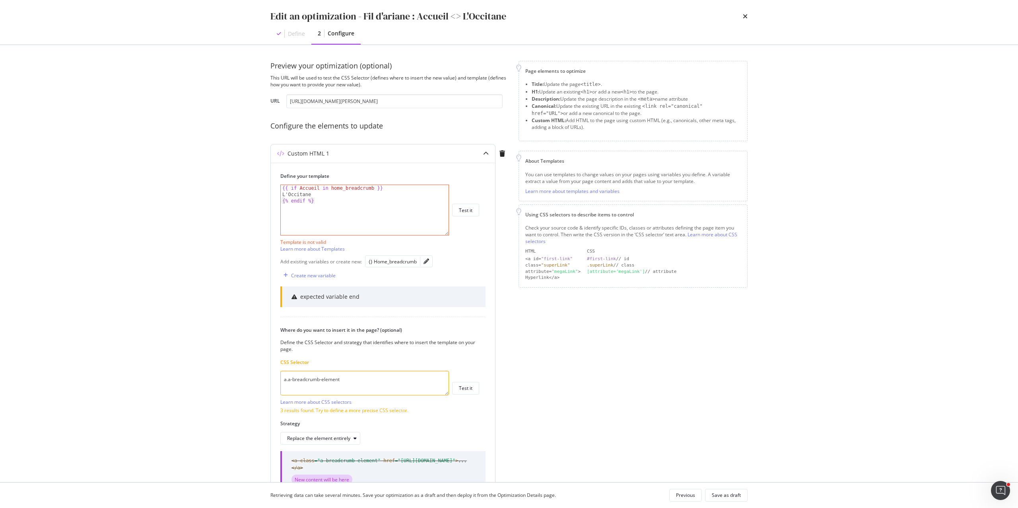
click at [322, 197] on div "{{ if Accueil in home_breadcrumb }} L'Occitane {% endif %}" at bounding box center [365, 216] width 168 height 62
click at [301, 188] on div "{{ if Accueil in home_breadcrumb }} L'Occitane {% endif %}" at bounding box center [365, 216] width 168 height 62
click at [322, 188] on div "{{ if "Accueil in home_breadcrumb }} L'Occitane {% endif %}" at bounding box center [365, 216] width 168 height 62
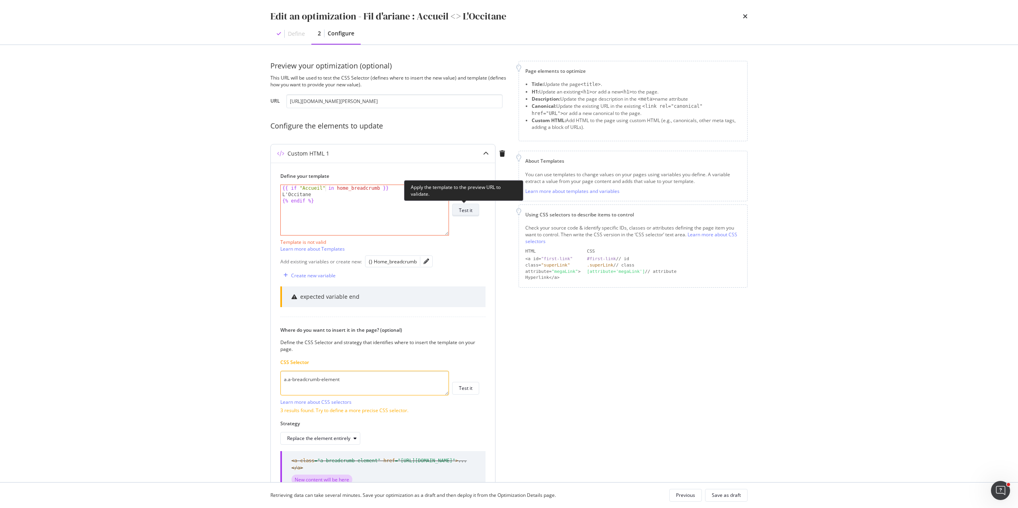
click at [456, 208] on button "Test it" at bounding box center [465, 210] width 27 height 13
click at [306, 202] on div "{{ if "Accueil" in home_breadcrumb }} L'Occitane {% endif %}" at bounding box center [365, 216] width 168 height 62
type textarea "{% end %}"
click at [468, 211] on div "Test it" at bounding box center [466, 210] width 14 height 7
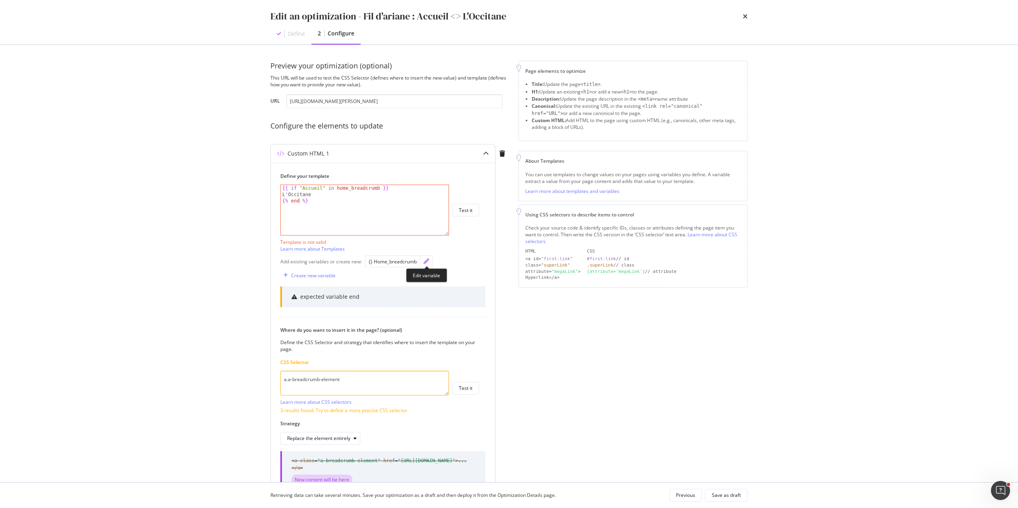
click at [425, 260] on icon "pencil" at bounding box center [426, 261] width 6 height 6
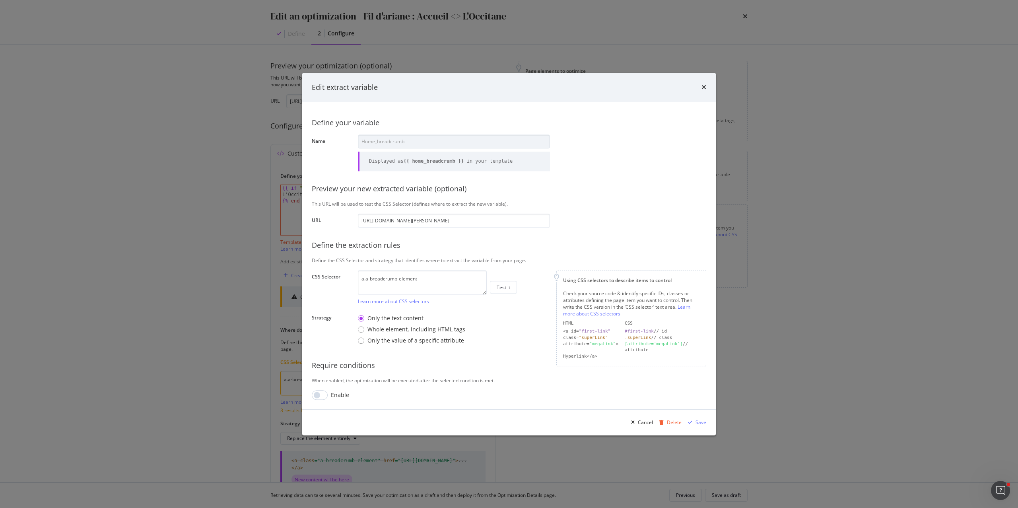
scroll to position [0, 25]
click at [322, 399] on input "modal" at bounding box center [320, 395] width 16 height 10
checkbox input "true"
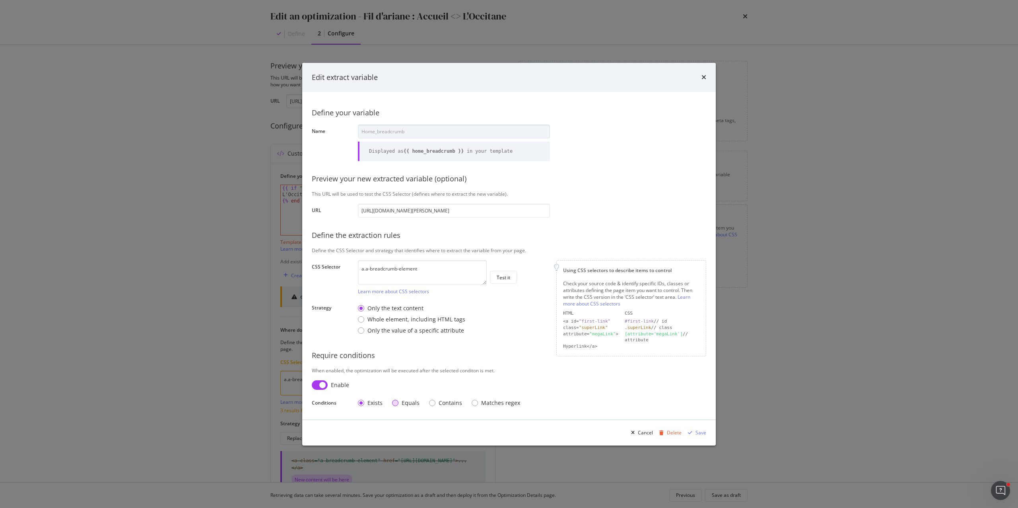
drag, startPoint x: 429, startPoint y: 402, endPoint x: 393, endPoint y: 402, distance: 36.2
click at [393, 402] on div "Exists Equals Contains Matches regex" at bounding box center [454, 403] width 192 height 8
click at [393, 402] on div "Equals" at bounding box center [395, 403] width 6 height 6
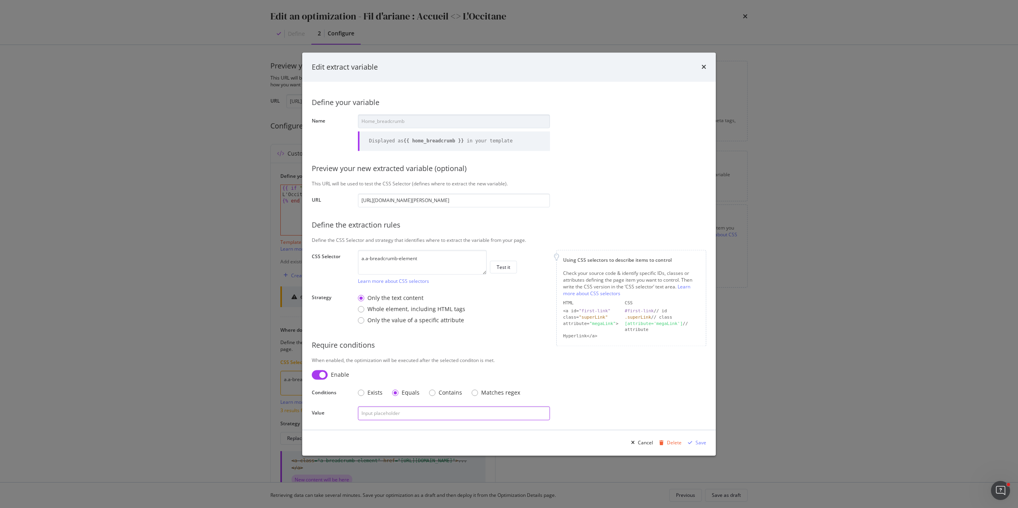
click at [403, 409] on input "modal" at bounding box center [454, 413] width 192 height 14
type input "Accueil"
click at [704, 443] on div "Save" at bounding box center [700, 442] width 11 height 7
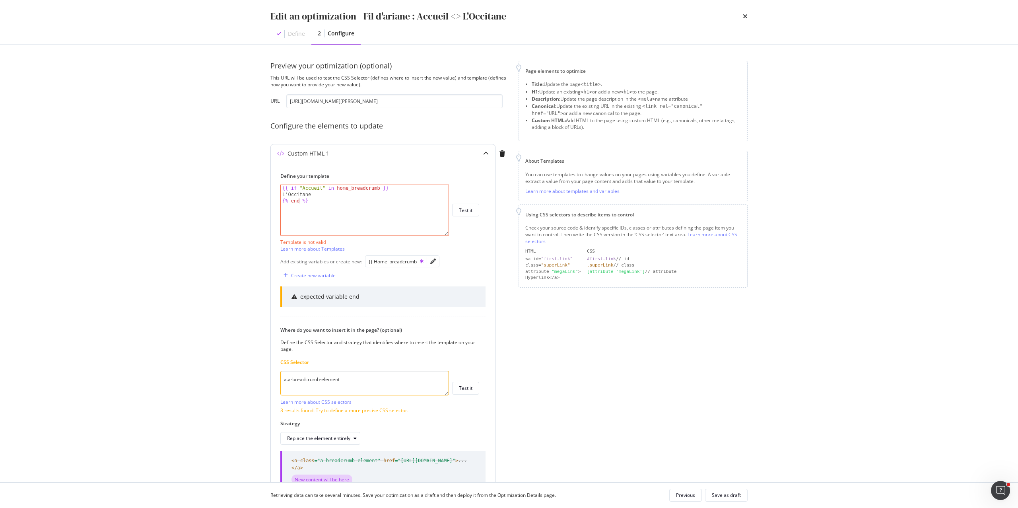
type textarea "{{ if "Accueil" in home_breadcrumb }}"
drag, startPoint x: 398, startPoint y: 187, endPoint x: 246, endPoint y: 187, distance: 151.9
click at [246, 187] on div "Edit an optimization - Fil d'ariane : Accueil <> L'Occitane Define 2 Configure …" at bounding box center [509, 254] width 1018 height 508
drag, startPoint x: 314, startPoint y: 194, endPoint x: 257, endPoint y: 195, distance: 56.5
click at [257, 195] on div "Preview your optimization (optional) This URL will be used to test the CSS Sele…" at bounding box center [508, 263] width 509 height 437
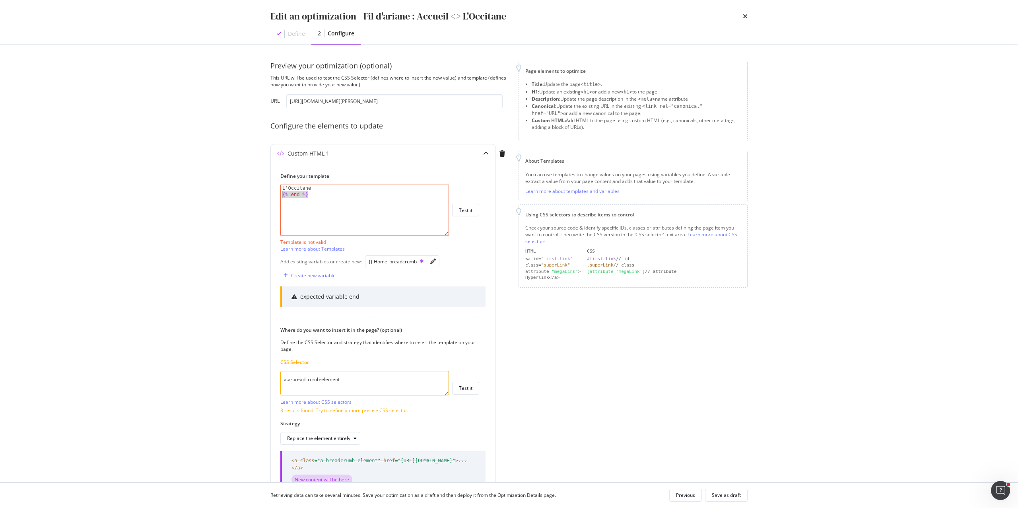
type textarea "{% end %}"
type textarea "L'Occitane"
click at [470, 212] on div "Test it" at bounding box center [466, 210] width 14 height 7
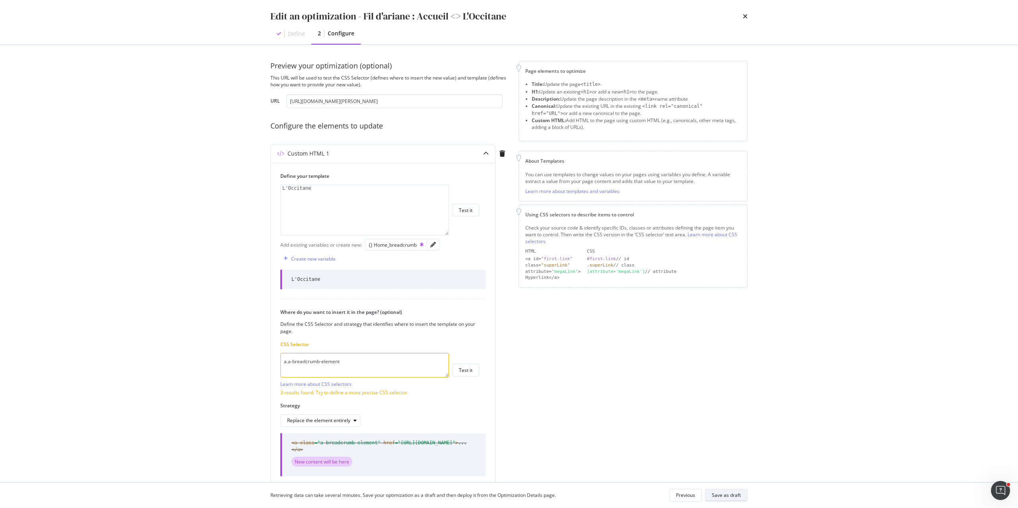
click at [732, 493] on div "Save as draft" at bounding box center [726, 494] width 29 height 7
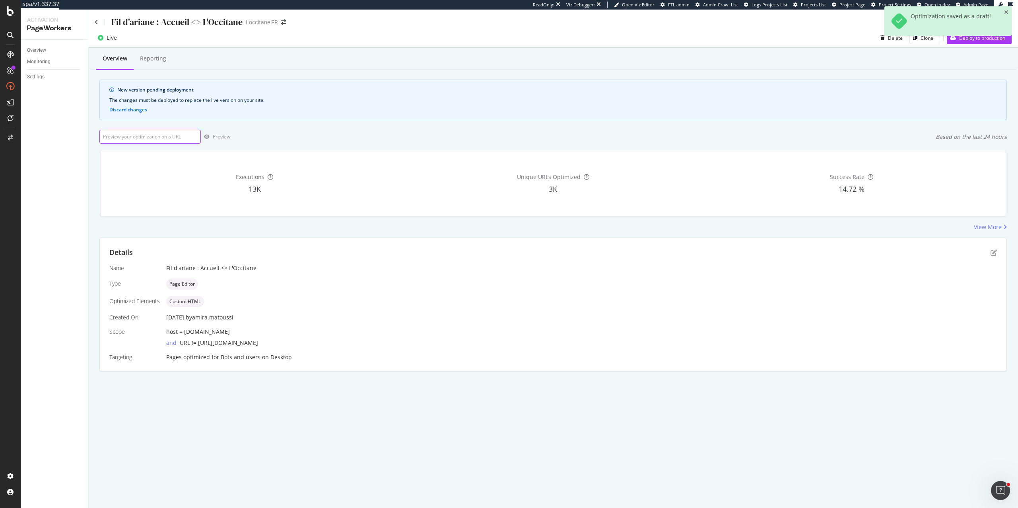
click at [173, 136] on input "url" at bounding box center [149, 137] width 101 height 14
paste input "https://fr.loccitane.com/soin-corps/produit/tous-les-soins-corps"
type input "https://fr.loccitane.com/soin-corps/produit/tous-les-soins-corps"
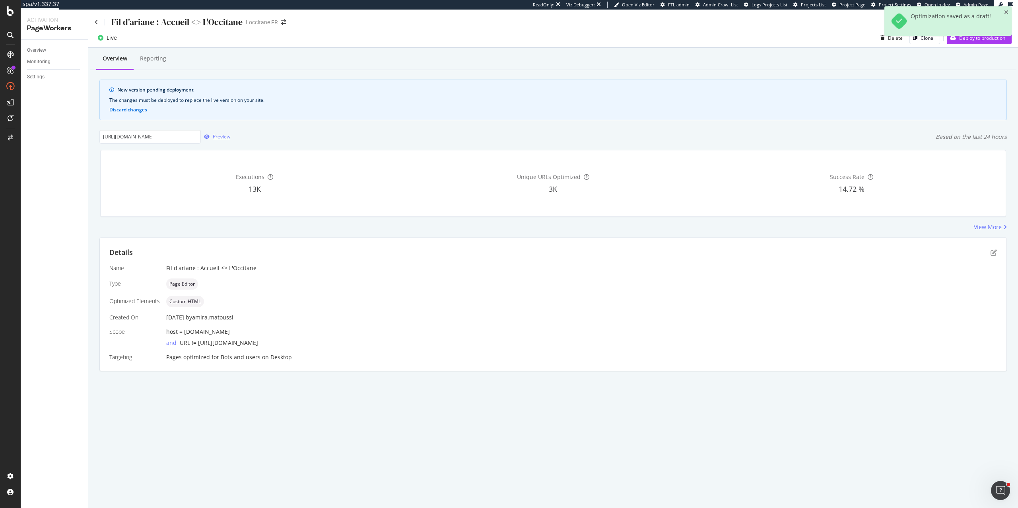
click at [219, 136] on div "Preview" at bounding box center [221, 136] width 17 height 7
click at [216, 137] on div "Preview" at bounding box center [221, 136] width 17 height 7
click at [213, 136] on div "Preview" at bounding box center [221, 136] width 17 height 7
click at [177, 138] on input "https://fr.loccitane.com/soin-corps/produit/tous-les-soins-corps" at bounding box center [149, 137] width 101 height 14
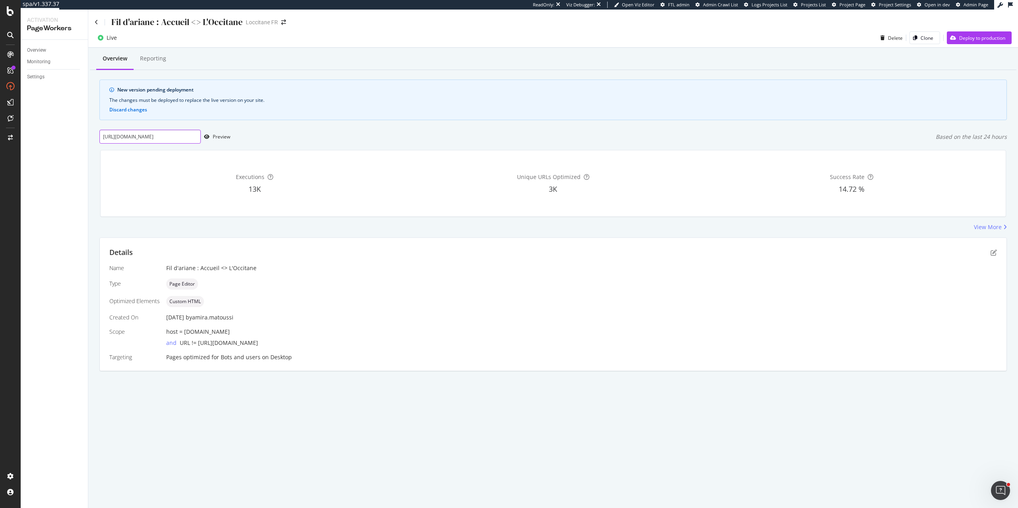
click at [177, 138] on input "https://fr.loccitane.com/soin-corps/produit/tous-les-soins-corps" at bounding box center [149, 137] width 101 height 14
paste input "https://fr.loccitane.com/recharge-gel-douche-parfume-fleurs-de-cerisier-24GDR50…"
type input "https://fr.loccitane.com/recharge-gel-douche-parfume-fleurs-de-cerisier-24GDR50…"
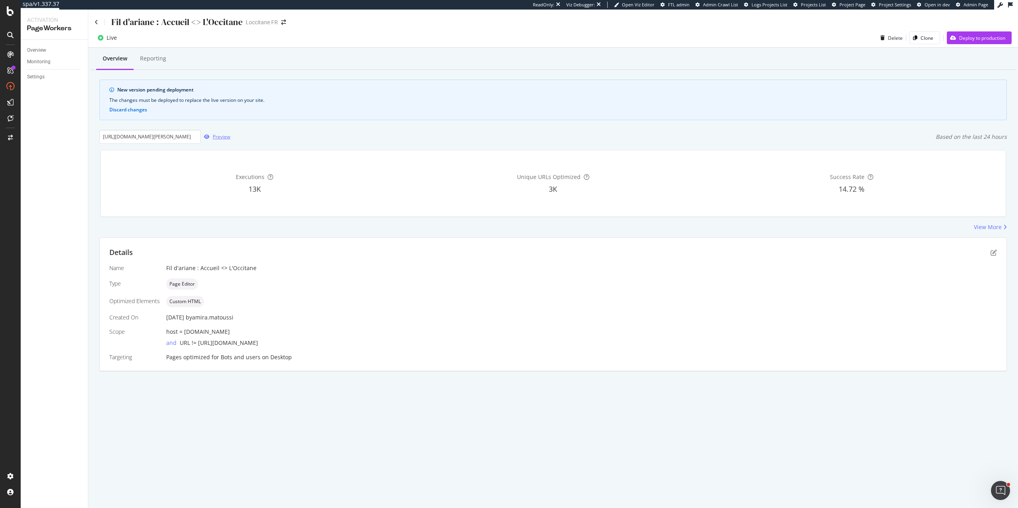
scroll to position [0, 0]
click at [223, 131] on div "Preview" at bounding box center [215, 137] width 29 height 12
click at [962, 38] on div "Deploy to production" at bounding box center [982, 38] width 46 height 7
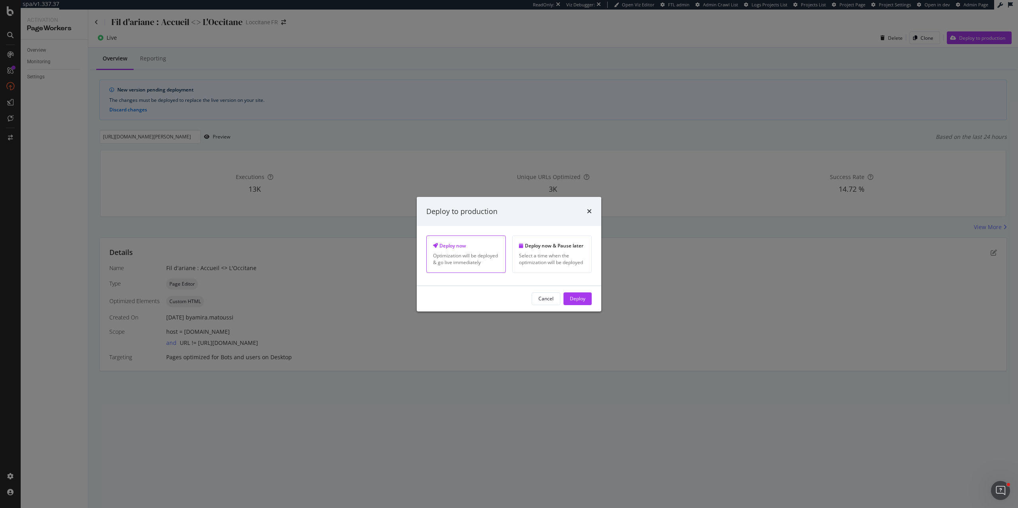
click at [576, 294] on div "Cancel Deploy" at bounding box center [509, 298] width 184 height 25
click at [577, 301] on div "Deploy" at bounding box center [578, 298] width 16 height 7
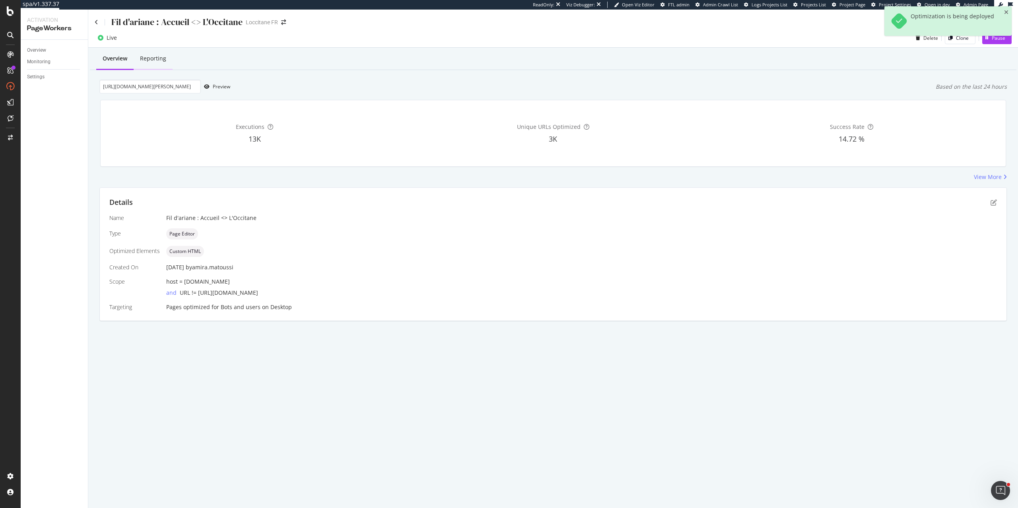
click at [152, 58] on div "Reporting" at bounding box center [153, 58] width 26 height 8
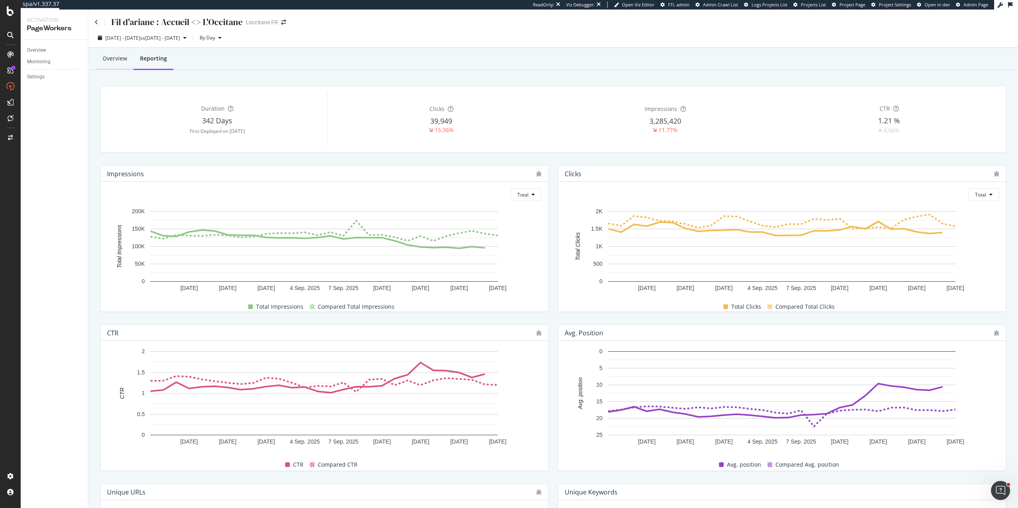
click at [111, 57] on div "Overview" at bounding box center [115, 58] width 25 height 8
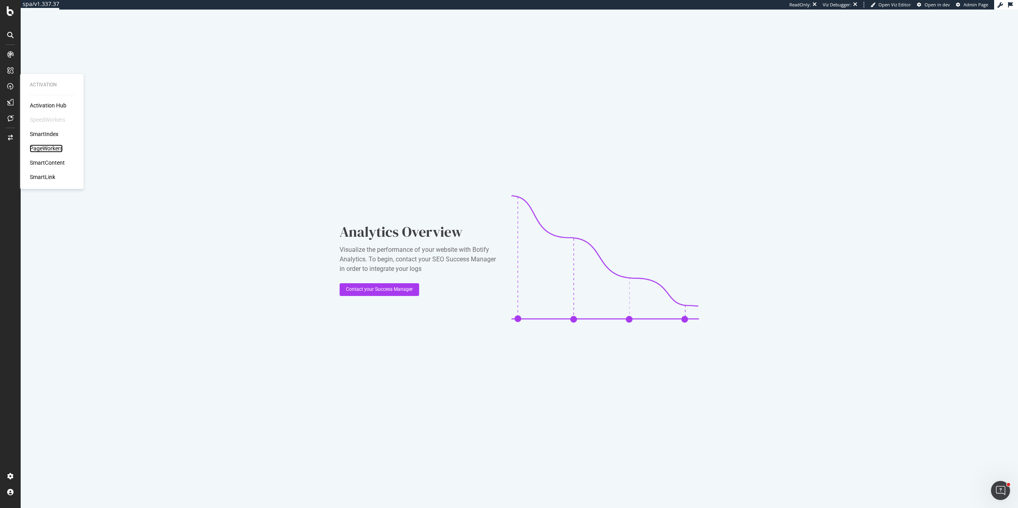
click at [51, 147] on div "PageWorkers" at bounding box center [46, 148] width 33 height 8
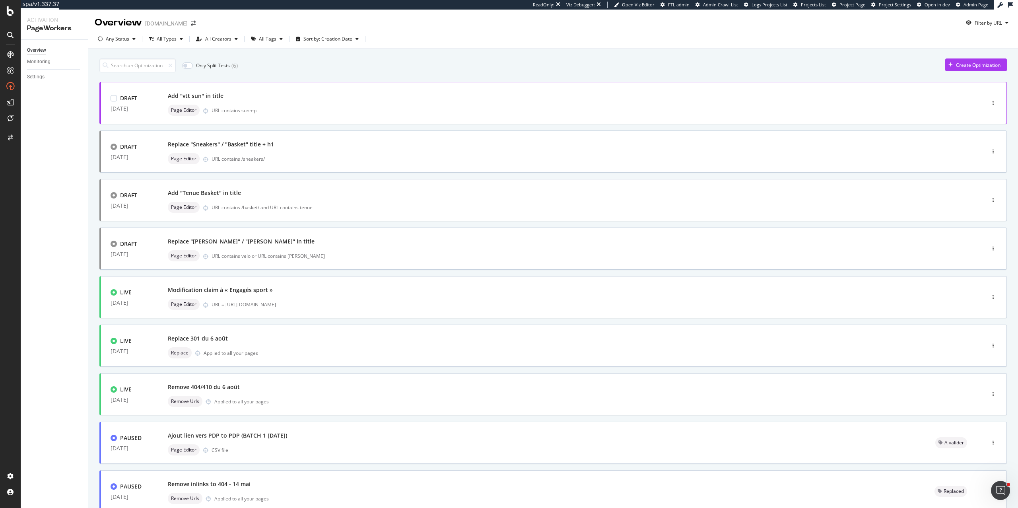
click at [362, 104] on div "Add "vtt sun" in title Page Editor URL contains sunn-p" at bounding box center [559, 102] width 783 height 25
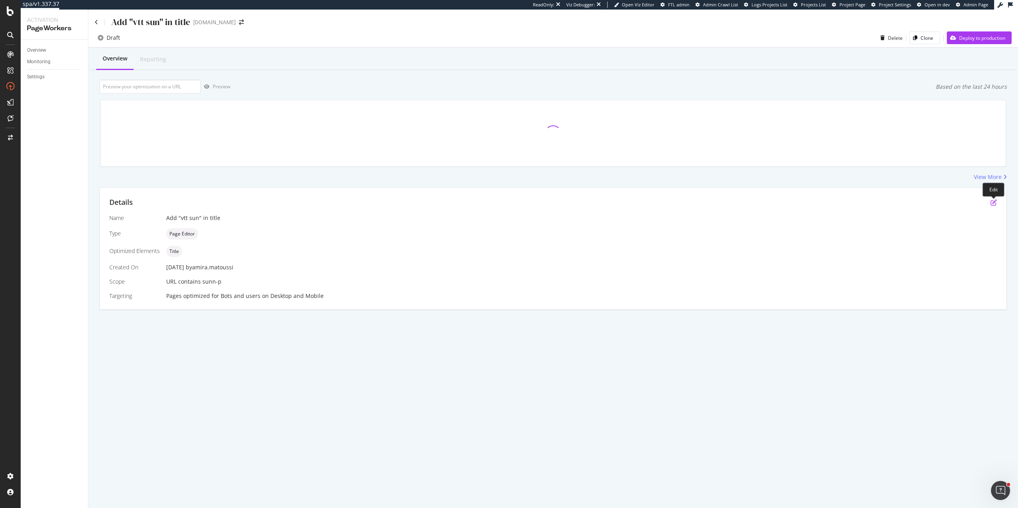
click at [995, 201] on icon "pen-to-square" at bounding box center [993, 202] width 6 height 6
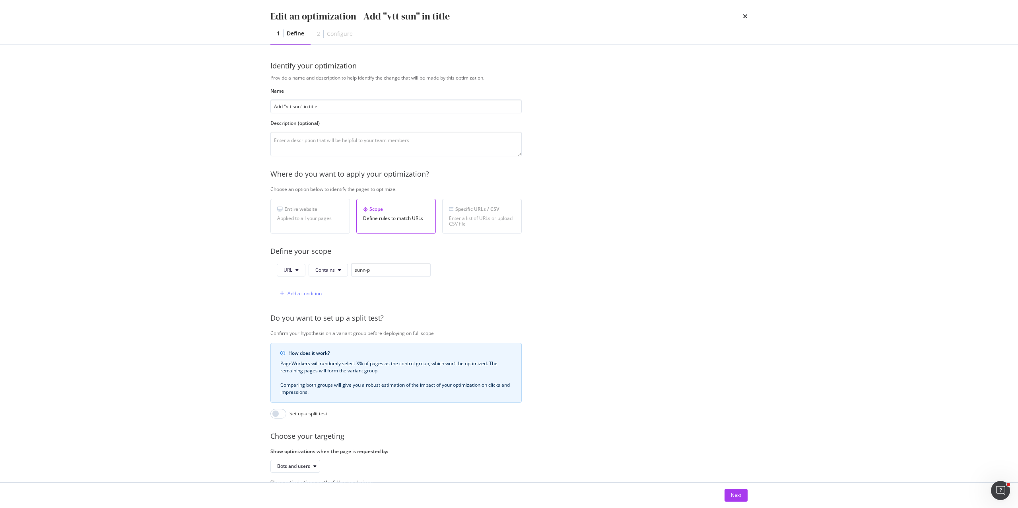
click at [737, 505] on div "Next" at bounding box center [508, 494] width 509 height 25
click at [734, 499] on div "Next" at bounding box center [736, 495] width 10 height 12
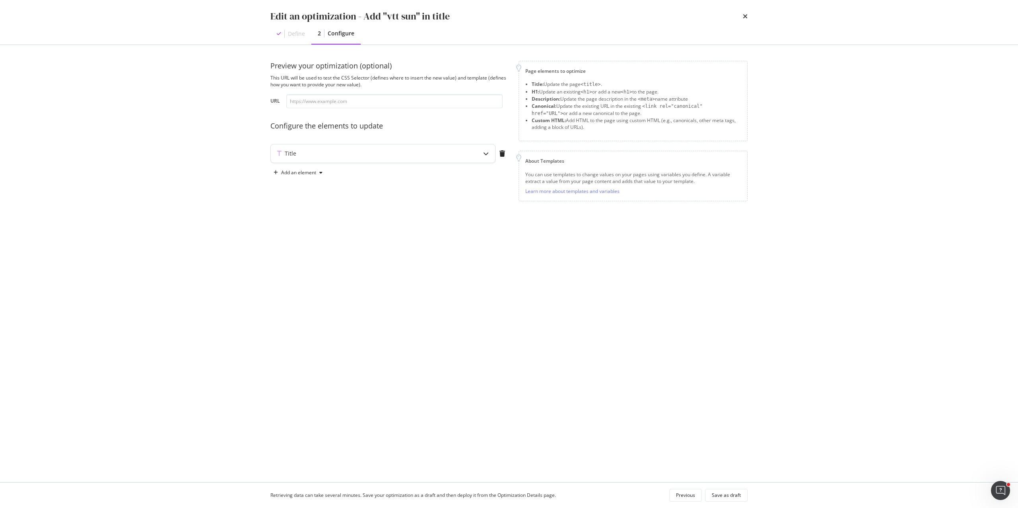
click at [302, 145] on div "Title" at bounding box center [383, 153] width 224 height 18
click at [743, 15] on icon "times" at bounding box center [745, 16] width 5 height 6
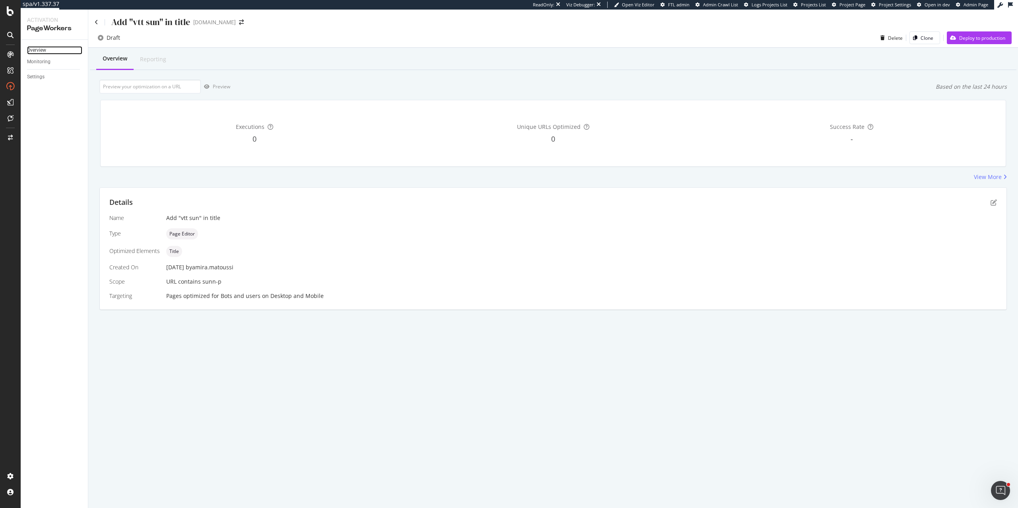
click at [50, 53] on link "Overview" at bounding box center [54, 50] width 55 height 8
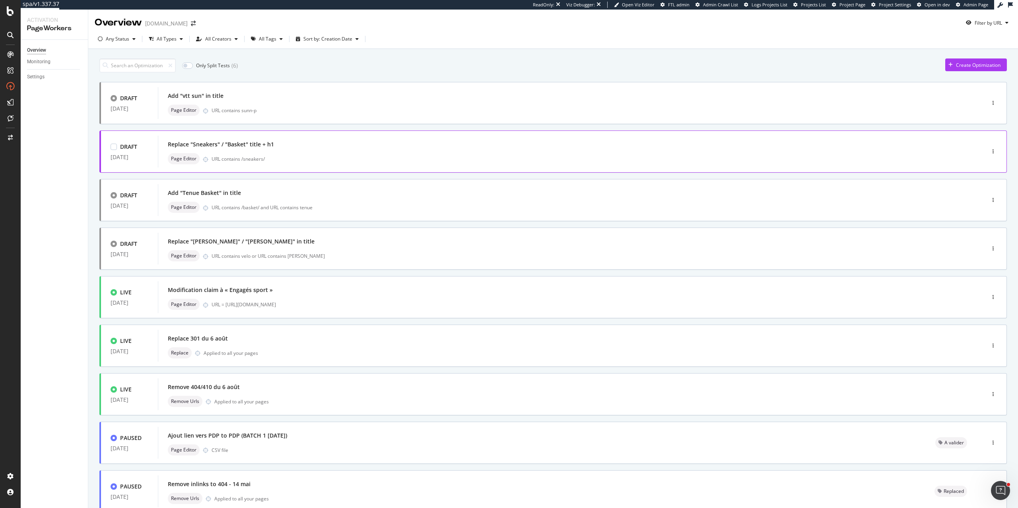
click at [305, 162] on div "URL contains /sneakers/" at bounding box center [580, 158] width 739 height 7
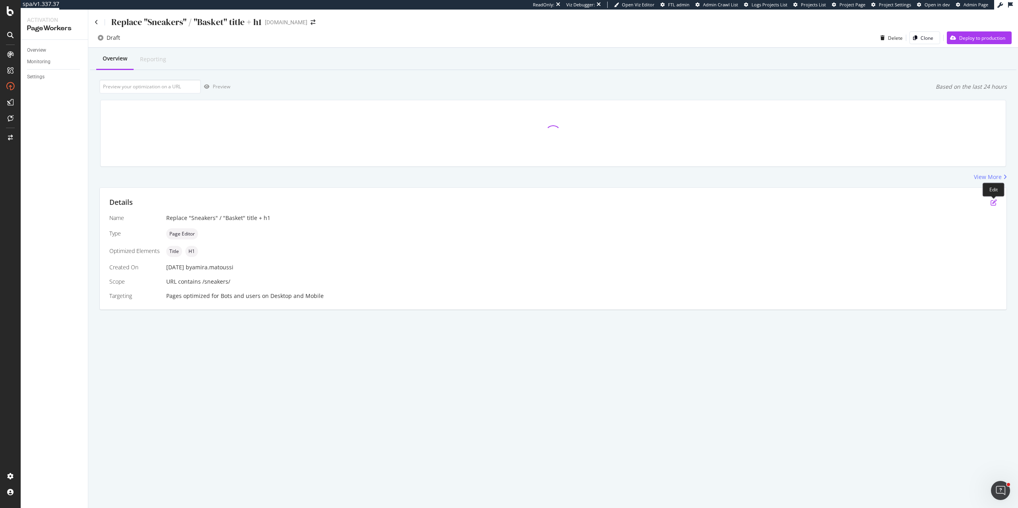
click at [995, 200] on icon "pen-to-square" at bounding box center [993, 202] width 6 height 6
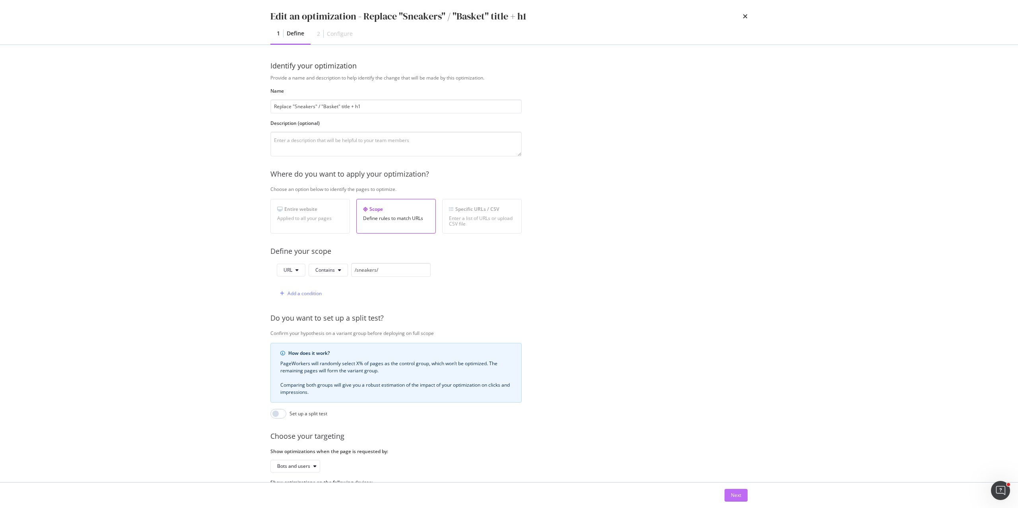
click at [741, 492] on button "Next" at bounding box center [735, 495] width 23 height 13
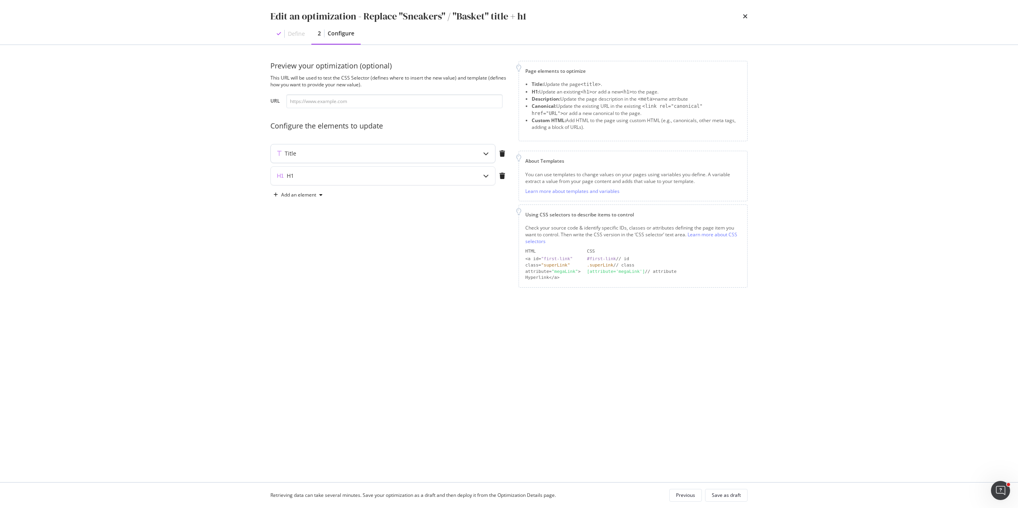
click at [308, 152] on div "Title" at bounding box center [367, 153] width 193 height 8
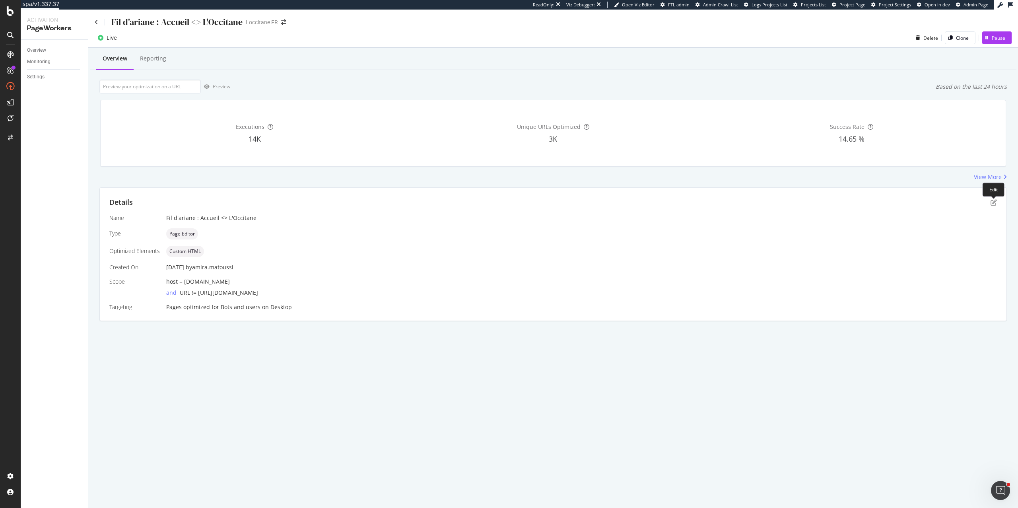
click at [993, 198] on div at bounding box center [993, 196] width 3 height 3
click at [993, 200] on icon "pen-to-square" at bounding box center [993, 202] width 6 height 6
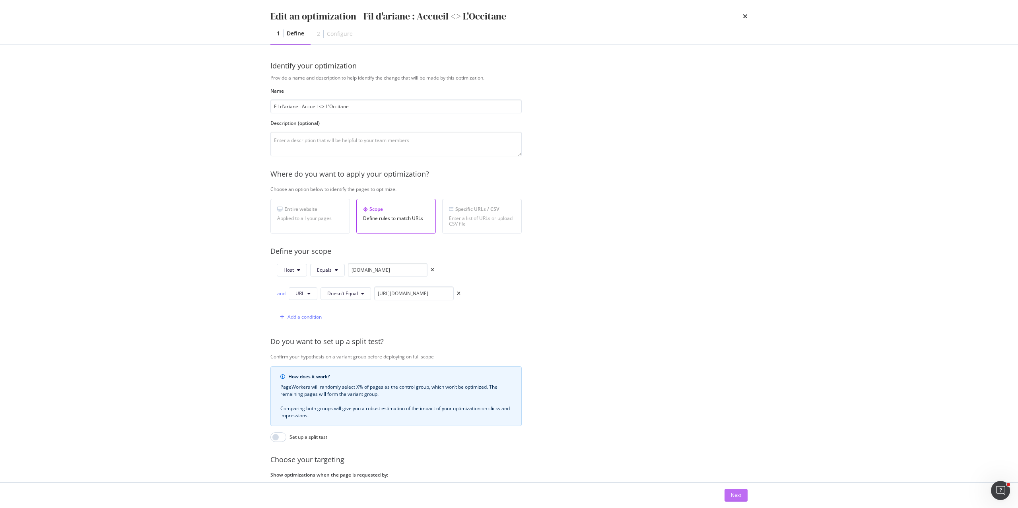
click at [734, 492] on div "Next" at bounding box center [736, 494] width 10 height 7
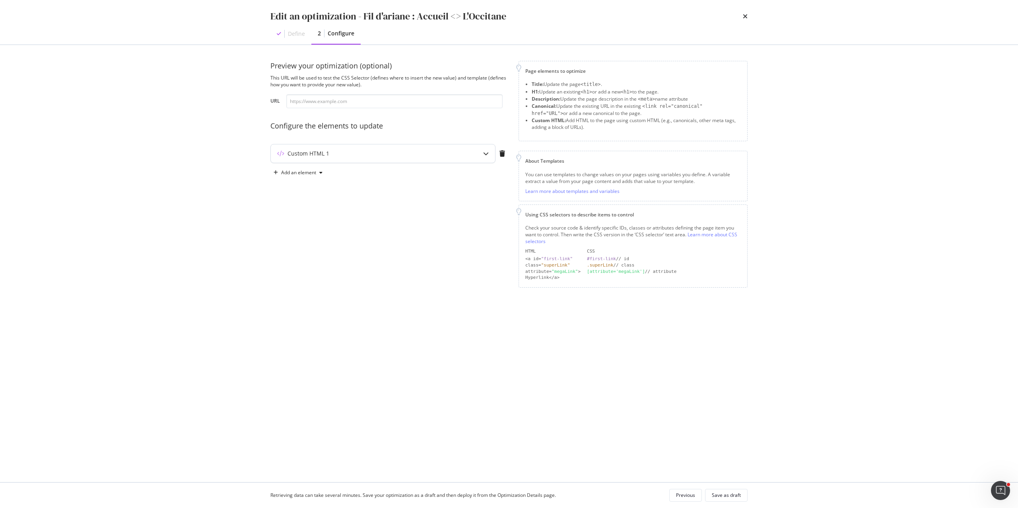
click at [319, 158] on div "Custom HTML 1" at bounding box center [383, 153] width 224 height 18
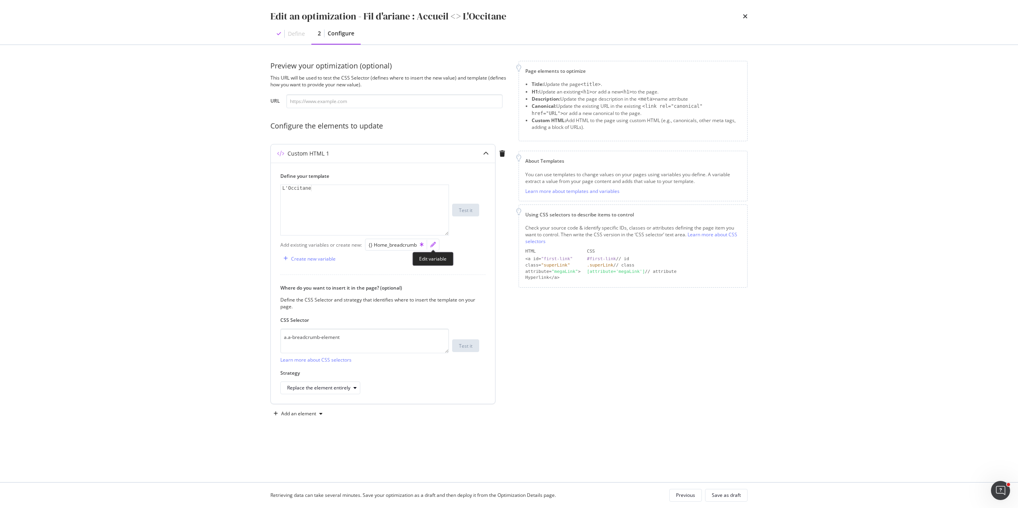
click at [433, 246] on icon "pencil" at bounding box center [433, 245] width 6 height 6
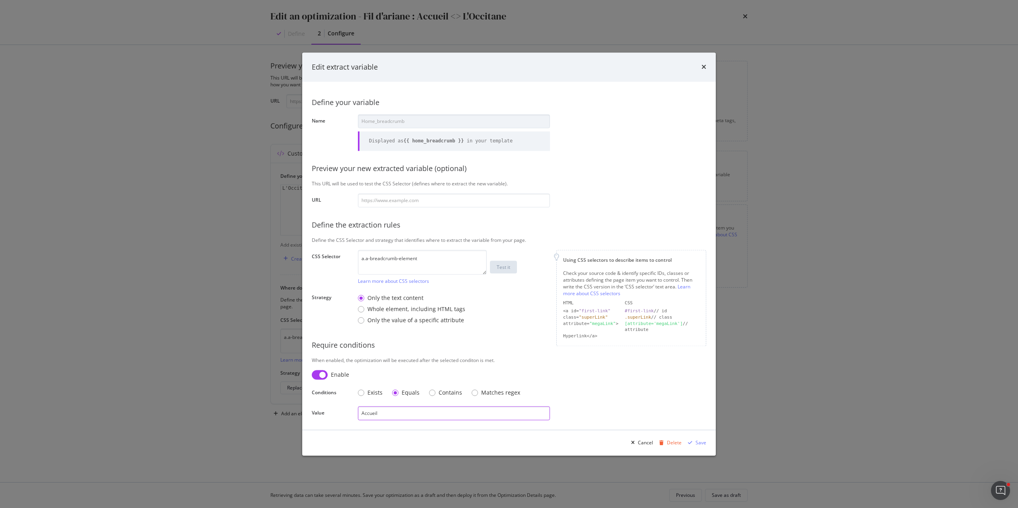
click at [389, 415] on input "Accueil" at bounding box center [454, 413] width 192 height 14
click at [700, 439] on div "Save" at bounding box center [700, 442] width 11 height 7
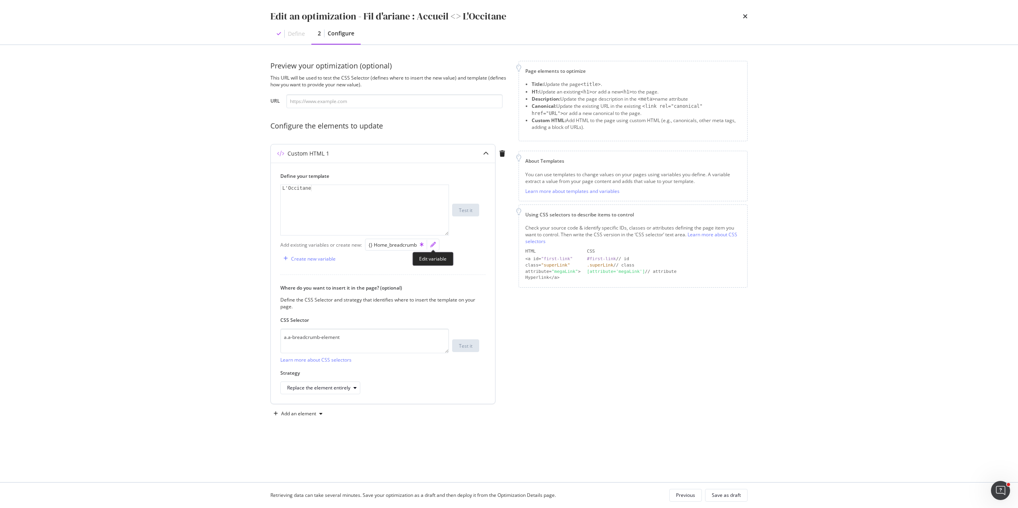
click at [435, 244] on icon "pencil" at bounding box center [433, 245] width 6 height 6
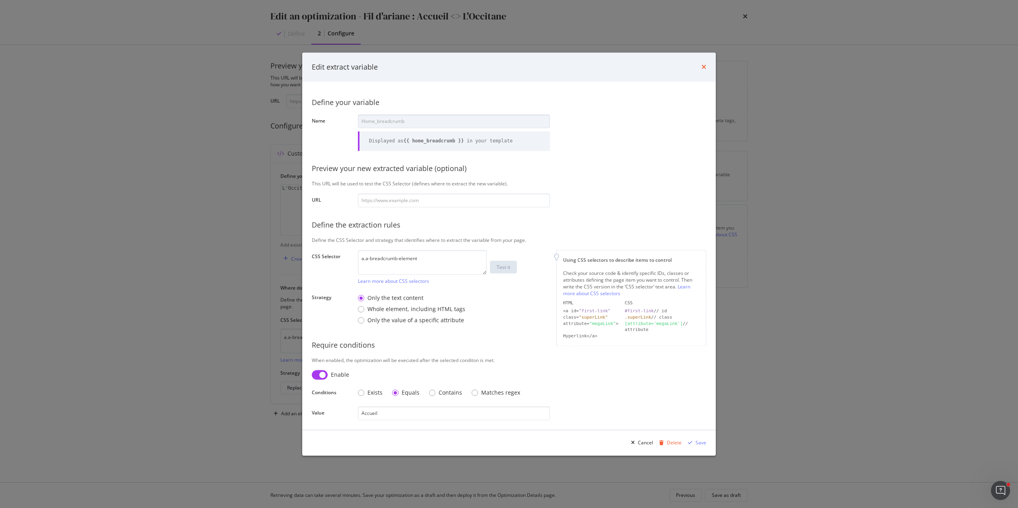
click at [704, 69] on icon "times" at bounding box center [703, 67] width 5 height 6
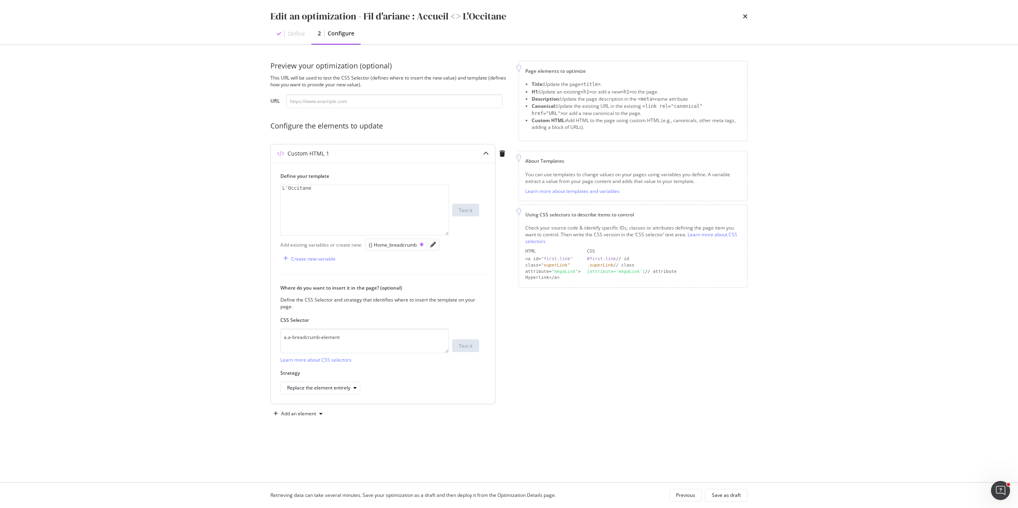
type textarea "L'Occitane"
drag, startPoint x: 333, startPoint y: 194, endPoint x: 262, endPoint y: 187, distance: 70.7
click at [262, 187] on div "Preview your optimization (optional) This URL will be used to test the CSS Sele…" at bounding box center [508, 263] width 509 height 437
click at [305, 188] on div "L'Occitane" at bounding box center [365, 216] width 168 height 62
click at [323, 189] on div "L'Occitane" at bounding box center [365, 216] width 168 height 62
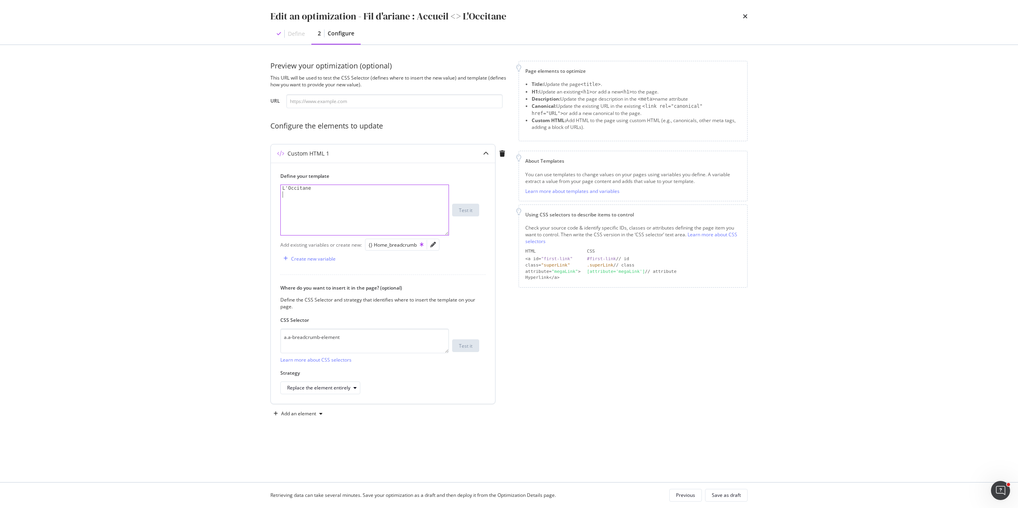
paste textarea "</a>"
drag, startPoint x: 324, startPoint y: 187, endPoint x: 269, endPoint y: 187, distance: 55.7
click at [269, 187] on div "Preview your optimization (optional) This URL will be used to test the CSS Sele…" at bounding box center [508, 263] width 509 height 437
type textarea "L'Occitane"
drag, startPoint x: 309, startPoint y: 213, endPoint x: 283, endPoint y: 213, distance: 26.6
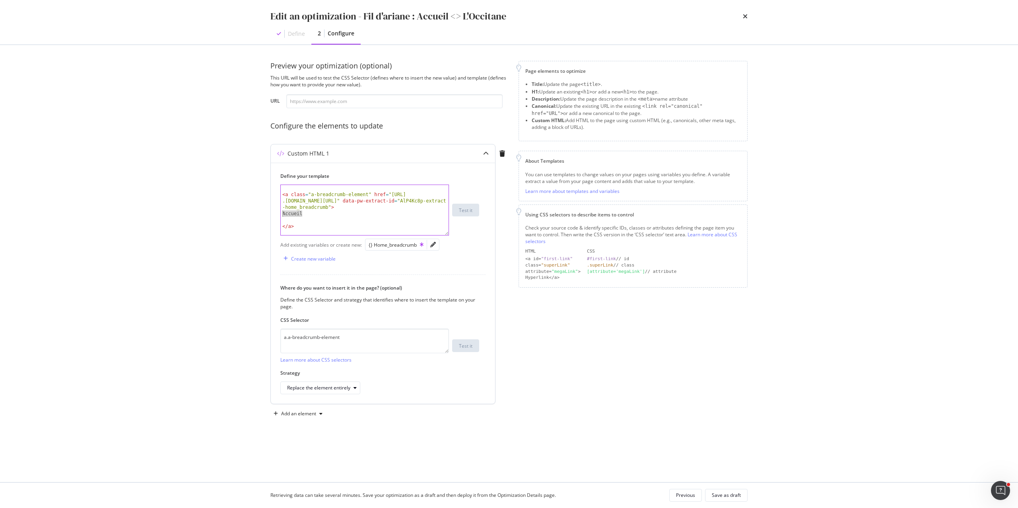
click at [283, 213] on div "< a class = "a-breadcrumb-element" href = "[URL] .[DOMAIN_NAME][URL]" data-pw-e…" at bounding box center [365, 216] width 168 height 62
paste textarea "L'Occitane"
click at [283, 196] on div "< a class = "a-breadcrumb-element" href = "[URL] .[DOMAIN_NAME][URL]" data-pw-e…" at bounding box center [365, 216] width 168 height 62
type textarea "<a class="a-breadcrumb-element" href="[URL][DOMAIN_NAME]" data-pw-extract-id="A…"
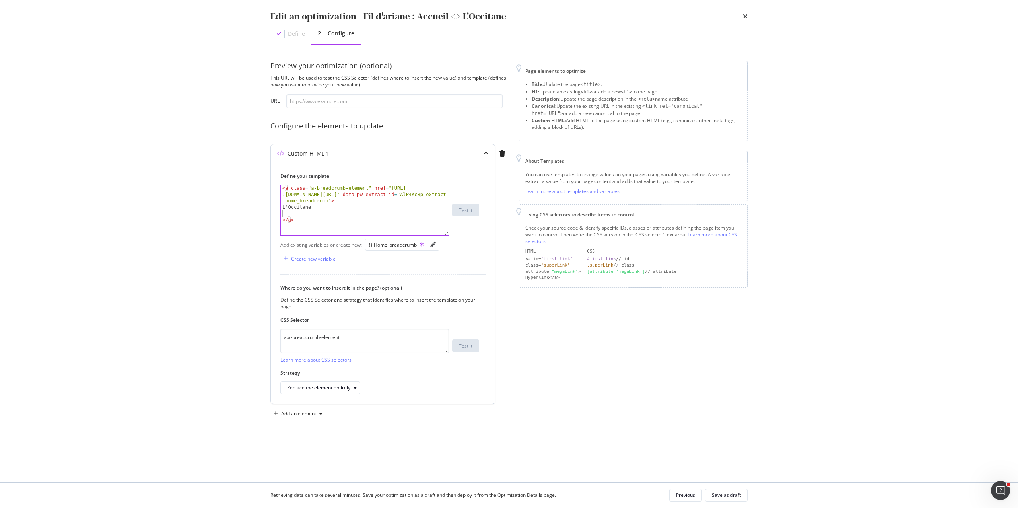
click at [295, 212] on div "< a class = "a-breadcrumb-element" href = "[URL] .[DOMAIN_NAME][URL]" data-pw-e…" at bounding box center [365, 222] width 168 height 75
type textarea "L'Occitane"
click at [330, 102] on input "modal" at bounding box center [394, 101] width 216 height 14
paste input "[URL][DOMAIN_NAME][PERSON_NAME]"
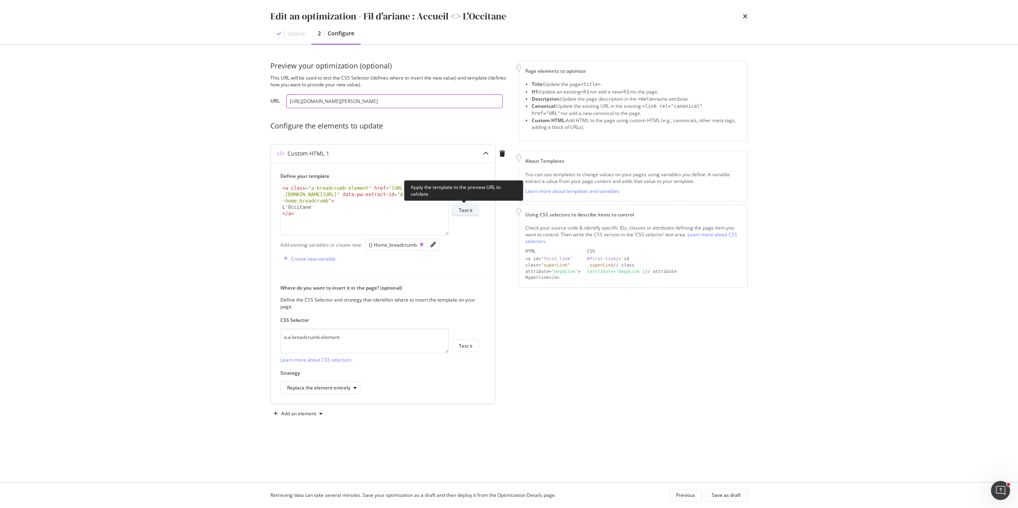
type input "[URL][DOMAIN_NAME][PERSON_NAME]"
click at [466, 214] on div "Test it" at bounding box center [466, 209] width 14 height 11
click at [355, 343] on textarea "a.a-breadcrumb-element" at bounding box center [364, 340] width 169 height 25
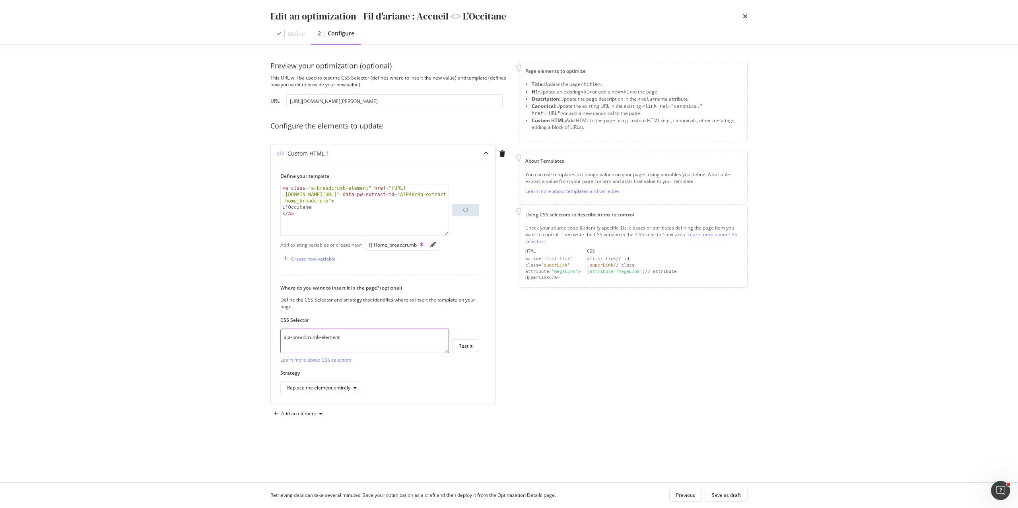
click at [355, 343] on textarea "a.a-breadcrumb-element" at bounding box center [364, 340] width 169 height 25
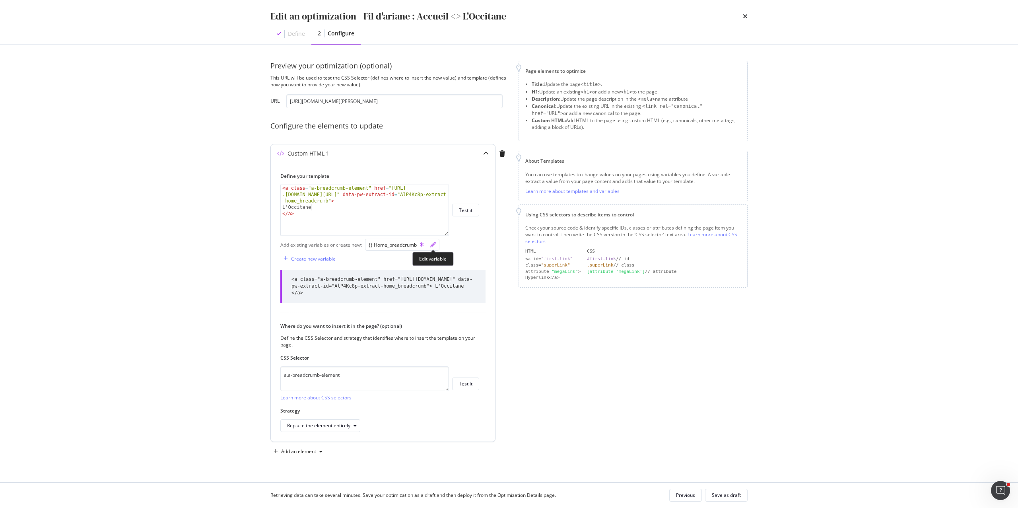
click at [433, 244] on icon "pencil" at bounding box center [433, 245] width 6 height 6
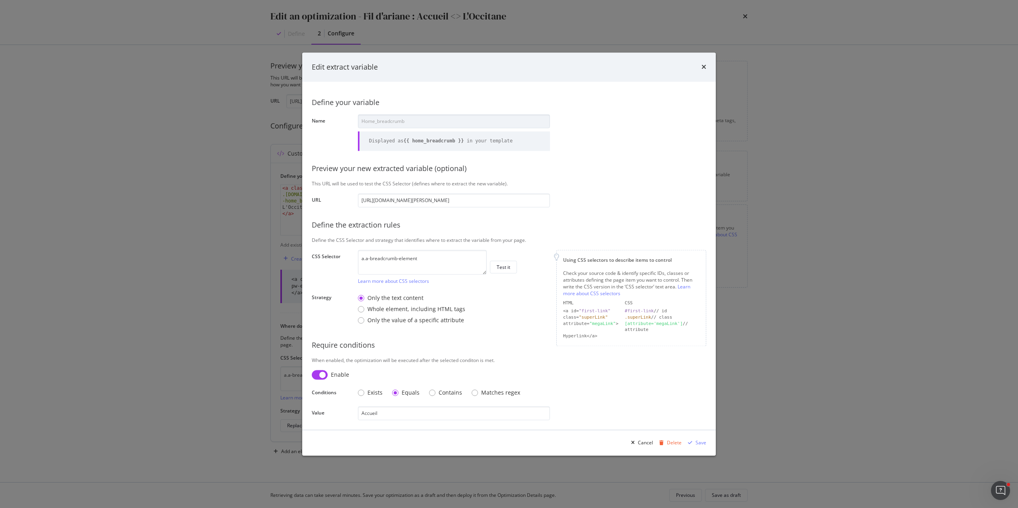
scroll to position [0, 25]
click at [431, 393] on div "Contains" at bounding box center [432, 393] width 6 height 6
click at [698, 443] on div "Save" at bounding box center [700, 442] width 11 height 7
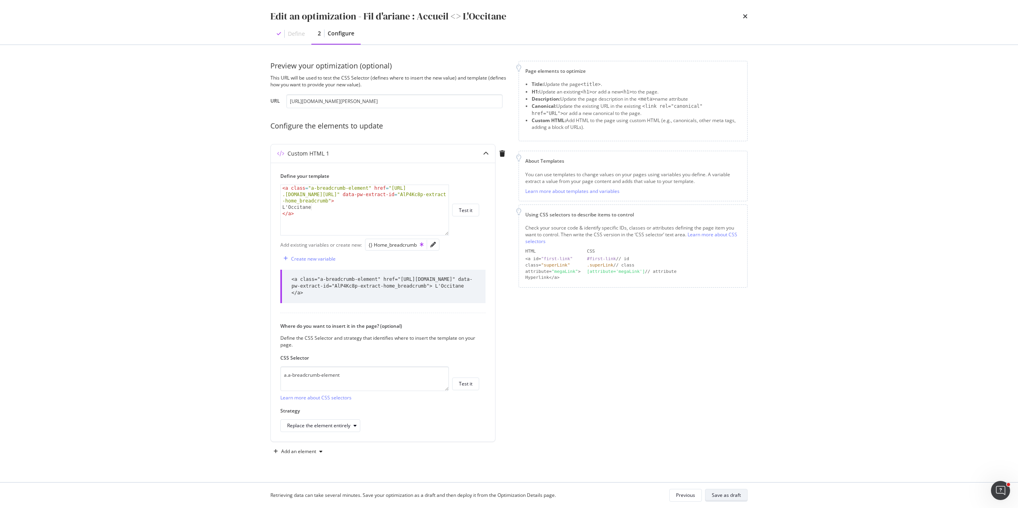
click at [732, 494] on div "Save as draft" at bounding box center [726, 494] width 29 height 7
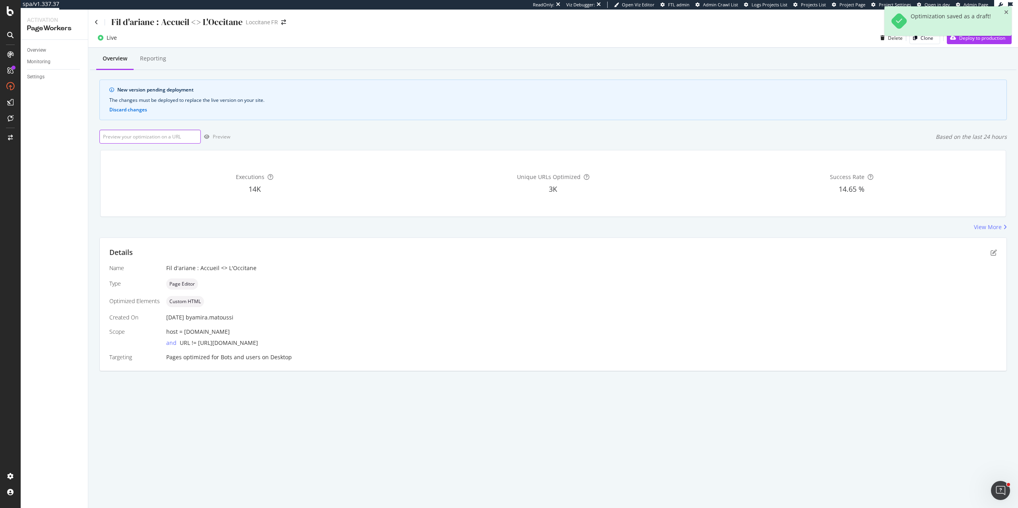
click at [173, 139] on input "url" at bounding box center [149, 137] width 101 height 14
paste input "a.a-breadcrumb-element"
type input "a.a-breadcrumb-element"
click at [960, 40] on div "Deploy to production" at bounding box center [982, 38] width 46 height 7
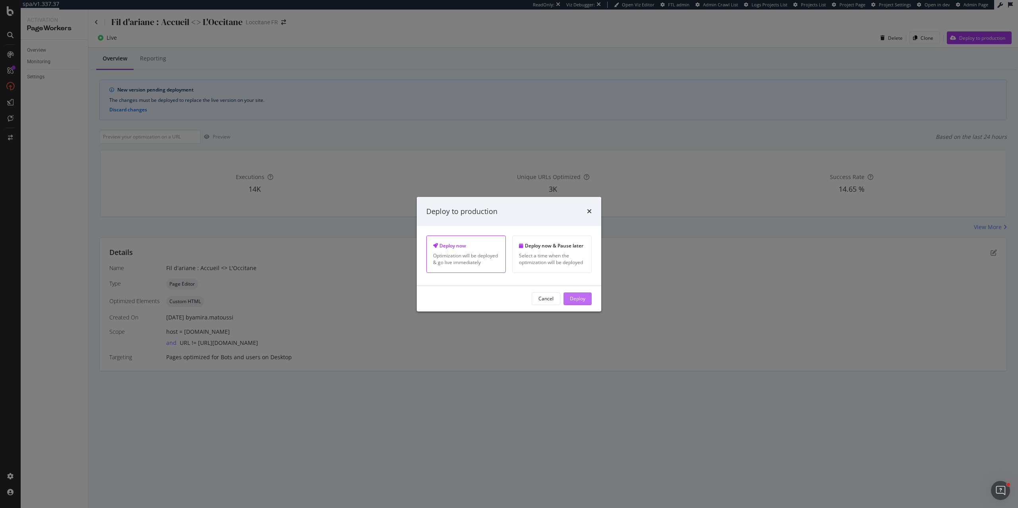
click at [571, 305] on div "Deploy" at bounding box center [578, 299] width 16 height 12
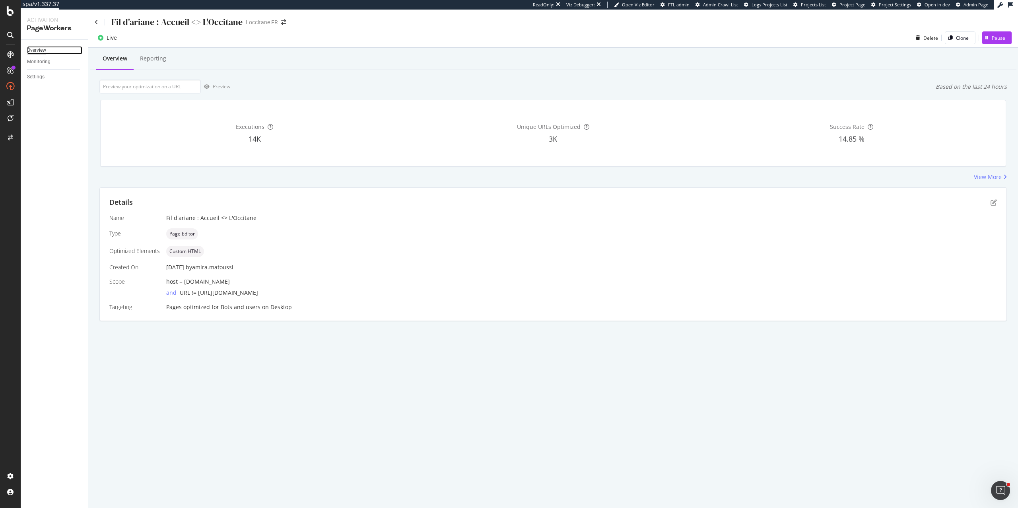
click at [43, 52] on div "Overview" at bounding box center [36, 50] width 19 height 8
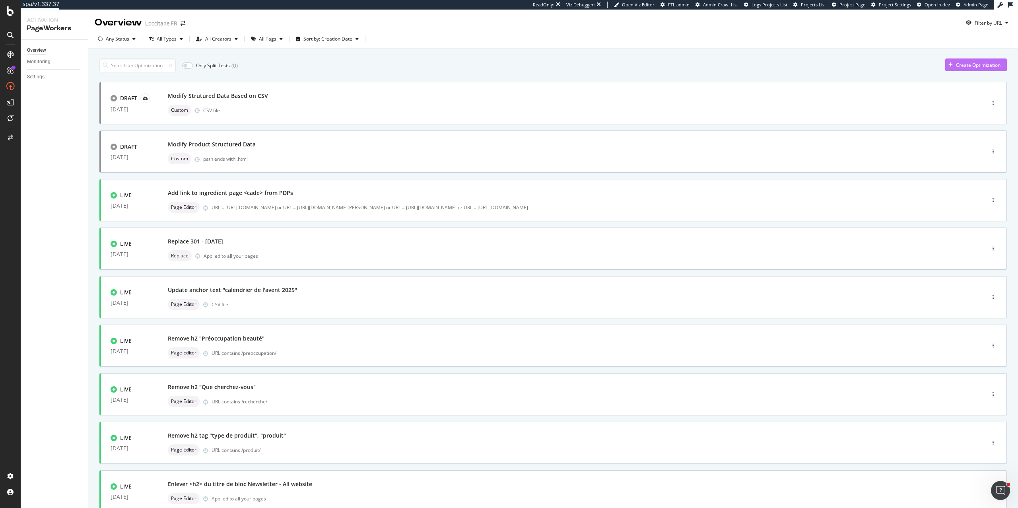
click at [967, 63] on div "Create Optimization" at bounding box center [978, 65] width 45 height 7
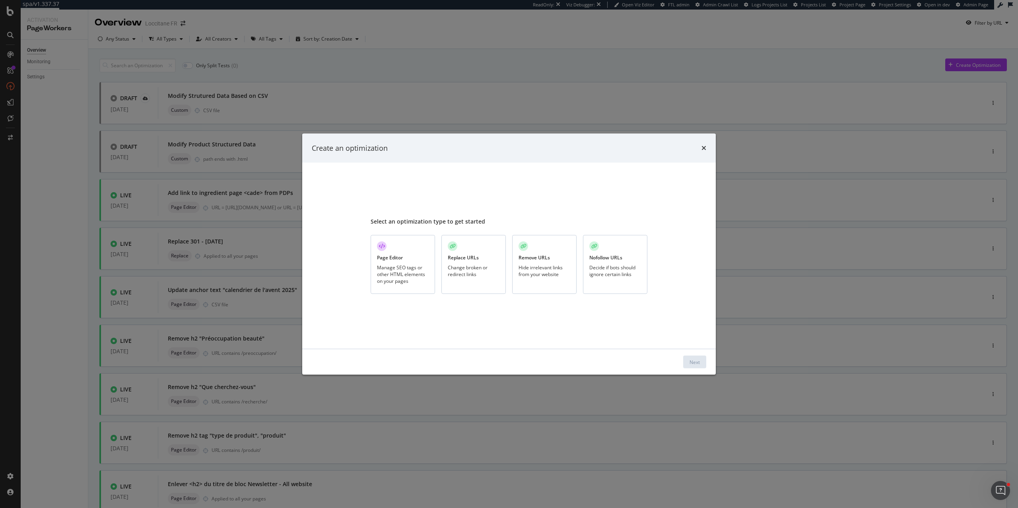
click at [409, 272] on div "Manage SEO tags or other HTML elements on your pages" at bounding box center [403, 274] width 52 height 20
click at [692, 361] on div "Next" at bounding box center [694, 361] width 10 height 7
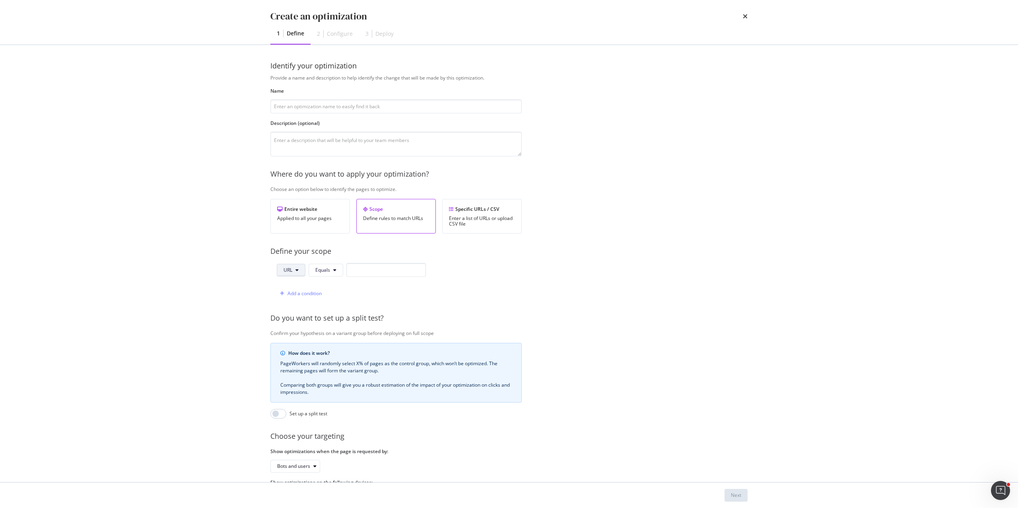
click at [283, 268] on span "URL" at bounding box center [287, 269] width 9 height 7
click at [328, 270] on span "Equals" at bounding box center [322, 269] width 15 height 7
click at [464, 209] on div "Specific URLs / CSV" at bounding box center [482, 209] width 66 height 7
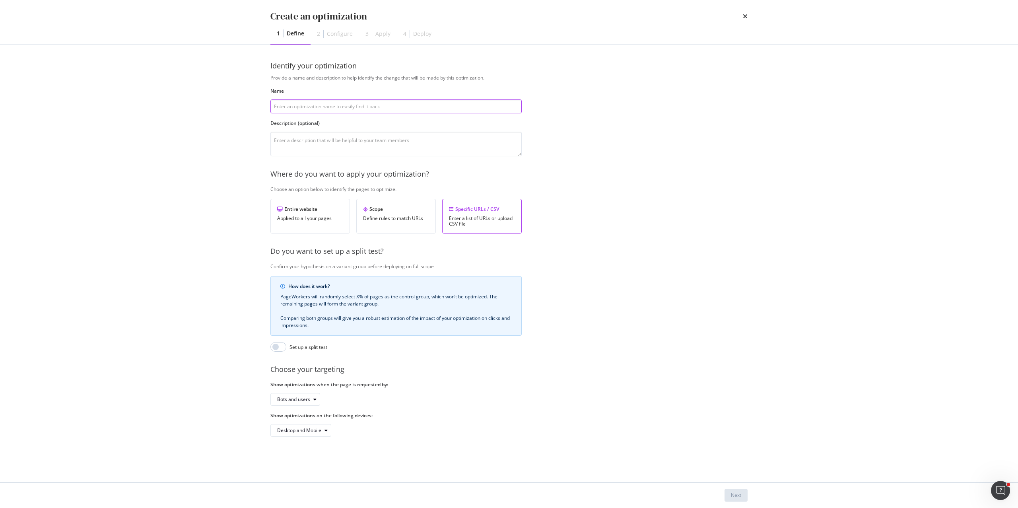
click at [435, 109] on input "modal" at bounding box center [395, 106] width 251 height 14
type input "F"
click at [287, 106] on input "Inject links in Breadcrumb for" at bounding box center [395, 106] width 251 height 14
click at [370, 104] on input "Inject missing links in Breadcrumb for" at bounding box center [395, 106] width 251 height 14
click at [372, 106] on input "Inject missing links in Breadcrumb for Astuce Beauté" at bounding box center [395, 106] width 251 height 14
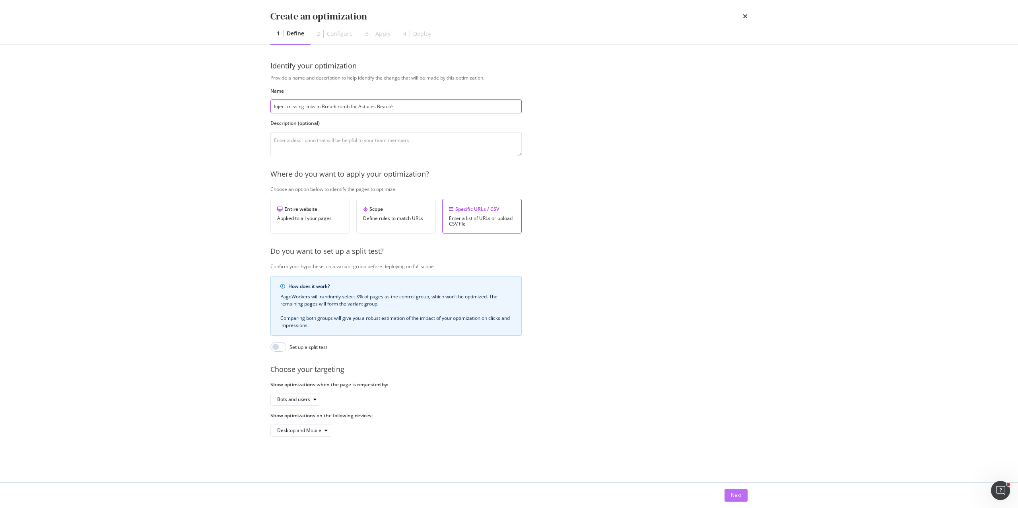
type input "Inject missing links in Breadcrumb for Astuces Beauté"
click at [741, 496] on button "Next" at bounding box center [735, 495] width 23 height 13
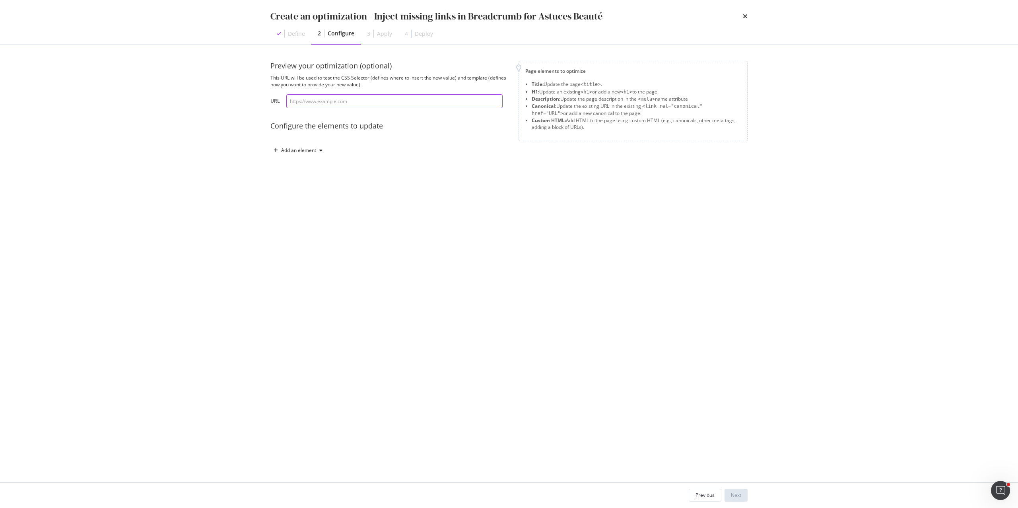
click at [343, 106] on input "modal" at bounding box center [394, 101] width 216 height 14
paste input "[URL][DOMAIN_NAME]"
type input "[URL][DOMAIN_NAME]"
click at [314, 149] on div "Add an element" at bounding box center [298, 150] width 35 height 5
click at [305, 217] on div "Custom HTML" at bounding box center [306, 218] width 31 height 7
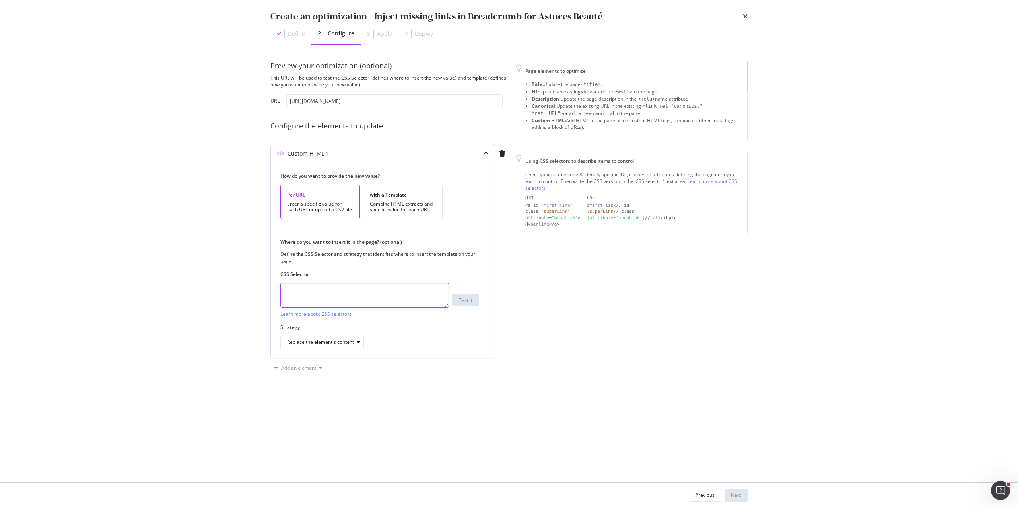
click at [339, 296] on textarea "modal" at bounding box center [364, 295] width 169 height 25
paste textarea "a-breadcrumb-element"
click at [464, 297] on div "Test it" at bounding box center [466, 300] width 14 height 7
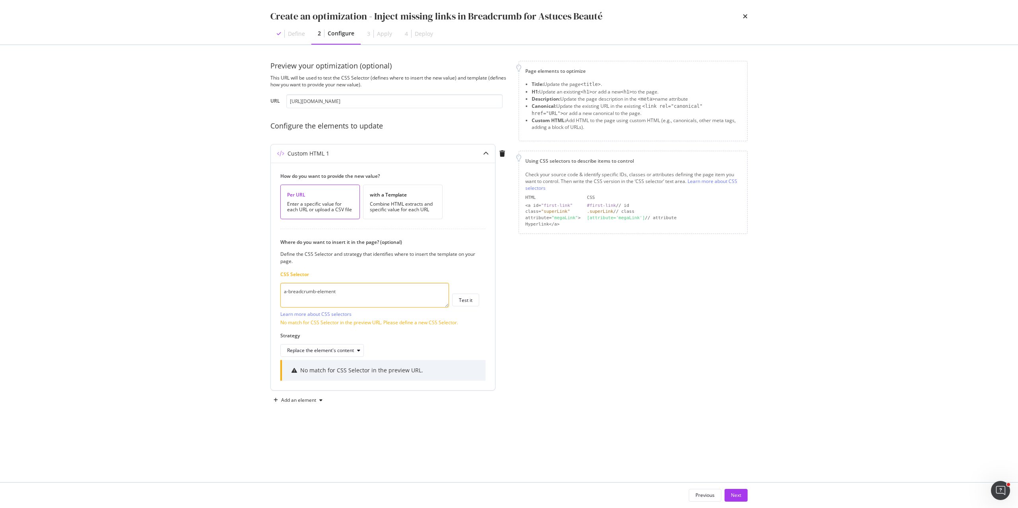
click at [283, 292] on textarea "a-breadcrumb-element" at bounding box center [364, 295] width 169 height 25
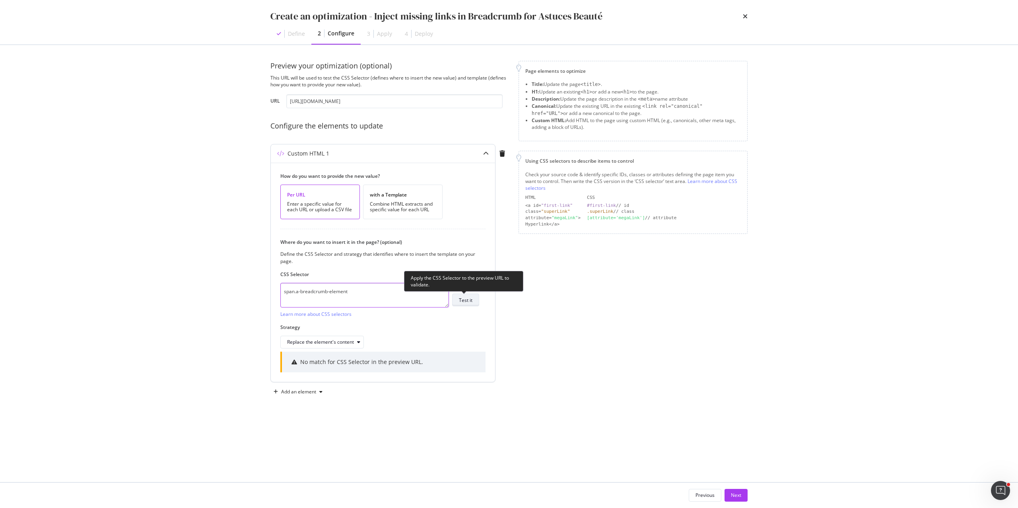
type textarea "span.a-breadcrumb-element"
click at [466, 299] on div "Test it" at bounding box center [466, 300] width 14 height 7
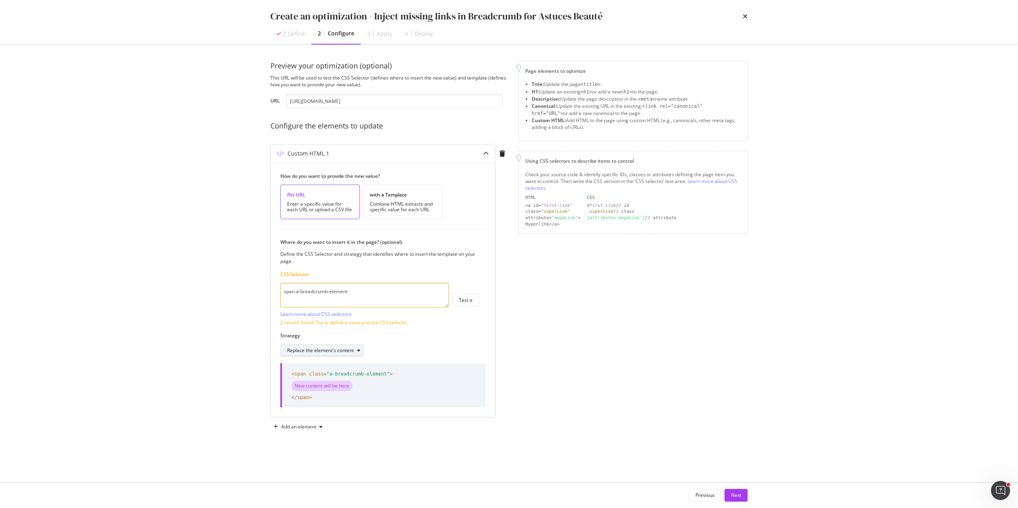
click at [332, 350] on div "Replace the element's content" at bounding box center [320, 350] width 67 height 5
click at [332, 426] on div "Replace the element entirely" at bounding box center [330, 431] width 92 height 10
click at [359, 293] on textarea "span.a-breadcrumb-element" at bounding box center [364, 295] width 169 height 25
click at [406, 217] on div "with a Template Combine HTML extracts and specific value for each URL" at bounding box center [403, 201] width 80 height 35
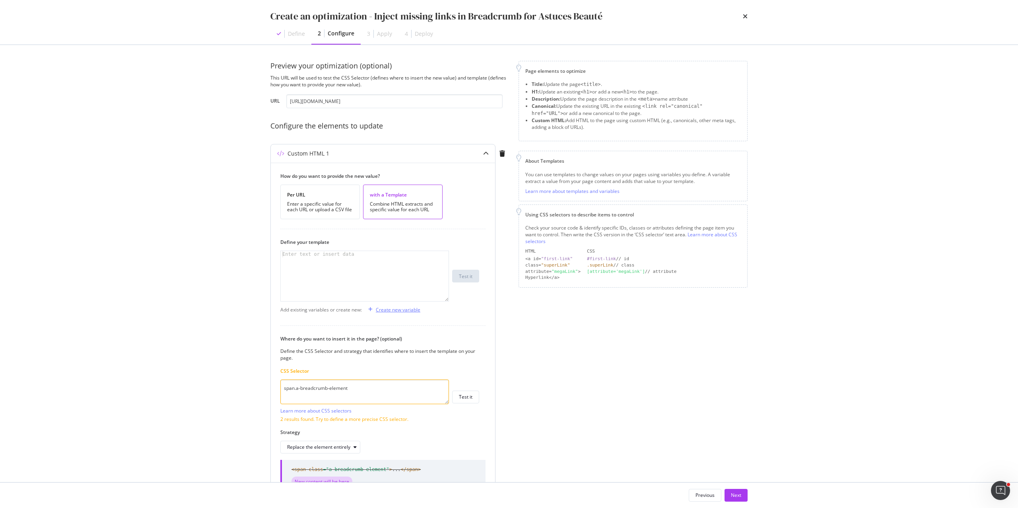
click at [401, 310] on div "Create new variable" at bounding box center [398, 309] width 45 height 7
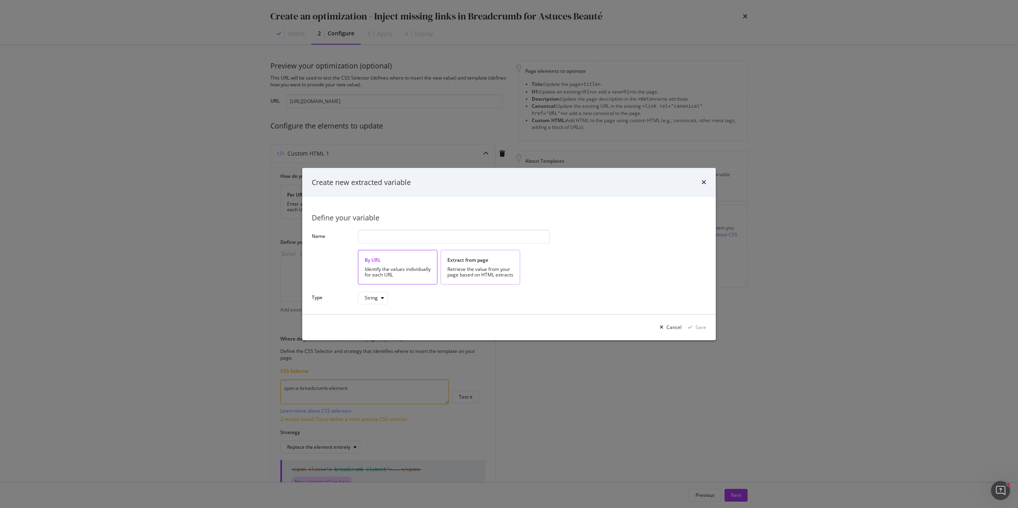
click at [487, 272] on div "Retrieve the value from your page based on HTML extracts" at bounding box center [480, 271] width 66 height 11
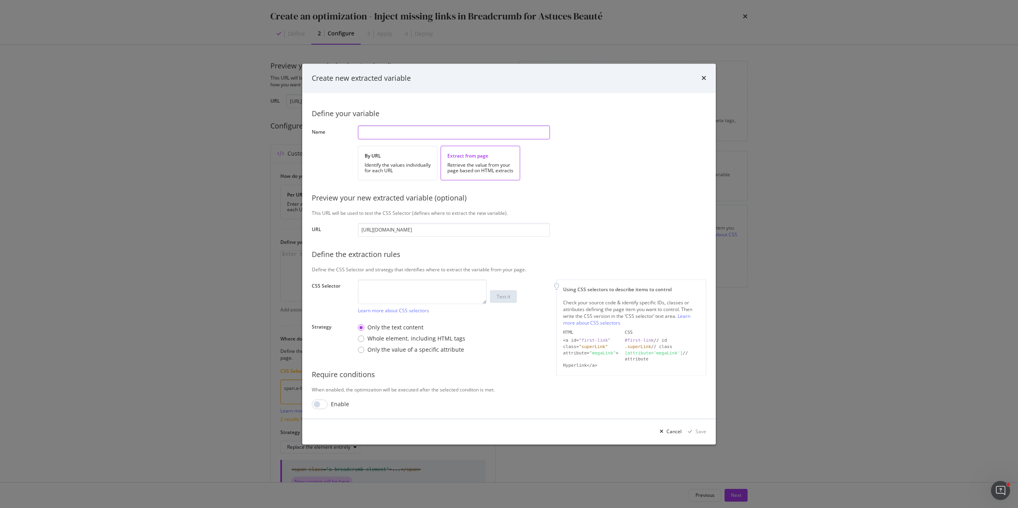
click at [377, 136] on input "modal" at bounding box center [454, 132] width 192 height 14
paste input "a-breadcrumb-element"
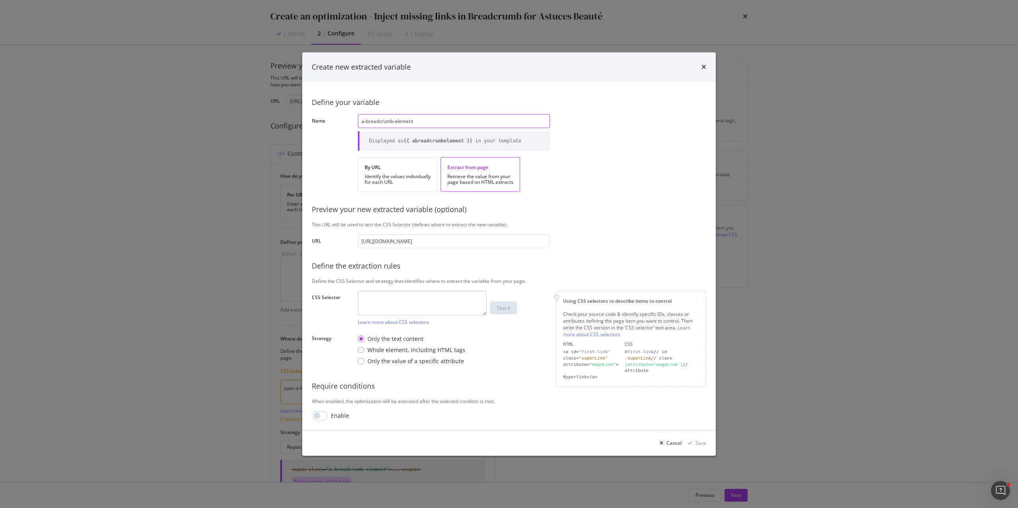
type input "a-breadcrumb-element"
click at [370, 301] on textarea "modal" at bounding box center [422, 303] width 129 height 25
paste textarea "a-breadcrumb-element"
type textarea "a-breadcrumb-element"
drag, startPoint x: 367, startPoint y: 121, endPoint x: 360, endPoint y: 121, distance: 6.8
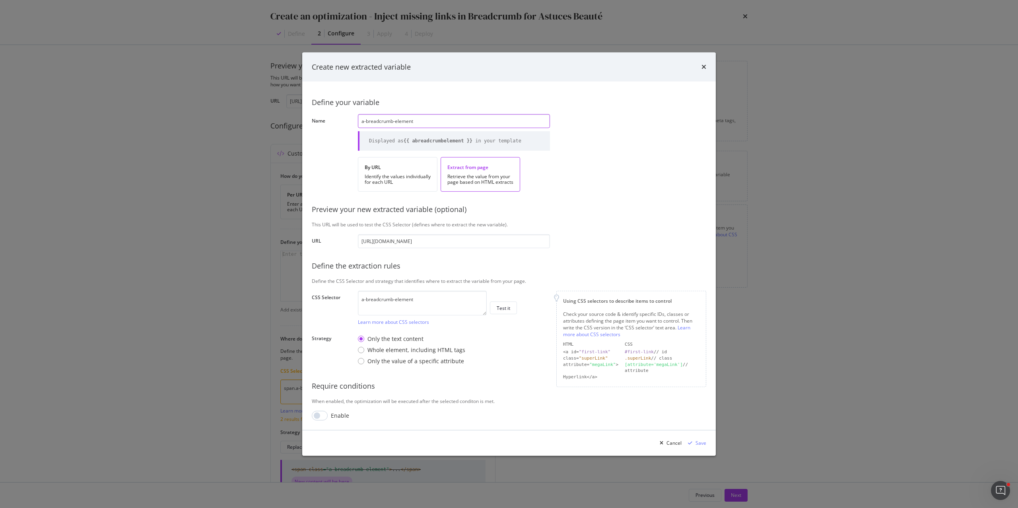
click at [360, 121] on input "a-breadcrumb-element" at bounding box center [454, 121] width 192 height 14
click at [433, 123] on input "Breadcrumb-element" at bounding box center [454, 121] width 192 height 14
type input "Breadcrumb-element-2"
click at [323, 414] on input "modal" at bounding box center [320, 416] width 16 height 10
checkbox input "true"
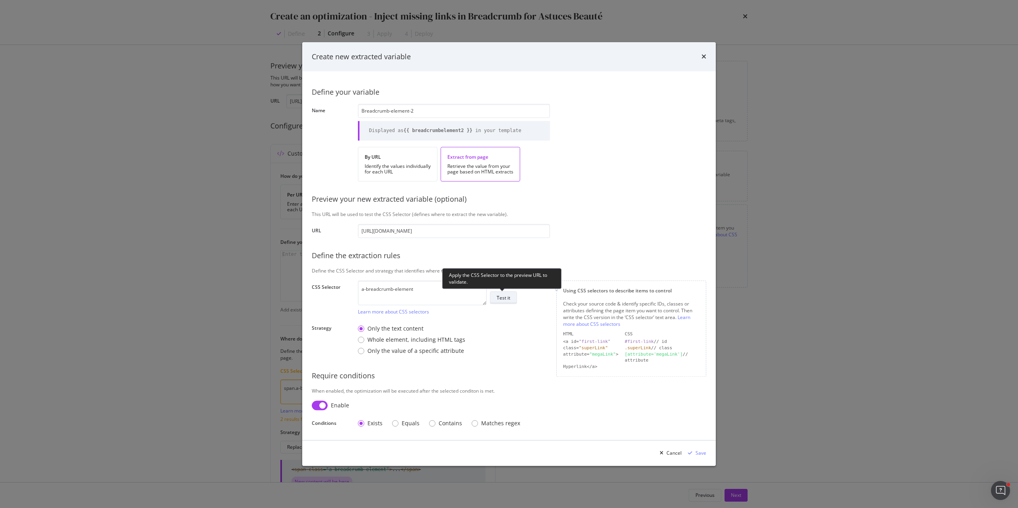
click at [505, 298] on div "Test it" at bounding box center [504, 297] width 14 height 7
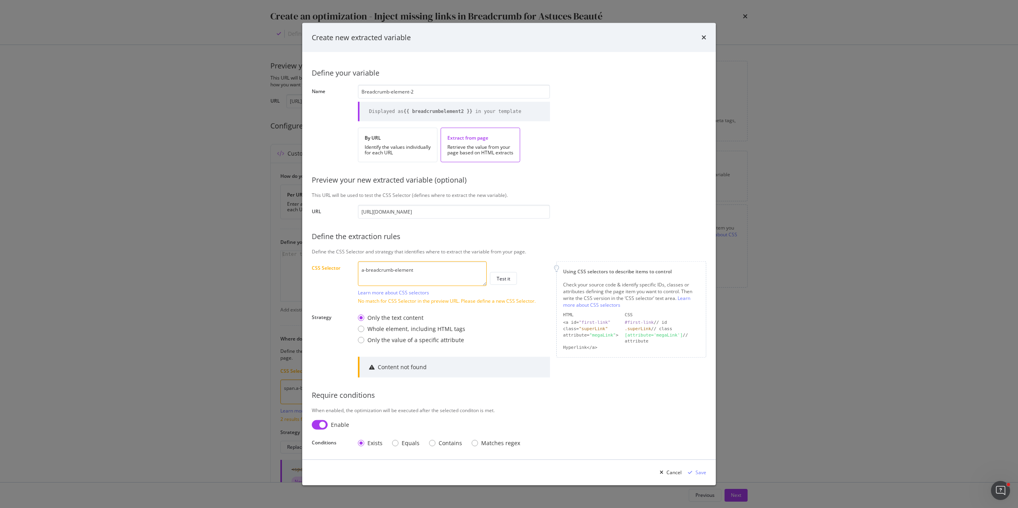
click at [361, 273] on textarea "a-breadcrumb-element" at bounding box center [422, 273] width 129 height 25
click at [360, 271] on textarea "a-breadcrumb-element" at bounding box center [422, 273] width 129 height 25
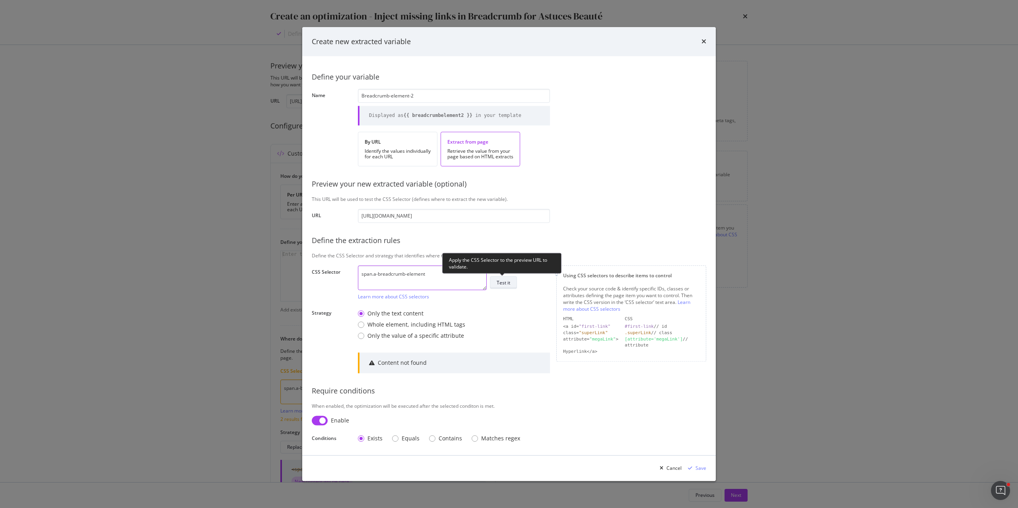
type textarea "span.a-breadcrumb-element"
click at [506, 283] on div "Test it" at bounding box center [504, 282] width 14 height 7
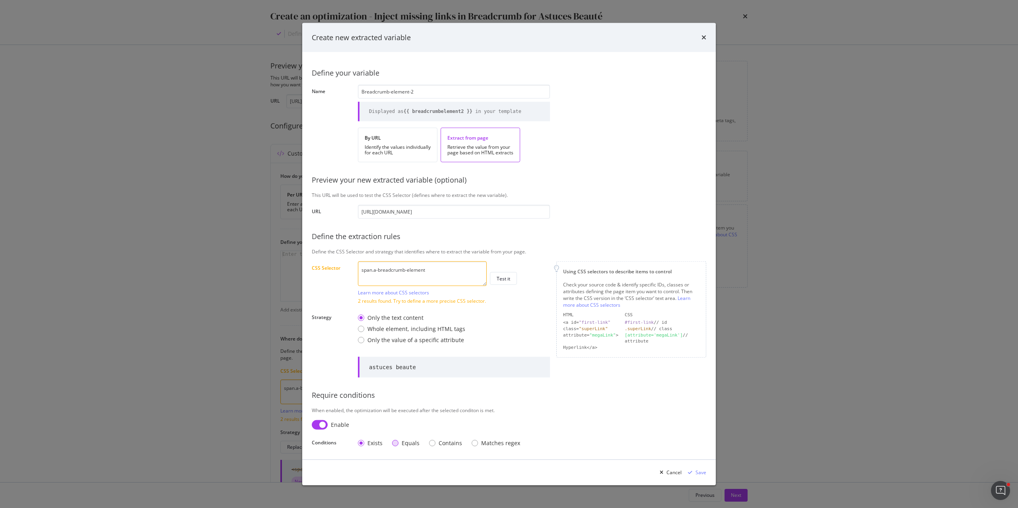
click at [396, 442] on div "Equals" at bounding box center [395, 442] width 6 height 6
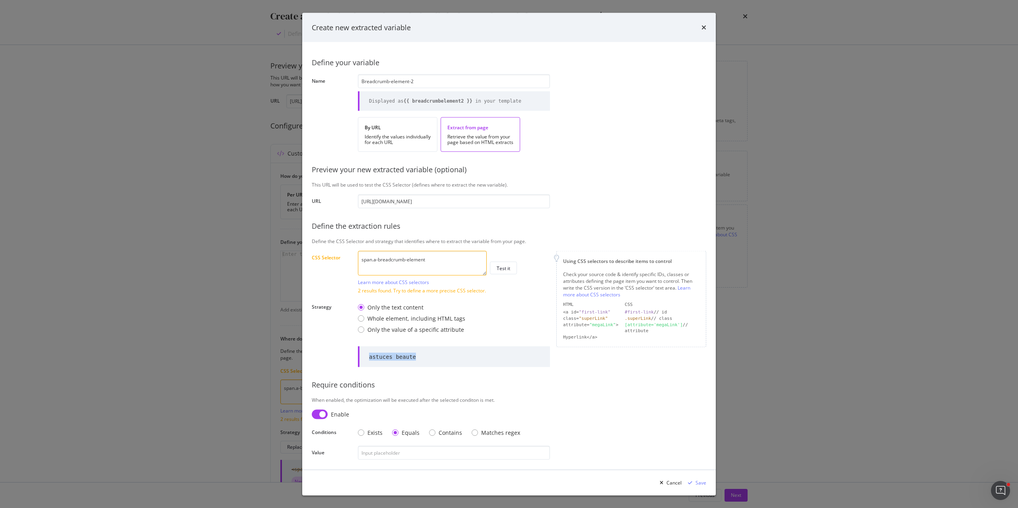
drag, startPoint x: 420, startPoint y: 356, endPoint x: 370, endPoint y: 356, distance: 49.3
click at [370, 356] on div "astuces beaute" at bounding box center [454, 356] width 192 height 21
copy div "astuces beaute"
click at [433, 431] on div "Contains" at bounding box center [432, 432] width 6 height 6
click at [403, 454] on input "modal" at bounding box center [454, 453] width 192 height 14
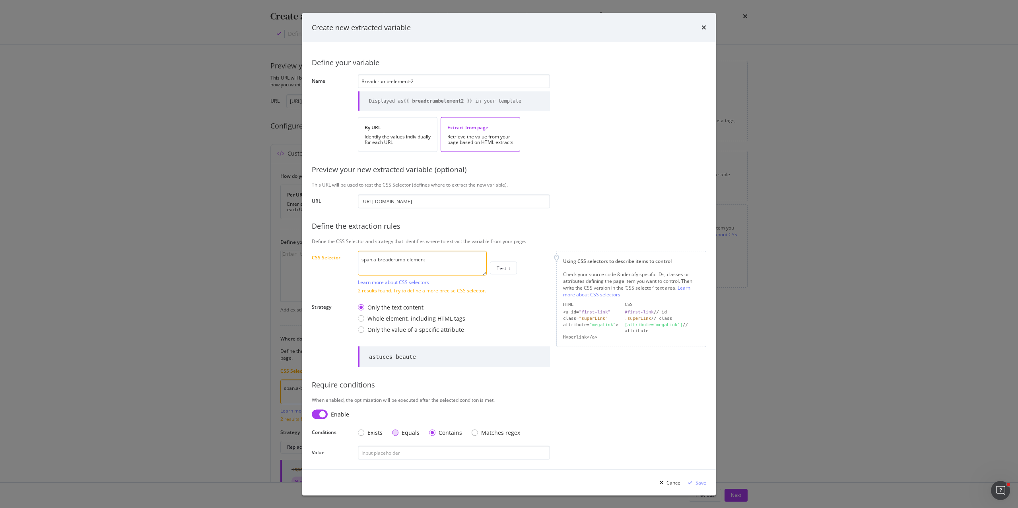
click at [394, 432] on div "Equals" at bounding box center [395, 432] width 6 height 6
click at [394, 450] on input "modal" at bounding box center [454, 453] width 192 height 14
paste input "astuces beaute"
type input "astuces beaute"
click at [700, 485] on div "Save" at bounding box center [695, 482] width 21 height 12
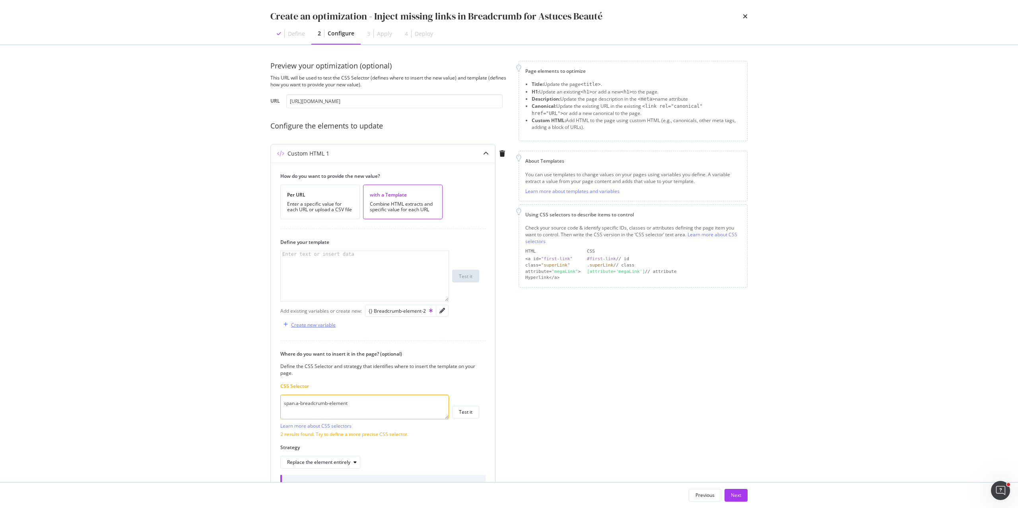
scroll to position [72, 0]
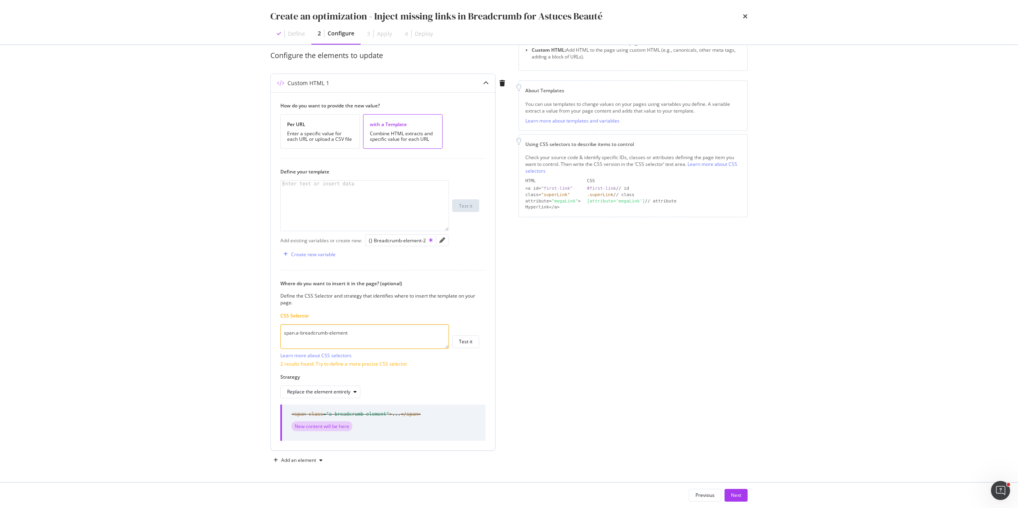
click at [302, 206] on div "modal" at bounding box center [365, 211] width 168 height 62
paste textarea "</span>"
drag, startPoint x: 363, startPoint y: 196, endPoint x: 282, endPoint y: 195, distance: 80.7
click at [282, 195] on div "< span class = "a-breadcrumb-element" > astuces beaute </ span >" at bounding box center [365, 211] width 168 height 62
drag, startPoint x: 372, startPoint y: 189, endPoint x: 274, endPoint y: 191, distance: 98.6
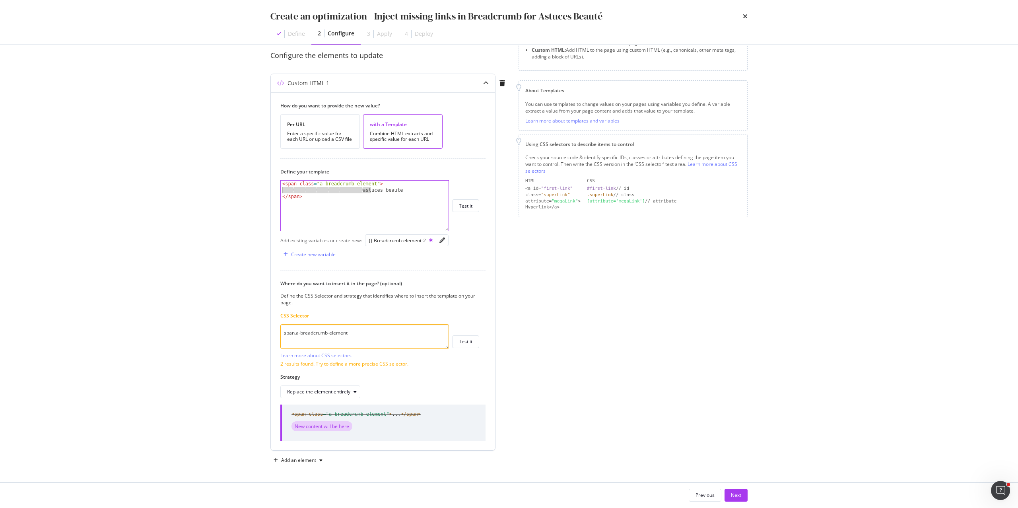
click at [274, 191] on div "How do you want to provide the new value? Per URL Enter a specific value for ea…" at bounding box center [383, 271] width 224 height 358
click at [325, 195] on div "< span class = "a-breadcrumb-element" > astuces beaute </ span >" at bounding box center [365, 211] width 168 height 62
type textarea "</span>"
click at [351, 206] on div "< span class = "a-breadcrumb-element" > astuces beaute </ span >" at bounding box center [365, 211] width 168 height 62
paste textarea "https://fr.loccitane.com/astuces-beaute"
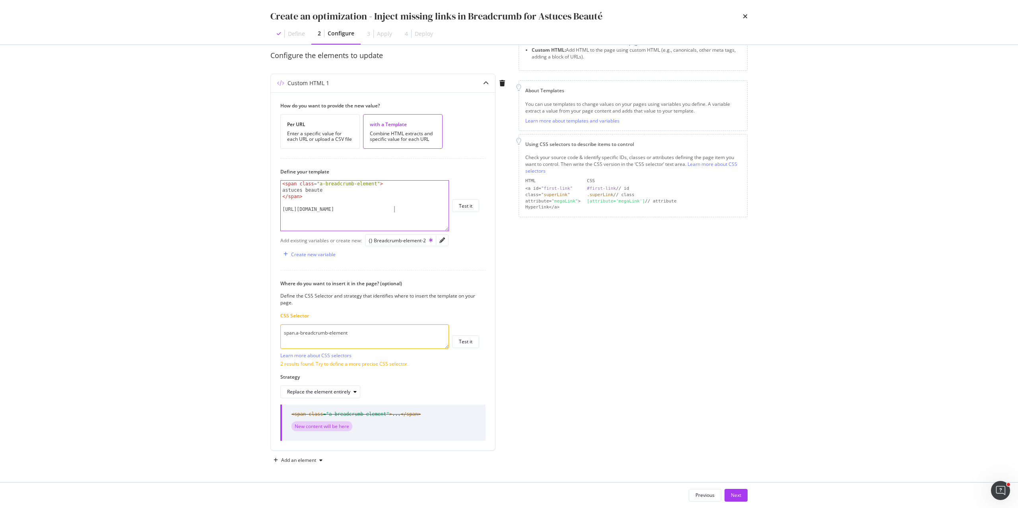
type textarea "https://fr.loccitane.com/astuces-beaute"
click at [411, 210] on div "< span class = "a-breadcrumb-element" > astuces beaute </ span > https://fr.loc…" at bounding box center [365, 211] width 168 height 62
paste textarea "</a>"
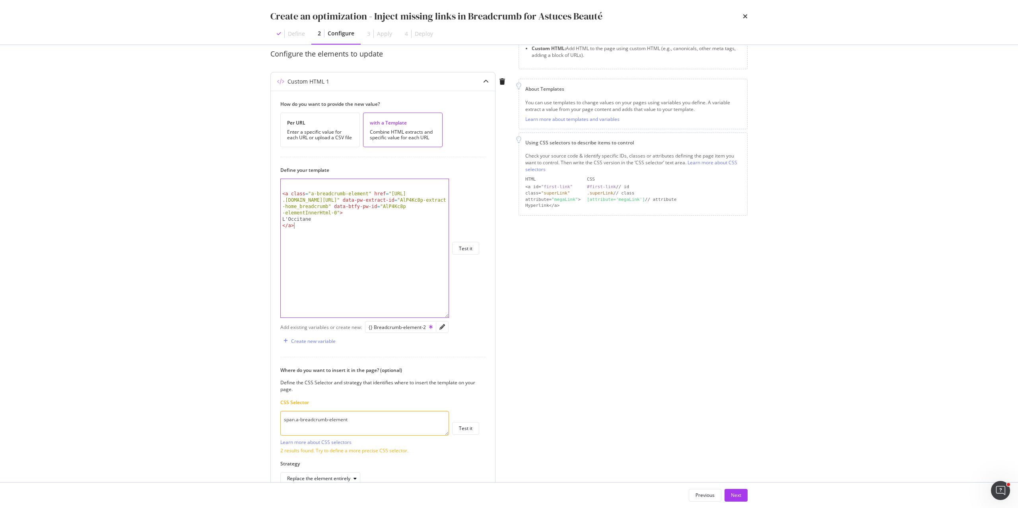
drag, startPoint x: 446, startPoint y: 229, endPoint x: 448, endPoint y: 358, distance: 129.2
click at [448, 318] on div "</a> < a class = "a-breadcrumb-element" href = "https://fr .loccitane.com/" dat…" at bounding box center [364, 247] width 169 height 139
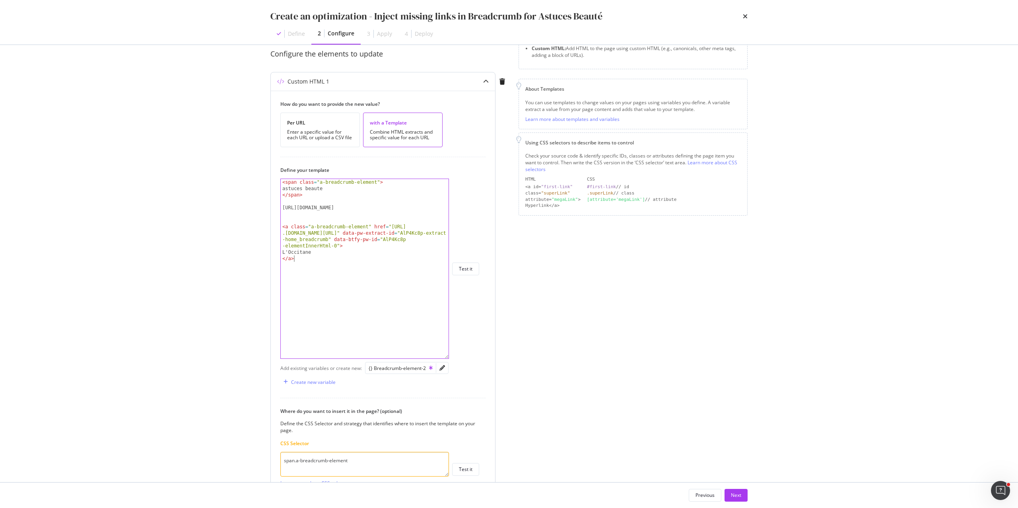
scroll to position [0, 0]
click at [298, 268] on div "< span class = "a-breadcrumb-element" > astuces beaute </ span > https://fr.loc…" at bounding box center [365, 275] width 168 height 192
drag, startPoint x: 405, startPoint y: 208, endPoint x: 269, endPoint y: 208, distance: 135.6
click at [269, 208] on div "Preview your optimization (optional) This URL will be used to test the CSS Sele…" at bounding box center [508, 263] width 509 height 437
type textarea "https://fr.loccitane.com/astuces-beaute"
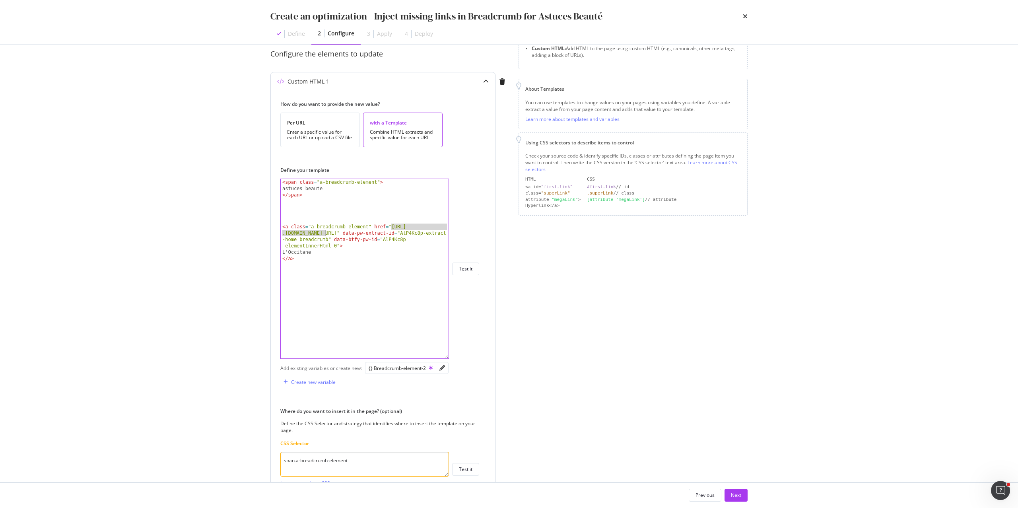
drag, startPoint x: 392, startPoint y: 225, endPoint x: 325, endPoint y: 235, distance: 67.5
click at [325, 235] on div "< span class = "a-breadcrumb-element" > astuces beaute </ span > < a class = "a…" at bounding box center [365, 275] width 168 height 192
paste textarea "astuces-beaute"
drag, startPoint x: 371, startPoint y: 232, endPoint x: 395, endPoint y: 248, distance: 28.3
click at [395, 248] on div "< span class = "a-breadcrumb-element" > astuces beaute </ span > < a class = "a…" at bounding box center [365, 275] width 168 height 192
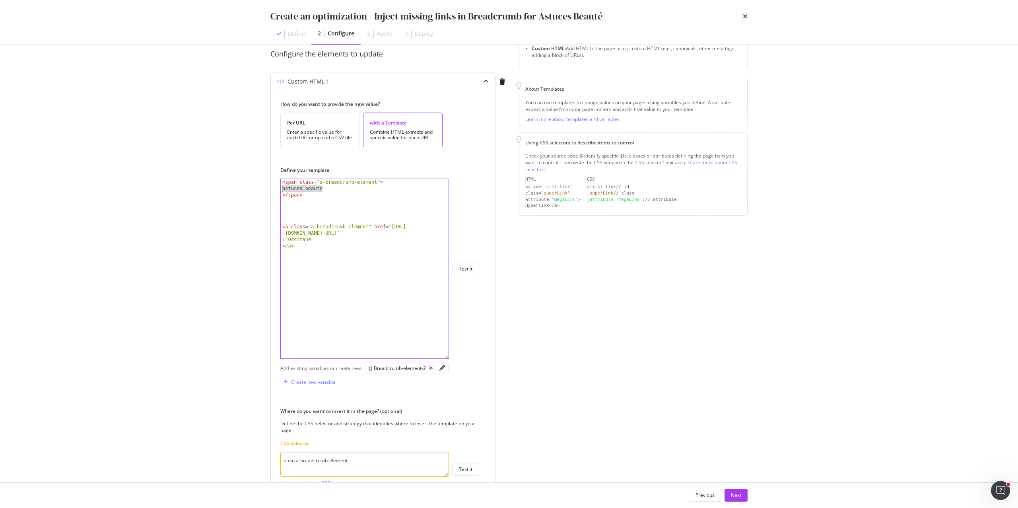
drag, startPoint x: 331, startPoint y: 189, endPoint x: 272, endPoint y: 189, distance: 59.2
click at [272, 189] on div "How do you want to provide the new value? Per URL Enter a specific value for ea…" at bounding box center [383, 334] width 224 height 487
drag, startPoint x: 318, startPoint y: 241, endPoint x: 278, endPoint y: 241, distance: 39.8
click at [278, 241] on div "How do you want to provide the new value? Per URL Enter a specific value for ea…" at bounding box center [383, 334] width 224 height 487
paste textarea "astuces beaut"
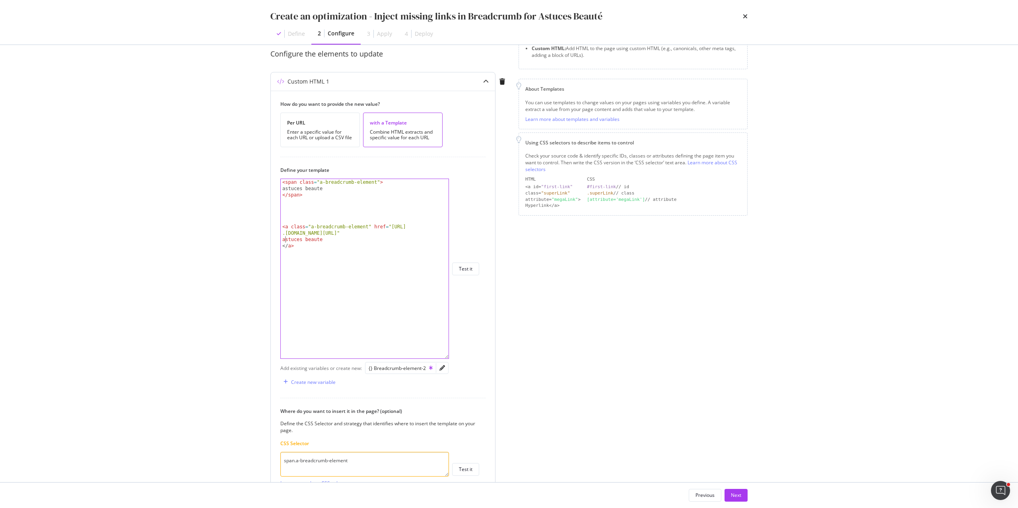
click at [286, 241] on div "< span class = "a-breadcrumb-element" > astuces beaute </ span > < a class = "a…" at bounding box center [365, 275] width 168 height 192
click at [308, 241] on div "< span class = "a-breadcrumb-element" > astuces beaute </ span > < a class = "a…" at bounding box center [365, 275] width 168 height 192
click at [335, 240] on div "< span class = "a-breadcrumb-element" > astuces beaute </ span > < a class = "a…" at bounding box center [365, 275] width 168 height 192
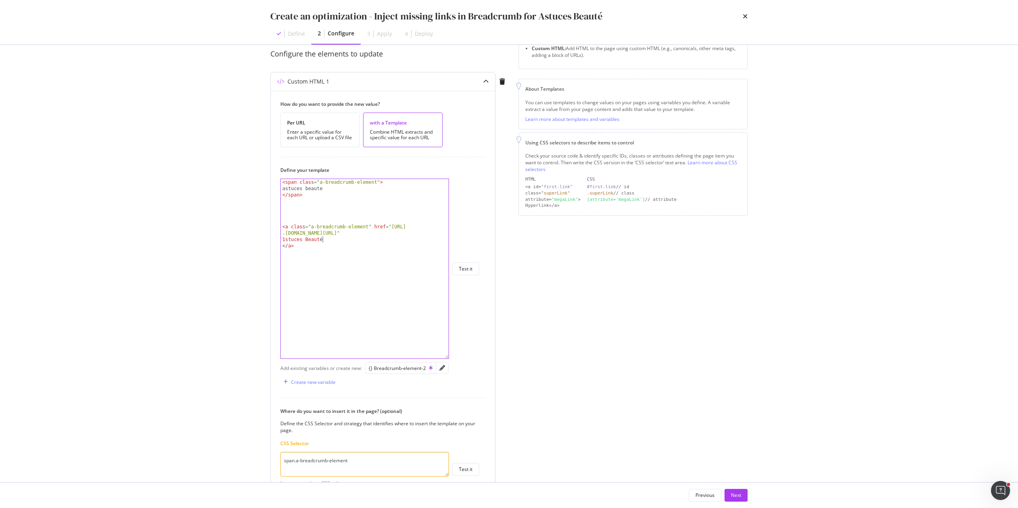
click at [350, 242] on div "< span class = "a-breadcrumb-element" > astuces beaute </ span > < a class = "a…" at bounding box center [365, 275] width 168 height 192
drag, startPoint x: 285, startPoint y: 240, endPoint x: 278, endPoint y: 240, distance: 7.6
click at [278, 240] on div "How do you want to provide the new value? Per URL Enter a specific value for ea…" at bounding box center [383, 334] width 224 height 487
click at [286, 233] on div "< span class = "a-breadcrumb-element" > astuces beaute </ span > < a class = "a…" at bounding box center [365, 275] width 168 height 192
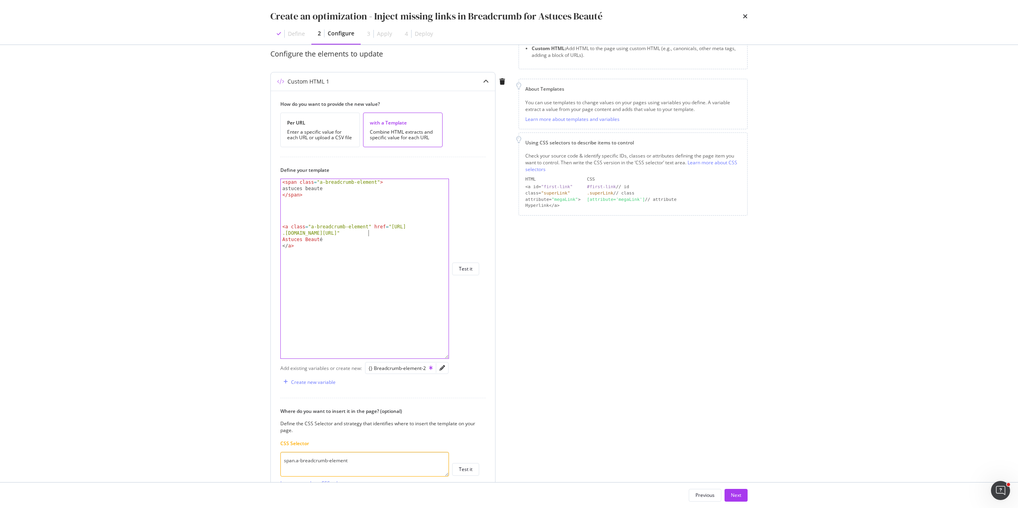
click at [374, 233] on div "< span class = "a-breadcrumb-element" > astuces beaute </ span > < a class = "a…" at bounding box center [365, 275] width 168 height 192
click at [357, 289] on div "< span class = "a-breadcrumb-element" > astuces beaute </ span > < a class = "a…" at bounding box center [365, 275] width 168 height 192
type textarea "</a>"
paste textarea "astuces beaute"
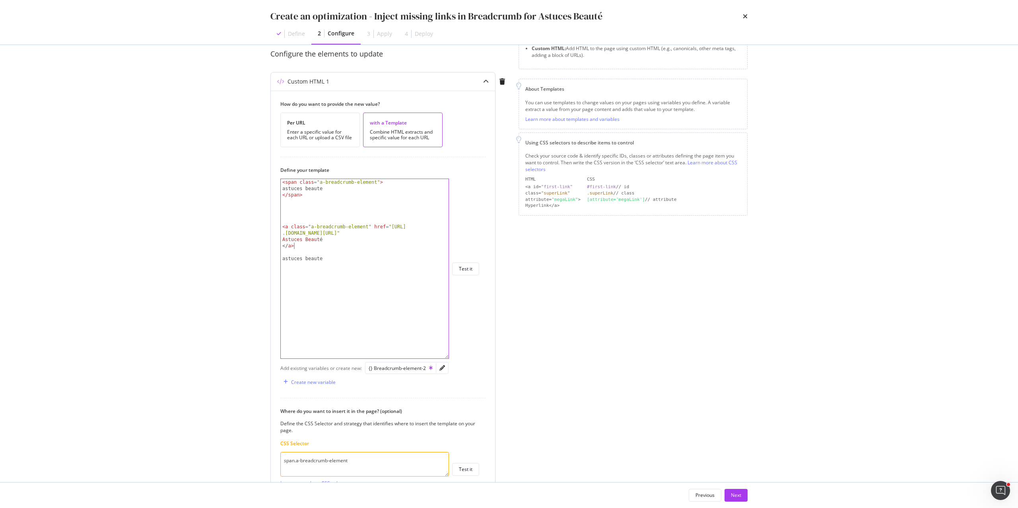
click at [297, 246] on div "< span class = "a-breadcrumb-element" > astuces beaute </ span > < a class = "a…" at bounding box center [365, 275] width 168 height 192
click at [322, 242] on div "< span class = "a-breadcrumb-element" > astuces beaute </ span > < a class = "a…" at bounding box center [365, 275] width 168 height 192
click at [377, 232] on div "< span class = "a-breadcrumb-element" > astuces beaute </ span > < a class = "a…" at bounding box center [365, 275] width 168 height 192
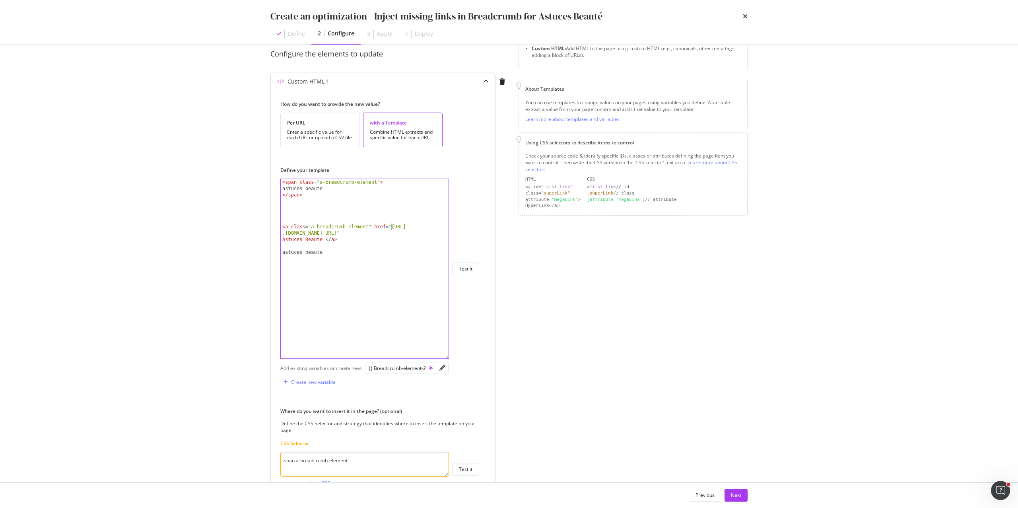
click at [391, 227] on div "< span class = "a-breadcrumb-element" > astuces beaute </ span > < a class = "a…" at bounding box center [365, 275] width 168 height 192
click at [365, 235] on div "< span class = "a-breadcrumb-element" > astuces beaute </ span > < a class = "a…" at bounding box center [365, 275] width 168 height 192
click at [322, 240] on div "< span class = "a-breadcrumb-element" > astuces beaute </ span > < a class = "a…" at bounding box center [365, 275] width 168 height 192
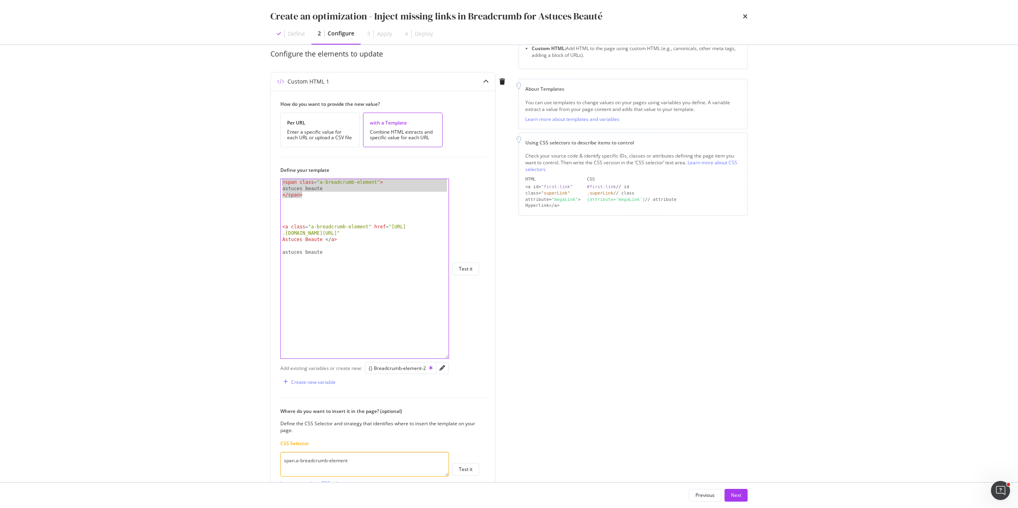
drag, startPoint x: 311, startPoint y: 195, endPoint x: 265, endPoint y: 182, distance: 47.9
click at [265, 182] on div "Preview your optimization (optional) This URL will be used to test the CSS Sele…" at bounding box center [508, 263] width 509 height 437
type textarea "<span class="a-breadcrumb-element"> astuces beaute"
drag, startPoint x: 283, startPoint y: 217, endPoint x: 277, endPoint y: 169, distance: 48.0
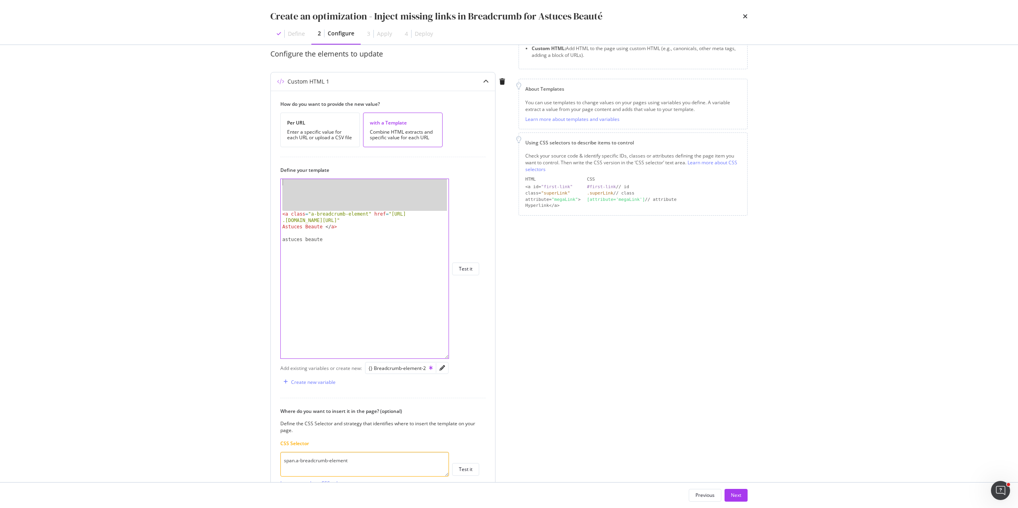
click at [277, 169] on div "How do you want to provide the new value? Per URL Enter a specific value for ea…" at bounding box center [383, 334] width 224 height 487
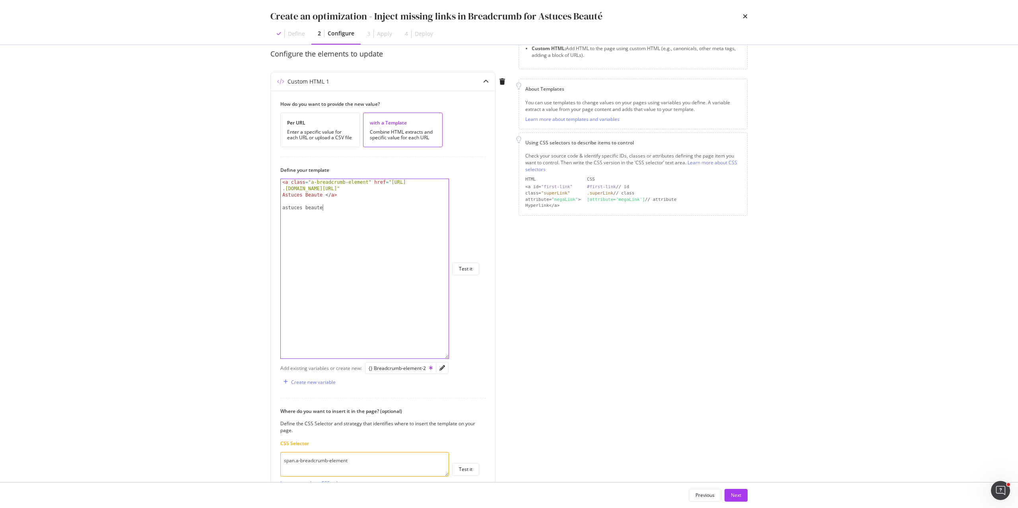
drag, startPoint x: 340, startPoint y: 210, endPoint x: 259, endPoint y: 210, distance: 81.5
click at [259, 210] on div "Preview your optimization (optional) This URL will be used to test the CSS Sele…" at bounding box center [508, 263] width 509 height 437
type textarea "astuces beaute"
click at [283, 196] on div "< a class = "a-breadcrumb-element" href = "https://fr .loccitane.com/astuces-be…" at bounding box center [365, 278] width 168 height 198
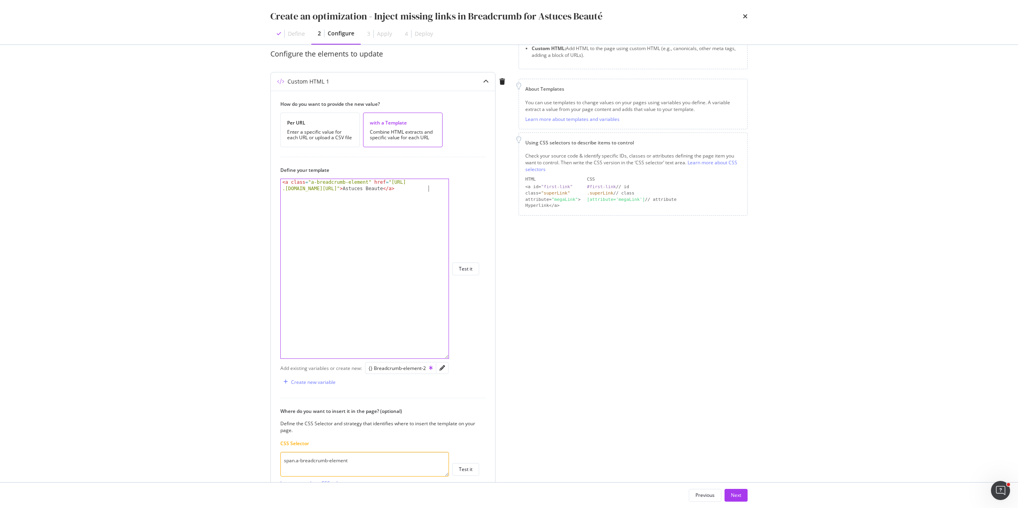
click at [390, 206] on div "< a class = "a-breadcrumb-element" href = "https://fr .loccitane.com/astuces-be…" at bounding box center [365, 281] width 168 height 204
click at [468, 272] on div "Test it" at bounding box center [466, 268] width 14 height 7
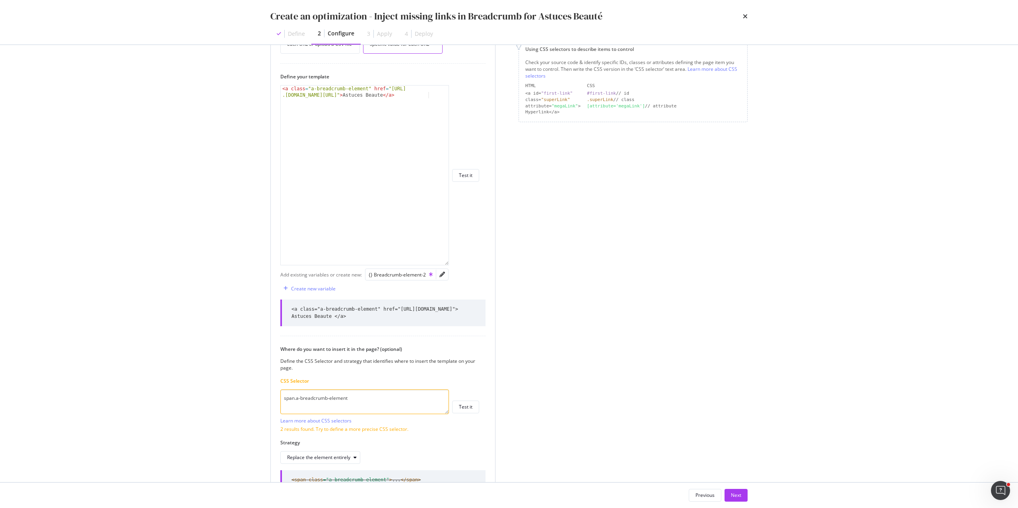
scroll to position [157, 0]
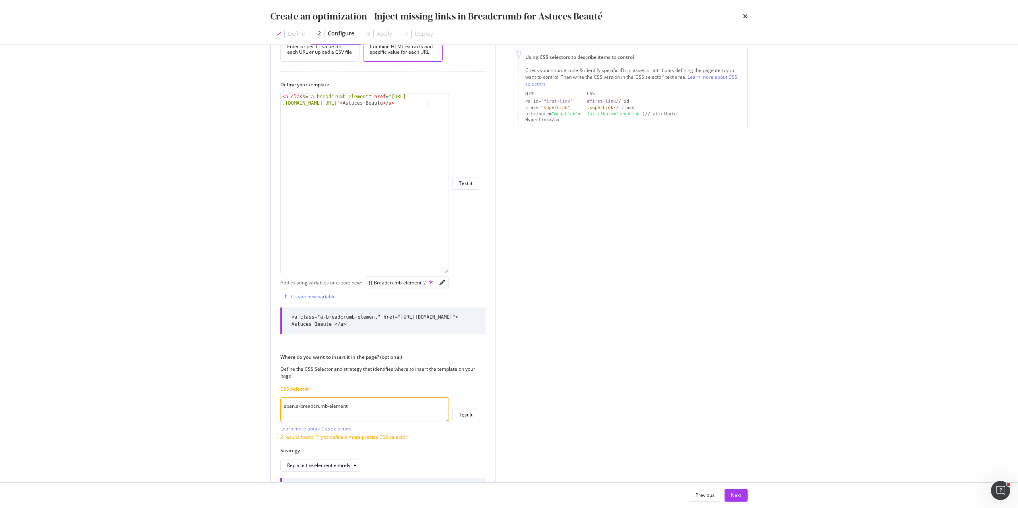
click at [413, 104] on div "< a class = "a-breadcrumb-element" href = "https://fr .loccitane.com/astuces-be…" at bounding box center [365, 195] width 168 height 204
type textarea "<a class="a-breadcrumb-element" href="[URL][DOMAIN_NAME]"> Astuces Beauté </a>"
click at [474, 185] on button "Test it" at bounding box center [465, 183] width 27 height 13
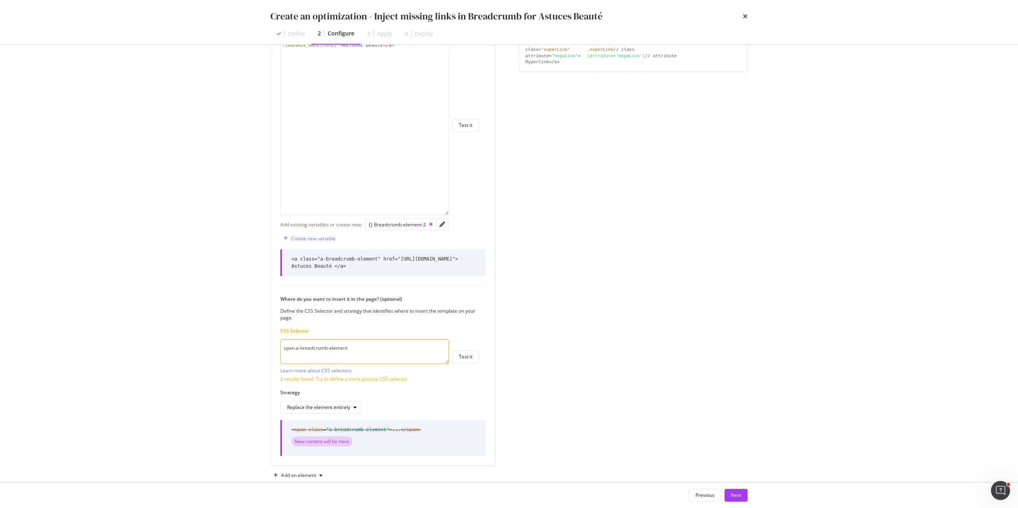
scroll to position [239, 0]
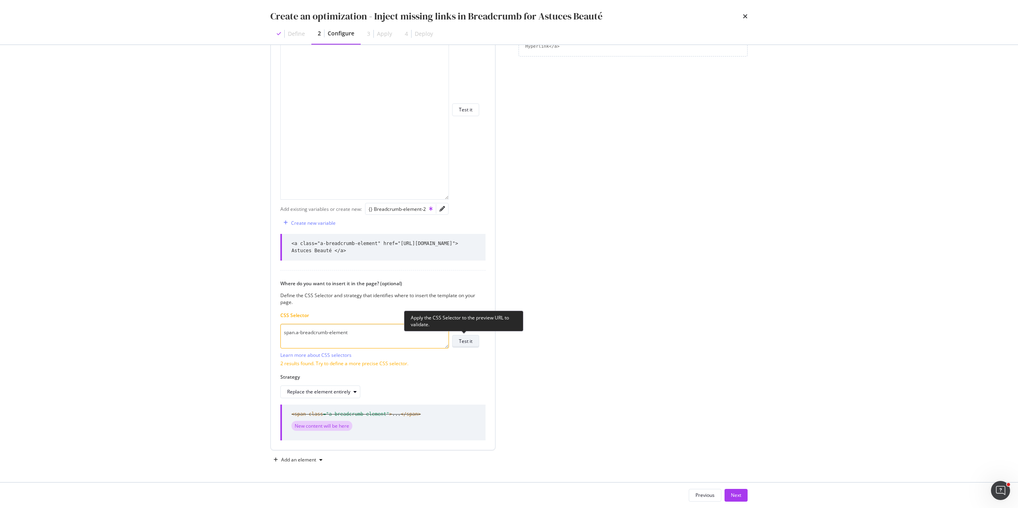
click at [469, 341] on div "Test it" at bounding box center [466, 341] width 14 height 7
click at [378, 325] on textarea "span.a-breadcrumb-element" at bounding box center [364, 336] width 169 height 25
click at [378, 331] on textarea "span.a-breadcrumb-element" at bounding box center [364, 336] width 169 height 25
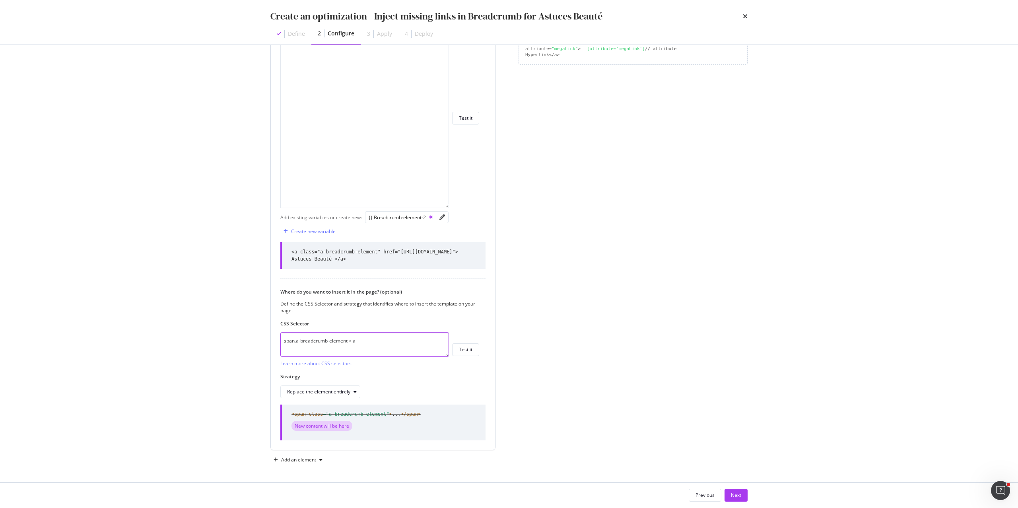
scroll to position [231, 0]
click at [368, 341] on textarea "span.a-breadcrumb-element > astuce beaute" at bounding box center [364, 344] width 169 height 25
click at [460, 351] on div "Test it" at bounding box center [466, 349] width 14 height 7
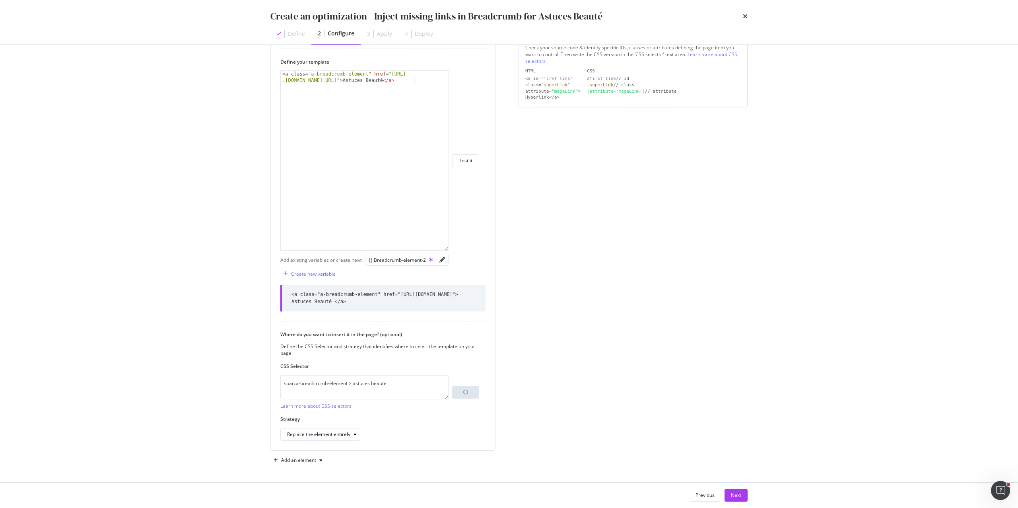
scroll to position [221, 0]
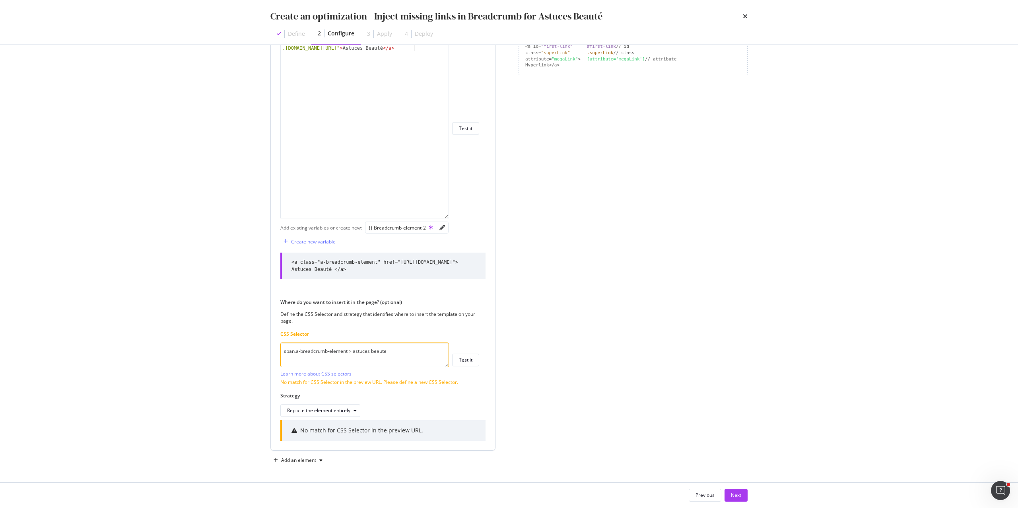
click at [352, 351] on textarea "span.a-breadcrumb-element > astuces beaute" at bounding box center [364, 354] width 169 height 25
click at [389, 351] on textarea "span.a-breadcrumb-element[astuces beaute" at bounding box center [364, 354] width 169 height 25
drag, startPoint x: 393, startPoint y: 349, endPoint x: 347, endPoint y: 350, distance: 45.3
click at [347, 350] on textarea "span.a-breadcrumb-element[astuces beaute]" at bounding box center [364, 354] width 169 height 25
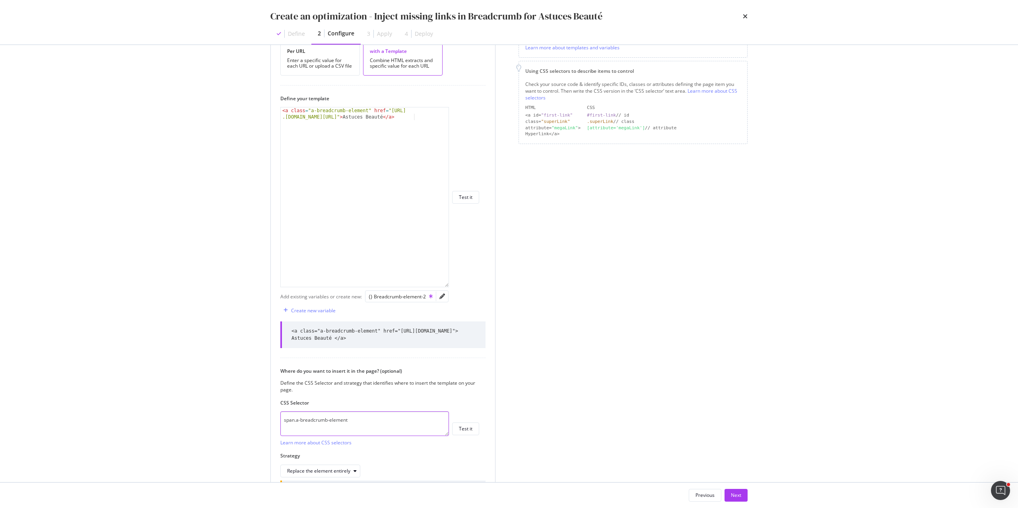
scroll to position [135, 0]
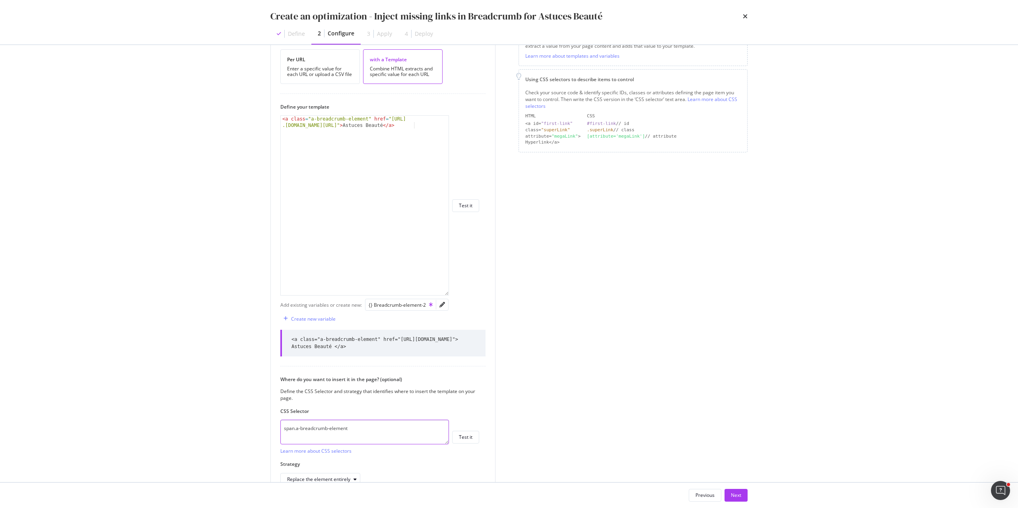
type textarea "span.a-breadcrumb-element"
click at [376, 172] on div "< a class = "a-breadcrumb-element" href = "[URL] .[DOMAIN_NAME][URL]" > Astuces…" at bounding box center [365, 218] width 168 height 204
click at [741, 496] on button "Next" at bounding box center [735, 495] width 23 height 13
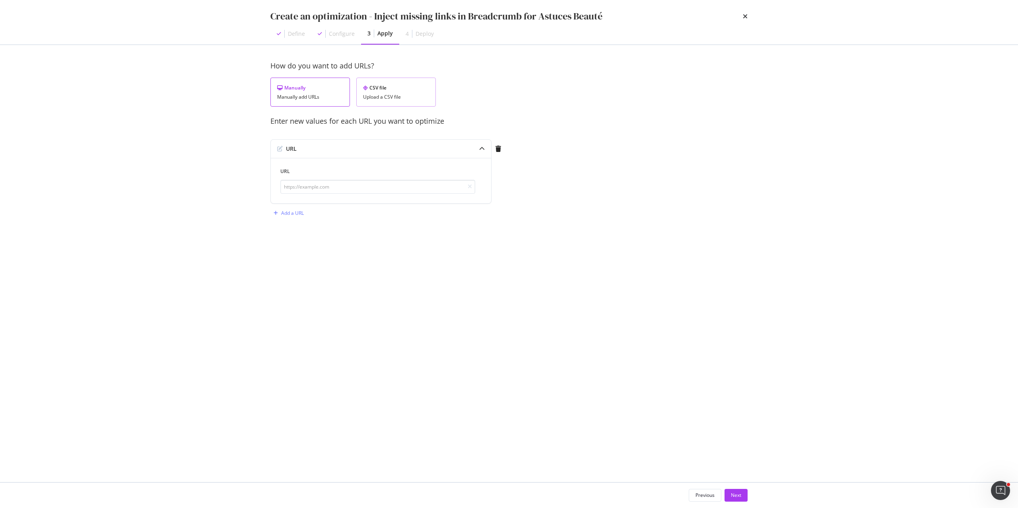
click at [400, 94] on div "Upload a CSV file" at bounding box center [396, 97] width 66 height 6
click at [302, 153] on div "Upload .CSV file" at bounding box center [294, 149] width 46 height 11
click at [289, 145] on div "Upload .CSV file" at bounding box center [299, 148] width 35 height 7
click at [738, 495] on div "Next" at bounding box center [736, 494] width 10 height 7
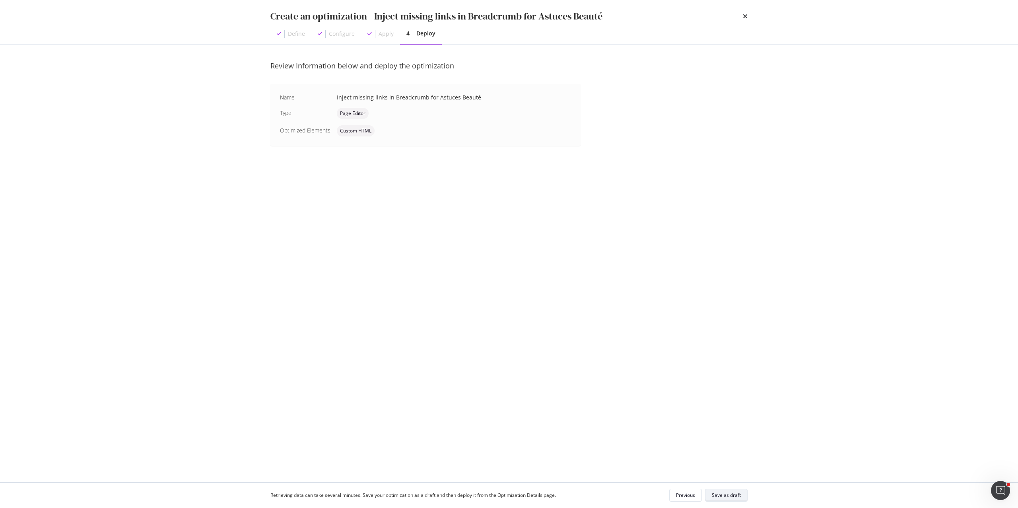
click at [725, 495] on div "Save as draft" at bounding box center [726, 494] width 29 height 7
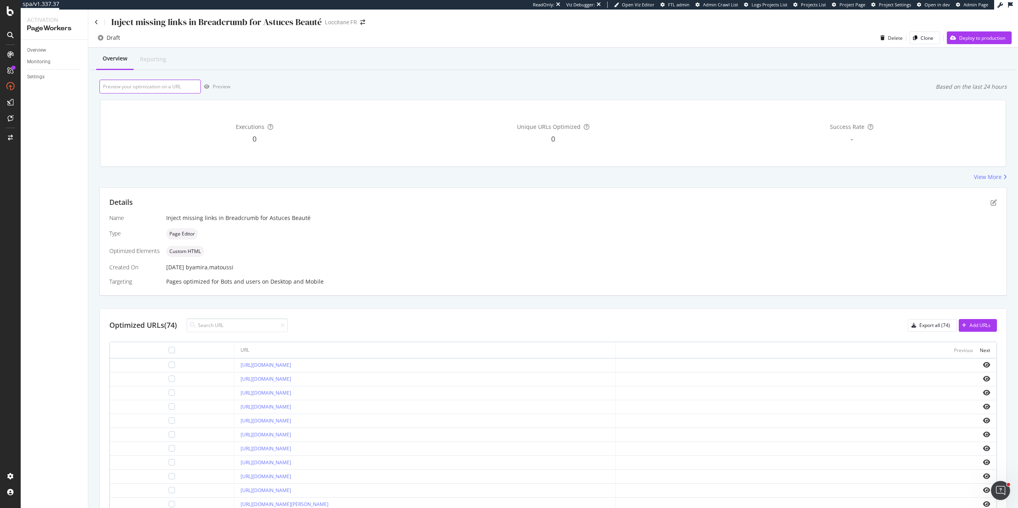
click at [185, 89] on input "url" at bounding box center [149, 87] width 101 height 14
paste input "[URL][DOMAIN_NAME]"
type input "[URL][DOMAIN_NAME]"
click at [225, 85] on div "Preview" at bounding box center [221, 86] width 17 height 7
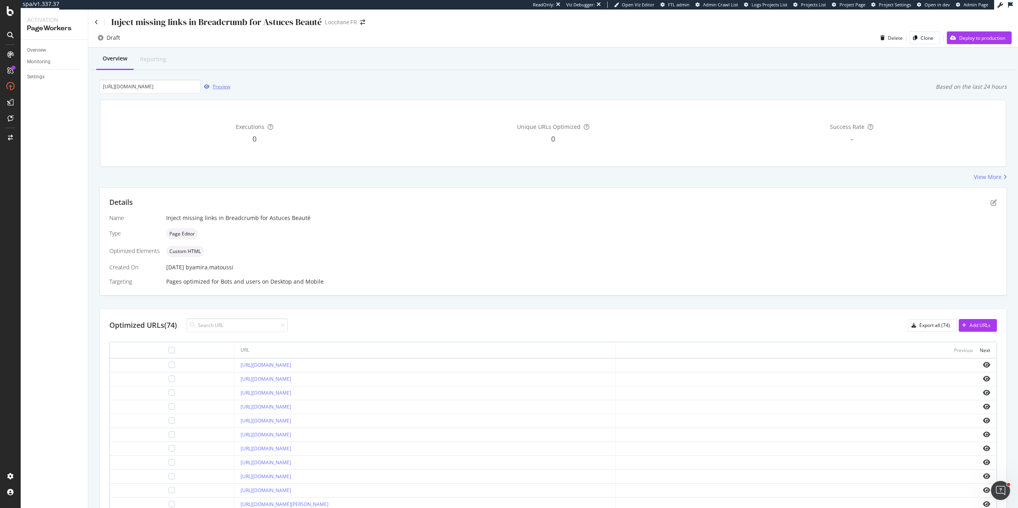
scroll to position [0, 0]
click at [219, 84] on div "Preview" at bounding box center [221, 86] width 17 height 7
click at [219, 87] on div "Preview" at bounding box center [221, 86] width 17 height 7
click at [139, 90] on input "[URL][DOMAIN_NAME]" at bounding box center [149, 87] width 101 height 14
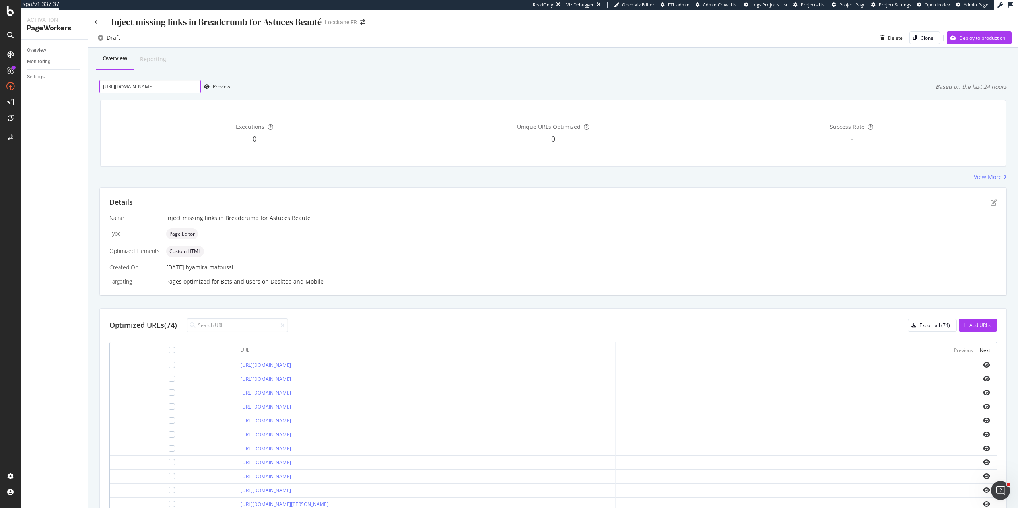
click at [139, 90] on input "[URL][DOMAIN_NAME]" at bounding box center [149, 87] width 101 height 14
paste input "[URL][DOMAIN_NAME]"
type input "[URL][DOMAIN_NAME]"
click at [230, 83] on div "https://fr.loccitane.com/comment-attenuer-les-rides Preview Based on the last 2…" at bounding box center [552, 87] width 907 height 14
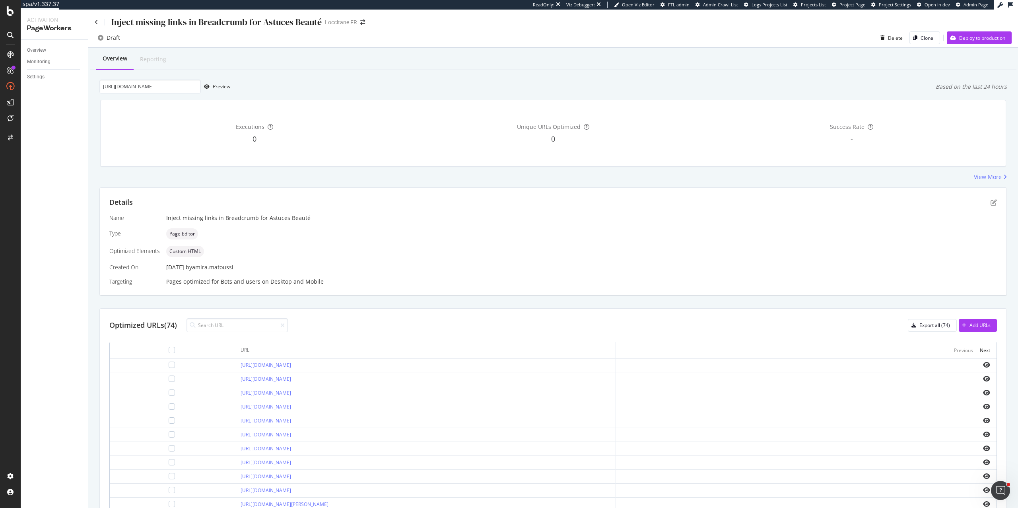
scroll to position [0, 0]
click at [225, 89] on div "Preview" at bounding box center [221, 86] width 17 height 7
click at [223, 89] on div "Preview" at bounding box center [221, 86] width 17 height 7
click at [986, 364] on icon "eye" at bounding box center [986, 364] width 7 height 6
click at [987, 392] on icon "eye" at bounding box center [986, 392] width 7 height 6
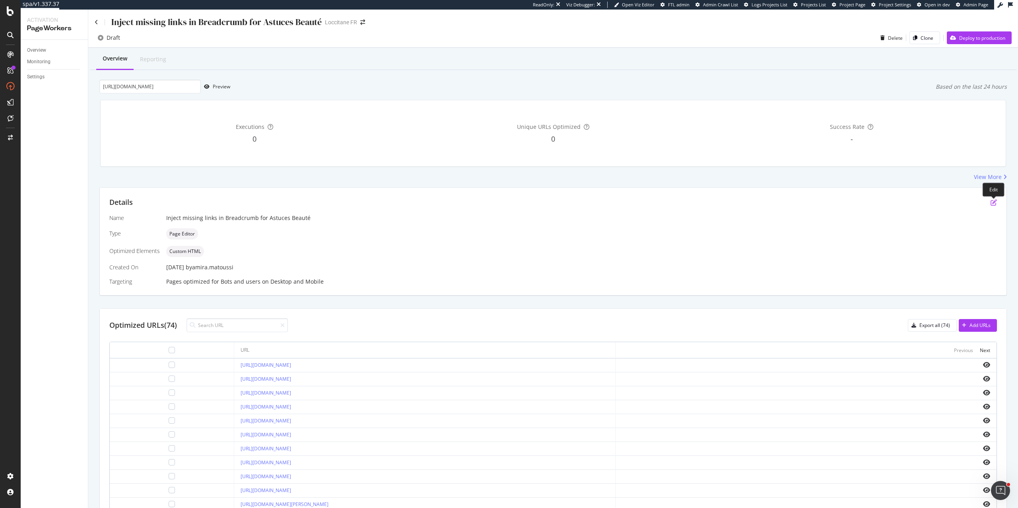
click at [990, 201] on icon "pen-to-square" at bounding box center [993, 202] width 6 height 6
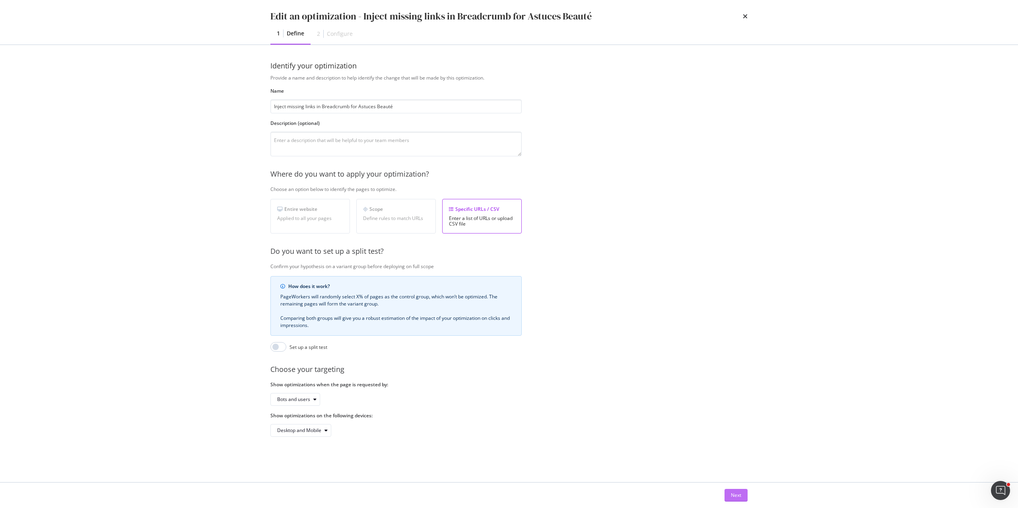
click at [736, 494] on div "Next" at bounding box center [736, 494] width 10 height 7
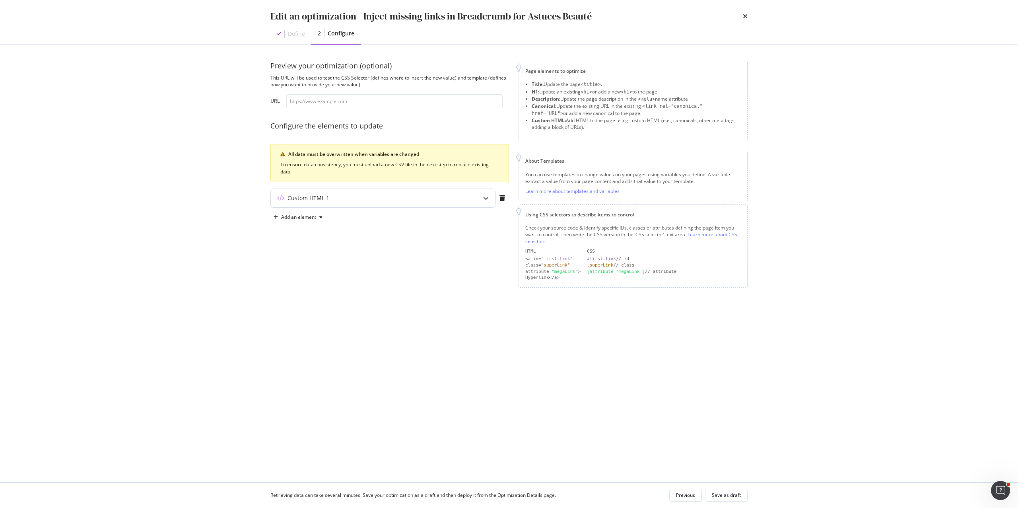
click at [340, 198] on div "Custom HTML 1" at bounding box center [367, 198] width 193 height 8
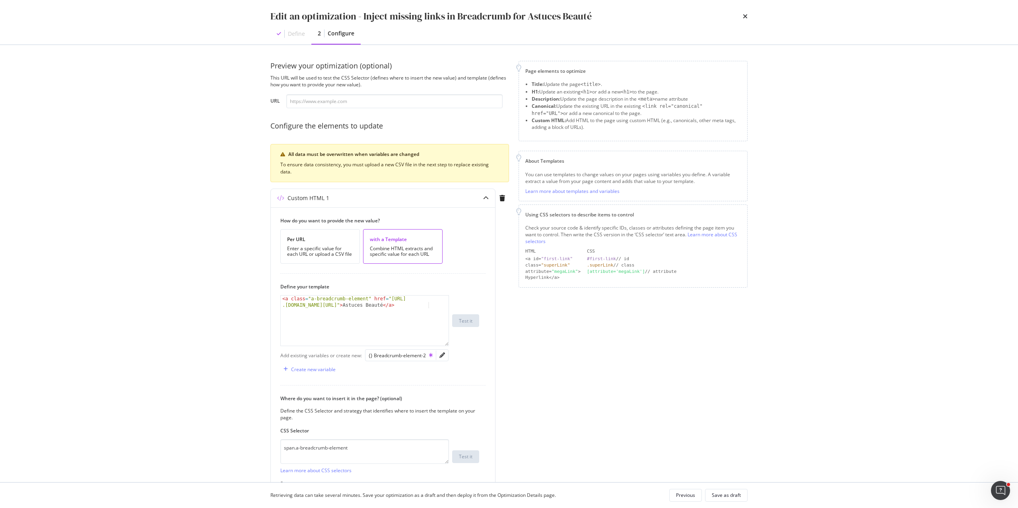
scroll to position [0, 0]
click at [320, 104] on input "modal" at bounding box center [394, 101] width 216 height 14
paste input "https://fr.loccitane.com/comment-attenuer-les-rides"
type input "https://fr.loccitane.com/comment-attenuer-les-rides"
click at [472, 322] on button "Test it" at bounding box center [465, 320] width 27 height 13
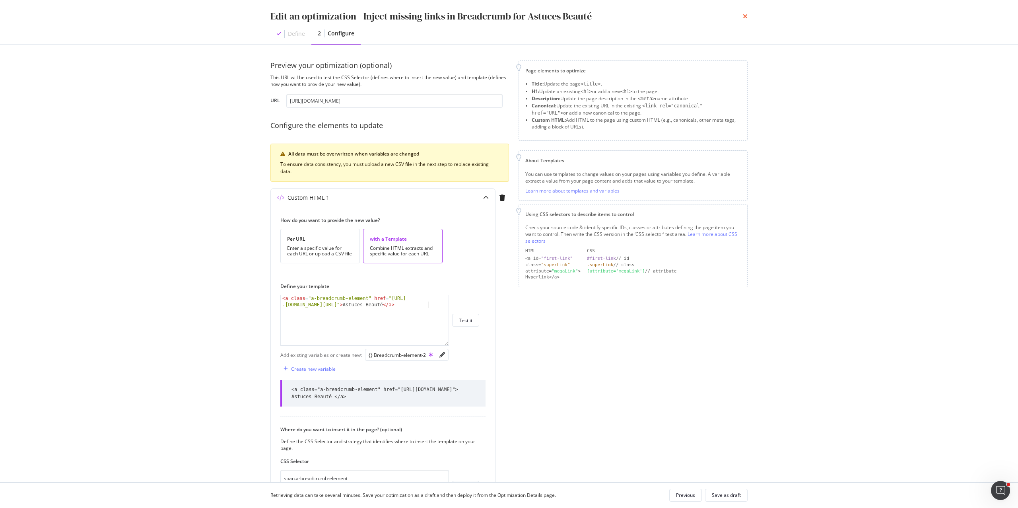
click at [743, 15] on icon "times" at bounding box center [745, 16] width 5 height 6
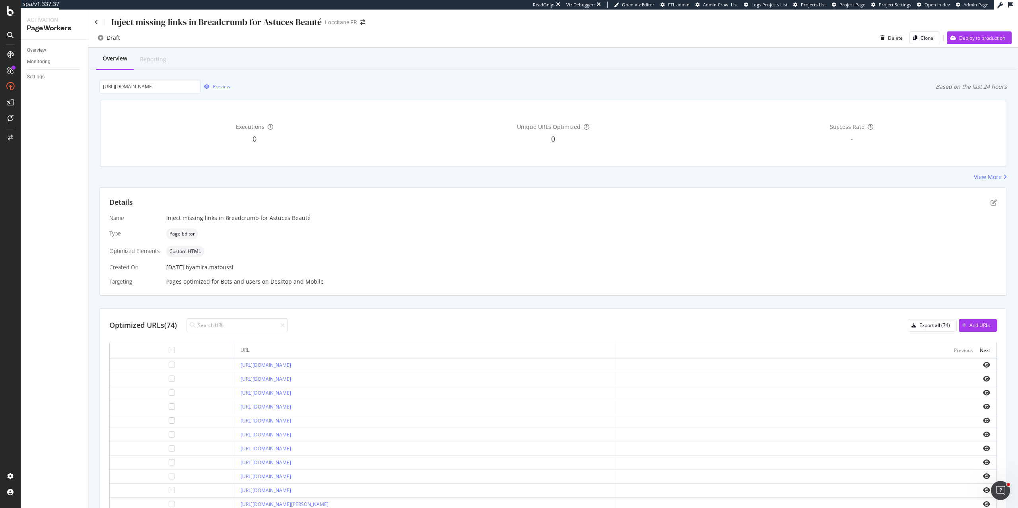
click at [221, 91] on div "Preview" at bounding box center [215, 87] width 29 height 12
click at [992, 204] on icon "pen-to-square" at bounding box center [993, 202] width 6 height 6
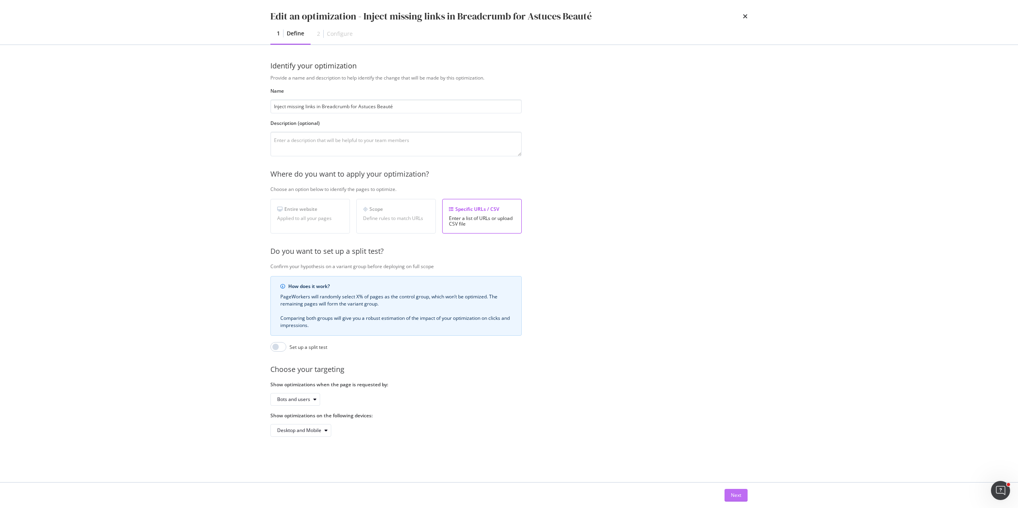
click at [739, 494] on div "Next" at bounding box center [736, 494] width 10 height 7
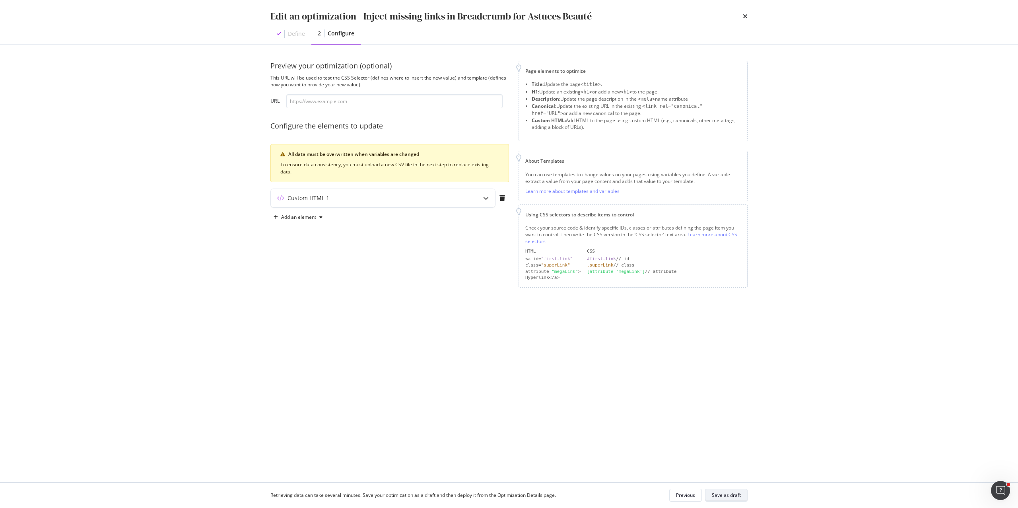
click at [731, 498] on div "Save as draft" at bounding box center [726, 494] width 29 height 7
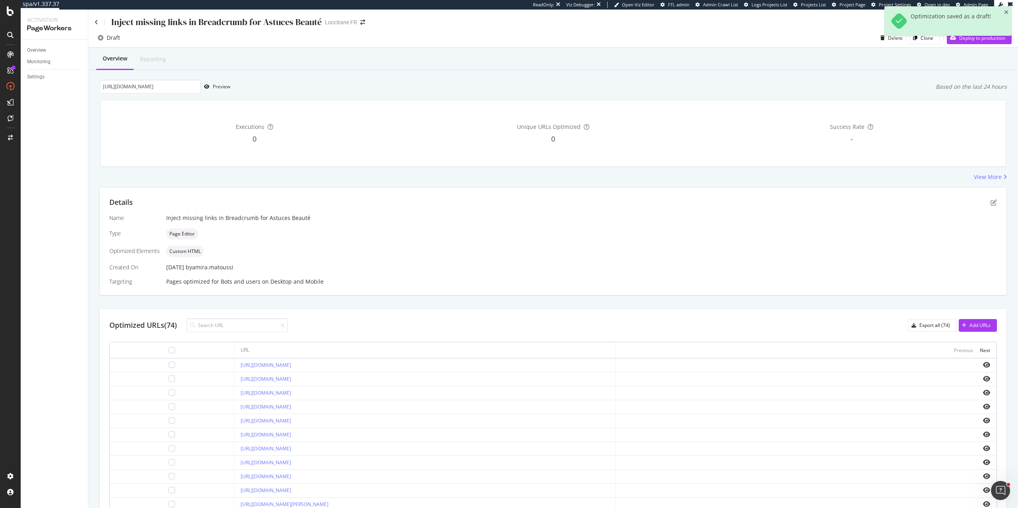
click at [973, 41] on div "Optimization saved as a draft!" at bounding box center [947, 24] width 127 height 36
click at [966, 43] on div "Deploy to production" at bounding box center [976, 38] width 58 height 12
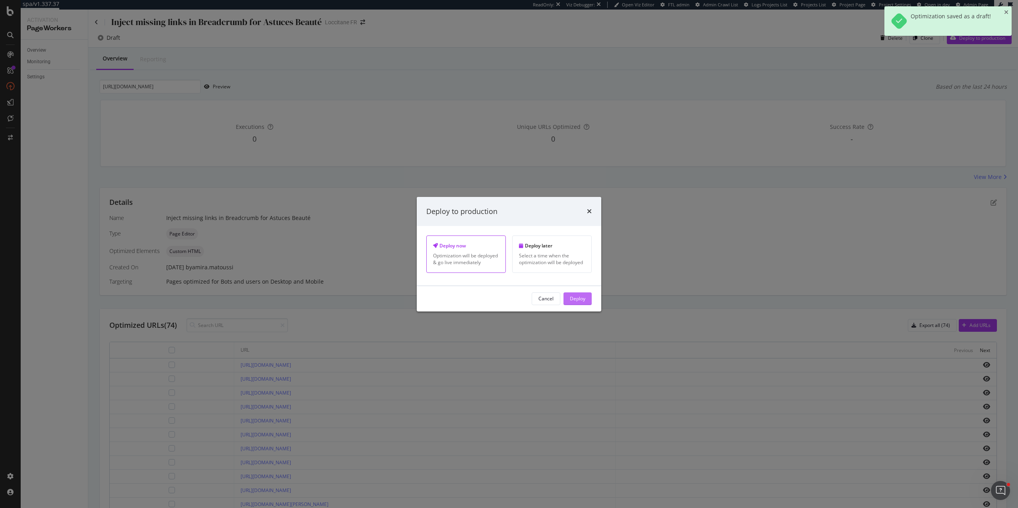
click at [580, 302] on div "Deploy" at bounding box center [578, 298] width 16 height 7
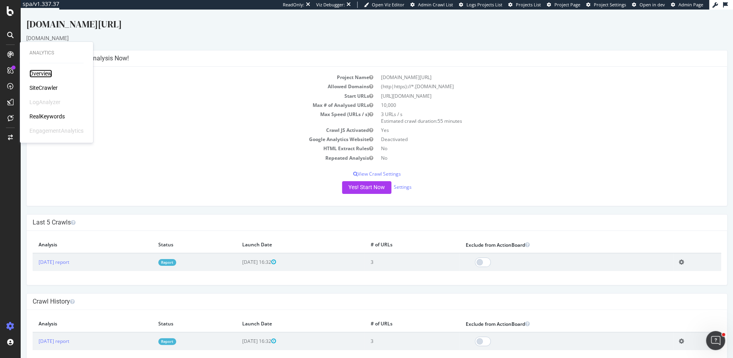
click at [39, 74] on div "Overview" at bounding box center [40, 74] width 23 height 8
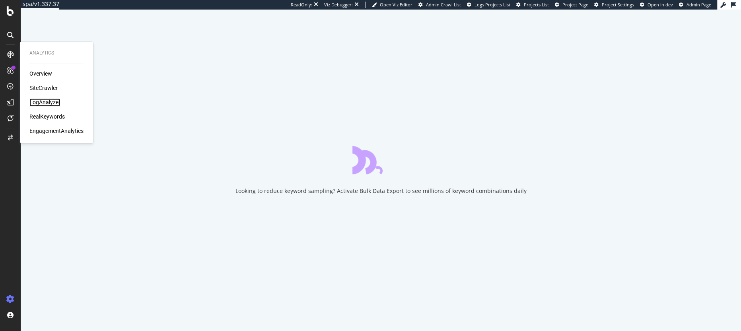
click at [40, 99] on div "LogAnalyzer" at bounding box center [44, 102] width 31 height 8
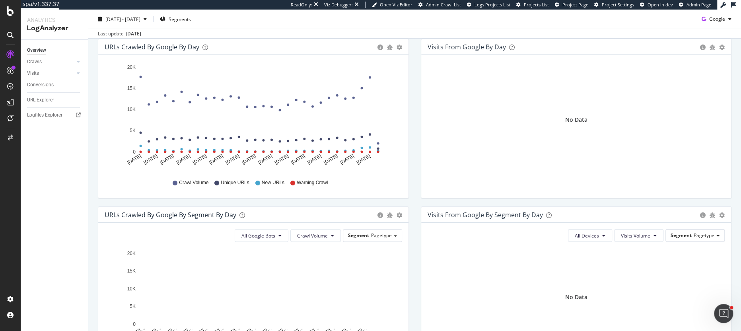
scroll to position [100, 0]
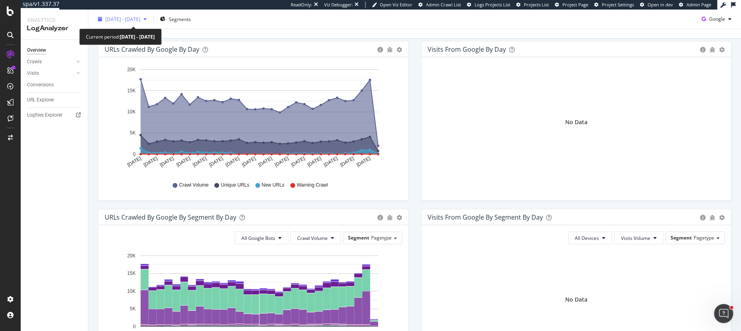
click at [140, 16] on span "[DATE] - [DATE]" at bounding box center [122, 19] width 35 height 7
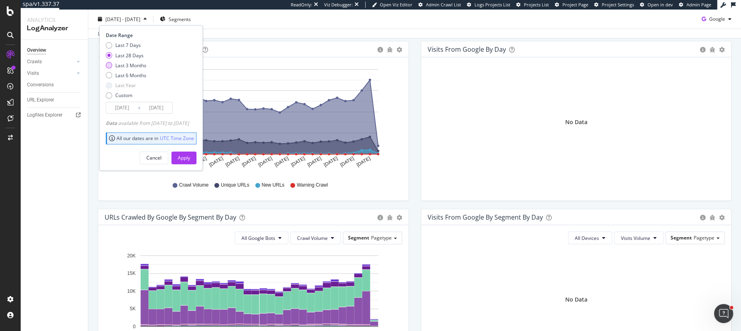
click at [110, 66] on div "Last 3 Months" at bounding box center [109, 65] width 6 height 6
type input "[DATE]"
click at [190, 154] on div "Apply" at bounding box center [184, 157] width 12 height 7
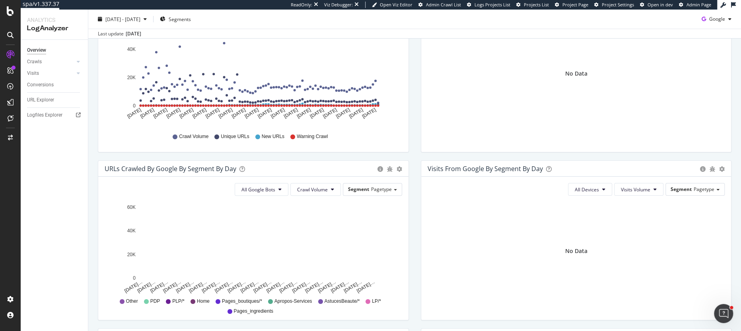
scroll to position [78, 0]
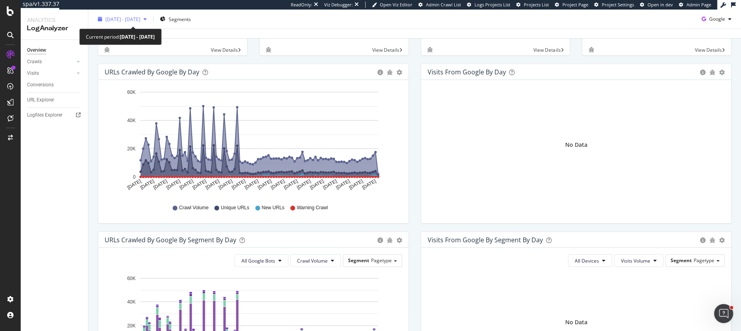
click at [140, 20] on span "[DATE] - [DATE]" at bounding box center [122, 19] width 35 height 7
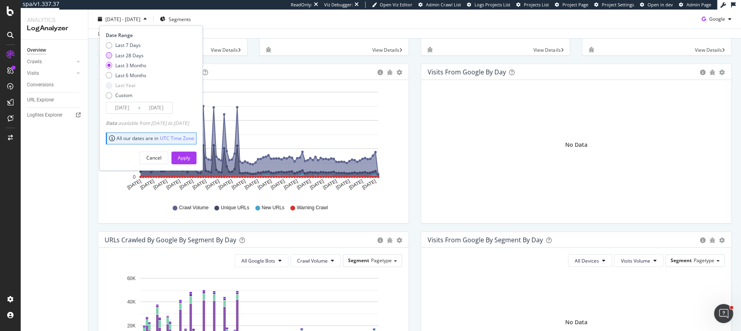
click at [112, 55] on div "Last 28 Days" at bounding box center [126, 55] width 41 height 7
type input "[DATE]"
click at [190, 154] on div "Apply" at bounding box center [184, 157] width 12 height 7
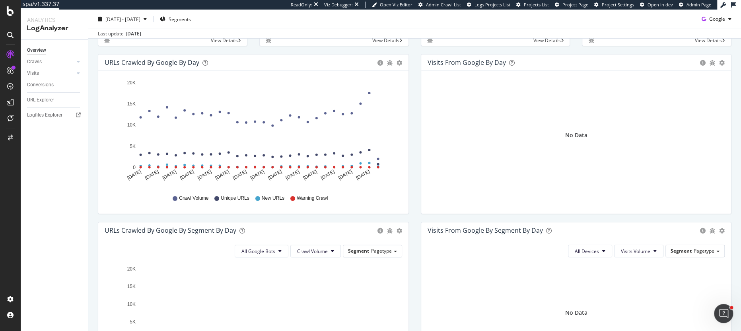
scroll to position [85, 0]
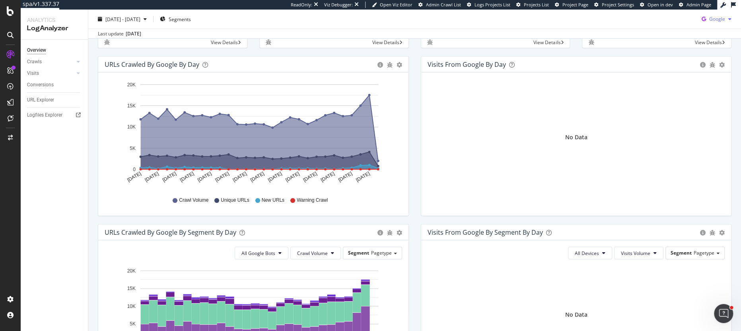
click at [716, 19] on span "Google" at bounding box center [717, 19] width 16 height 7
click at [413, 77] on div "URLs Crawled by Google by day Area Table Hold CMD (⌘) while clicking to filter …" at bounding box center [253, 140] width 323 height 168
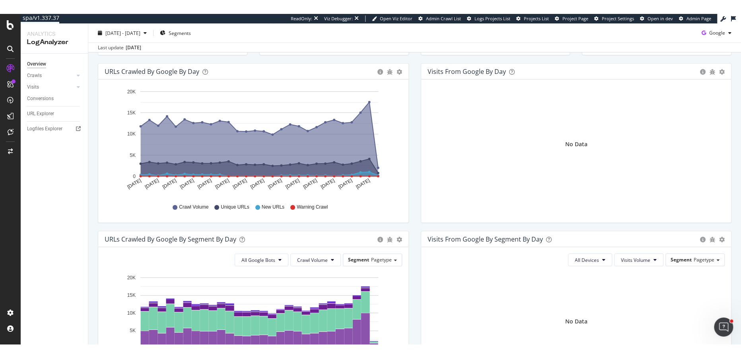
scroll to position [94, 0]
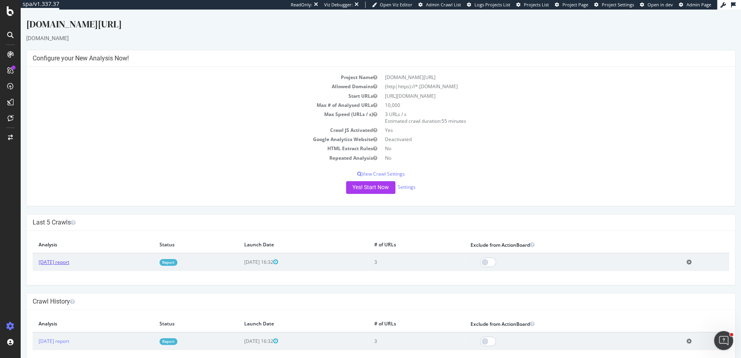
click at [54, 261] on link "[DATE] report" at bounding box center [54, 262] width 31 height 7
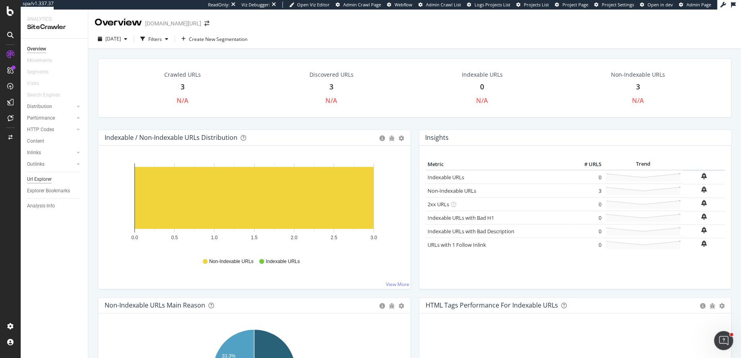
click at [31, 179] on div "Url Explorer" at bounding box center [39, 179] width 25 height 8
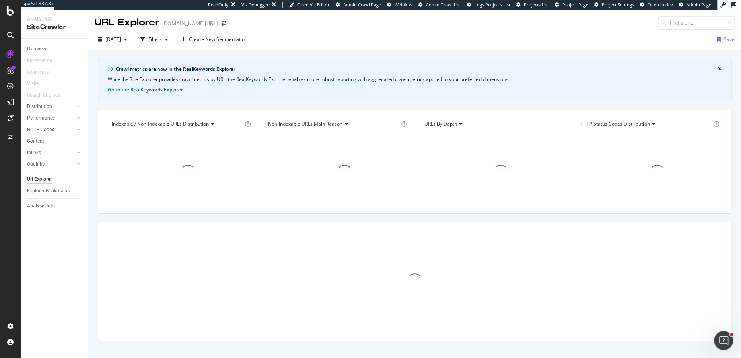
scroll to position [10, 0]
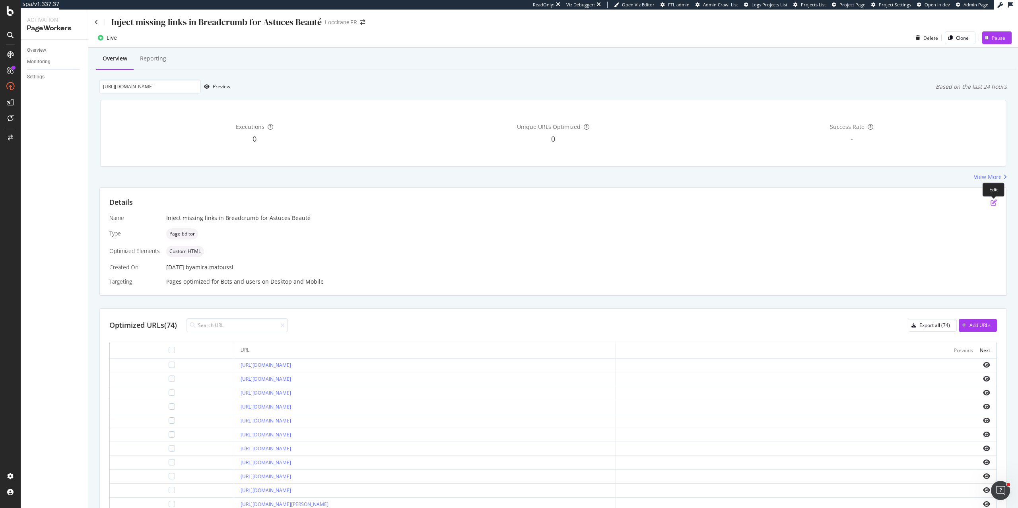
click at [993, 200] on icon "pen-to-square" at bounding box center [993, 202] width 6 height 6
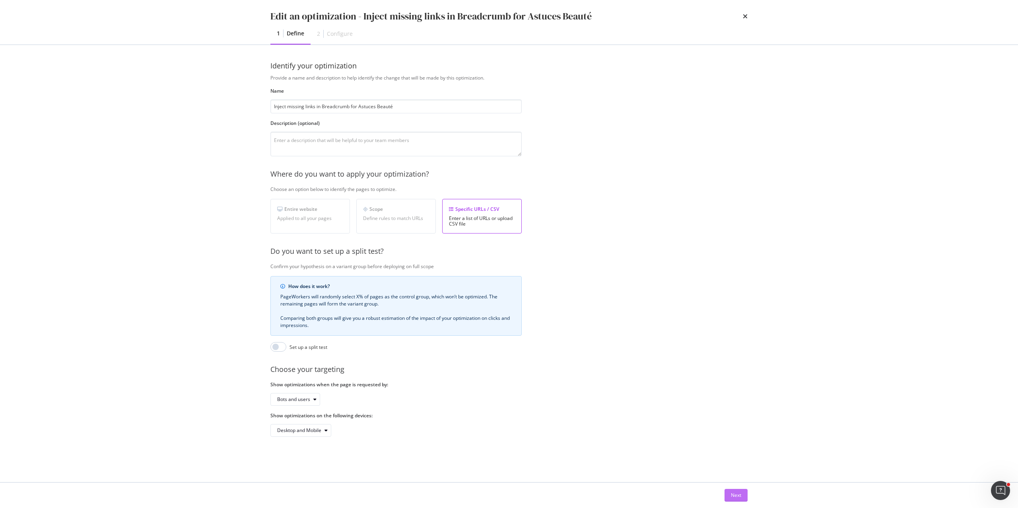
click at [742, 488] on div "Next" at bounding box center [508, 494] width 509 height 25
click at [737, 495] on div "Next" at bounding box center [736, 494] width 10 height 7
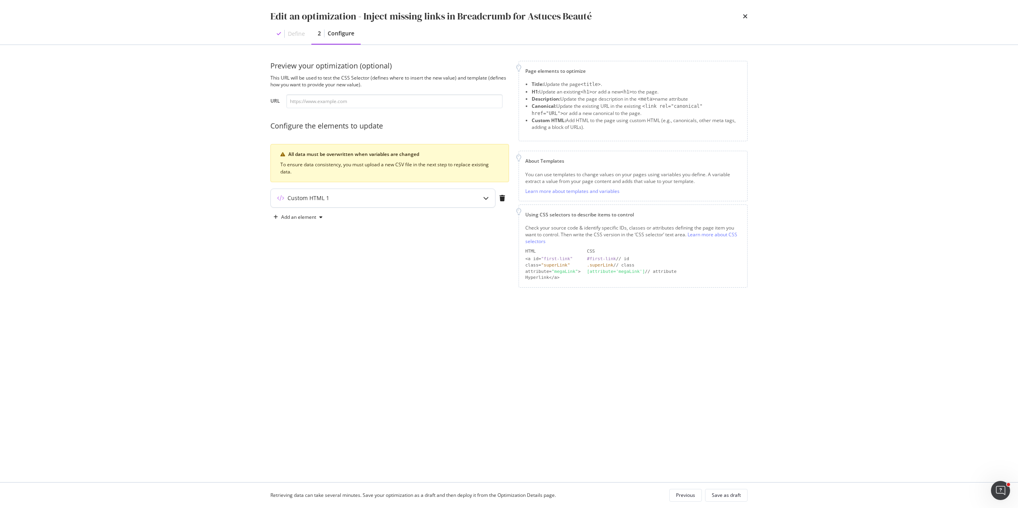
click at [387, 204] on div "Custom HTML 1" at bounding box center [383, 198] width 224 height 18
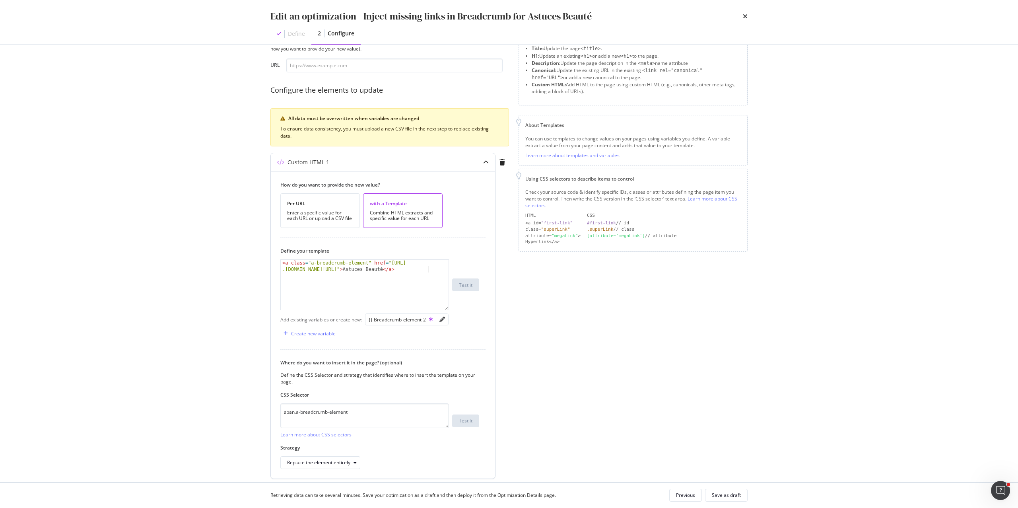
scroll to position [66, 0]
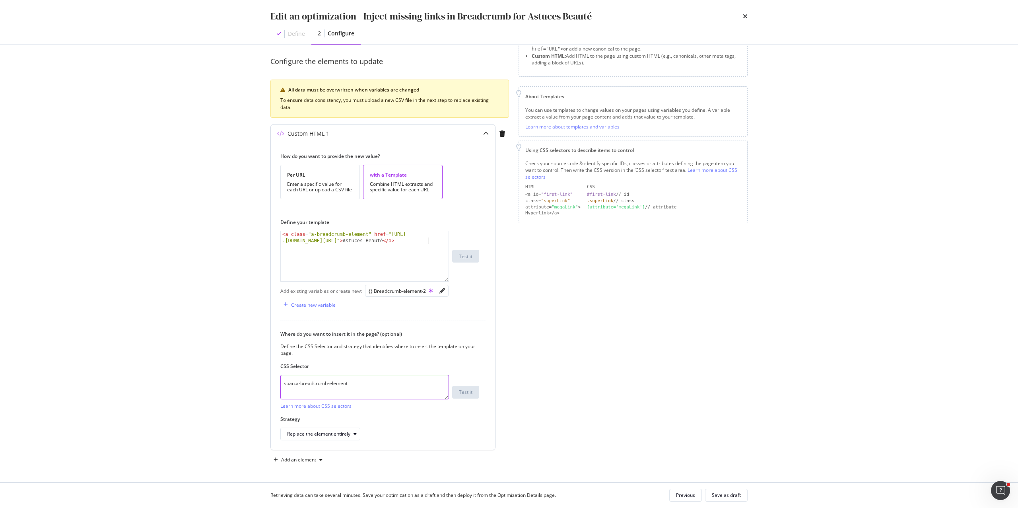
click at [366, 381] on textarea "span.a-breadcrumb-element" at bounding box center [364, 386] width 169 height 25
click at [442, 291] on icon "pencil" at bounding box center [442, 291] width 6 height 6
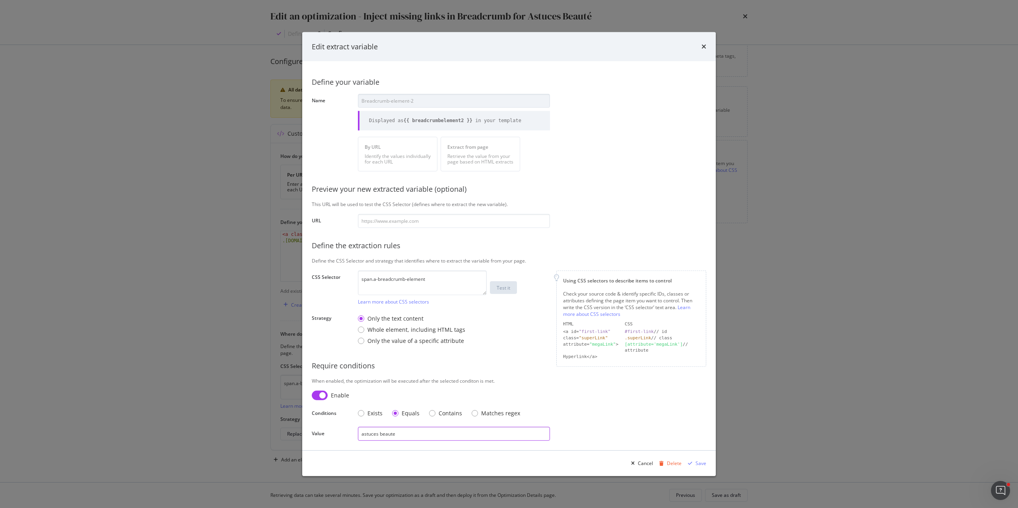
click at [384, 436] on input "astuces beaute" at bounding box center [454, 434] width 192 height 14
drag, startPoint x: 407, startPoint y: 434, endPoint x: 349, endPoint y: 433, distance: 58.4
click at [0, 0] on div "Value astuces beaute" at bounding box center [0, 0] width 0 height 0
click at [378, 280] on textarea "span.a-breadcrumb-element" at bounding box center [422, 282] width 129 height 25
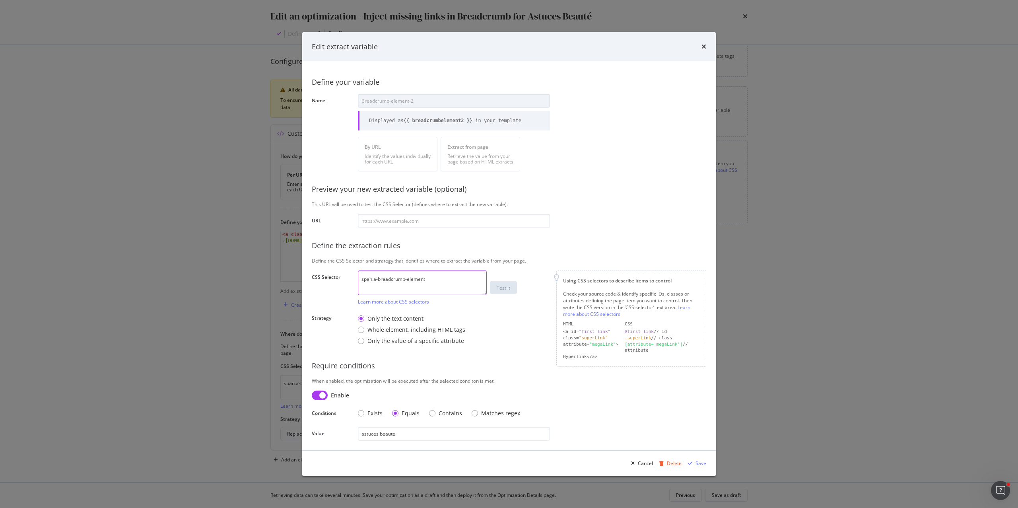
click at [378, 280] on textarea "span.a-breadcrumb-element" at bounding box center [422, 282] width 129 height 25
click at [408, 436] on input "astuces beaute" at bounding box center [454, 434] width 192 height 14
paste input "<span class="a-breadcrumb-element" data-pw-extract-id="9UNhnJuV-extract-breadcr…"
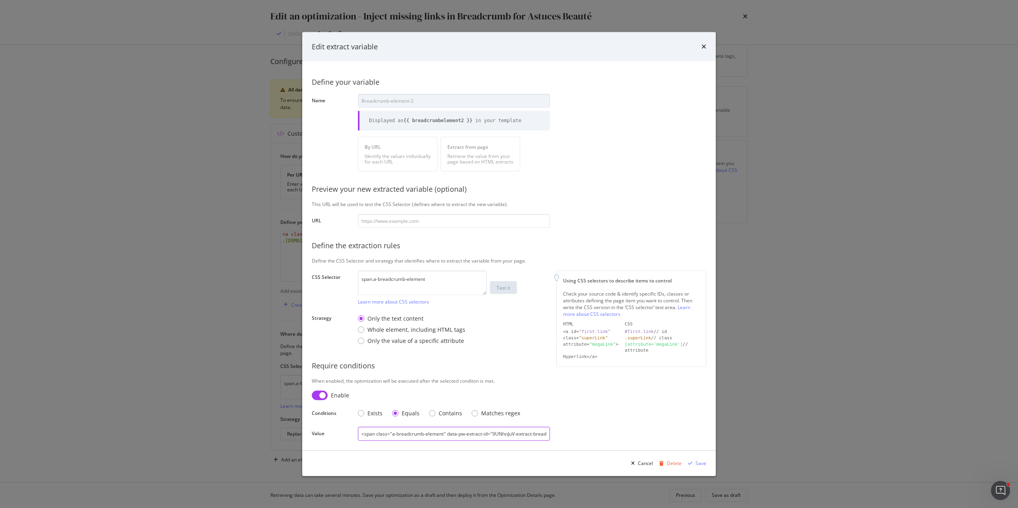
scroll to position [0, 169]
drag, startPoint x: 528, startPoint y: 432, endPoint x: 493, endPoint y: 432, distance: 35.0
click at [493, 432] on input "<span class="a-breadcrumb-element" data-pw-extract-id="9UNhnJuV-extract-breadcr…" at bounding box center [454, 434] width 192 height 14
drag, startPoint x: 493, startPoint y: 434, endPoint x: 454, endPoint y: 433, distance: 39.0
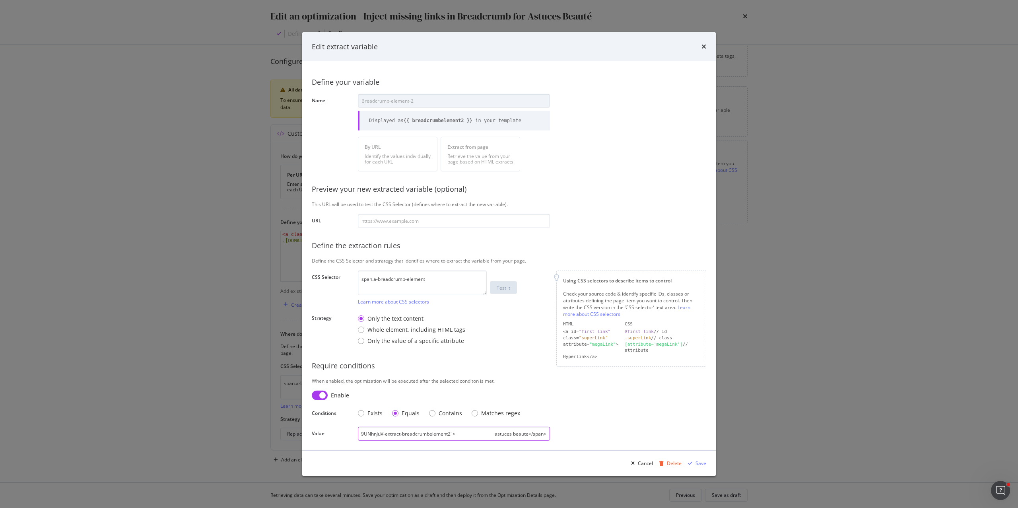
click at [454, 433] on input "<span class="a-breadcrumb-element" data-pw-extract-id="9UNhnJuV-extract-breadcr…" at bounding box center [454, 434] width 192 height 14
drag, startPoint x: 491, startPoint y: 434, endPoint x: 454, endPoint y: 434, distance: 37.8
click at [454, 434] on input "<span class="a-breadcrumb-element" data-pw-extract-id="9UNhnJuV-extract-breadcr…" at bounding box center [454, 434] width 192 height 14
click at [450, 433] on input "<span class="a-breadcrumb-element"> astuces beaute</span>" at bounding box center [454, 434] width 192 height 14
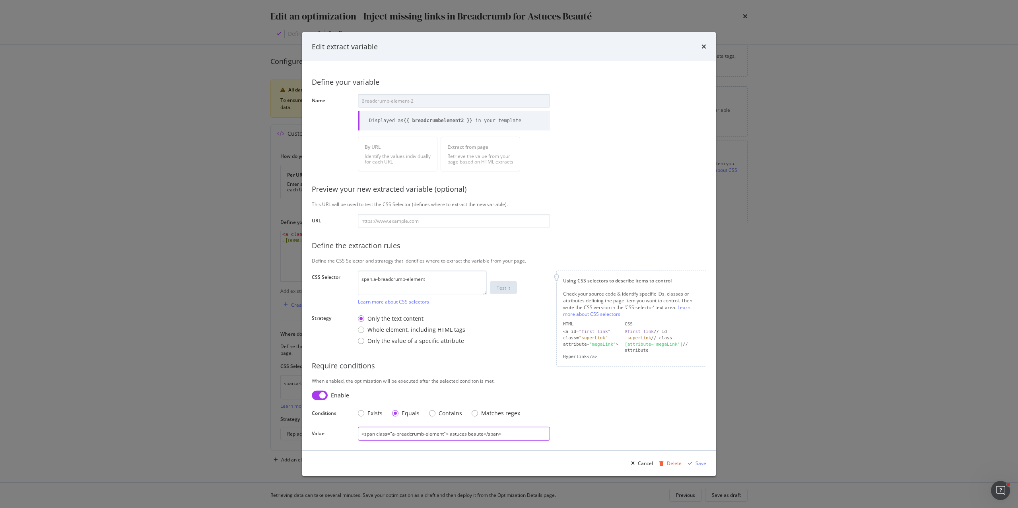
click at [484, 433] on input "<span class="a-breadcrumb-element"> astuces beaute</span>" at bounding box center [454, 434] width 192 height 14
type input "<span class="a-breadcrumb-element"> astuces beaute </span>"
click at [701, 464] on div "Save" at bounding box center [700, 463] width 11 height 7
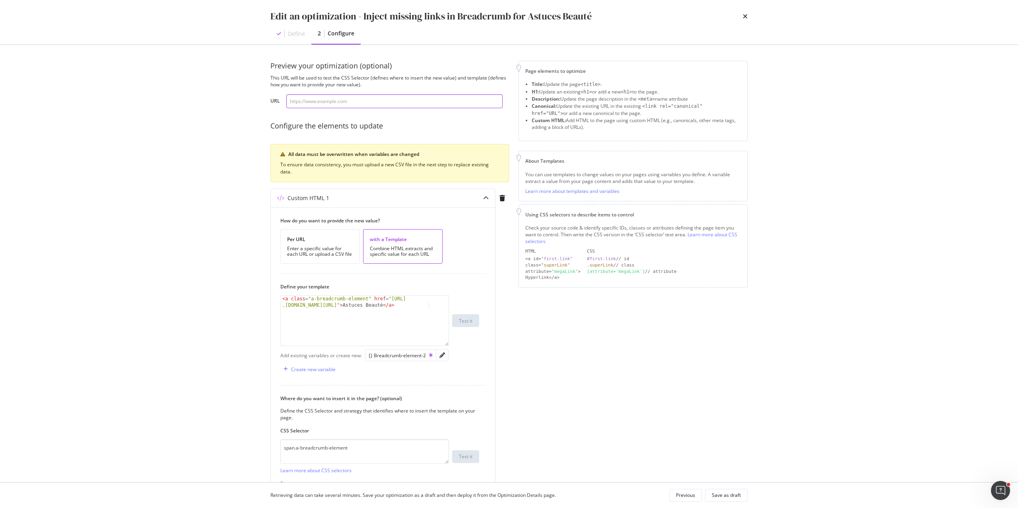
click at [377, 101] on input "modal" at bounding box center [394, 101] width 216 height 14
paste input "<span class="a-breadcrumb-element" data-pw-extract-id="9UNhnJuV-extract-breadcr…"
type input "<span class="a-breadcrumb-element" data-pw-extract-id="9UNhnJuV-extract-breadcr…"
click at [377, 101] on input "<span class="a-breadcrumb-element" data-pw-extract-id="9UNhnJuV-extract-breadcr…" at bounding box center [394, 101] width 216 height 14
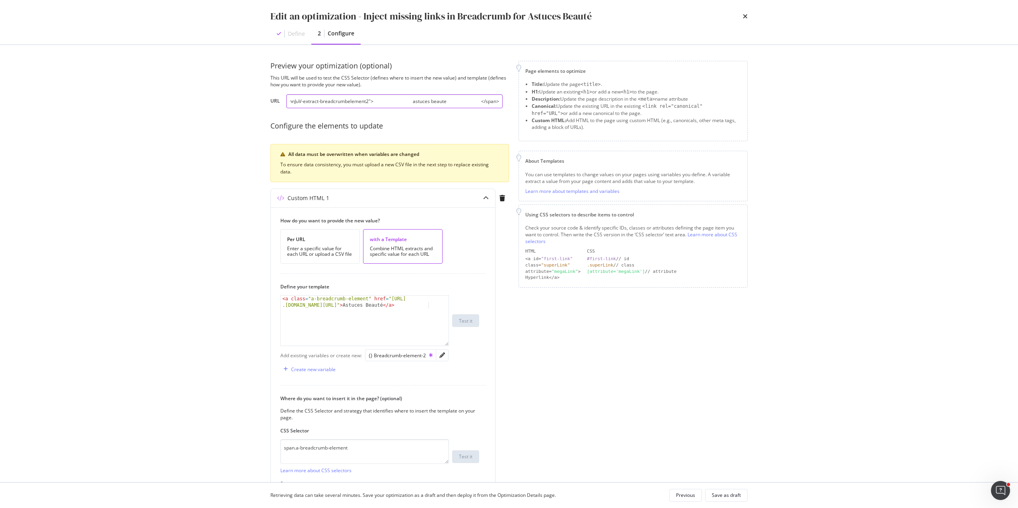
click at [377, 101] on input "<span class="a-breadcrumb-element" data-pw-extract-id="9UNhnJuV-extract-breadcr…" at bounding box center [394, 101] width 216 height 14
click at [413, 98] on input "modal" at bounding box center [394, 101] width 216 height 14
paste input "[URL][DOMAIN_NAME]"
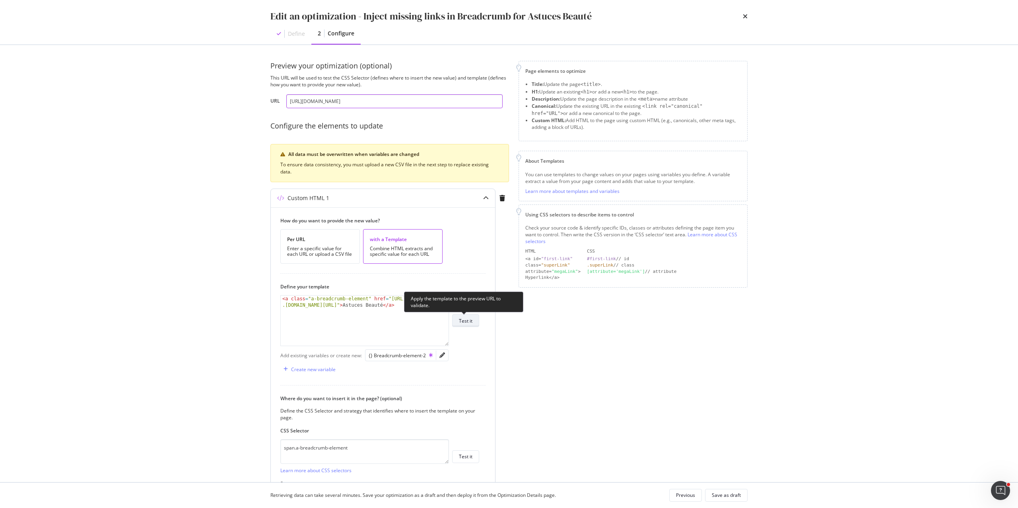
type input "[URL][DOMAIN_NAME]"
click at [474, 322] on button "Test it" at bounding box center [465, 320] width 27 height 13
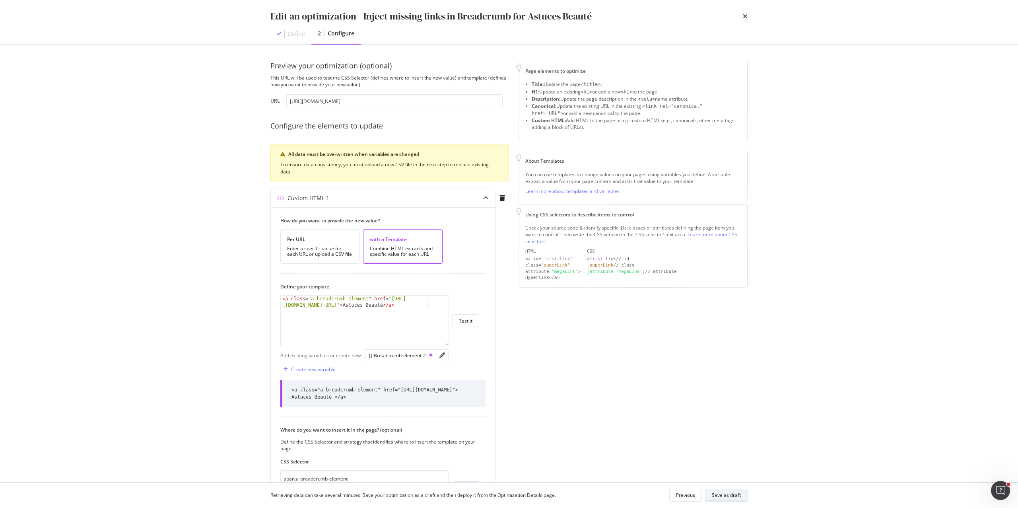
click at [730, 495] on div "Save as draft" at bounding box center [726, 494] width 29 height 7
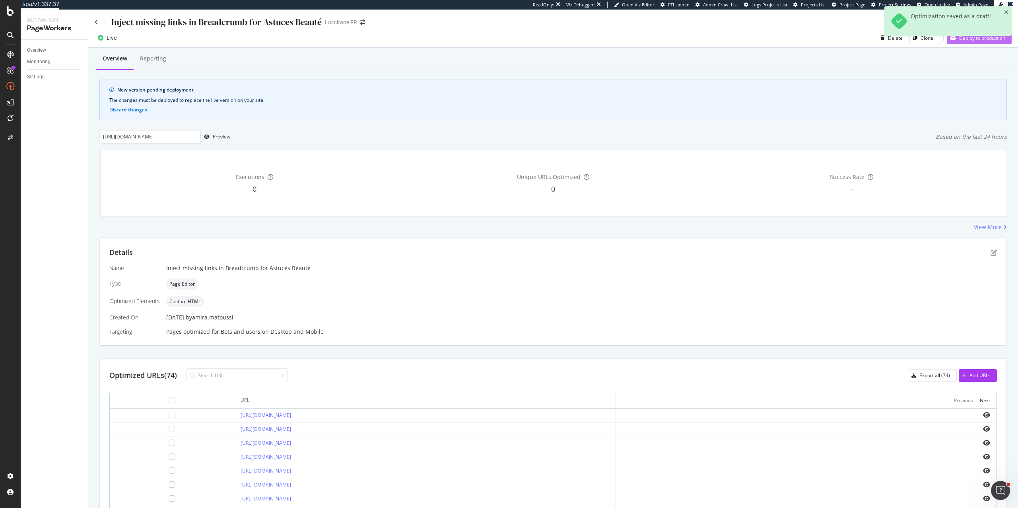
click at [955, 42] on div "Deploy to production" at bounding box center [976, 38] width 58 height 12
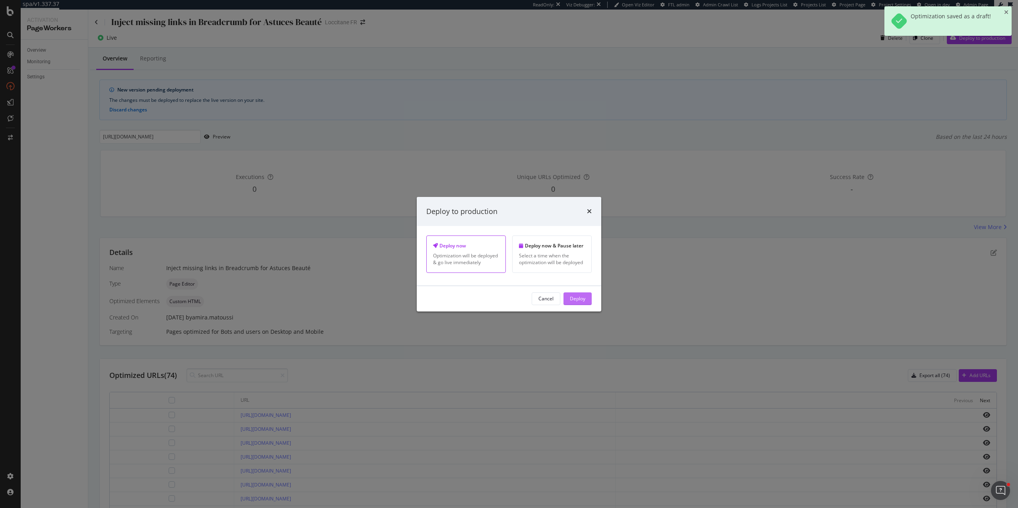
click at [584, 301] on div "Deploy" at bounding box center [578, 298] width 16 height 7
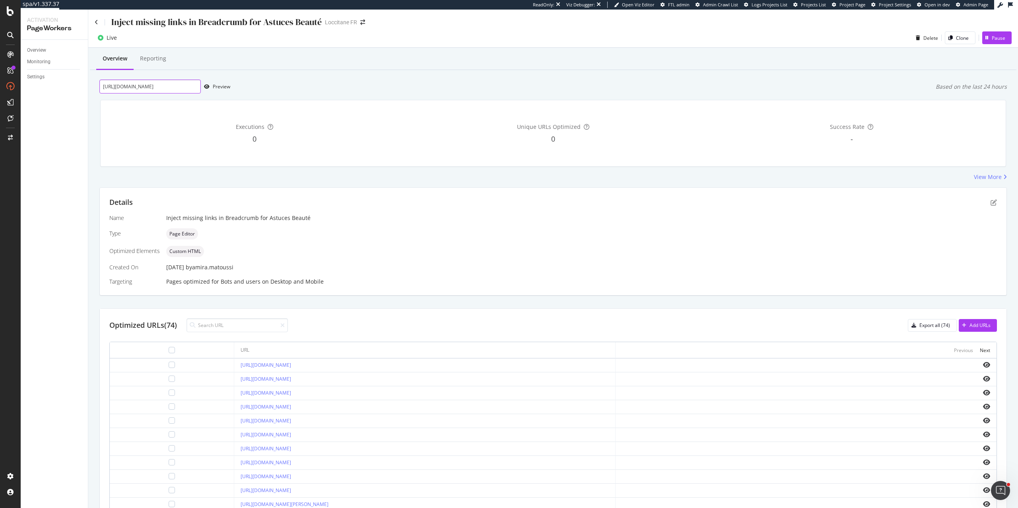
click at [192, 84] on input "[URL][DOMAIN_NAME]" at bounding box center [149, 87] width 101 height 14
paste input "astuces-beaute-soin-visage"
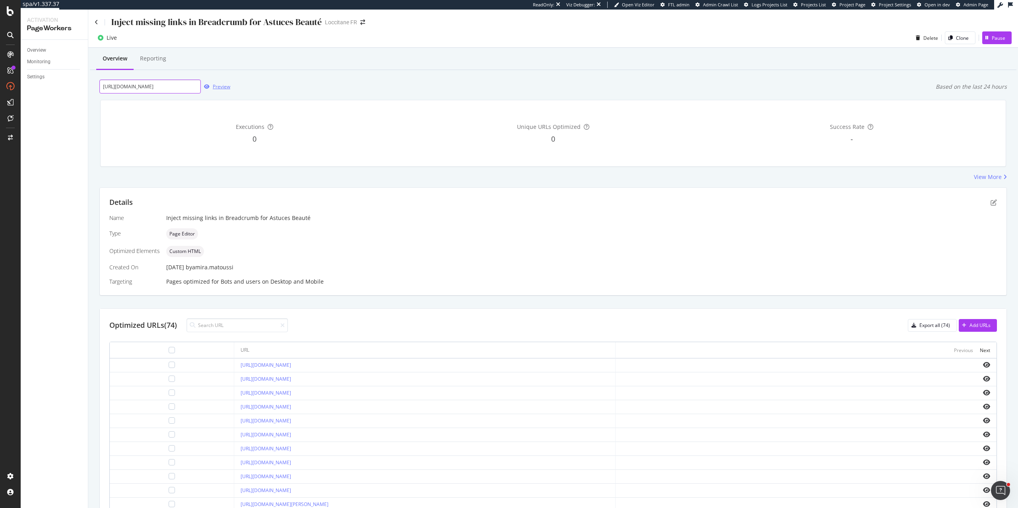
type input "[URL][DOMAIN_NAME]"
click at [220, 85] on div "Preview" at bounding box center [221, 86] width 17 height 7
click at [993, 203] on icon "pen-to-square" at bounding box center [993, 202] width 6 height 6
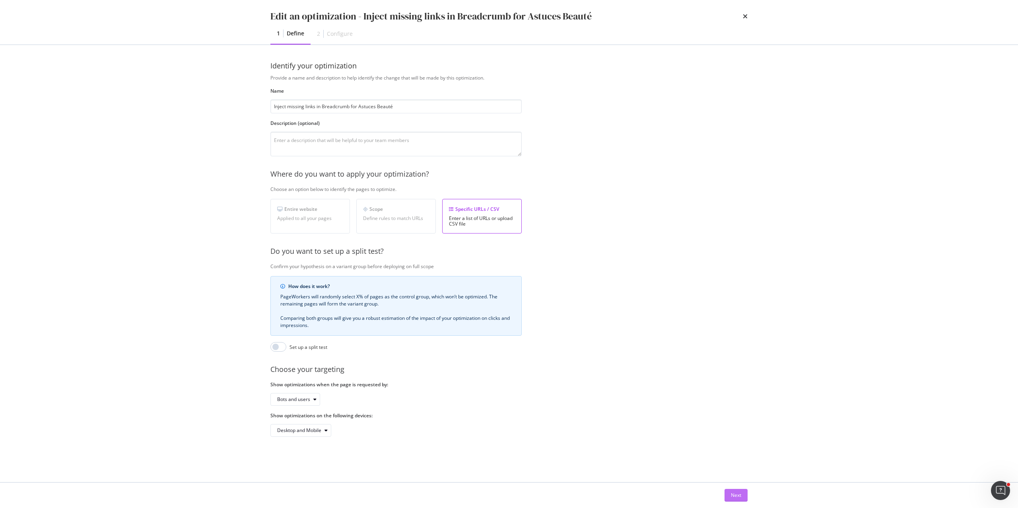
click at [733, 494] on div "Next" at bounding box center [736, 494] width 10 height 7
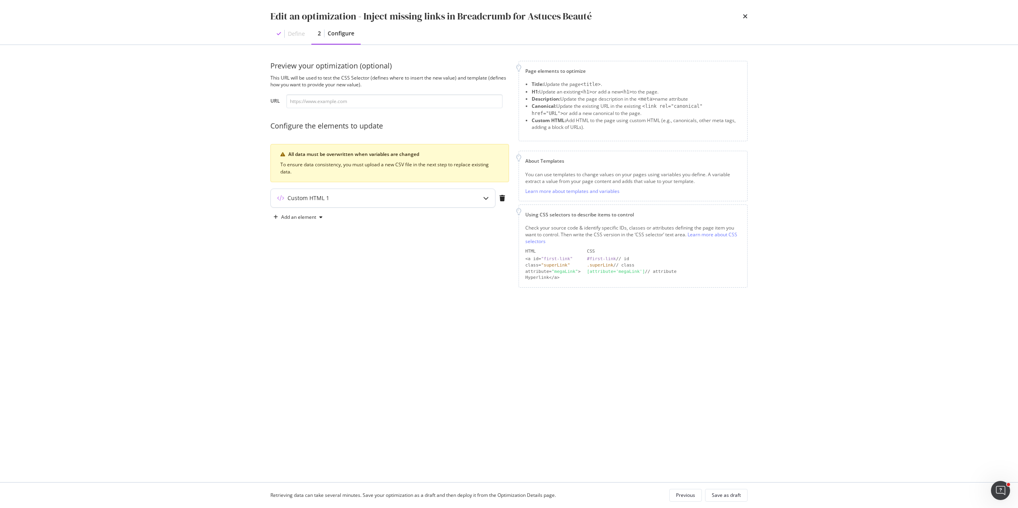
click at [335, 196] on div "Custom HTML 1" at bounding box center [367, 198] width 193 height 8
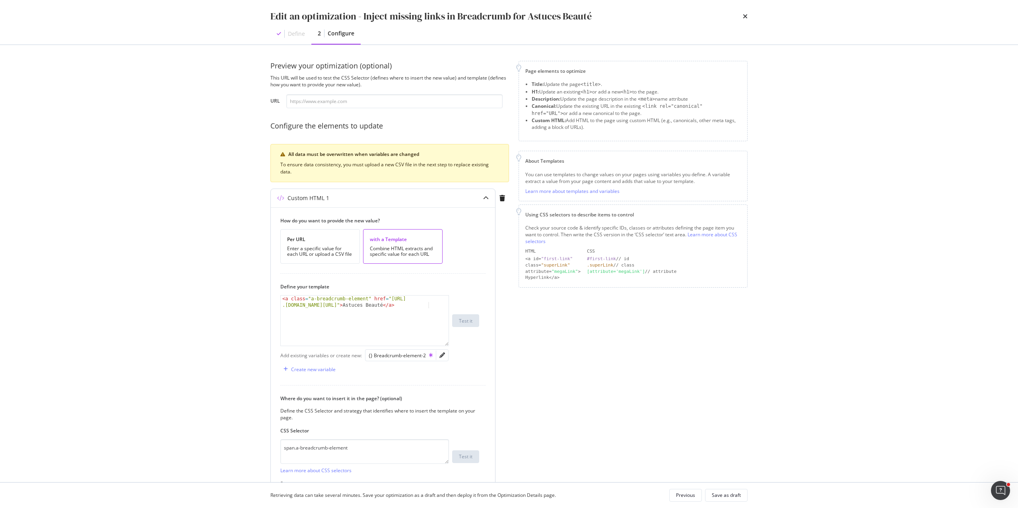
type textarea "<a class="a-breadcrumb-element" href="[URL][DOMAIN_NAME]"> Astuces Beauté </a>"
click at [365, 328] on div "< a class = "a-breadcrumb-element" href = "[URL] .[DOMAIN_NAME][URL]" > Astuces…" at bounding box center [365, 332] width 168 height 75
click at [442, 351] on div "modal" at bounding box center [442, 354] width 12 height 11
click at [442, 354] on icon "pencil" at bounding box center [442, 355] width 6 height 6
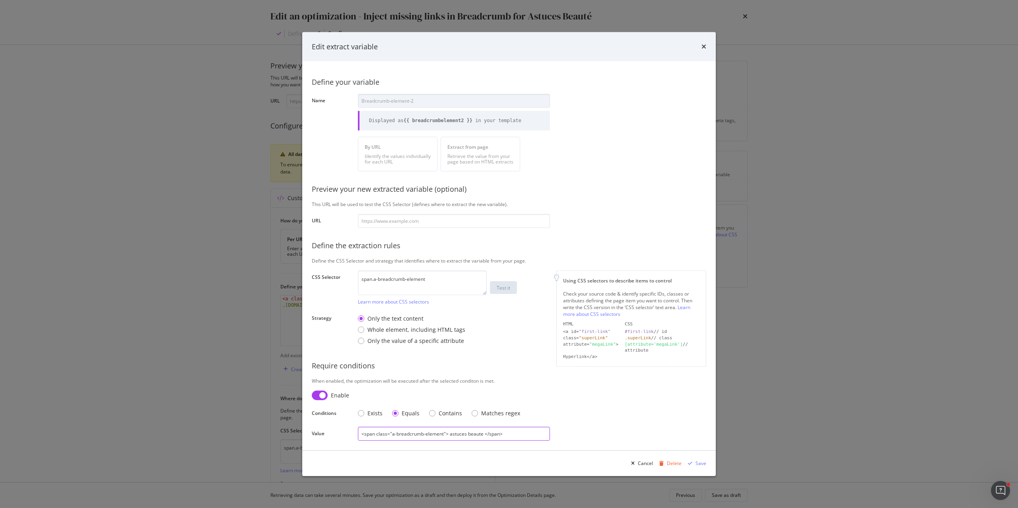
click at [406, 434] on input "<span class="a-breadcrumb-element"> astuces beaute </span>" at bounding box center [454, 434] width 192 height 14
paste input "astuces beaute"
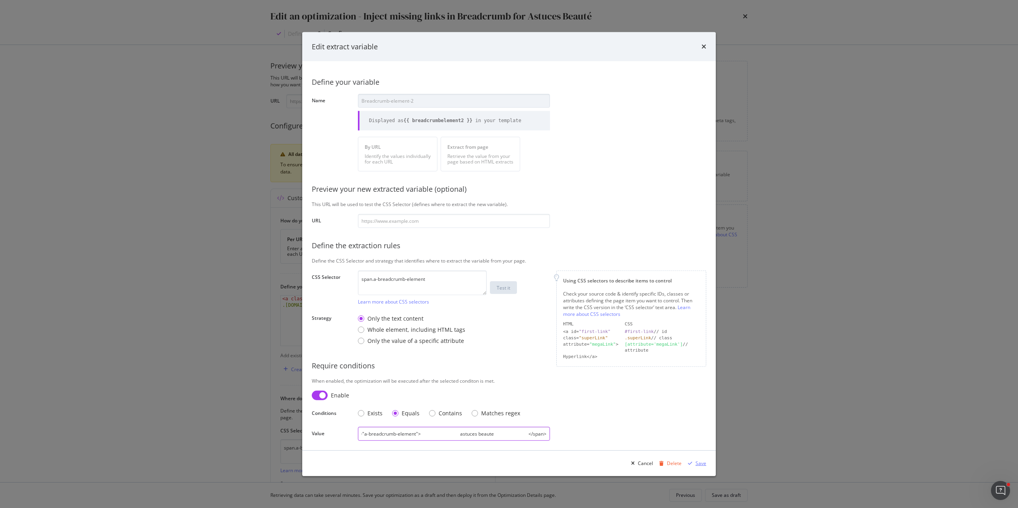
type input "<span class="a-breadcrumb-element"> astuces beaute </span>"
click at [699, 466] on div "Save" at bounding box center [700, 463] width 11 height 7
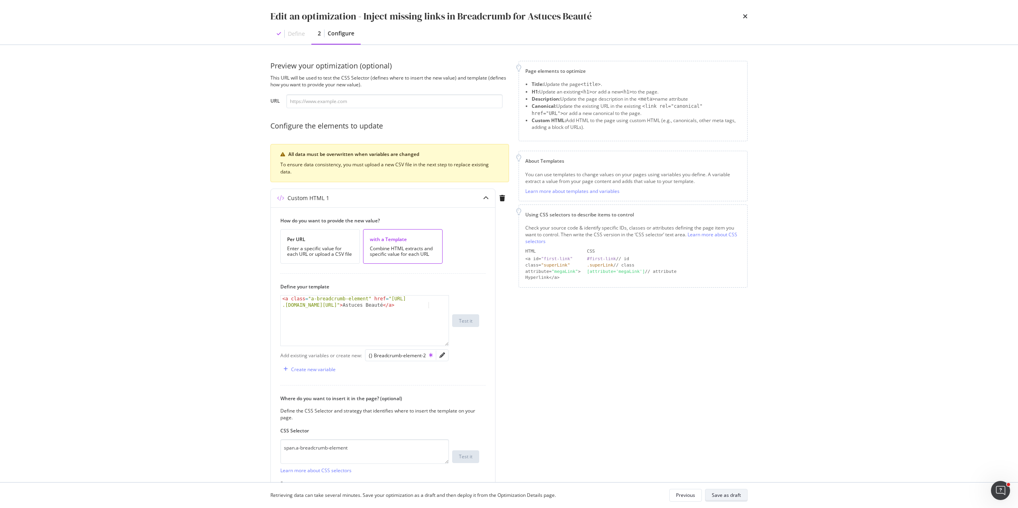
click at [734, 495] on div "Save as draft" at bounding box center [726, 494] width 29 height 7
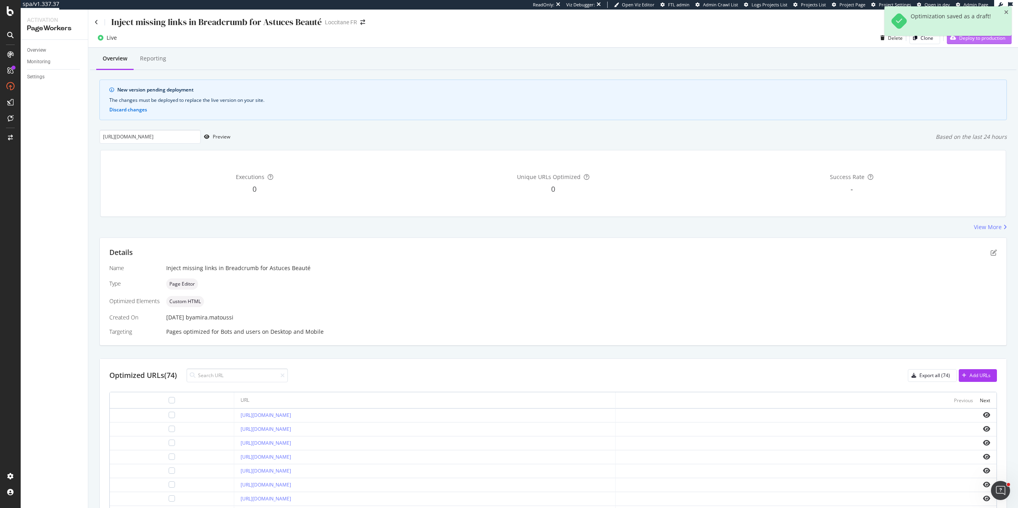
click at [961, 42] on div "Deploy to production" at bounding box center [976, 38] width 58 height 12
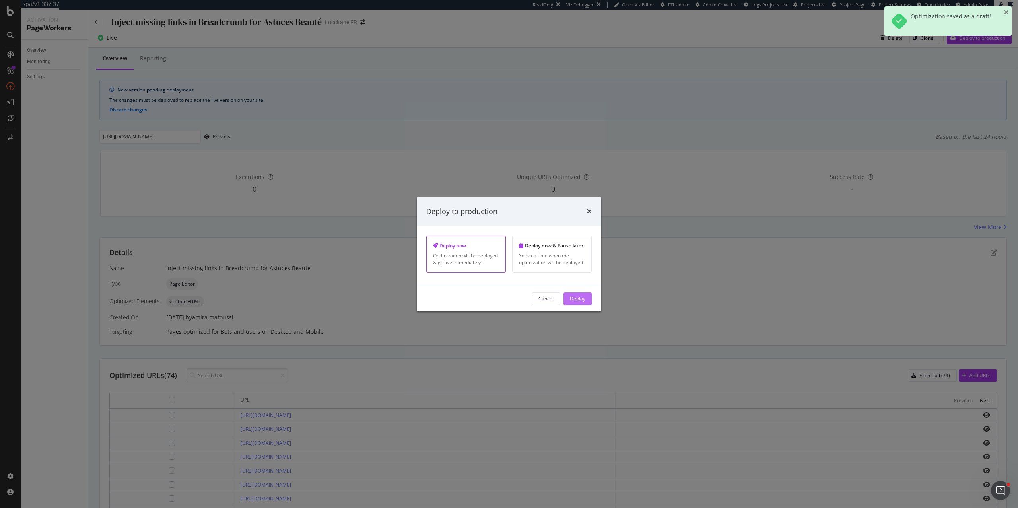
click at [582, 302] on div "Deploy" at bounding box center [578, 298] width 16 height 7
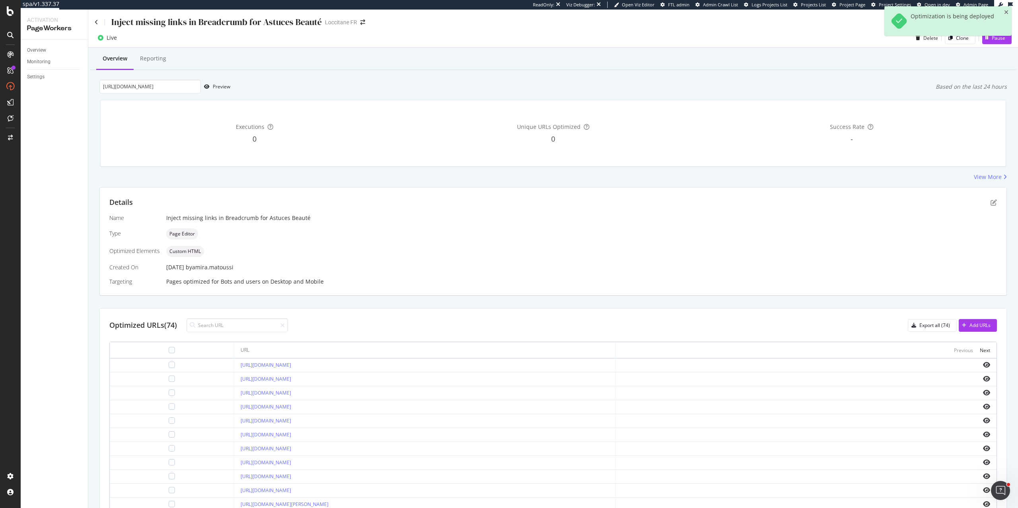
drag, startPoint x: 218, startPoint y: 130, endPoint x: 171, endPoint y: 100, distance: 55.8
click at [171, 100] on div "Overview Reporting [URL][DOMAIN_NAME] Preview Based on the last 24 hours Execut…" at bounding box center [552, 326] width 929 height 557
click at [163, 88] on input "[URL][DOMAIN_NAME]" at bounding box center [149, 87] width 101 height 14
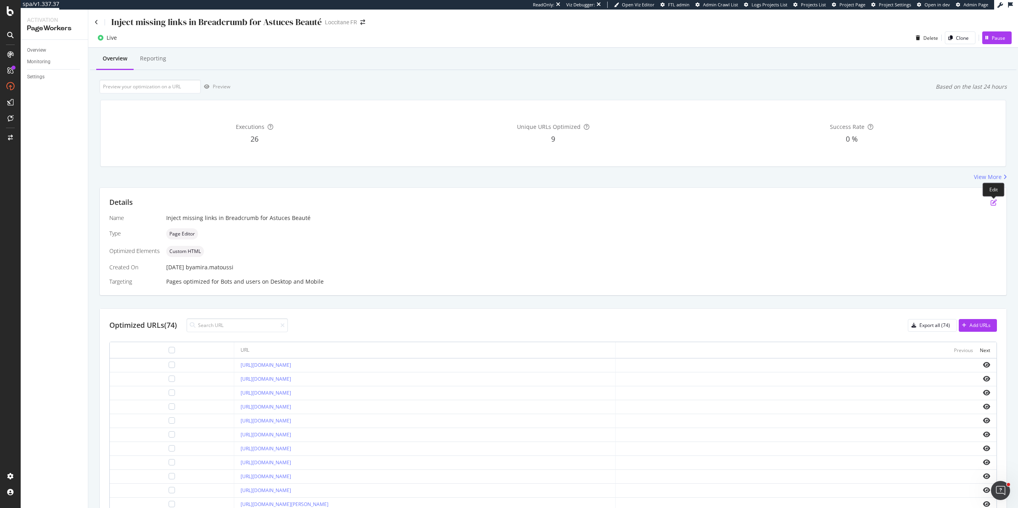
click at [995, 203] on icon "pen-to-square" at bounding box center [993, 202] width 6 height 6
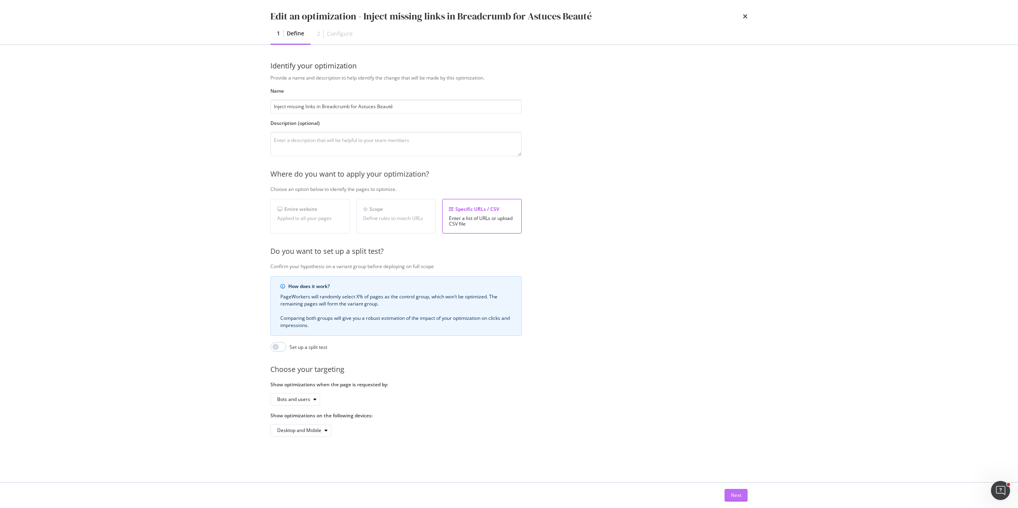
click at [733, 494] on div "Next" at bounding box center [736, 494] width 10 height 7
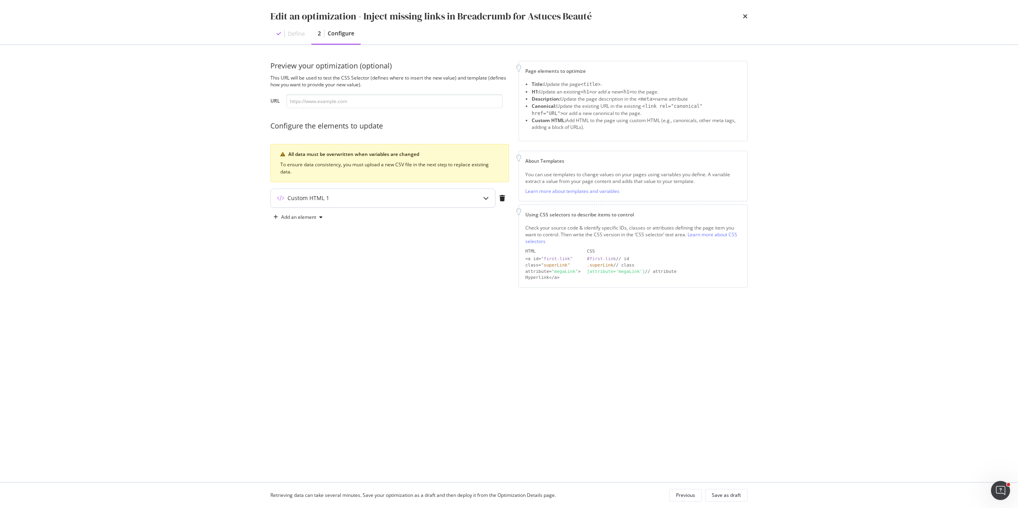
click at [423, 198] on div "Custom HTML 1" at bounding box center [367, 198] width 193 height 8
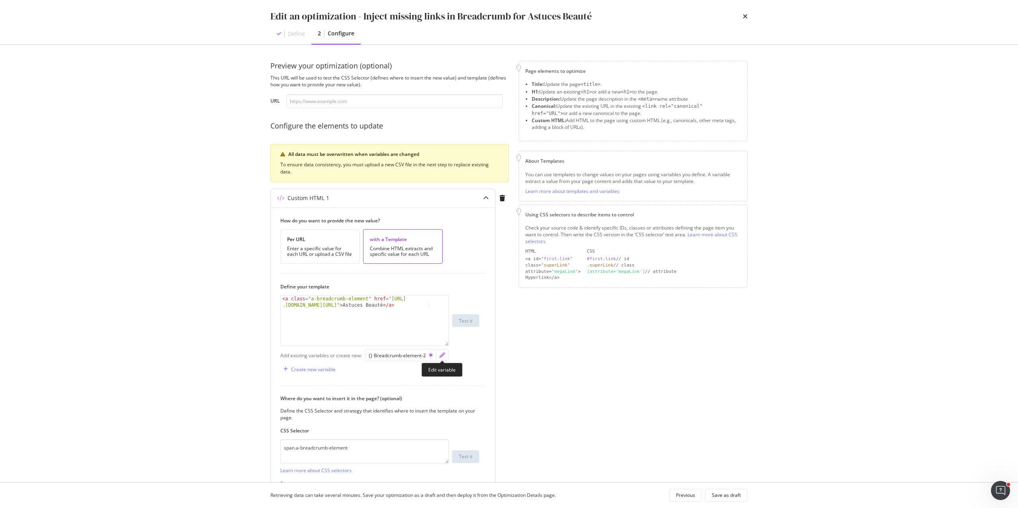
click at [443, 356] on icon "pencil" at bounding box center [442, 355] width 6 height 6
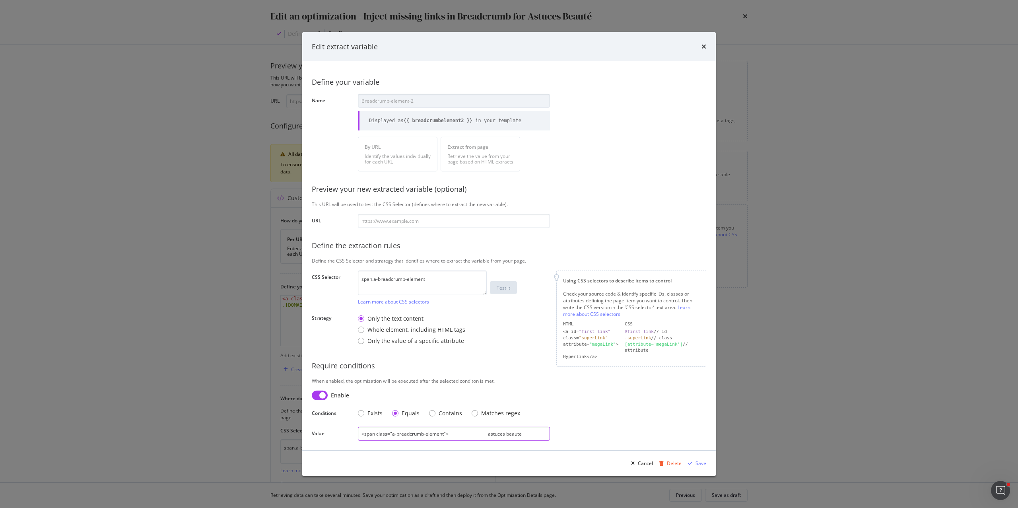
click at [431, 433] on input "<span class="a-breadcrumb-element"> astuces beaute </span>" at bounding box center [454, 434] width 192 height 14
paste input "[URL][DOMAIN_NAME]"
type input "<span class="a-breadcrumb-element"> astuces beaute </span>"
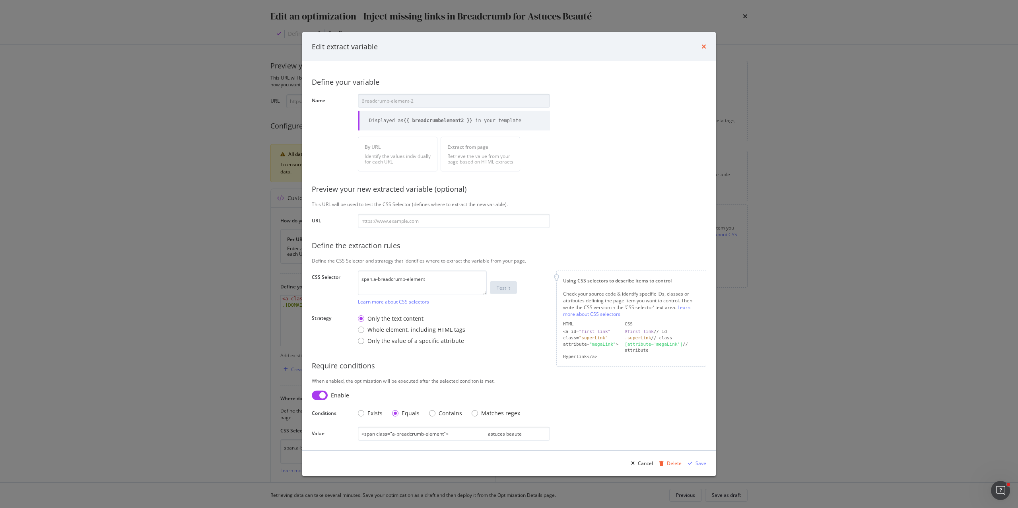
click at [702, 47] on icon "times" at bounding box center [703, 46] width 5 height 6
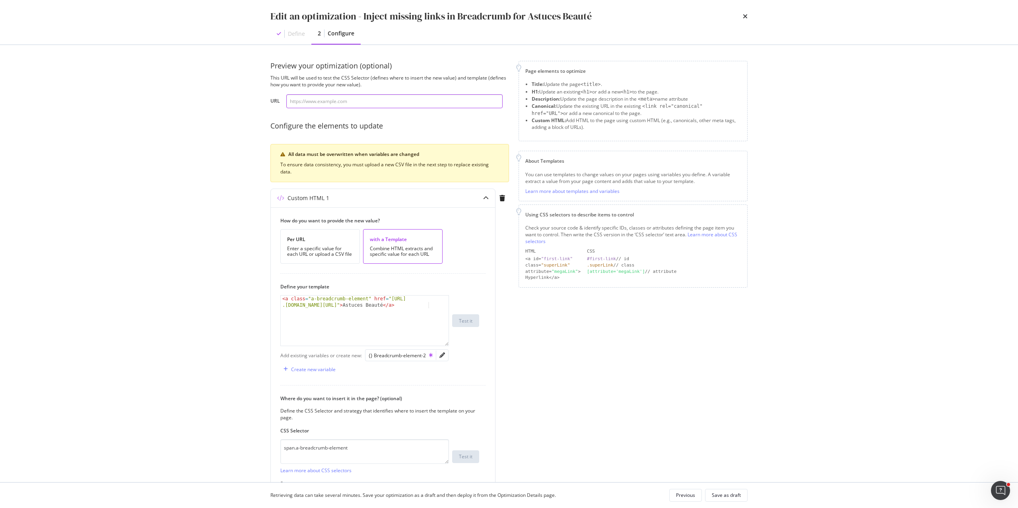
click at [329, 107] on input "modal" at bounding box center [394, 101] width 216 height 14
paste input "[URL][DOMAIN_NAME]"
type input "[URL][DOMAIN_NAME]"
click at [464, 320] on div "Test it" at bounding box center [466, 320] width 14 height 7
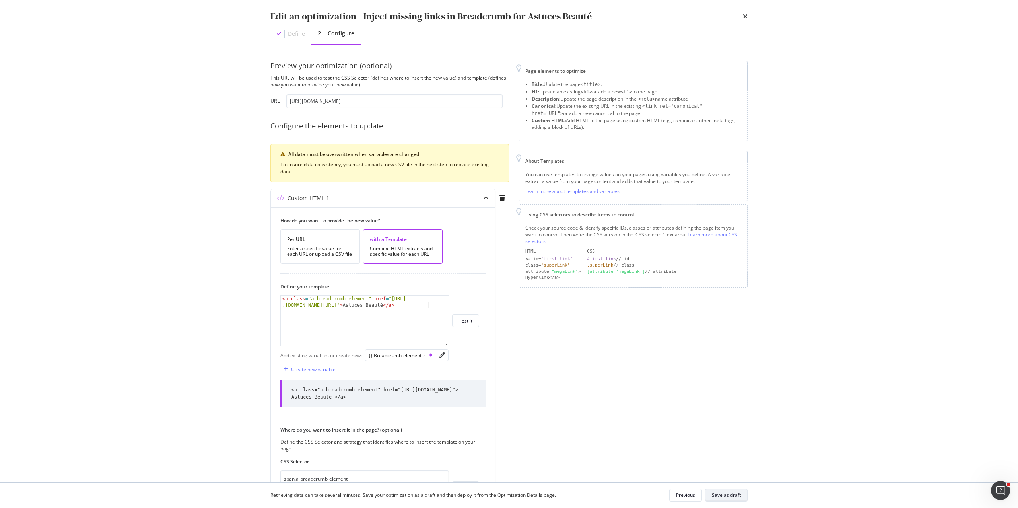
click at [735, 493] on div "Save as draft" at bounding box center [726, 494] width 29 height 7
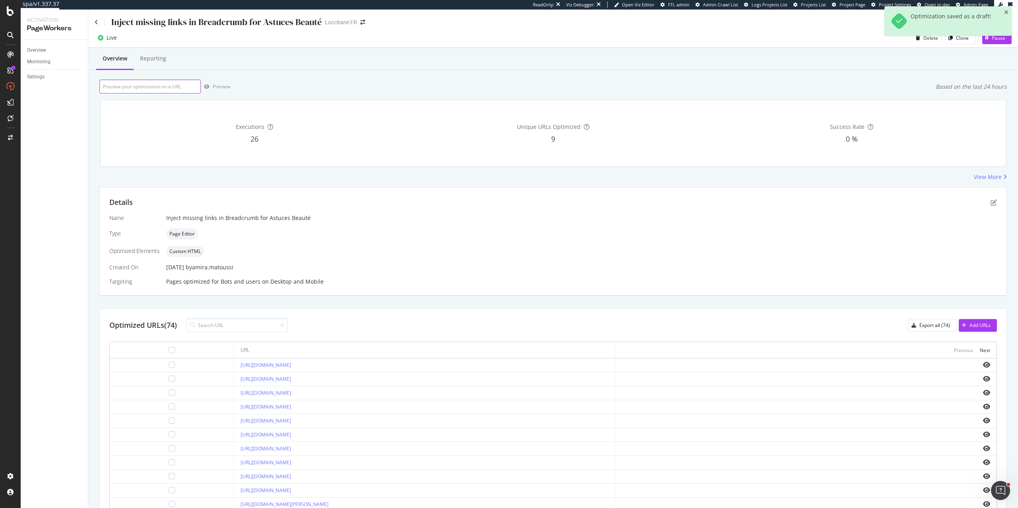
click at [146, 90] on input "url" at bounding box center [149, 87] width 101 height 14
paste input "[URL][DOMAIN_NAME]"
type input "[URL][DOMAIN_NAME]"
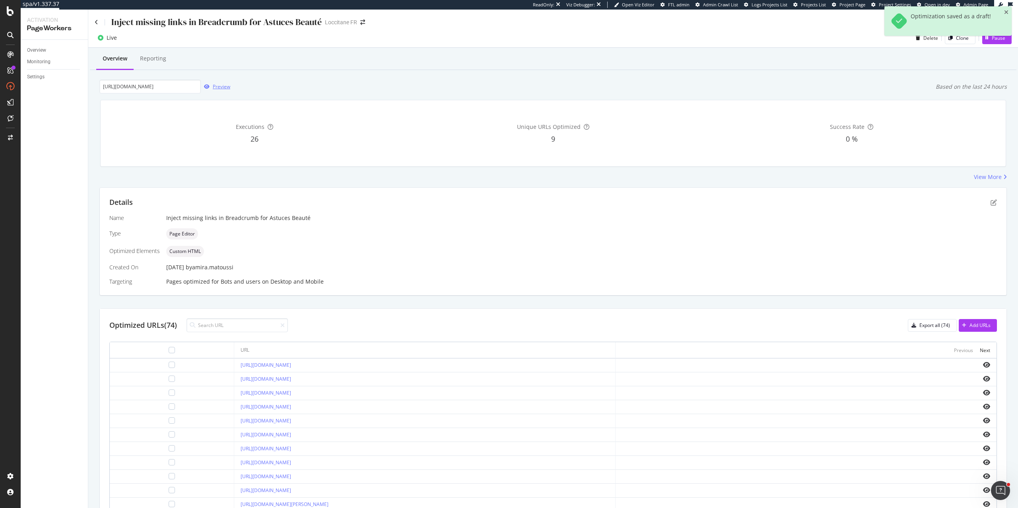
click at [216, 84] on div "Preview" at bounding box center [221, 86] width 17 height 7
click at [992, 202] on icon "pen-to-square" at bounding box center [993, 202] width 6 height 6
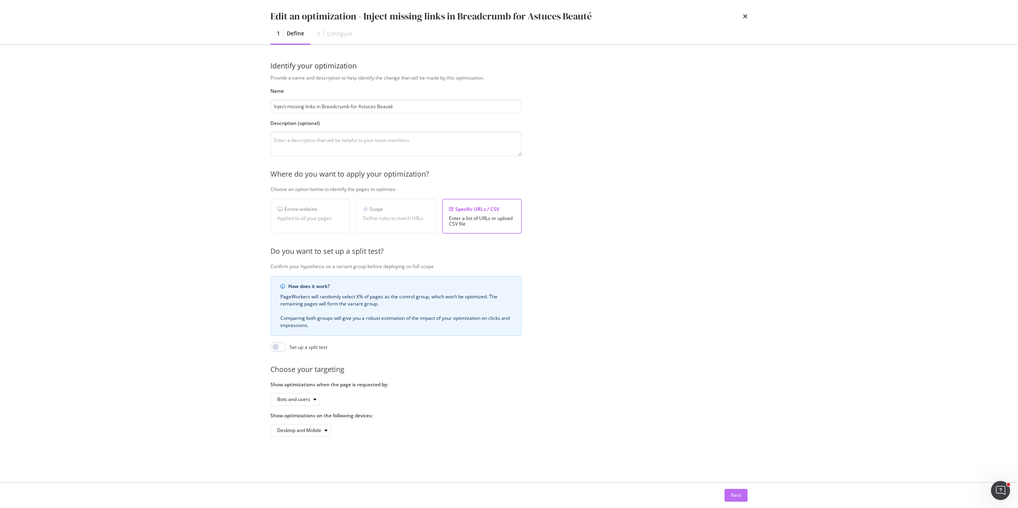
click at [738, 491] on div "Next" at bounding box center [736, 494] width 10 height 7
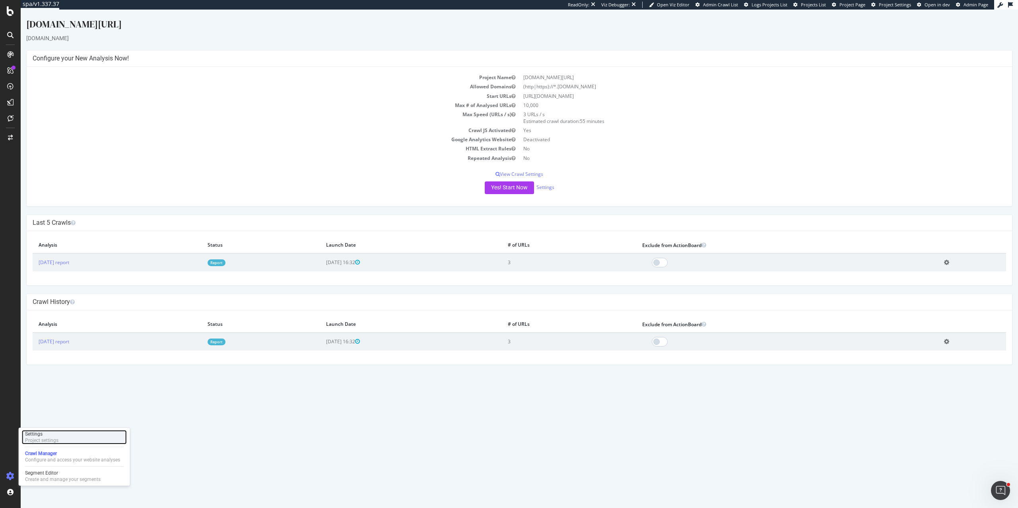
click at [39, 439] on div "Project settings" at bounding box center [41, 440] width 33 height 6
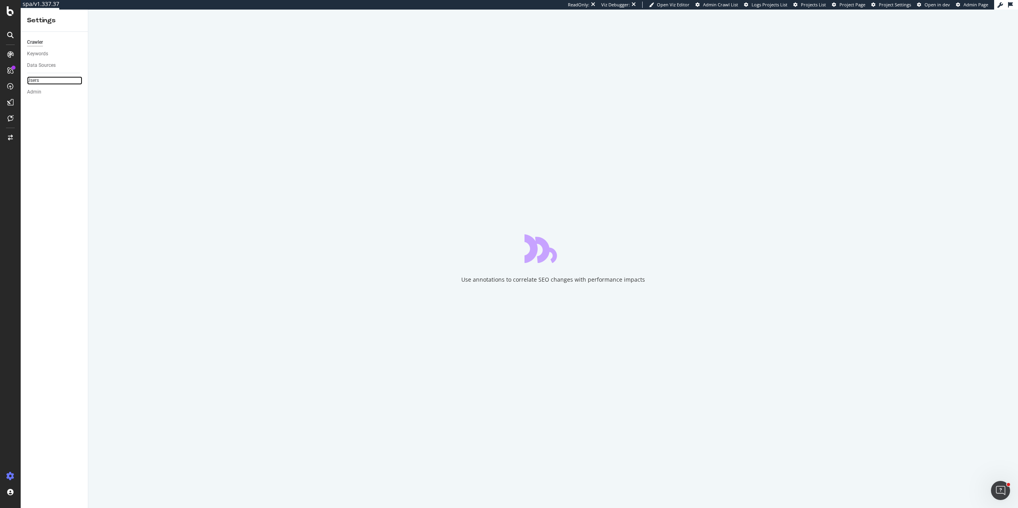
click at [40, 78] on link "Users" at bounding box center [54, 80] width 55 height 8
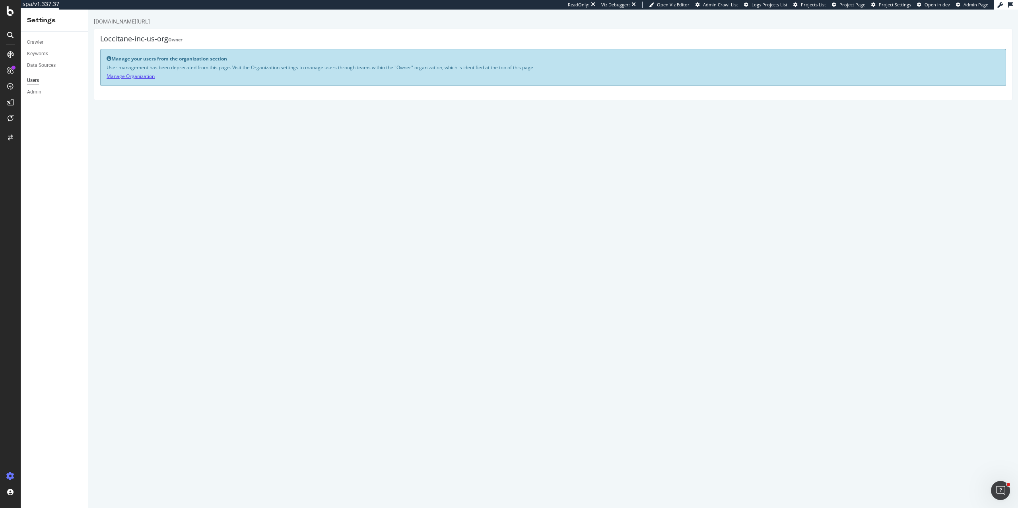
click at [132, 76] on link "Manage Organization" at bounding box center [131, 76] width 48 height 7
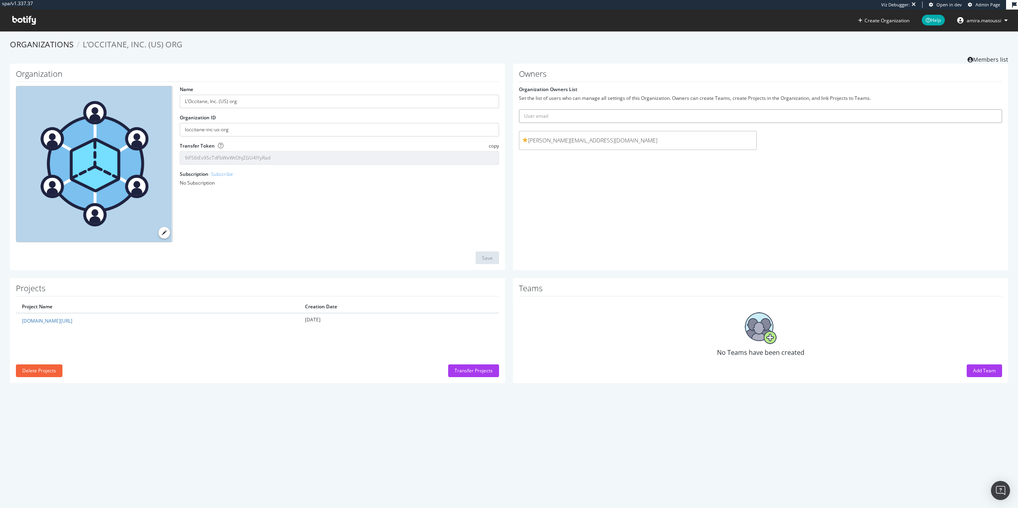
click at [561, 122] on input "text" at bounding box center [760, 116] width 483 height 14
paste input "[PERSON_NAME][EMAIL_ADDRESS][DOMAIN_NAME]"
type input "[PERSON_NAME][EMAIL_ADDRESS][DOMAIN_NAME]"
click at [988, 109] on button "submit" at bounding box center [995, 116] width 14 height 14
click at [565, 112] on input "text" at bounding box center [760, 116] width 483 height 14
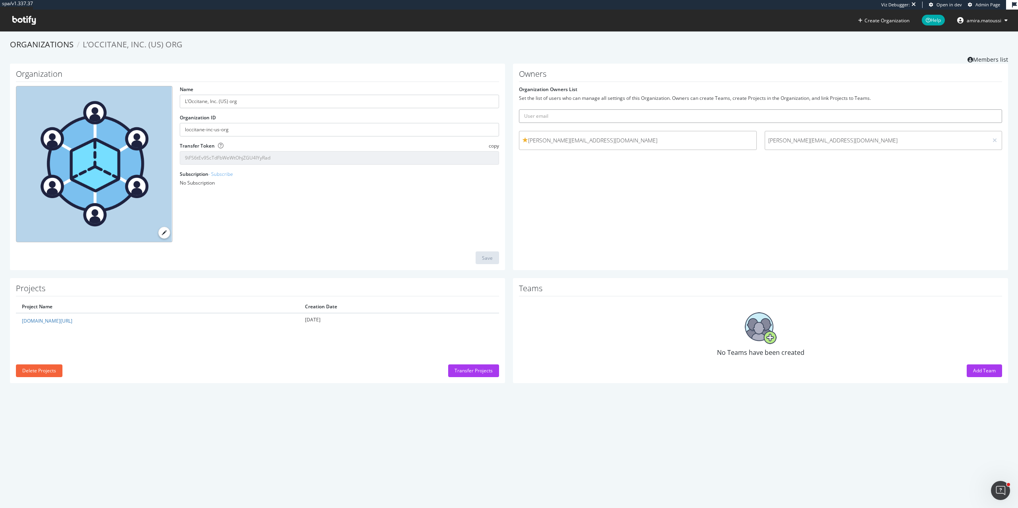
paste input "[PERSON_NAME][EMAIL_ADDRESS][DOMAIN_NAME]"
type input "[PERSON_NAME][EMAIL_ADDRESS][DOMAIN_NAME]"
click at [988, 109] on button "submit" at bounding box center [995, 116] width 14 height 14
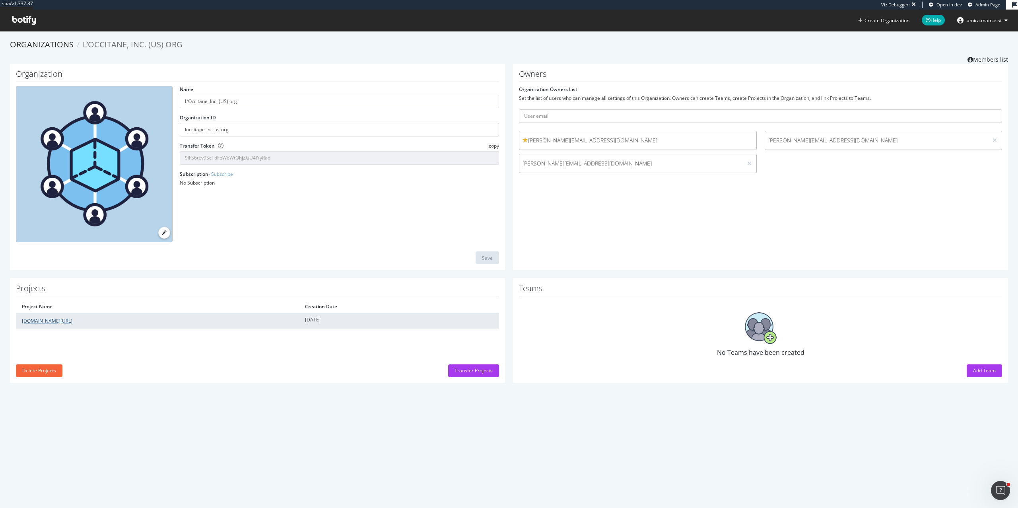
click at [38, 322] on link "[DOMAIN_NAME][URL]" at bounding box center [47, 320] width 50 height 7
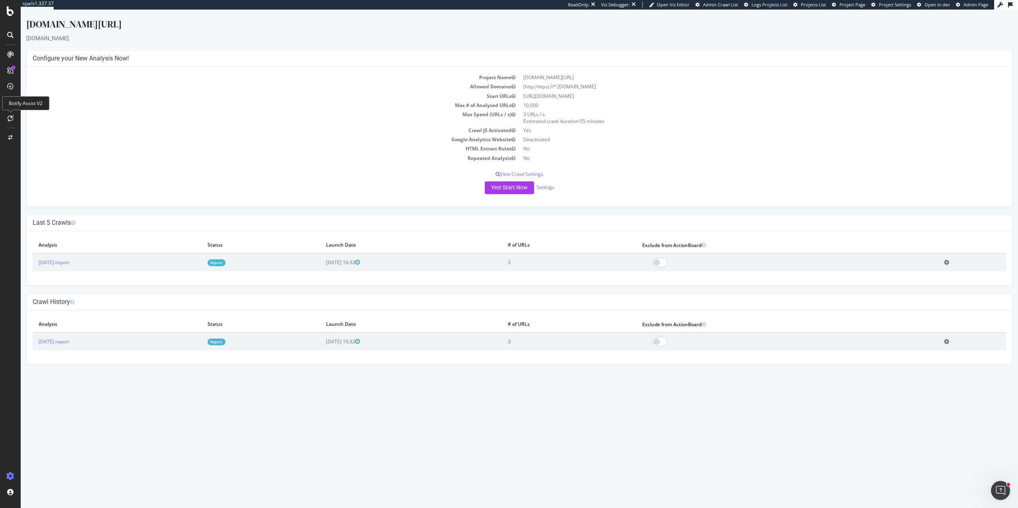
click at [10, 118] on icon at bounding box center [11, 118] width 6 height 6
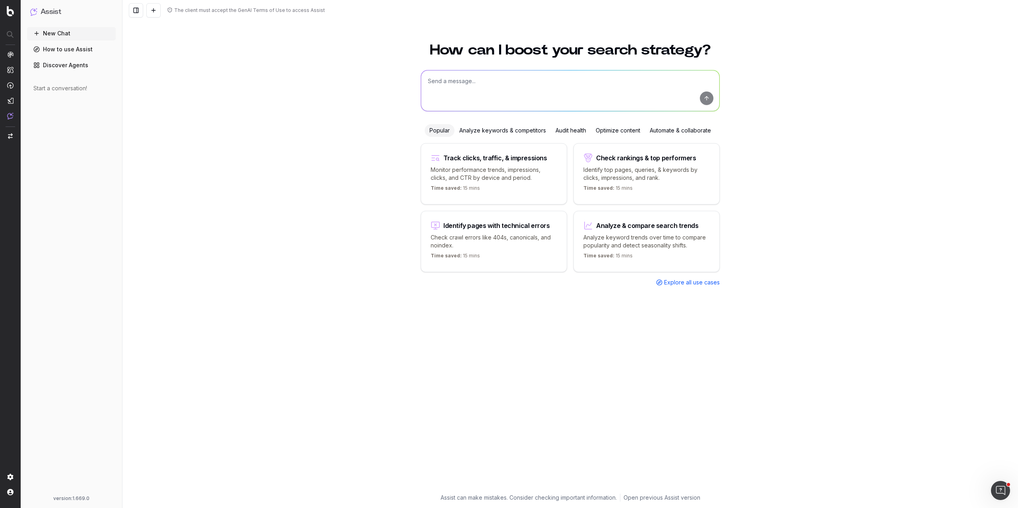
click at [500, 83] on textarea at bounding box center [570, 90] width 298 height 41
click at [483, 83] on textarea "can you give me the knowledge base articles" at bounding box center [570, 90] width 298 height 41
click at [596, 83] on textarea "can you give me the Botify knowledge base articles" at bounding box center [570, 90] width 298 height 41
type textarea "can you give me the Botify knowledge base articles for woth methods of crawl au…"
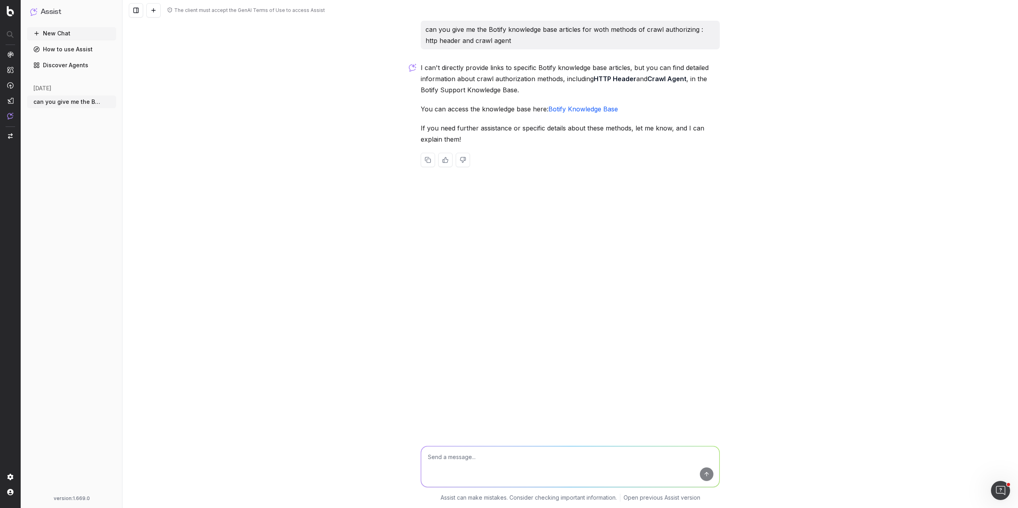
click at [595, 109] on link "Botify Knowledge Base" at bounding box center [583, 109] width 70 height 8
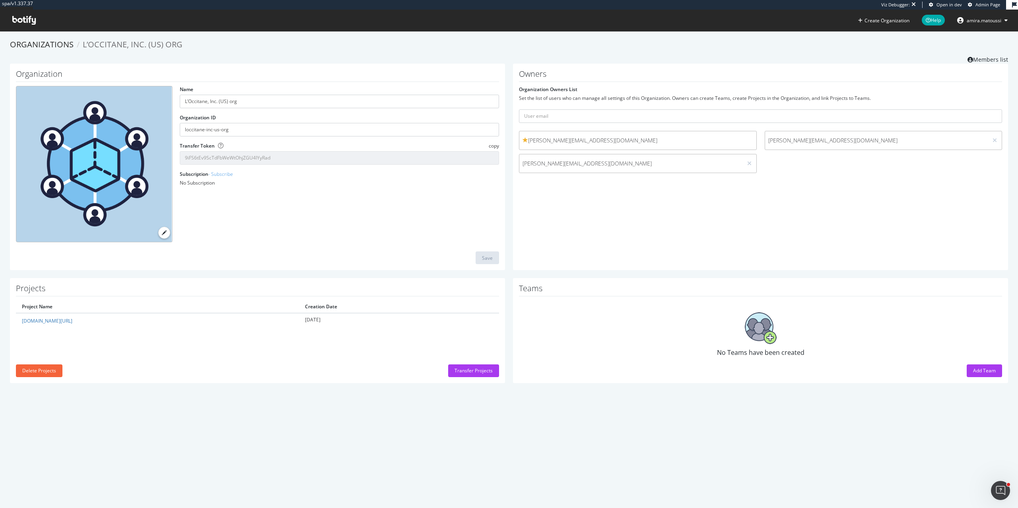
click at [796, 140] on span "[PERSON_NAME][EMAIL_ADDRESS][DOMAIN_NAME]" at bounding box center [876, 140] width 217 height 8
click at [842, 140] on span "[PERSON_NAME][EMAIL_ADDRESS][DOMAIN_NAME]" at bounding box center [876, 140] width 217 height 8
drag, startPoint x: 847, startPoint y: 140, endPoint x: 769, endPoint y: 142, distance: 77.9
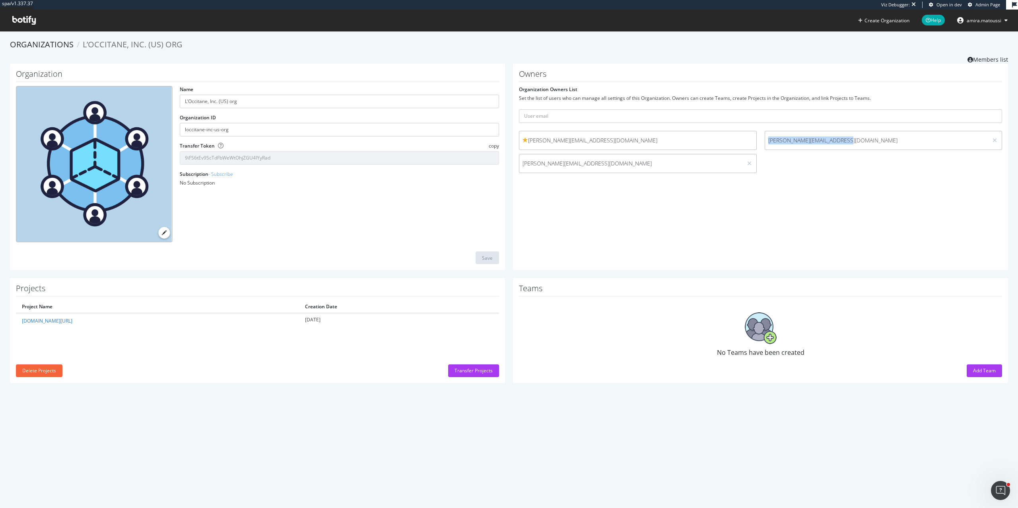
click at [769, 142] on span "[PERSON_NAME][EMAIL_ADDRESS][DOMAIN_NAME]" at bounding box center [876, 140] width 217 height 8
copy span "[PERSON_NAME][EMAIL_ADDRESS][DOMAIN_NAME]"
drag, startPoint x: 602, startPoint y: 164, endPoint x: 523, endPoint y: 161, distance: 79.2
click at [523, 161] on span "[PERSON_NAME][EMAIL_ADDRESS][DOMAIN_NAME]" at bounding box center [630, 163] width 217 height 8
copy span "[PERSON_NAME][EMAIL_ADDRESS][DOMAIN_NAME]"
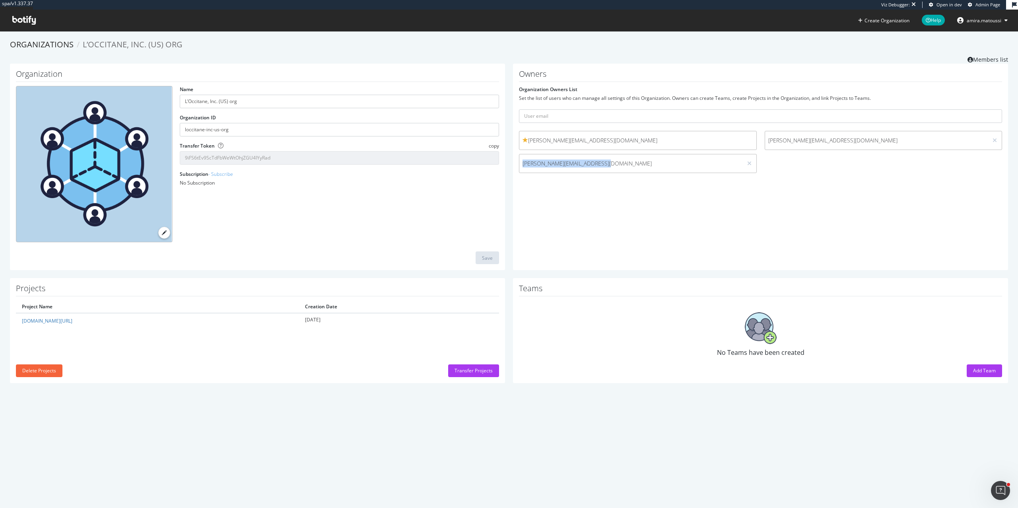
click at [570, 162] on span "[PERSON_NAME][EMAIL_ADDRESS][DOMAIN_NAME]" at bounding box center [630, 163] width 217 height 8
copy div "[PERSON_NAME][EMAIL_ADDRESS][DOMAIN_NAME]"
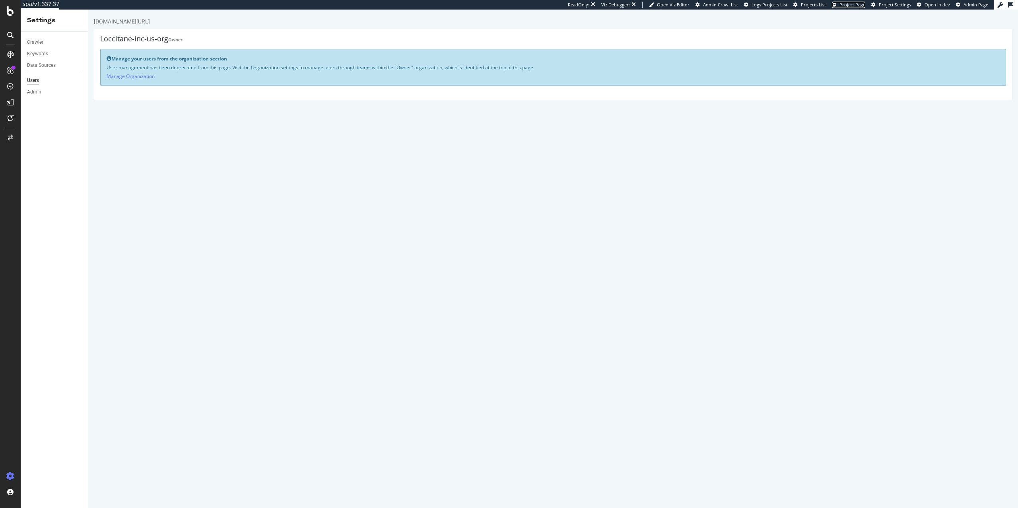
click at [850, 5] on span "Project Page" at bounding box center [852, 5] width 26 height 6
click at [119, 75] on link "Manage Organization" at bounding box center [131, 76] width 48 height 7
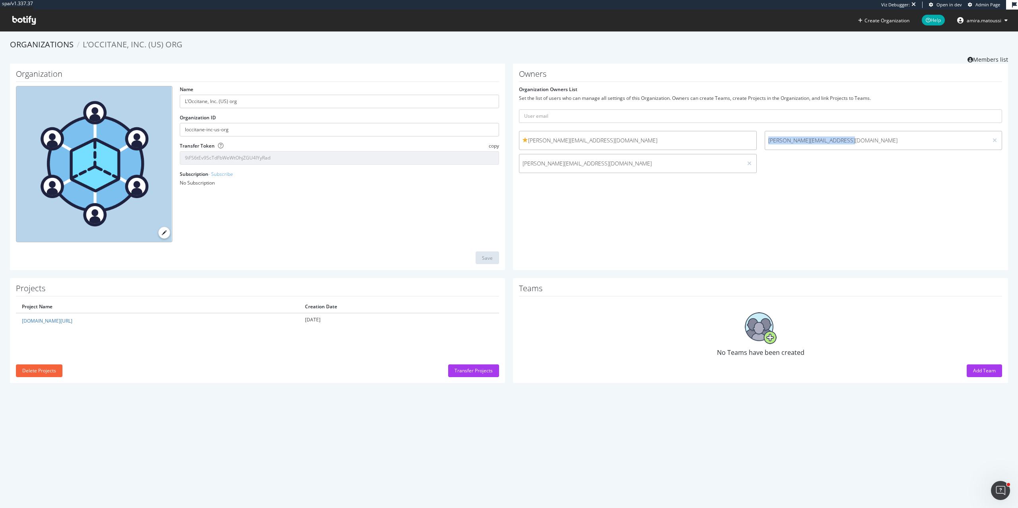
drag, startPoint x: 860, startPoint y: 140, endPoint x: 769, endPoint y: 140, distance: 91.4
click at [769, 140] on span "[PERSON_NAME][EMAIL_ADDRESS][DOMAIN_NAME]" at bounding box center [876, 140] width 217 height 8
copy span "[PERSON_NAME][EMAIL_ADDRESS][DOMAIN_NAME]"
